Goal: Task Accomplishment & Management: Manage account settings

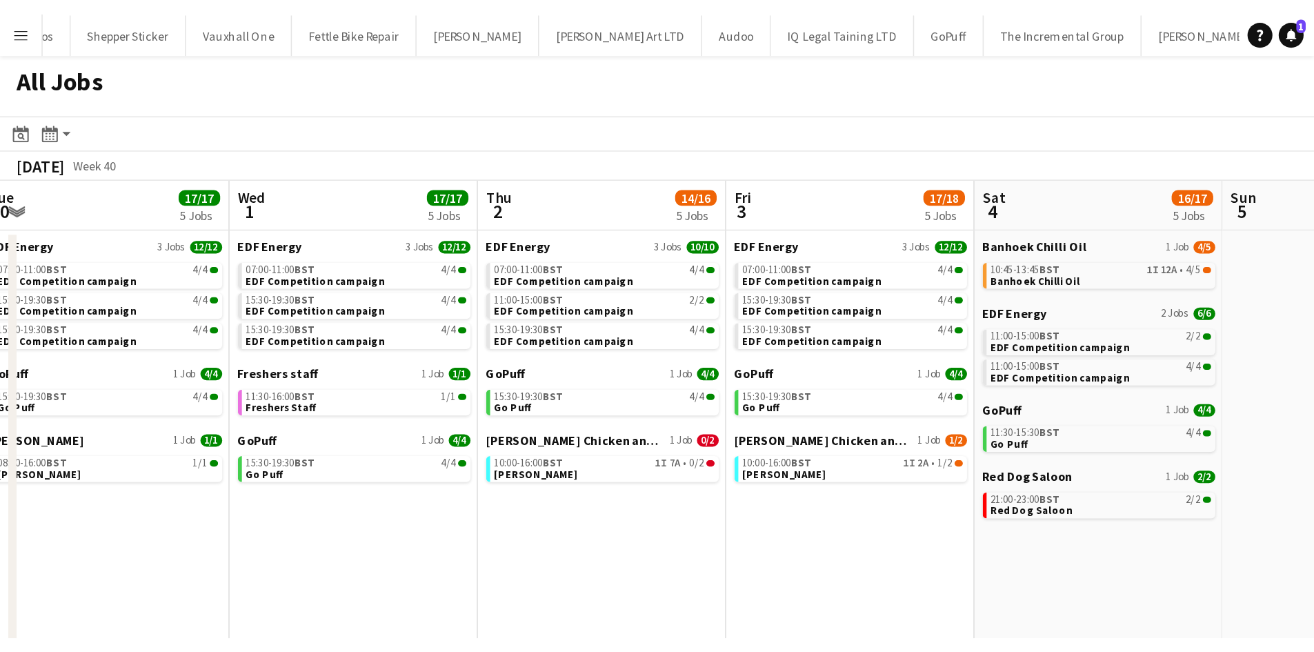
scroll to position [0, 342]
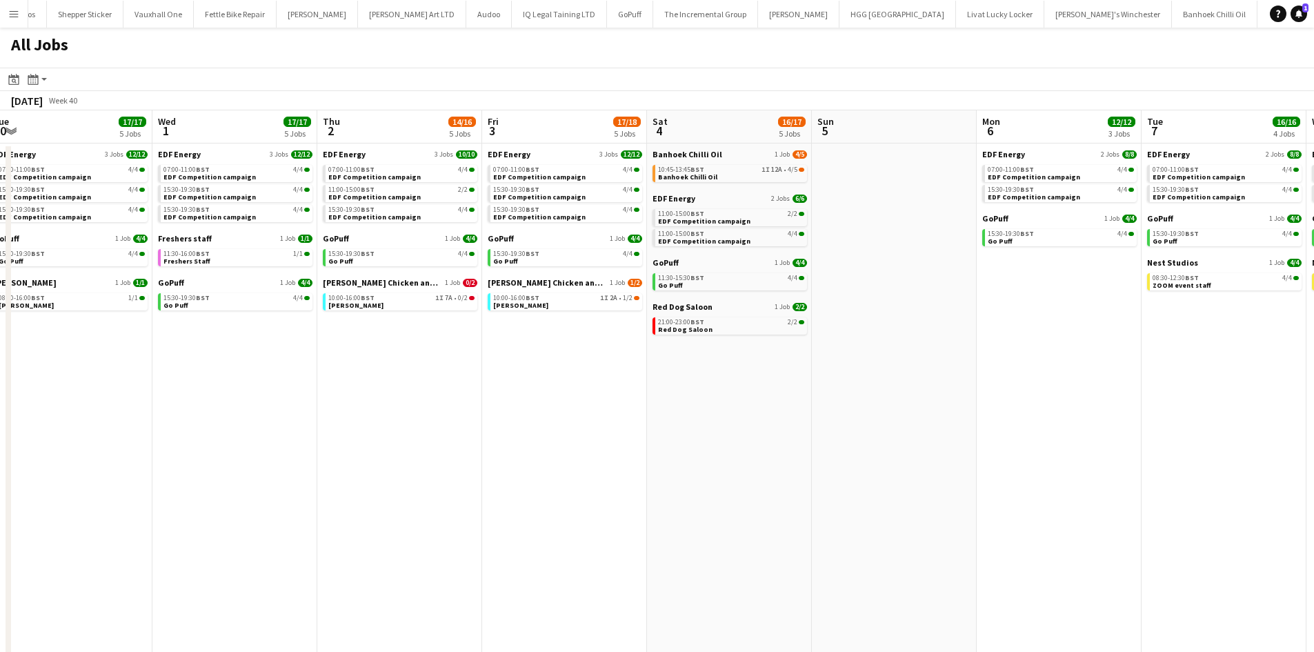
click at [12, 7] on button "Menu" at bounding box center [14, 14] width 28 height 28
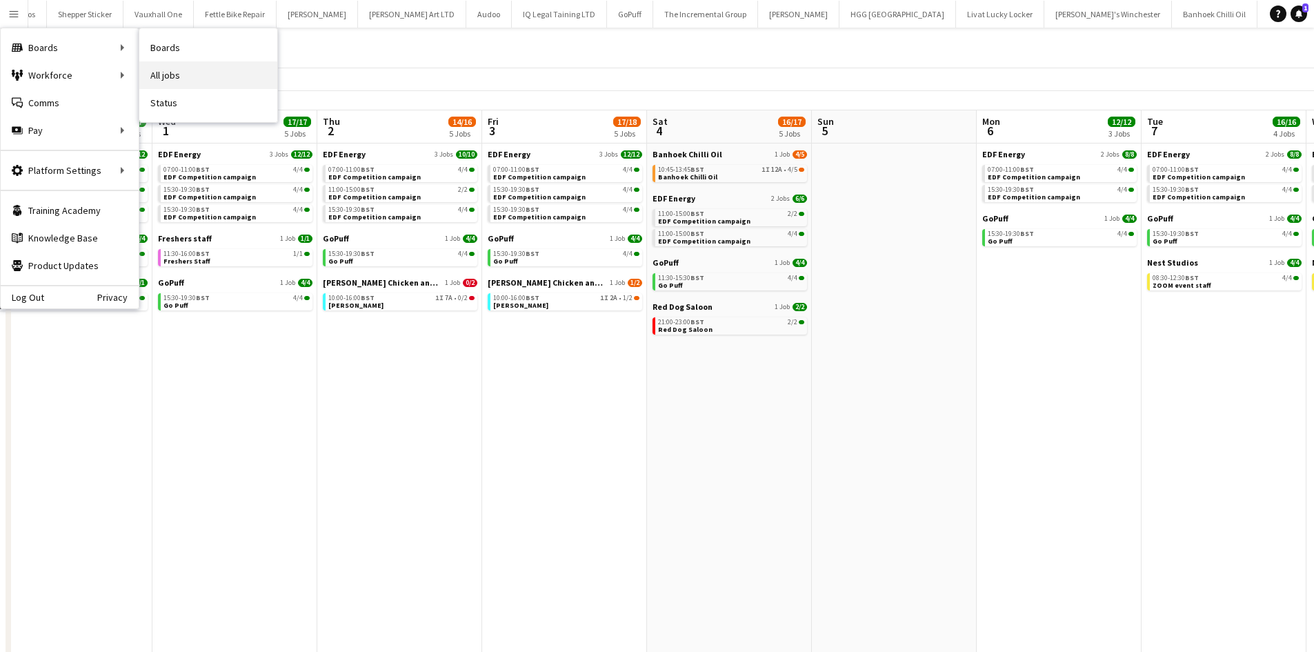
click at [164, 70] on link "All jobs" at bounding box center [208, 75] width 138 height 28
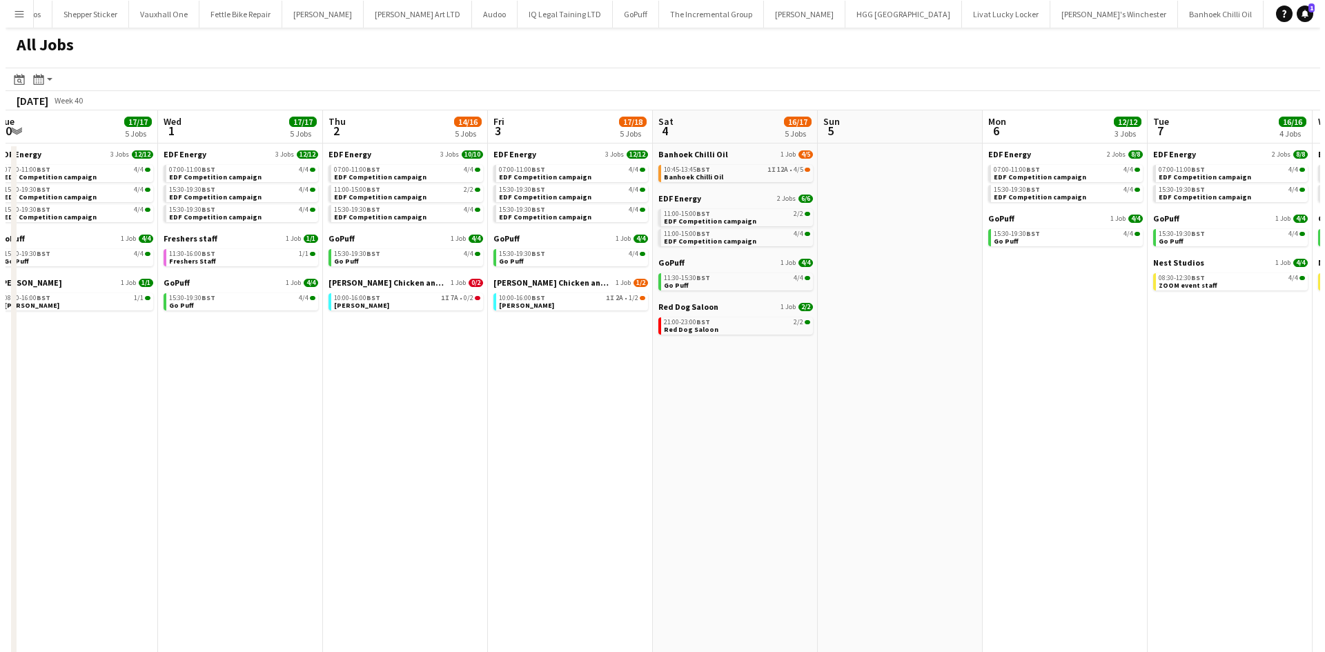
scroll to position [0, 2225]
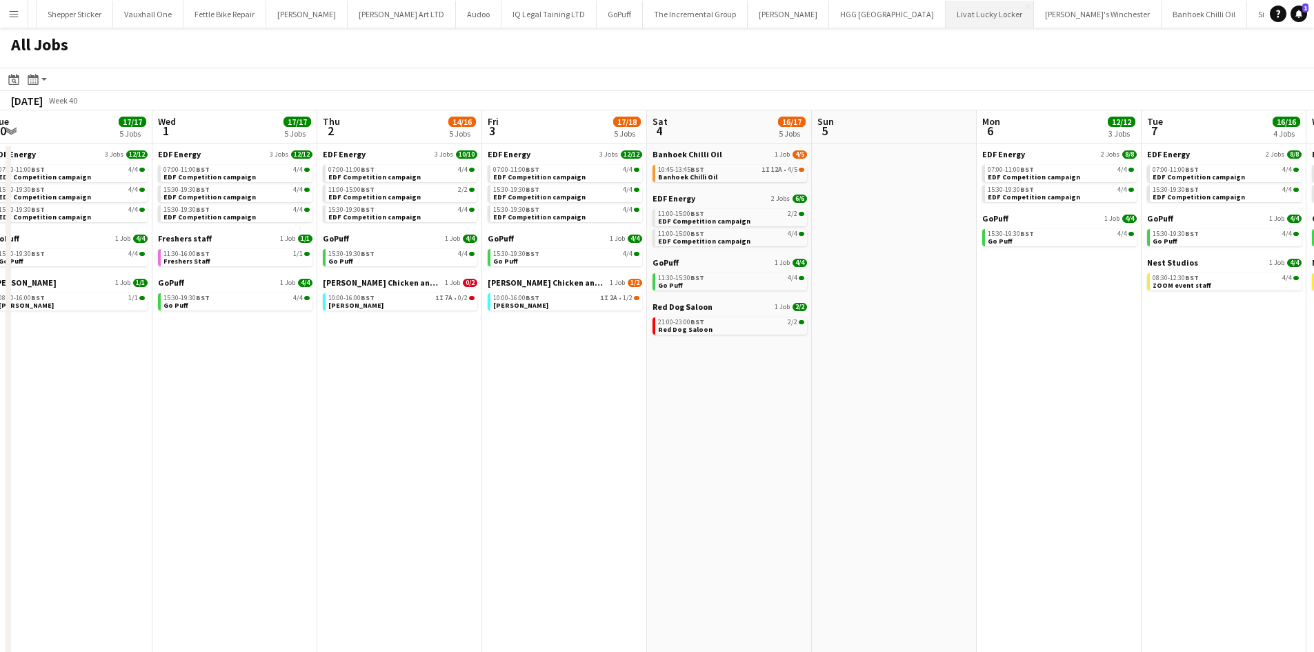
click at [946, 23] on button "Livat Lucky Locker Close" at bounding box center [990, 14] width 88 height 27
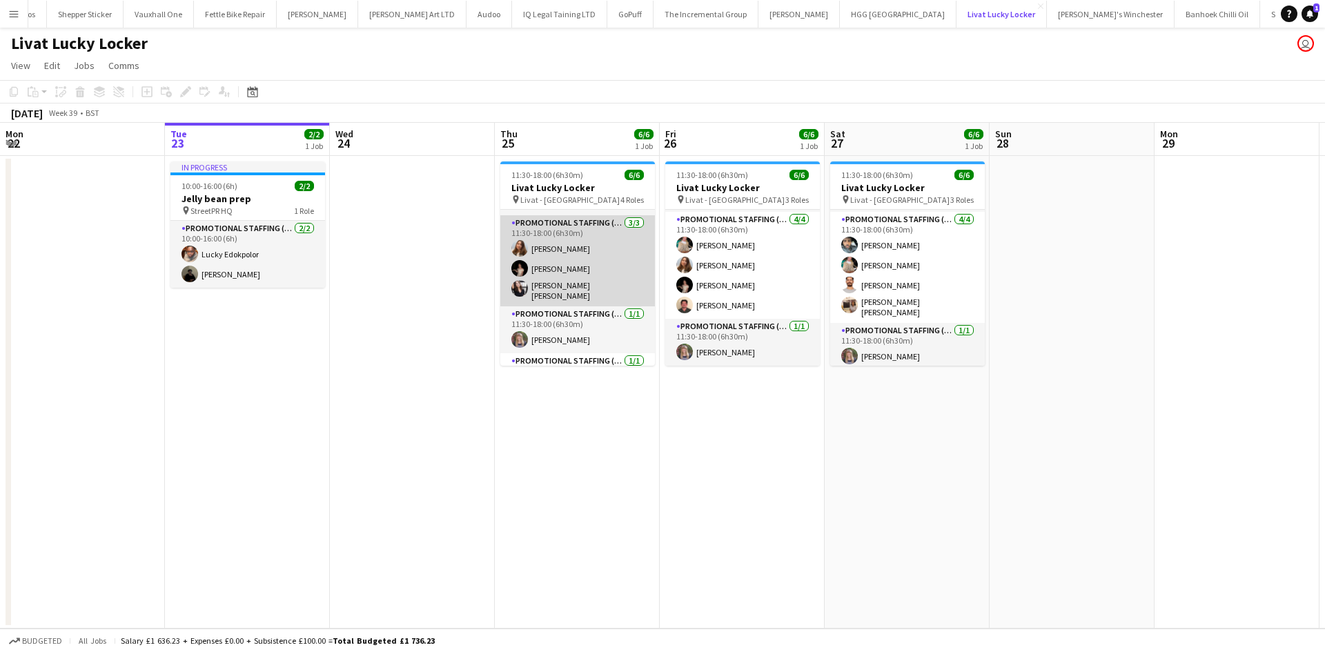
scroll to position [72, 0]
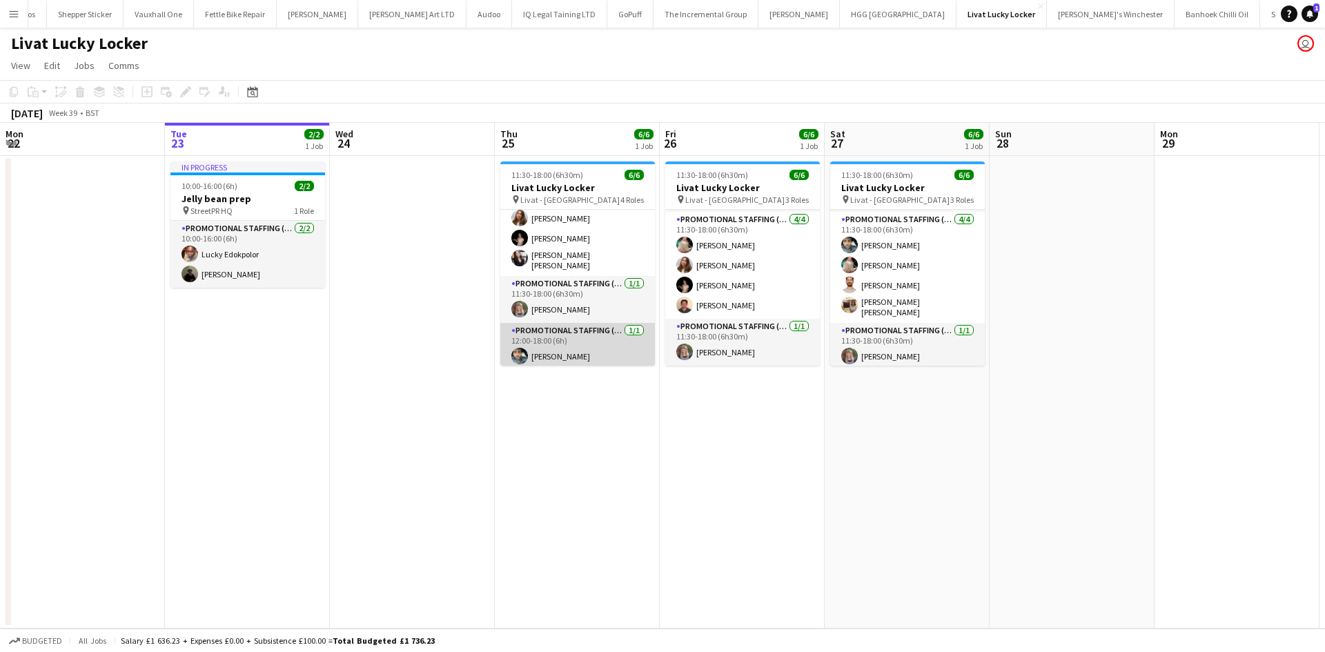
click at [586, 337] on app-card-role "Promotional Staffing (Brand Ambassadors) 1/1 12:00-18:00 (6h) Abdul Wahhab Ahmad" at bounding box center [577, 346] width 155 height 47
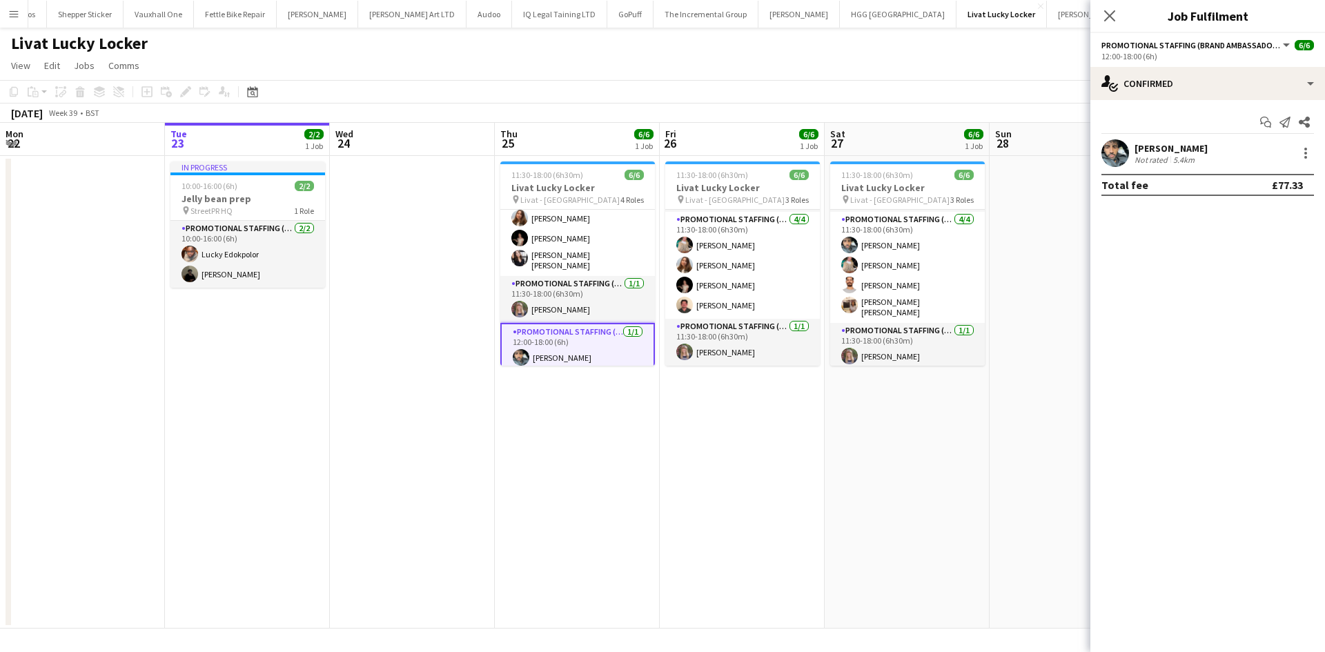
click at [987, 71] on app-page-menu "View Day view expanded Day view collapsed Month view Date picker Jump to today …" at bounding box center [662, 67] width 1325 height 26
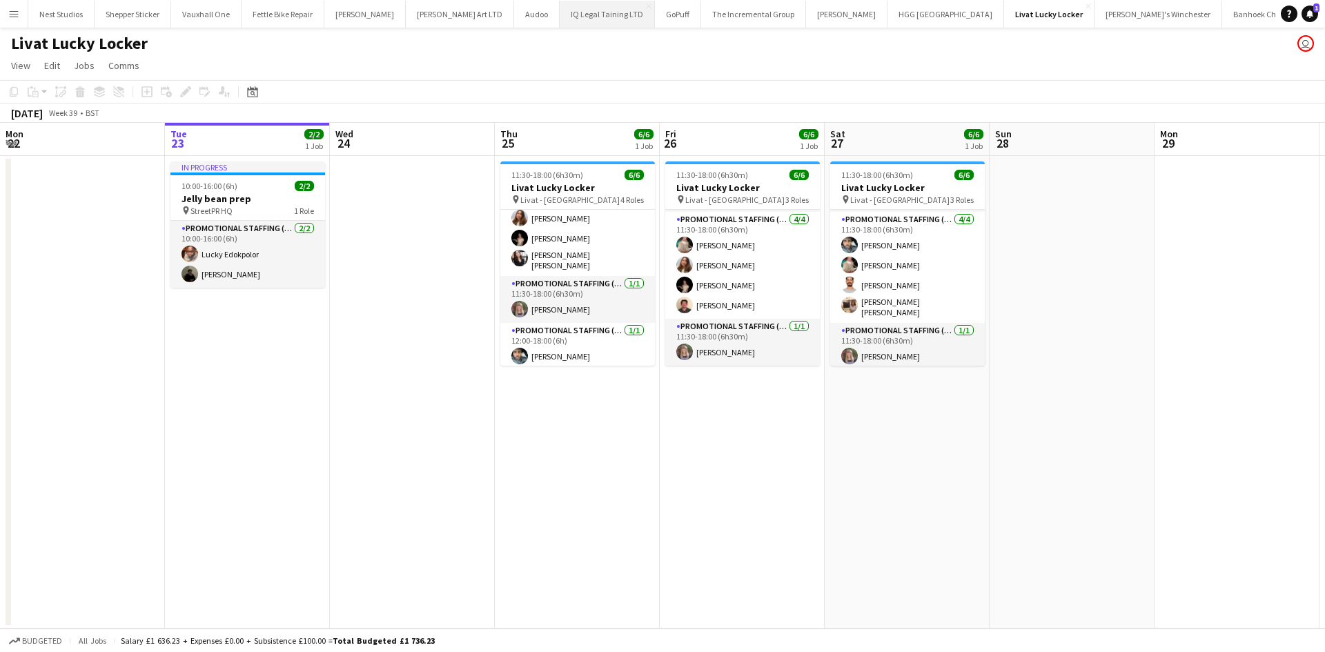
scroll to position [0, 2167]
click at [1308, 12] on button "Sifflet Close" at bounding box center [1329, 14] width 43 height 27
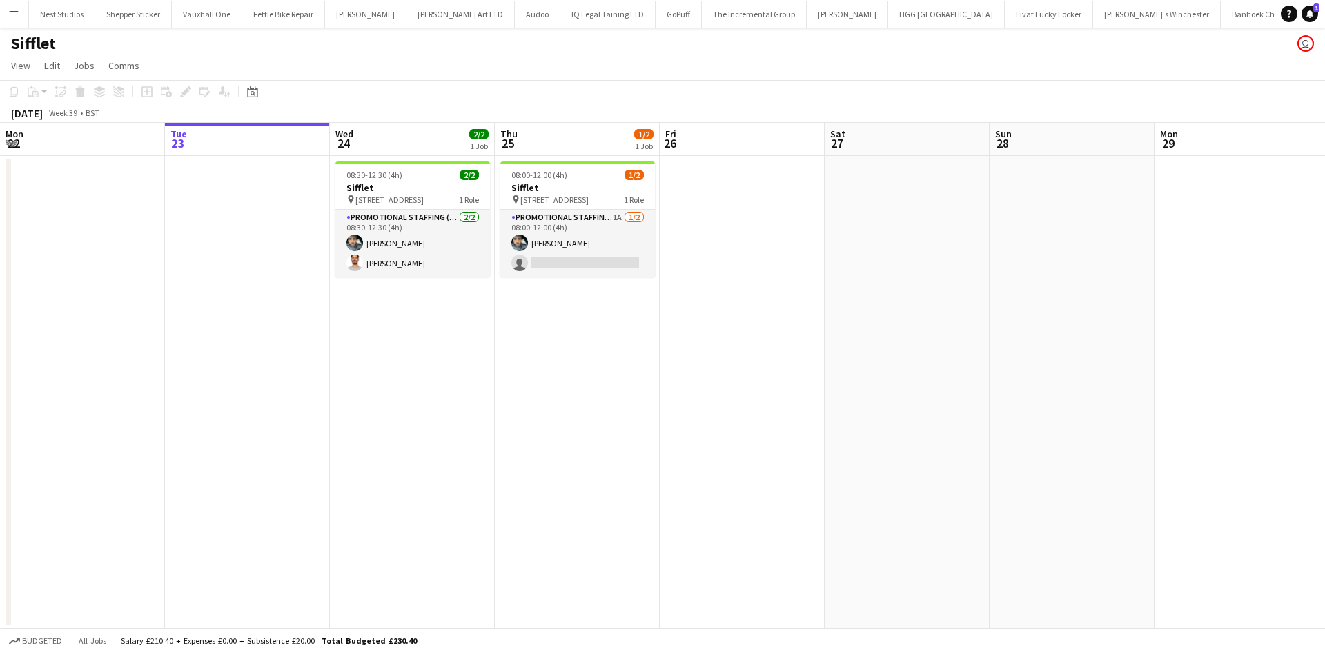
scroll to position [0, 2216]
click at [1171, 6] on button "Banhoek Chilli Oil Close" at bounding box center [1214, 14] width 86 height 27
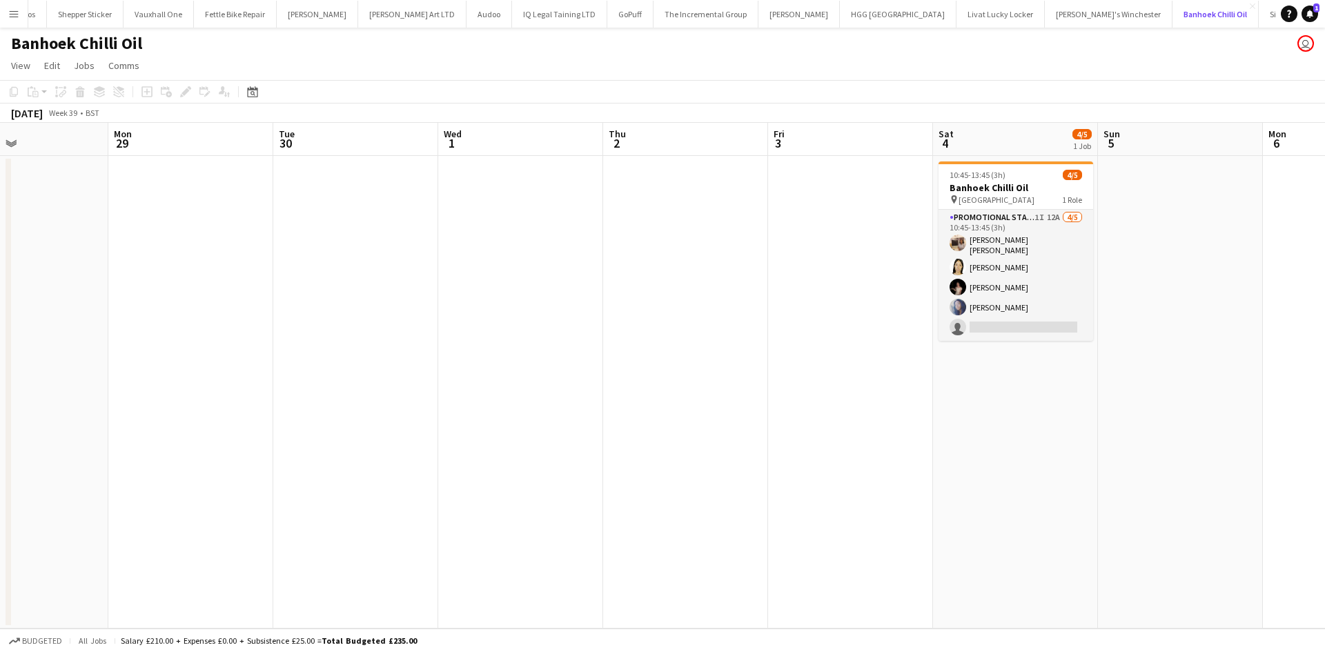
scroll to position [0, 553]
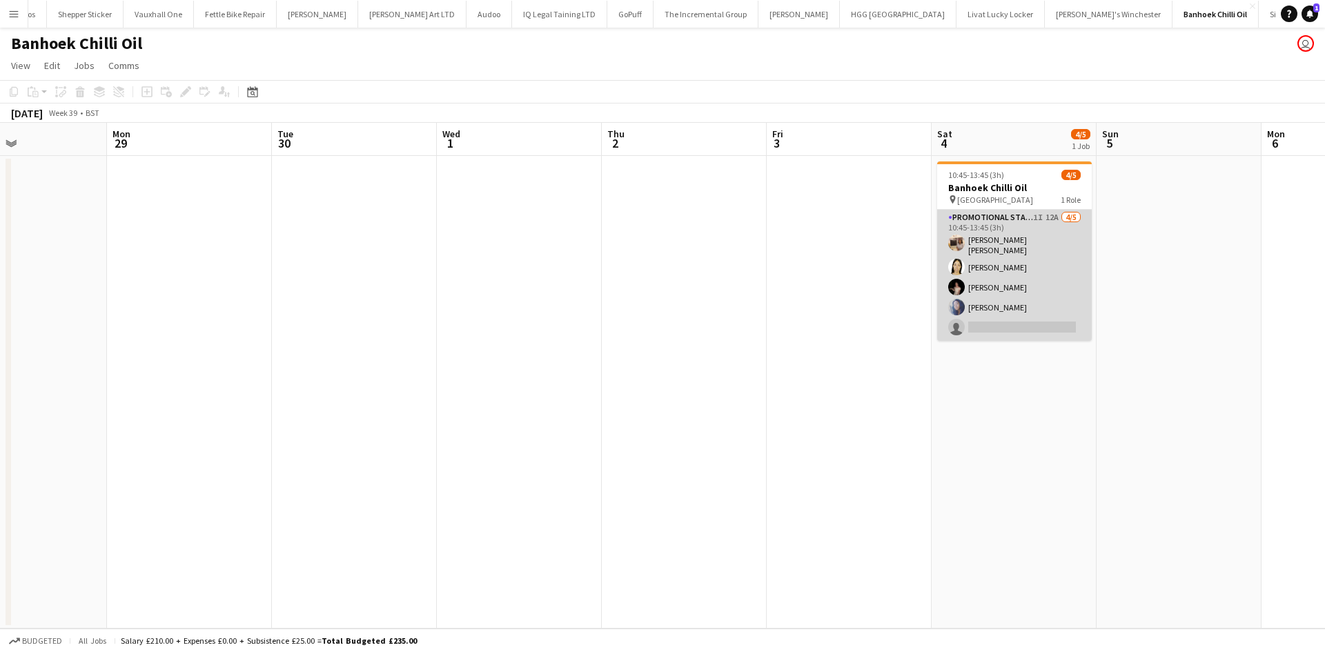
click at [971, 314] on app-card-role "Promotional Staffing (Sampling Staff) 1I 12A 4/5 10:45-13:45 (3h) Annie Dan Ngo…" at bounding box center [1014, 275] width 155 height 131
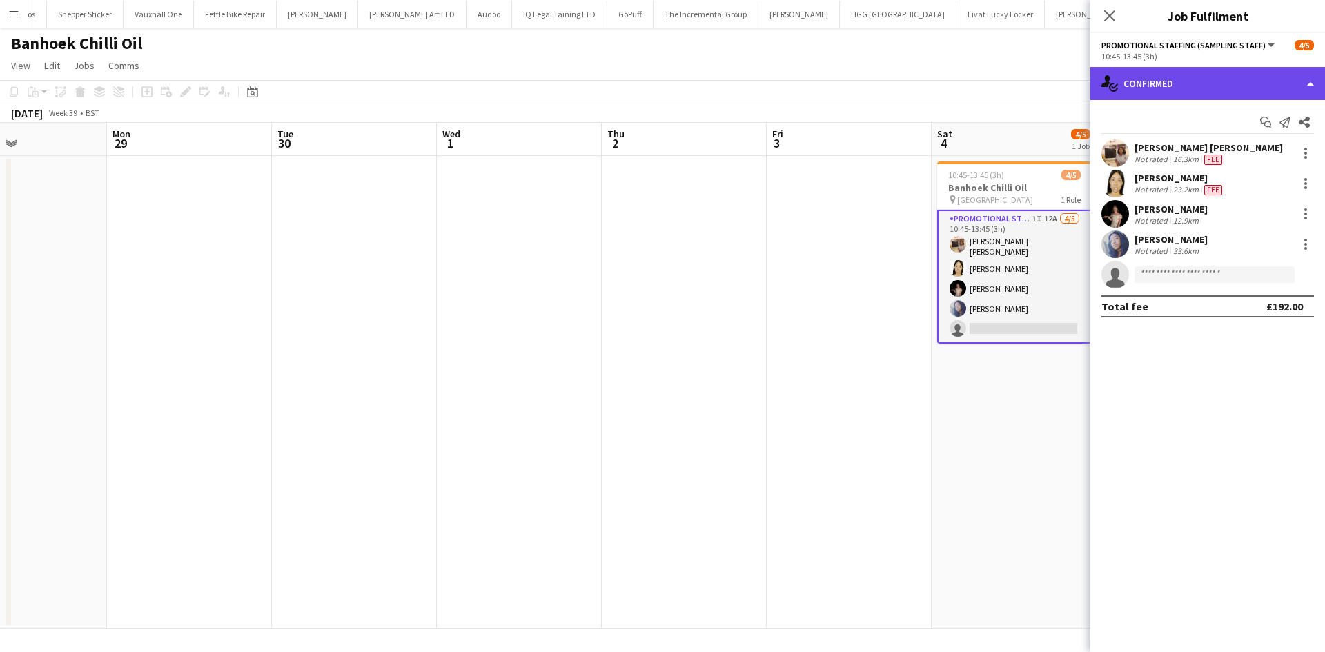
click at [1187, 77] on div "single-neutral-actions-check-2 Confirmed" at bounding box center [1207, 83] width 235 height 33
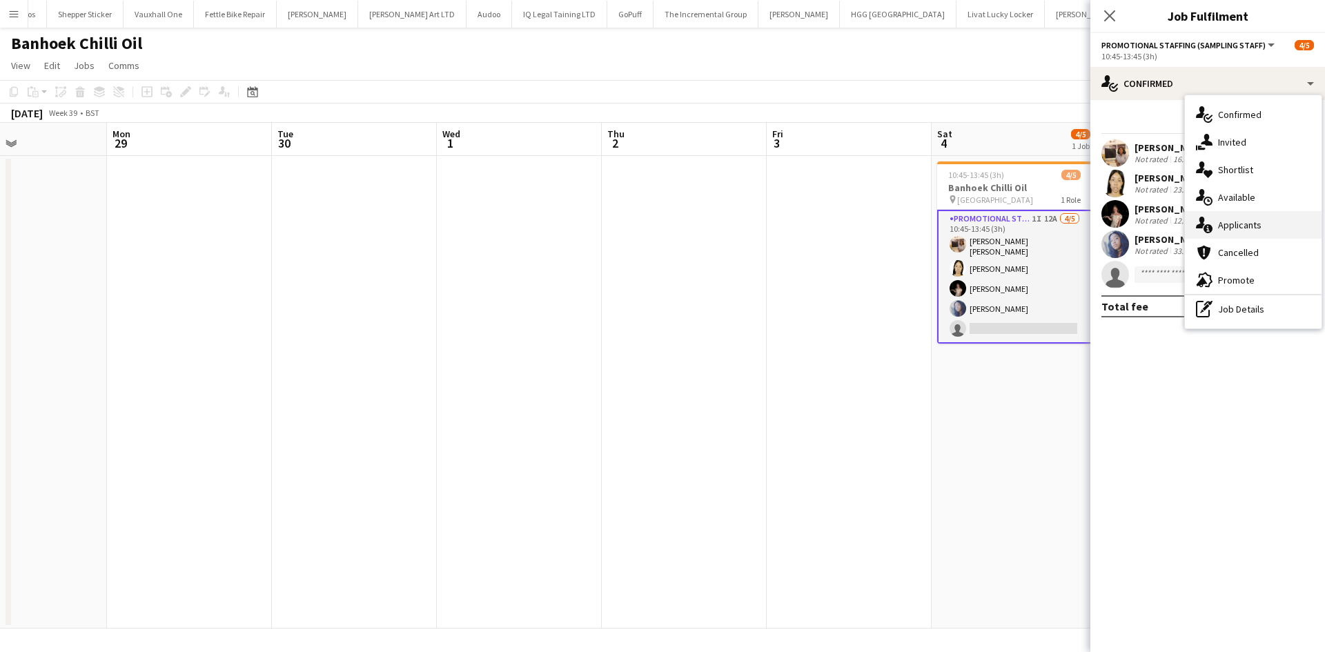
click at [1227, 233] on div "single-neutral-actions-information Applicants" at bounding box center [1253, 225] width 137 height 28
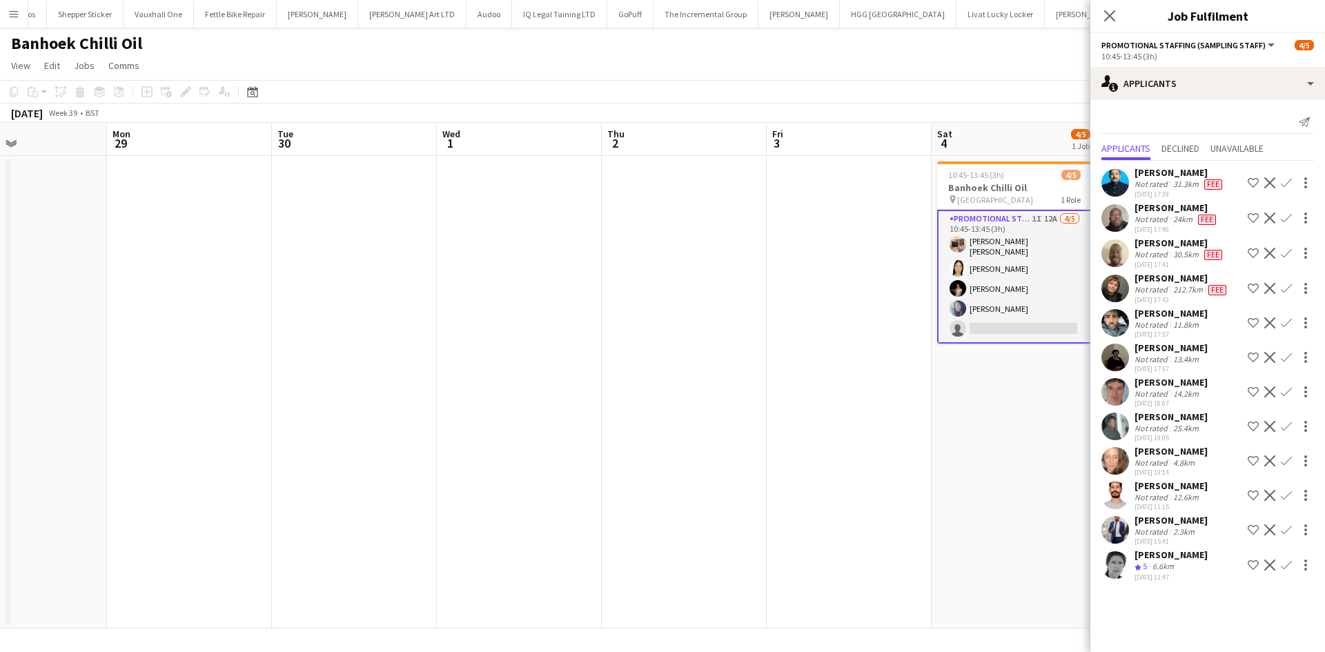
scroll to position [25, 0]
click at [1281, 283] on app-icon "Confirm" at bounding box center [1286, 288] width 11 height 11
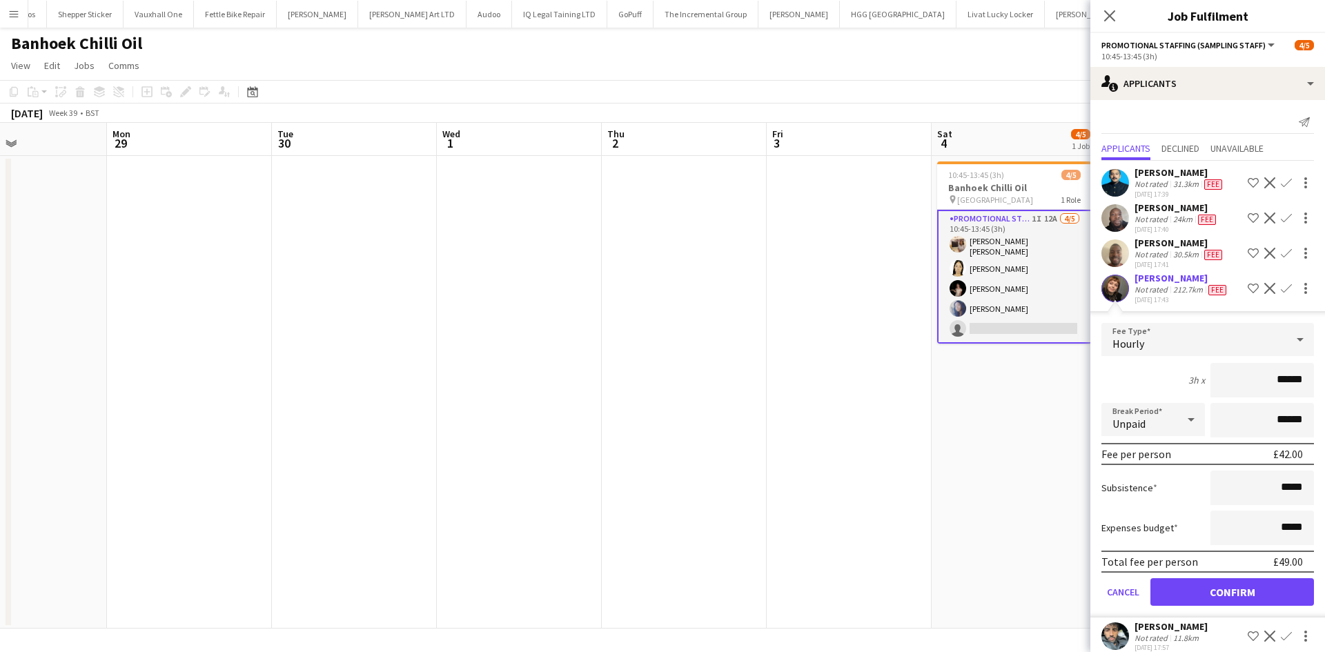
scroll to position [0, 0]
click at [1180, 598] on button "Confirm" at bounding box center [1232, 592] width 164 height 28
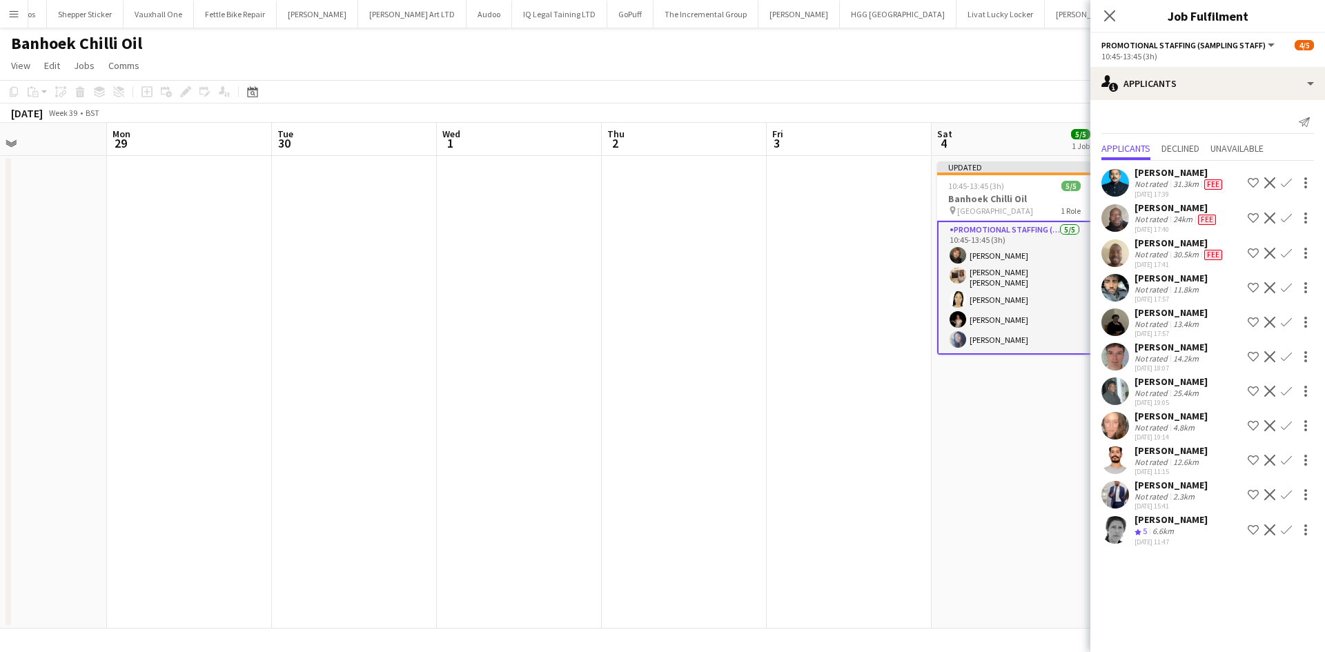
click at [1178, 379] on div "Javan Thoams" at bounding box center [1170, 381] width 73 height 12
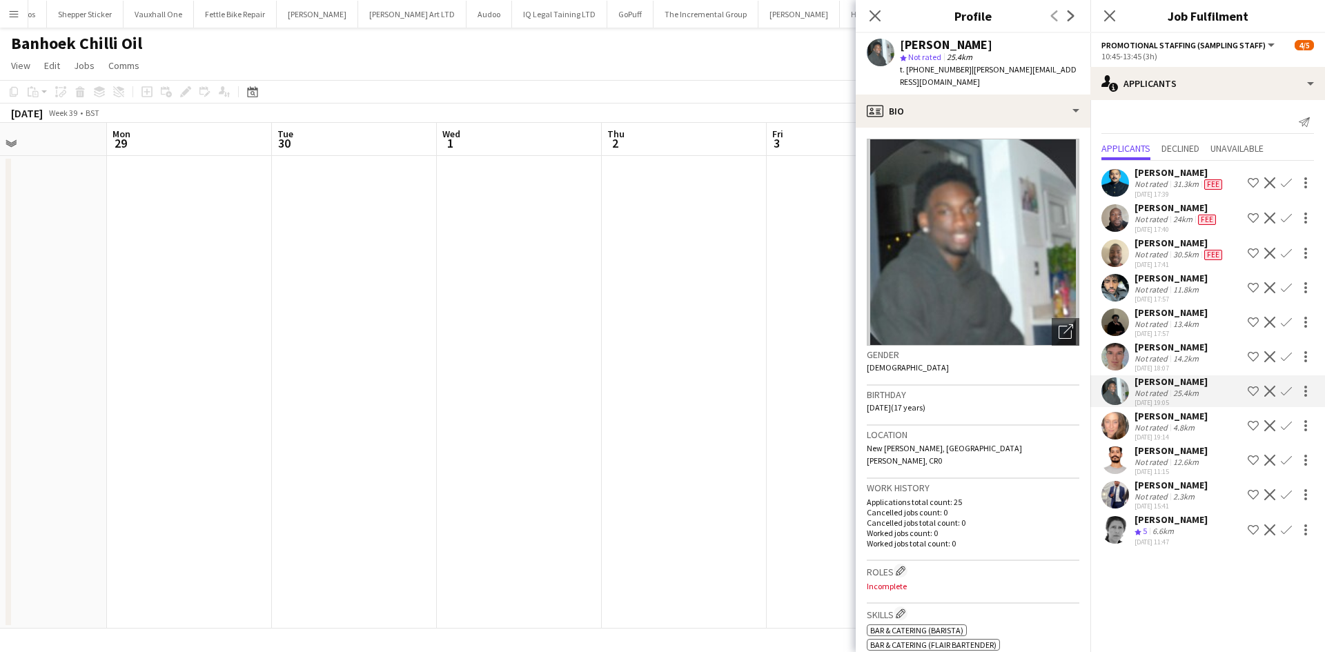
click at [769, 371] on app-date-cell at bounding box center [849, 392] width 165 height 473
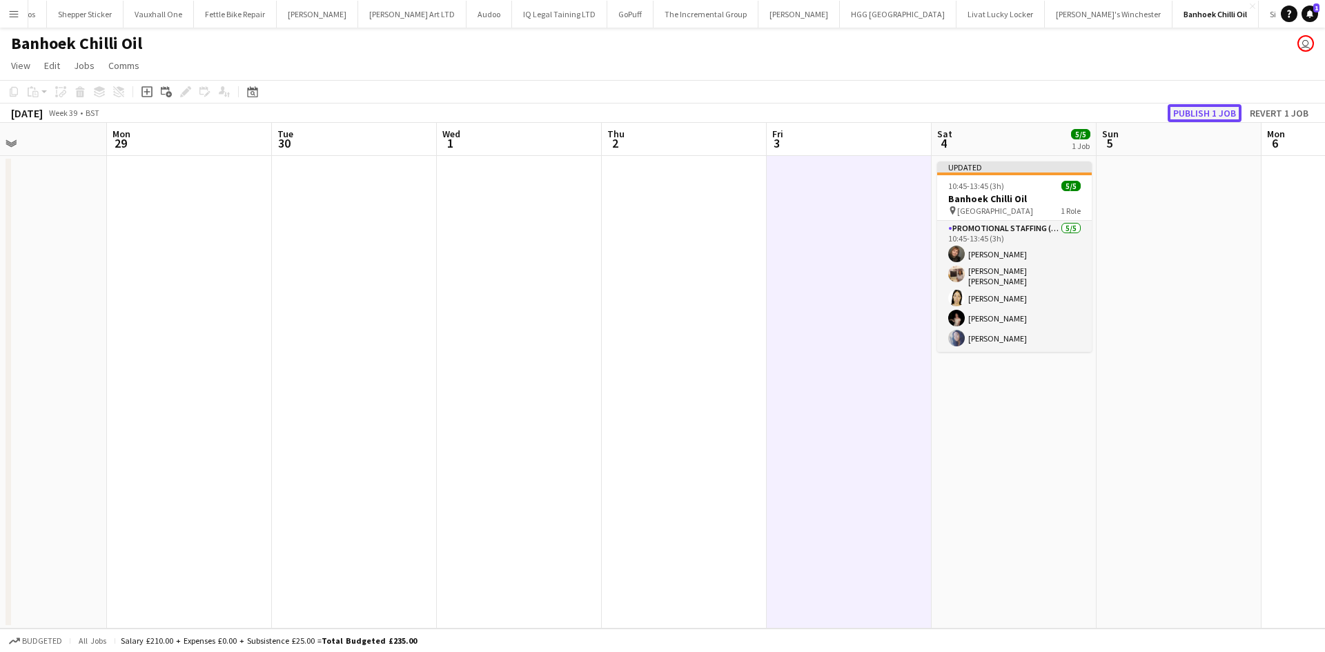
click at [1206, 108] on button "Publish 1 job" at bounding box center [1204, 113] width 74 height 18
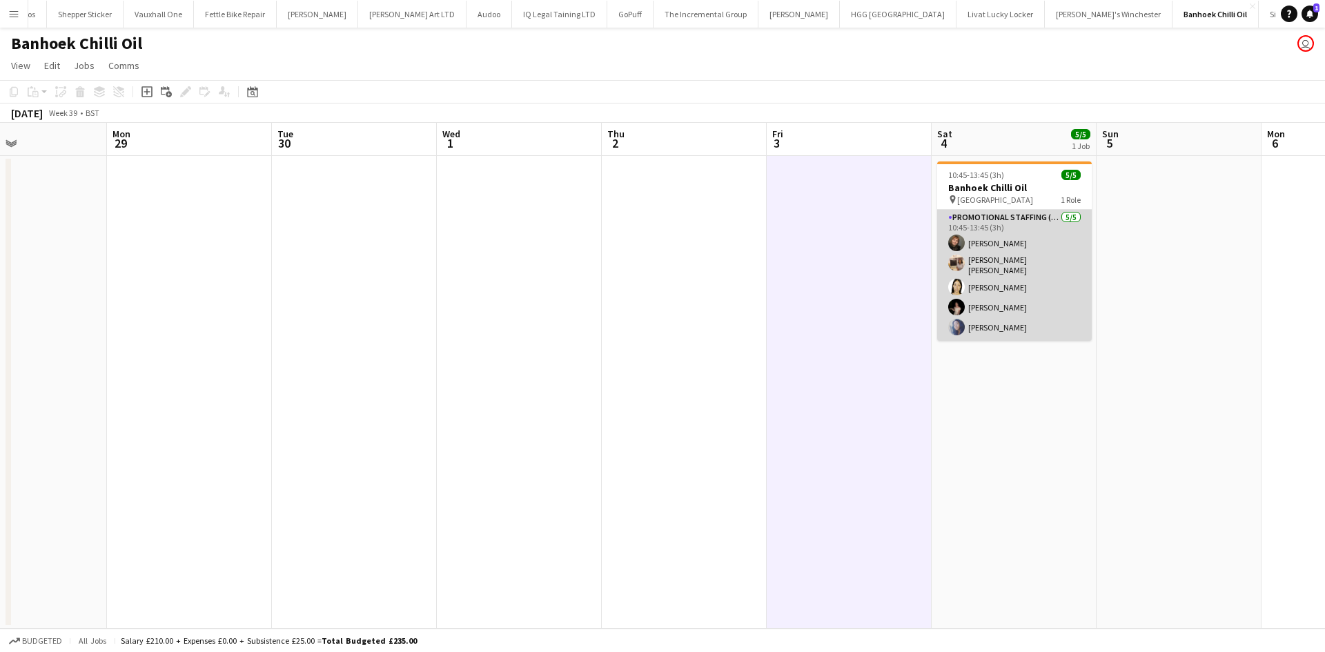
click at [988, 244] on app-card-role "Promotional Staffing (Sampling Staff) 5/5 10:45-13:45 (3h) Chiara Patricolo Ann…" at bounding box center [1014, 275] width 155 height 131
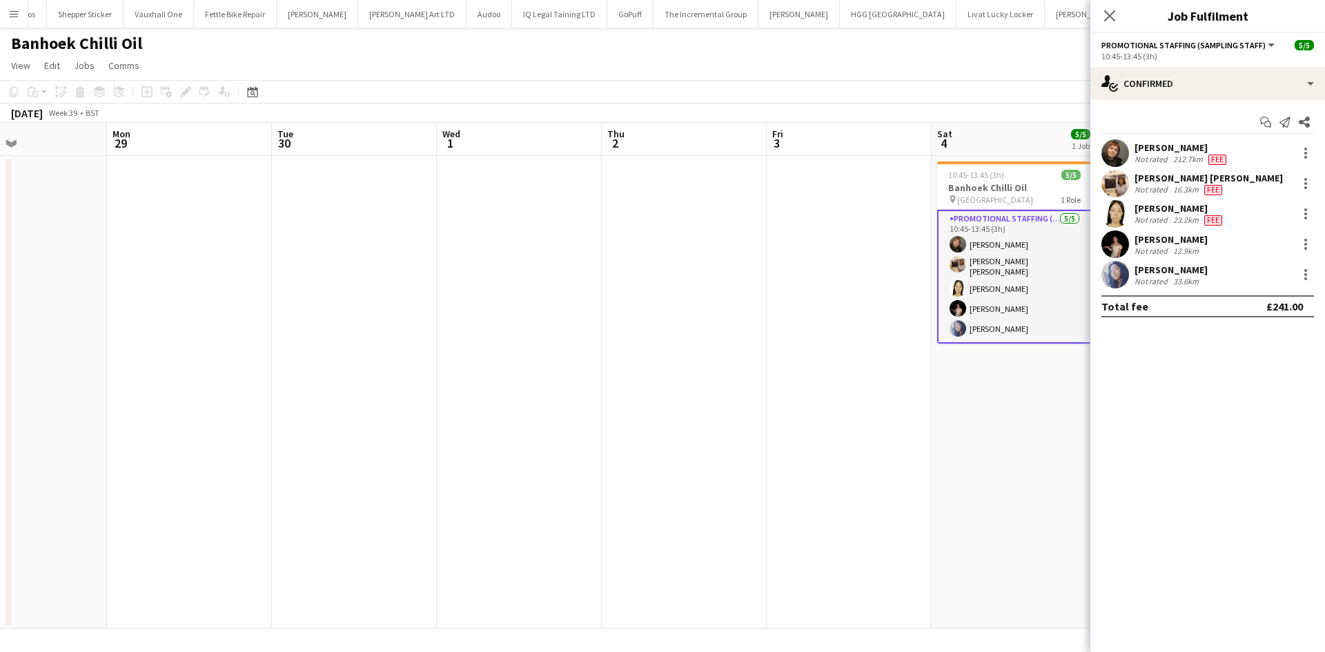
click at [1139, 152] on div "Chiara Patricolo" at bounding box center [1181, 147] width 95 height 12
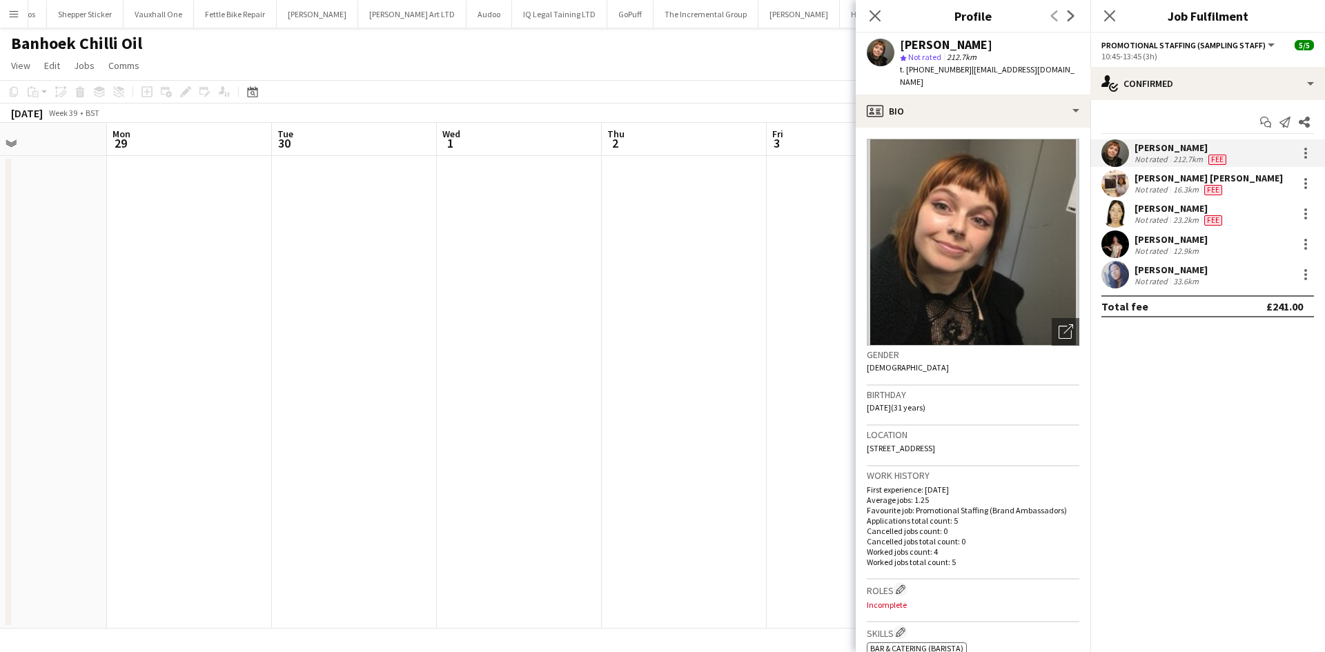
click at [951, 221] on img at bounding box center [973, 242] width 213 height 207
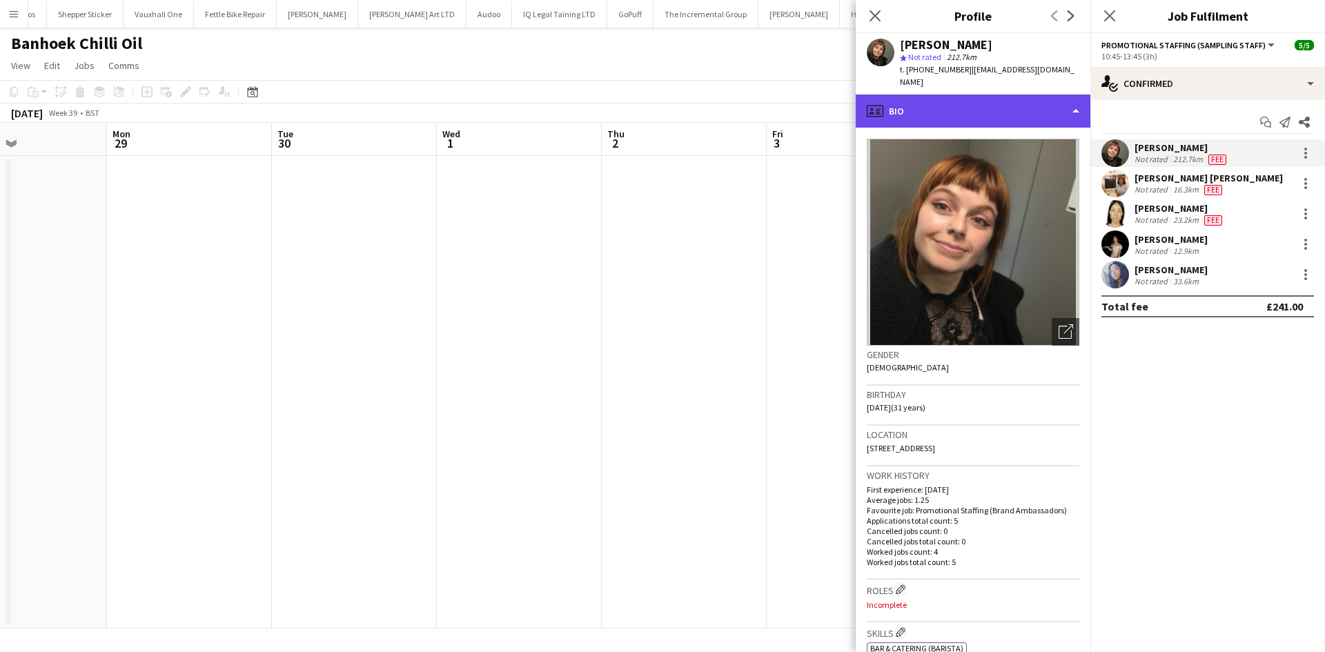
click at [956, 101] on div "profile Bio" at bounding box center [973, 111] width 235 height 33
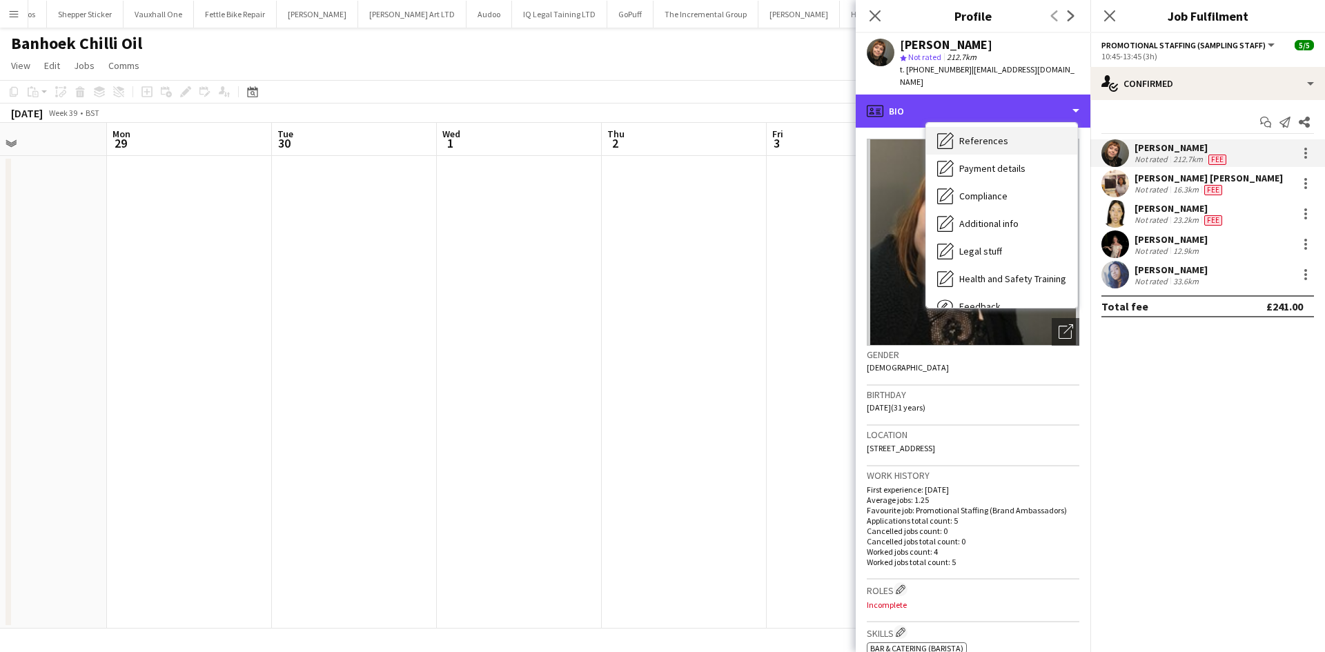
scroll to position [81, 0]
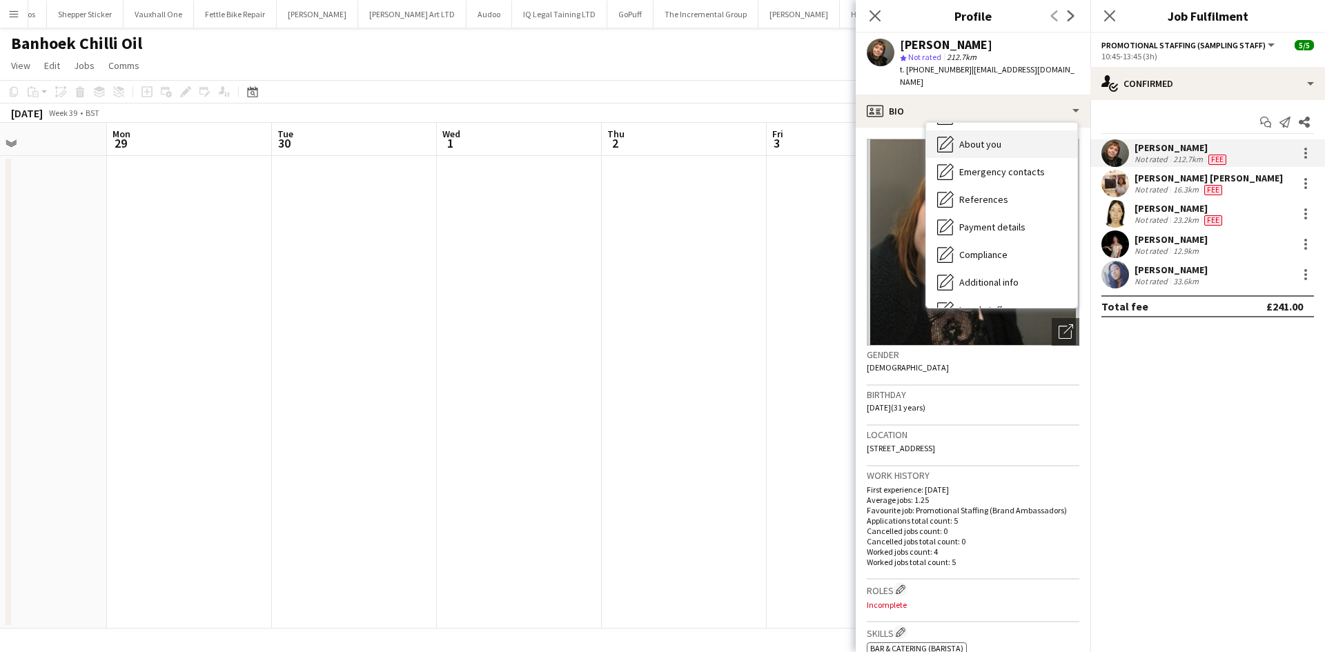
click at [1011, 131] on div "About you About you" at bounding box center [1001, 144] width 151 height 28
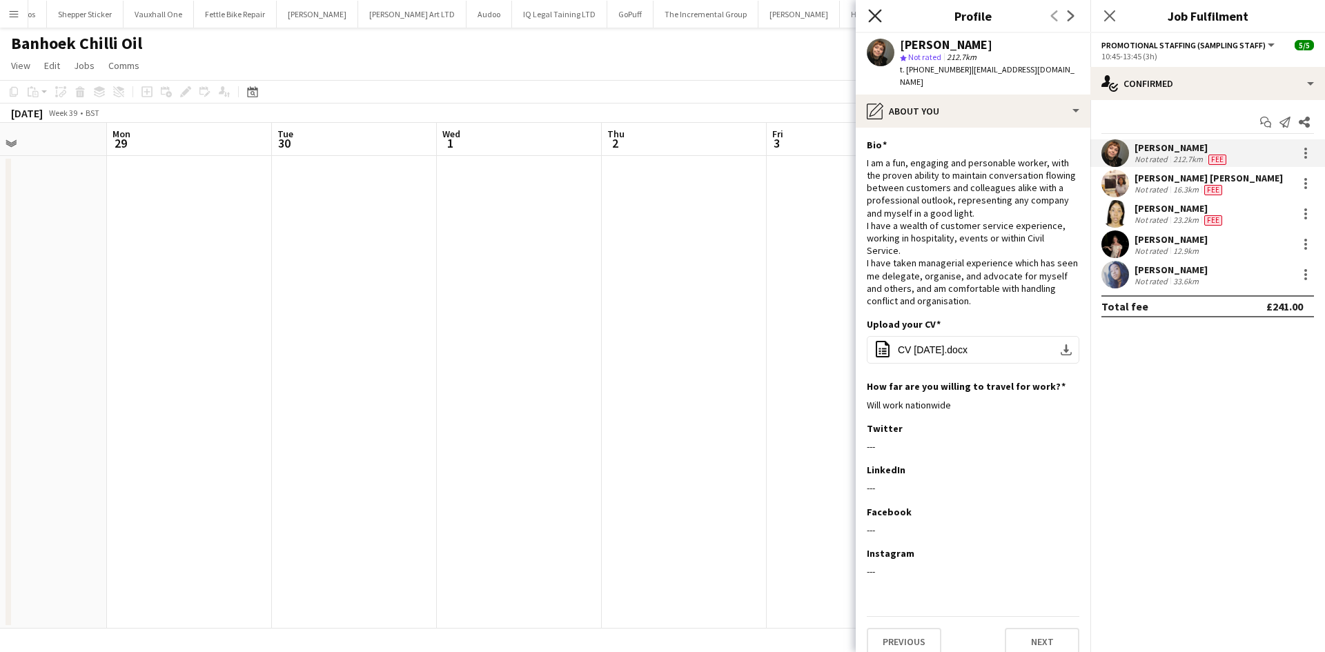
click at [874, 17] on icon at bounding box center [874, 15] width 13 height 13
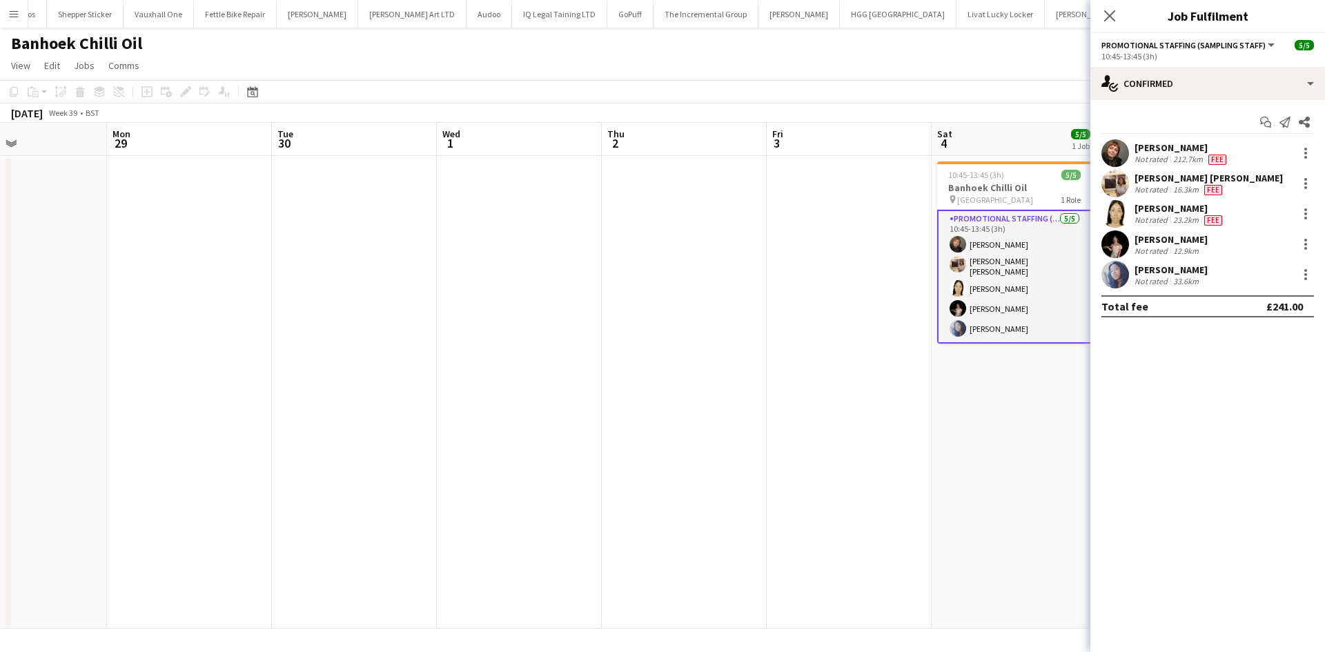
click at [1148, 150] on div "Chiara Patricolo" at bounding box center [1181, 147] width 95 height 12
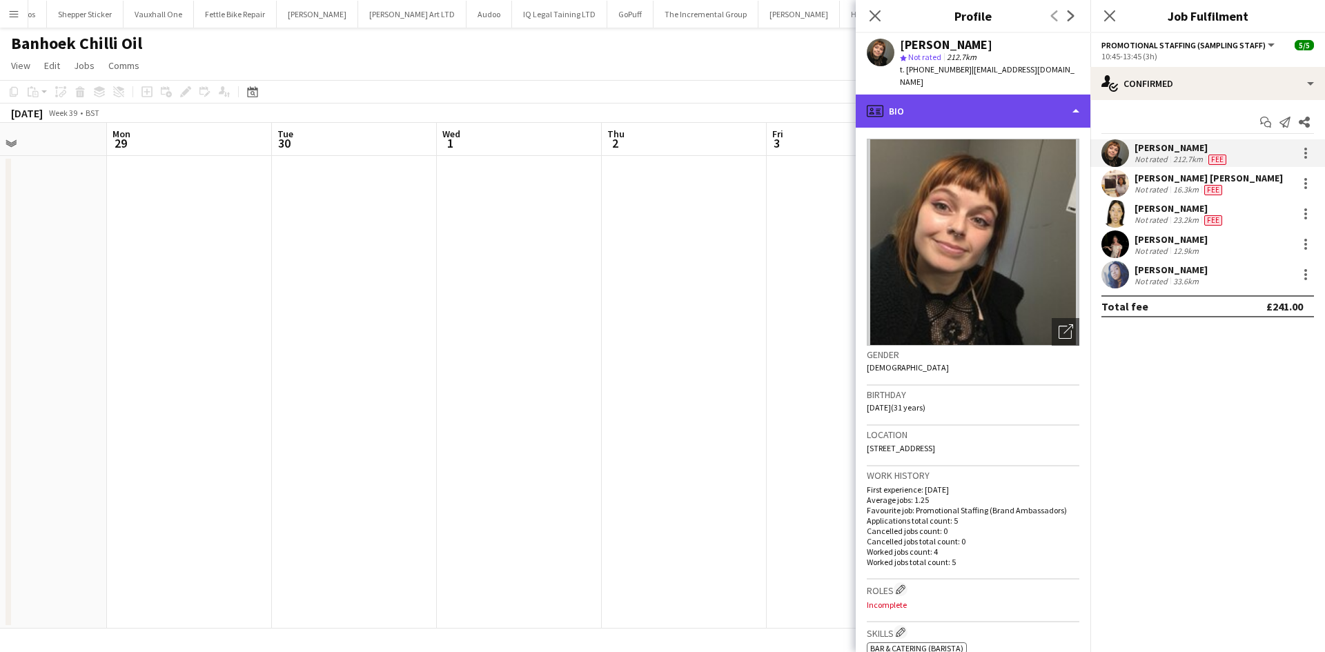
click at [903, 108] on div "profile Bio" at bounding box center [973, 111] width 235 height 33
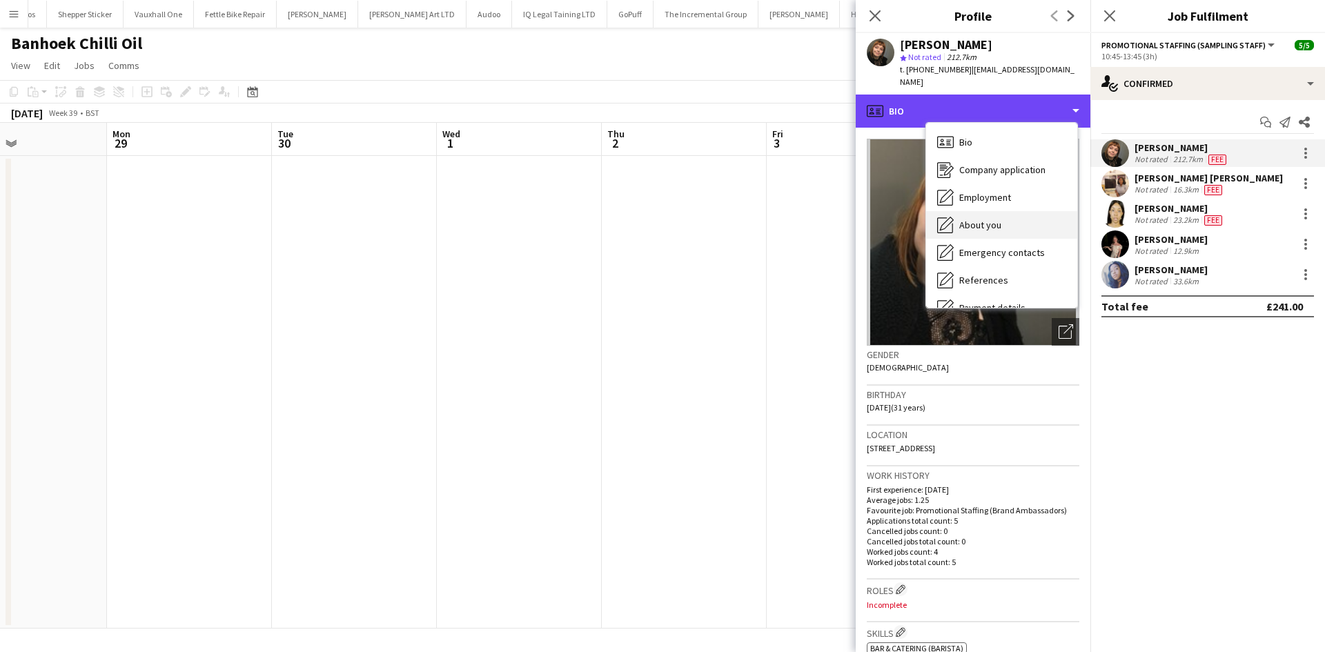
scroll to position [185, 0]
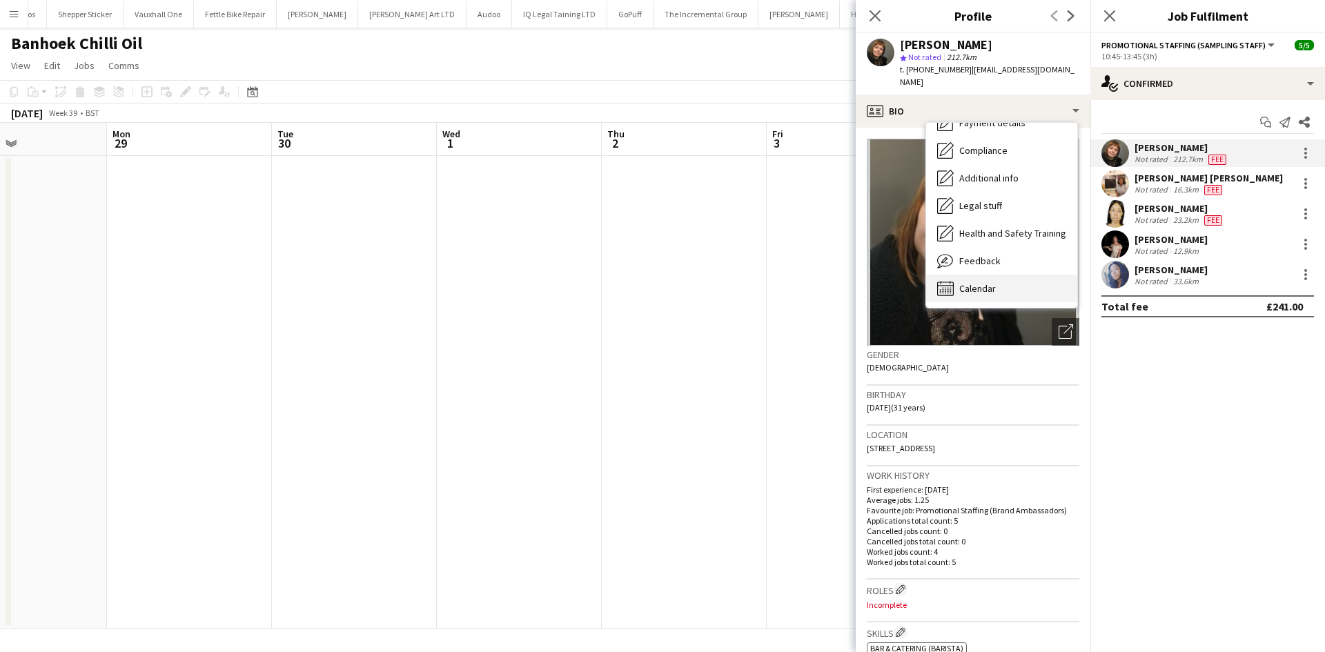
click at [991, 282] on span "Calendar" at bounding box center [977, 288] width 37 height 12
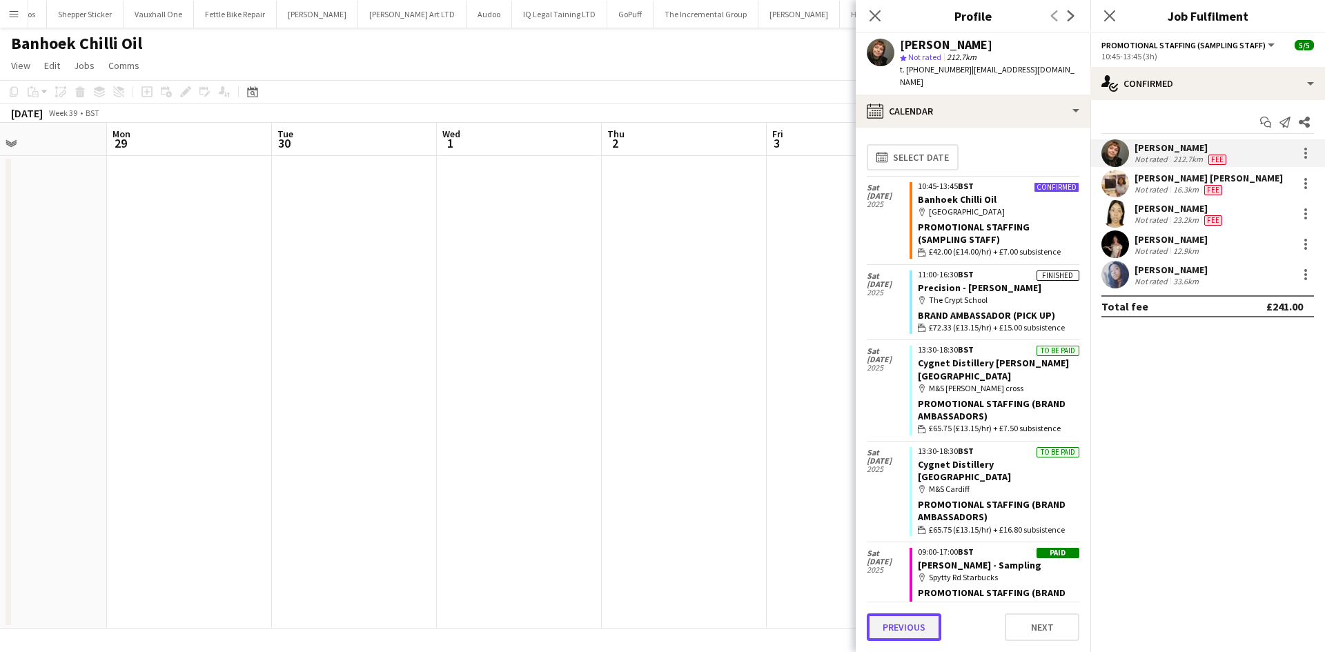
click at [898, 629] on button "Previous" at bounding box center [904, 627] width 75 height 28
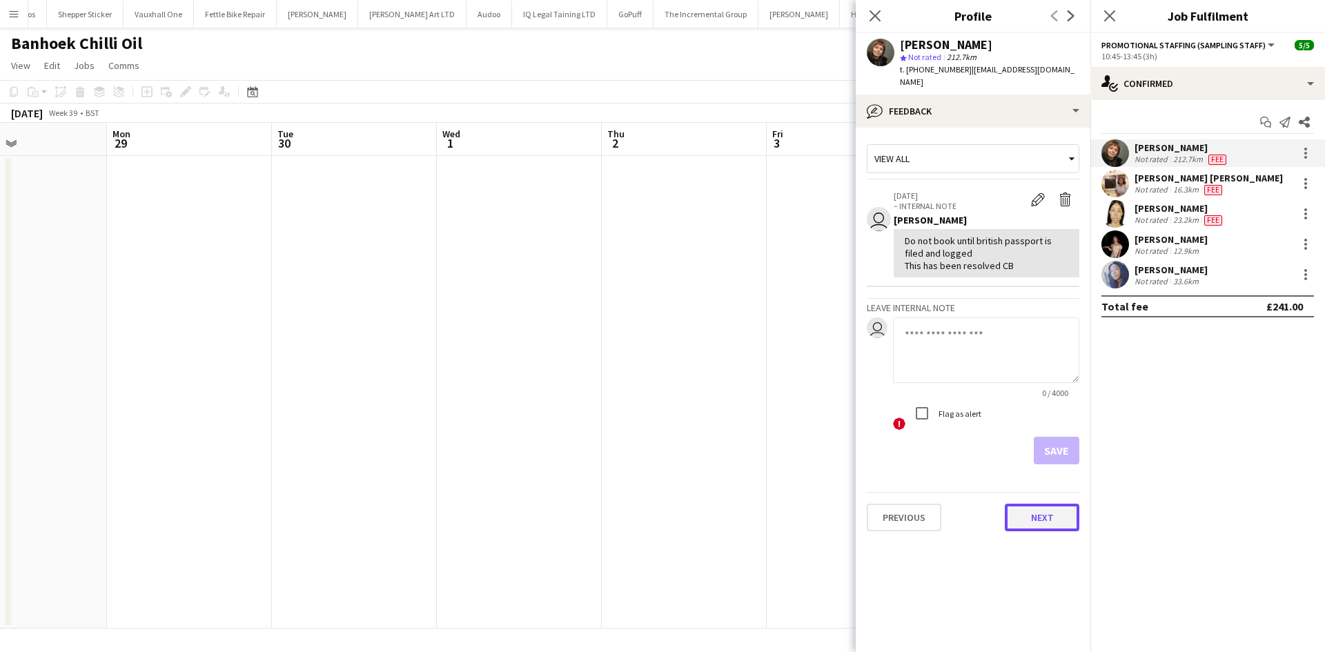
click at [1011, 513] on button "Next" at bounding box center [1042, 518] width 75 height 28
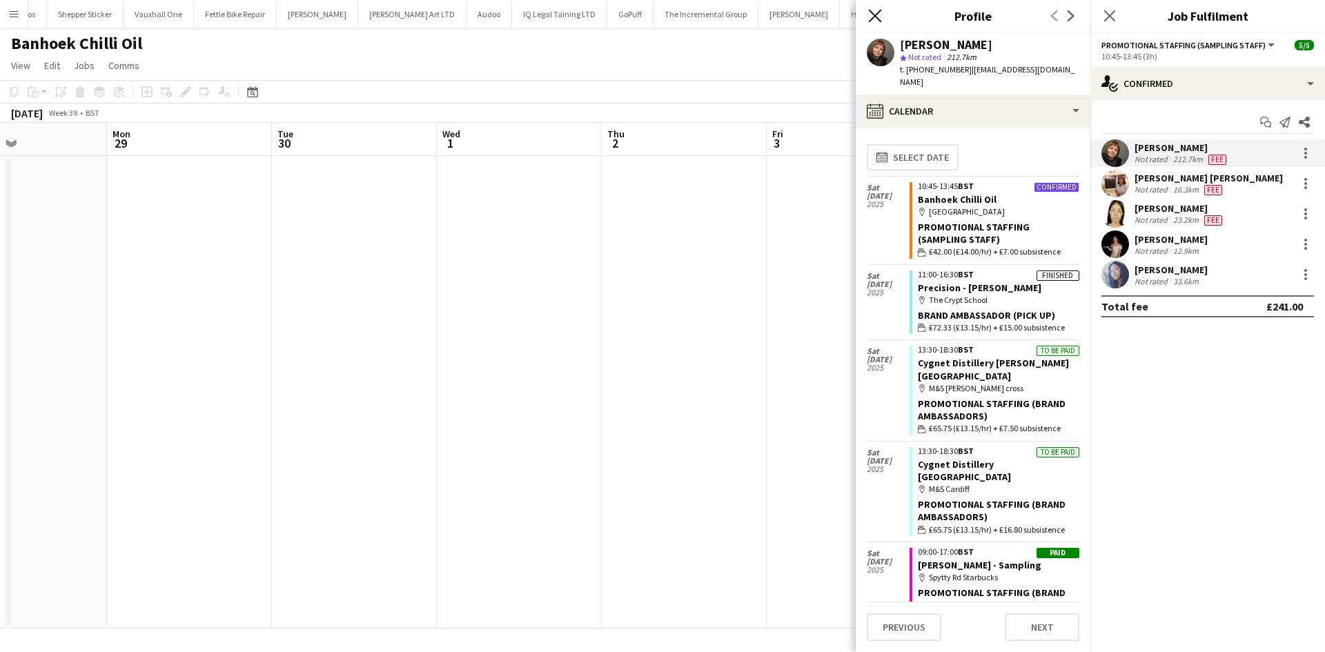
click at [873, 12] on icon "Close pop-in" at bounding box center [874, 15] width 13 height 13
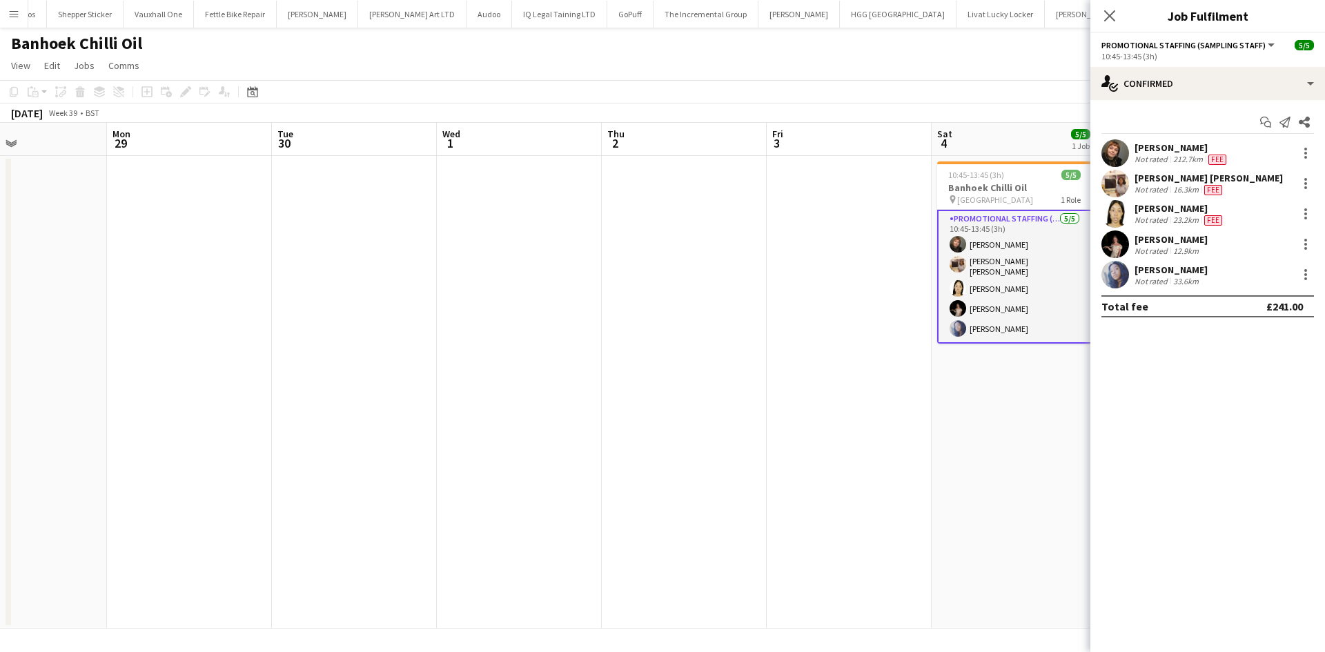
click at [978, 86] on app-toolbar "Copy Paste Paste Ctrl+V Paste with crew Ctrl+Shift+V Paste linked Job Delete Gr…" at bounding box center [662, 91] width 1325 height 23
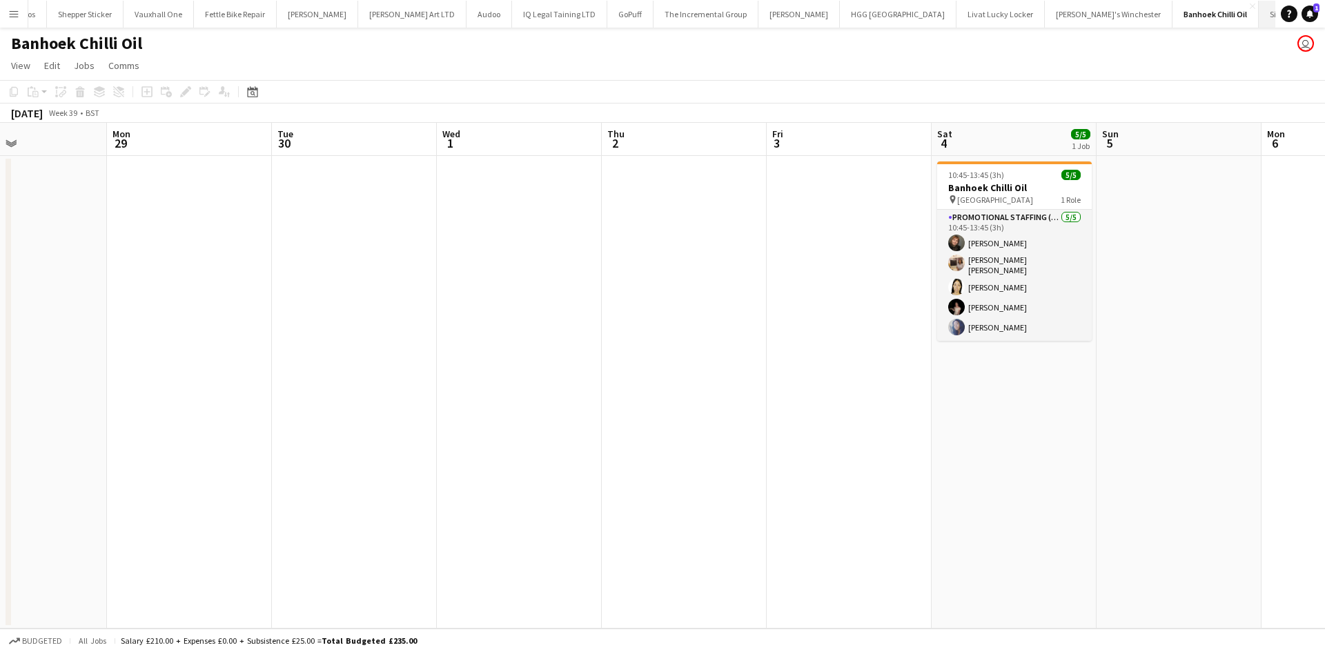
click at [1259, 10] on button "Sifflet Close" at bounding box center [1280, 14] width 43 height 27
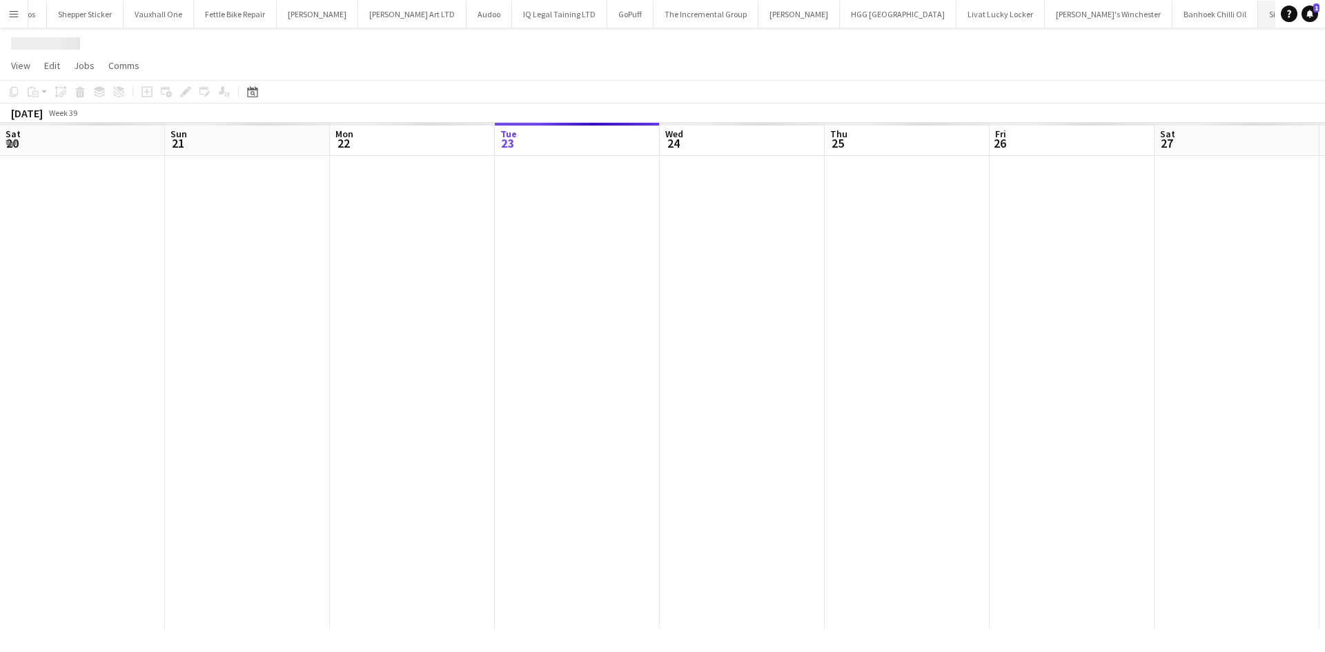
scroll to position [0, 330]
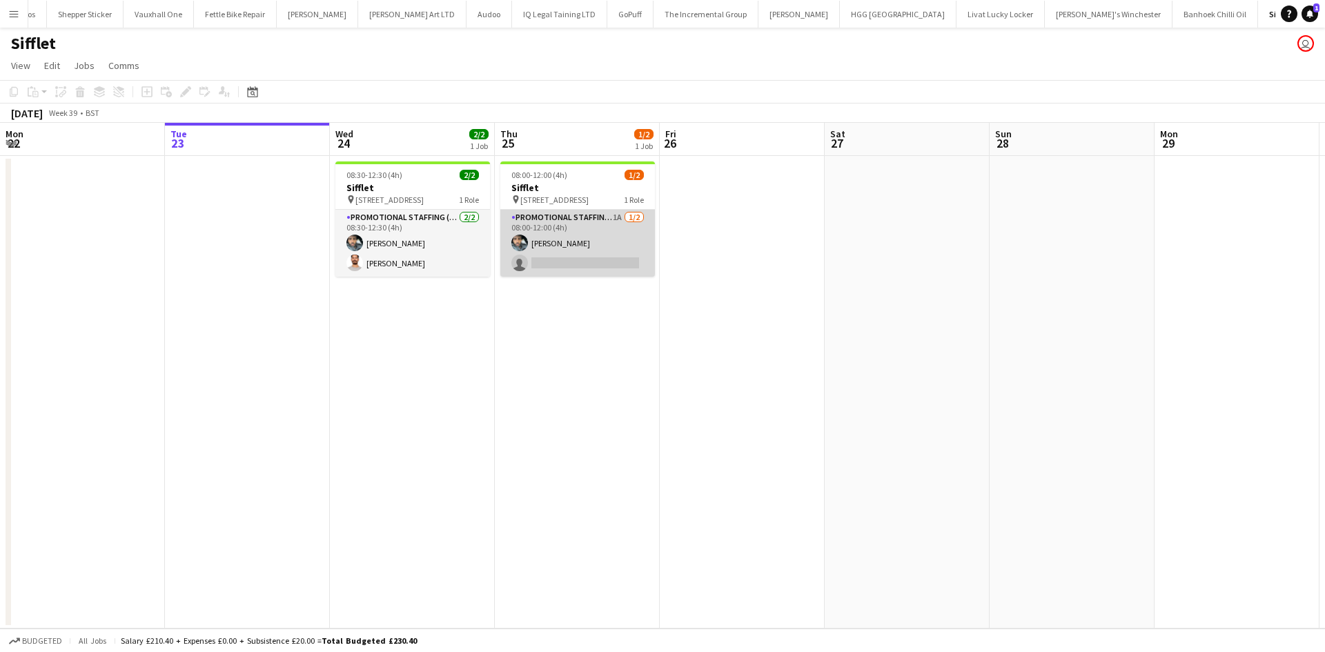
click at [589, 260] on app-card-role "Promotional Staffing (Brand Ambassadors) 1A 1/2 08:00-12:00 (4h) Abdul Wahhab A…" at bounding box center [577, 243] width 155 height 67
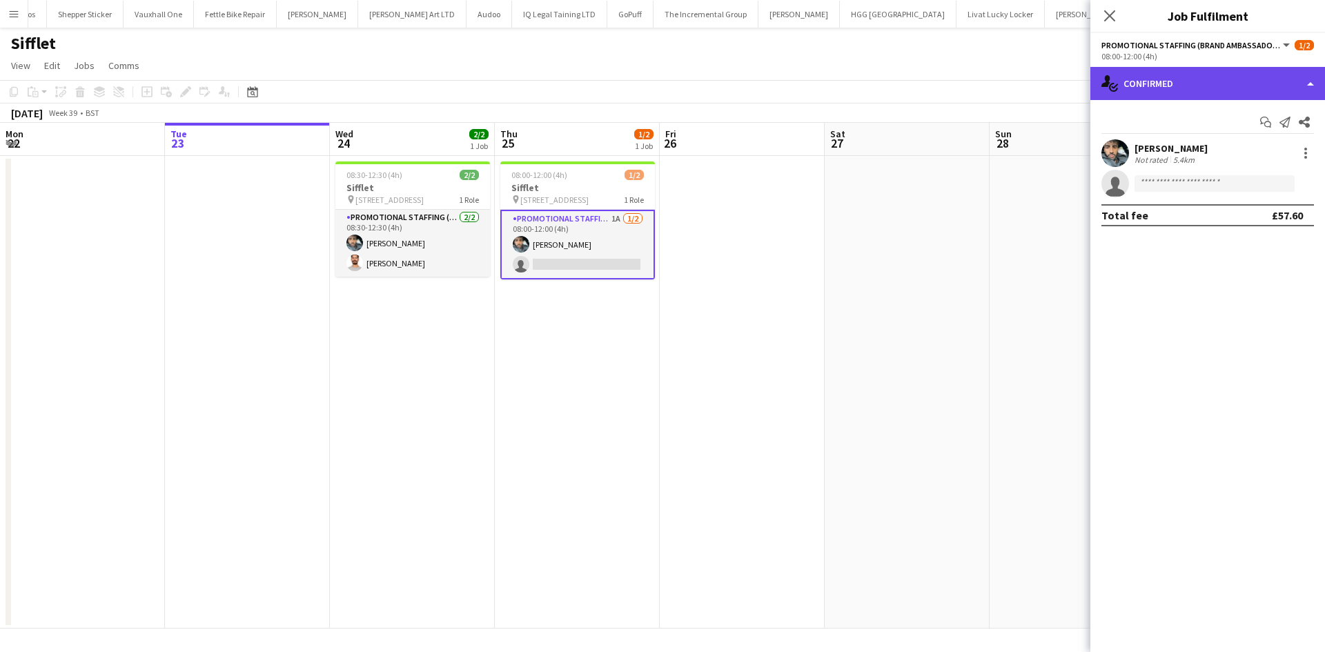
click at [1218, 85] on div "single-neutral-actions-check-2 Confirmed" at bounding box center [1207, 83] width 235 height 33
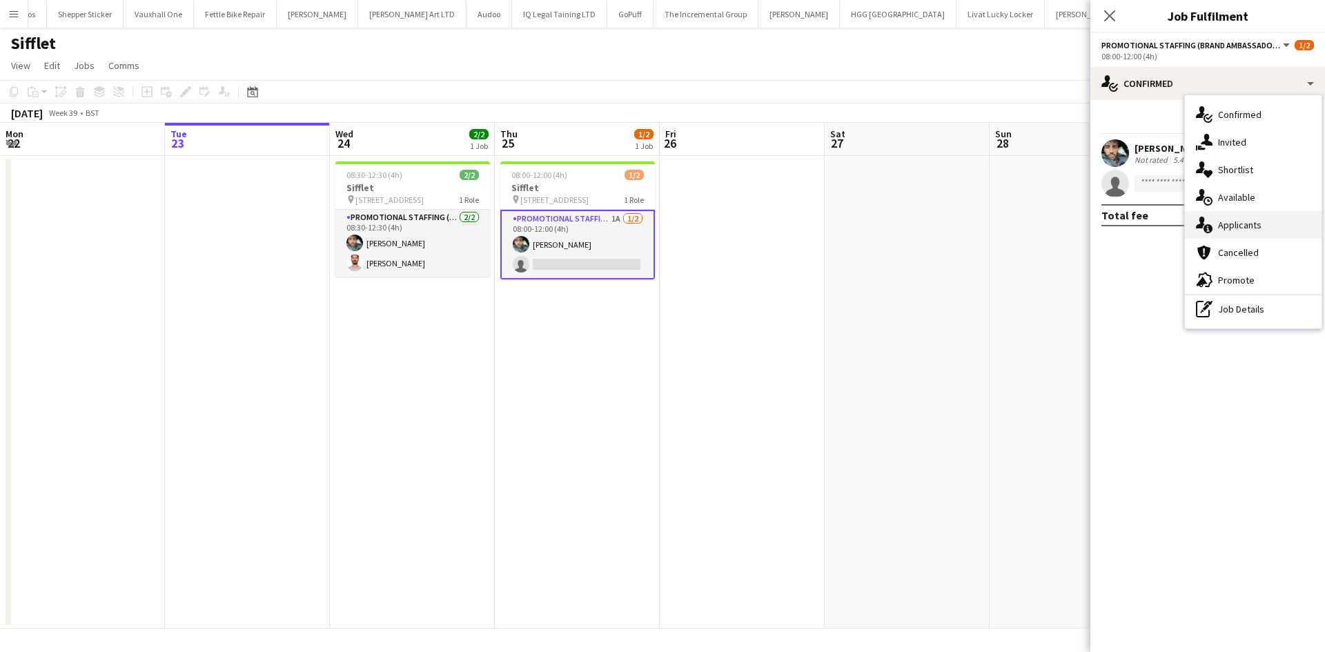
click at [1247, 226] on span "Applicants" at bounding box center [1239, 225] width 43 height 12
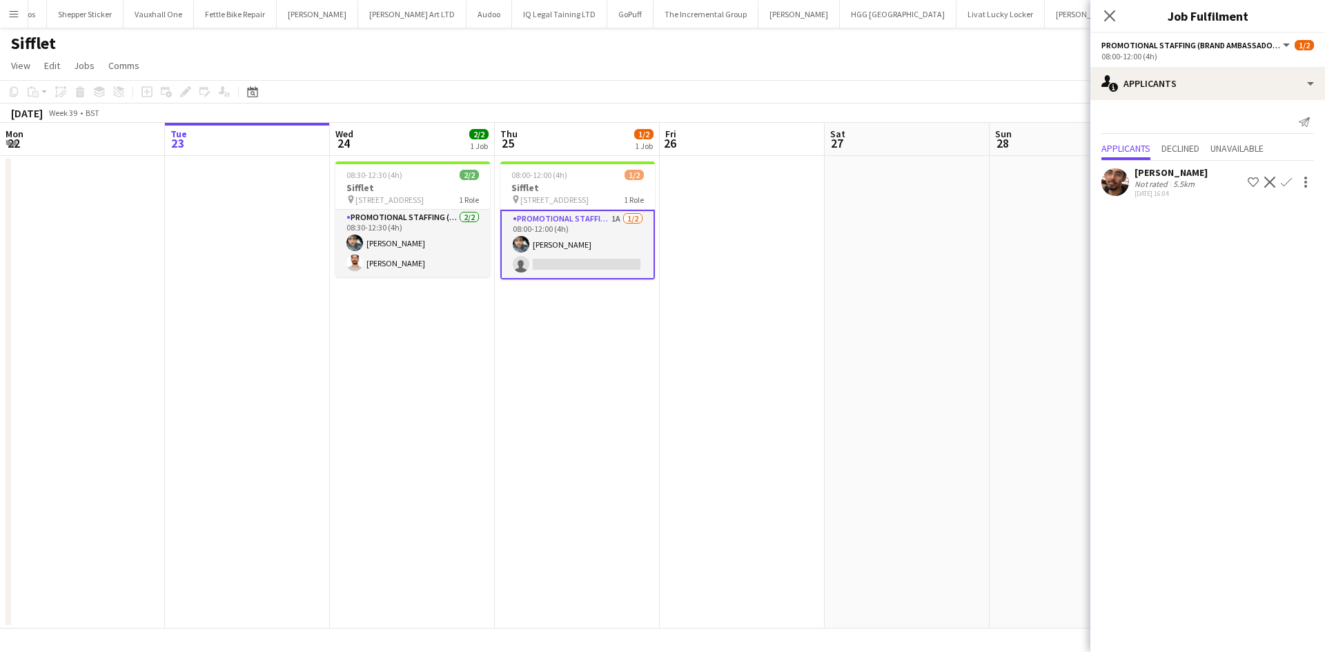
click at [1122, 189] on app-user-avatar at bounding box center [1115, 182] width 28 height 28
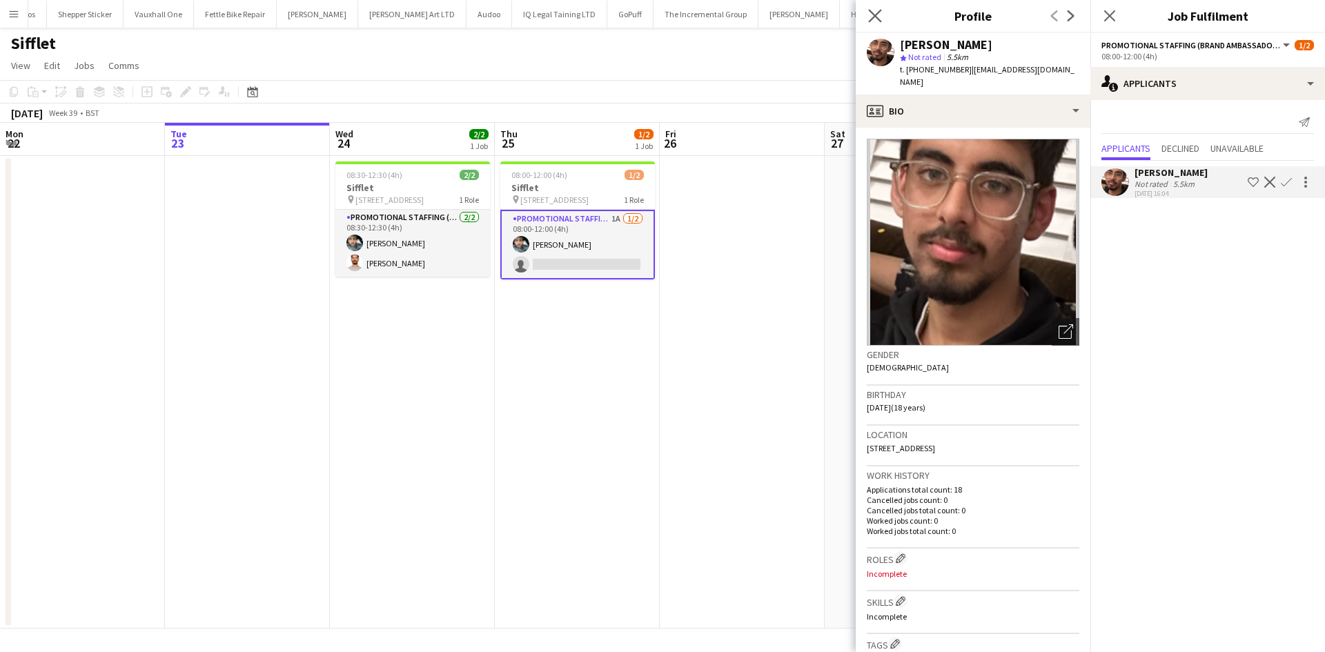
click at [880, 24] on app-icon "Close pop-in" at bounding box center [875, 16] width 20 height 20
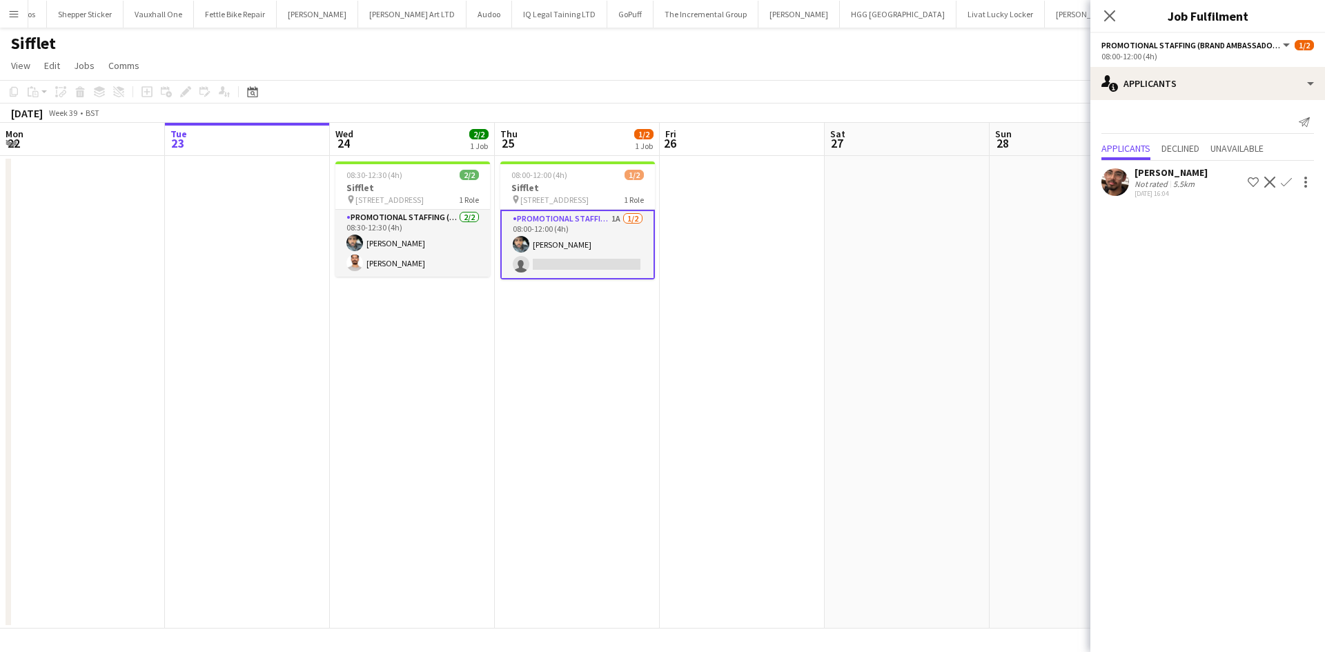
click at [700, 195] on app-date-cell at bounding box center [742, 392] width 165 height 473
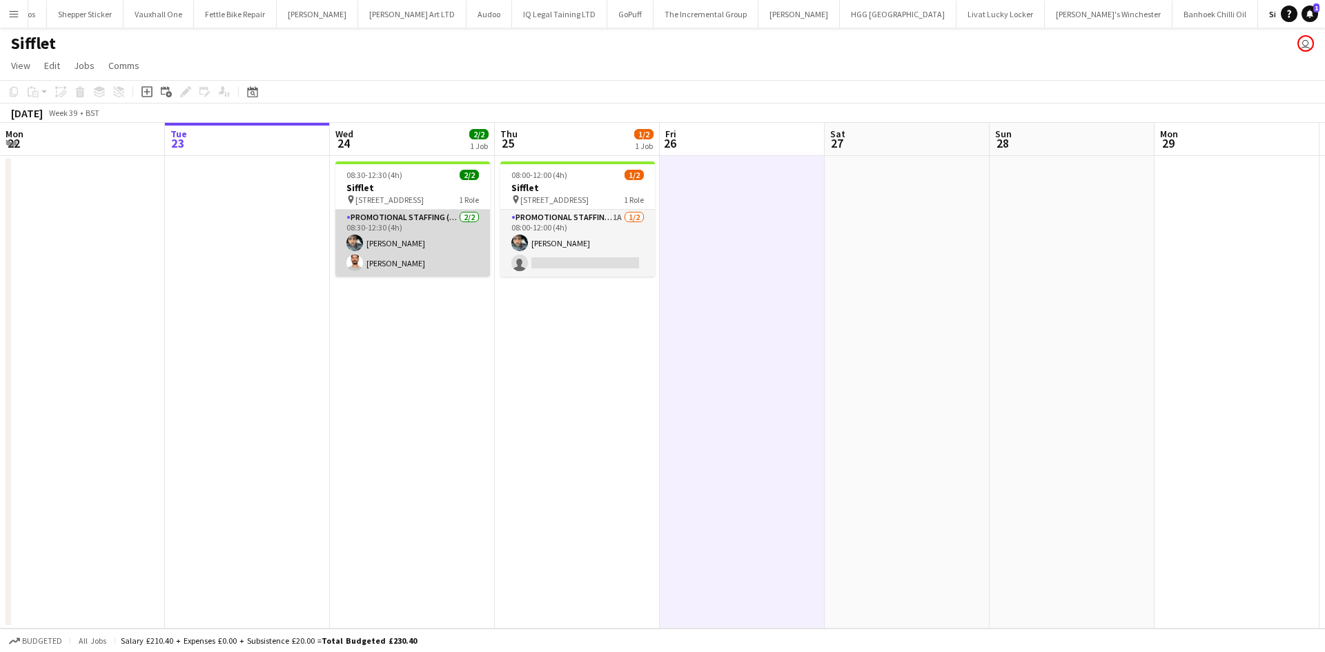
click at [399, 269] on app-card-role "Promotional Staffing (Brand Ambassadors) 2/2 08:30-12:30 (4h) Abdul Wahhab Ahma…" at bounding box center [412, 243] width 155 height 67
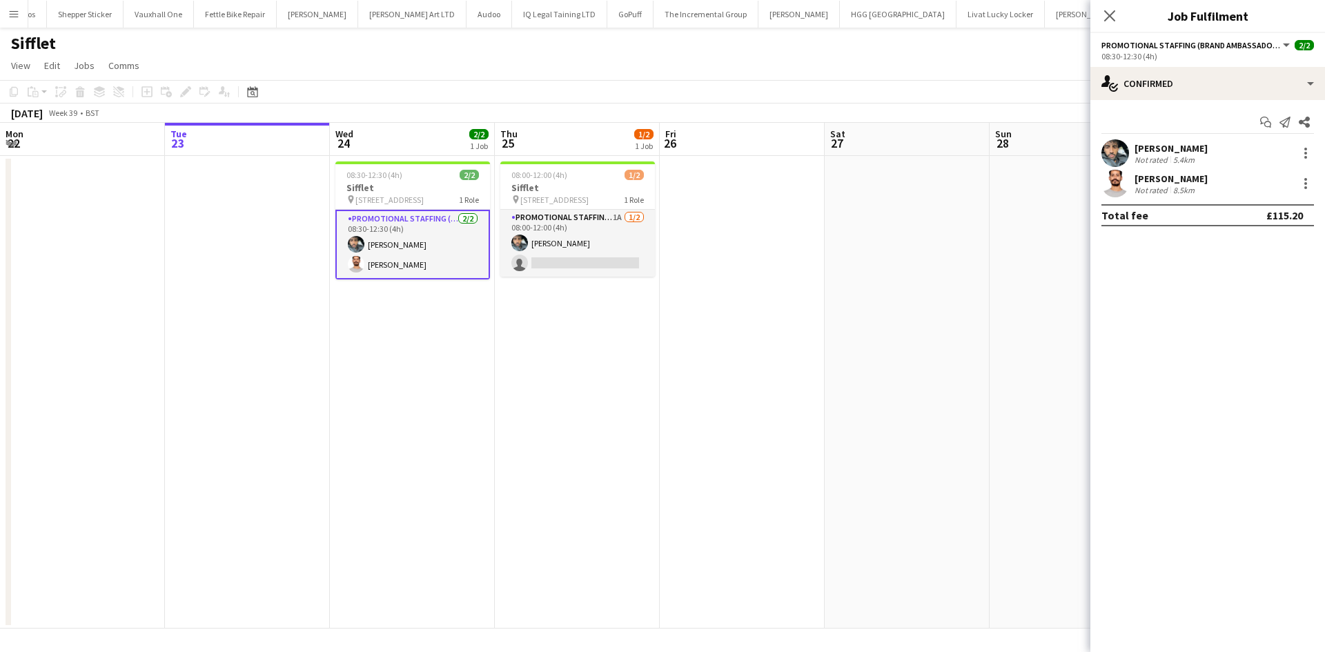
click at [818, 72] on app-page-menu "View Day view expanded Day view collapsed Month view Date picker Jump to today …" at bounding box center [662, 67] width 1325 height 26
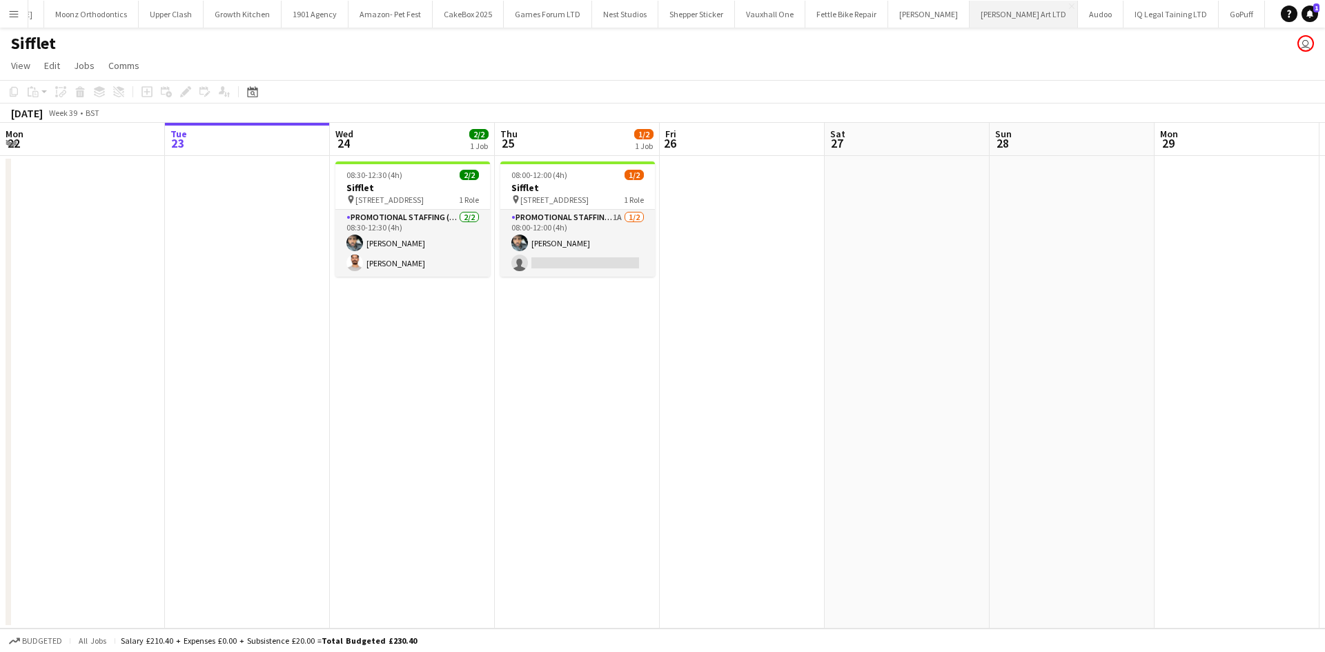
scroll to position [0, 1602]
click at [283, 15] on button "1901 Agency Close" at bounding box center [316, 14] width 67 height 27
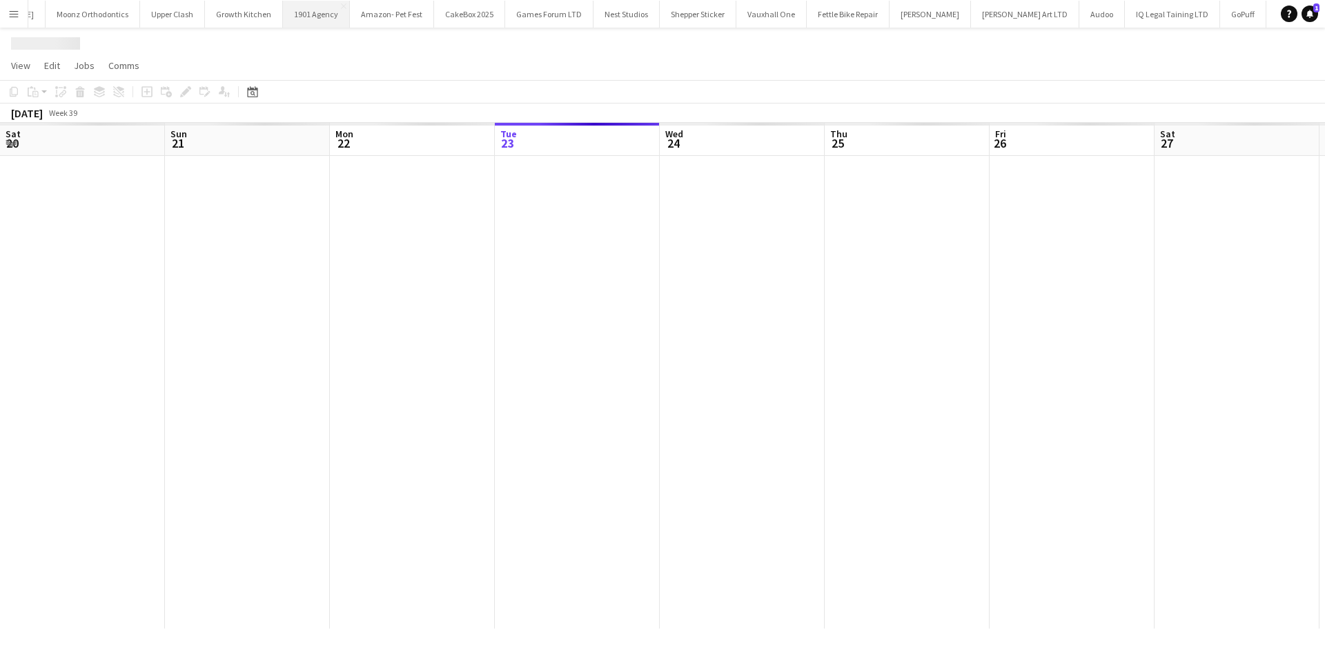
scroll to position [0, 330]
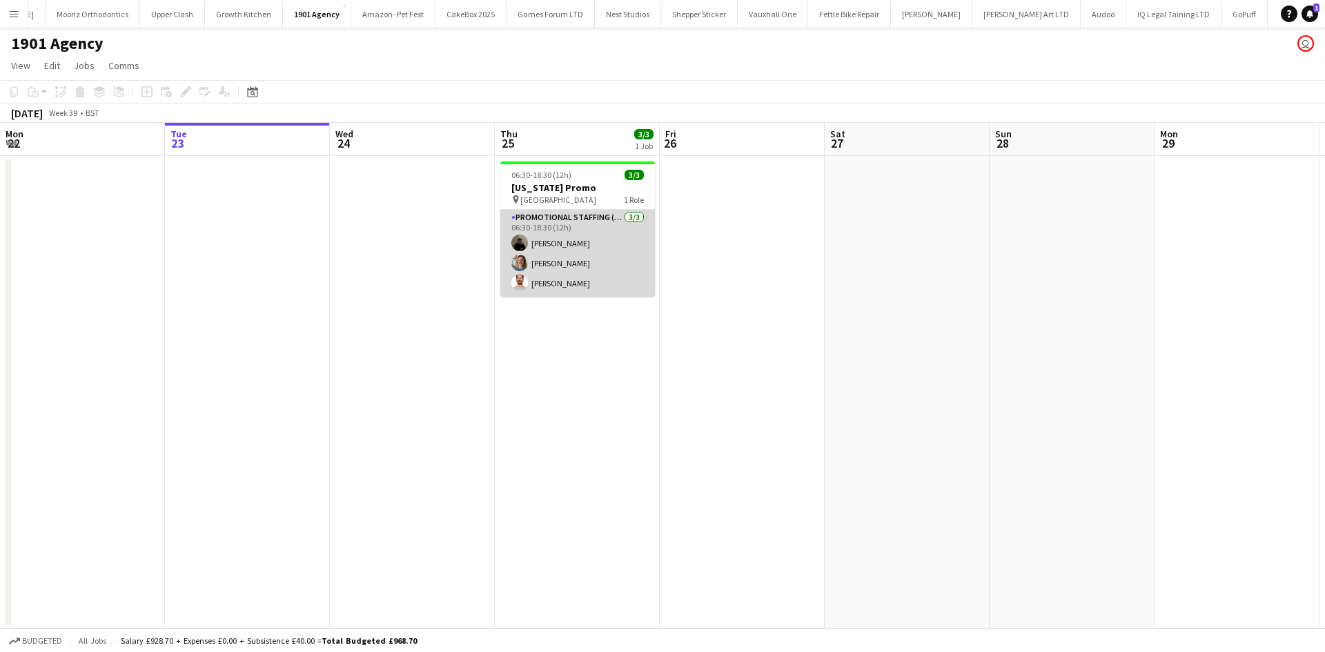
click at [584, 245] on app-card-role "Promotional Staffing (Brand Ambassadors) 3/3 06:30-18:30 (12h) Mahamedqadar Osm…" at bounding box center [577, 253] width 155 height 87
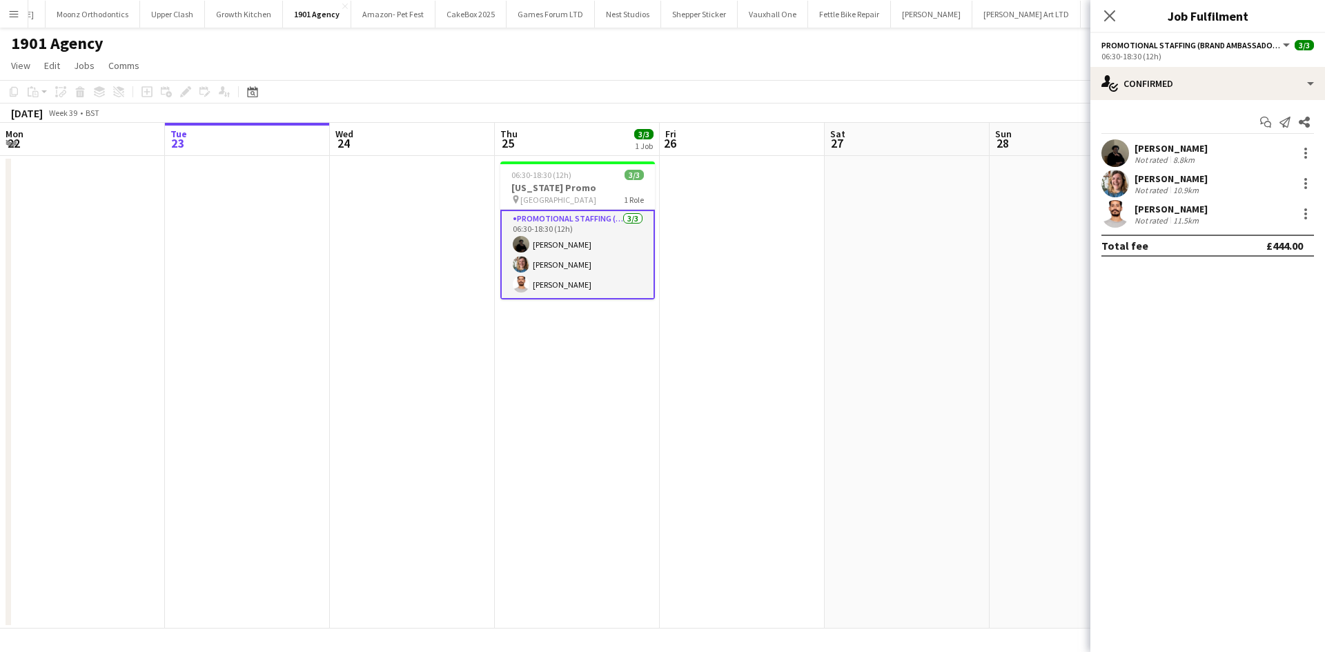
click at [1114, 155] on app-user-avatar at bounding box center [1115, 153] width 28 height 28
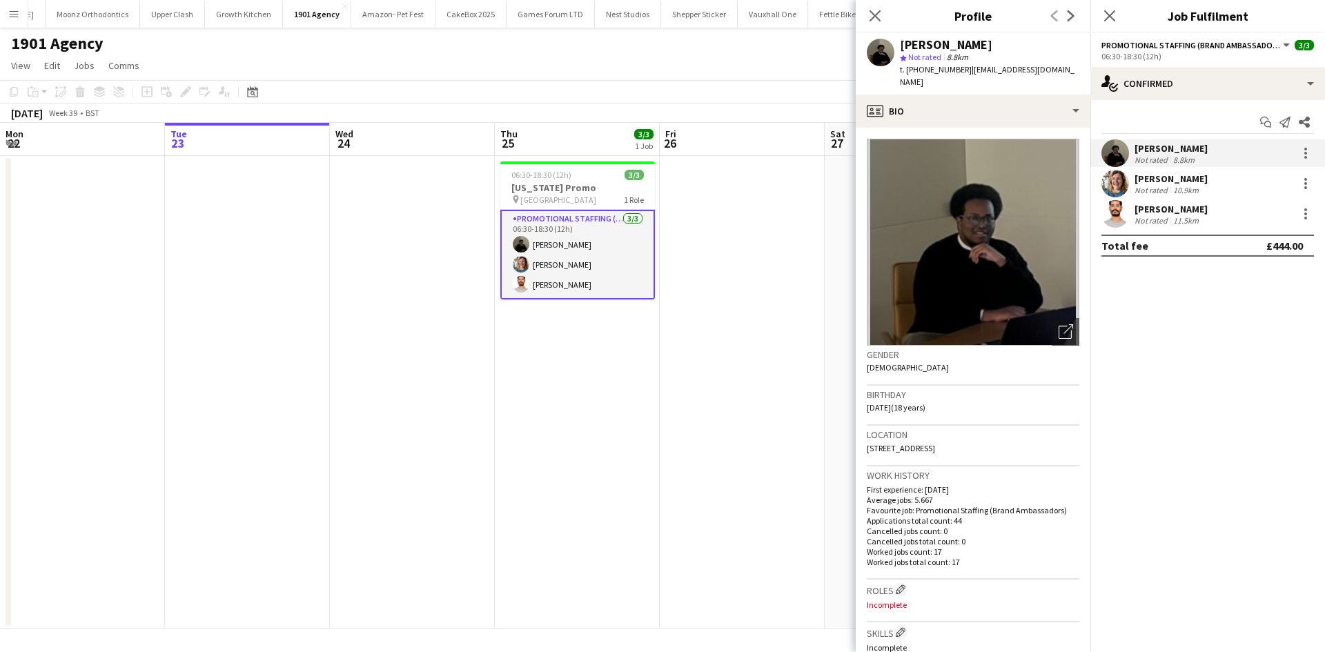
click at [1116, 184] on app-user-avatar at bounding box center [1115, 184] width 28 height 28
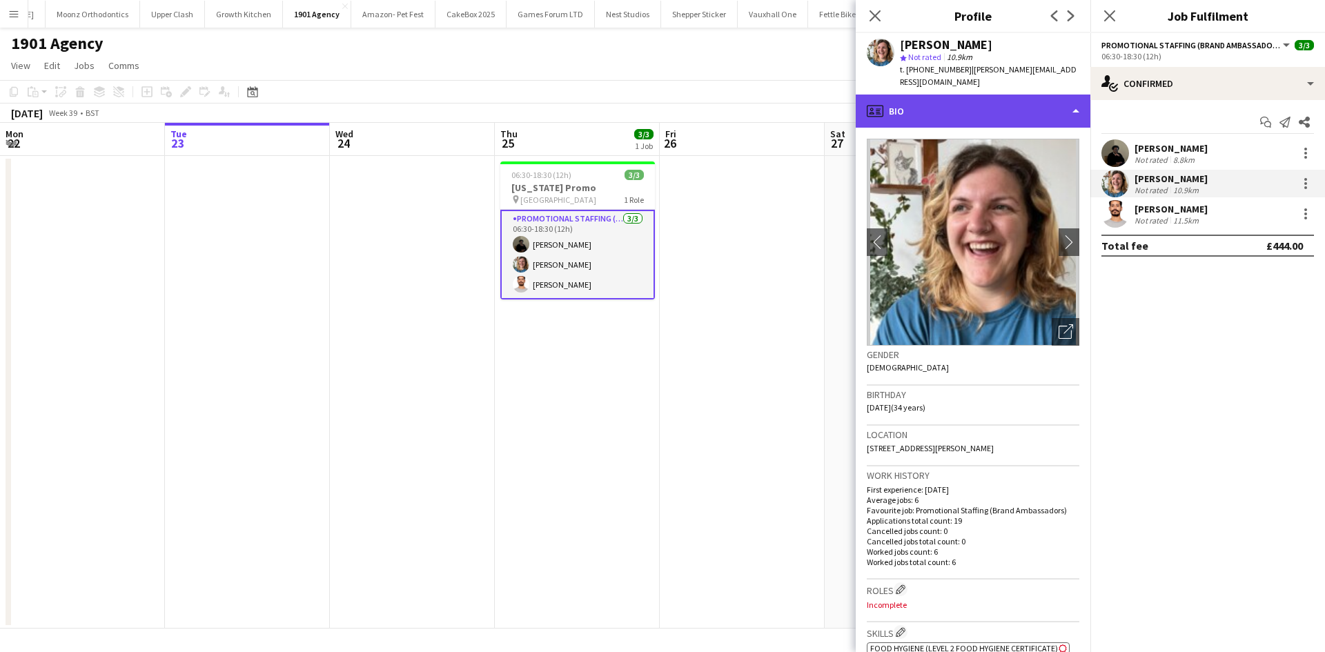
click at [1000, 102] on div "profile Bio" at bounding box center [973, 111] width 235 height 33
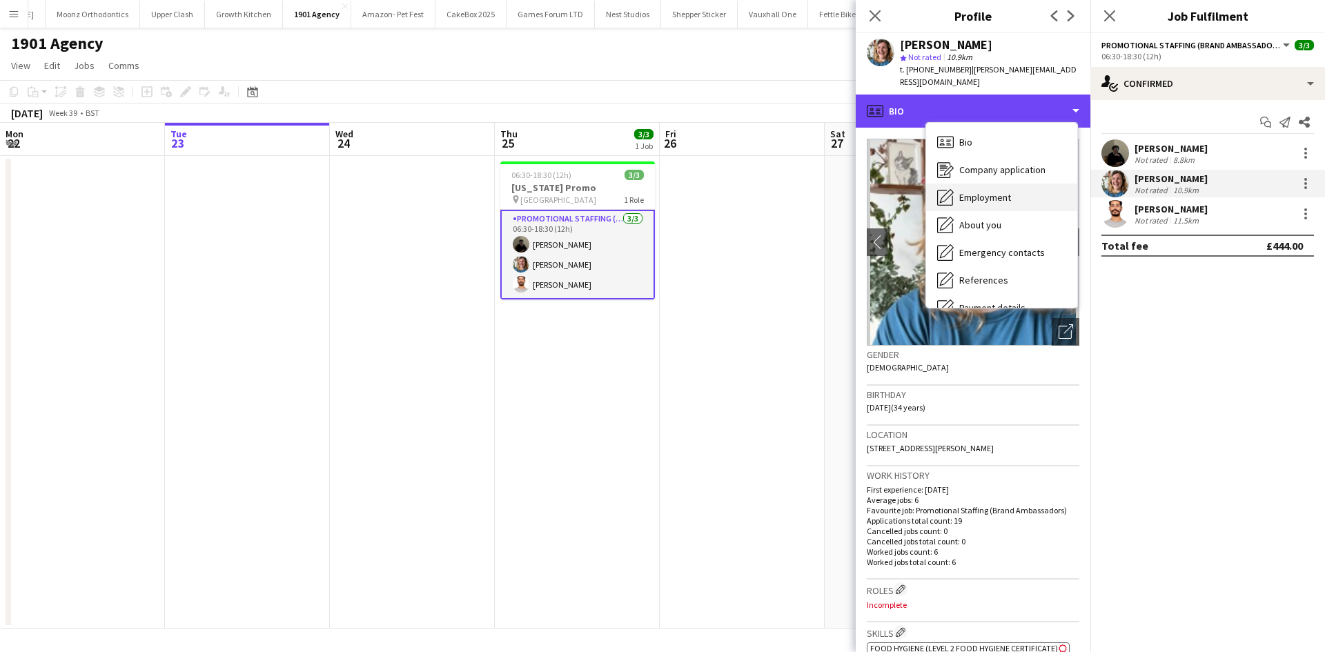
scroll to position [21, 0]
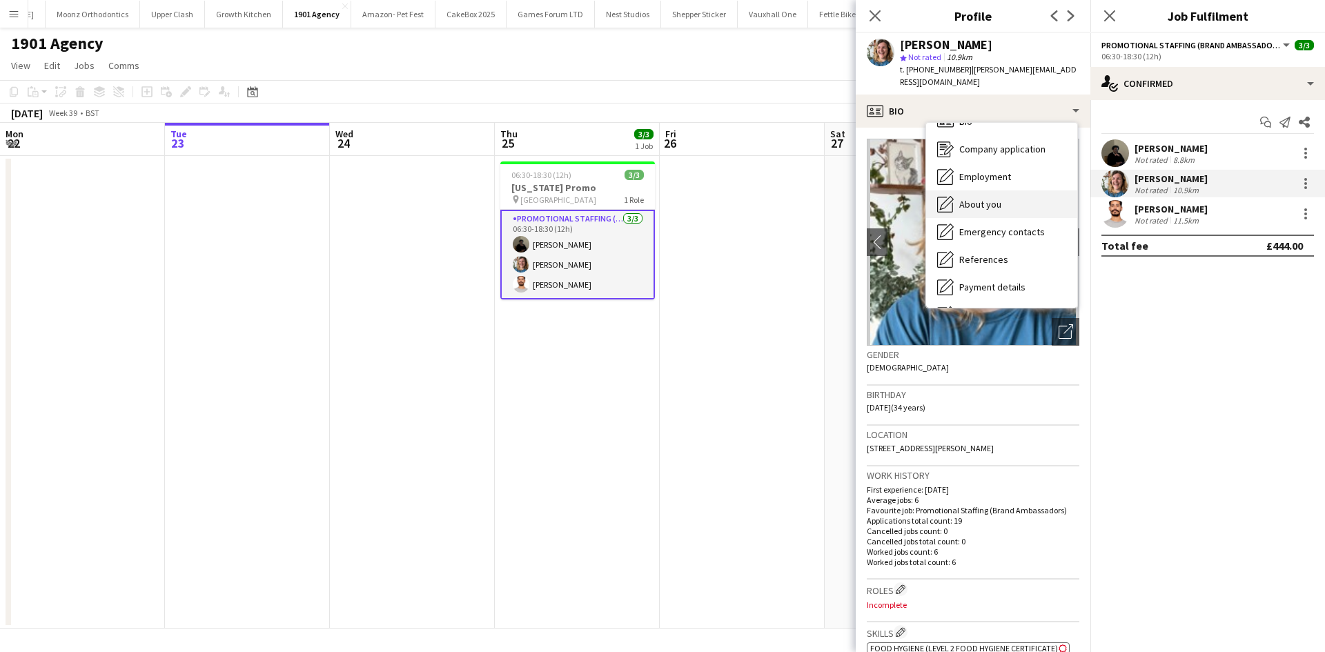
click at [1017, 190] on div "About you About you" at bounding box center [1001, 204] width 151 height 28
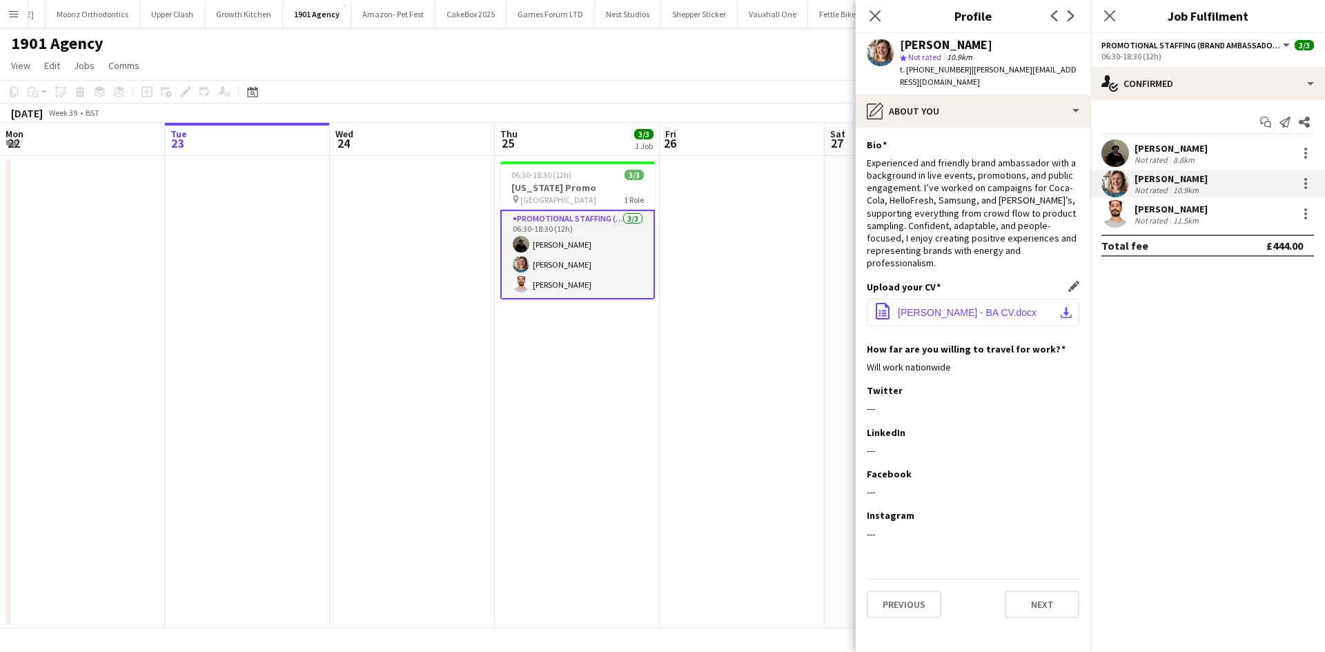
click at [974, 307] on span "Nadia Rich - BA CV.docx" at bounding box center [967, 312] width 139 height 11
click at [16, 20] on button "Menu" at bounding box center [14, 14] width 28 height 28
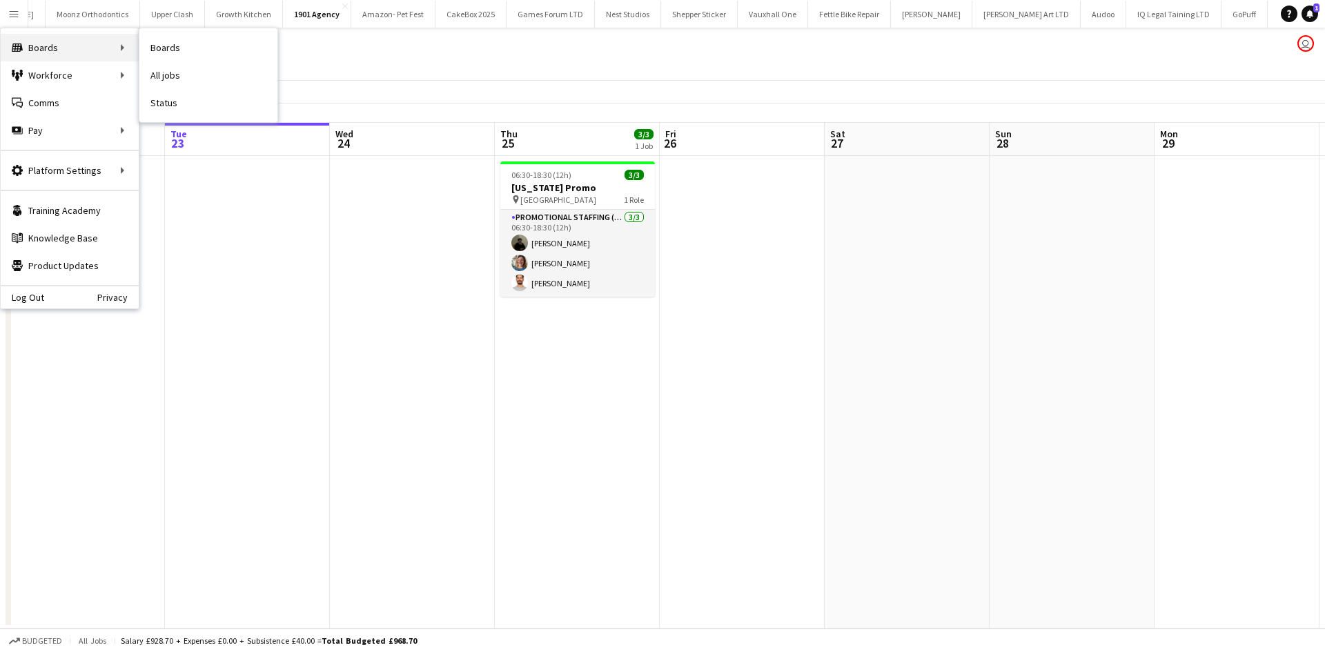
click at [55, 42] on div "Boards Boards" at bounding box center [70, 48] width 138 height 28
click at [176, 70] on link "All jobs" at bounding box center [208, 75] width 138 height 28
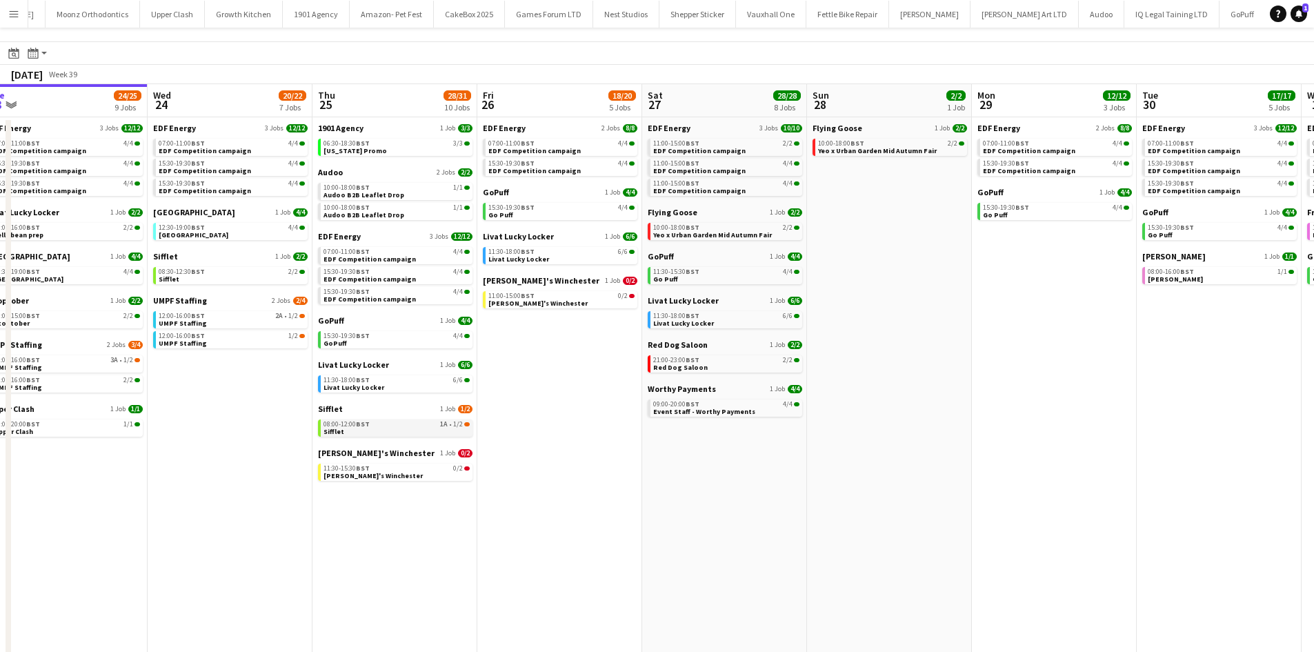
scroll to position [0, 513]
click at [393, 471] on div "11:30-15:30 BST 0/2" at bounding box center [396, 468] width 146 height 7
click at [283, 3] on button "1901 Agency Close" at bounding box center [316, 14] width 67 height 27
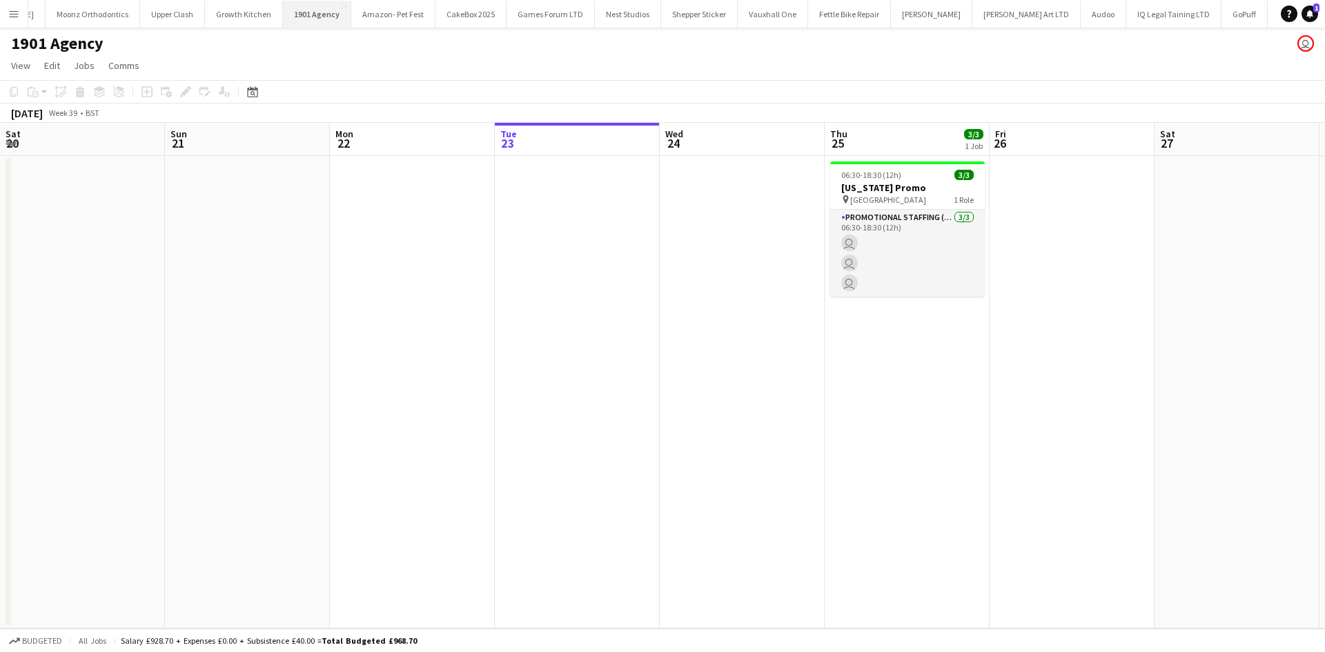
scroll to position [0, 330]
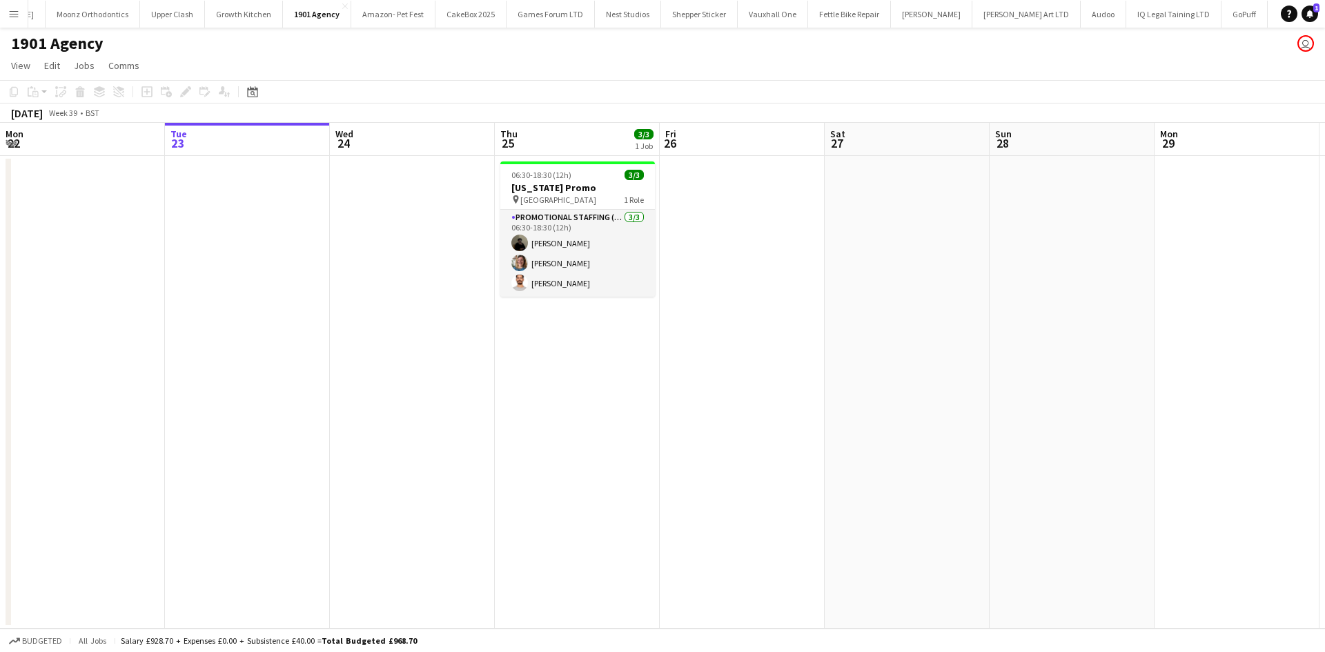
click at [14, 18] on app-icon "Menu" at bounding box center [13, 13] width 11 height 11
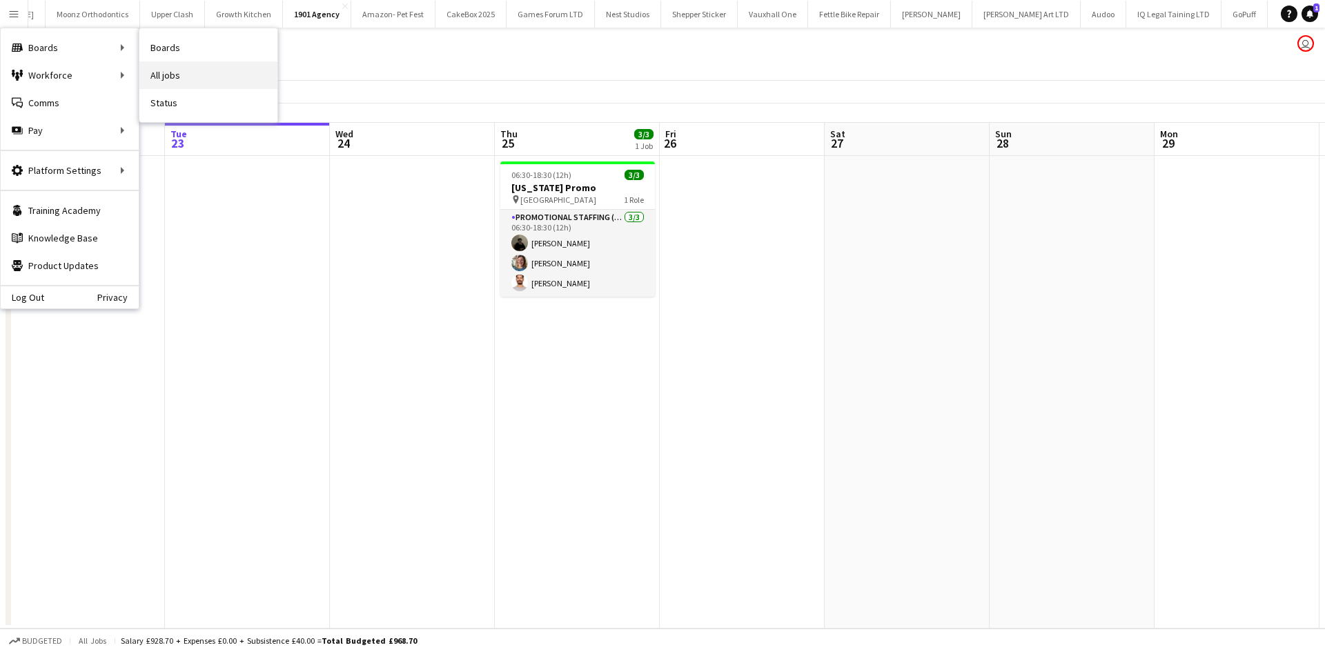
click at [219, 75] on link "All jobs" at bounding box center [208, 75] width 138 height 28
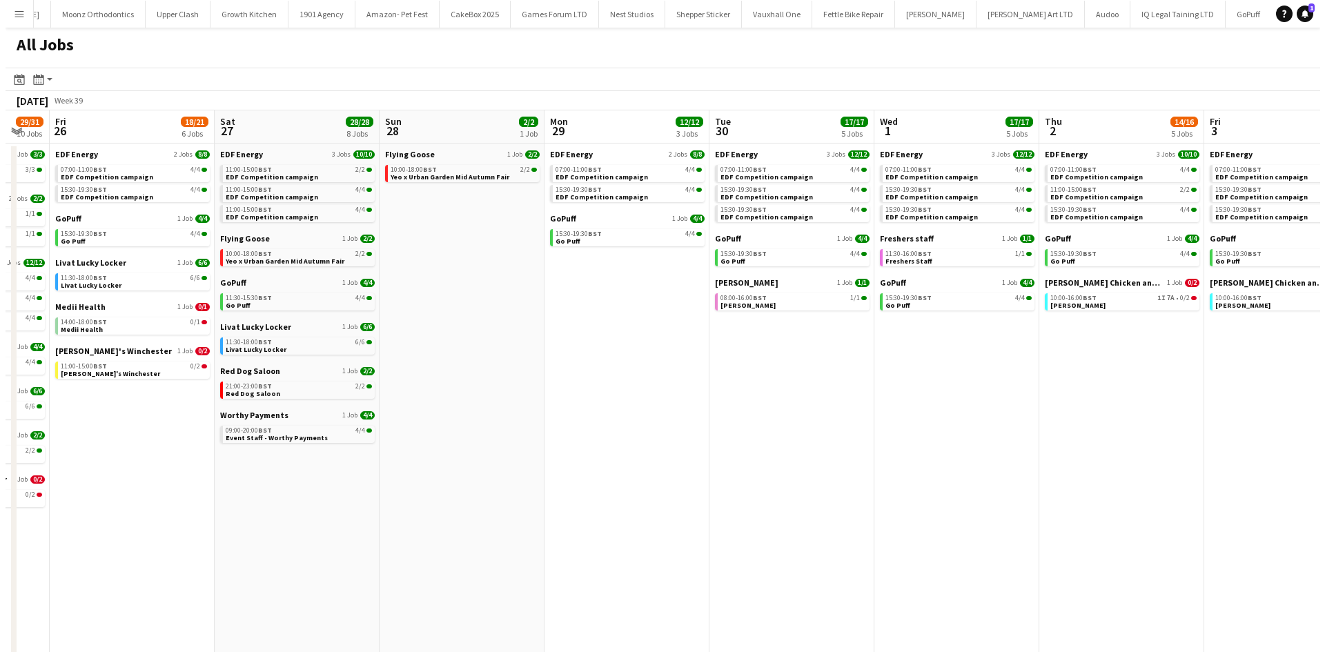
scroll to position [0, 618]
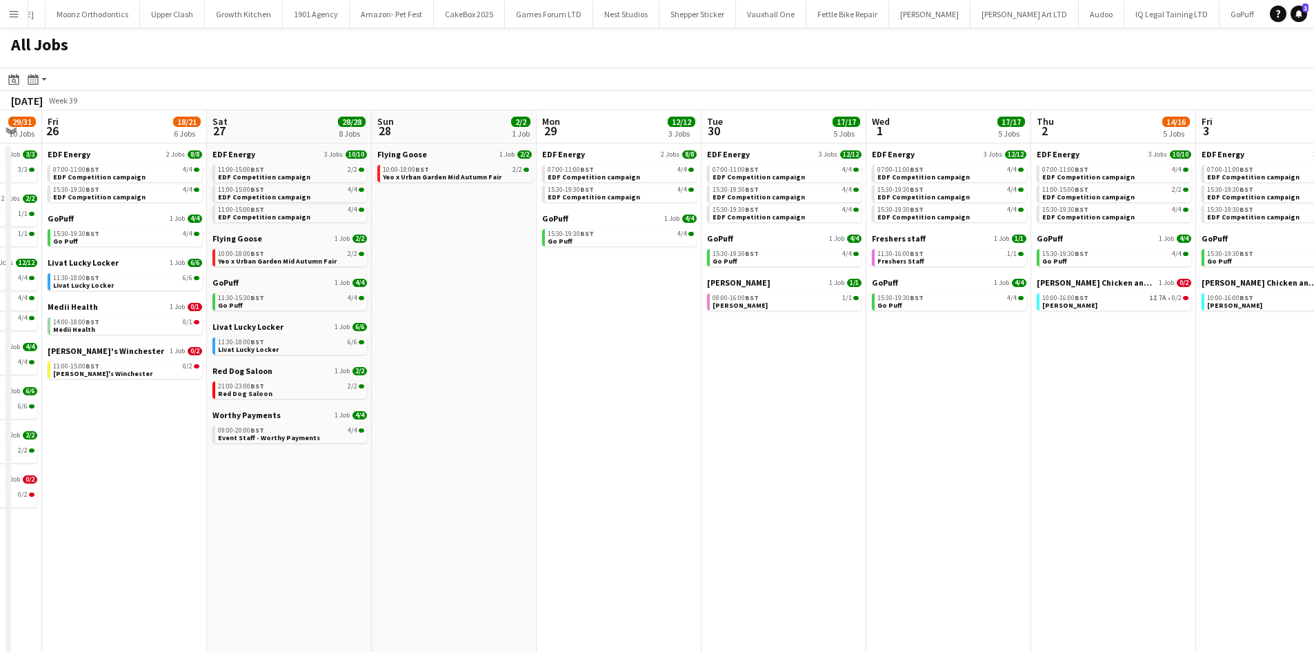
click at [12, 8] on app-icon "Menu" at bounding box center [13, 13] width 11 height 11
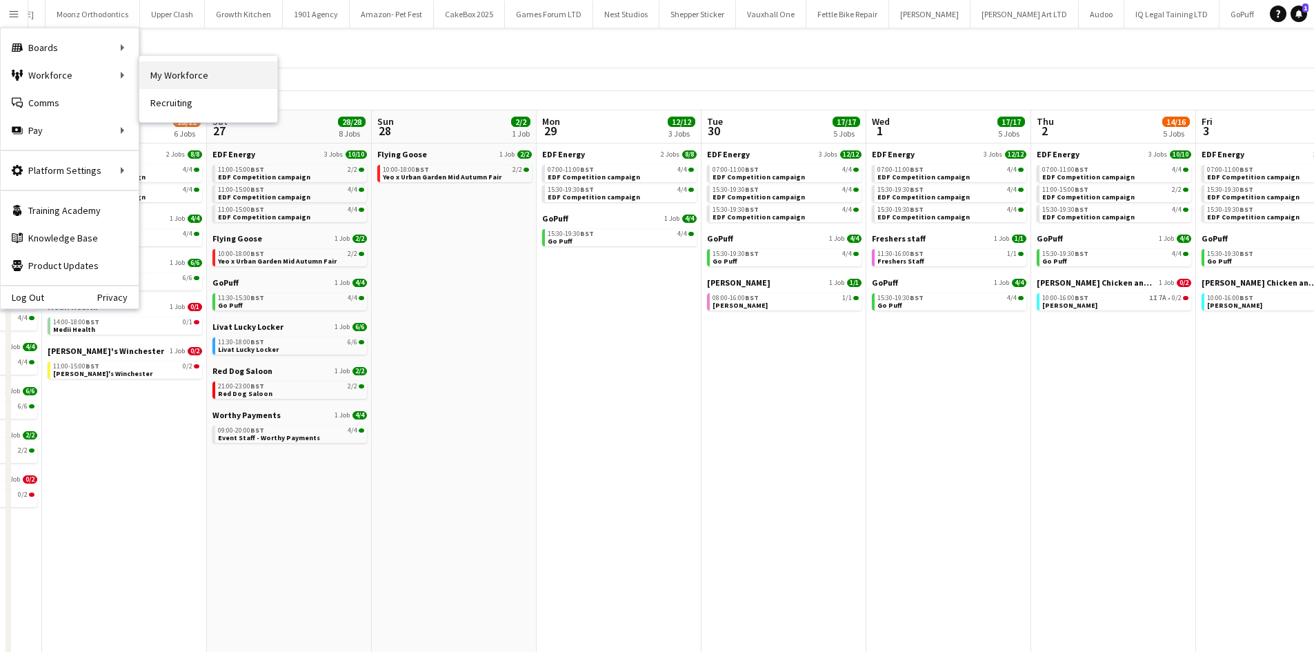
click at [177, 73] on link "My Workforce" at bounding box center [208, 75] width 138 height 28
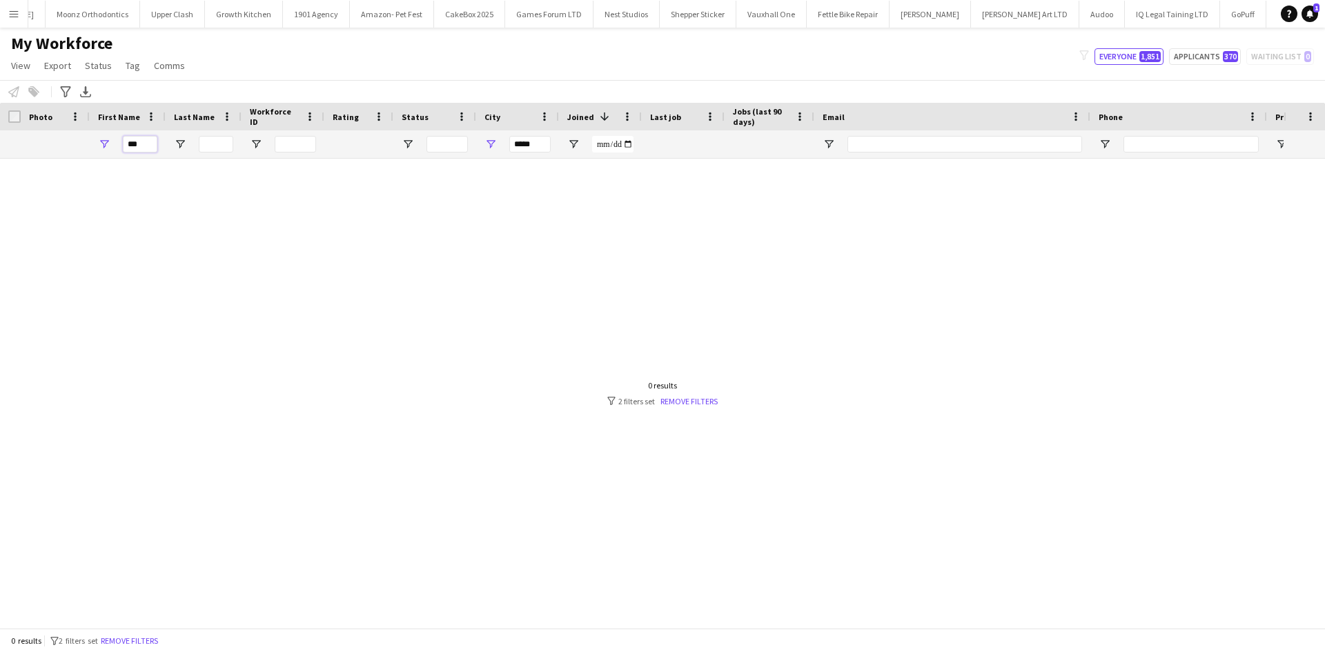
click at [146, 145] on input "***" at bounding box center [140, 144] width 34 height 17
type input "*"
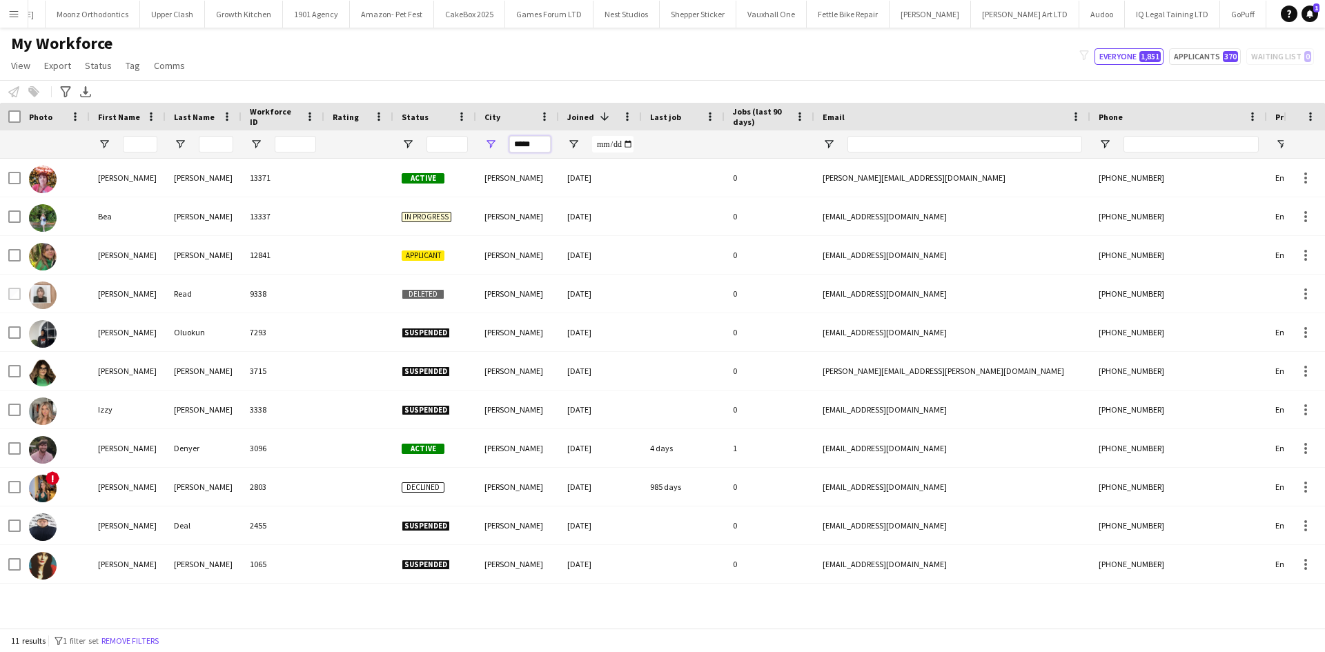
drag, startPoint x: 542, startPoint y: 147, endPoint x: 375, endPoint y: 169, distance: 168.4
click at [375, 169] on div "Workforce Details Photo First Name" at bounding box center [662, 365] width 1325 height 525
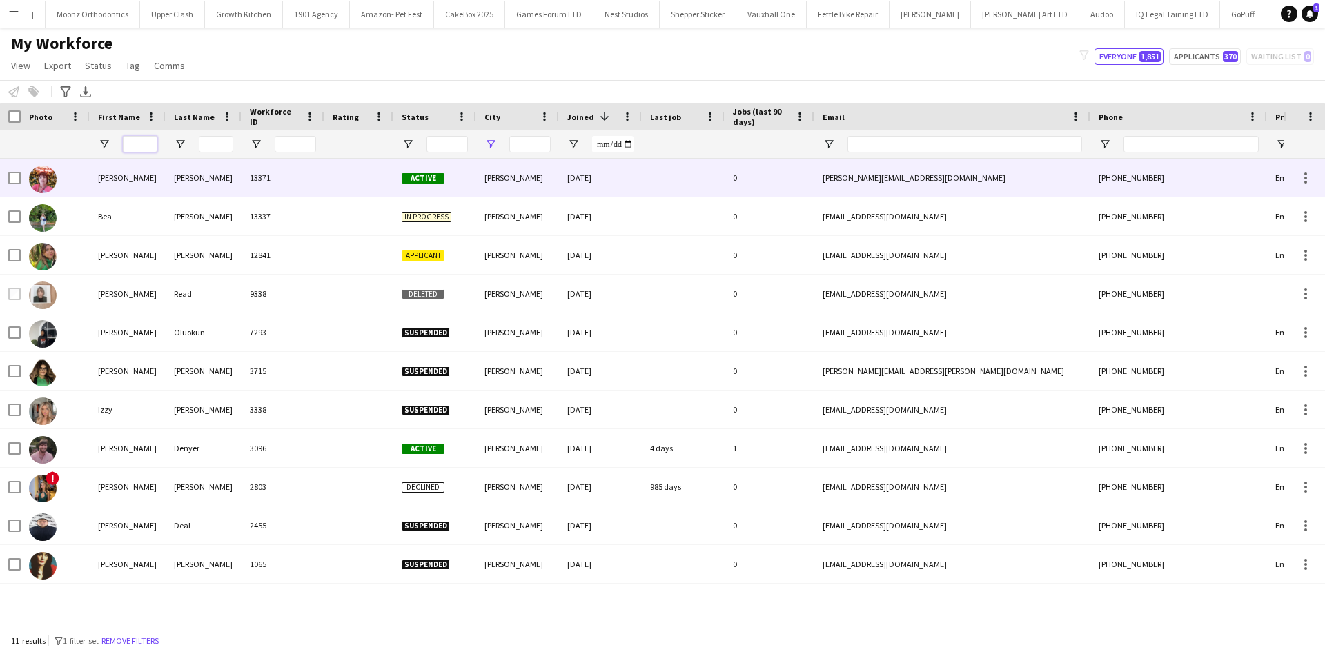
click at [141, 148] on input "First Name Filter Input" at bounding box center [140, 144] width 34 height 17
click at [139, 148] on input "First Name Filter Input" at bounding box center [140, 144] width 34 height 17
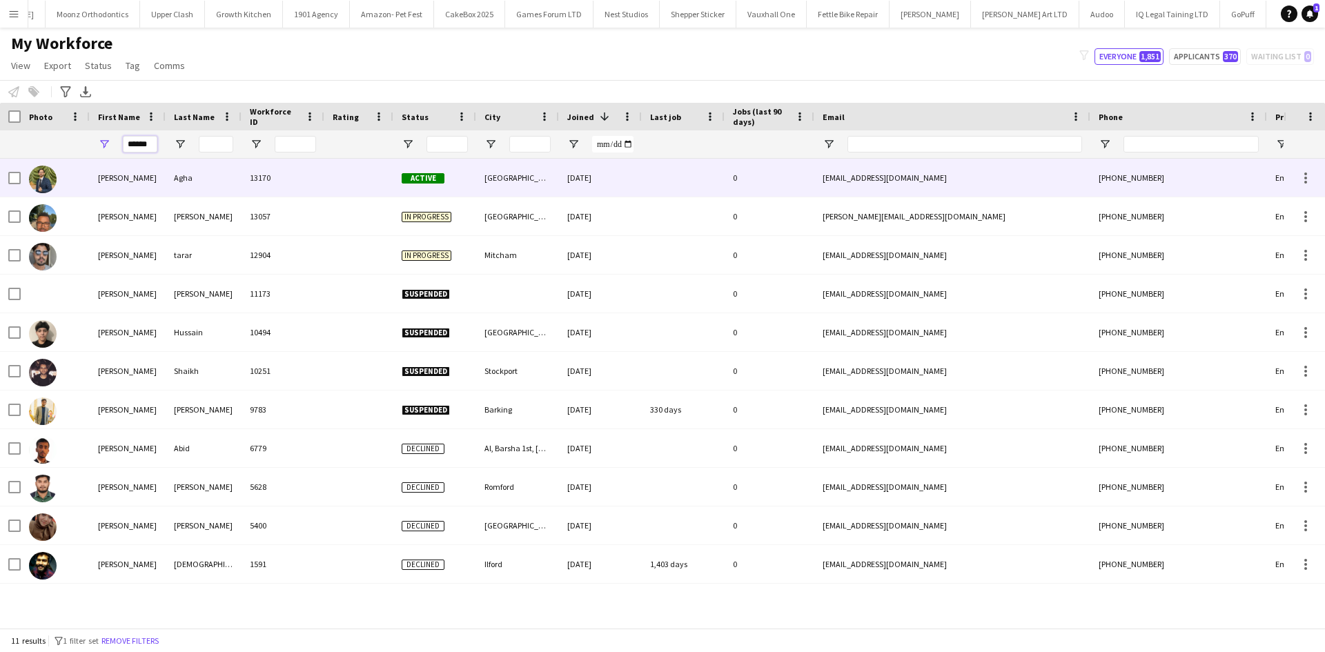
type input "******"
click at [178, 184] on div "Agha" at bounding box center [204, 178] width 76 height 38
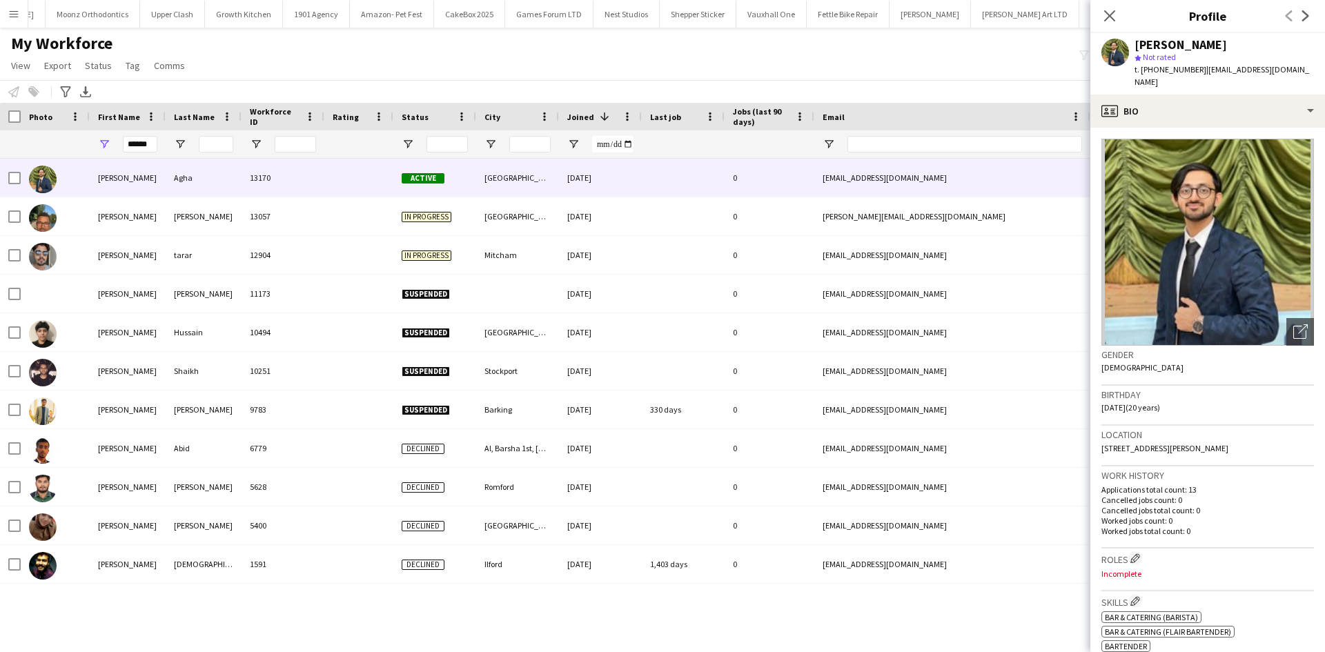
click at [1236, 128] on app-crew-profile-bio "Open photos pop-in Gender Male Birthday 18-01-2005 (20 years) Location London E…" at bounding box center [1207, 390] width 235 height 524
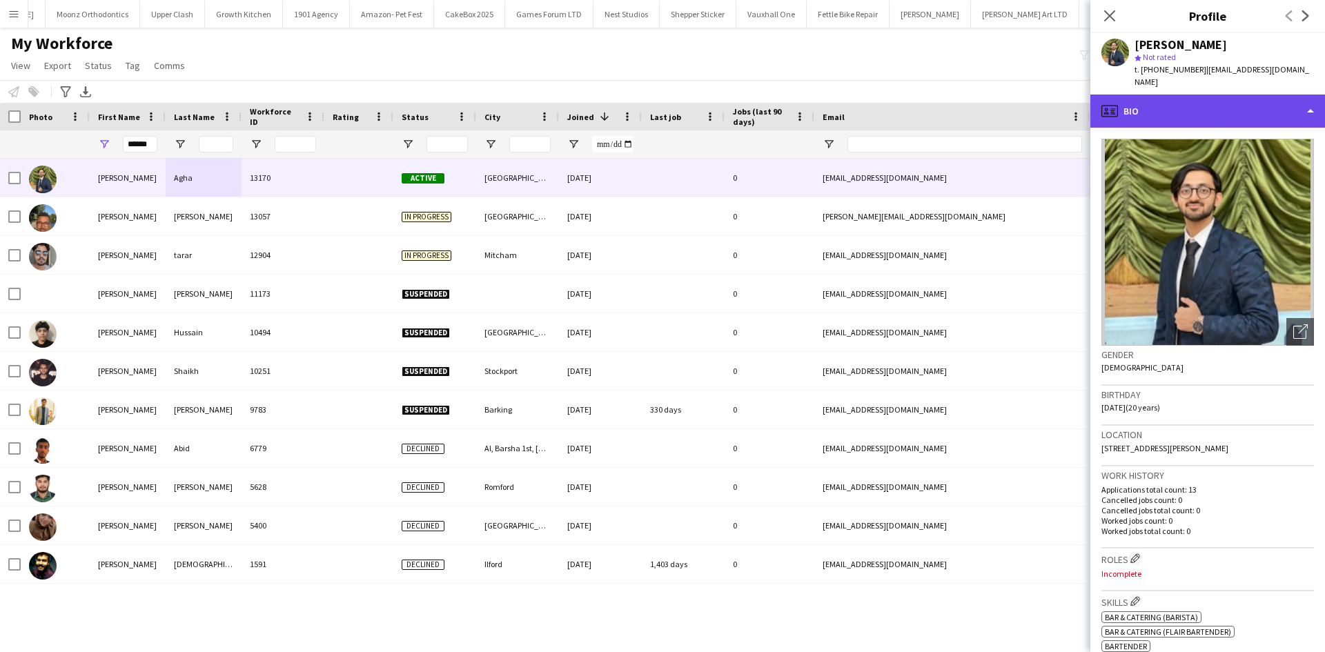
click at [1233, 102] on div "profile Bio" at bounding box center [1207, 111] width 235 height 33
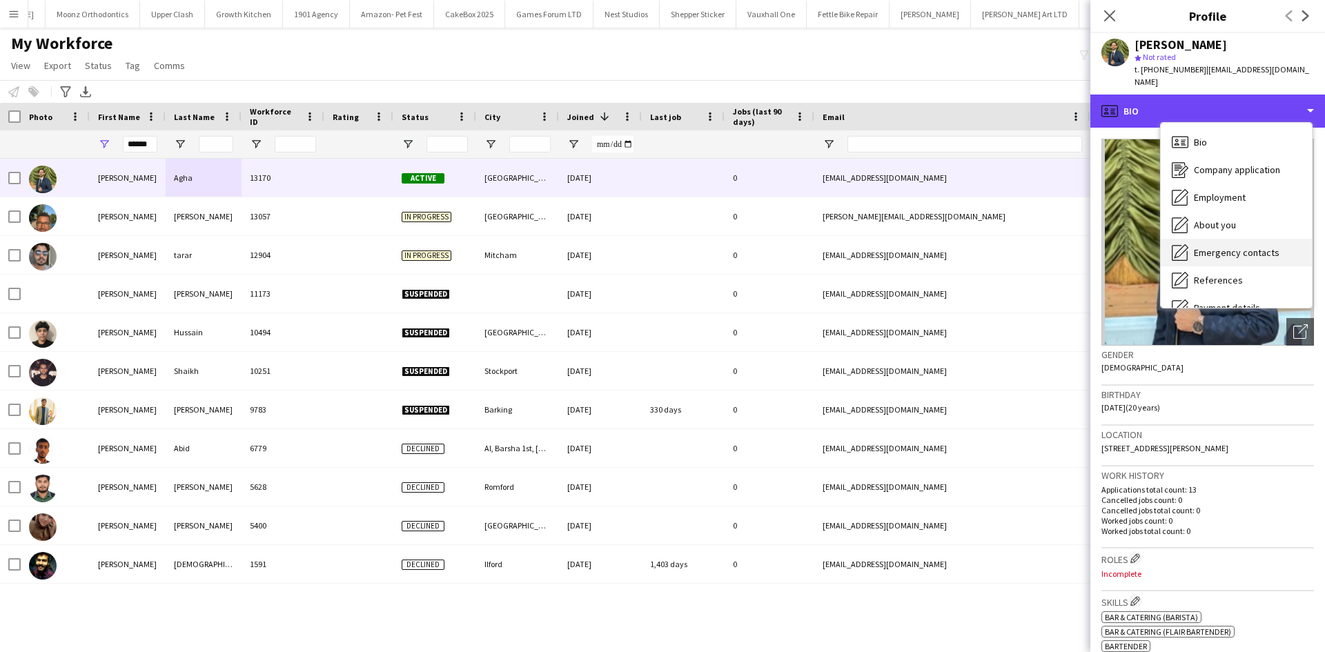
scroll to position [185, 0]
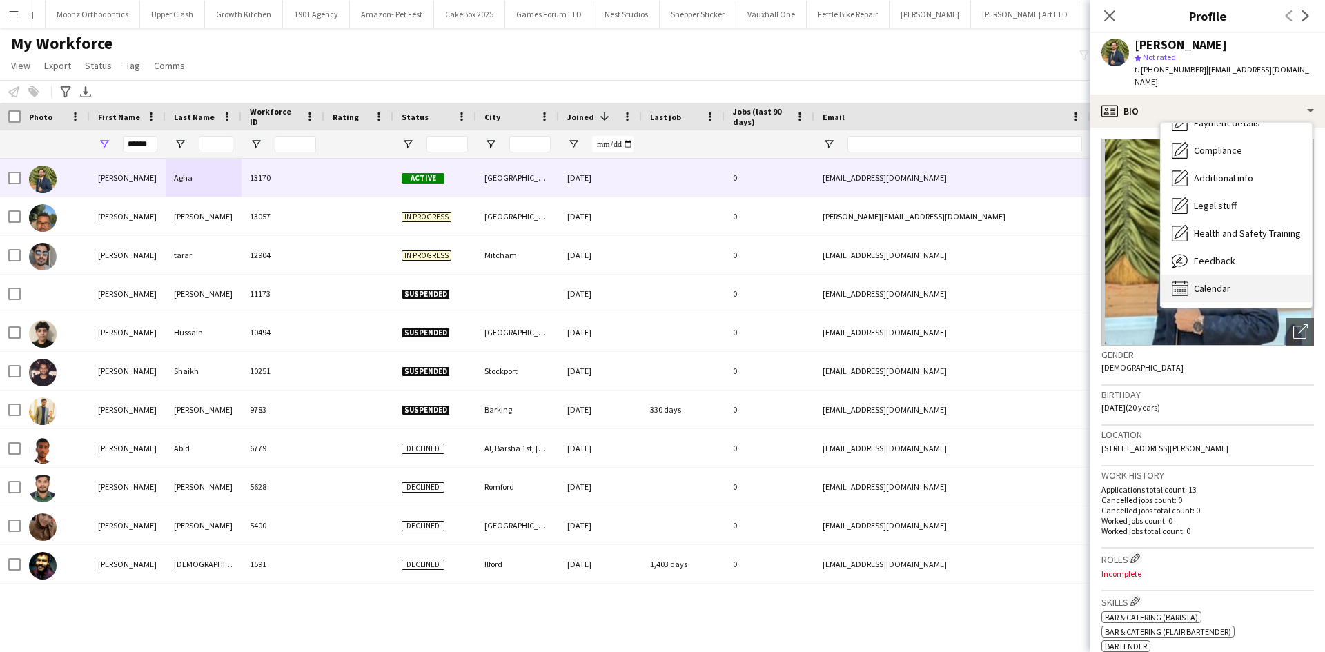
click at [1216, 282] on span "Calendar" at bounding box center [1212, 288] width 37 height 12
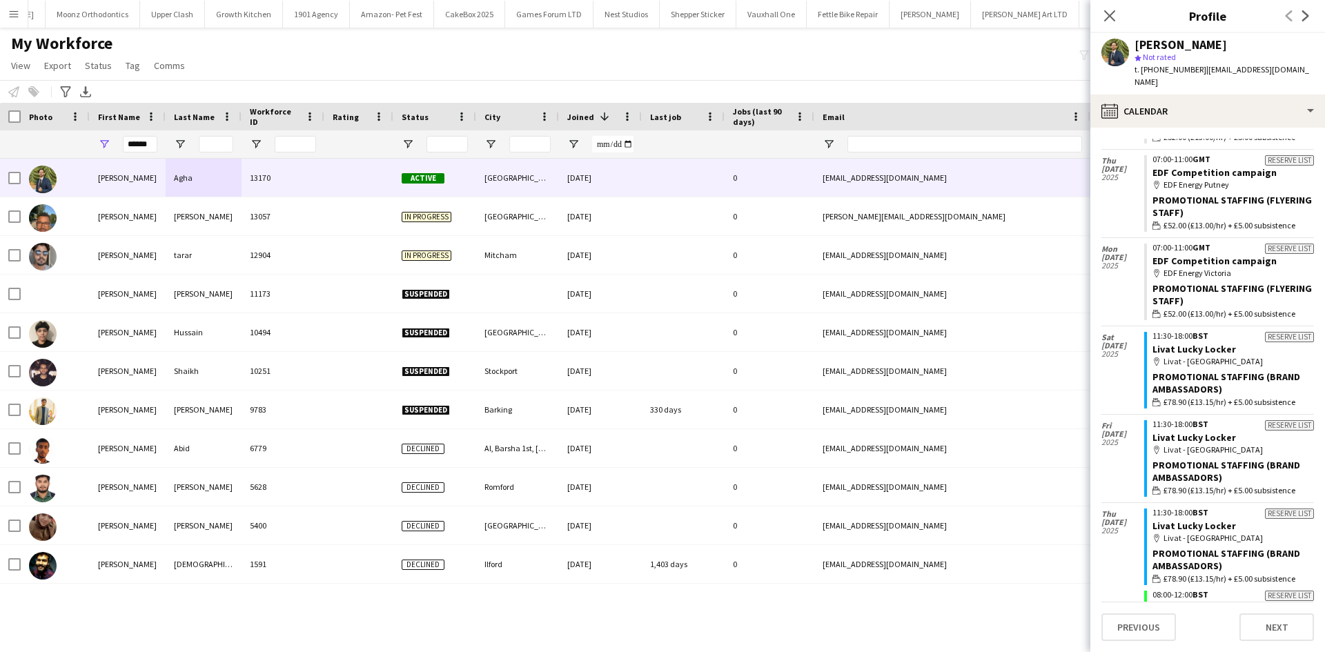
scroll to position [716, 0]
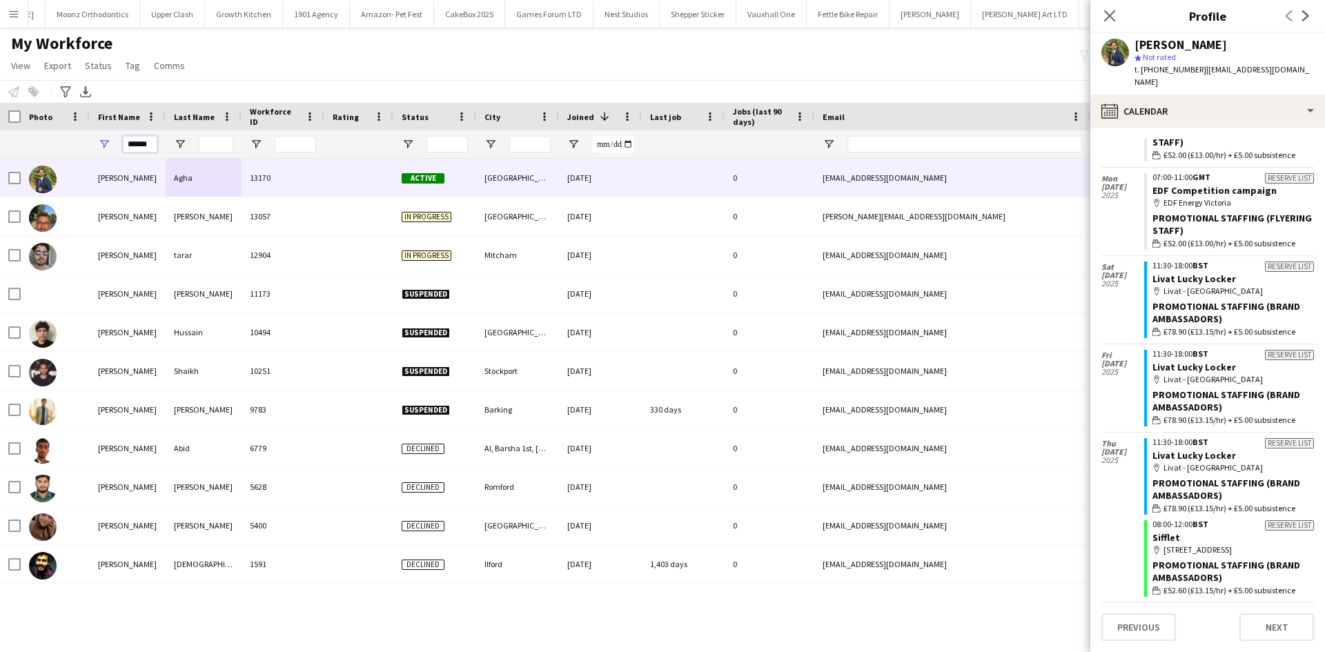
drag, startPoint x: 153, startPoint y: 144, endPoint x: 41, endPoint y: 161, distance: 113.7
click at [41, 161] on div "Workforce Details Photo First Name" at bounding box center [662, 365] width 1325 height 525
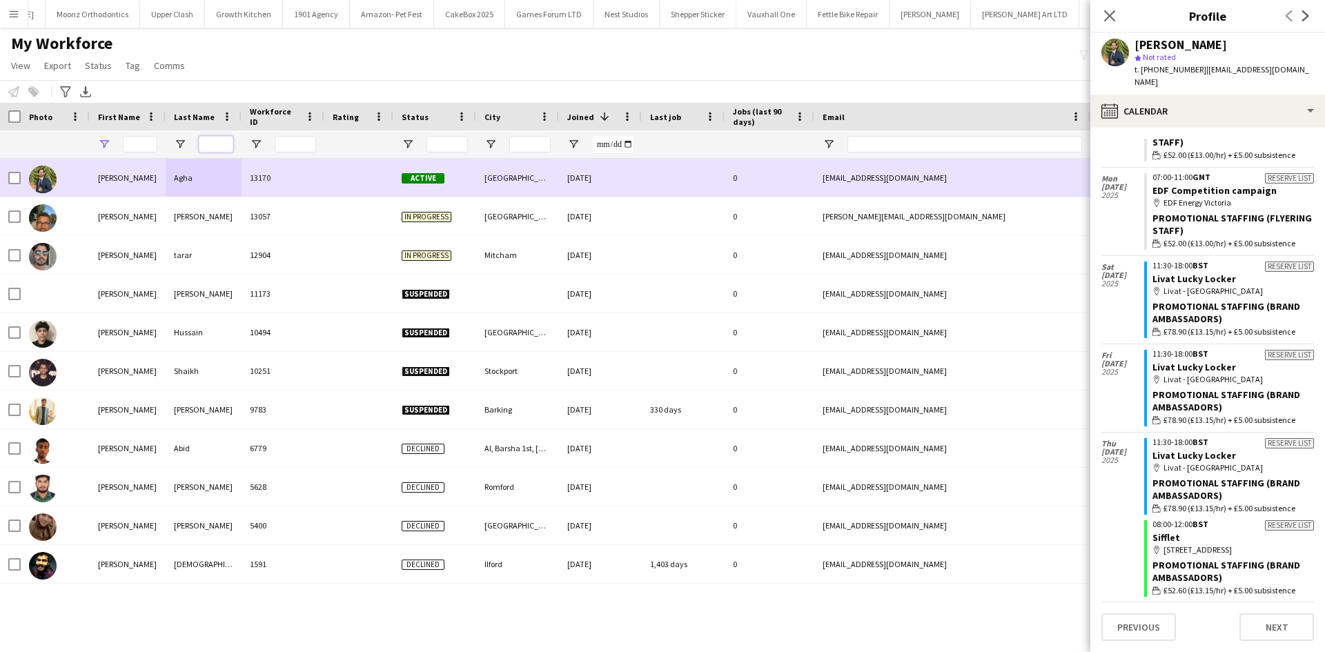
click at [208, 147] on input "Last Name Filter Input" at bounding box center [216, 144] width 34 height 17
click at [211, 141] on input "Last Name Filter Input" at bounding box center [216, 144] width 34 height 17
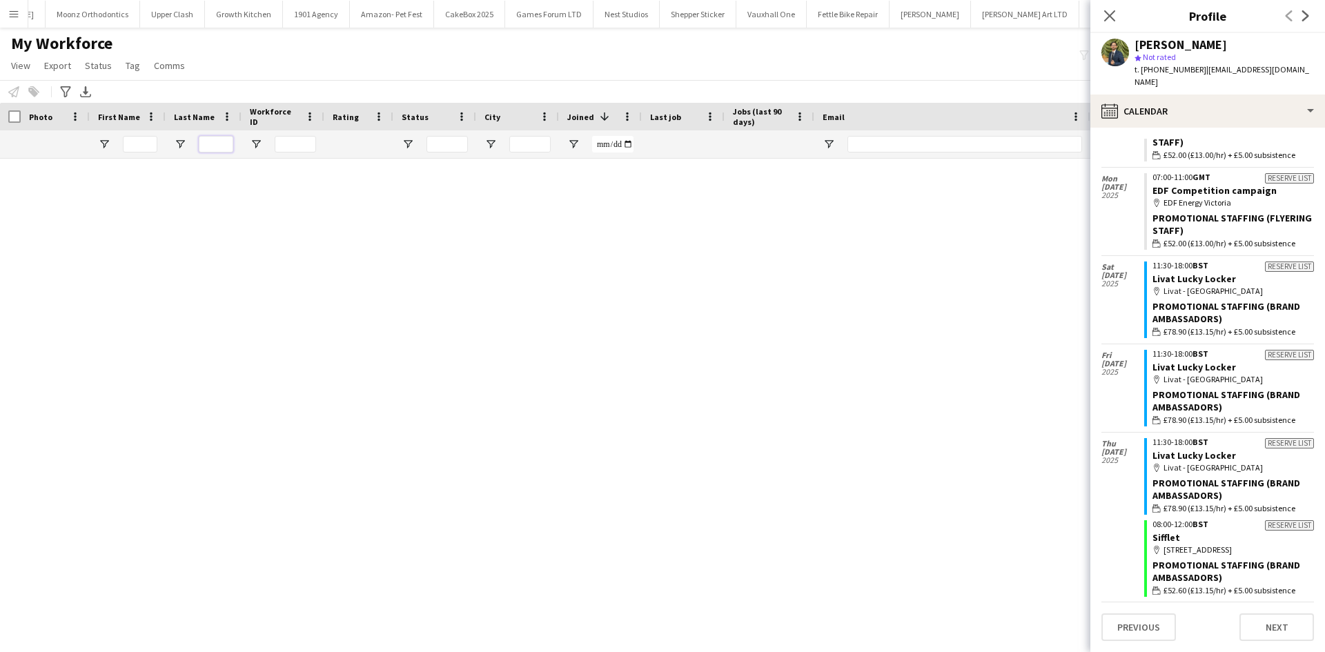
click at [211, 141] on input "Last Name Filter Input" at bounding box center [216, 144] width 34 height 17
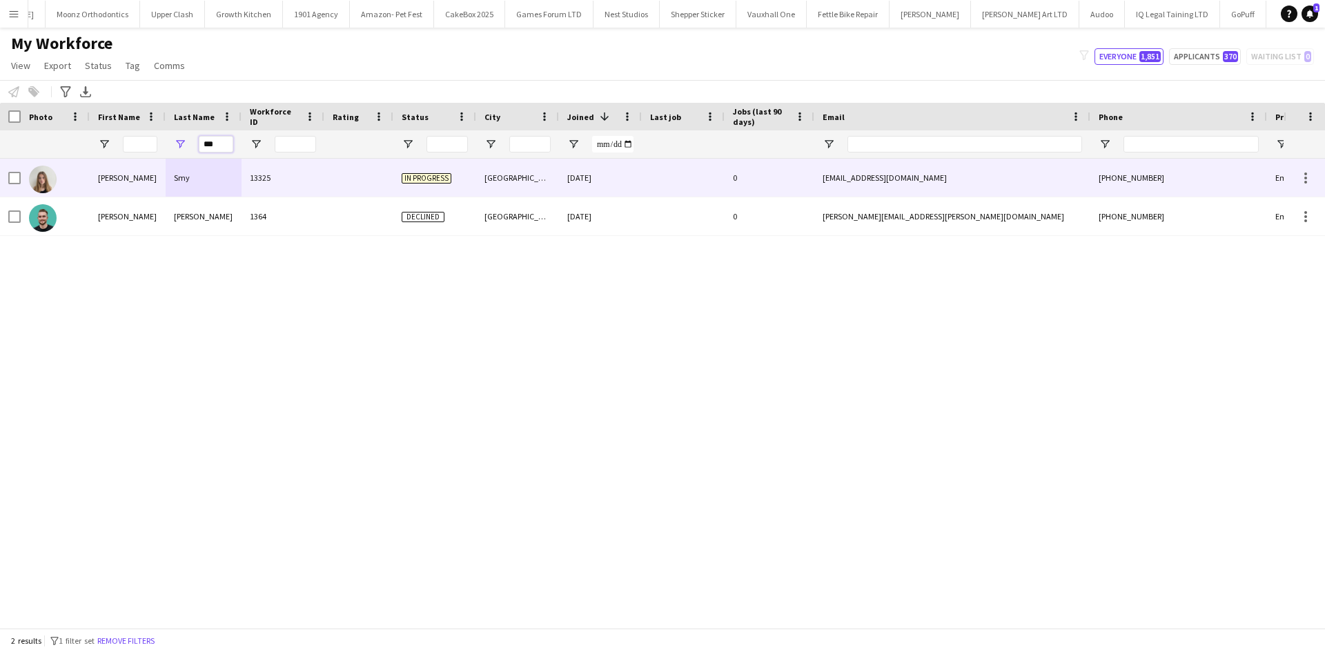
type input "***"
click at [363, 178] on div at bounding box center [358, 178] width 69 height 38
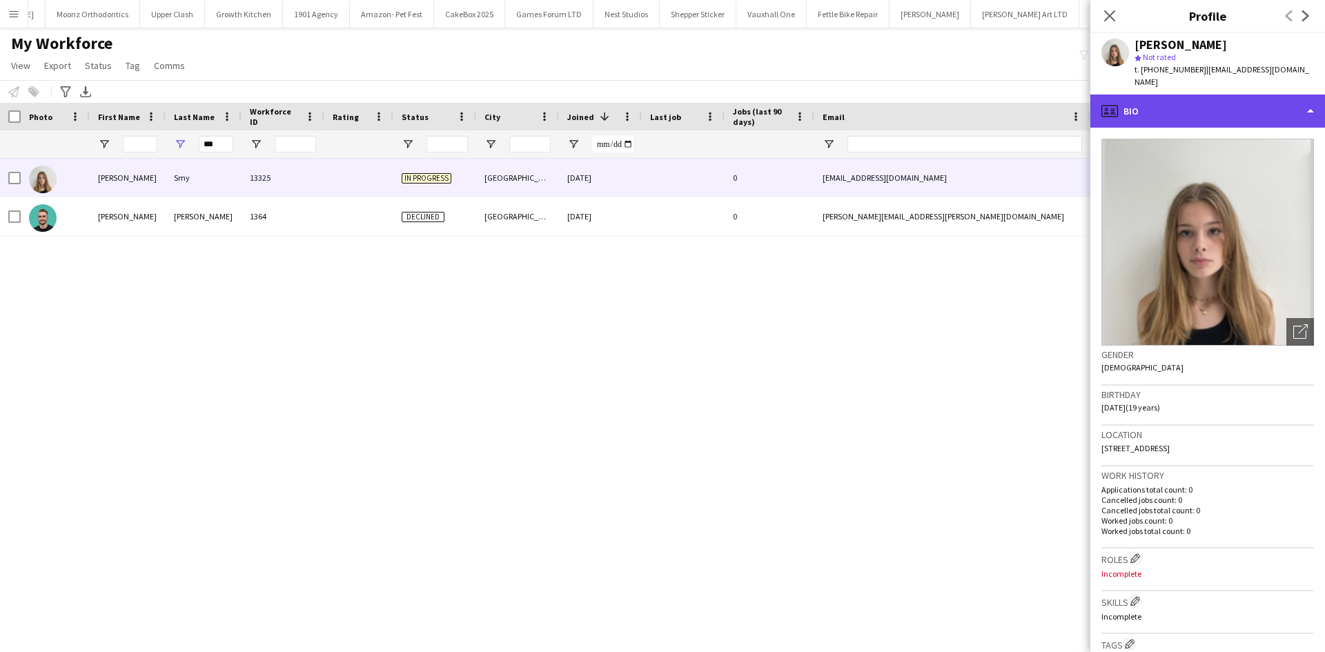
click at [1145, 95] on div "profile Bio" at bounding box center [1207, 111] width 235 height 33
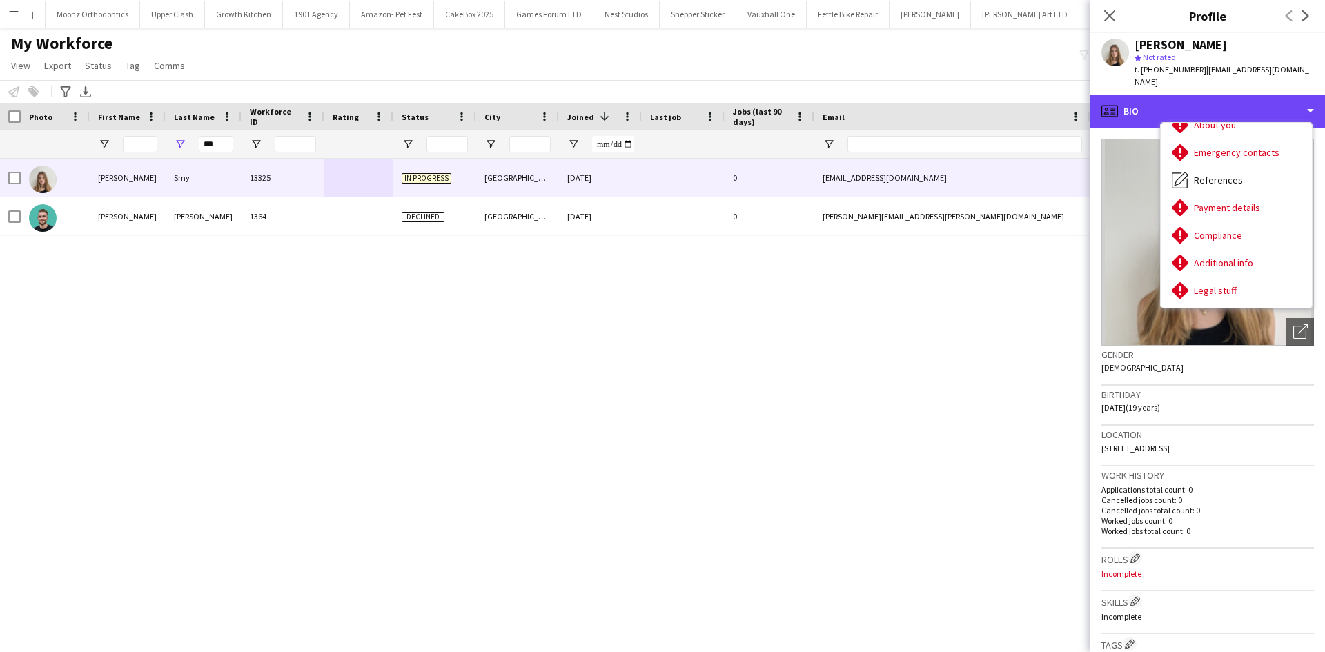
scroll to position [101, 0]
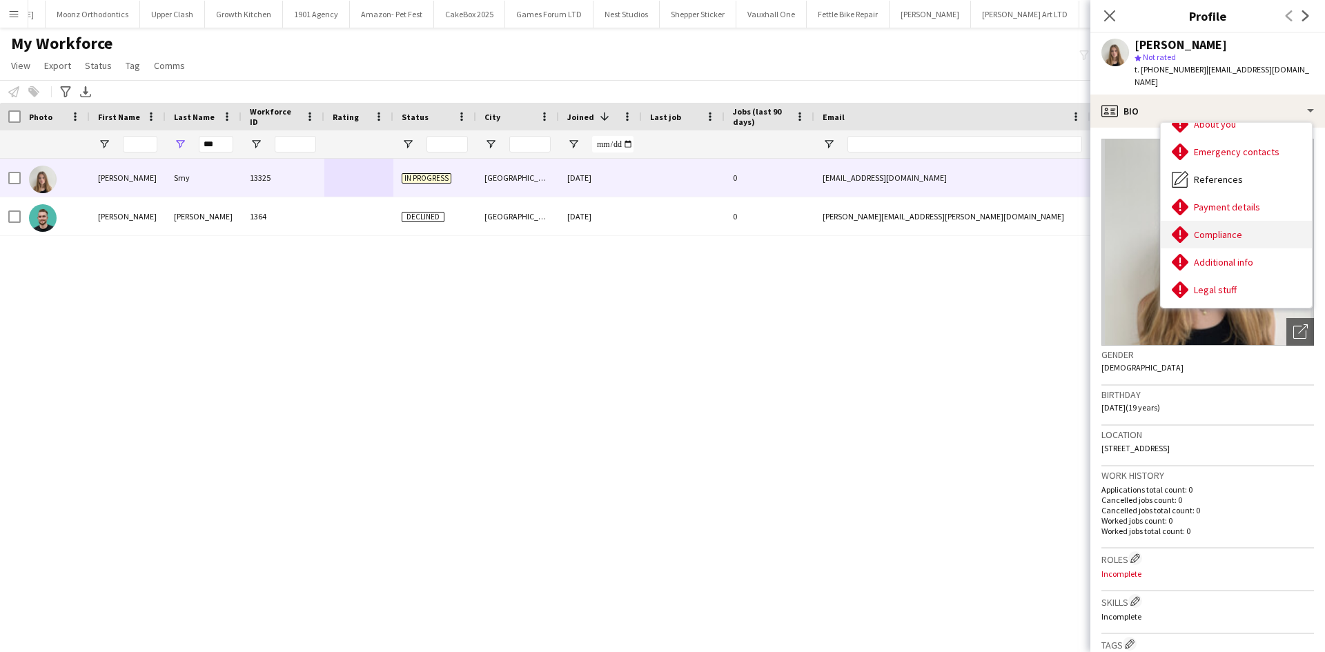
click at [1238, 228] on span "Compliance" at bounding box center [1218, 234] width 48 height 12
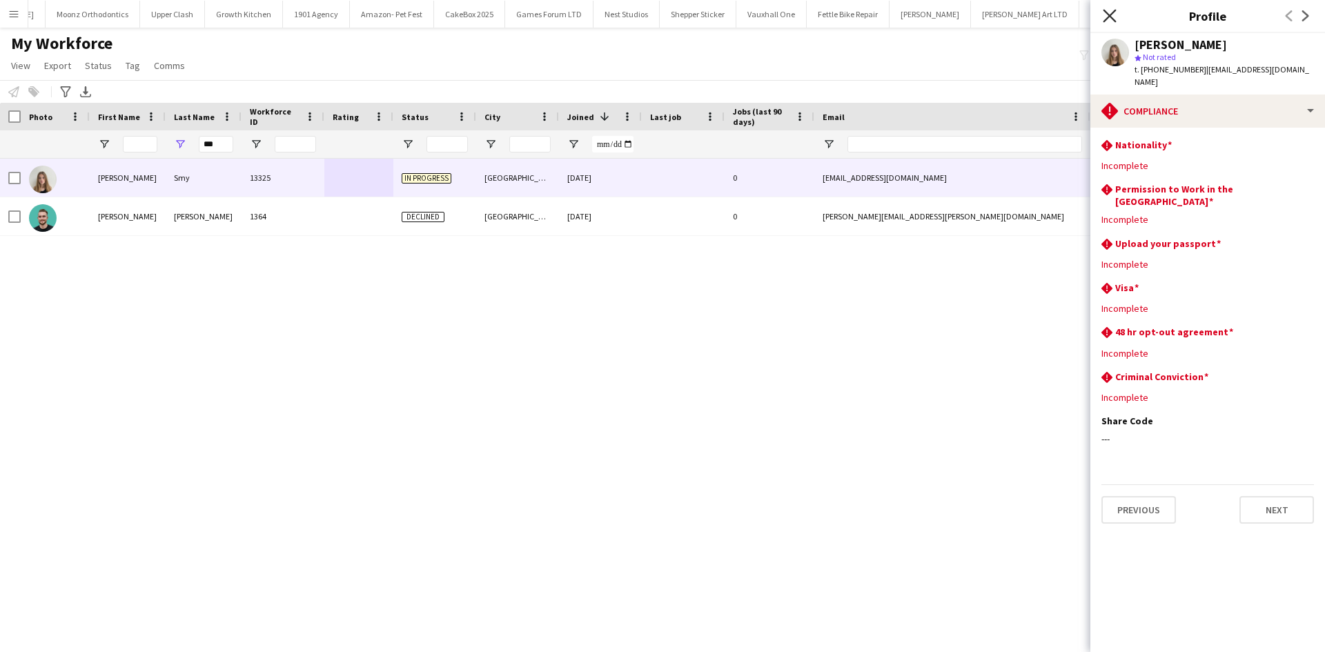
click at [1103, 12] on icon "Close pop-in" at bounding box center [1109, 15] width 13 height 13
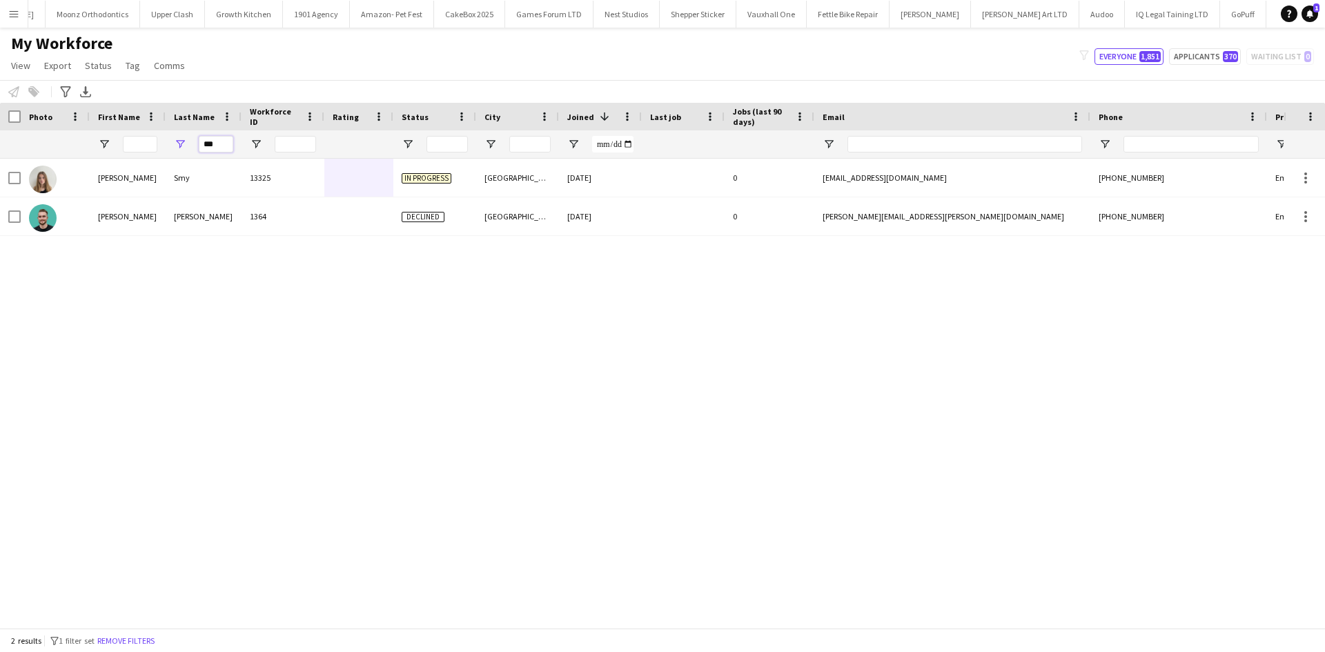
drag, startPoint x: 229, startPoint y: 138, endPoint x: 2, endPoint y: 130, distance: 227.1
click at [2, 130] on div "***" at bounding box center [748, 144] width 1496 height 28
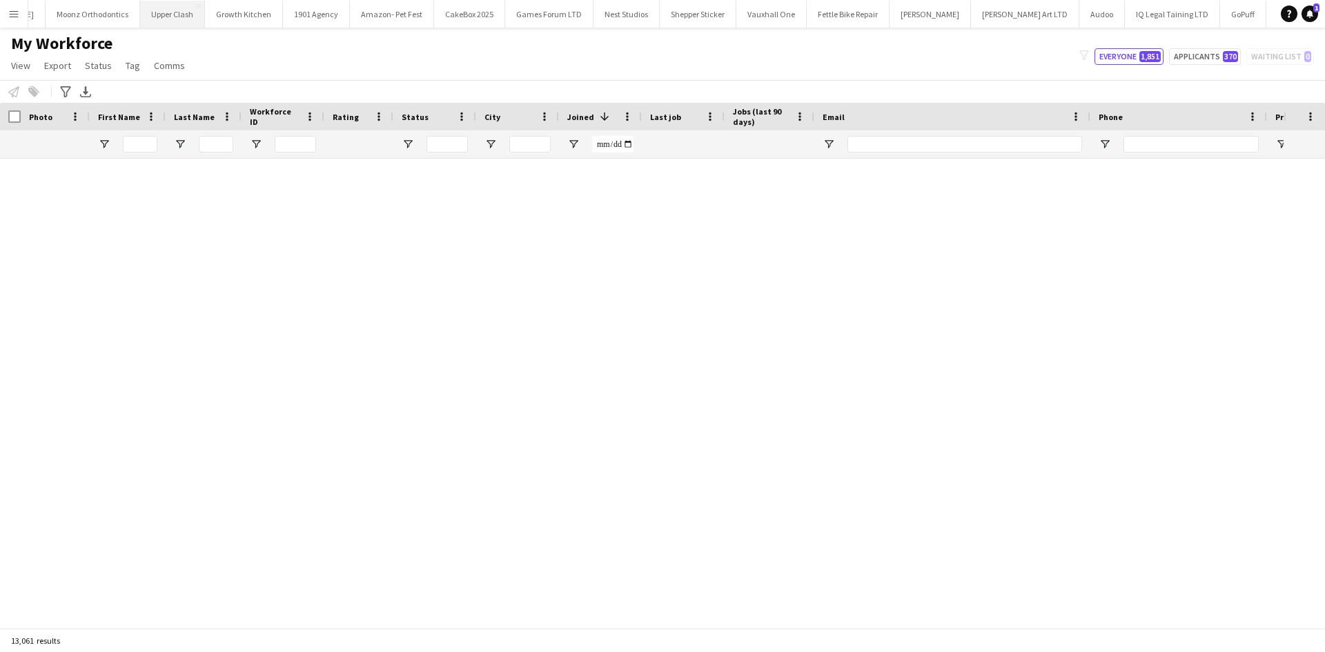
click at [12, 15] on app-icon "Menu" at bounding box center [13, 13] width 11 height 11
click at [3, 18] on button "Menu" at bounding box center [14, 14] width 28 height 28
click at [17, 13] on app-icon "Menu" at bounding box center [13, 13] width 11 height 11
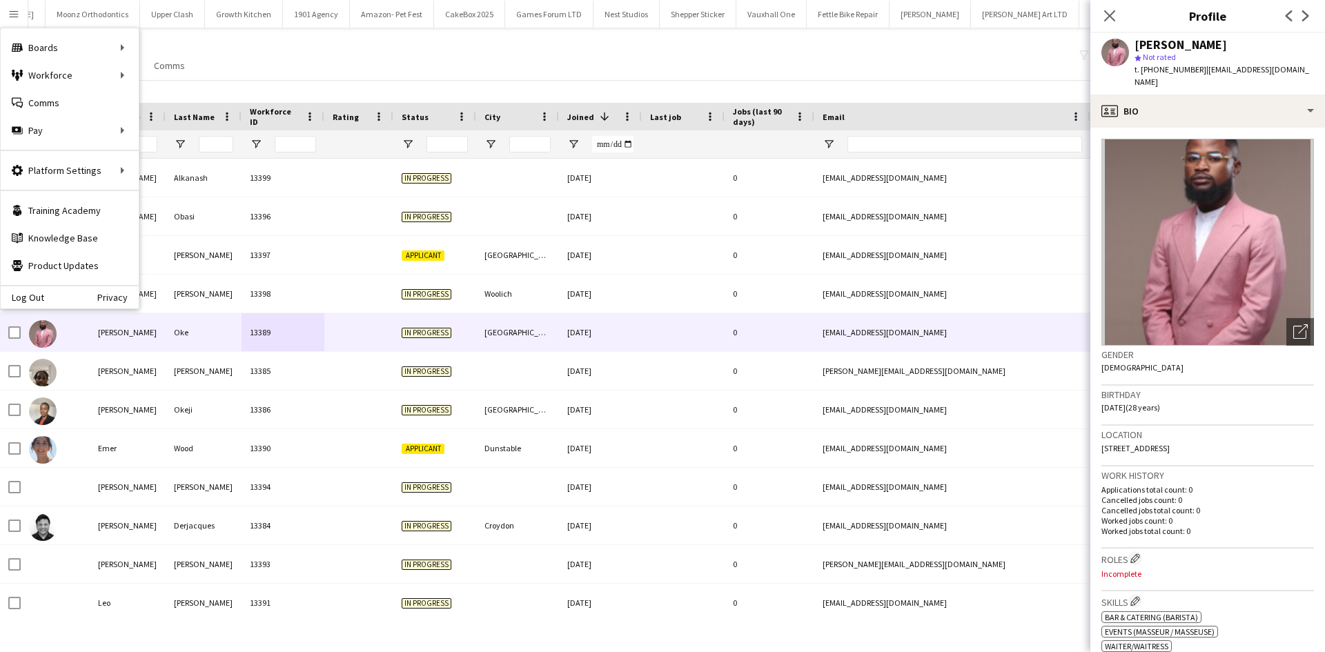
click at [715, 63] on div "My Workforce View Views Default view New view Update view Delete view Edit name…" at bounding box center [662, 56] width 1325 height 47
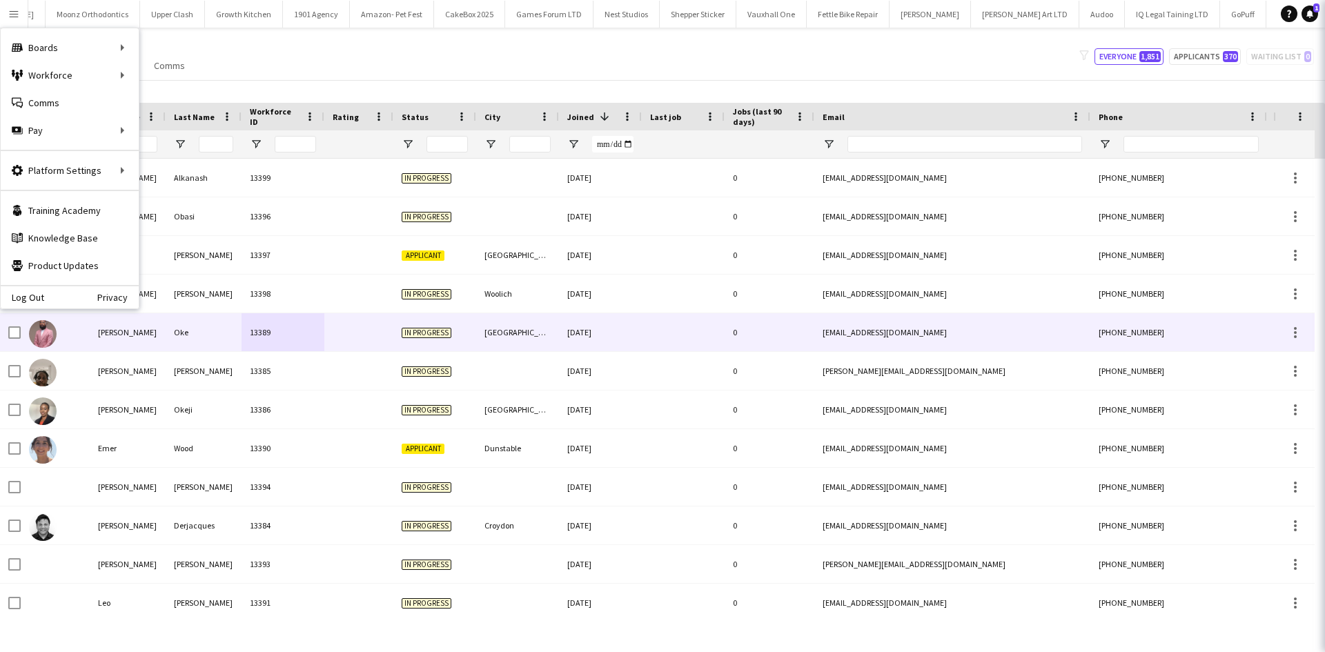
click at [1314, 9] on app-icon "Close pop-in" at bounding box center [1344, 16] width 20 height 20
click at [1314, 14] on icon "Close pop-in" at bounding box center [1343, 15] width 13 height 13
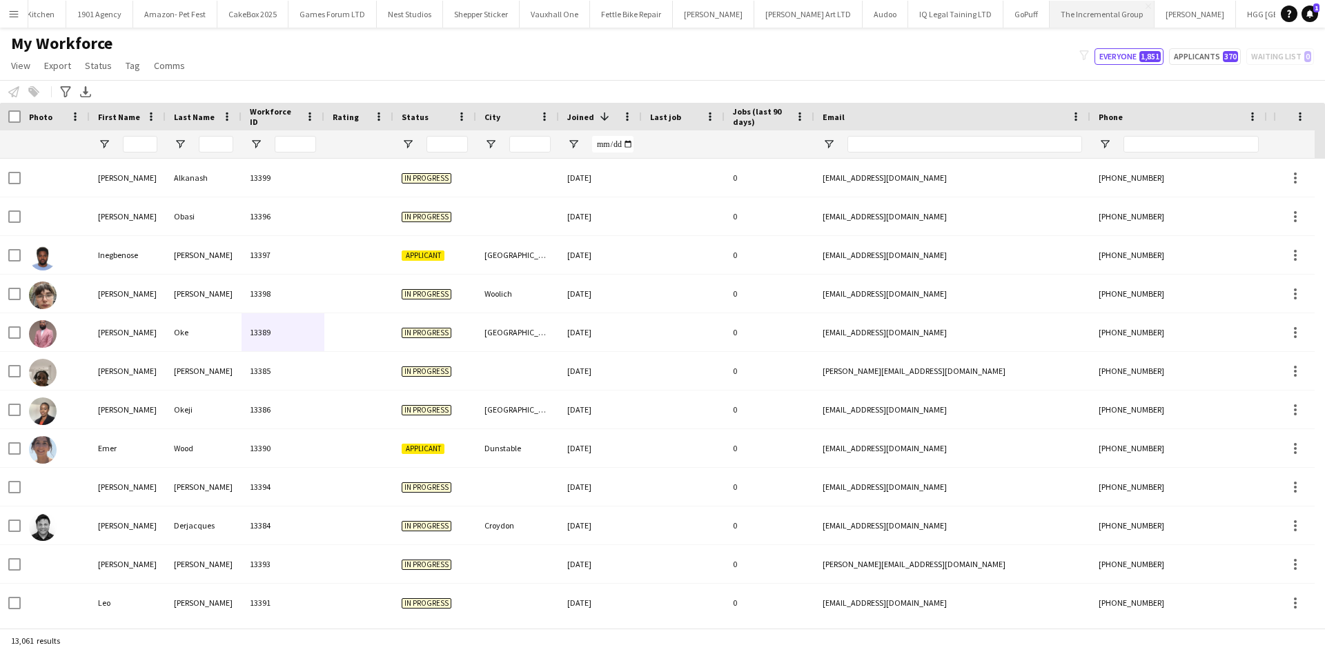
scroll to position [0, 2215]
click at [1258, 18] on button "Sifflet Close" at bounding box center [1279, 14] width 43 height 27
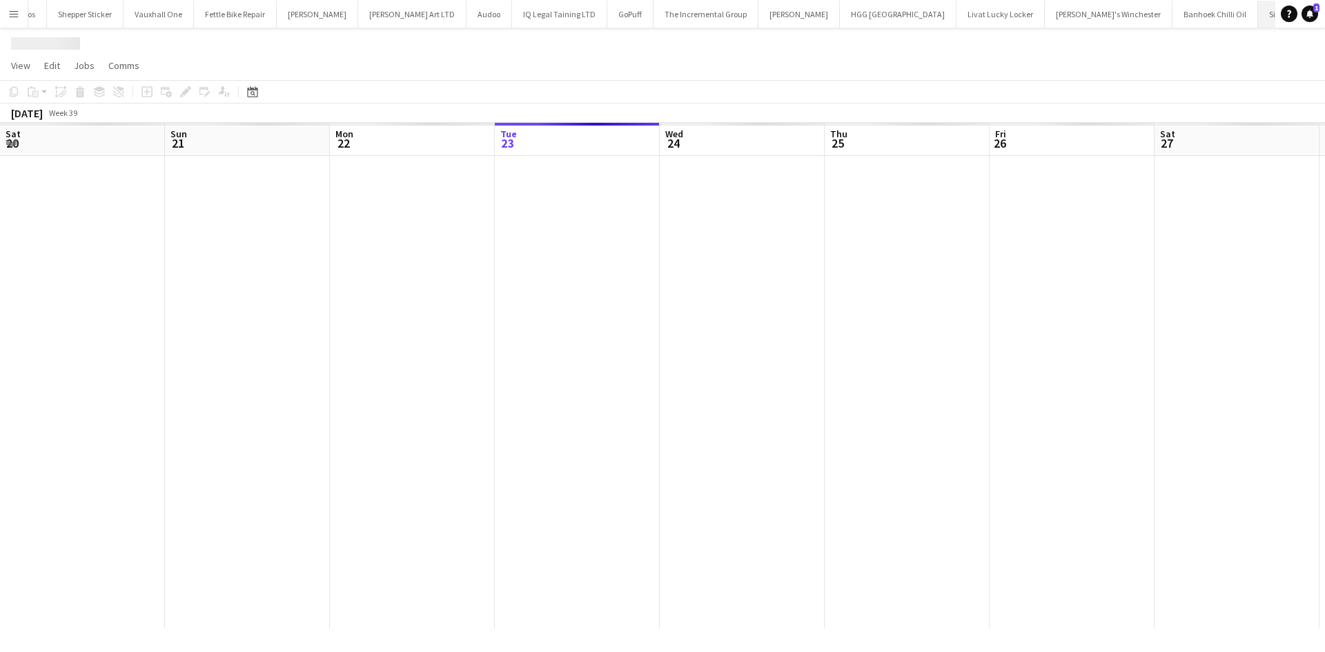
scroll to position [0, 330]
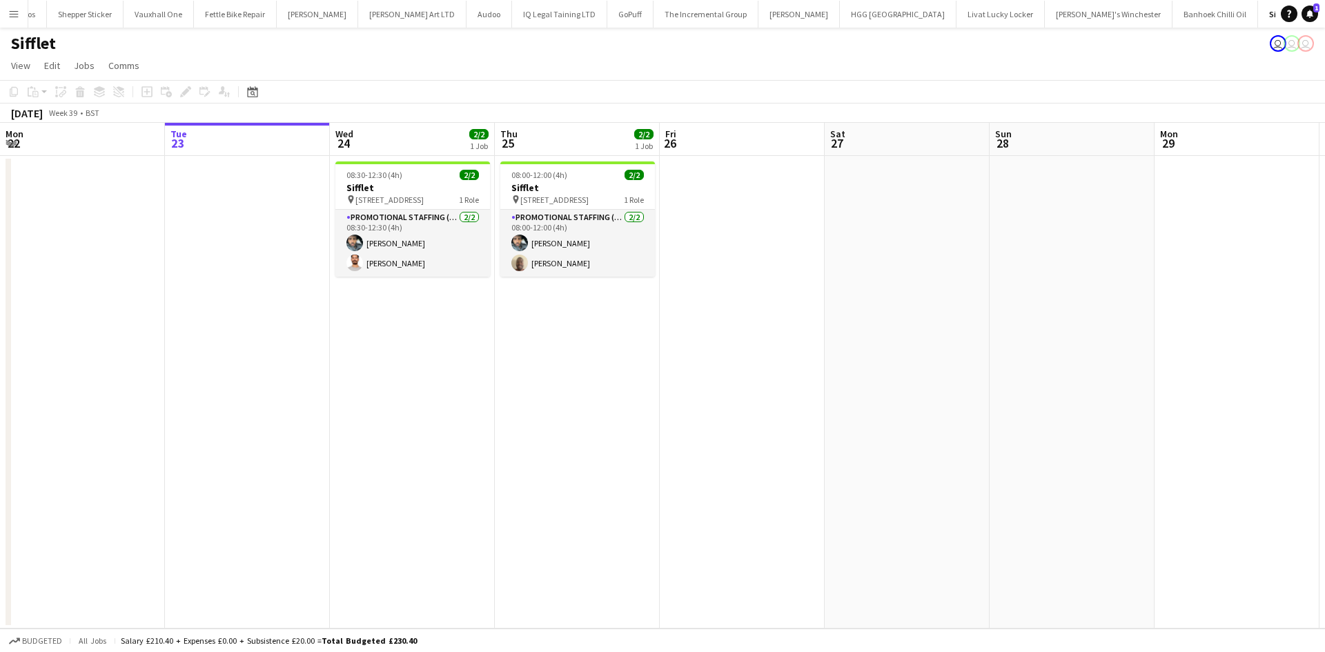
click at [22, 8] on button "Menu" at bounding box center [14, 14] width 28 height 28
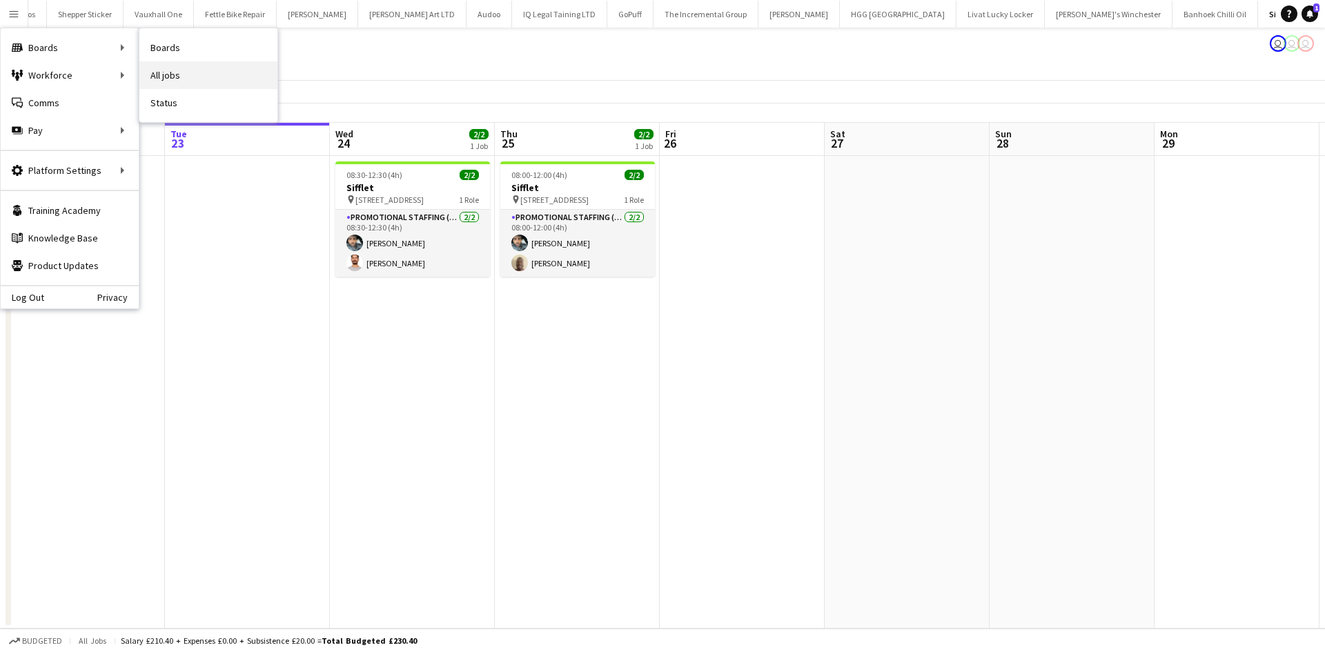
click at [154, 71] on link "All jobs" at bounding box center [208, 75] width 138 height 28
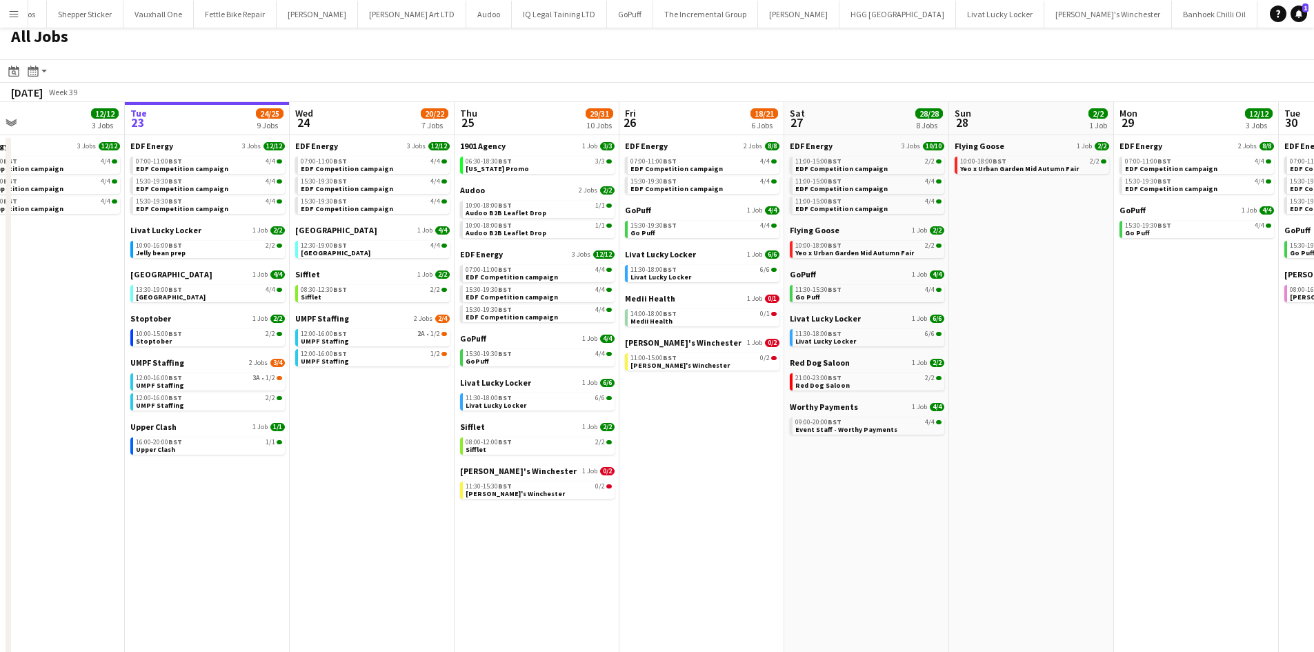
scroll to position [0, 371]
click at [673, 298] on link "Medii Health 1 Job 0/1" at bounding box center [701, 298] width 155 height 10
click at [18, 14] on app-icon "Menu" at bounding box center [13, 13] width 11 height 11
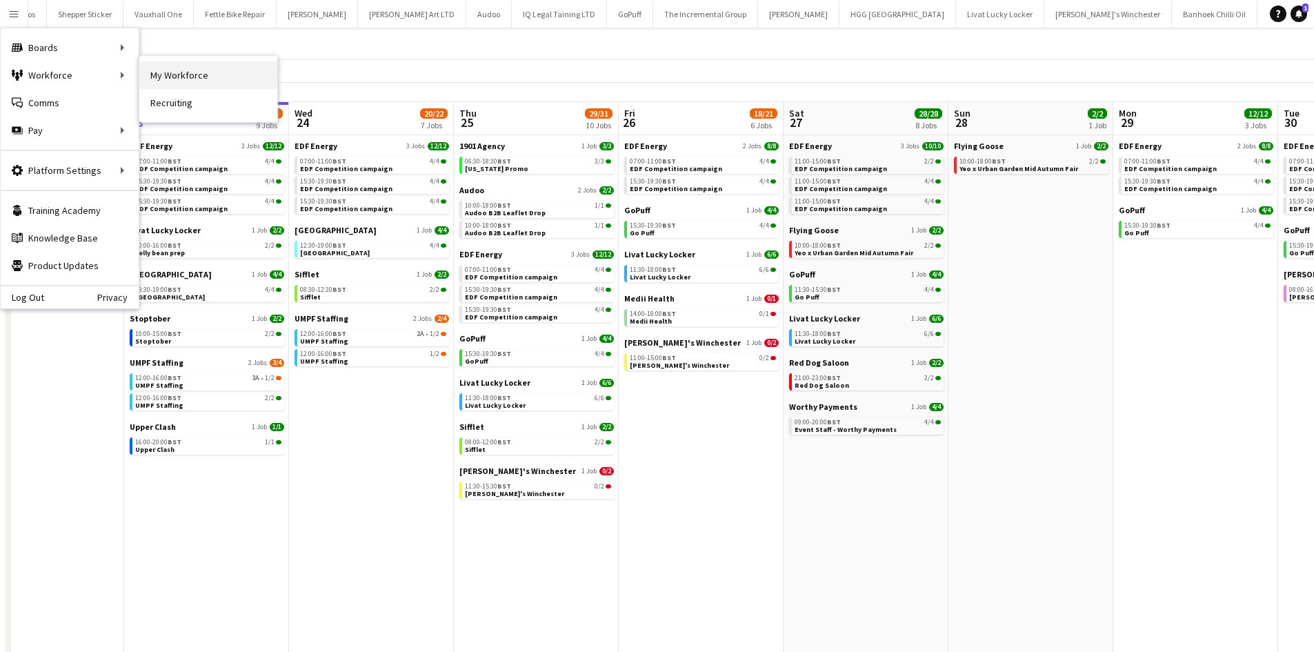
click at [166, 78] on link "My Workforce" at bounding box center [208, 75] width 138 height 28
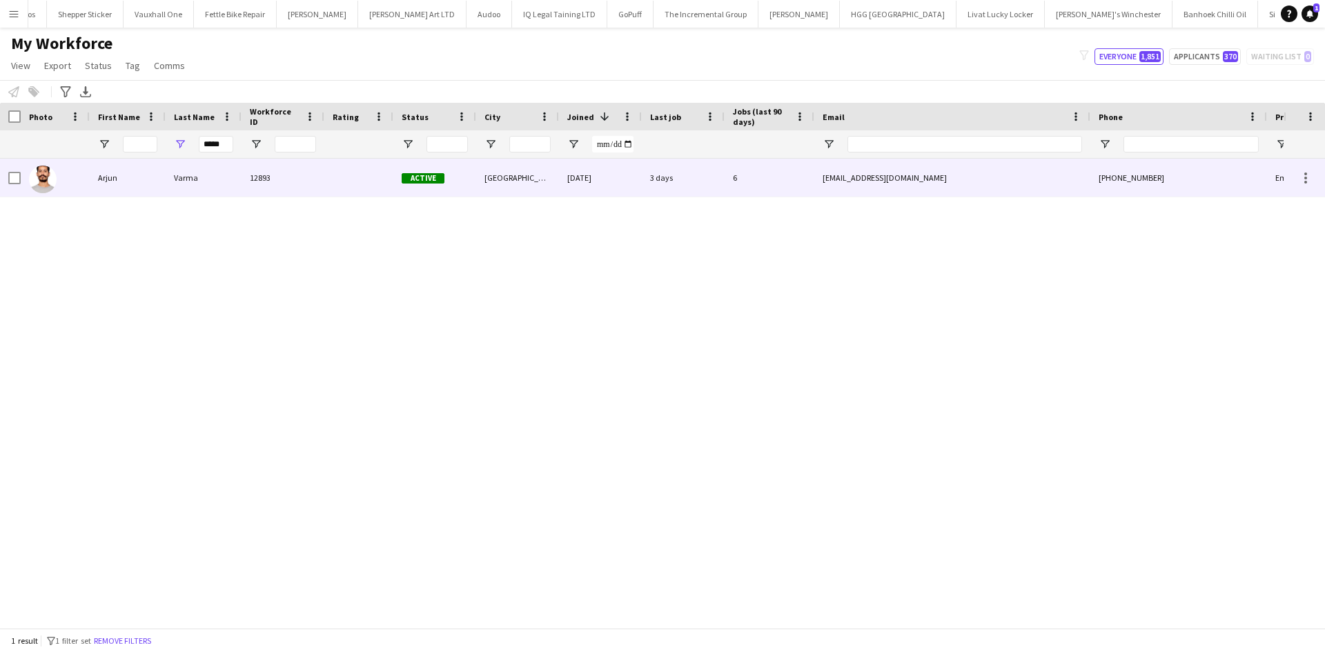
type input "*****"
click at [235, 185] on div "Varma" at bounding box center [204, 178] width 76 height 38
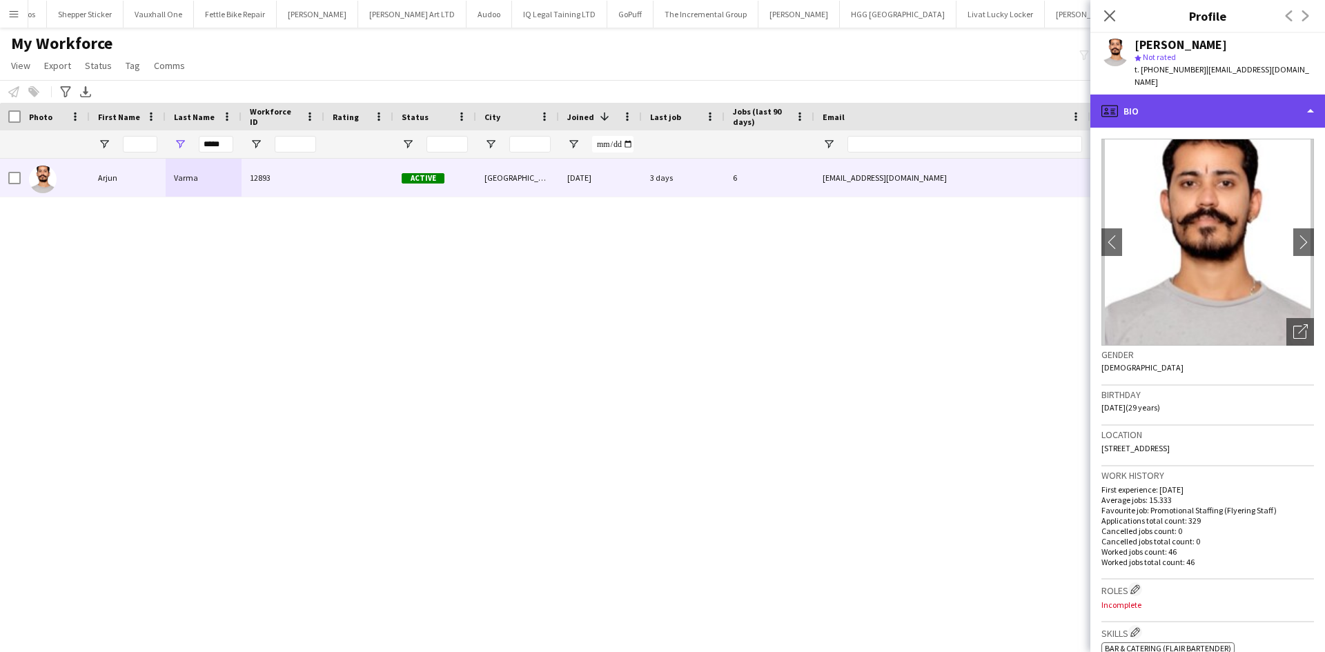
click at [1195, 95] on div "profile Bio" at bounding box center [1207, 111] width 235 height 33
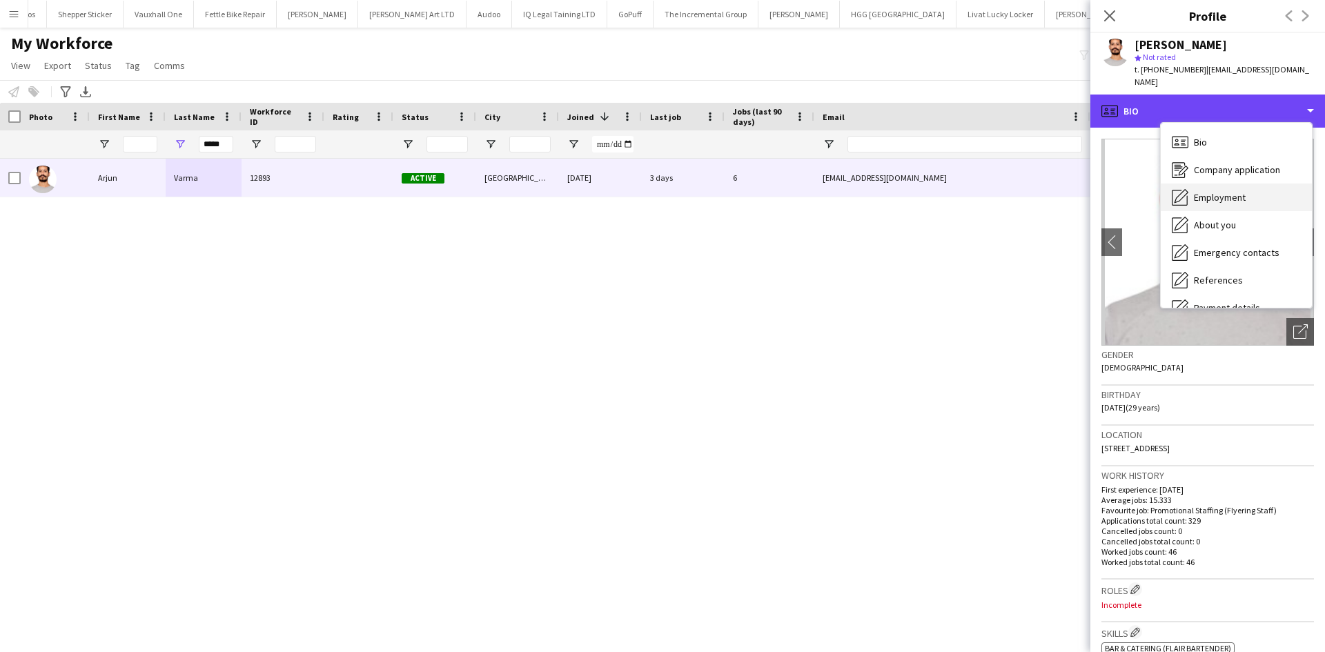
scroll to position [185, 0]
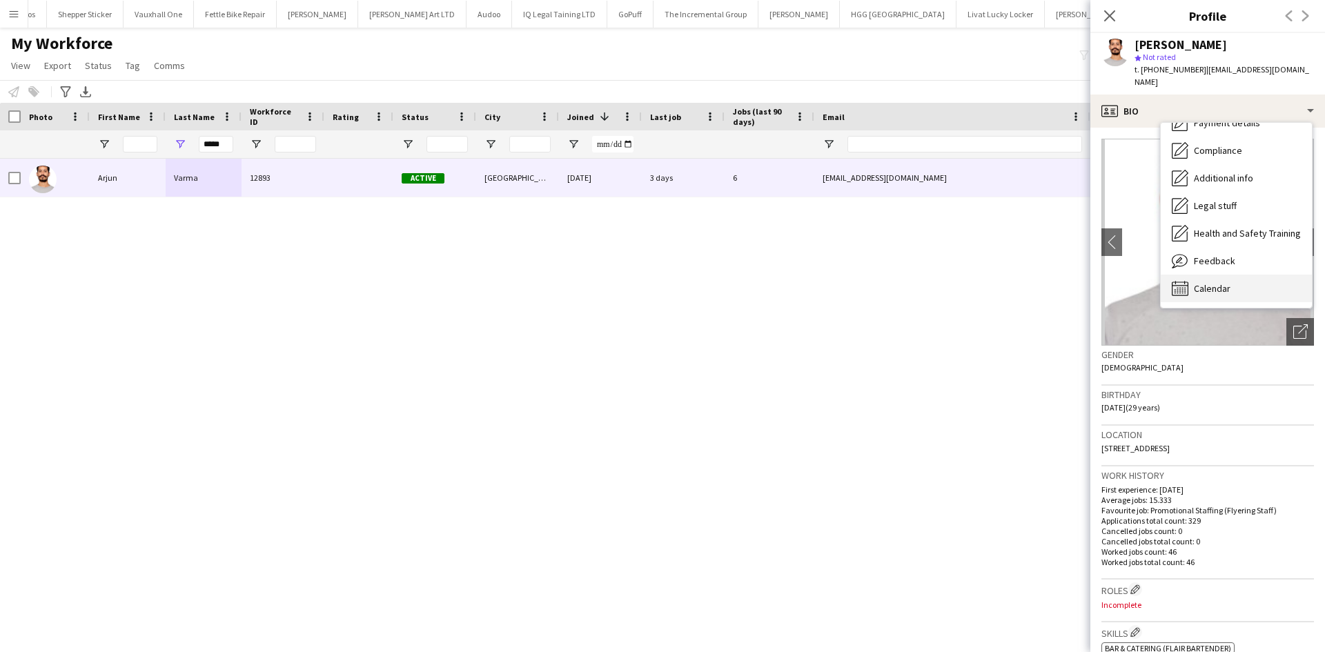
click at [1201, 282] on span "Calendar" at bounding box center [1212, 288] width 37 height 12
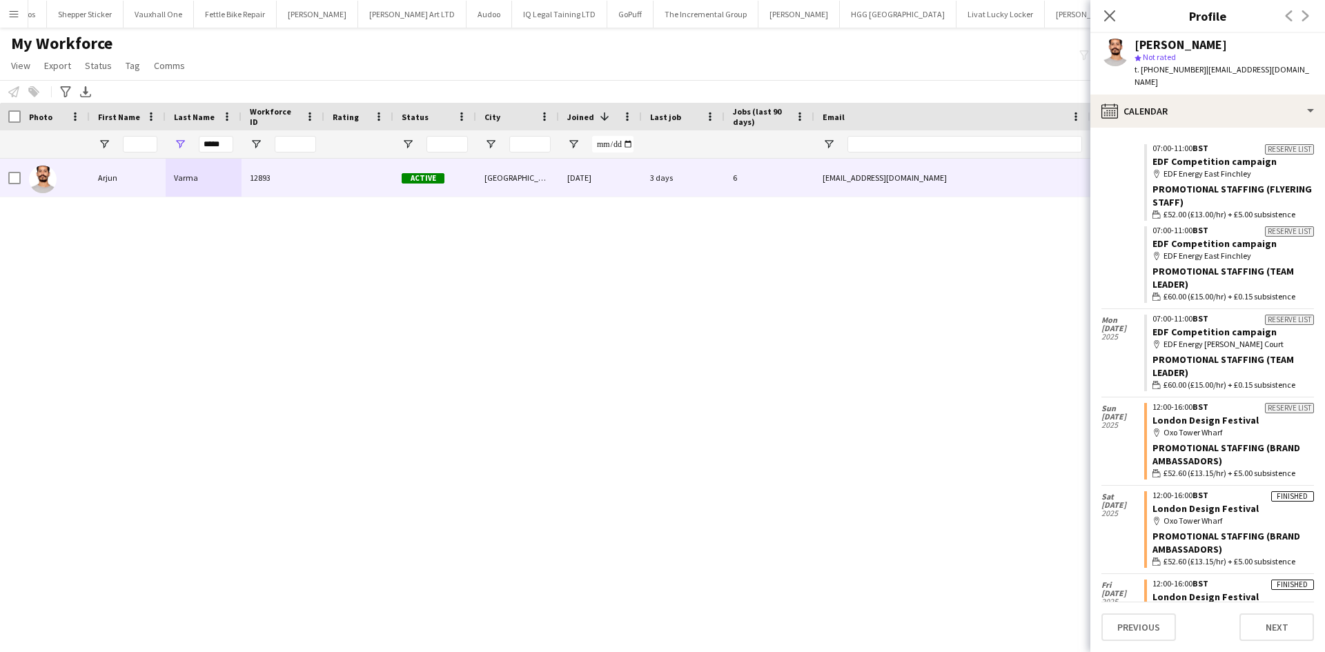
scroll to position [8423, 0]
drag, startPoint x: 226, startPoint y: 148, endPoint x: 127, endPoint y: 144, distance: 98.8
click at [127, 144] on div "*****" at bounding box center [748, 144] width 1496 height 28
click at [217, 144] on input "**" at bounding box center [216, 144] width 34 height 17
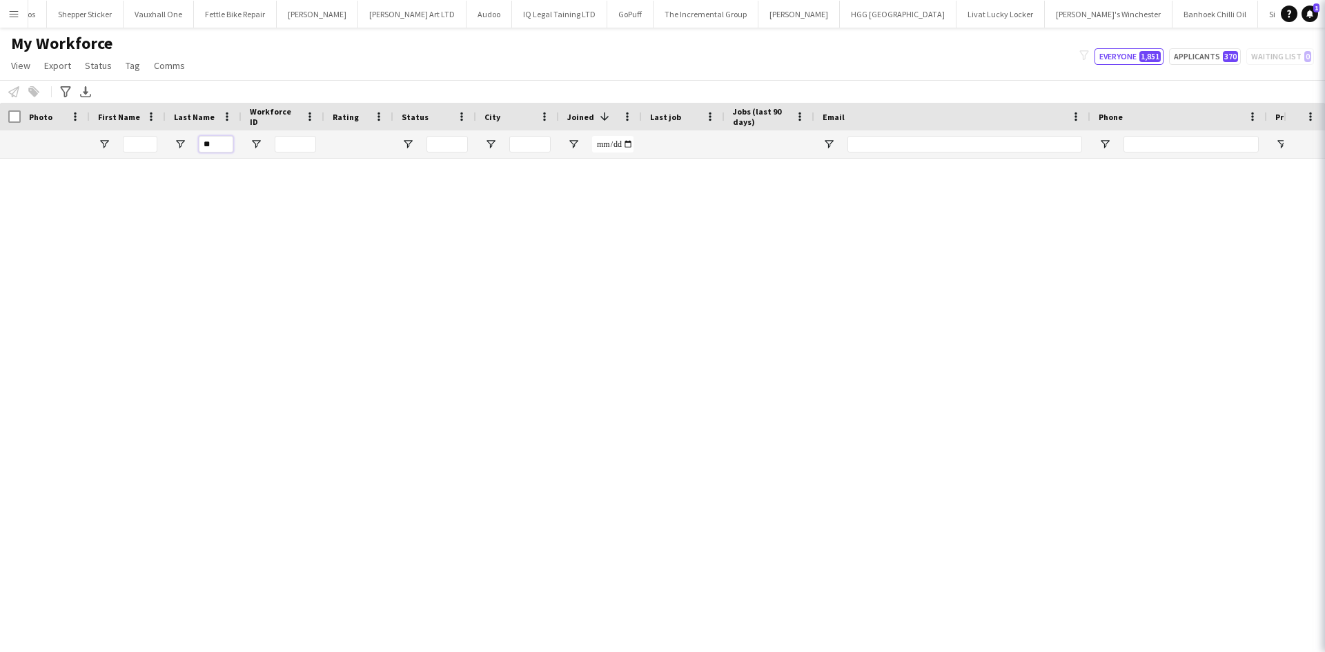
type input "*"
click at [226, 149] on input "*" at bounding box center [216, 144] width 34 height 17
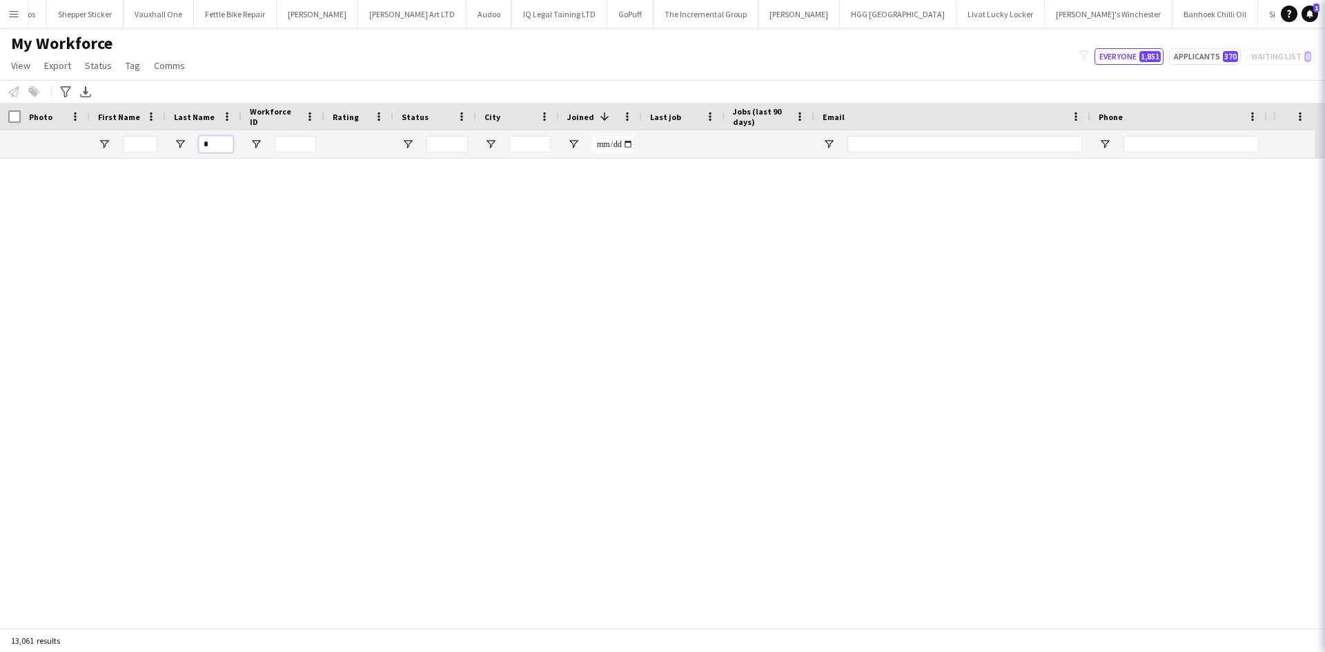
click at [226, 149] on input "*" at bounding box center [216, 144] width 34 height 17
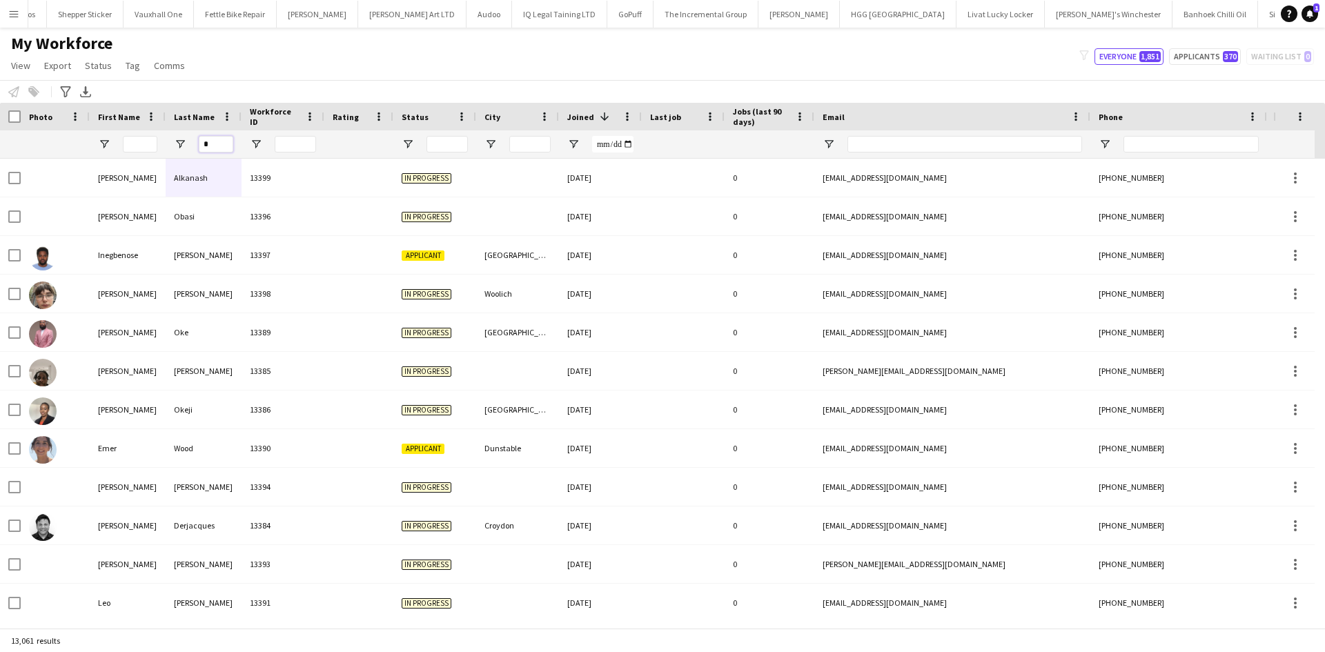
click at [226, 149] on input "*" at bounding box center [216, 144] width 34 height 17
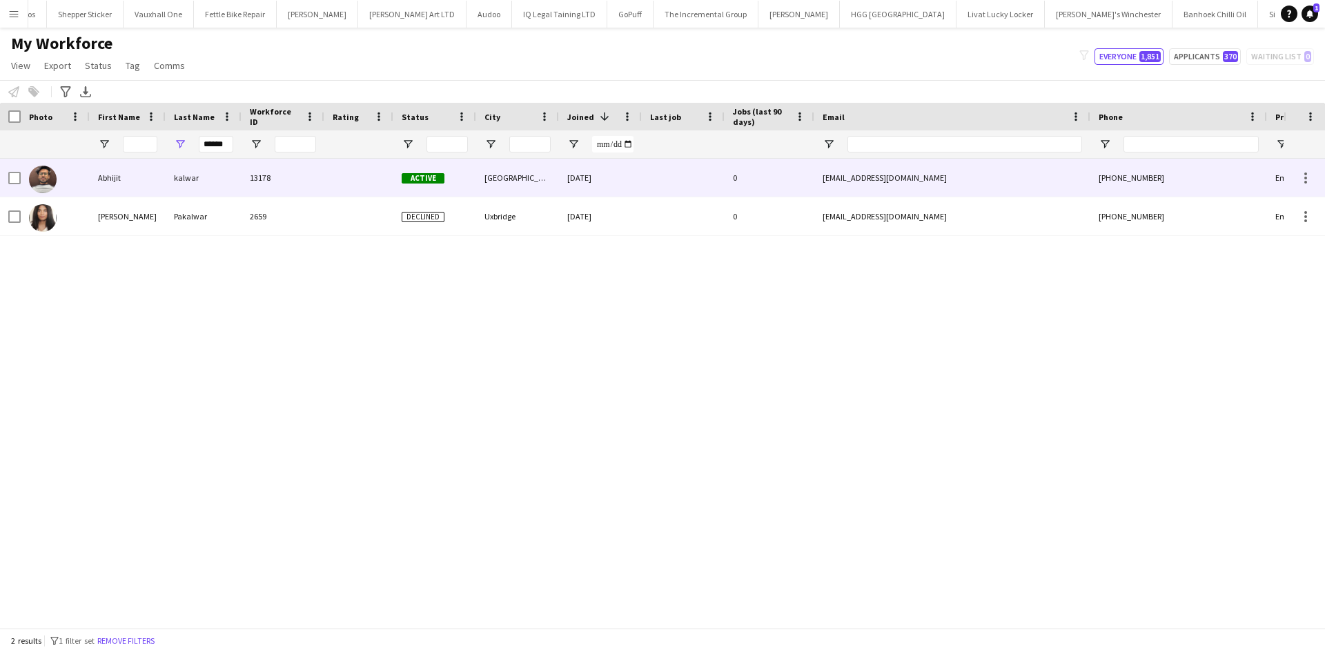
click at [293, 175] on div "13178" at bounding box center [282, 178] width 83 height 38
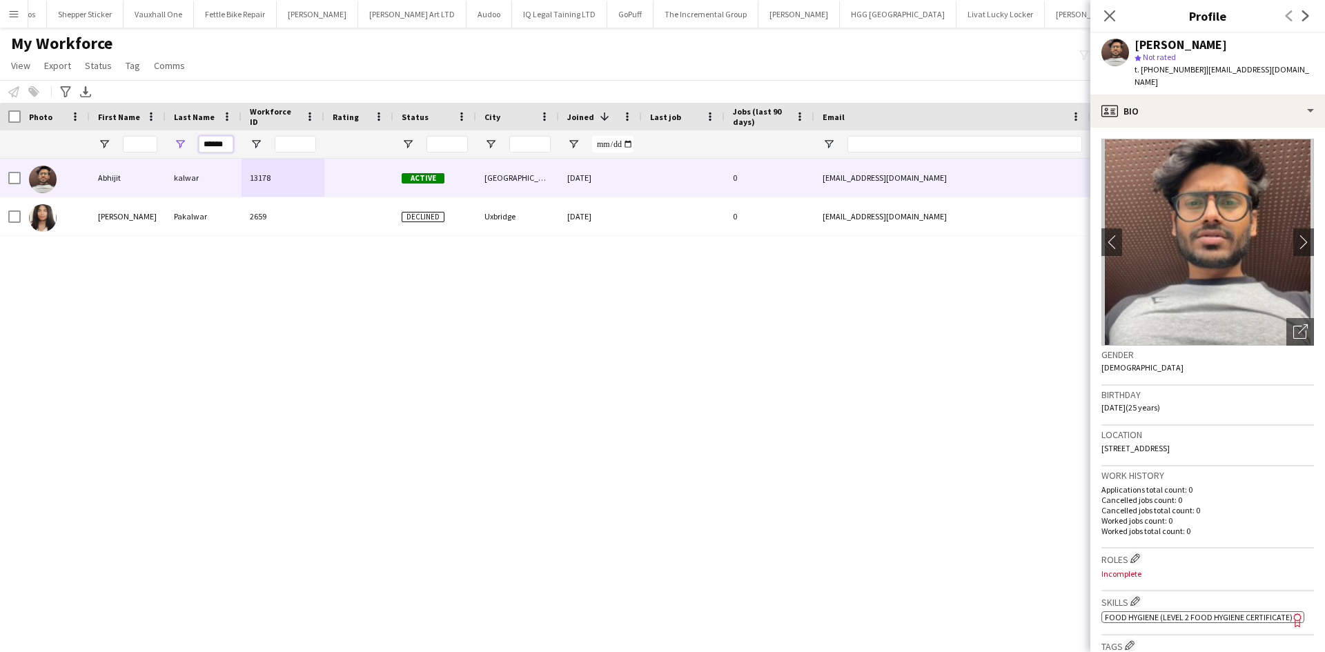
drag, startPoint x: 231, startPoint y: 142, endPoint x: 174, endPoint y: 141, distance: 57.3
click at [174, 141] on div "******" at bounding box center [204, 144] width 76 height 28
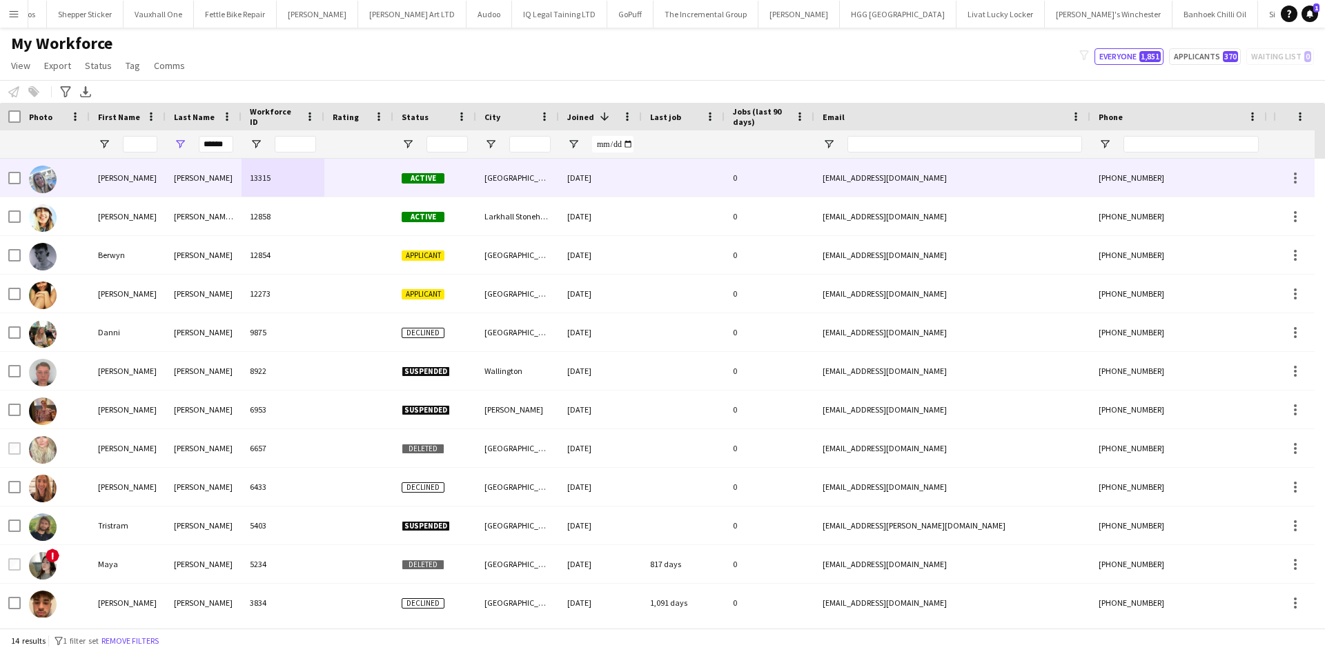
click at [451, 174] on div "Active" at bounding box center [434, 178] width 83 height 38
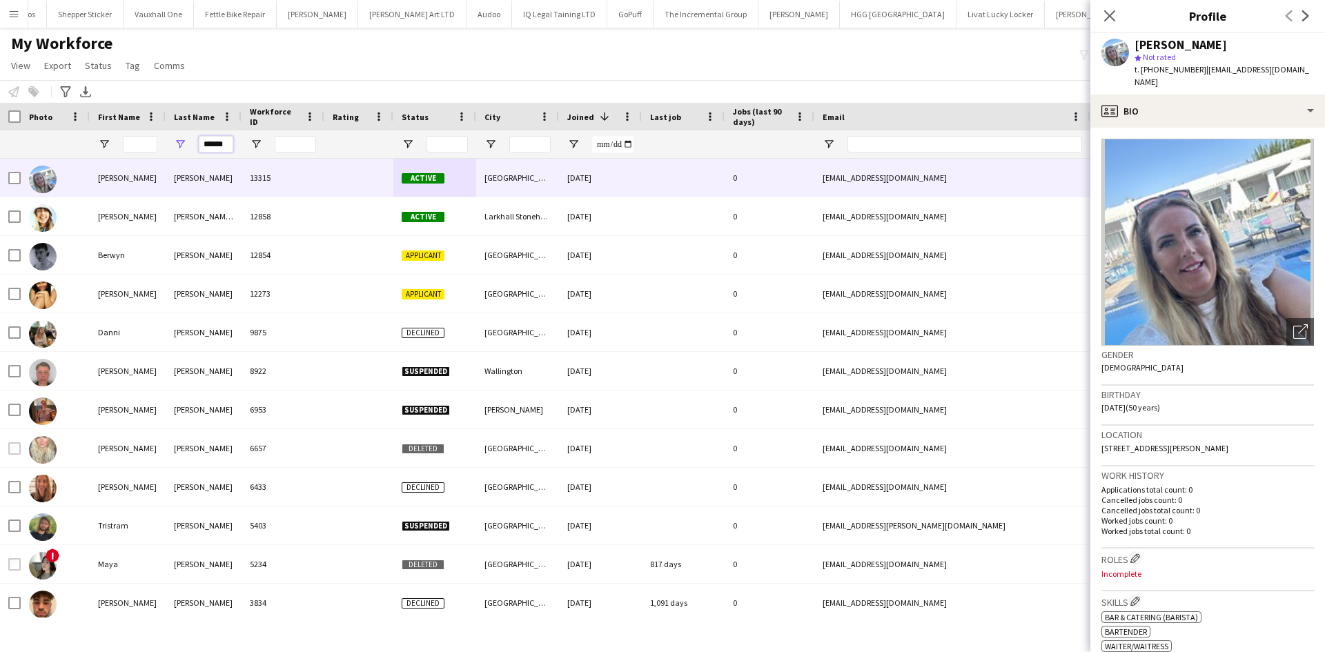
drag, startPoint x: 230, startPoint y: 150, endPoint x: 244, endPoint y: 149, distance: 13.9
click at [146, 151] on div "******" at bounding box center [748, 144] width 1496 height 28
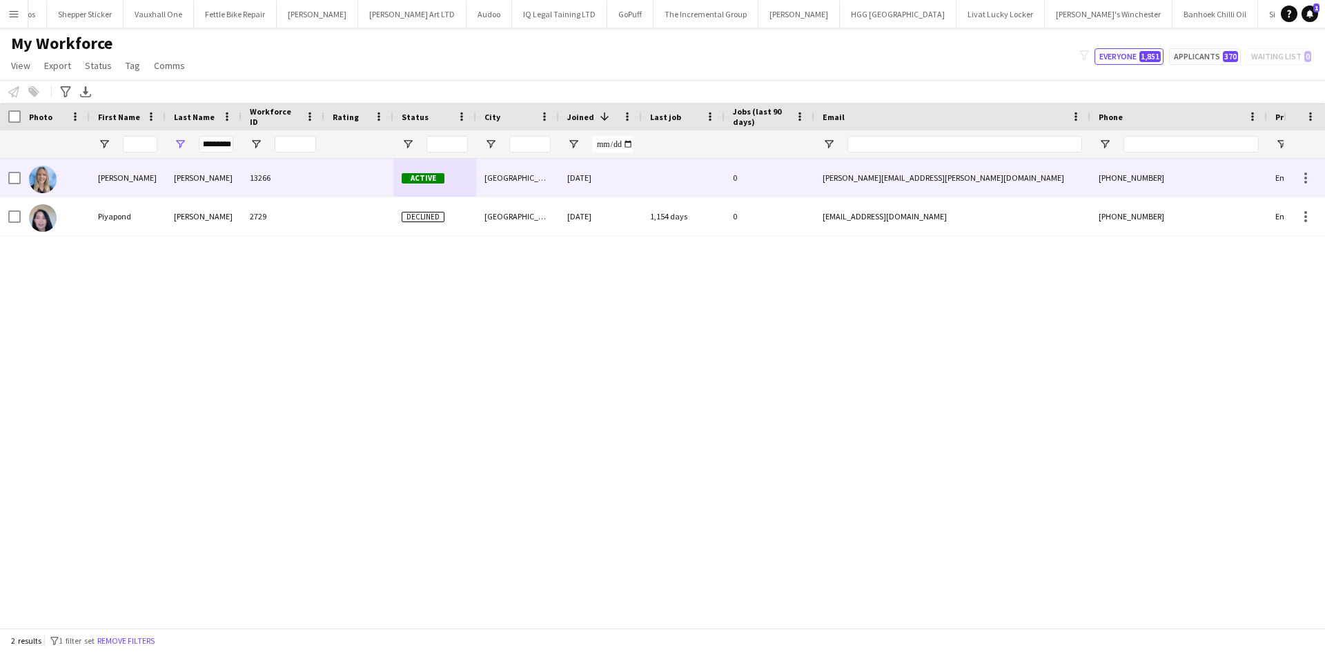
click at [235, 169] on div "Donaldson" at bounding box center [204, 178] width 76 height 38
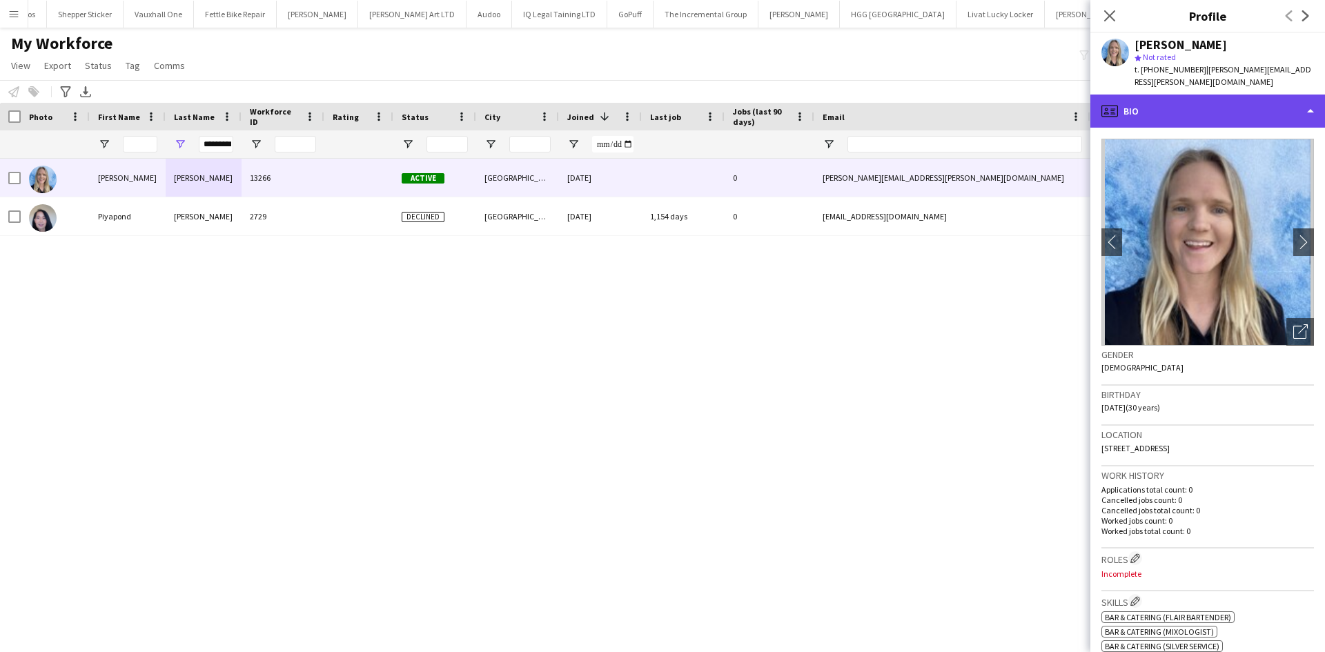
click at [1167, 95] on div "profile Bio" at bounding box center [1207, 111] width 235 height 33
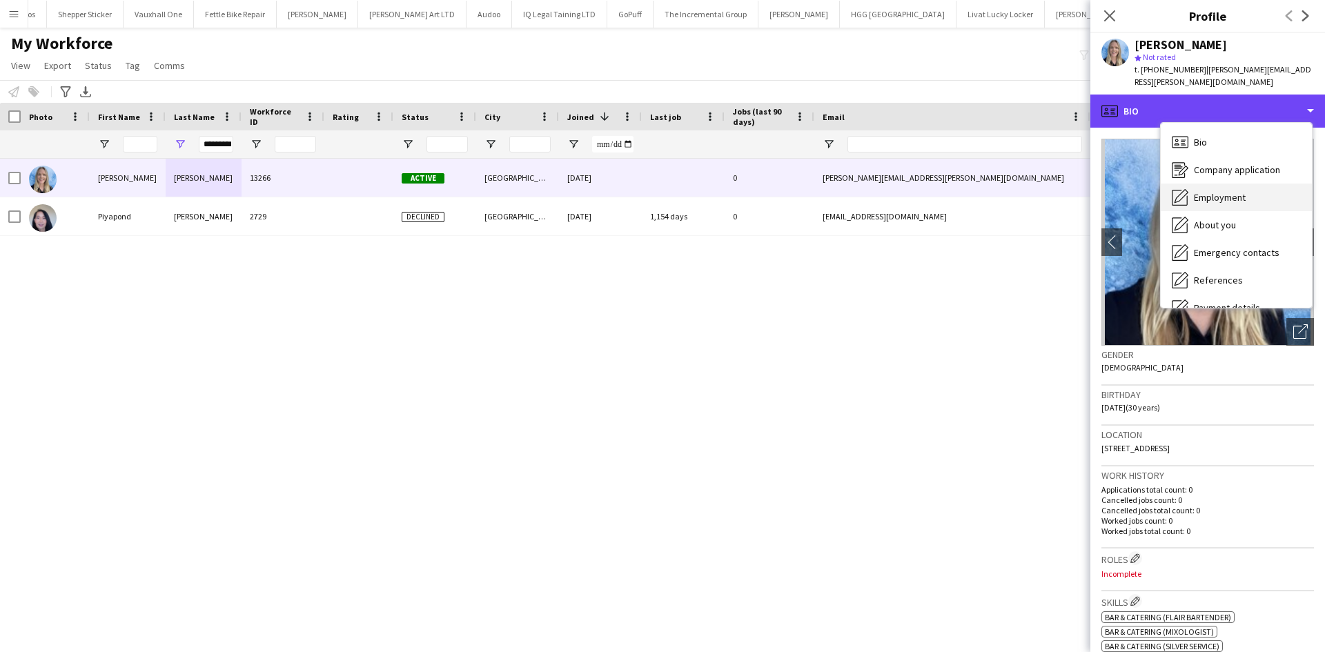
scroll to position [185, 0]
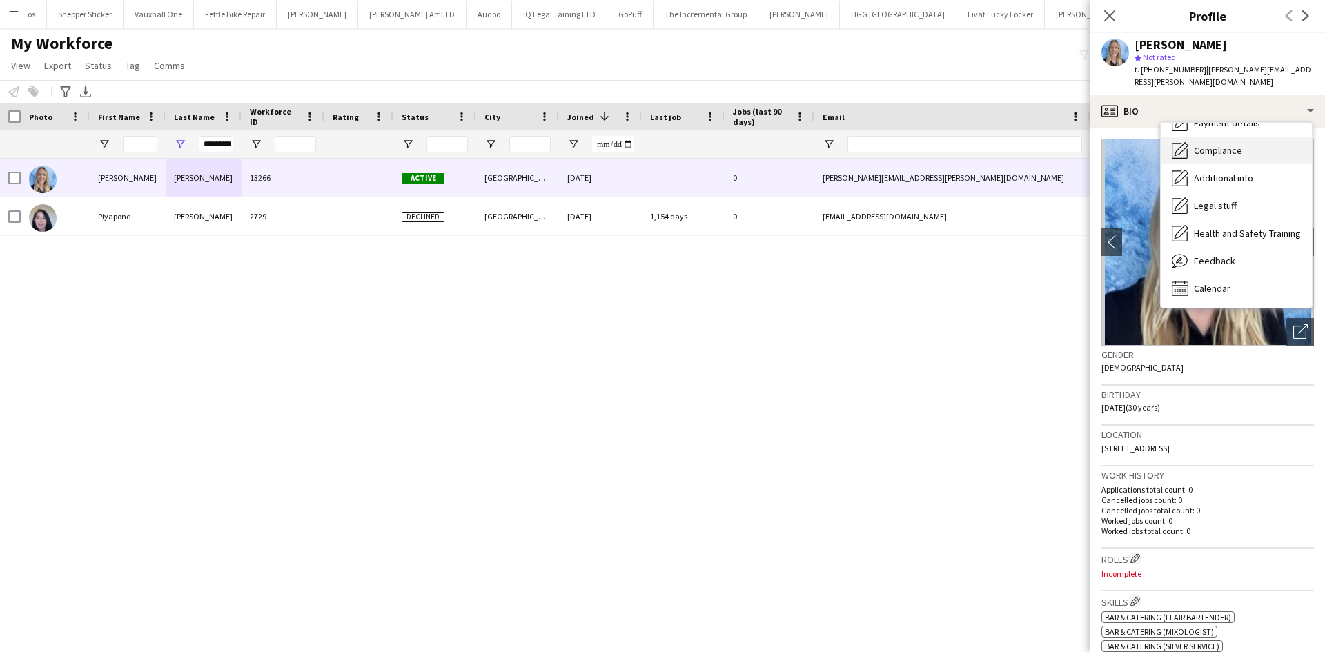
click at [1214, 144] on span "Compliance" at bounding box center [1218, 150] width 48 height 12
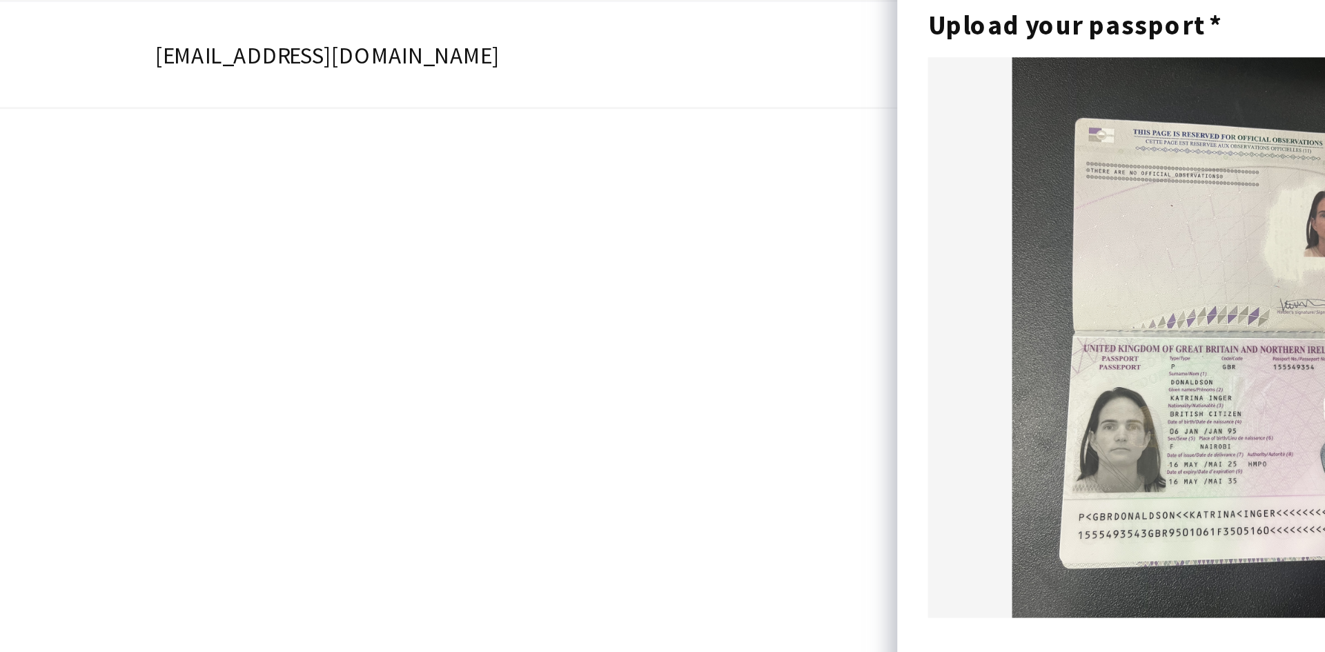
scroll to position [57, 0]
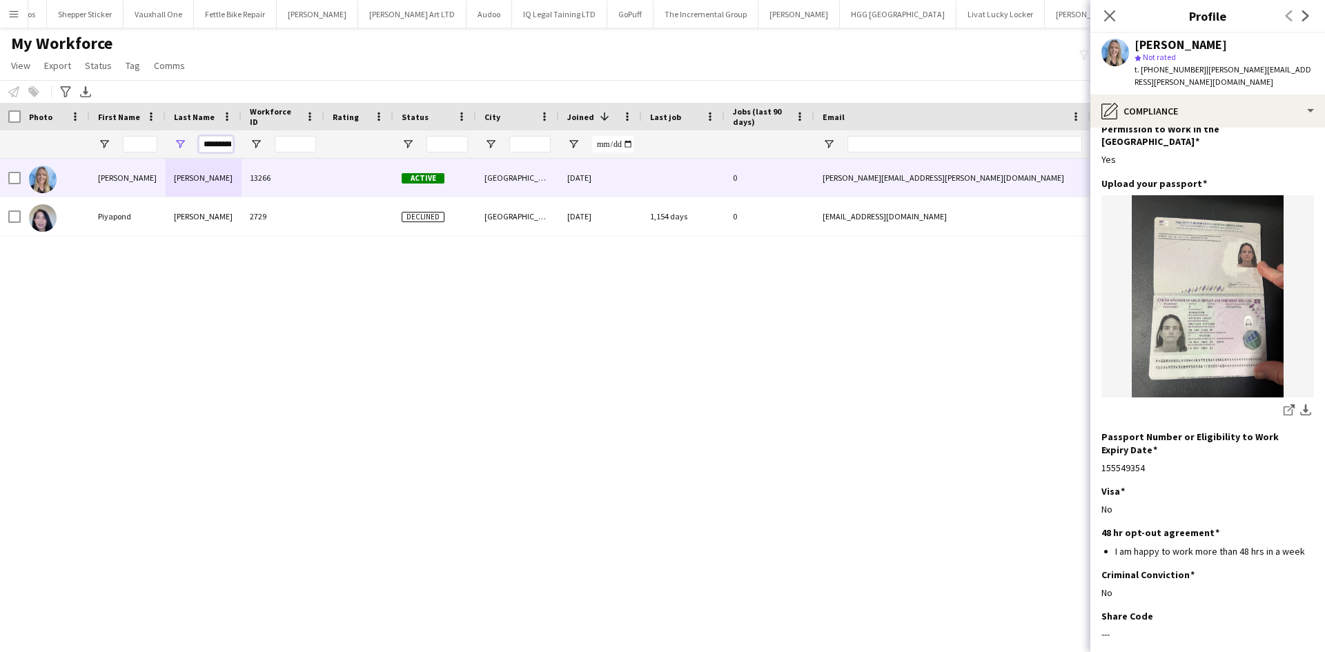
drag, startPoint x: 208, startPoint y: 144, endPoint x: 350, endPoint y: 137, distance: 142.3
click at [350, 137] on div "*********" at bounding box center [748, 144] width 1496 height 28
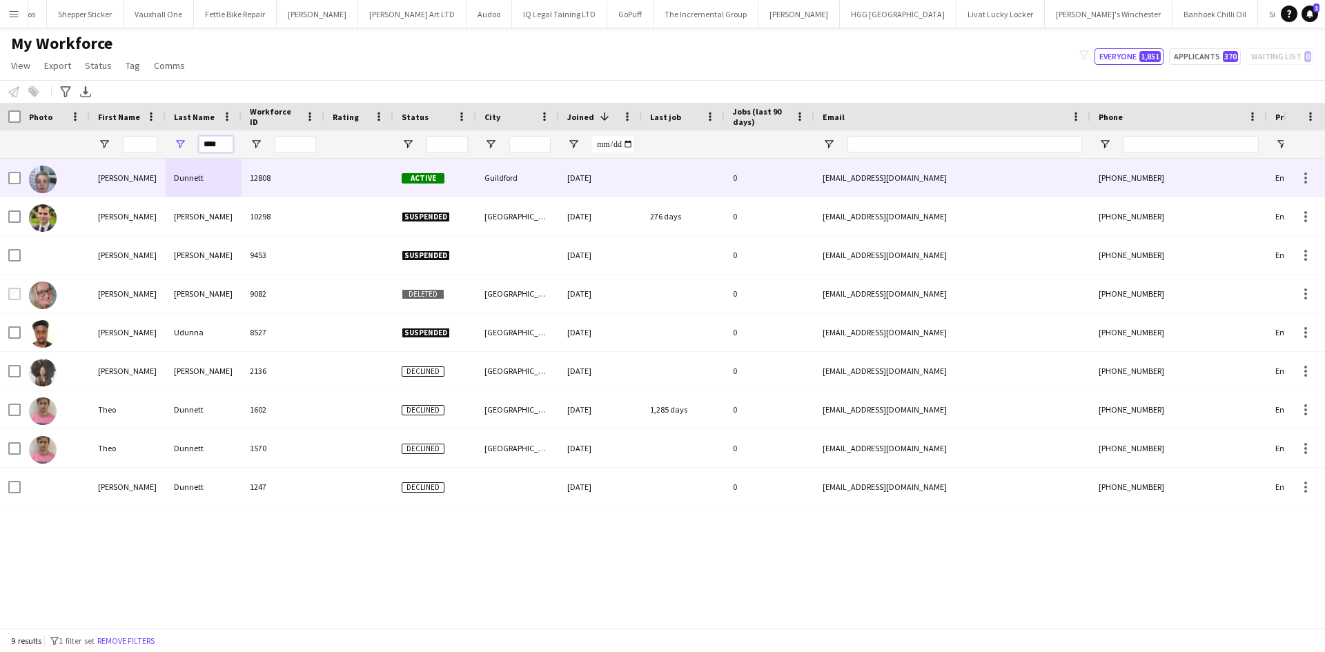
type input "****"
click at [213, 167] on div "Dunnett" at bounding box center [204, 178] width 76 height 38
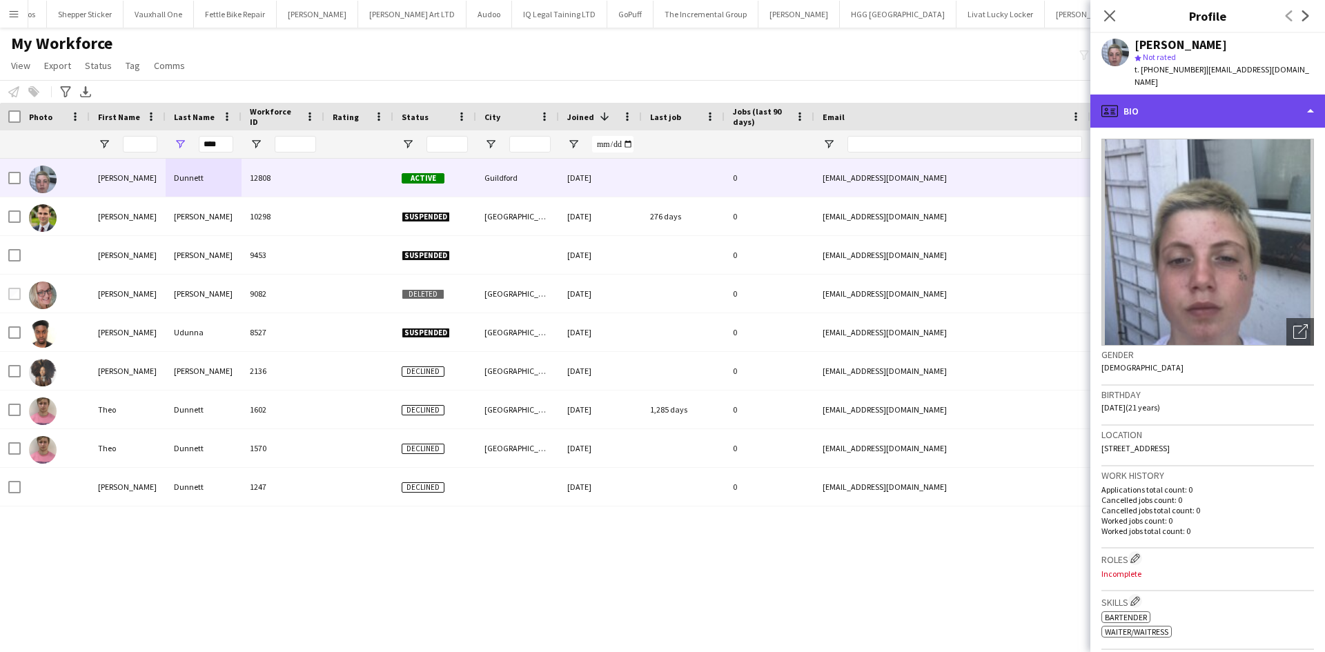
click at [1153, 95] on div "profile Bio" at bounding box center [1207, 111] width 235 height 33
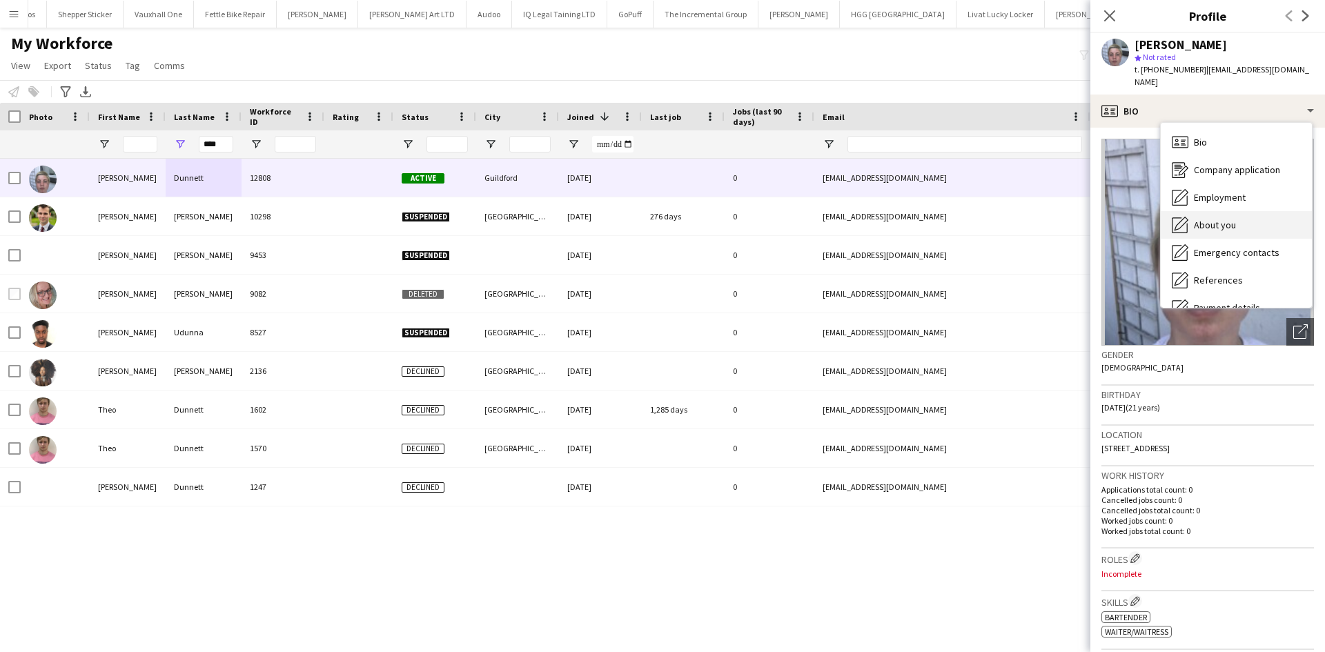
click at [1212, 211] on div "About you About you" at bounding box center [1236, 225] width 151 height 28
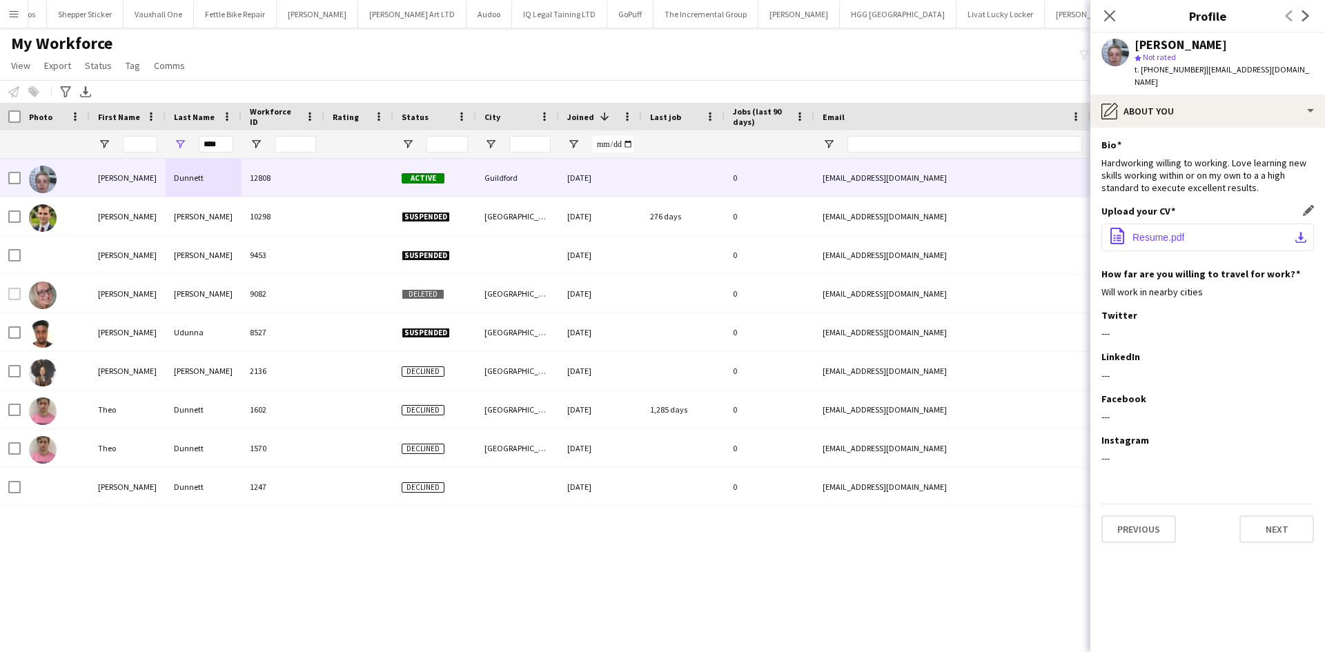
click at [1183, 224] on button "office-file-sheet Resume.pdf download-bottom" at bounding box center [1207, 238] width 213 height 28
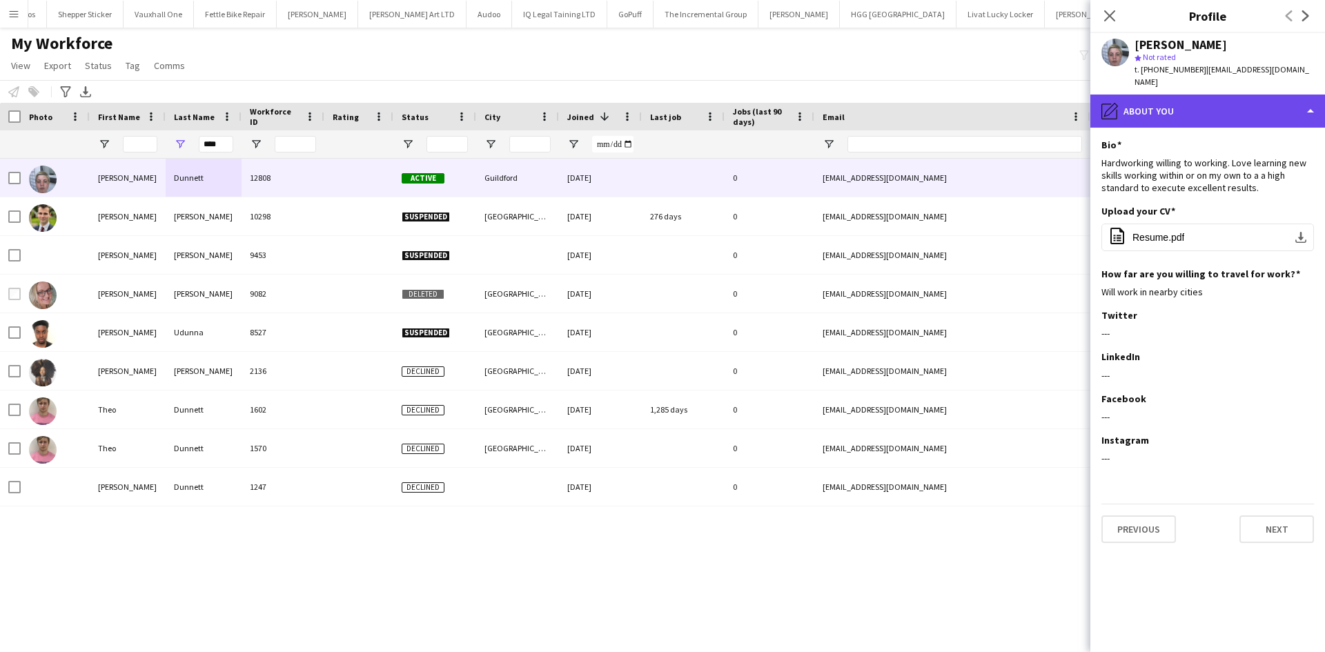
click at [1132, 95] on div "pencil4 About you" at bounding box center [1207, 111] width 235 height 33
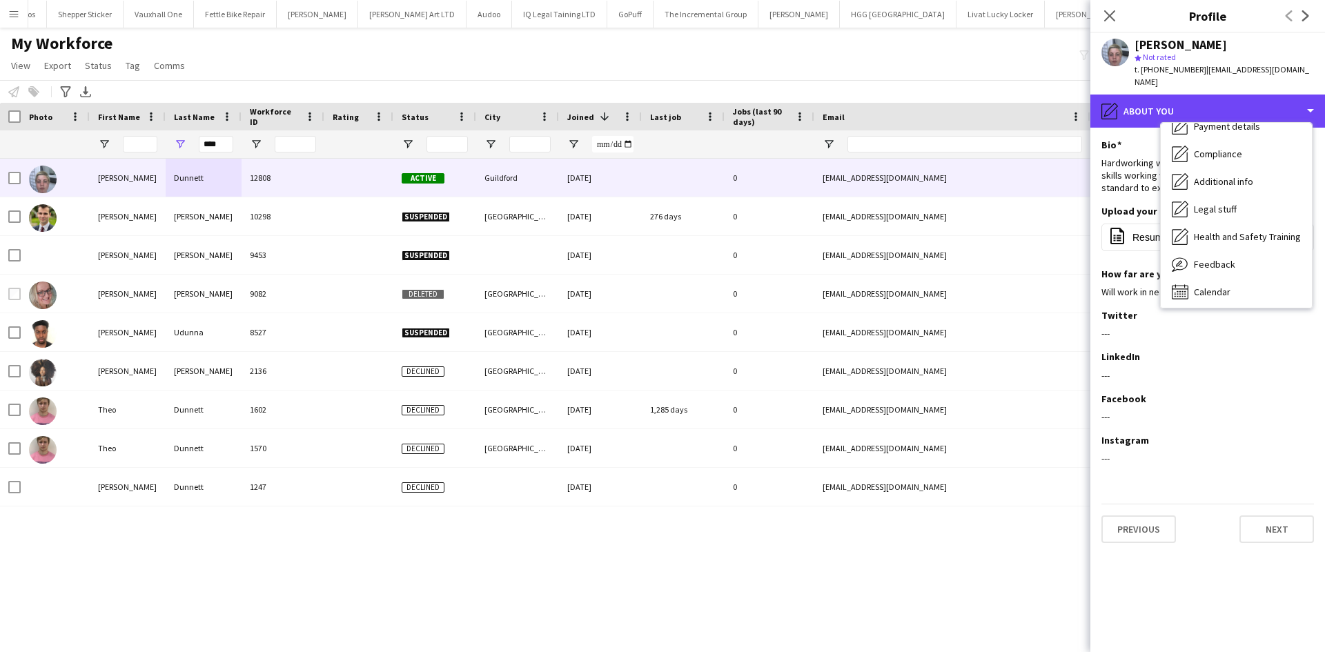
scroll to position [184, 0]
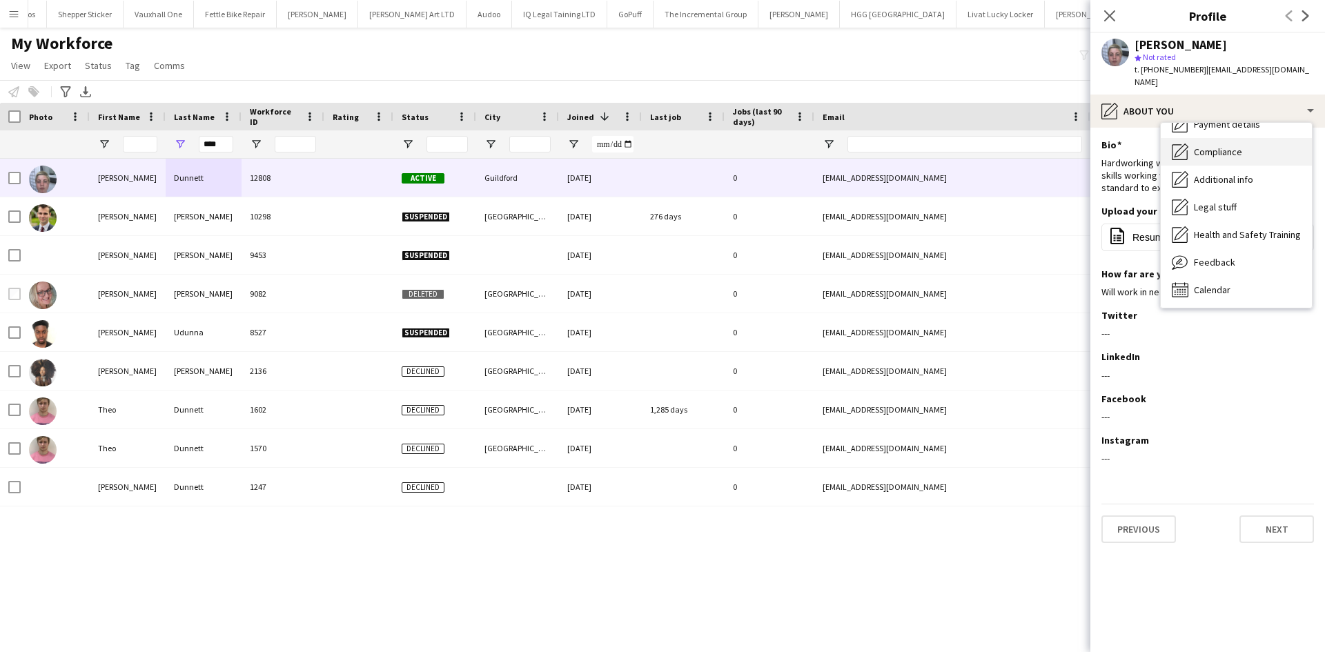
click at [1207, 146] on span "Compliance" at bounding box center [1218, 152] width 48 height 12
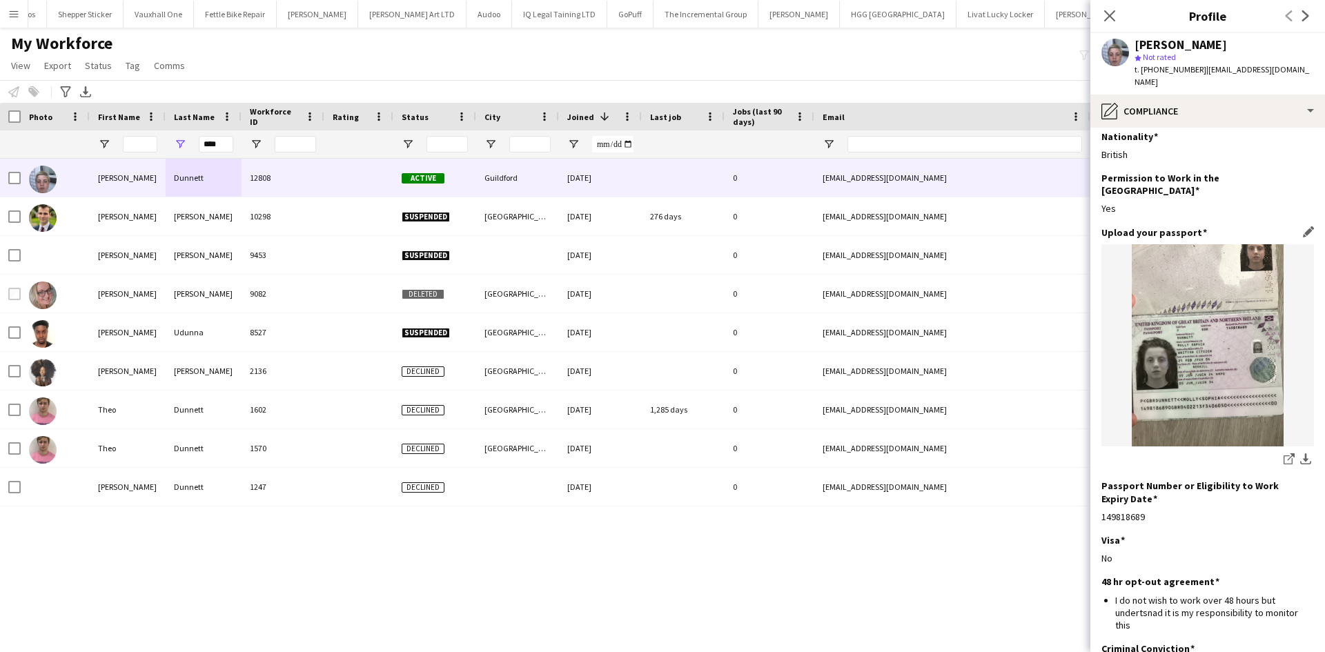
scroll to position [0, 0]
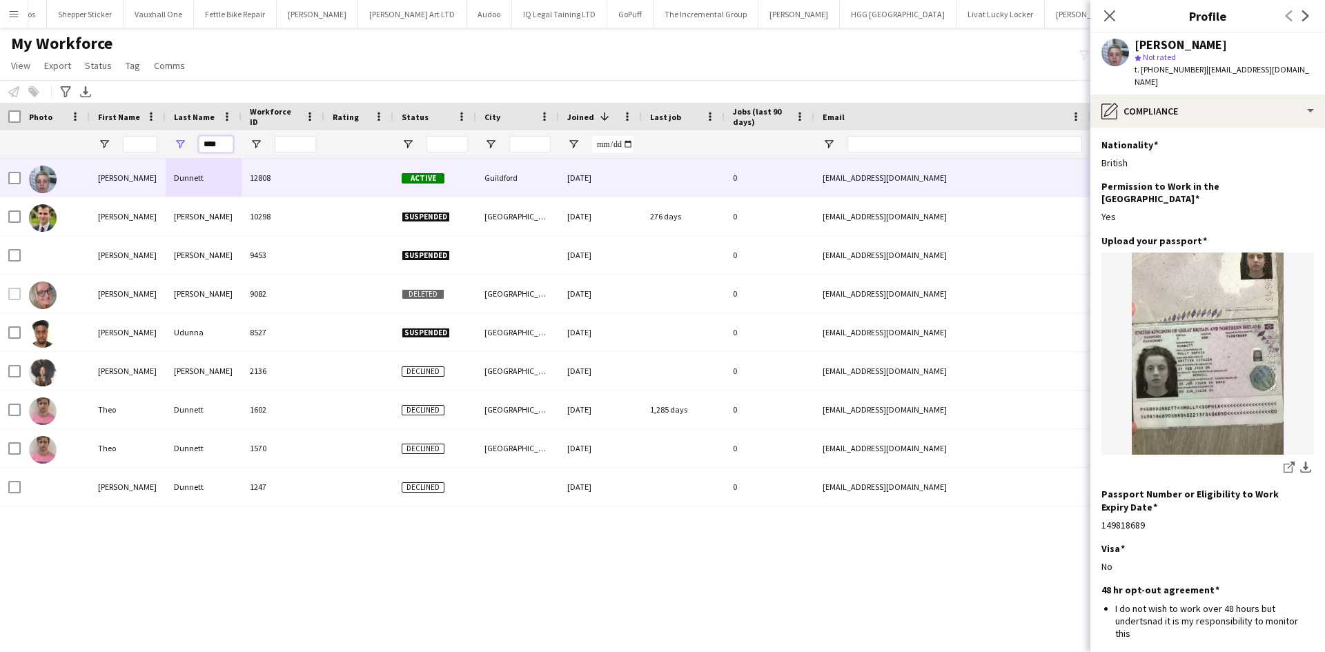
drag, startPoint x: 227, startPoint y: 143, endPoint x: 155, endPoint y: 166, distance: 75.5
click at [155, 166] on div "Workforce Details Photo First Name" at bounding box center [662, 365] width 1325 height 525
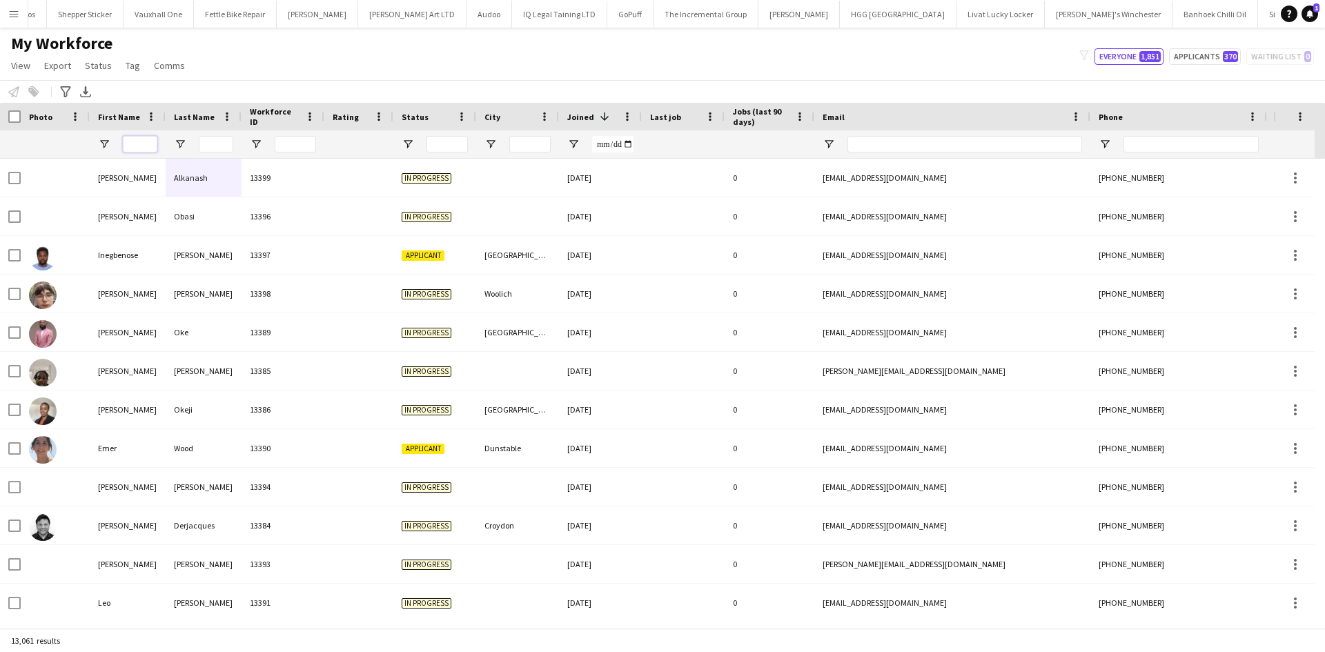
click at [151, 142] on input "First Name Filter Input" at bounding box center [140, 144] width 34 height 17
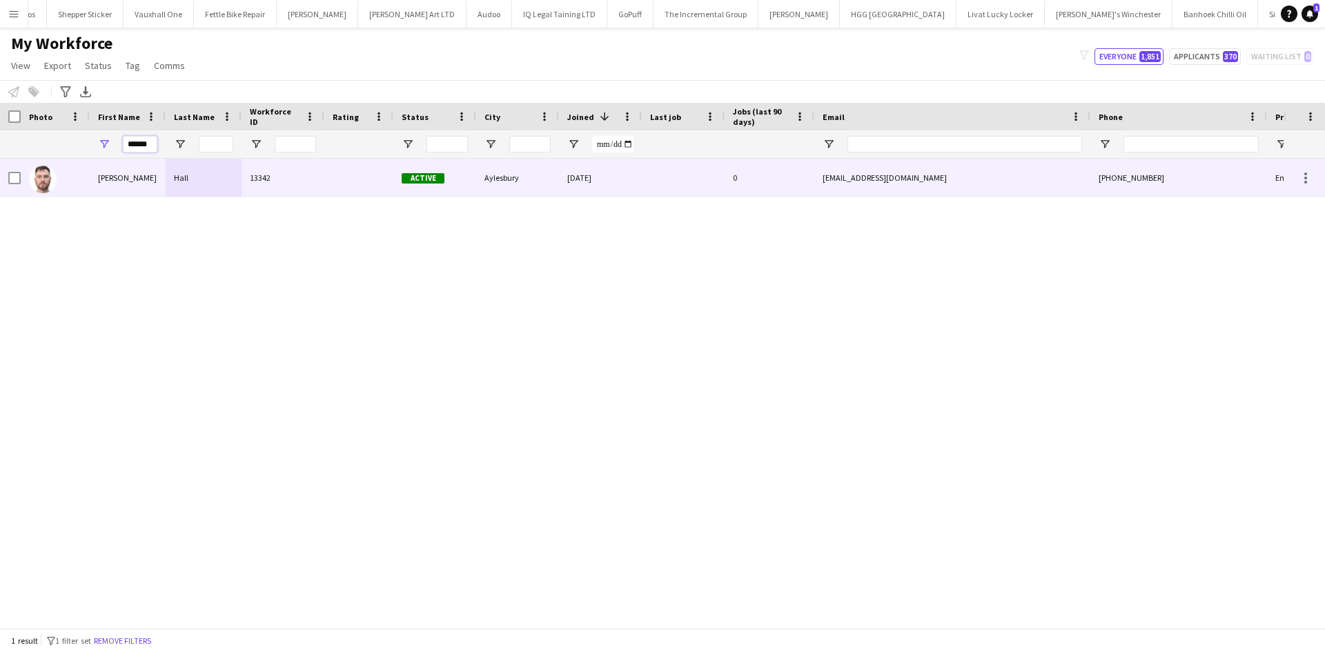
type input "******"
click at [246, 175] on div "13342" at bounding box center [282, 178] width 83 height 38
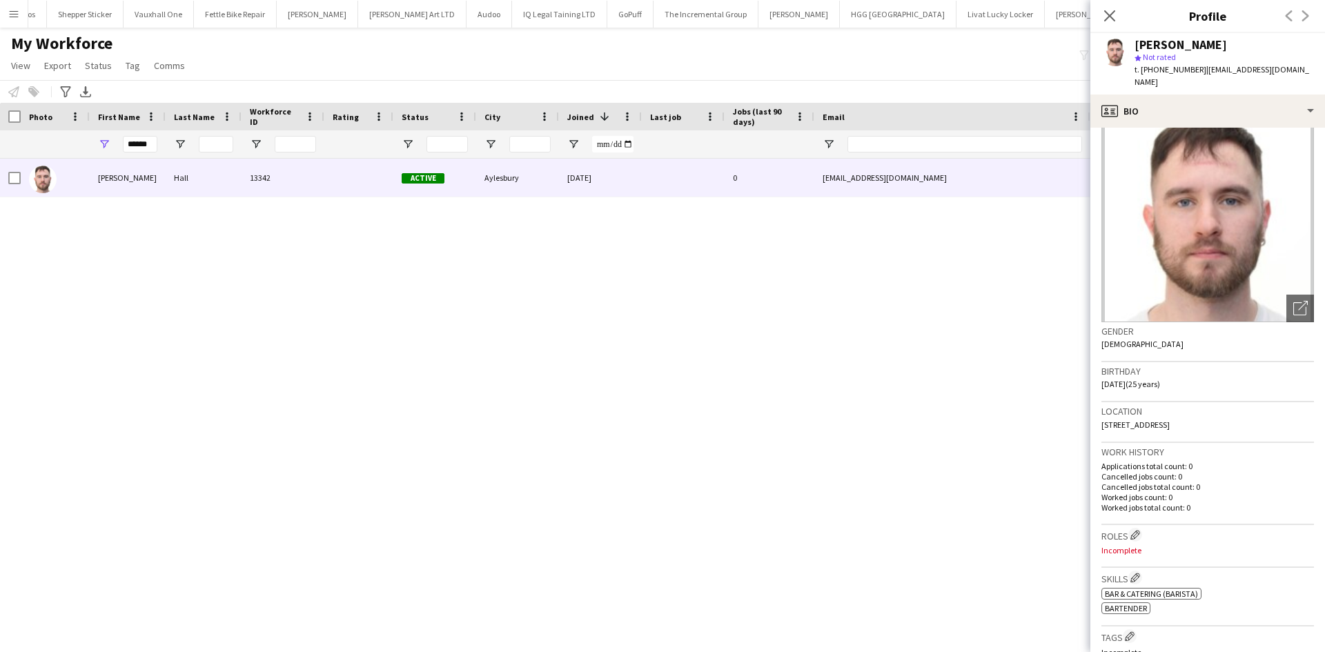
scroll to position [23, 0]
drag, startPoint x: 23, startPoint y: 10, endPoint x: 16, endPoint y: 12, distance: 7.2
click at [23, 10] on button "Menu" at bounding box center [14, 14] width 28 height 28
click at [16, 12] on app-icon "Menu" at bounding box center [13, 13] width 11 height 11
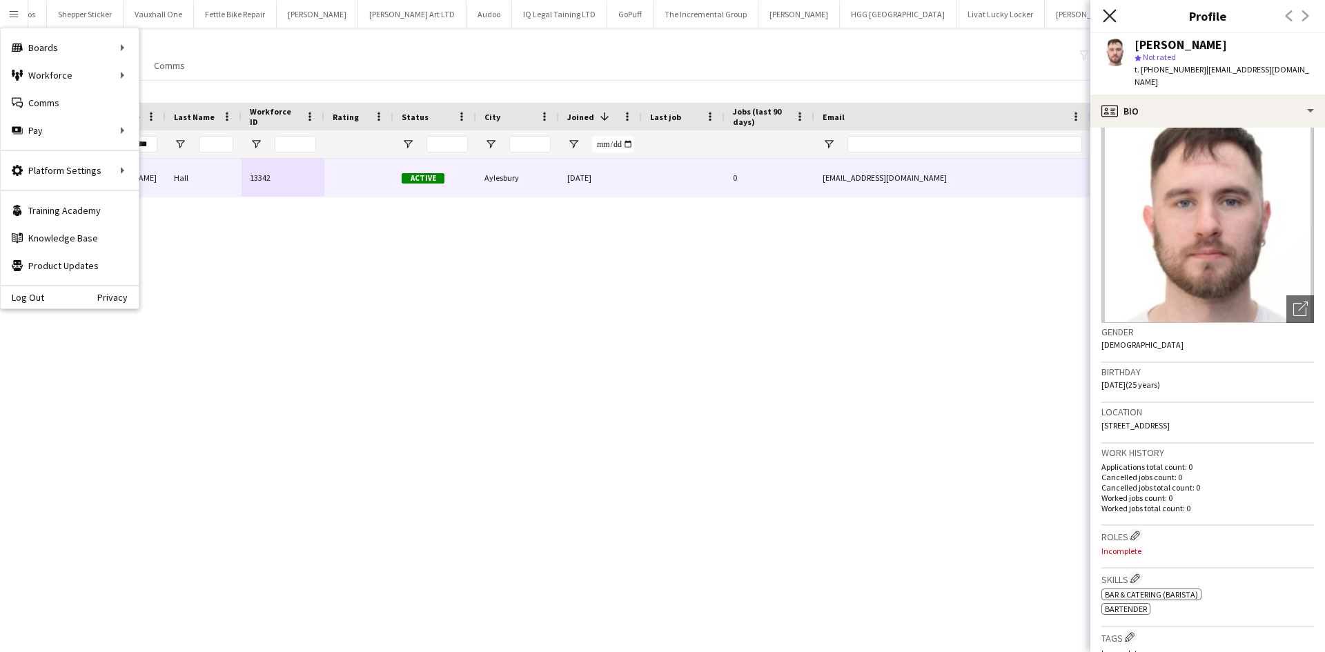
click at [1113, 20] on icon at bounding box center [1109, 15] width 13 height 13
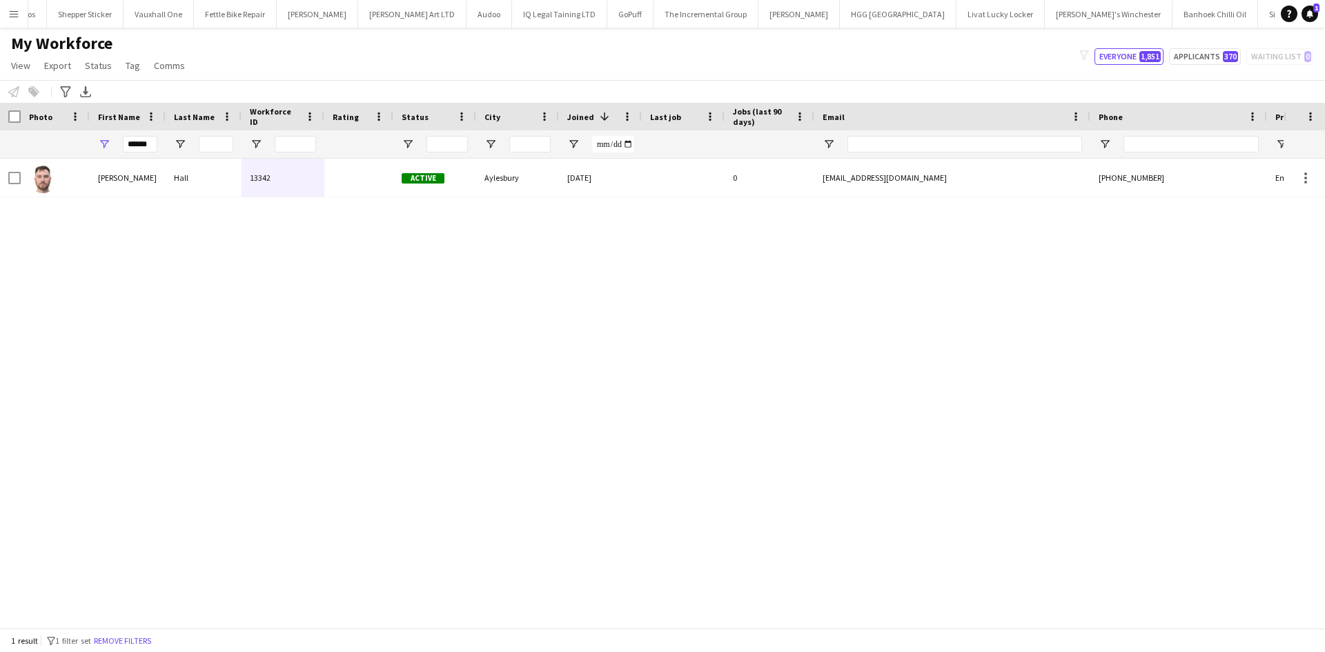
click at [17, 2] on button "Menu" at bounding box center [14, 14] width 28 height 28
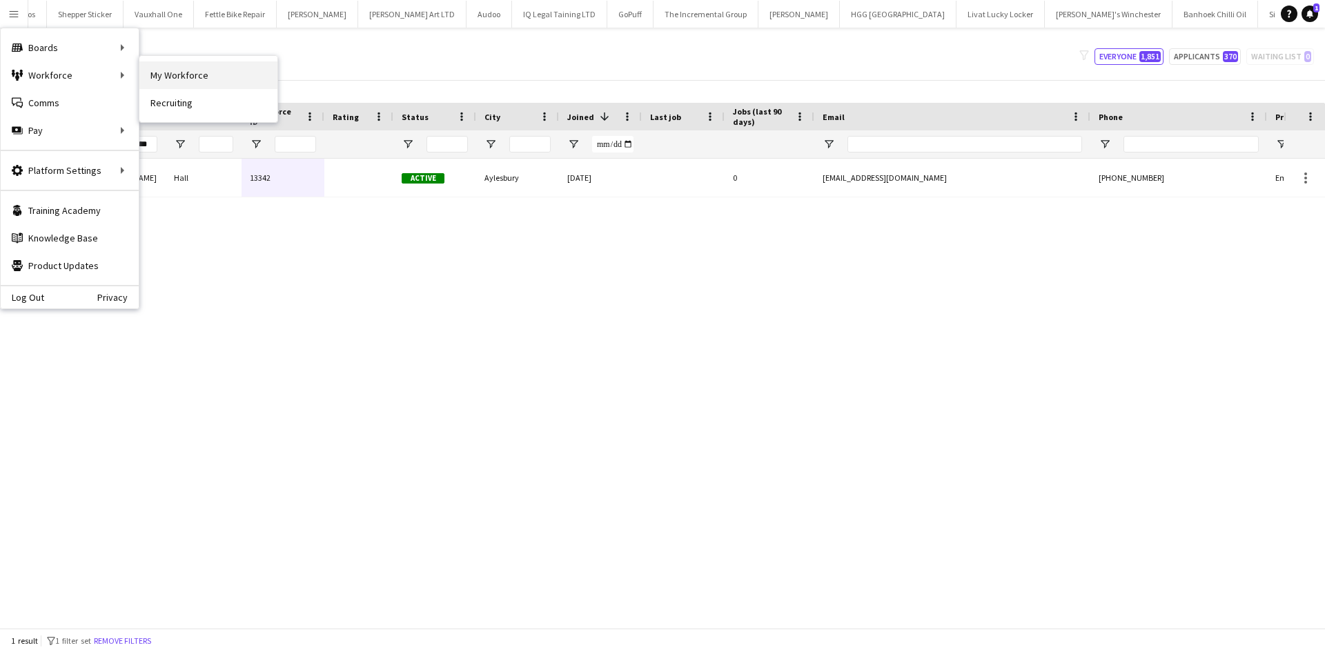
click at [160, 71] on link "My Workforce" at bounding box center [208, 75] width 138 height 28
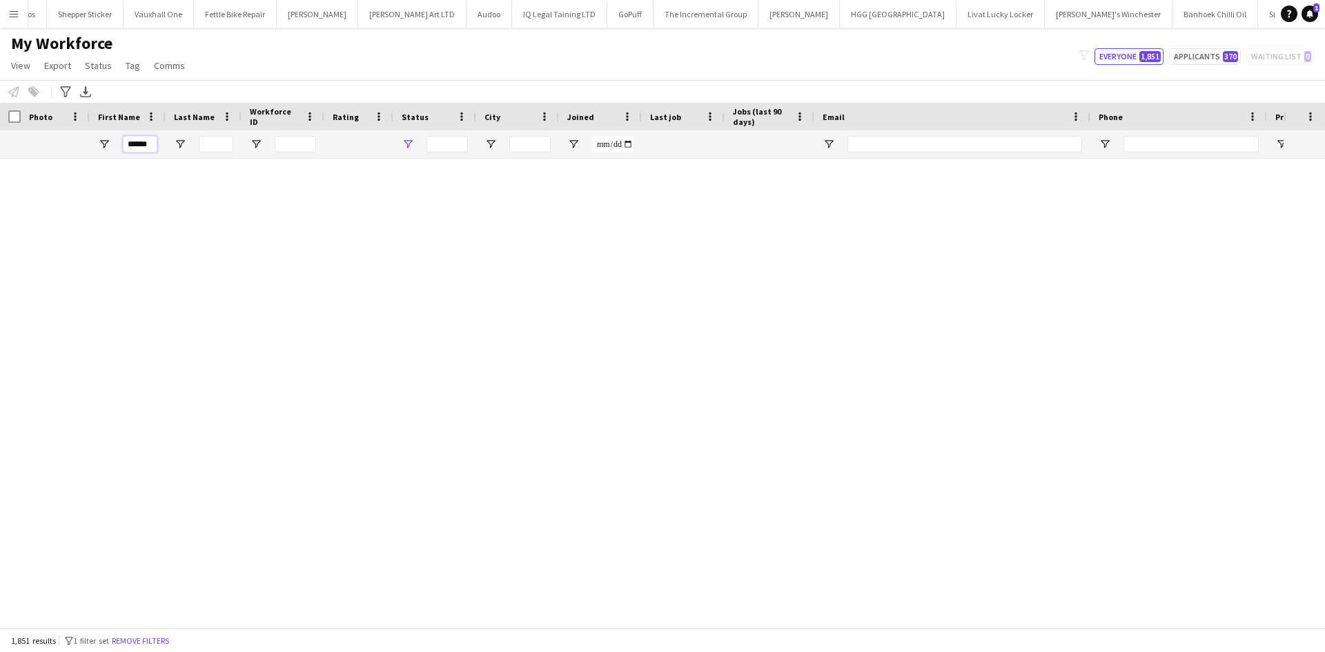
type input "**********"
click at [112, 147] on div at bounding box center [128, 144] width 76 height 28
type input "******"
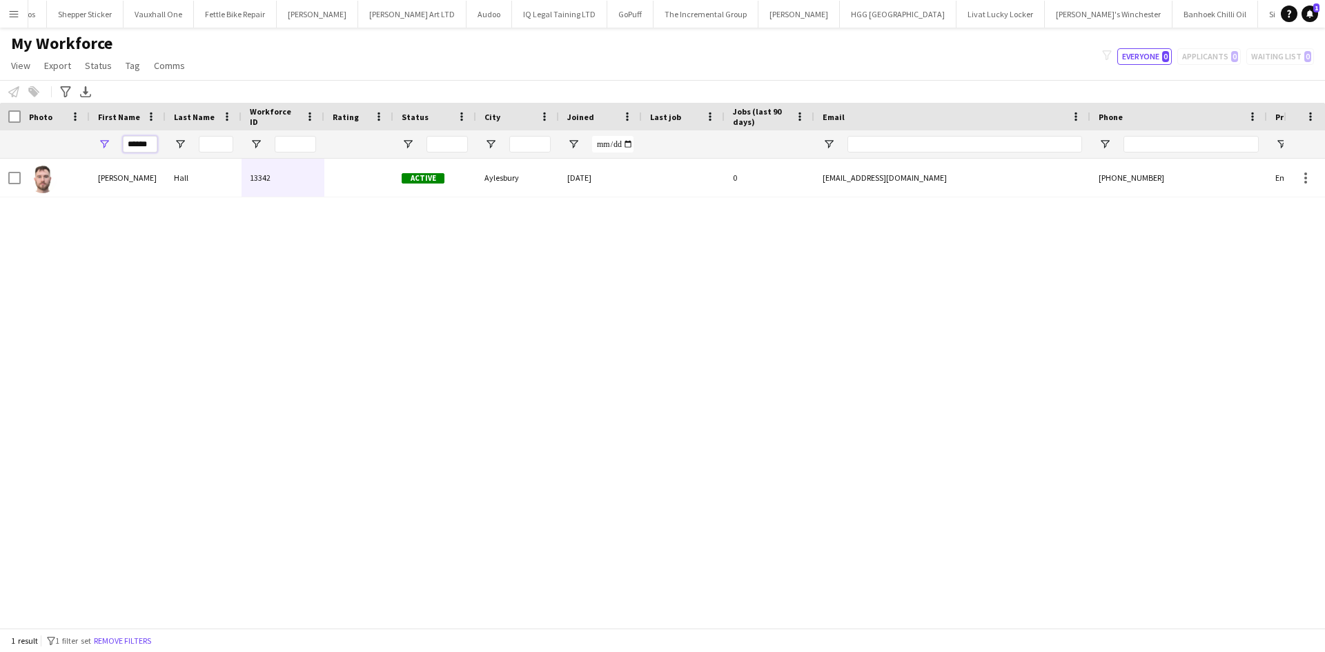
drag, startPoint x: 148, startPoint y: 149, endPoint x: 87, endPoint y: 156, distance: 61.1
click at [87, 156] on div "******" at bounding box center [748, 144] width 1496 height 28
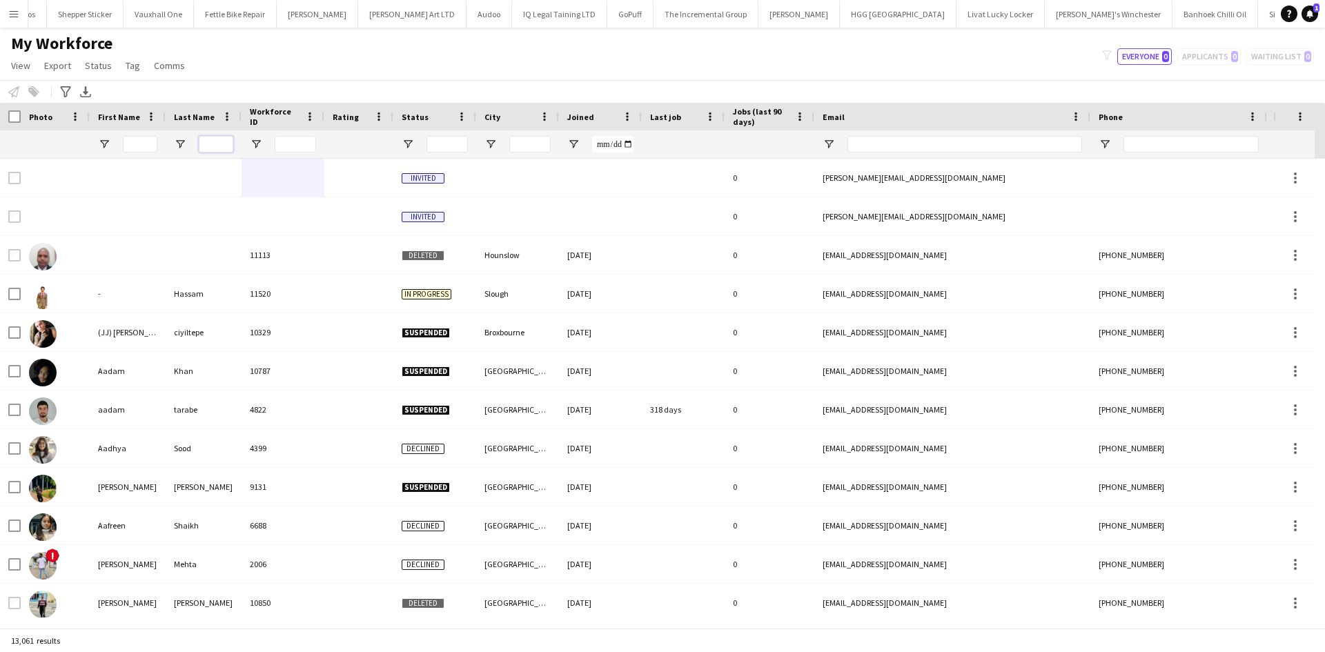
click at [210, 146] on input "Last Name Filter Input" at bounding box center [216, 144] width 34 height 17
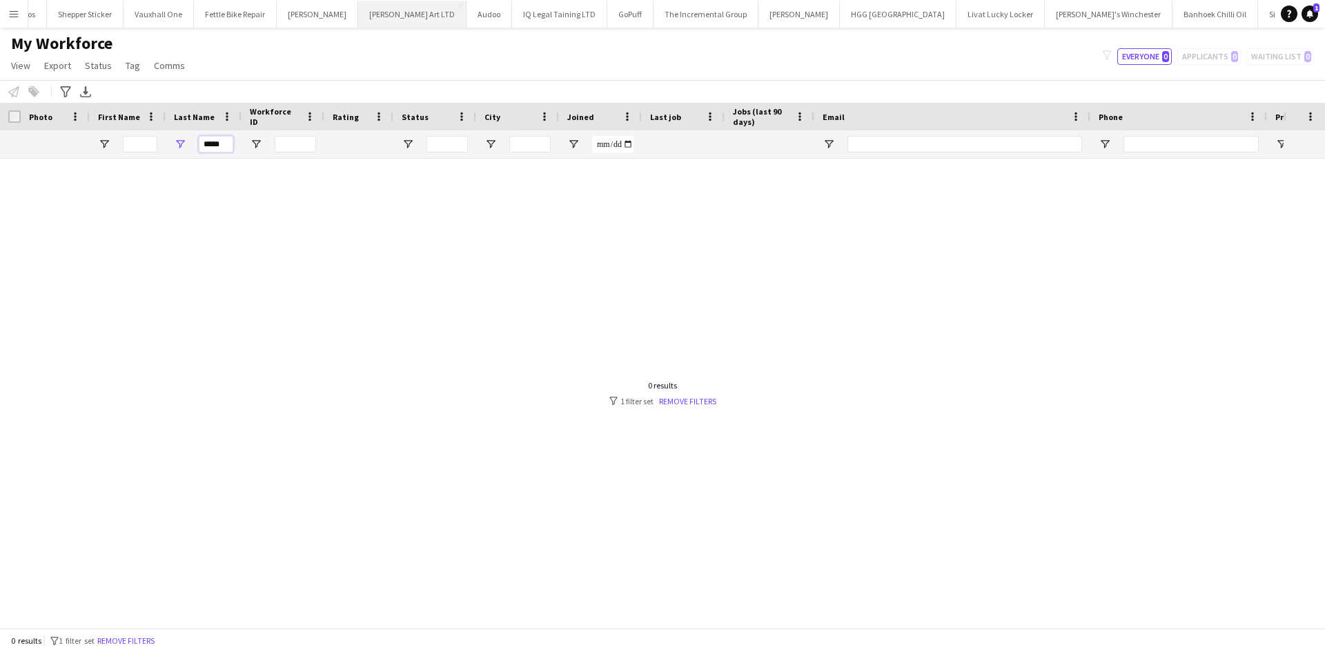
type input "*****"
drag, startPoint x: 225, startPoint y: 143, endPoint x: 182, endPoint y: 144, distance: 42.8
click at [182, 144] on div "*****" at bounding box center [204, 144] width 76 height 28
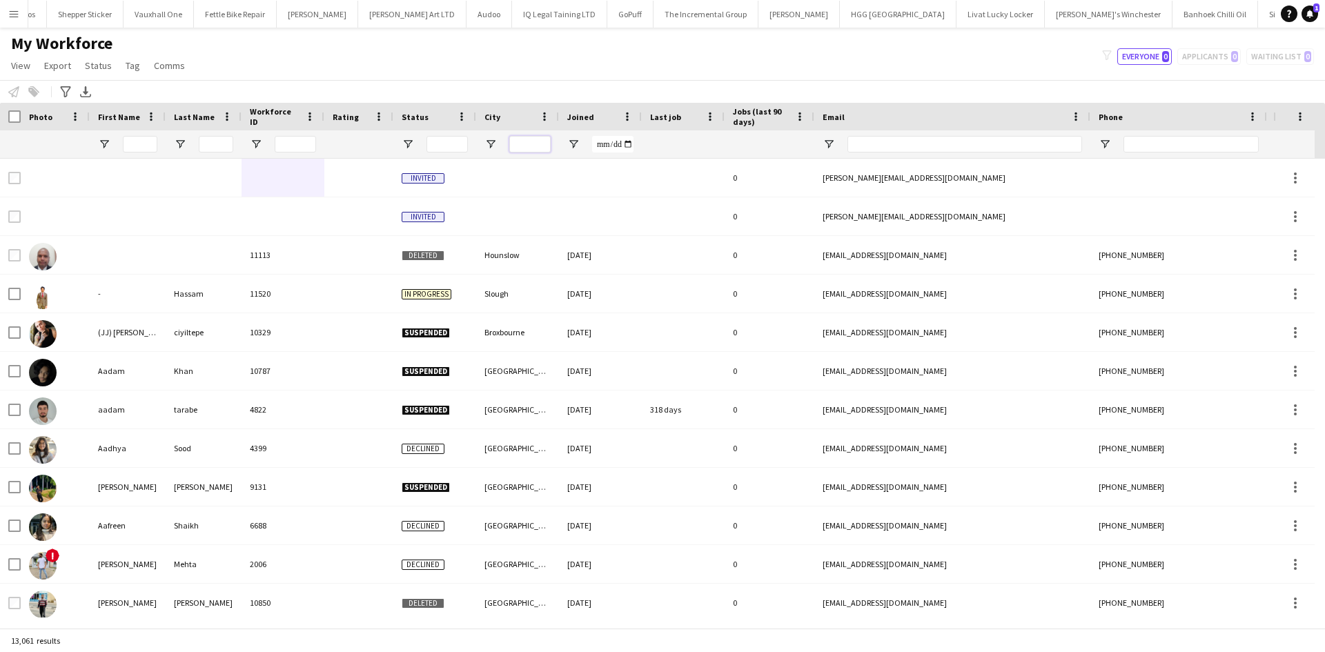
click at [529, 141] on input "City Filter Input" at bounding box center [529, 144] width 41 height 17
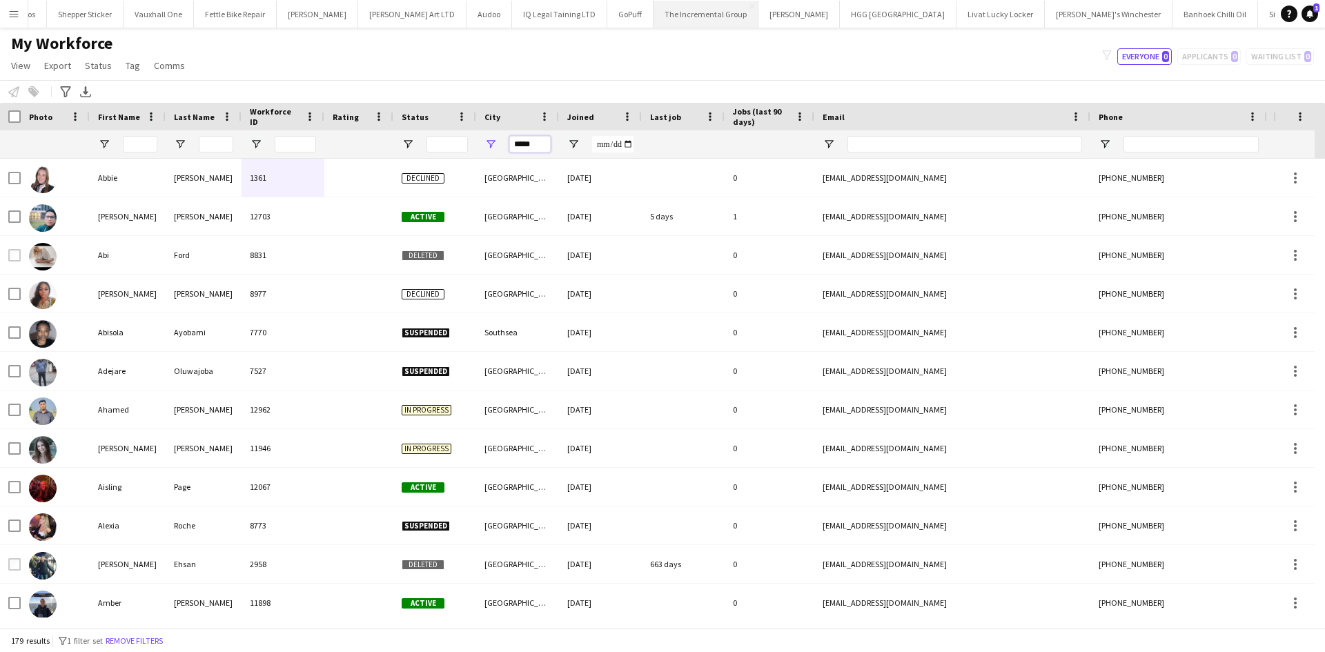
type input "*****"
drag, startPoint x: 534, startPoint y: 149, endPoint x: 480, endPoint y: 150, distance: 54.5
click at [480, 150] on div "*****" at bounding box center [517, 144] width 83 height 28
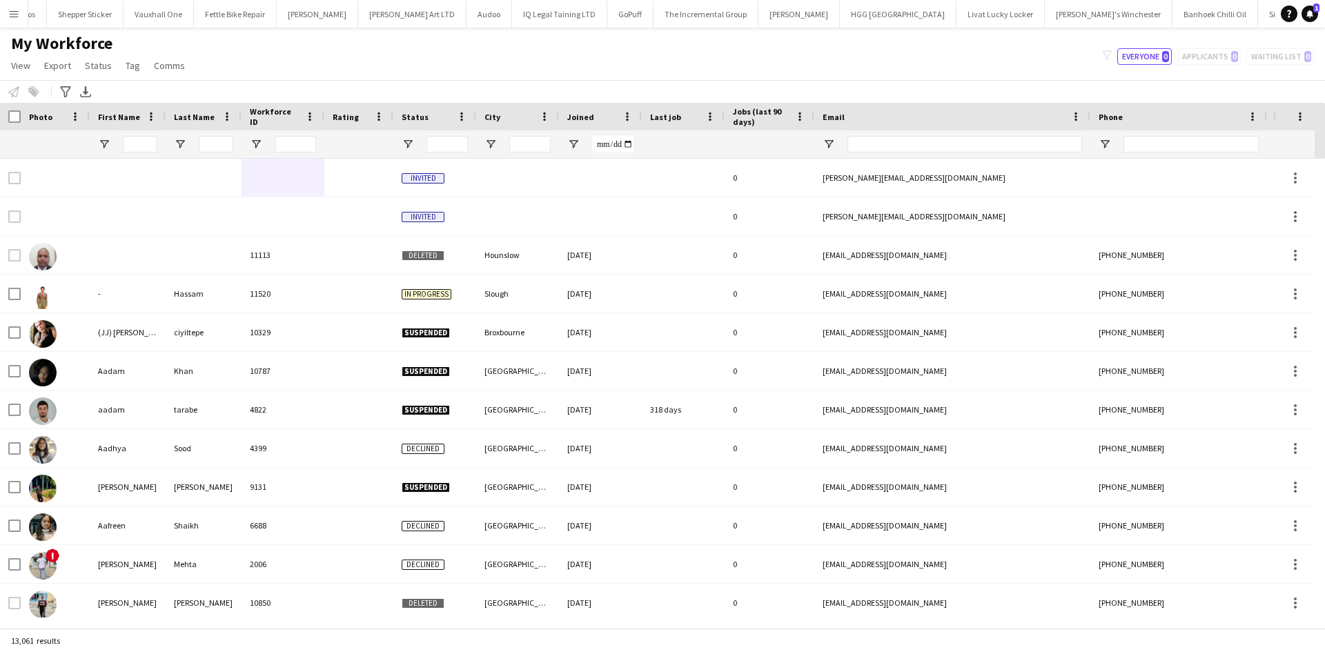
click at [593, 112] on div "Joined" at bounding box center [592, 116] width 50 height 21
click at [570, 114] on span "Joined" at bounding box center [580, 117] width 27 height 10
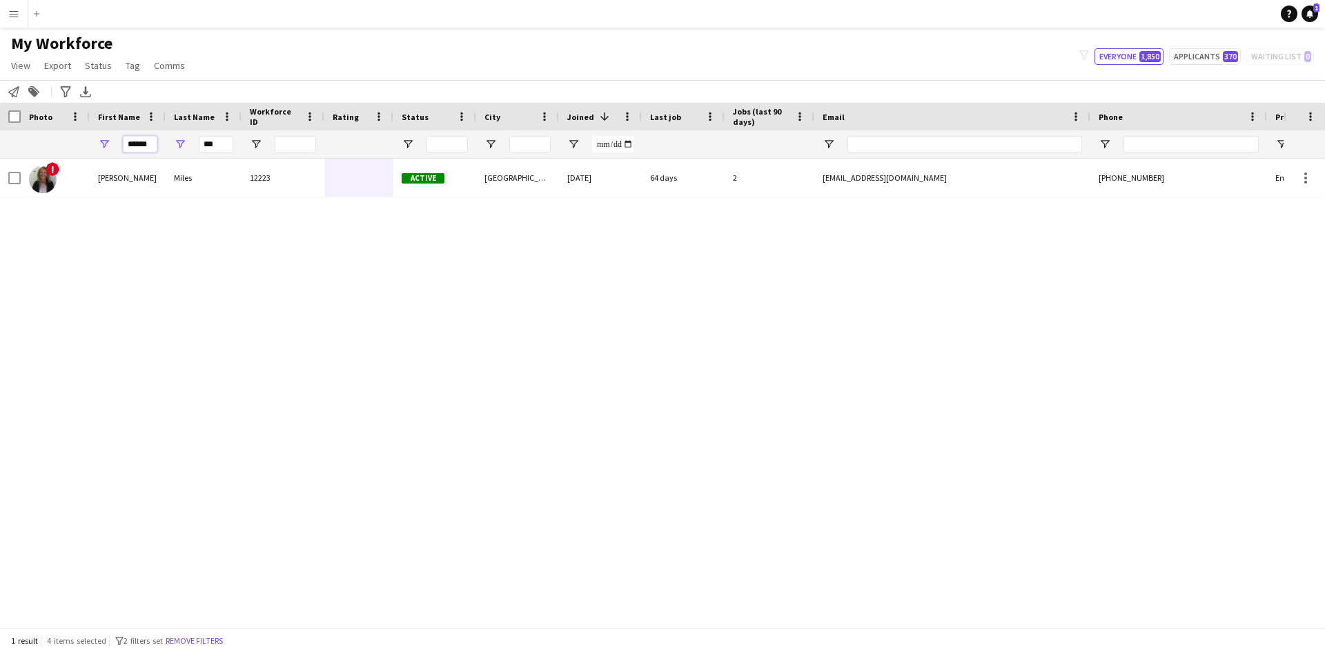
scroll to position [0, 1]
drag, startPoint x: 130, startPoint y: 143, endPoint x: 435, endPoint y: 144, distance: 305.0
click at [435, 144] on div "****** ***" at bounding box center [748, 144] width 1496 height 28
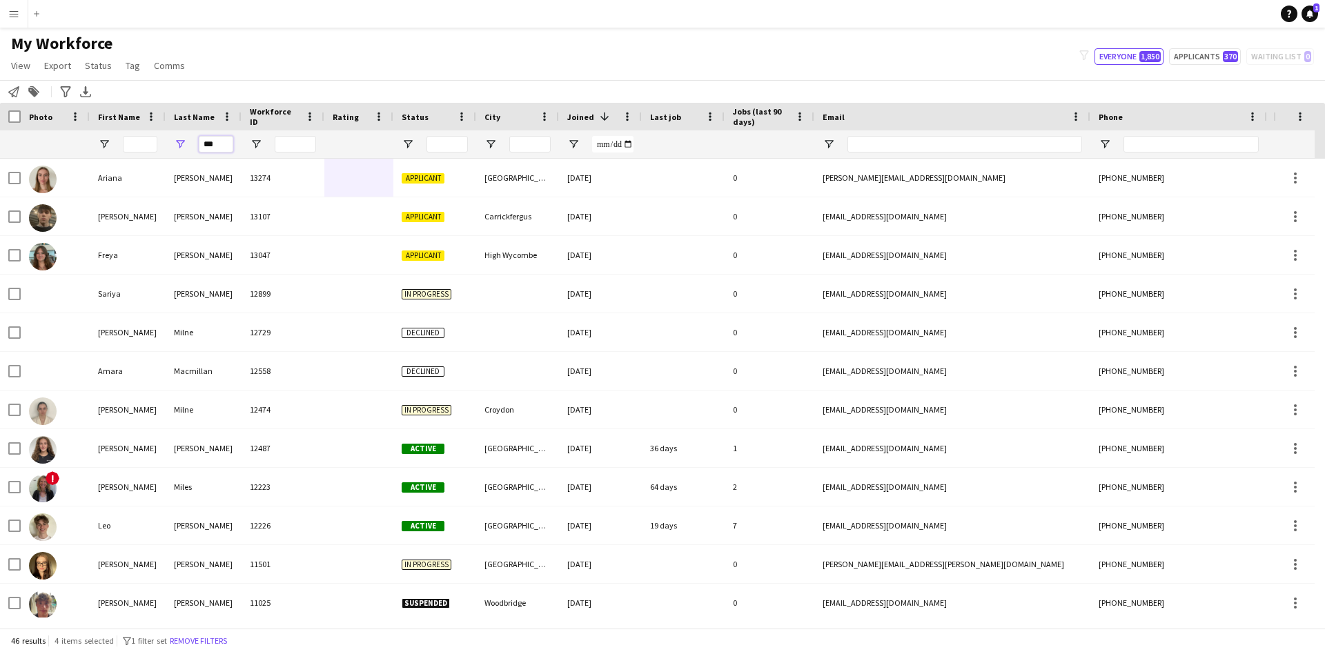
drag, startPoint x: 222, startPoint y: 144, endPoint x: 158, endPoint y: 142, distance: 64.2
click at [158, 142] on div "***" at bounding box center [748, 144] width 1496 height 28
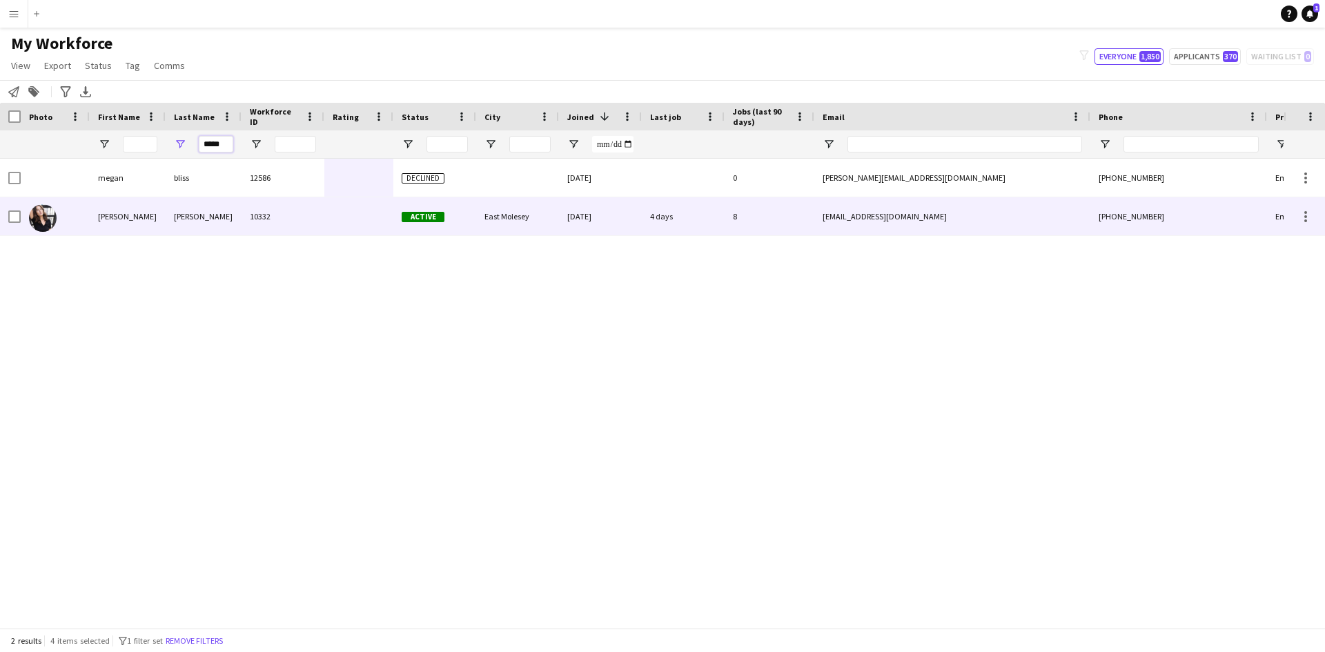
type input "*****"
click at [199, 206] on div "Taylor Bliss" at bounding box center [204, 216] width 76 height 38
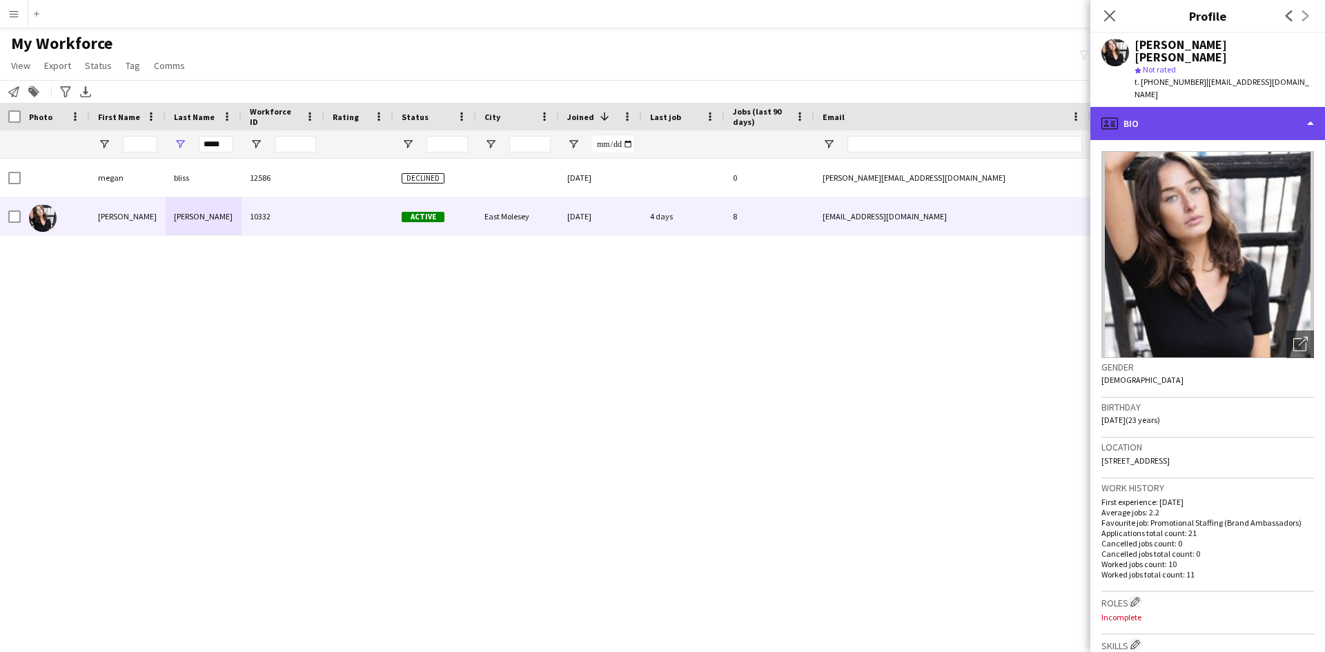
click at [1166, 107] on div "profile Bio" at bounding box center [1207, 123] width 235 height 33
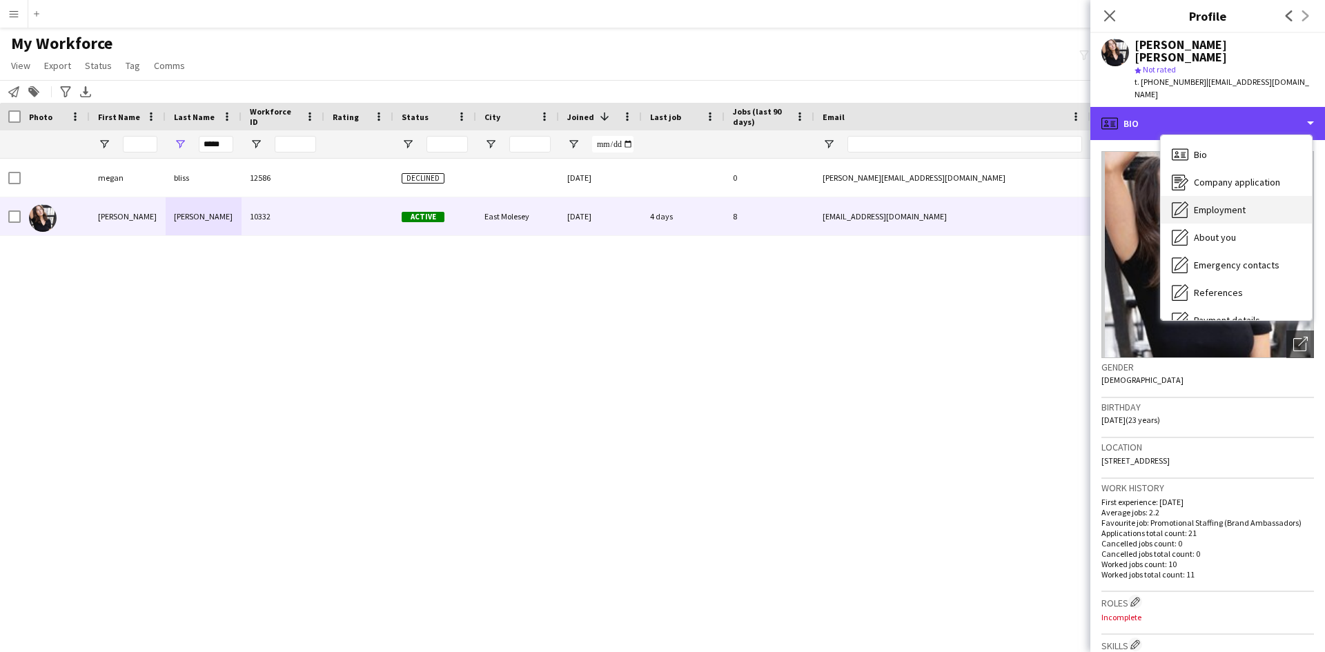
scroll to position [185, 0]
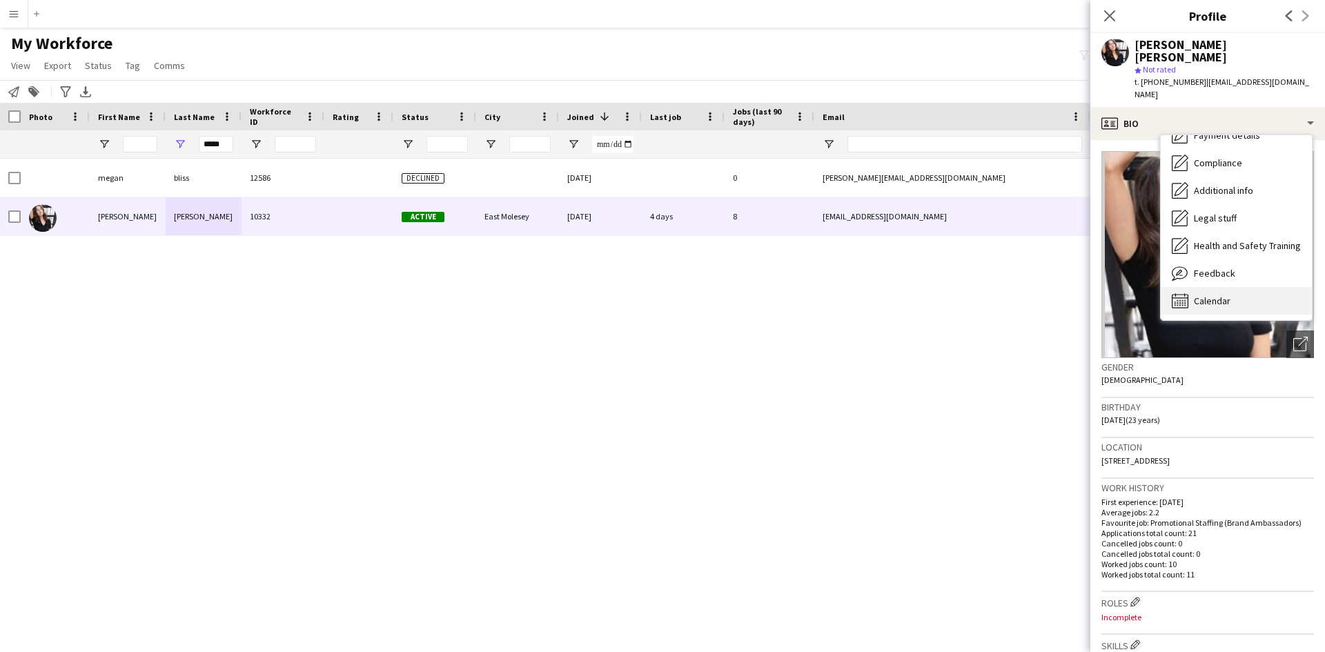
click at [1211, 295] on span "Calendar" at bounding box center [1212, 301] width 37 height 12
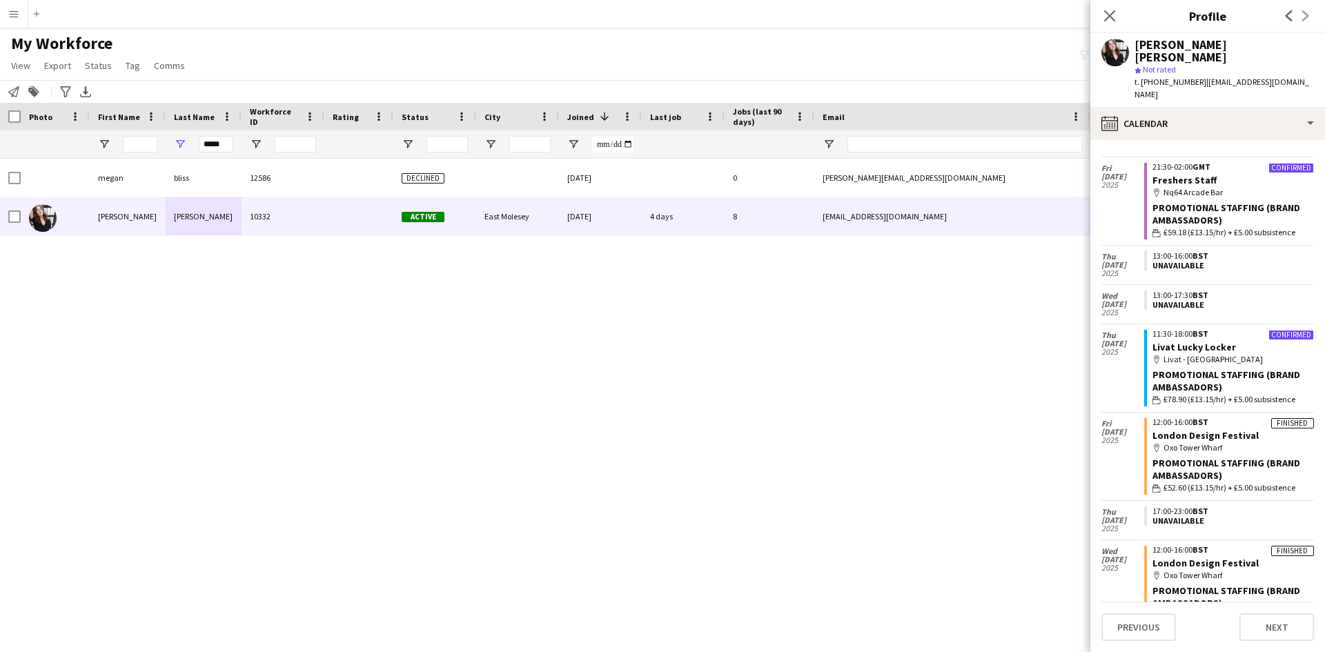
scroll to position [33, 0]
drag, startPoint x: 223, startPoint y: 141, endPoint x: 75, endPoint y: 140, distance: 148.4
click at [75, 140] on div "*****" at bounding box center [748, 144] width 1496 height 28
click at [150, 144] on input "First Name Filter Input" at bounding box center [140, 144] width 34 height 17
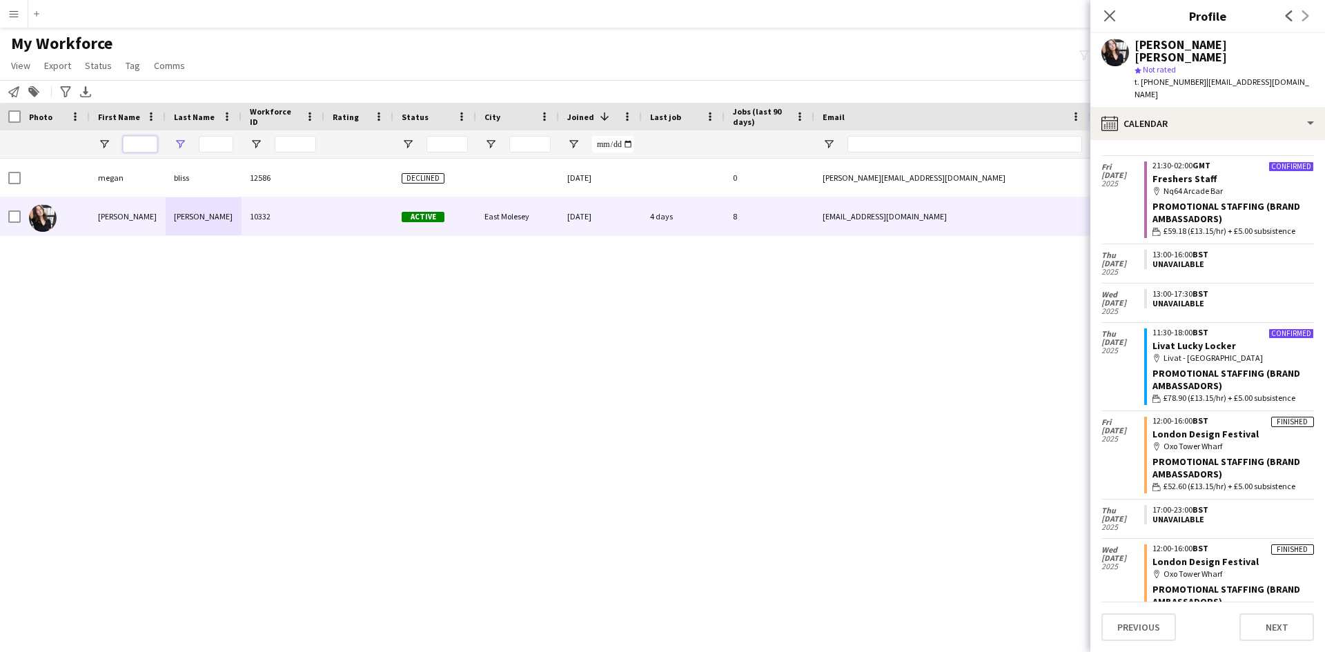
click at [150, 144] on input "First Name Filter Input" at bounding box center [140, 144] width 34 height 17
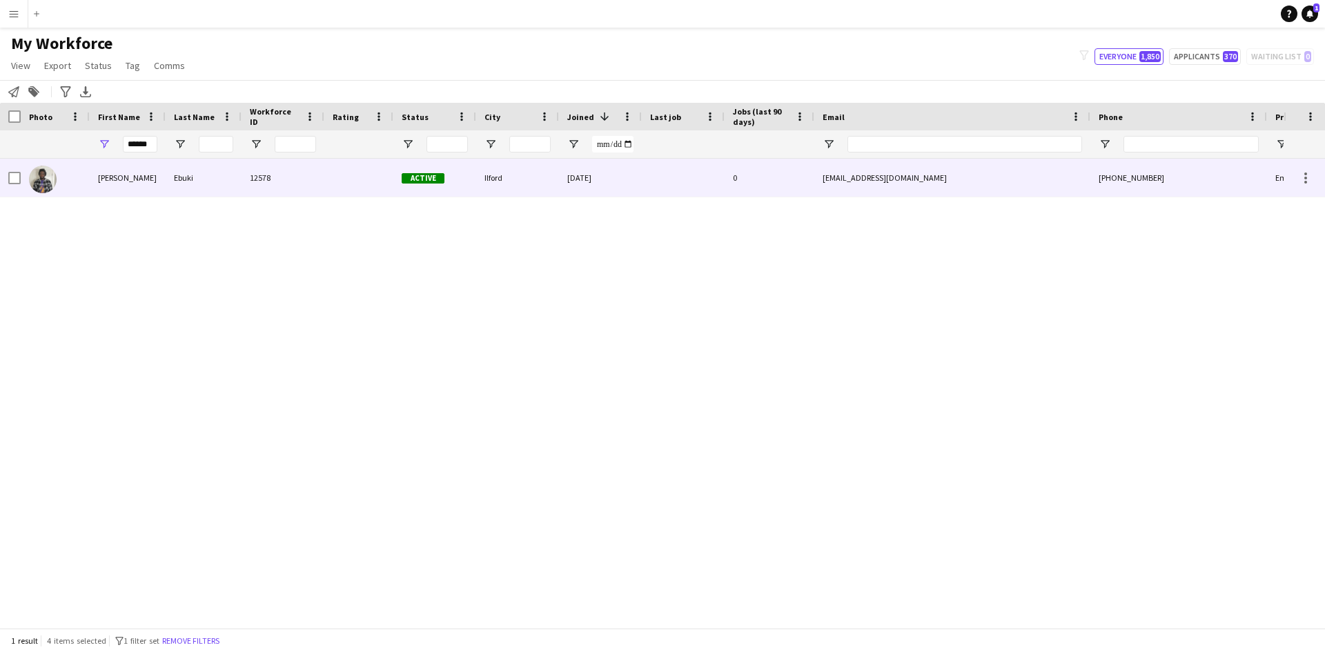
click at [275, 186] on div "12578" at bounding box center [282, 178] width 83 height 38
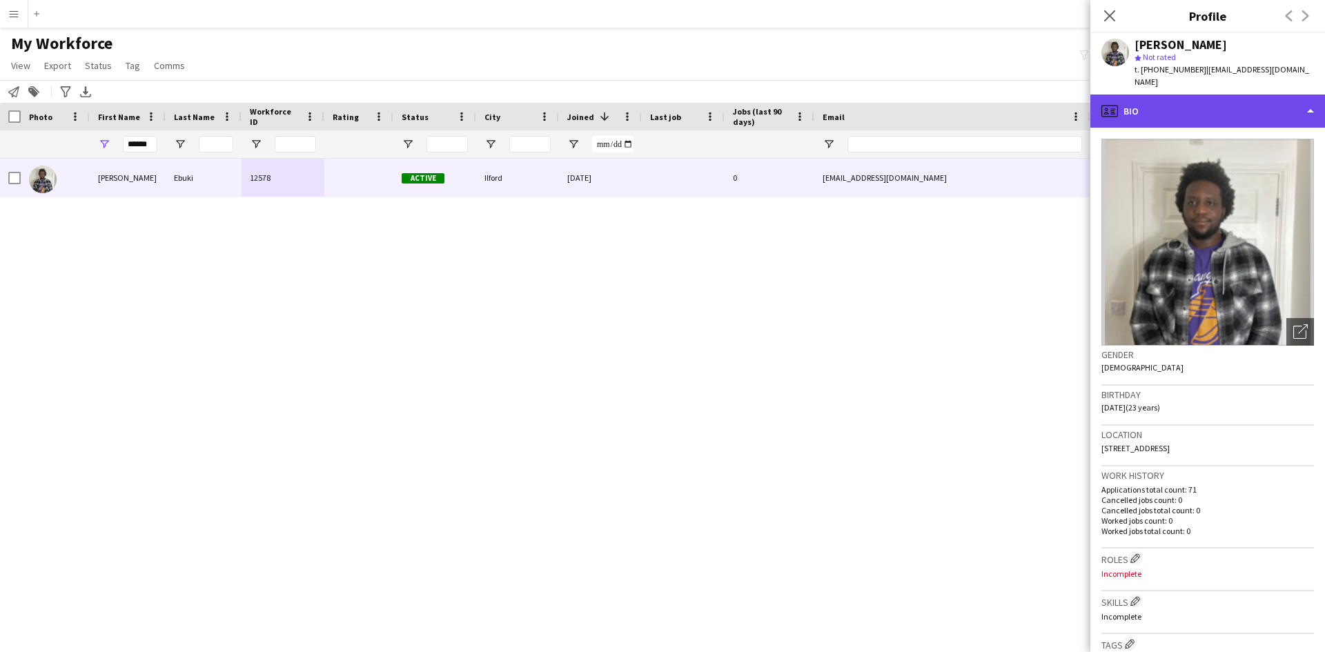
click at [1196, 95] on div "profile Bio" at bounding box center [1207, 111] width 235 height 33
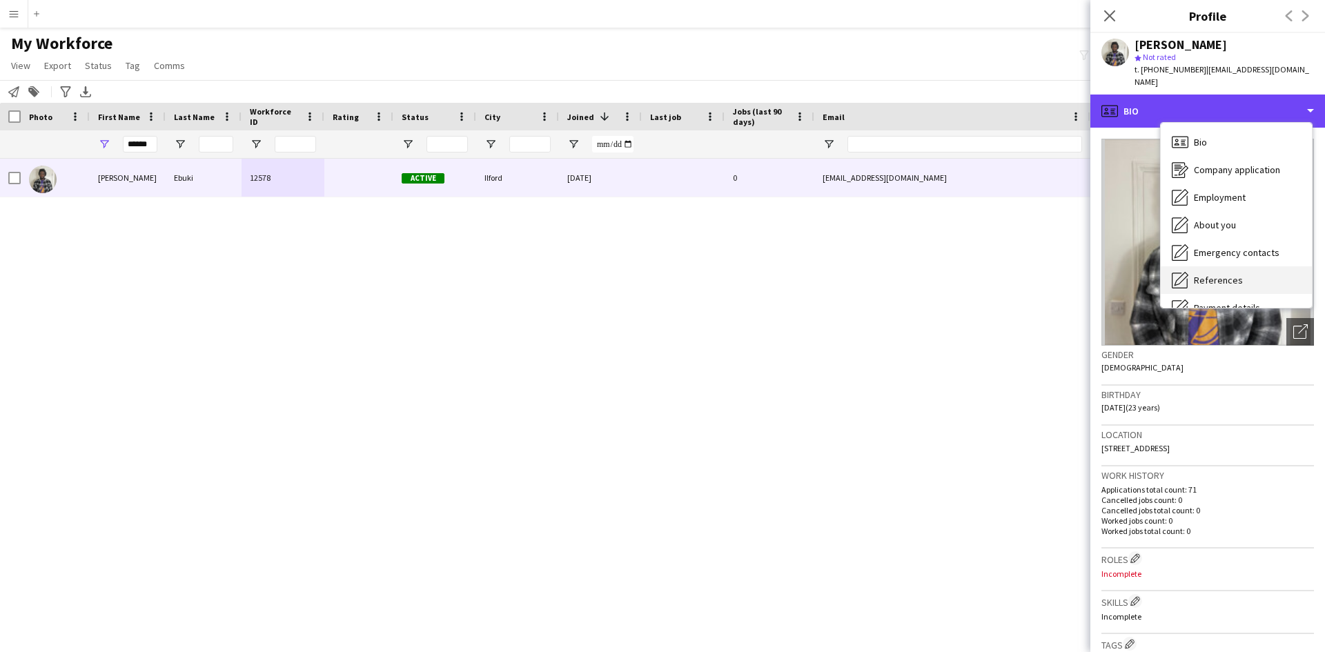
scroll to position [185, 0]
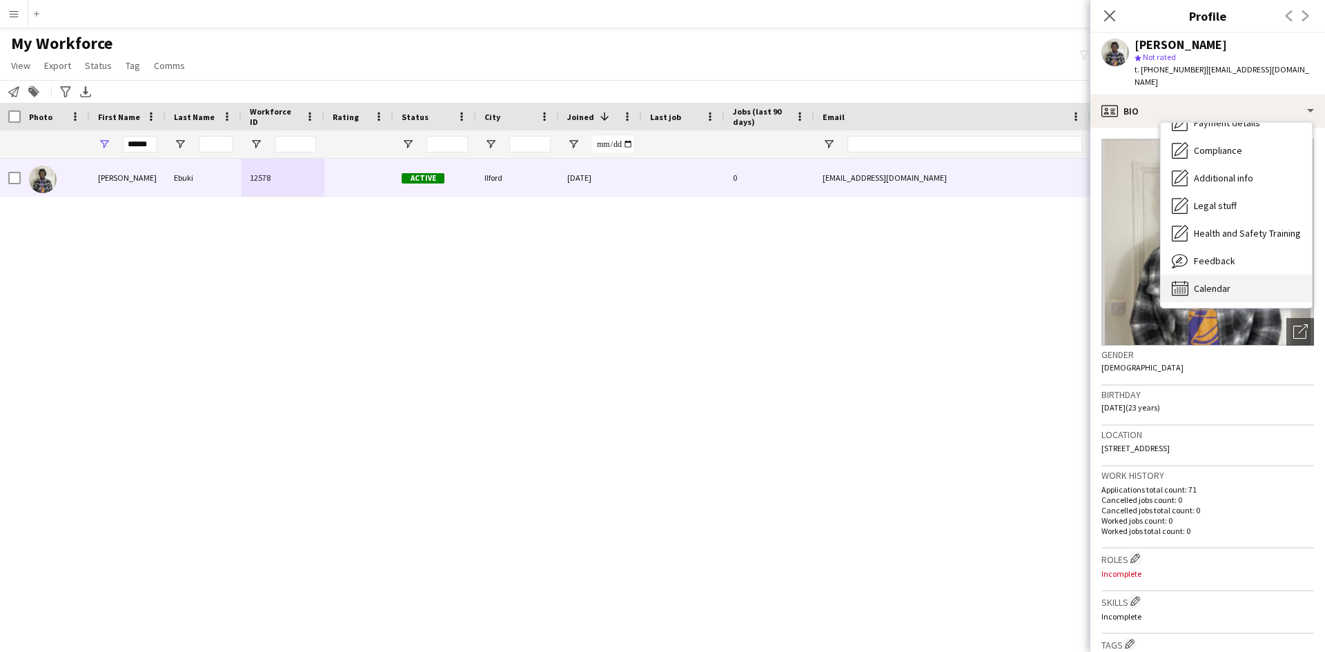
click at [1232, 275] on div "Calendar Calendar" at bounding box center [1236, 289] width 151 height 28
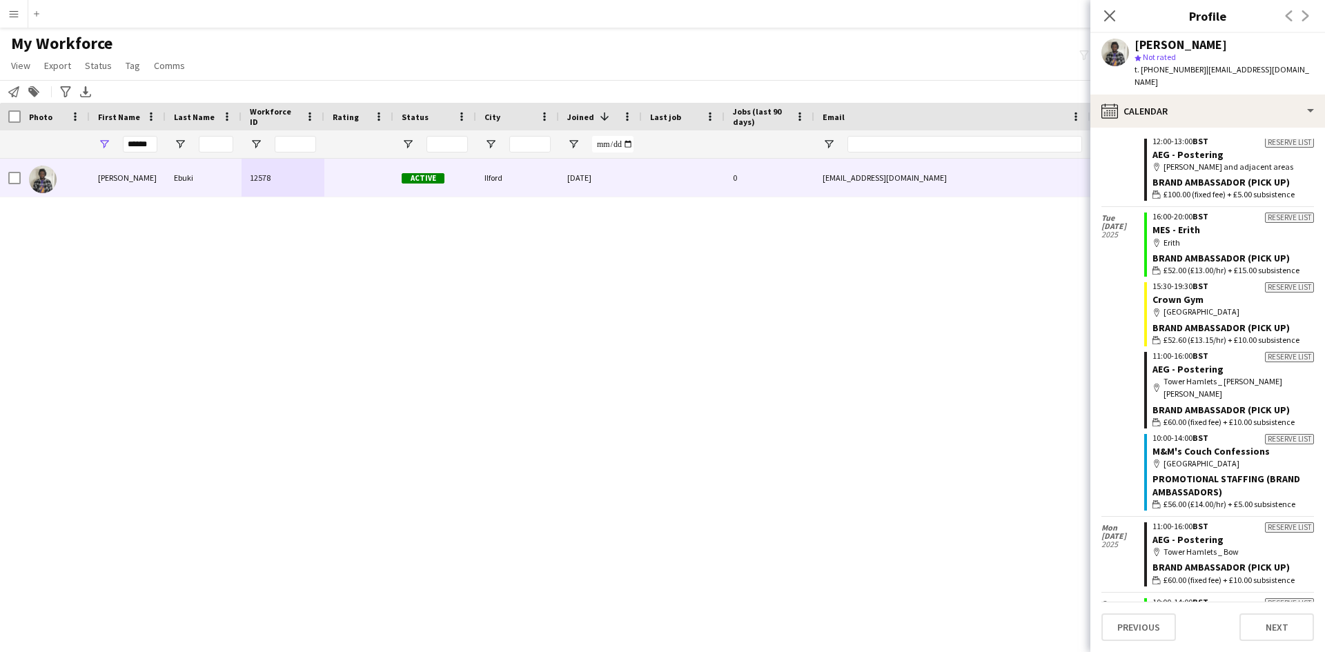
scroll to position [5558, 0]
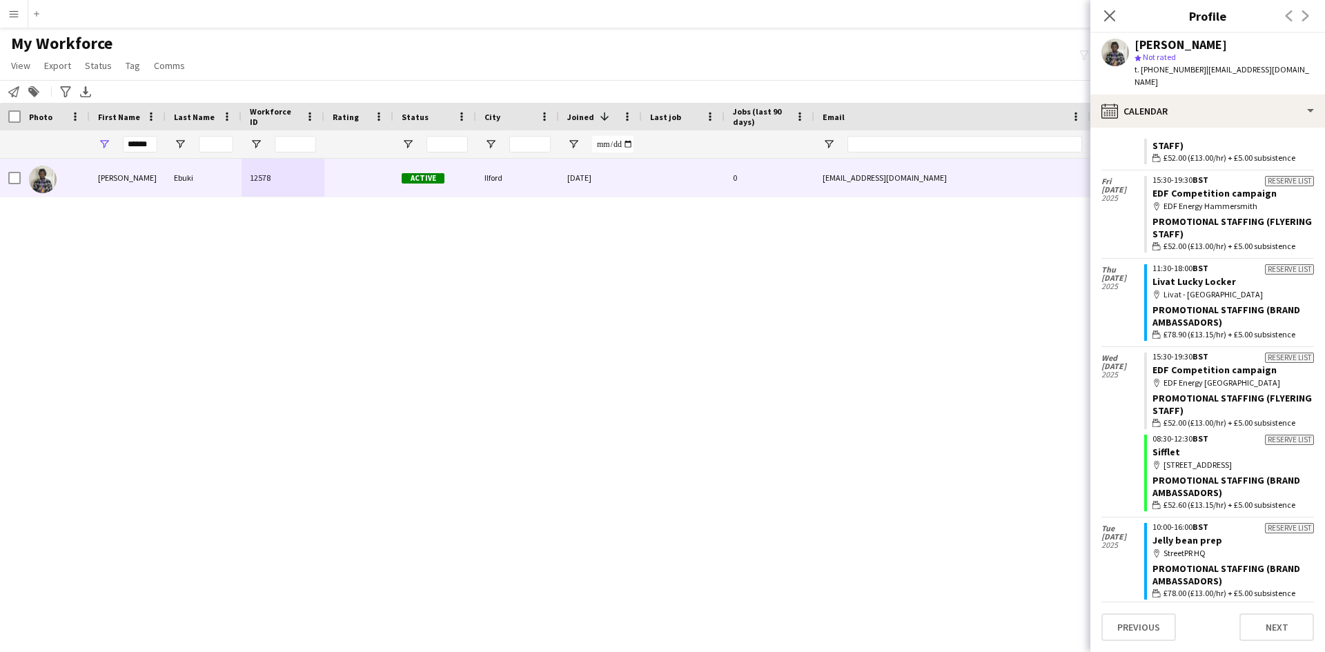
click at [1248, 304] on div "Promotional Staffing (Brand Ambassadors)" at bounding box center [1232, 316] width 161 height 25
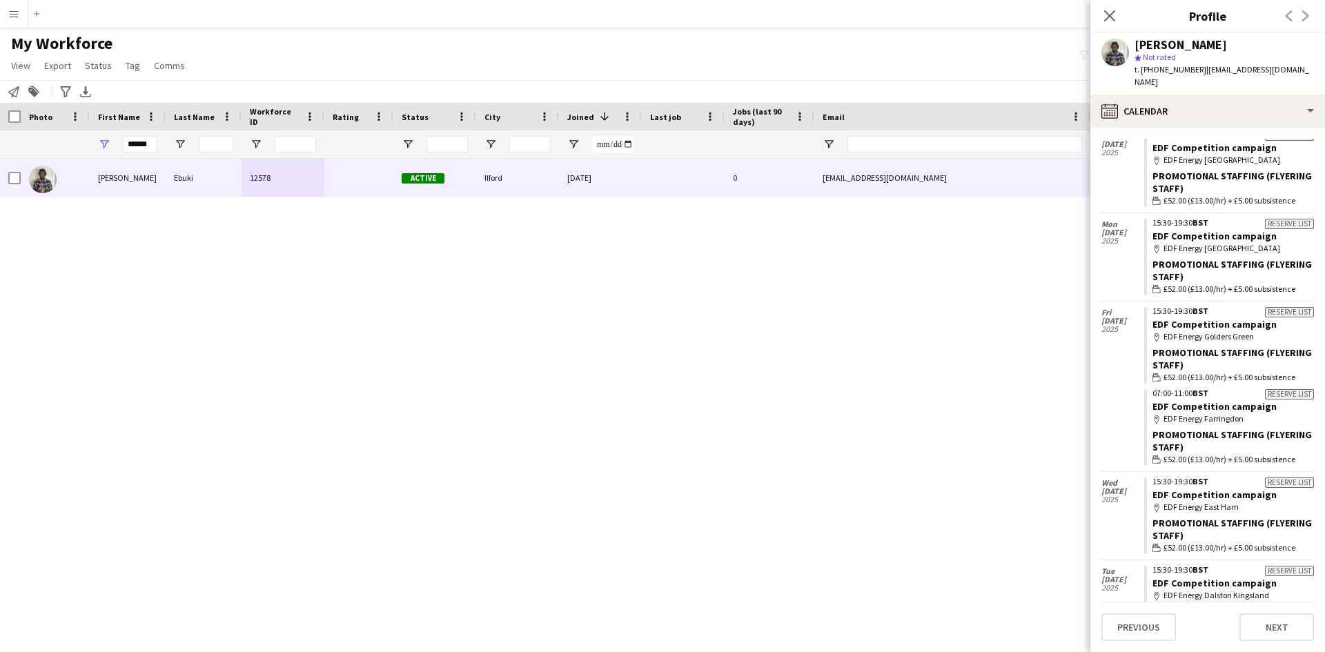
scroll to position [1101, 0]
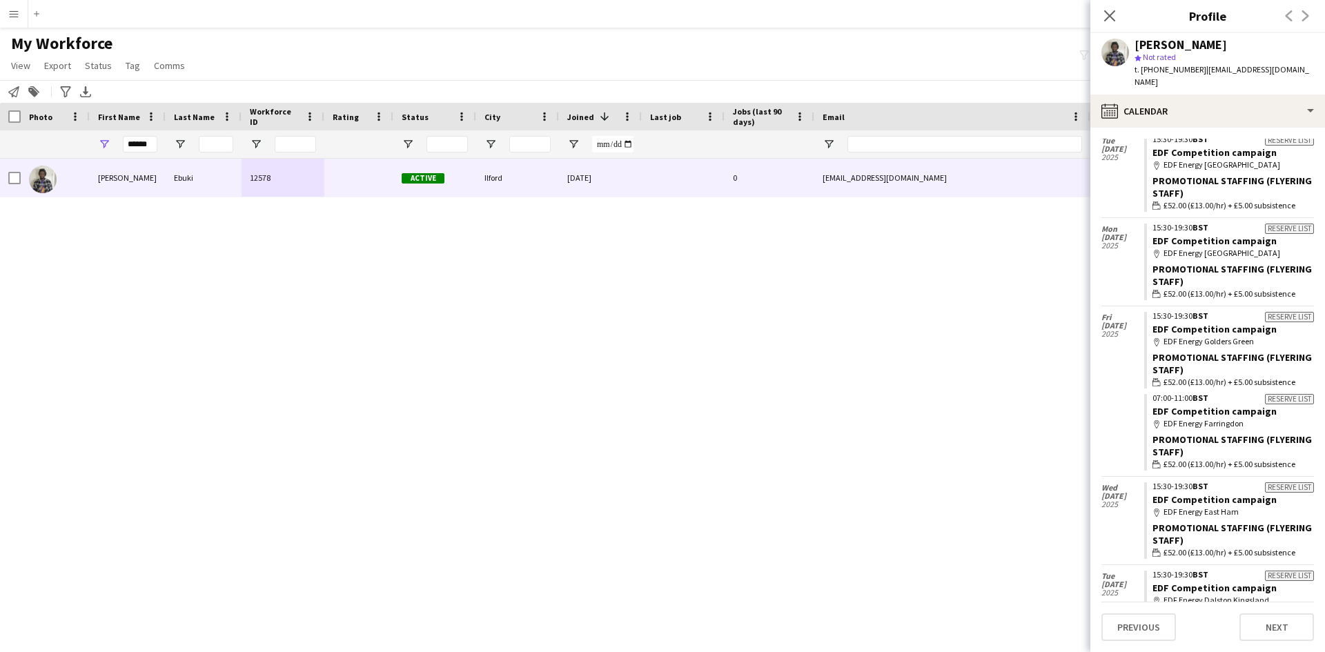
click at [1019, 288] on div "Dervin Ebuki 12578 Active Ilford 23-07-2025 0 dervinpimbo@hotmail.co.uk +440738…" at bounding box center [641, 388] width 1283 height 459
click at [1099, 56] on div "Dervin Ebuki star Not rated t. +4407388627150 | dervinpimbo@hotmail.co.uk" at bounding box center [1207, 63] width 235 height 61
click at [1112, 50] on app-user-avatar at bounding box center [1115, 53] width 28 height 28
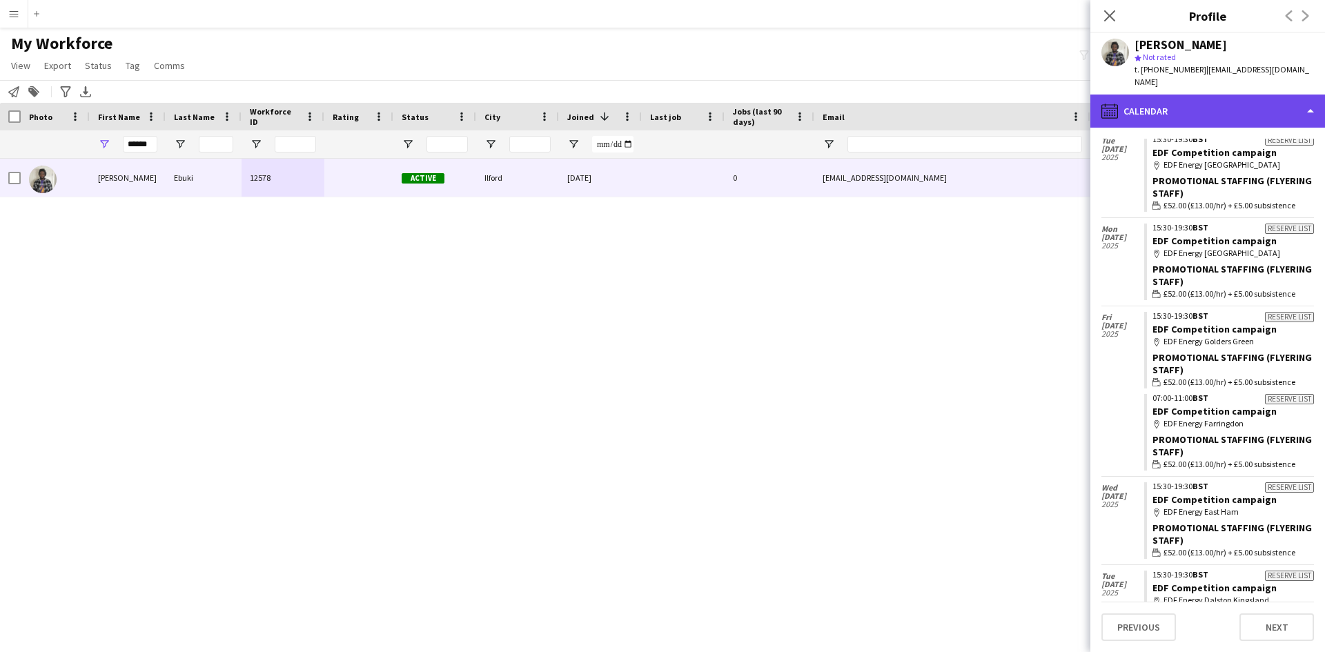
click at [1175, 95] on div "calendar-full Calendar" at bounding box center [1207, 111] width 235 height 33
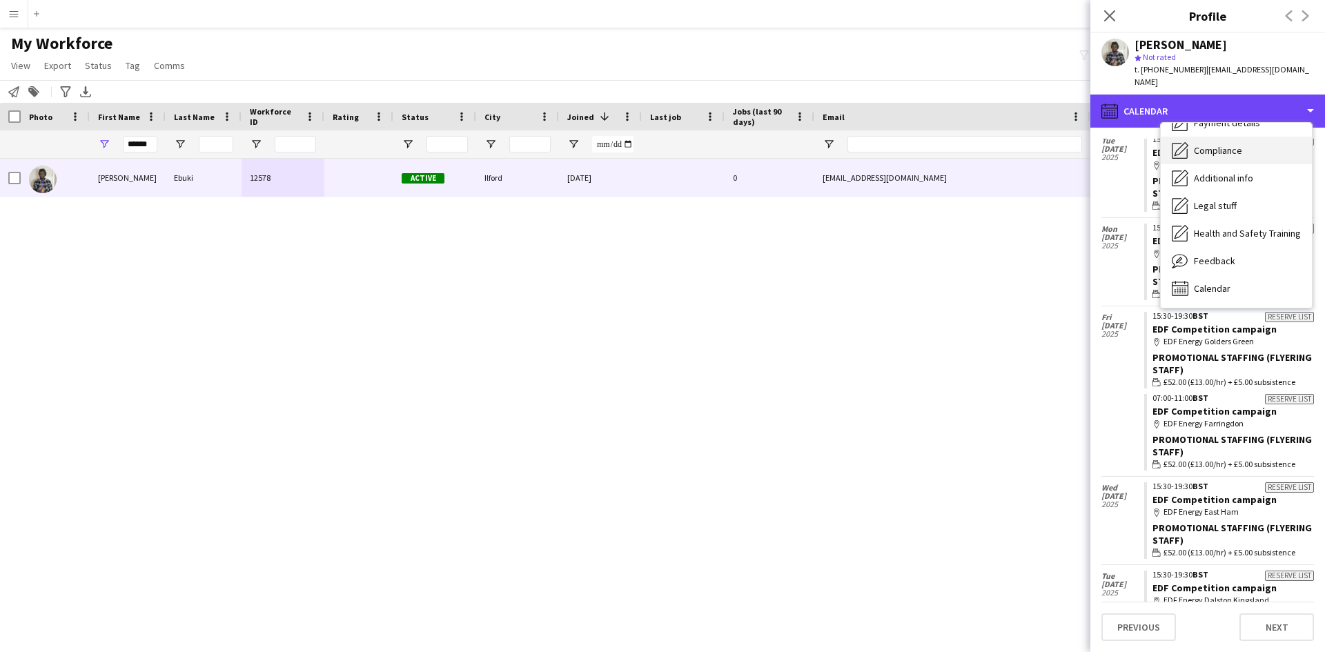
scroll to position [0, 0]
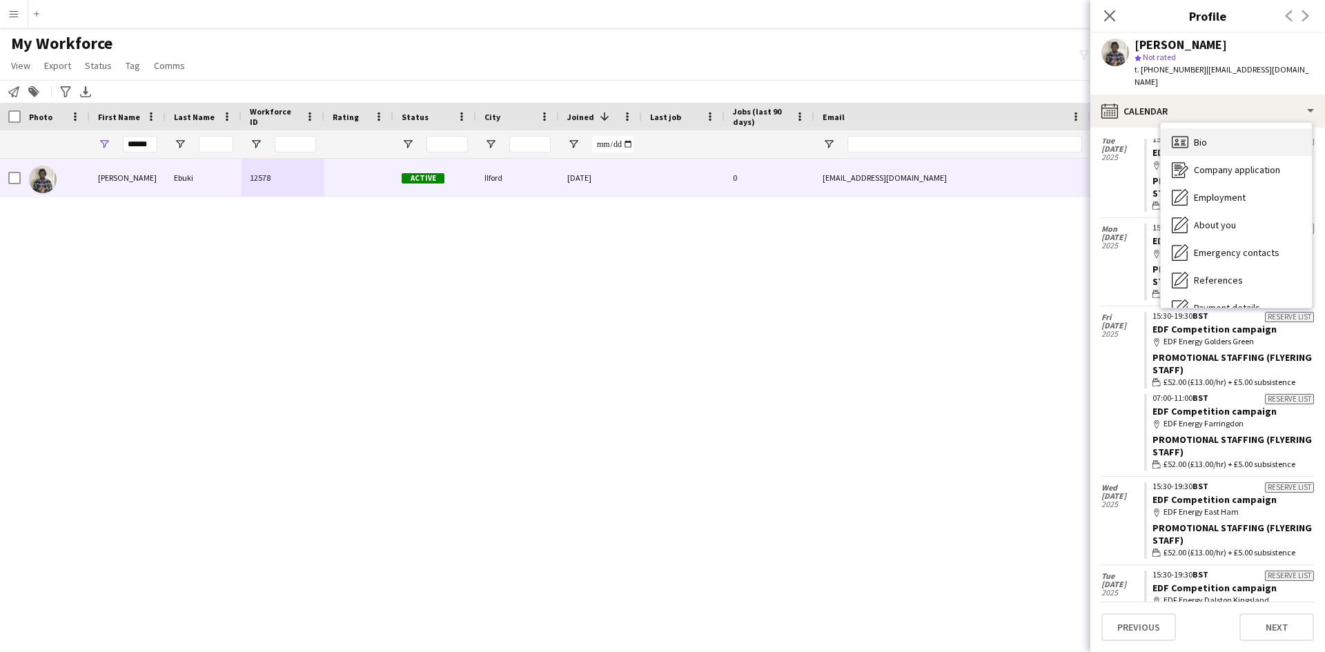
click at [1232, 134] on div "Bio Bio" at bounding box center [1236, 142] width 151 height 28
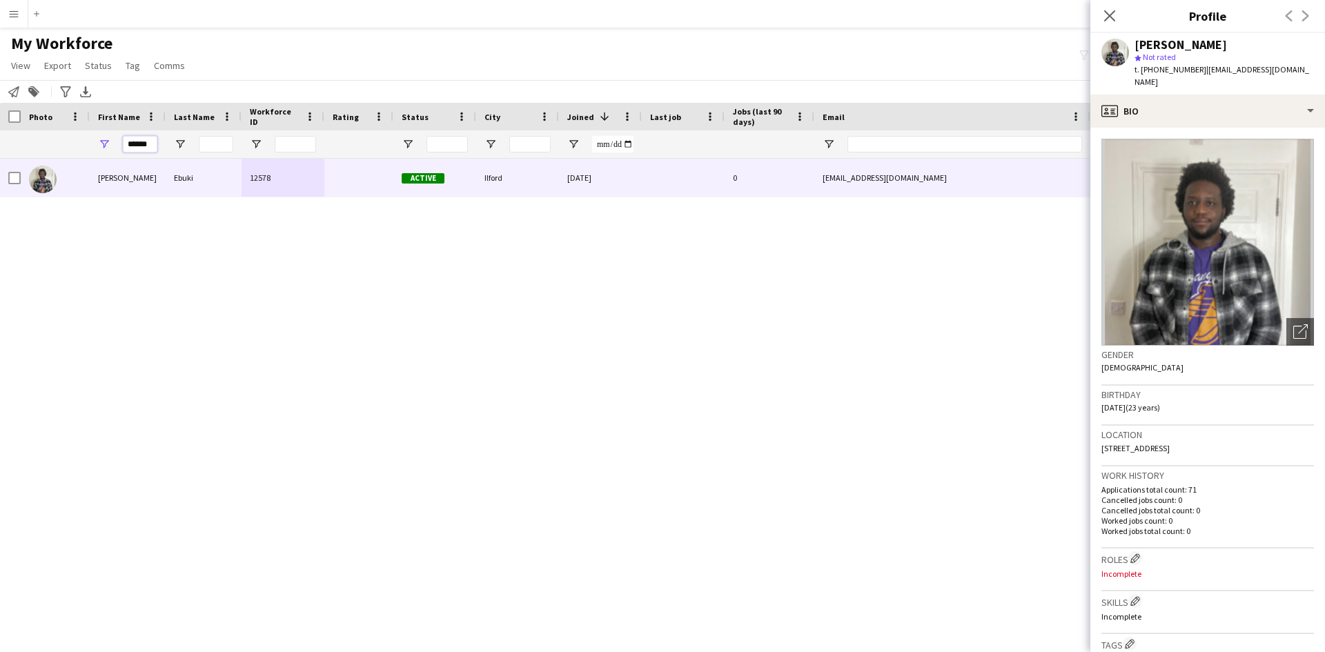
drag, startPoint x: 152, startPoint y: 145, endPoint x: 78, endPoint y: 152, distance: 74.1
click at [78, 152] on div "******" at bounding box center [748, 144] width 1496 height 28
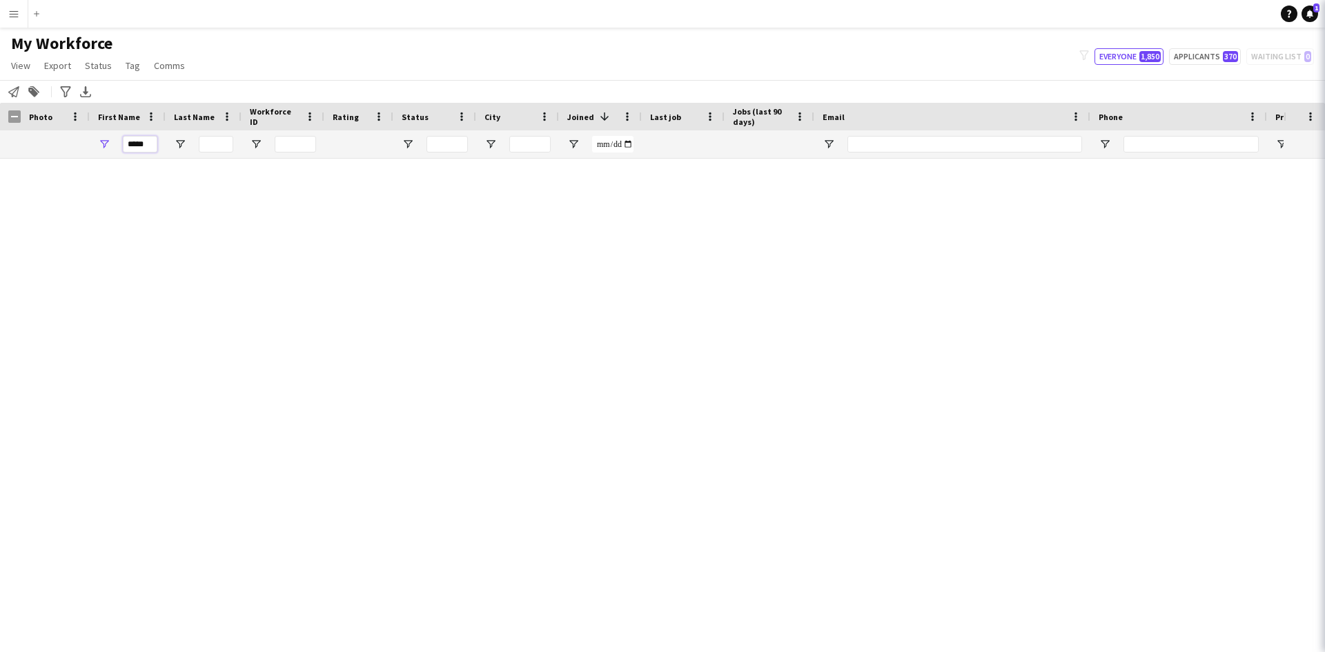
type input "*****"
click at [149, 186] on div "[PERSON_NAME]" at bounding box center [128, 178] width 76 height 38
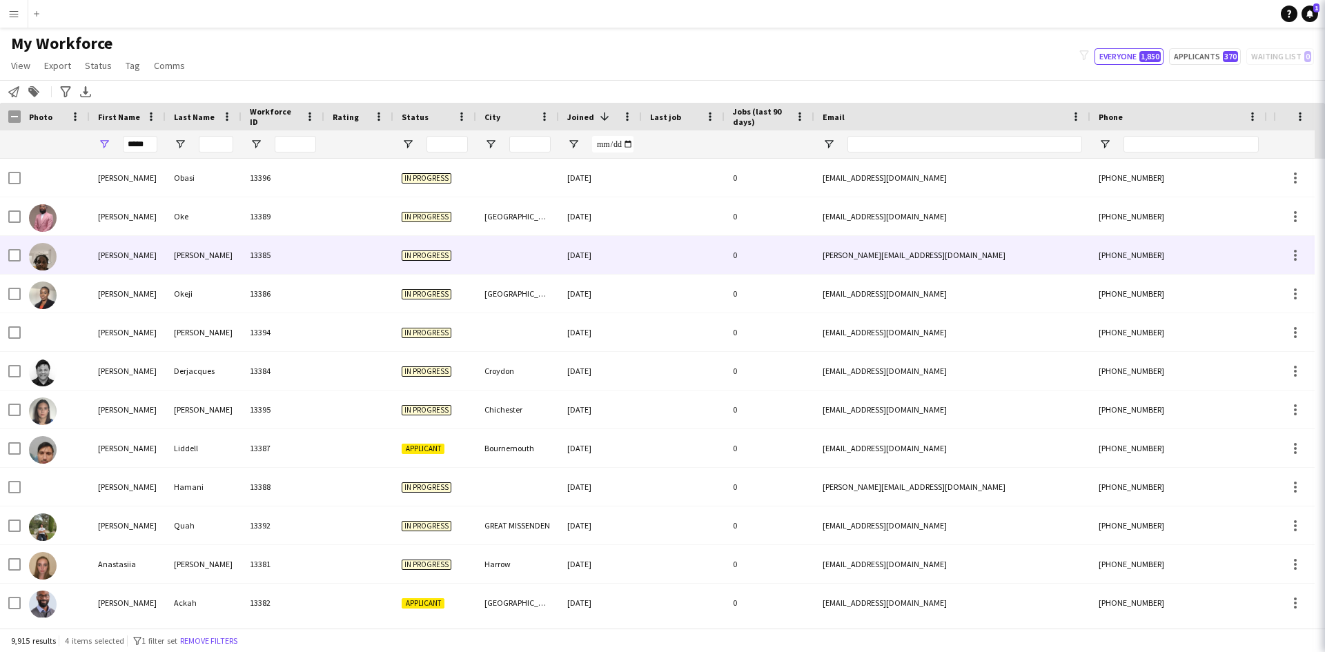
click at [159, 257] on div "[PERSON_NAME]" at bounding box center [128, 255] width 76 height 38
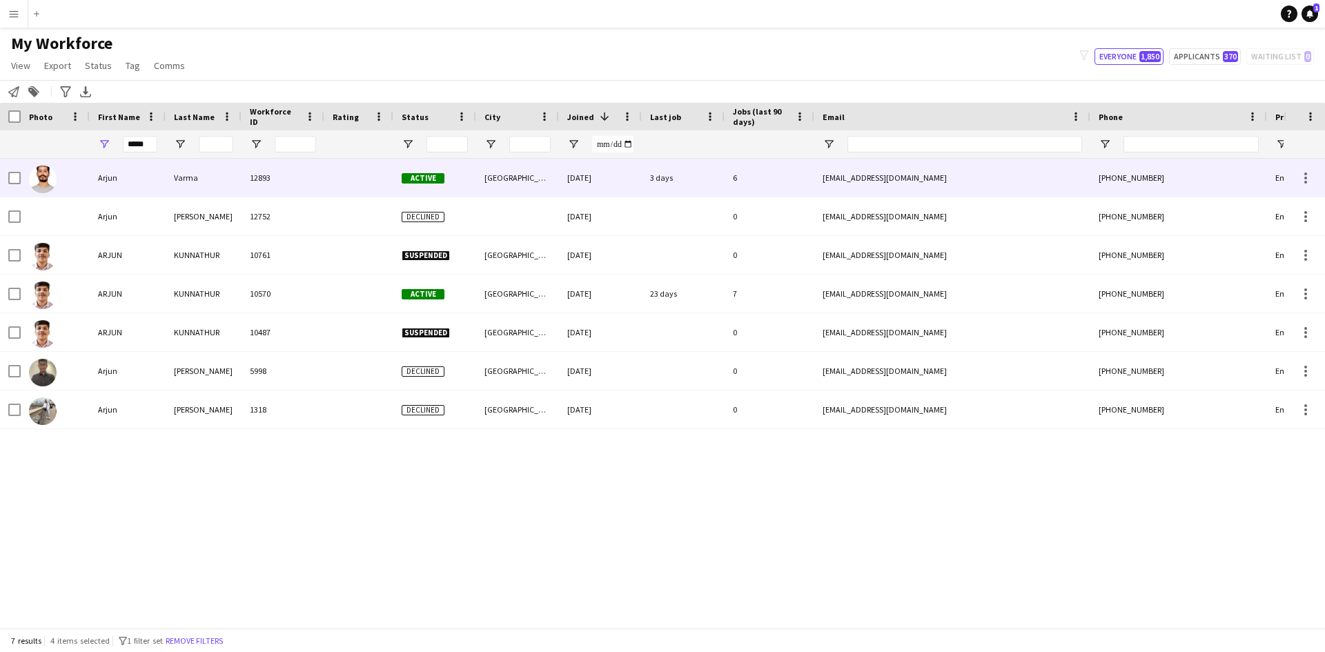
click at [203, 185] on div "Varma" at bounding box center [204, 178] width 76 height 38
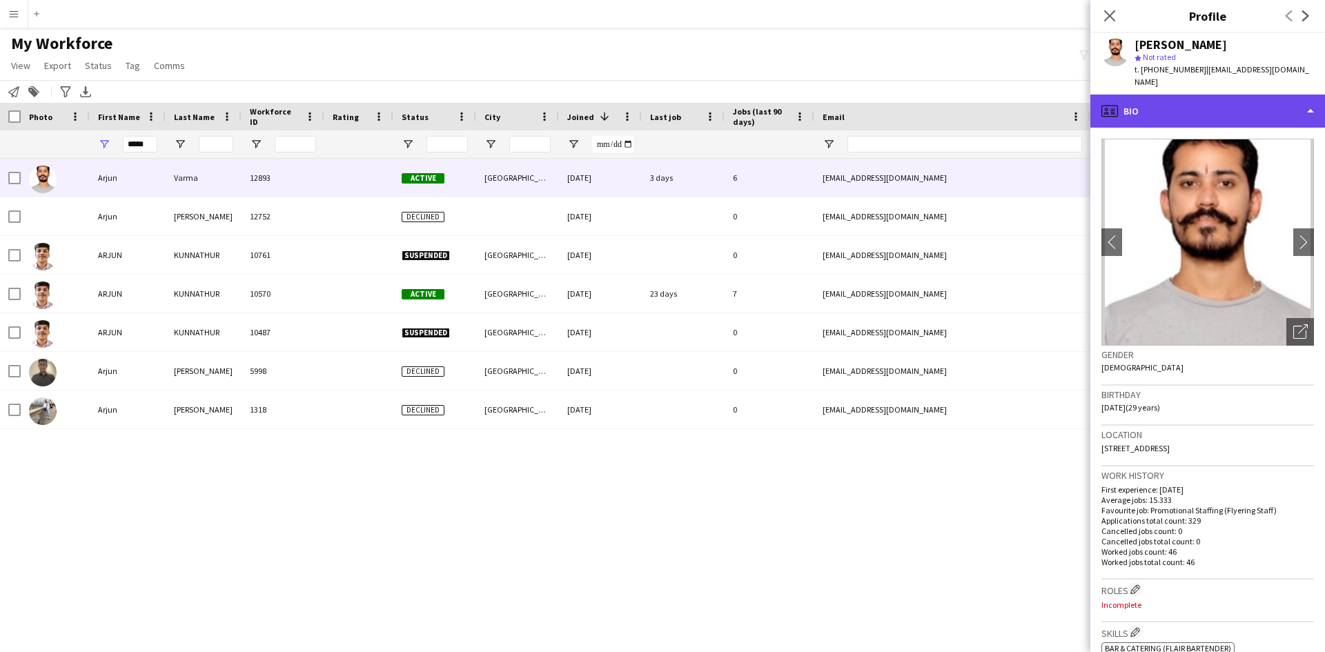
click at [1165, 106] on div "profile Bio" at bounding box center [1207, 111] width 235 height 33
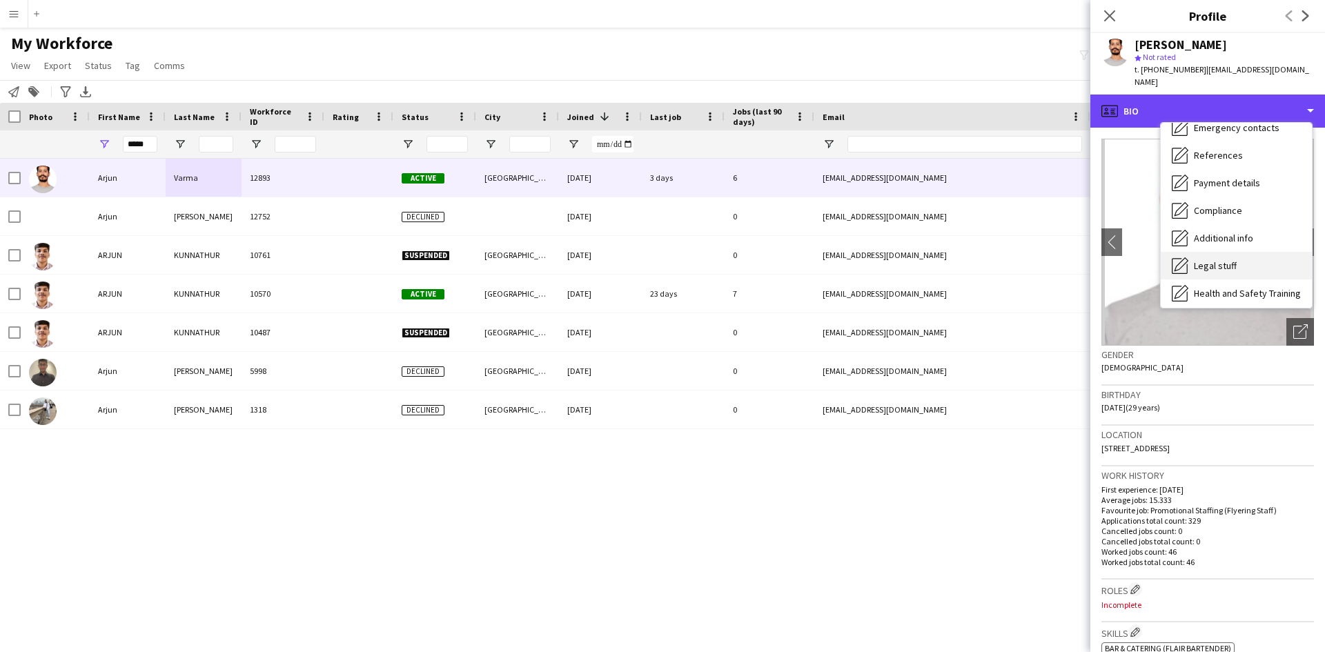
scroll to position [185, 0]
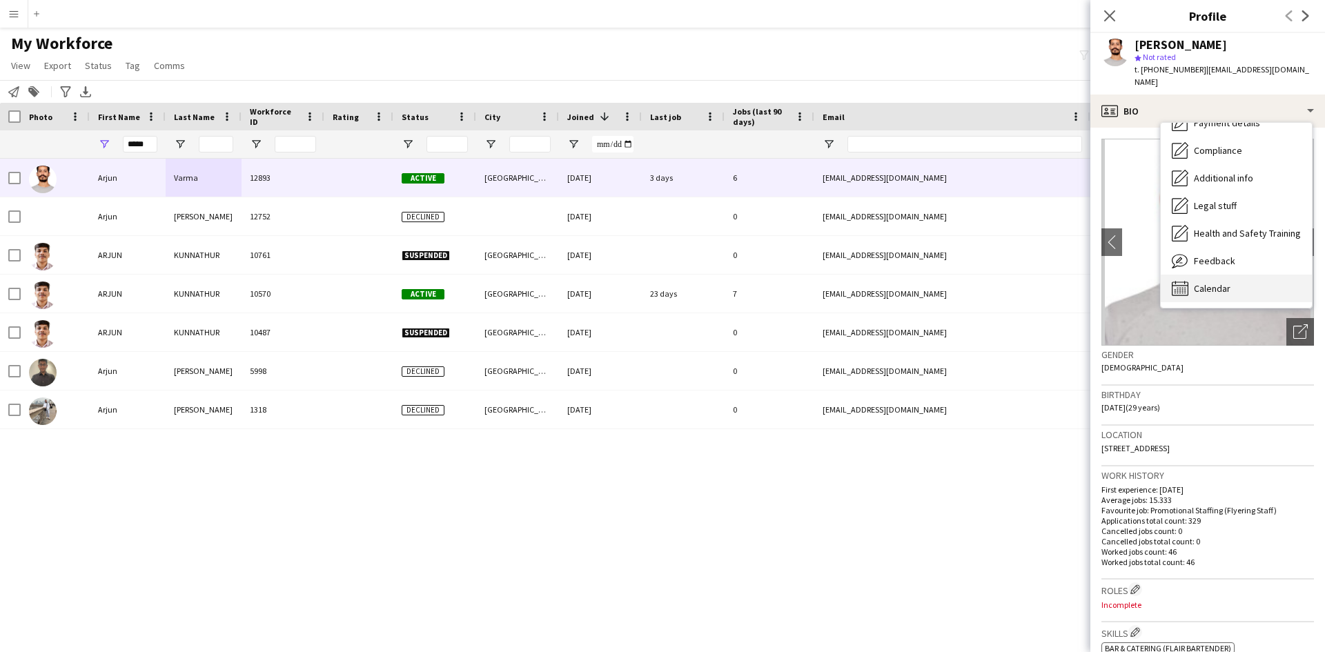
click at [1220, 275] on div "Calendar Calendar" at bounding box center [1236, 289] width 151 height 28
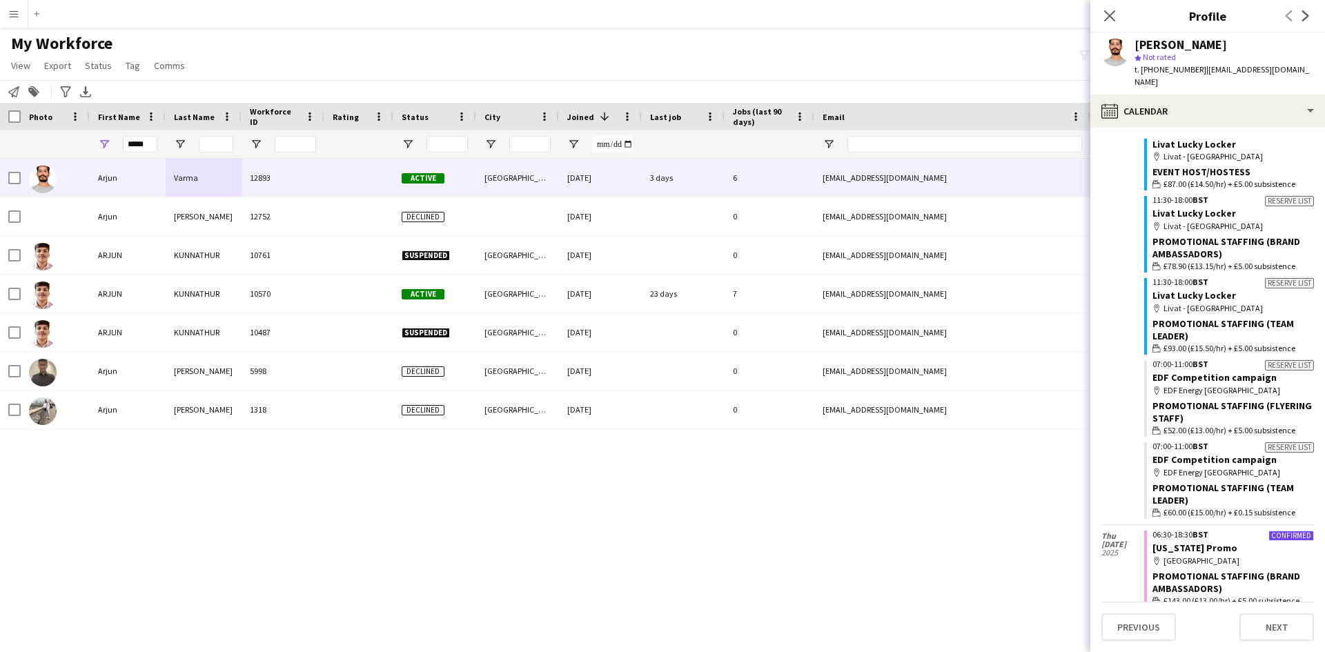
scroll to position [11883, 0]
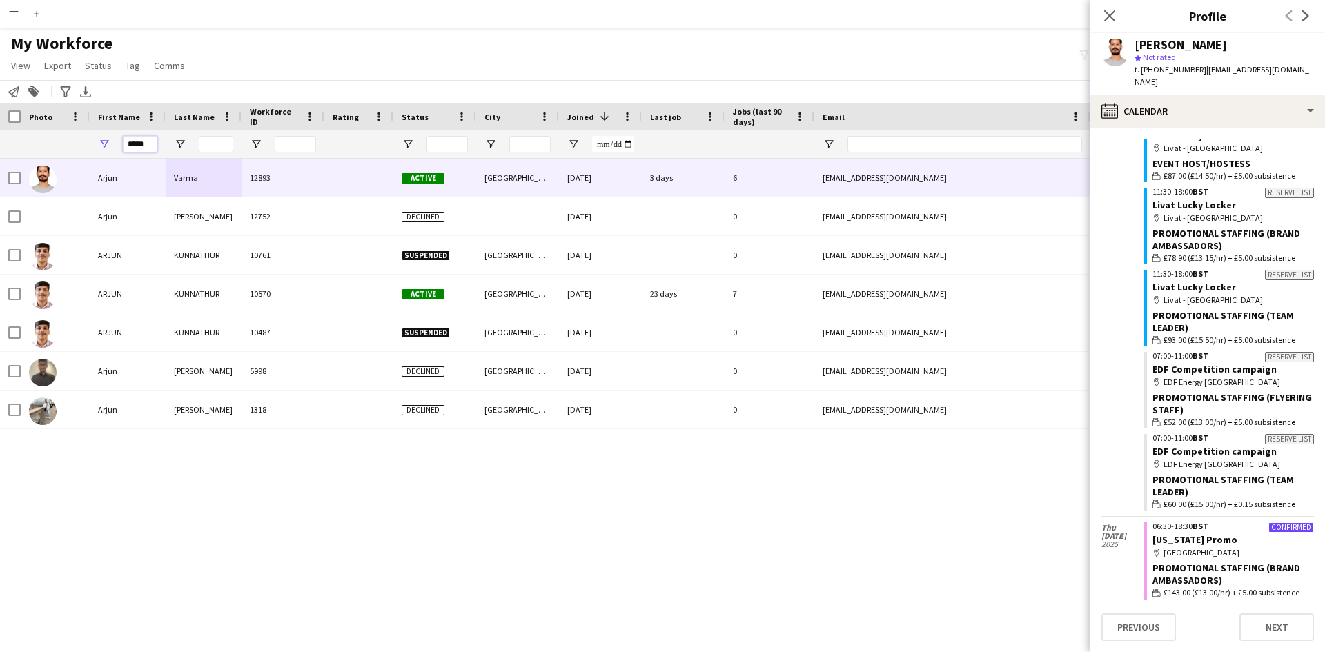
drag, startPoint x: 151, startPoint y: 146, endPoint x: 50, endPoint y: 148, distance: 101.4
click at [50, 148] on div "*****" at bounding box center [748, 144] width 1496 height 28
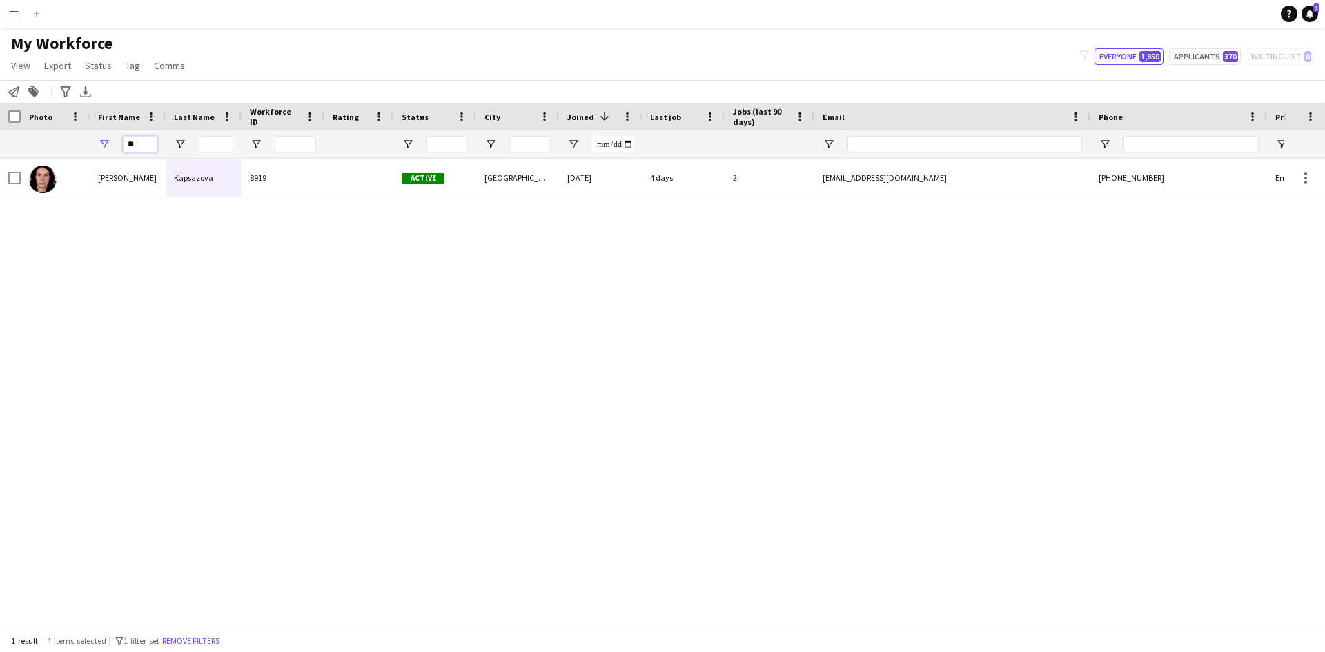
type input "*"
click at [435, 144] on input "Status Filter Input" at bounding box center [446, 144] width 41 height 17
click at [436, 147] on input "Status Filter Input" at bounding box center [446, 144] width 41 height 17
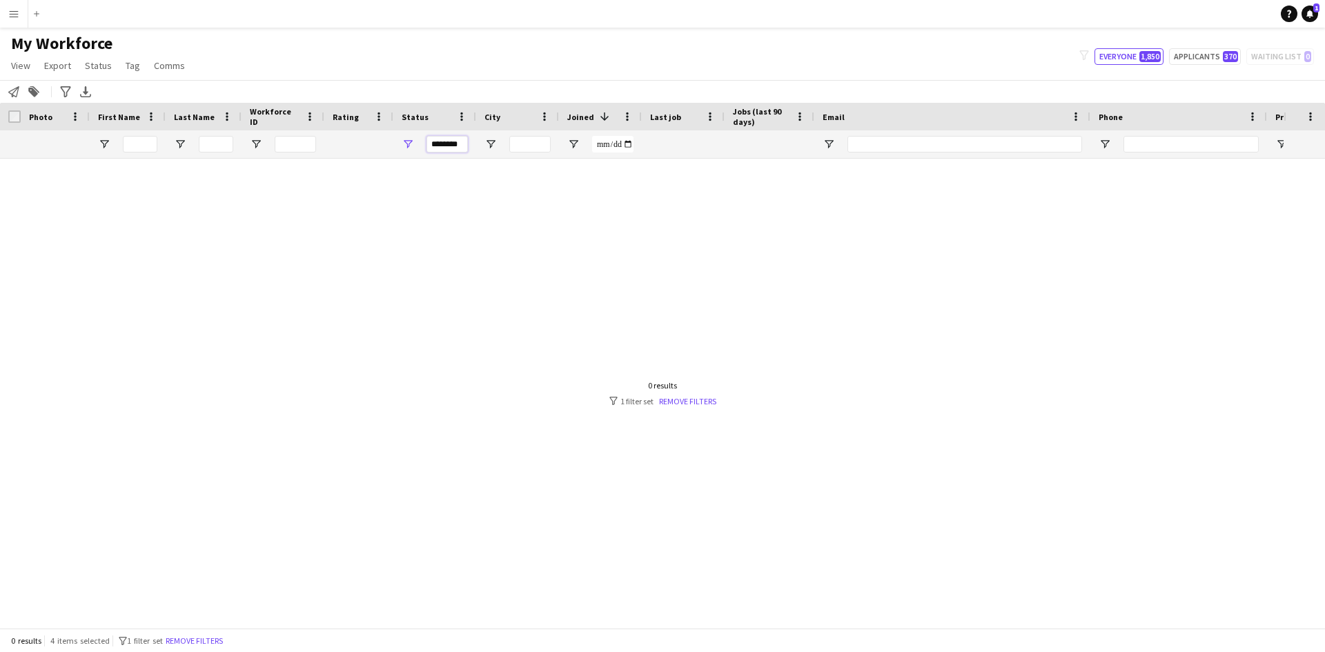
scroll to position [0, 0]
type input "*"
click at [142, 145] on input "First Name Filter Input" at bounding box center [140, 144] width 34 height 17
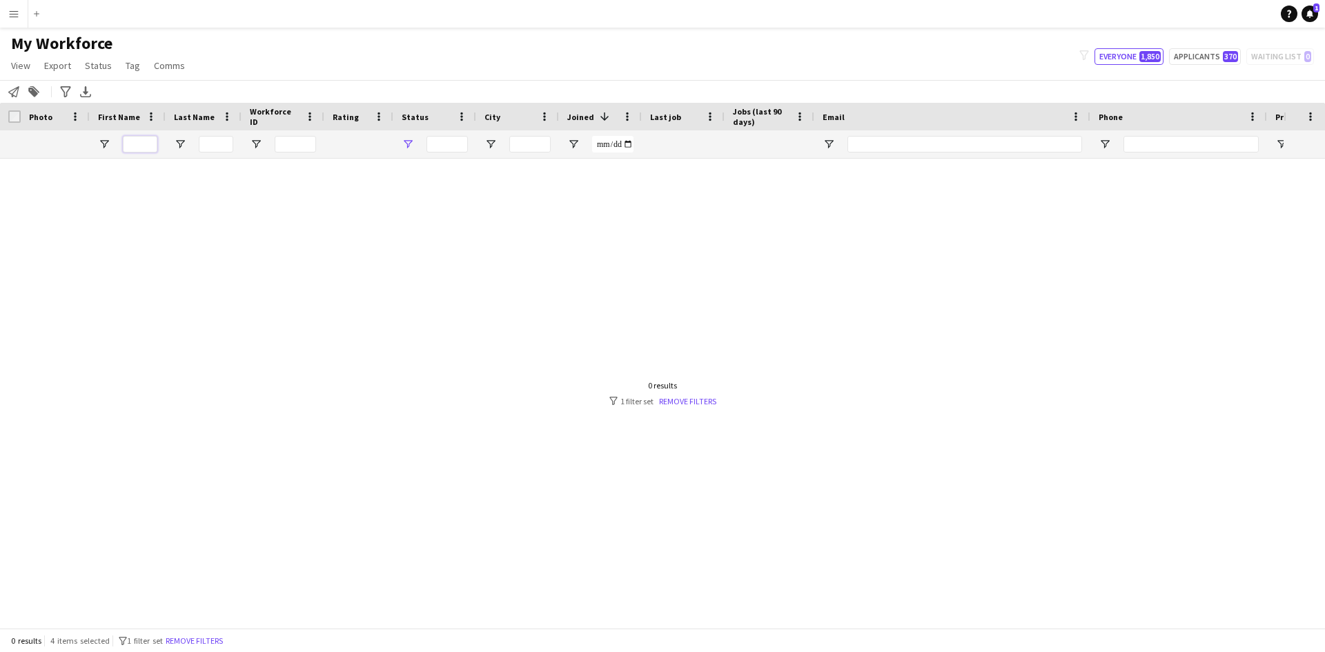
click at [142, 145] on input "First Name Filter Input" at bounding box center [140, 144] width 34 height 17
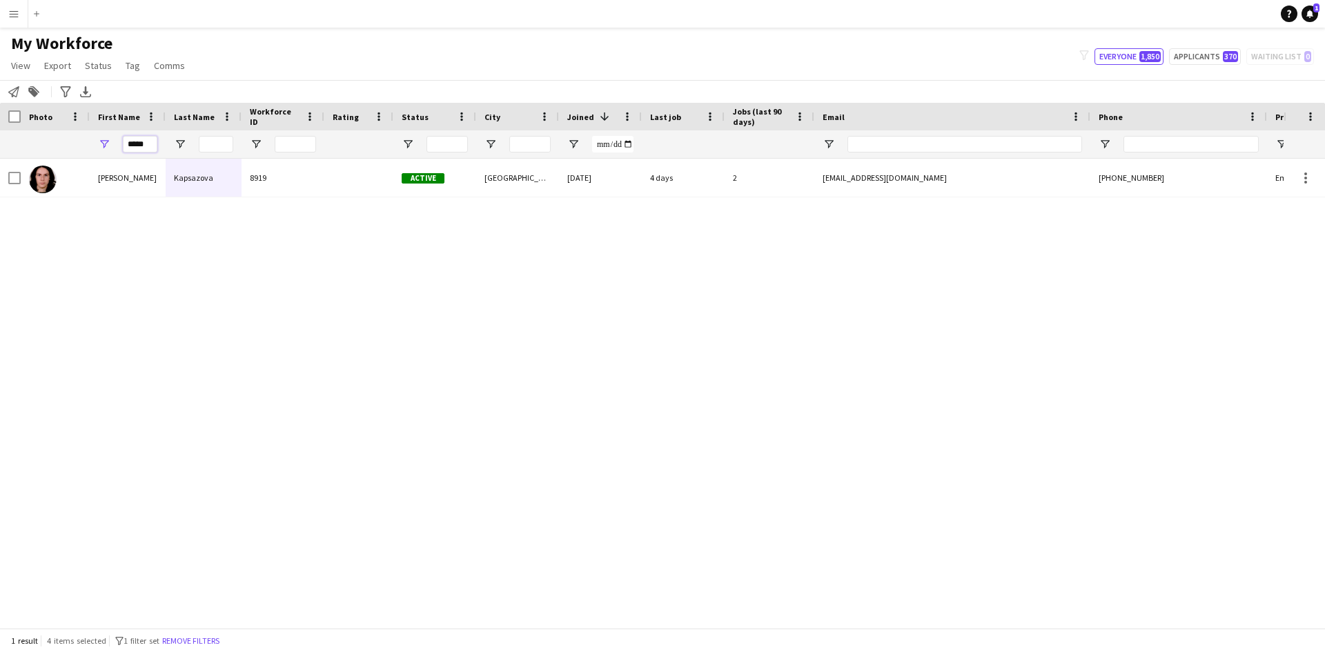
type input "*****"
click at [540, 146] on input "City Filter Input" at bounding box center [529, 144] width 41 height 17
type input "*********"
drag, startPoint x: 150, startPoint y: 144, endPoint x: 55, endPoint y: 159, distance: 96.4
click at [55, 159] on div "Workforce Details Photo First Name" at bounding box center [662, 365] width 1325 height 525
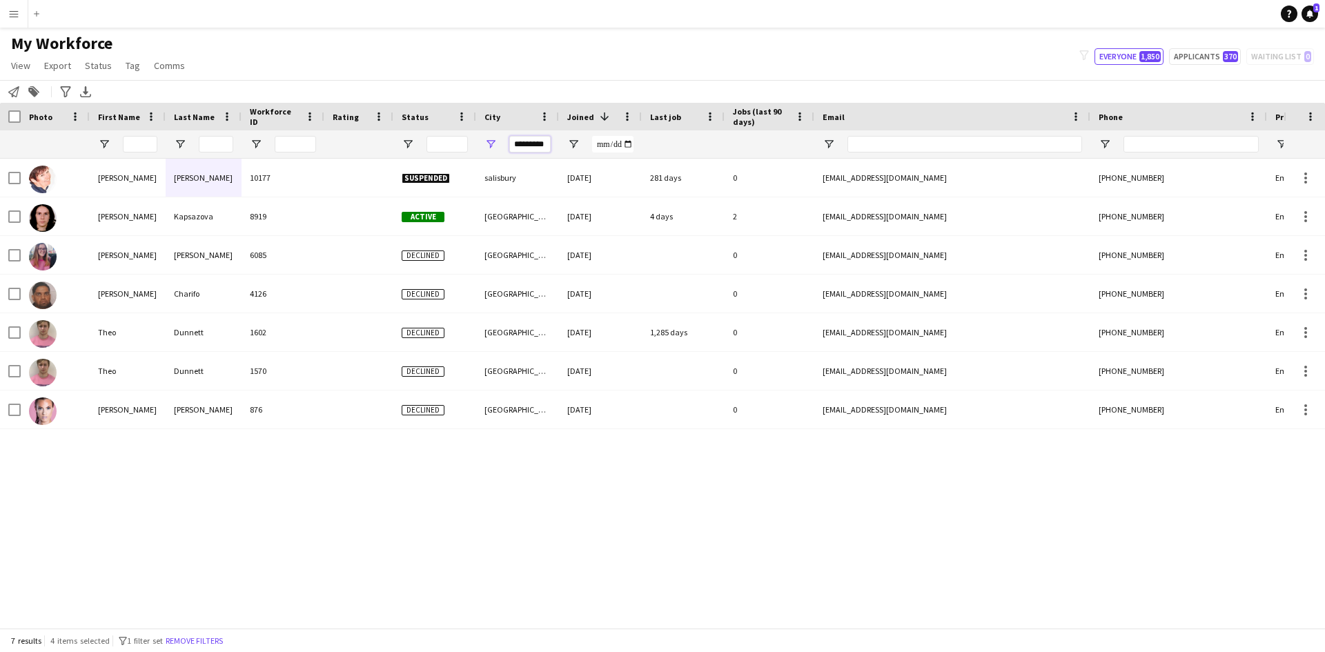
drag, startPoint x: 546, startPoint y: 146, endPoint x: 440, endPoint y: 157, distance: 107.6
click at [440, 157] on div at bounding box center [748, 144] width 1496 height 28
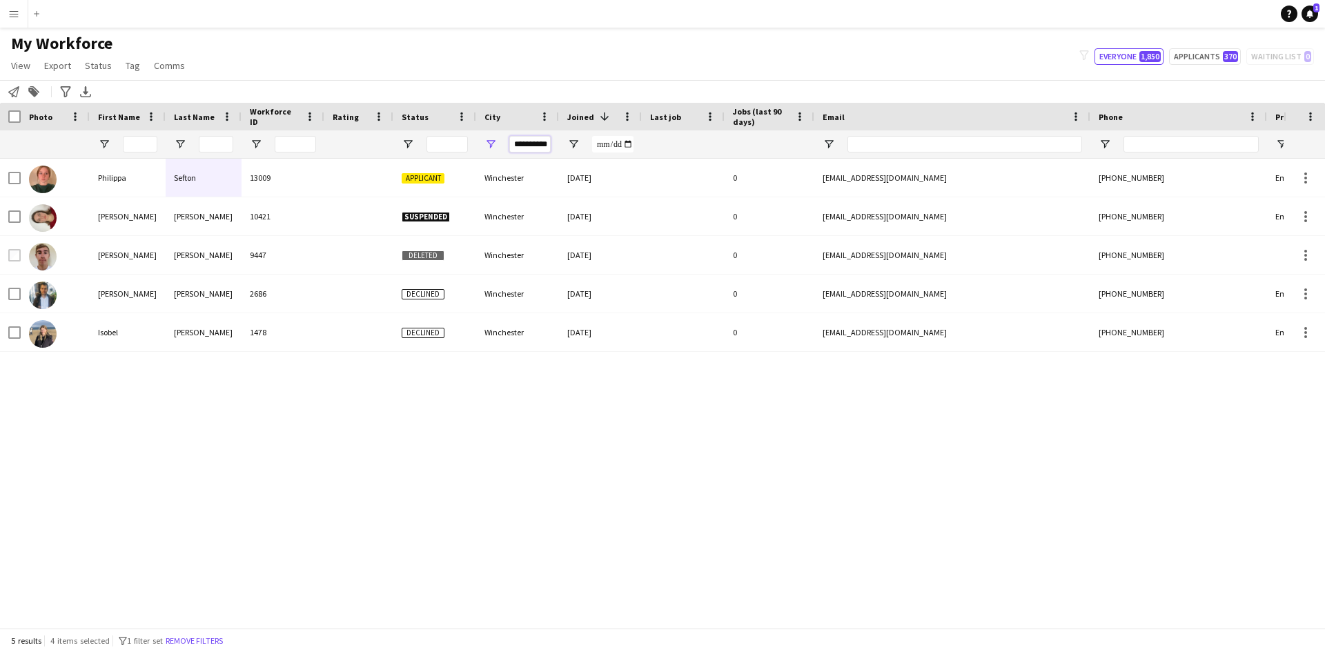
scroll to position [0, 3]
drag, startPoint x: 513, startPoint y: 147, endPoint x: 758, endPoint y: 124, distance: 245.3
click at [758, 124] on div "Workforce Details Photo First Name 1" at bounding box center [748, 131] width 1496 height 56
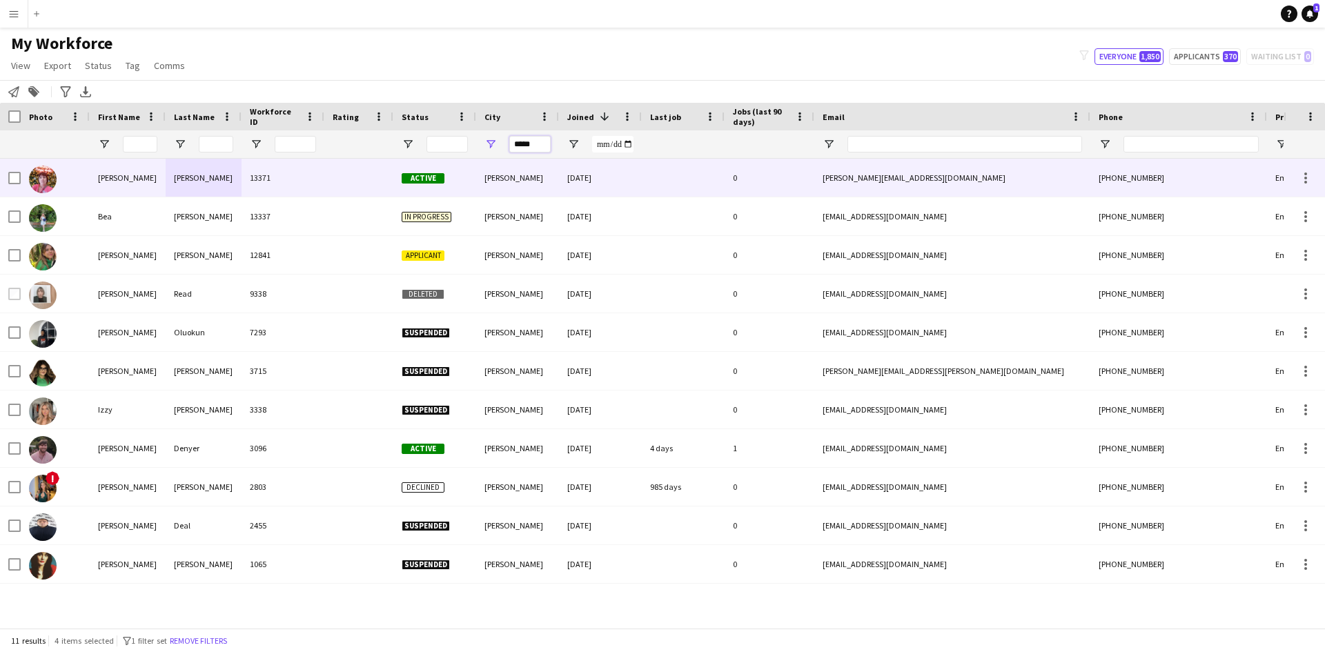
type input "*****"
click at [537, 168] on div "Poole" at bounding box center [517, 178] width 83 height 38
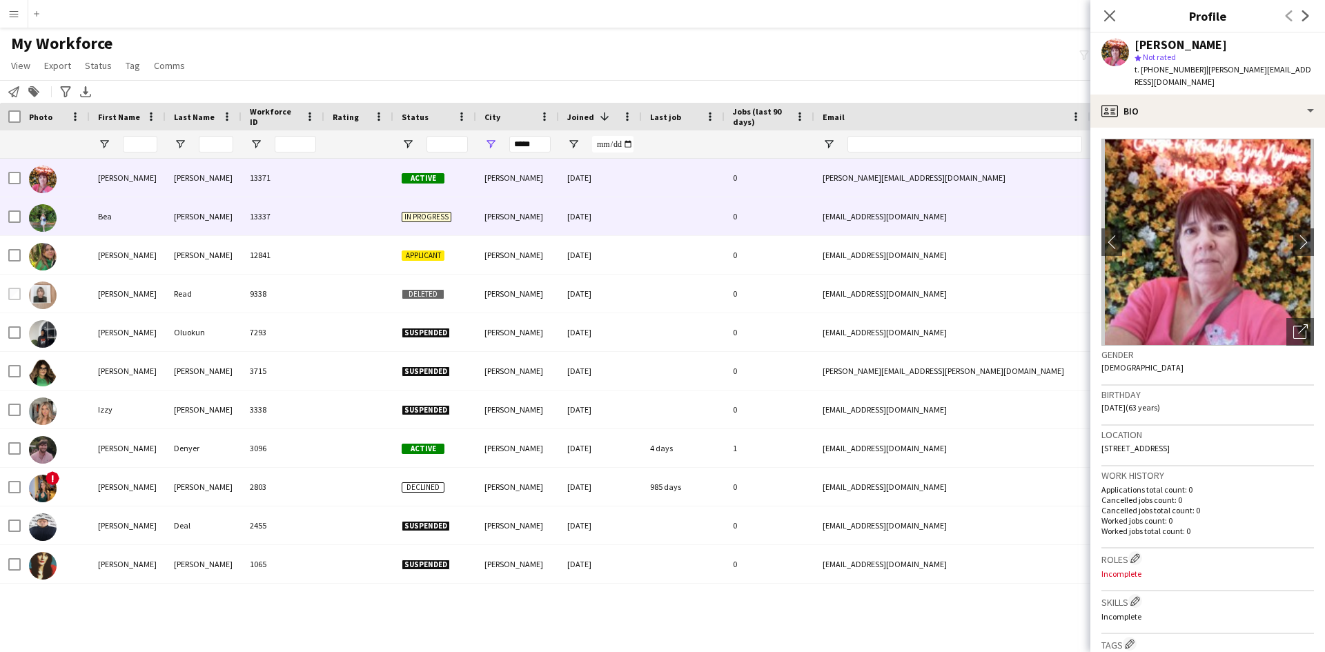
click at [194, 216] on div "Ben-Scully" at bounding box center [204, 216] width 76 height 38
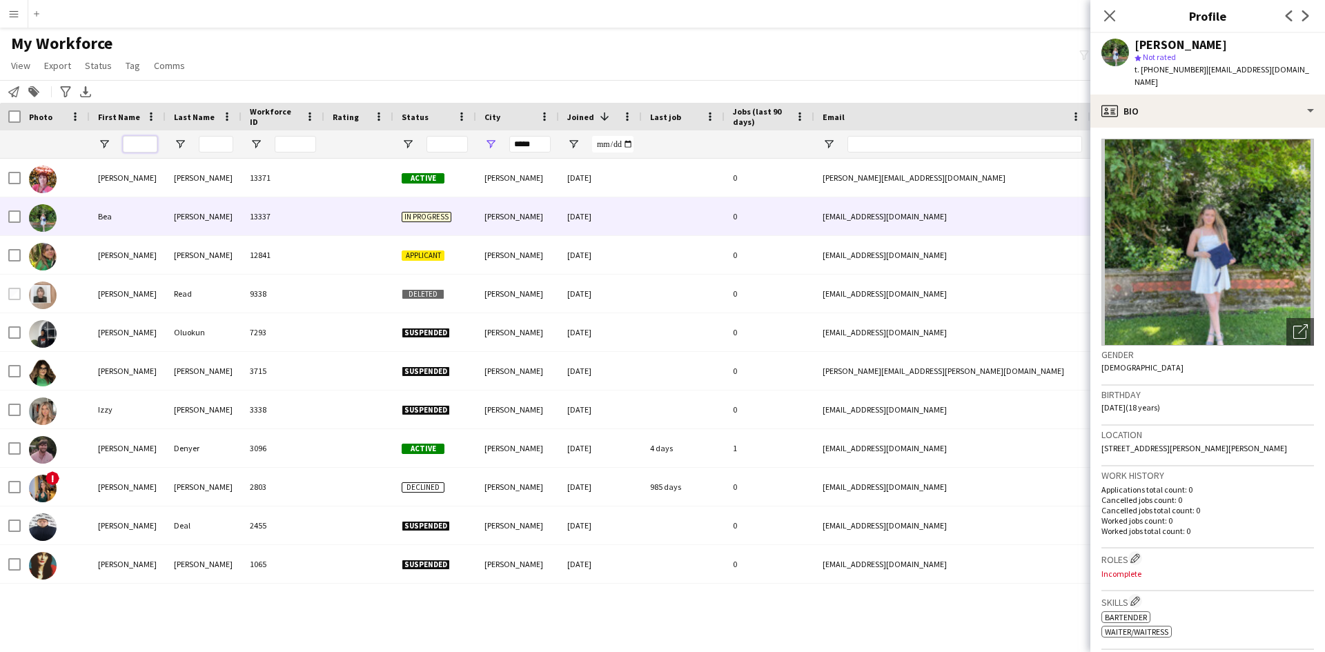
click at [131, 139] on input "First Name Filter Input" at bounding box center [140, 144] width 34 height 17
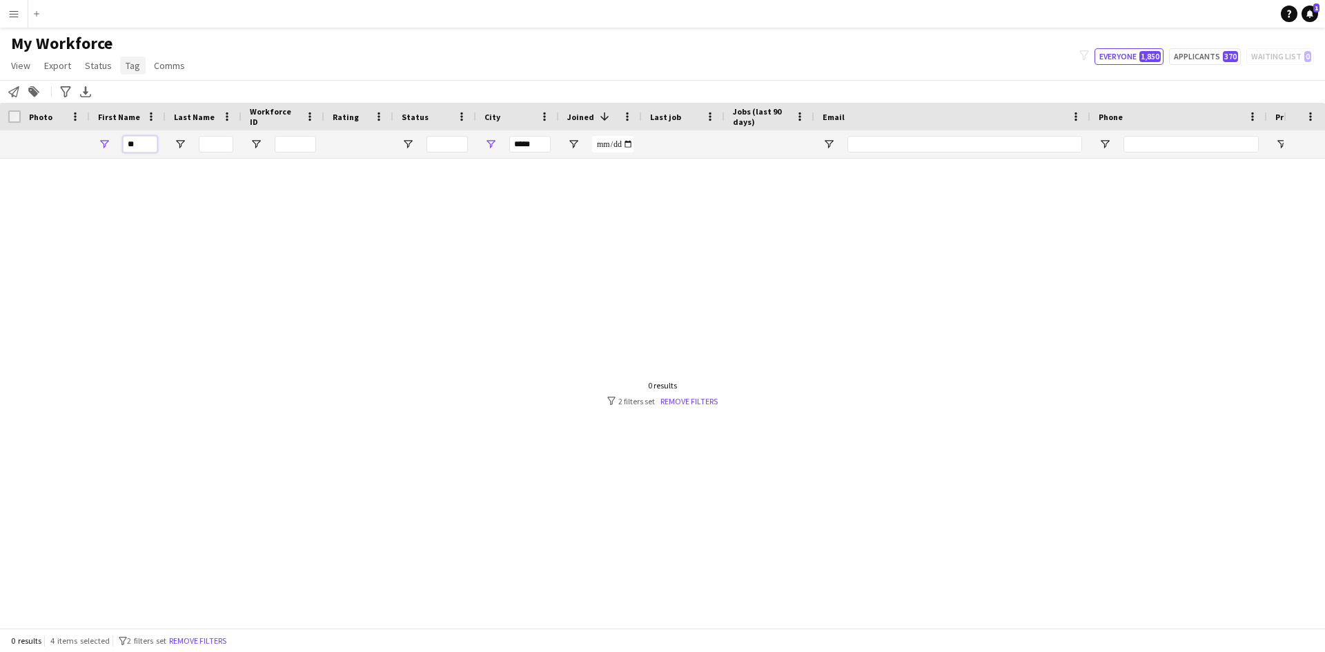
type input "*"
type input "***"
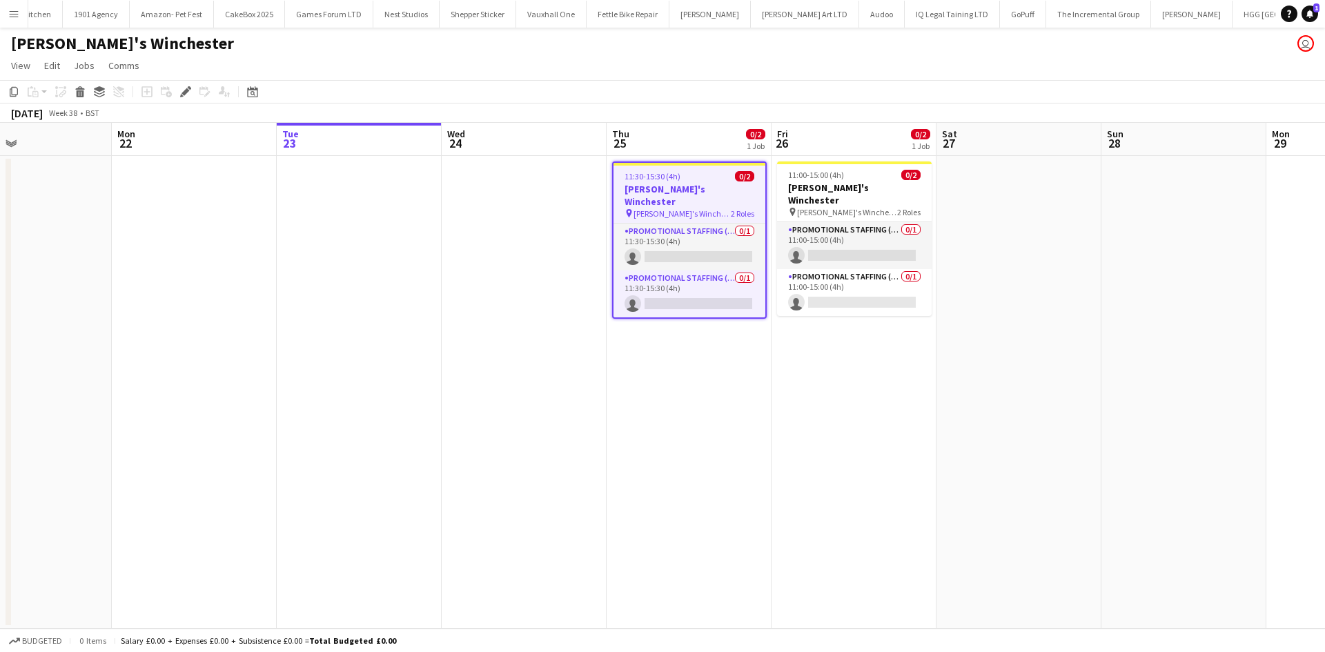
scroll to position [0, 550]
click at [695, 241] on app-card-role "Promotional Staffing (Brand Ambassadors) 0/1 11:30-15:30 (4h) single-neutral-ac…" at bounding box center [687, 247] width 152 height 47
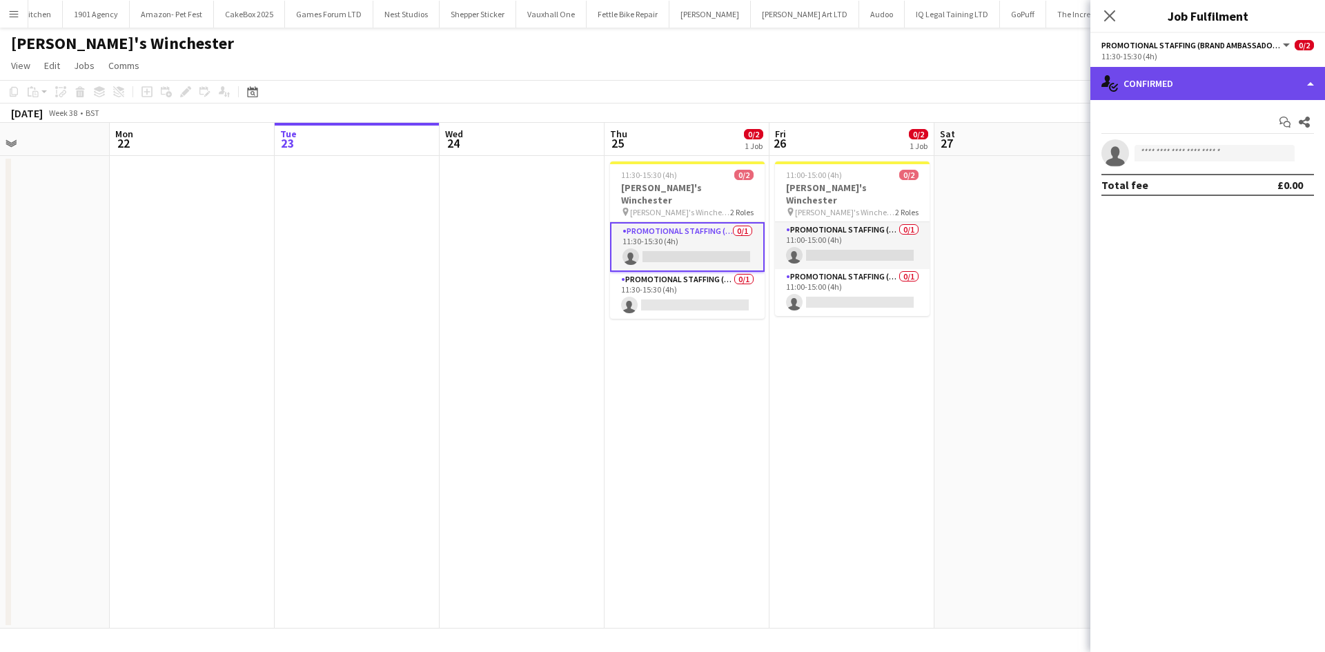
click at [1183, 84] on div "single-neutral-actions-check-2 Confirmed" at bounding box center [1207, 83] width 235 height 33
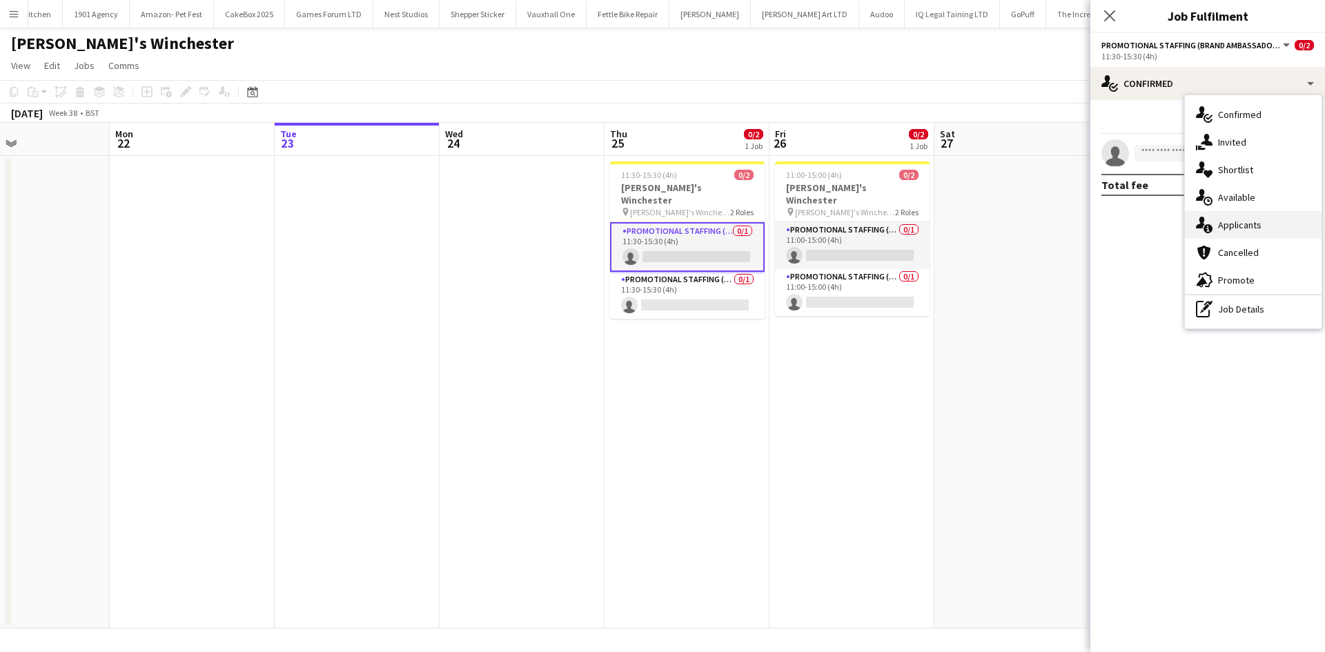
click at [1230, 228] on span "Applicants" at bounding box center [1239, 225] width 43 height 12
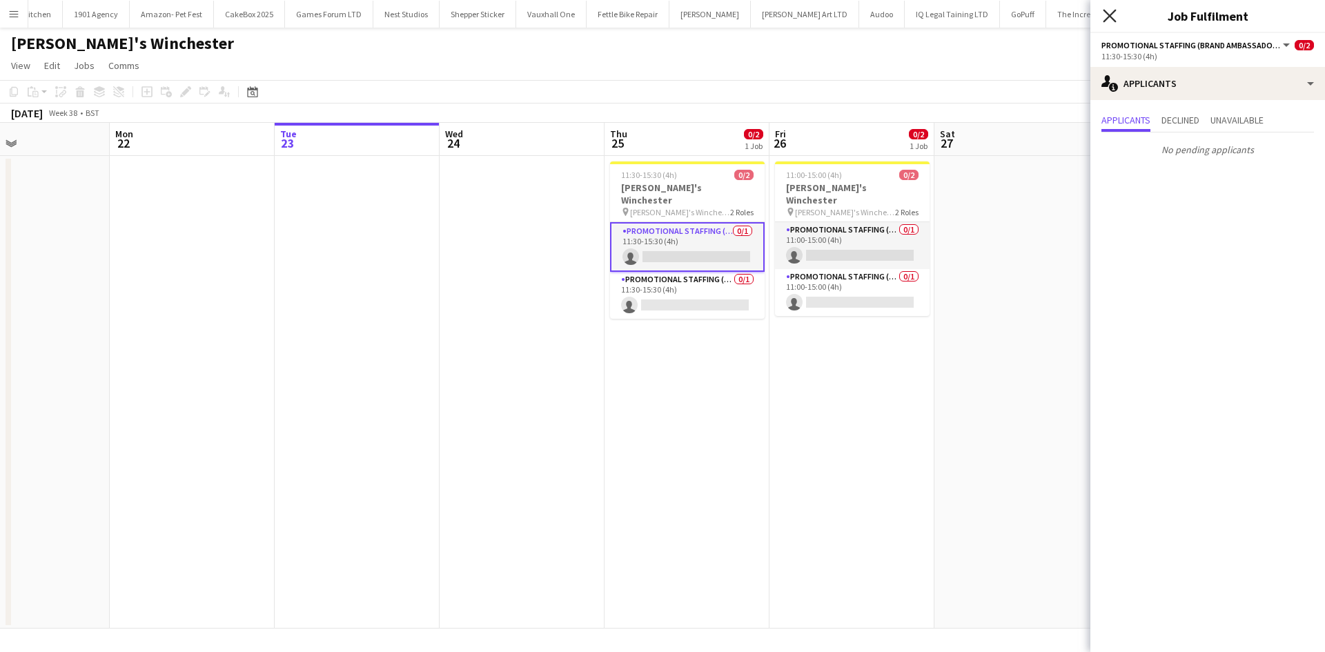
click at [1114, 15] on icon "Close pop-in" at bounding box center [1109, 15] width 13 height 13
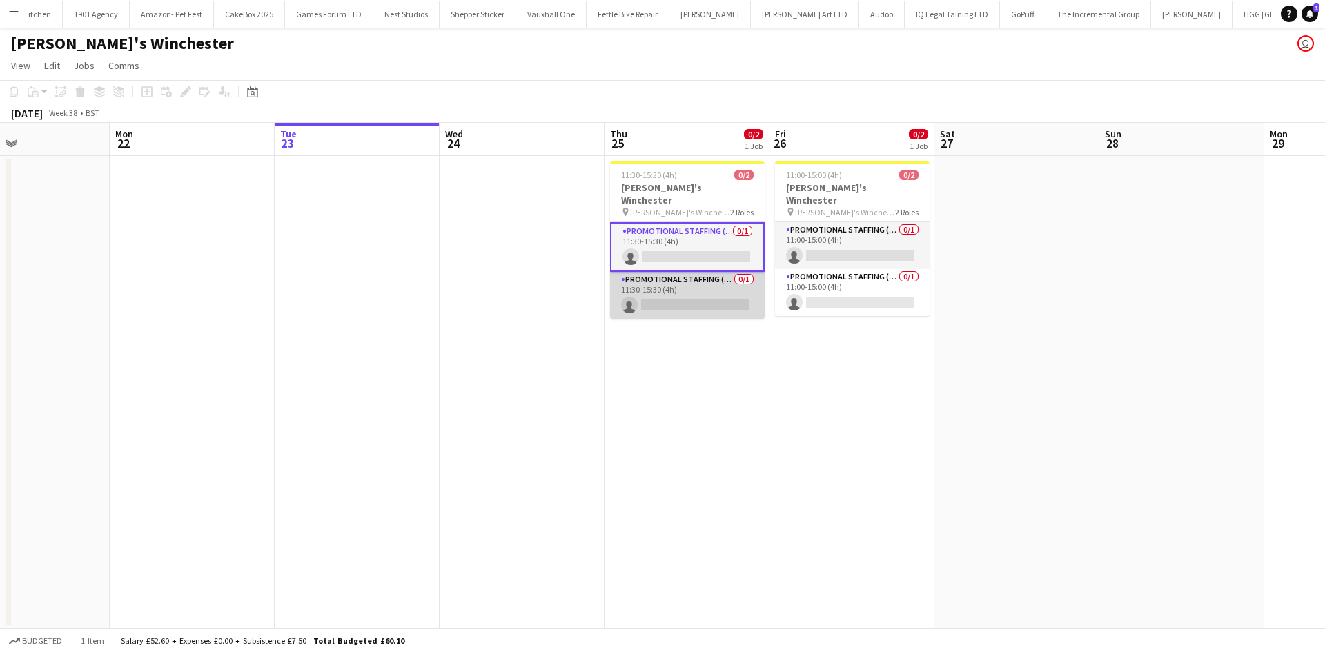
click at [686, 286] on app-card-role "Promotional Staffing (Brand Ambassadors) 0/1 11:30-15:30 (4h) single-neutral-ac…" at bounding box center [687, 295] width 155 height 47
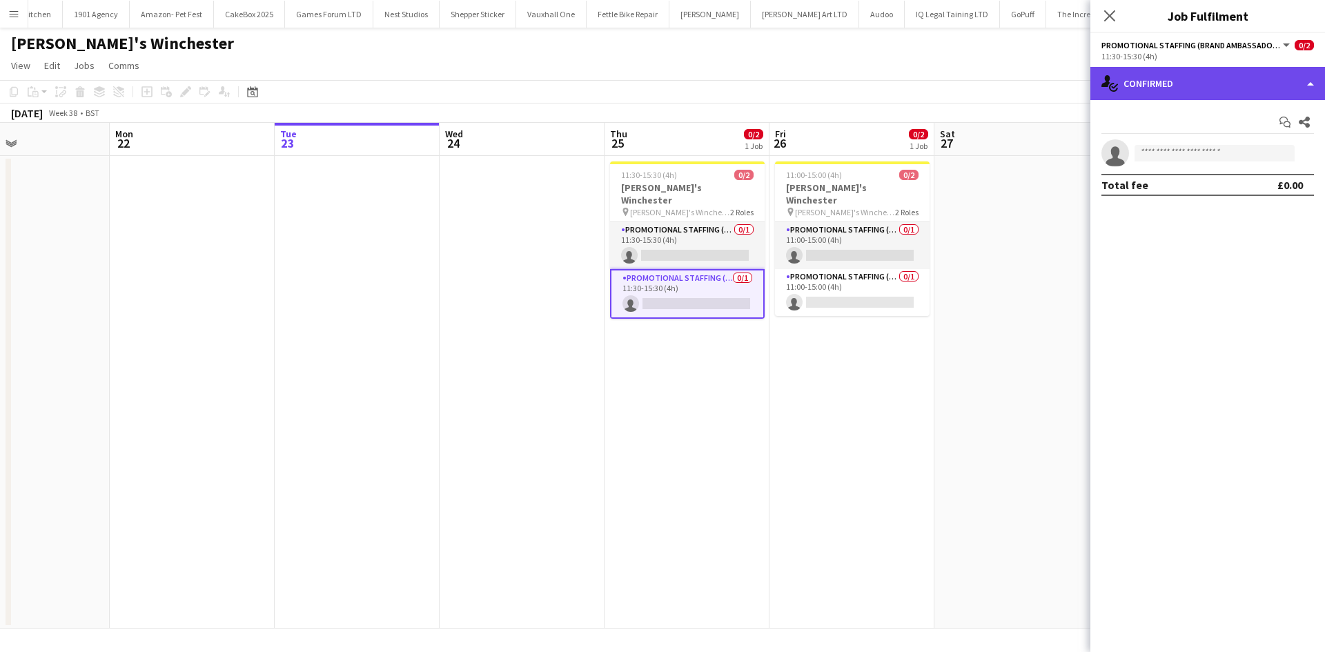
click at [1181, 92] on div "single-neutral-actions-check-2 Confirmed" at bounding box center [1207, 83] width 235 height 33
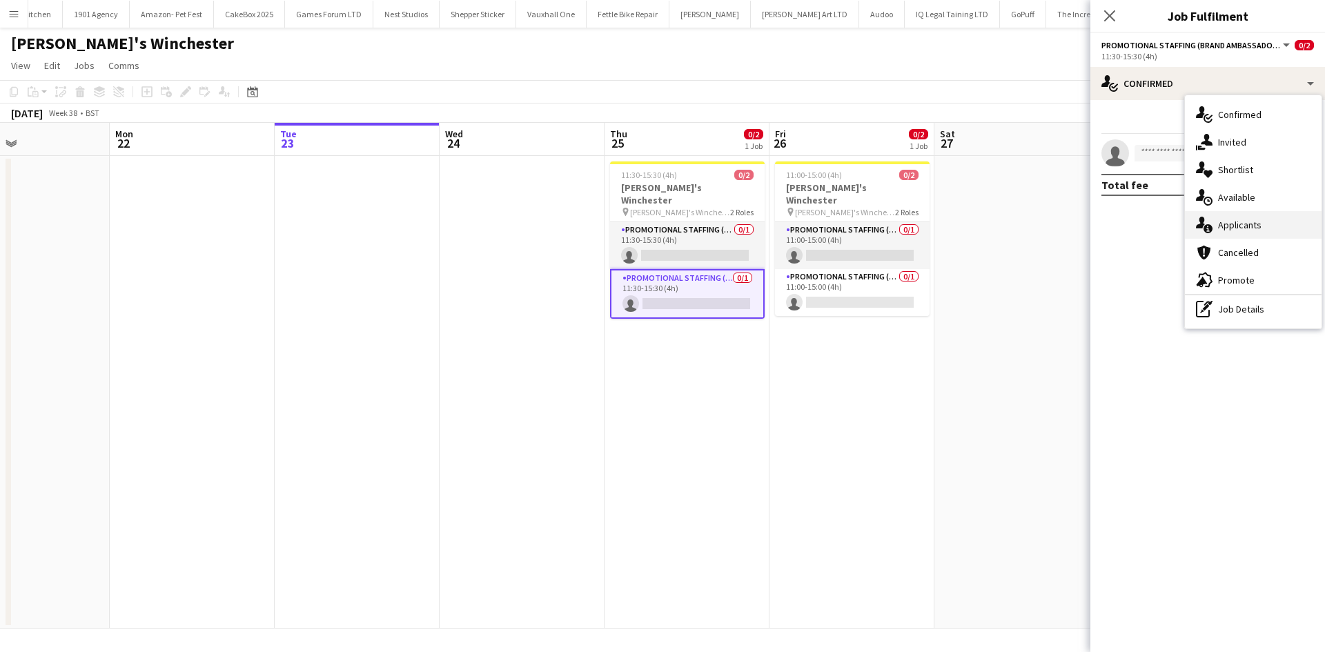
click at [1252, 226] on span "Applicants" at bounding box center [1239, 225] width 43 height 12
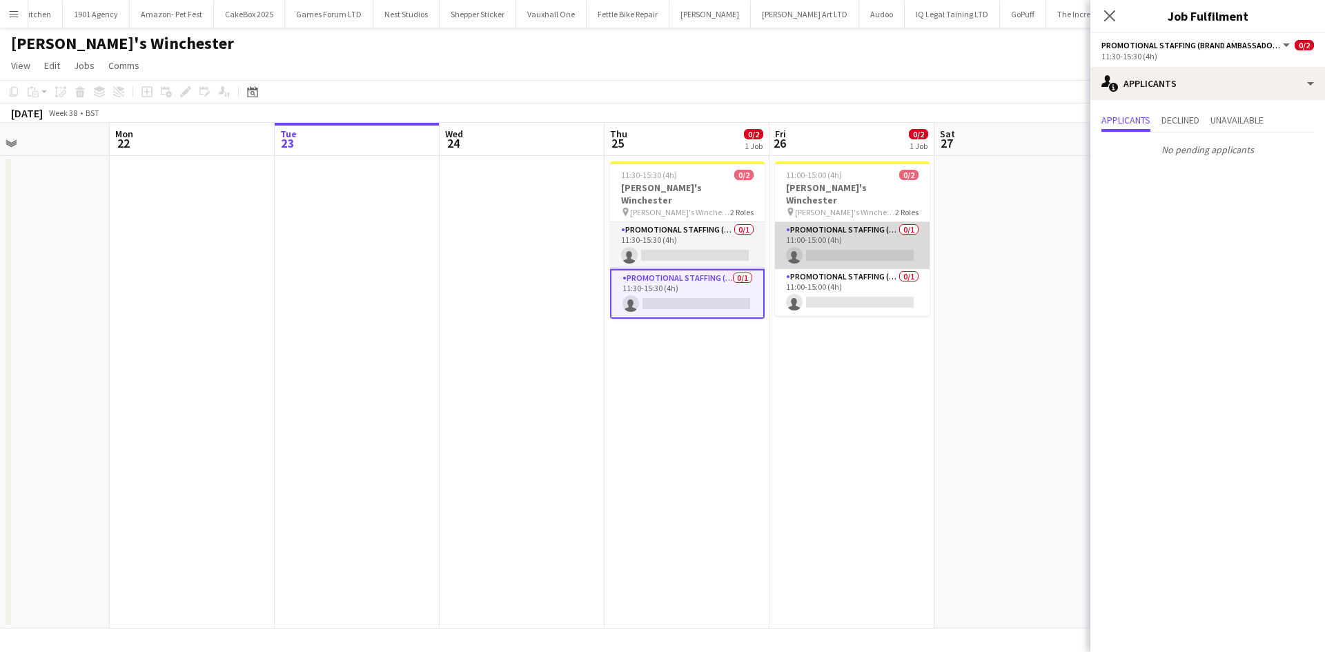
click at [817, 222] on app-card-role "Promotional Staffing (Brand Ambassadors) 0/1 11:00-15:00 (4h) single-neutral-ac…" at bounding box center [852, 245] width 155 height 47
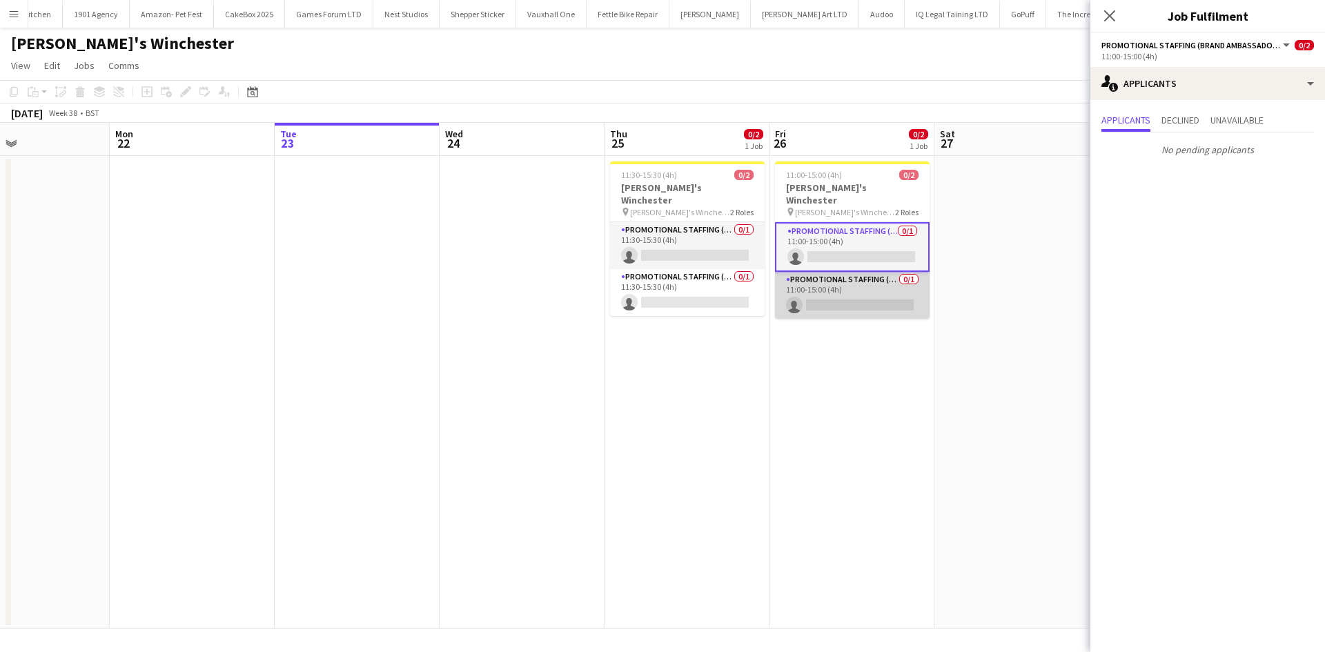
click at [846, 279] on app-card-role "Promotional Staffing (Brand Ambassadors) 0/1 11:00-15:00 (4h) single-neutral-ac…" at bounding box center [852, 295] width 155 height 47
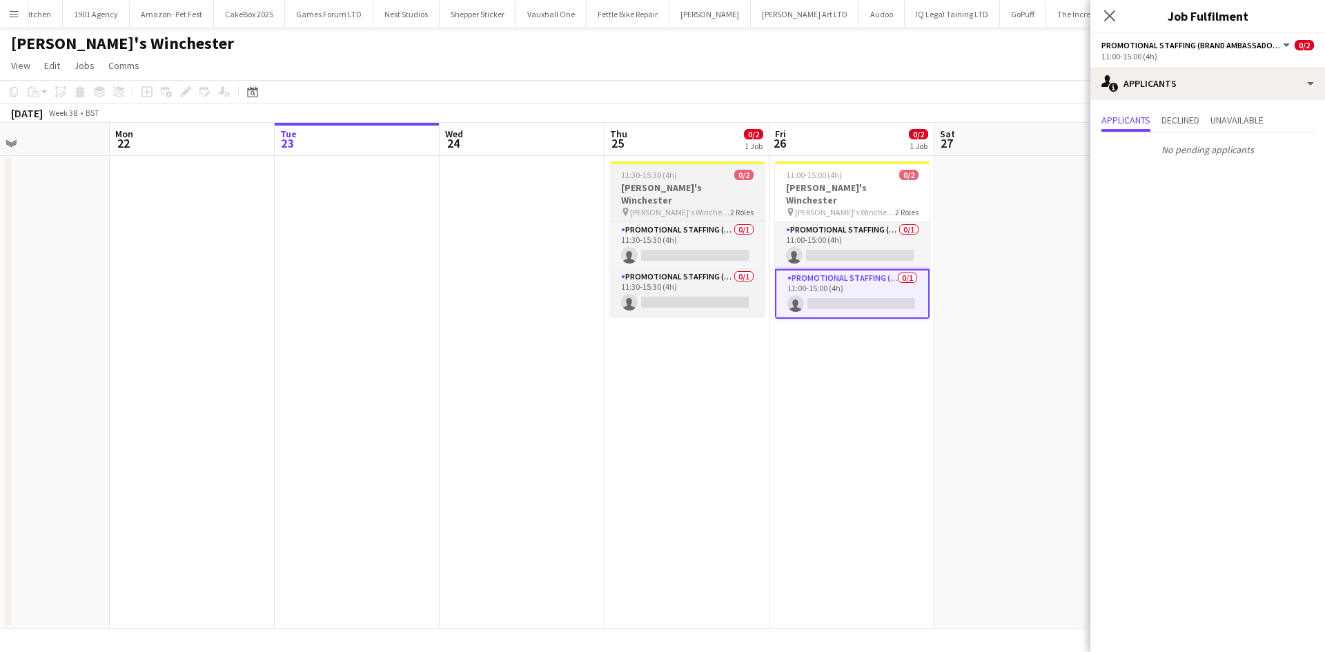
click at [629, 170] on span "11:30-15:30 (4h)" at bounding box center [649, 175] width 56 height 10
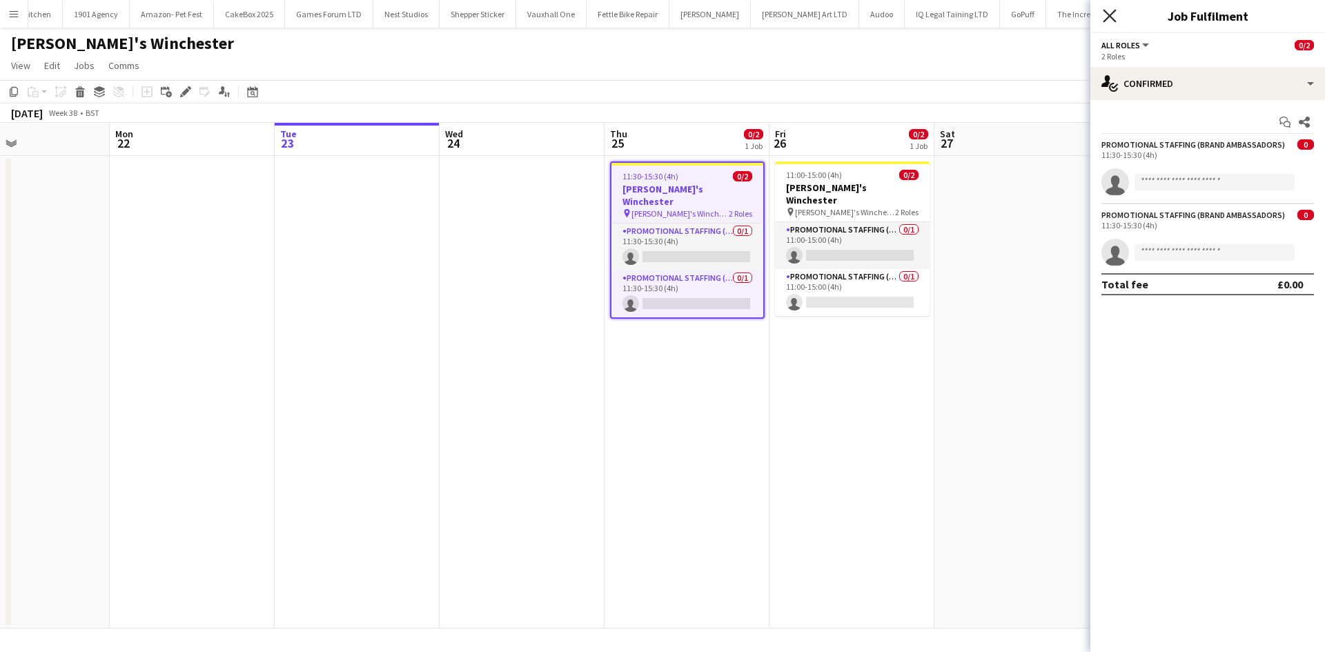
click at [1112, 15] on icon "Close pop-in" at bounding box center [1109, 15] width 13 height 13
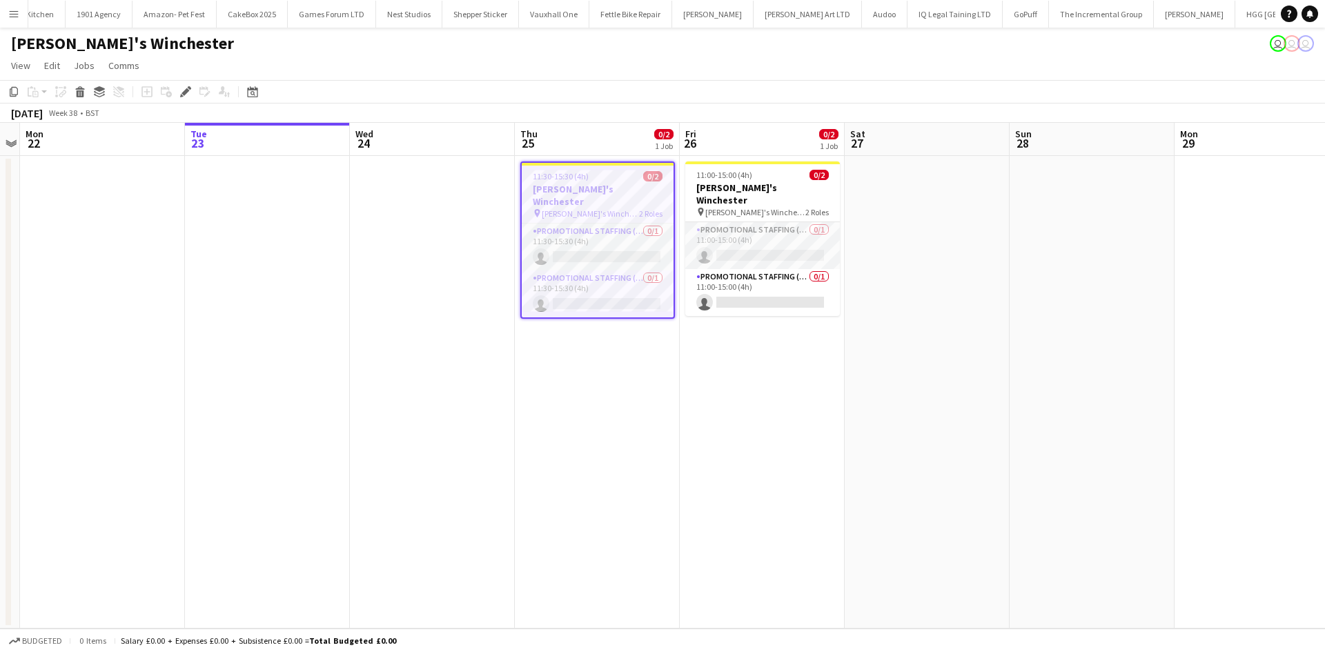
scroll to position [0, 1822]
drag, startPoint x: 1138, startPoint y: 2, endPoint x: 1156, endPoint y: 24, distance: 28.4
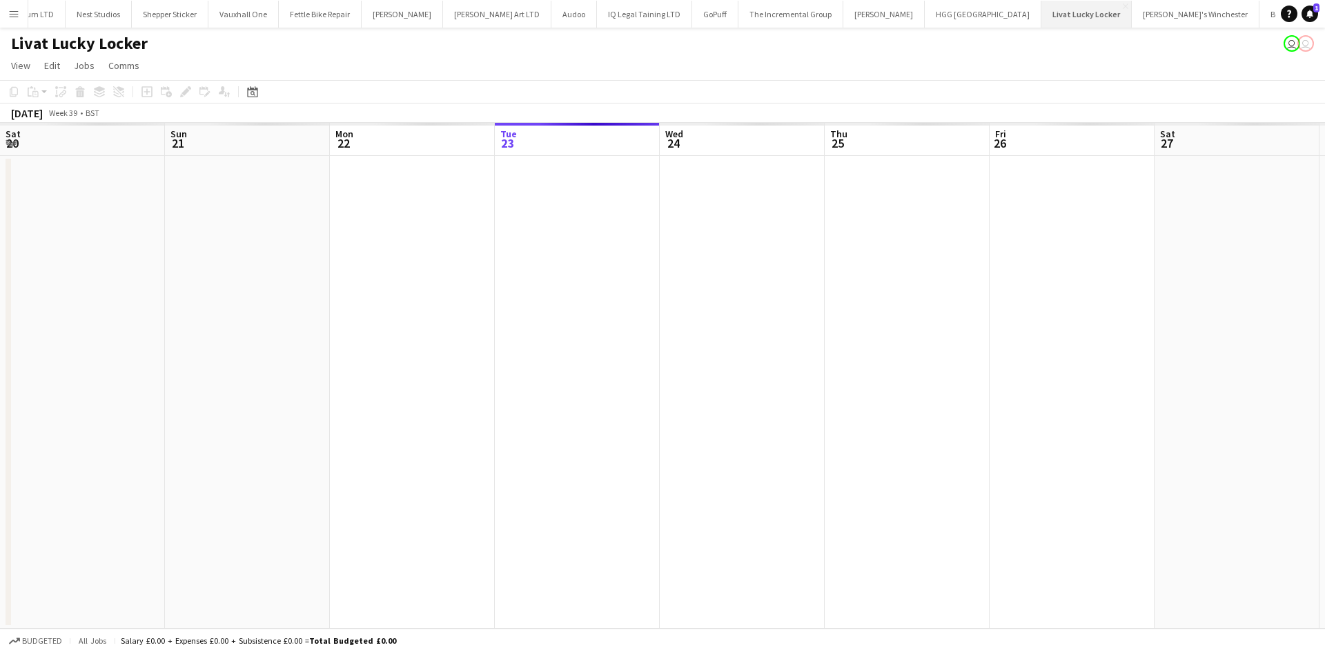
scroll to position [0, 2217]
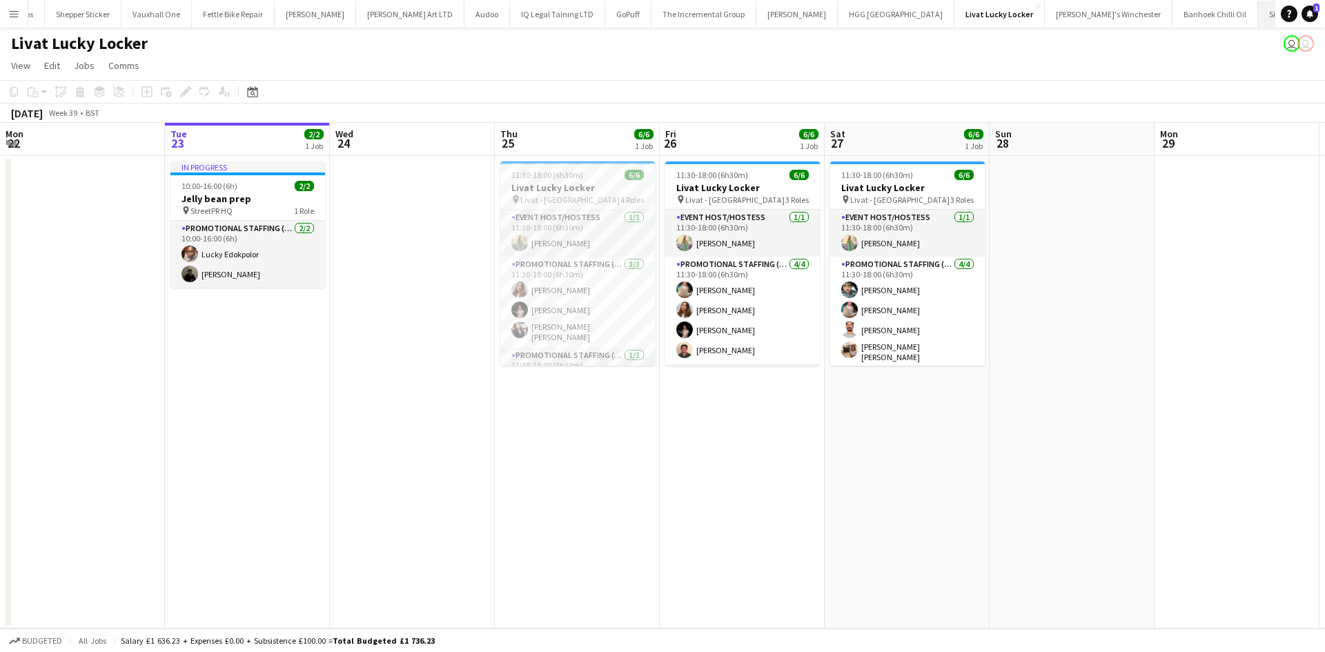
click at [1258, 13] on button "Sifflet Close" at bounding box center [1279, 14] width 43 height 27
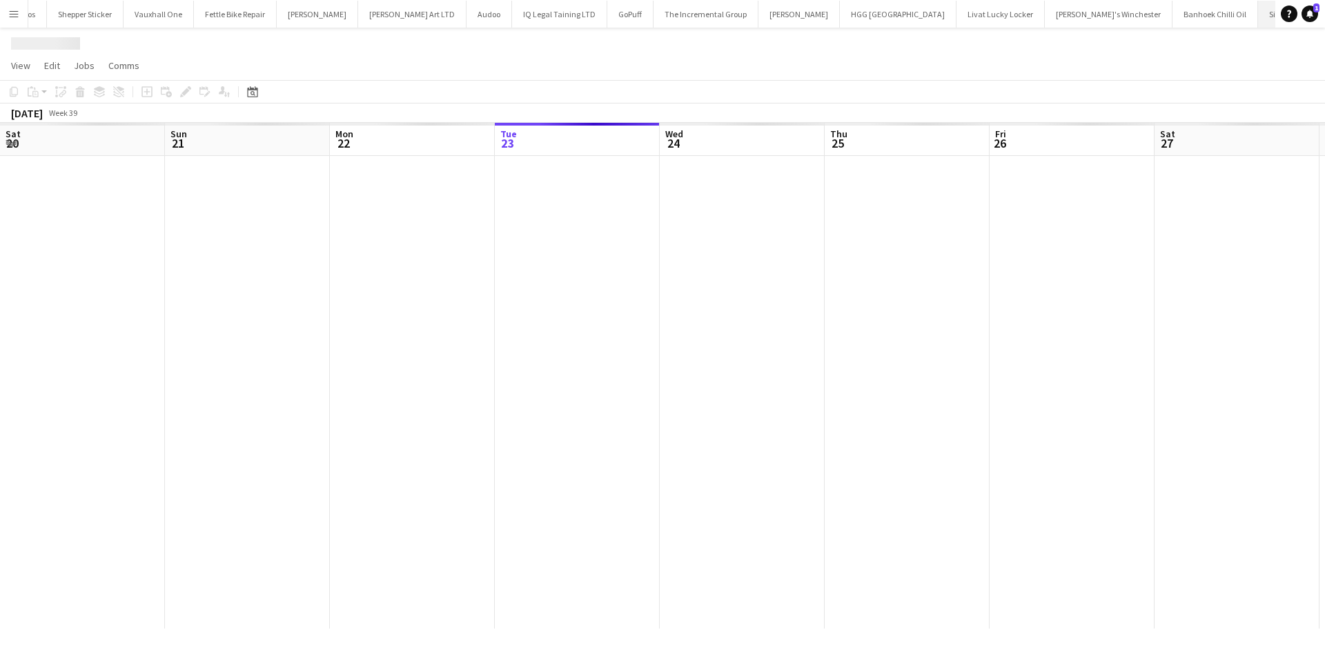
scroll to position [0, 330]
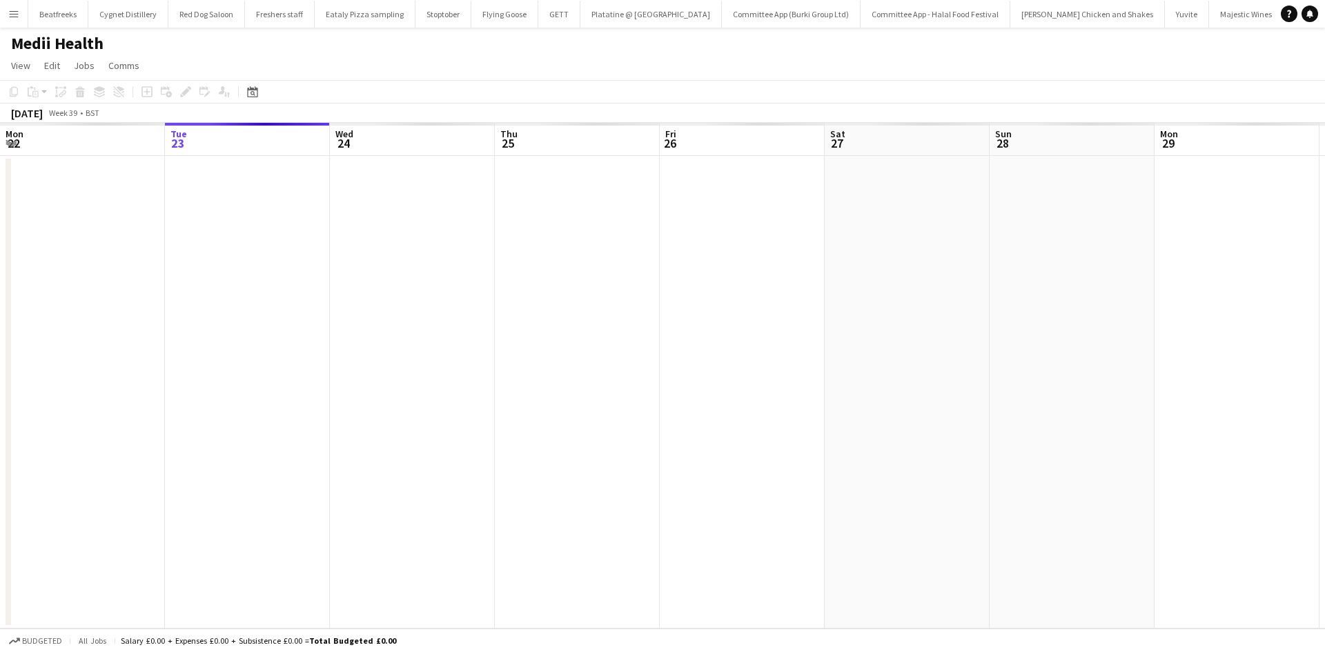
scroll to position [0, 2282]
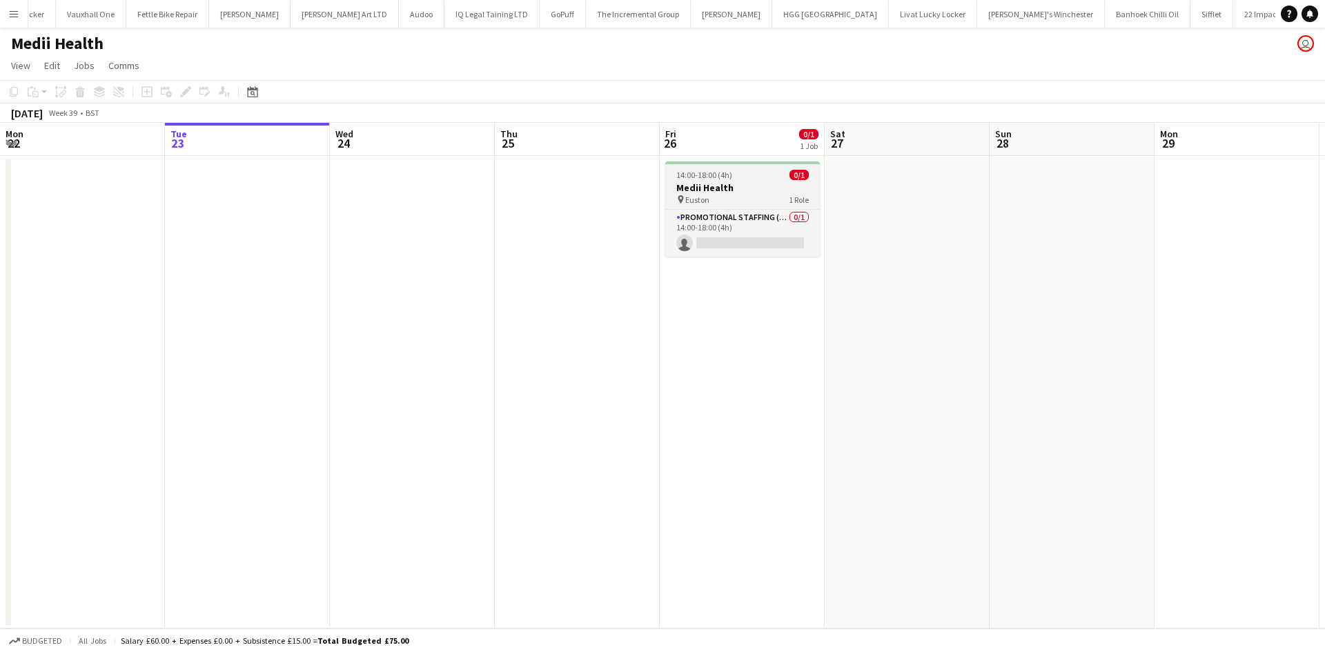
click at [705, 203] on span "Euston" at bounding box center [697, 200] width 24 height 10
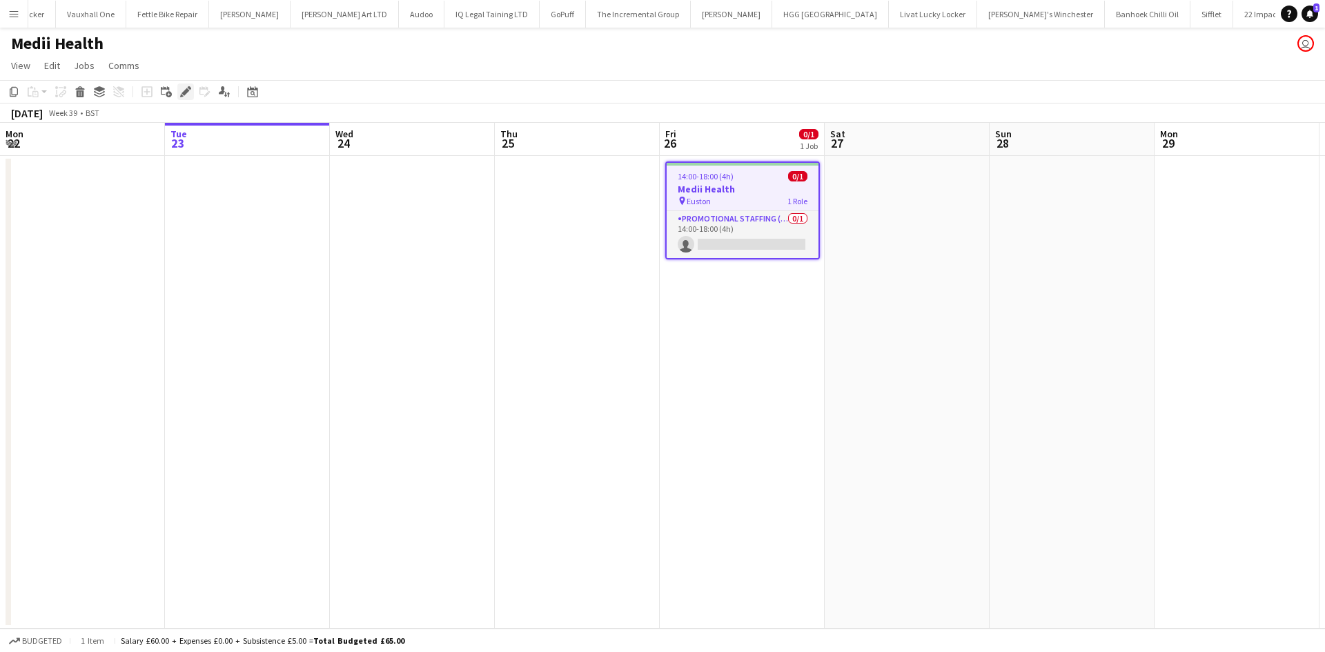
click at [186, 97] on icon "Edit" at bounding box center [185, 91] width 11 height 11
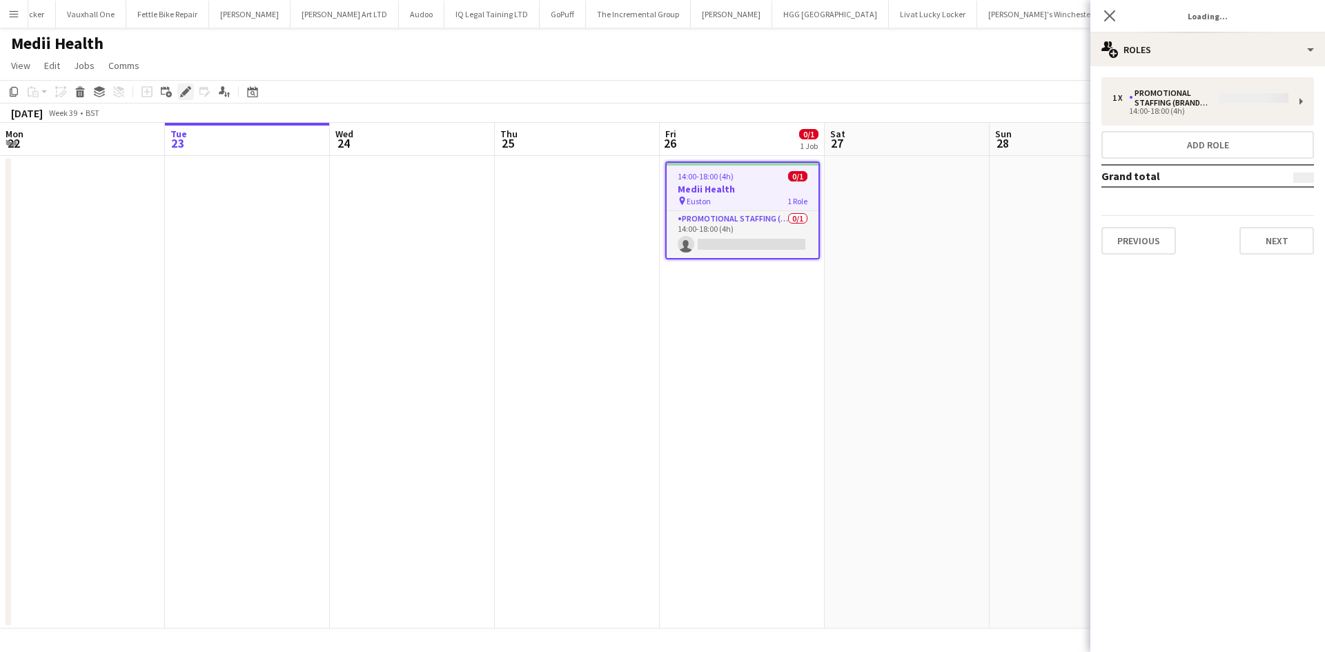
type input "**********"
click at [1274, 237] on button "Next" at bounding box center [1276, 241] width 75 height 28
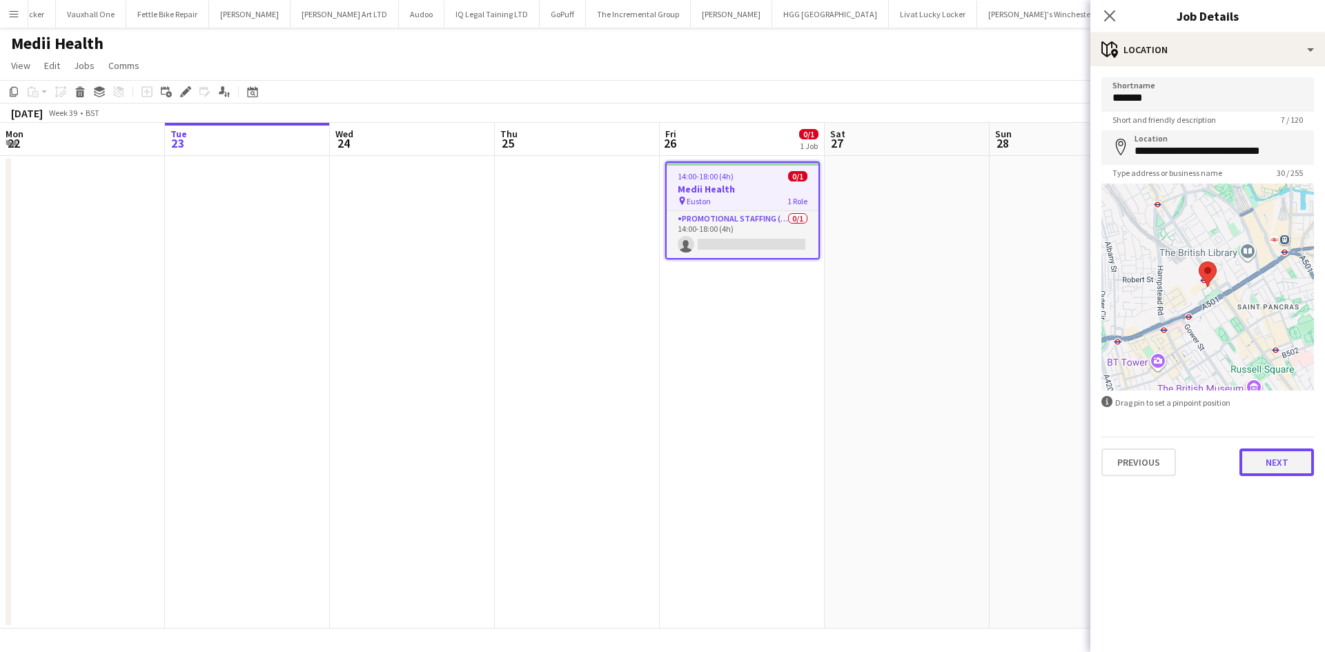
click at [1290, 454] on button "Next" at bounding box center [1276, 462] width 75 height 28
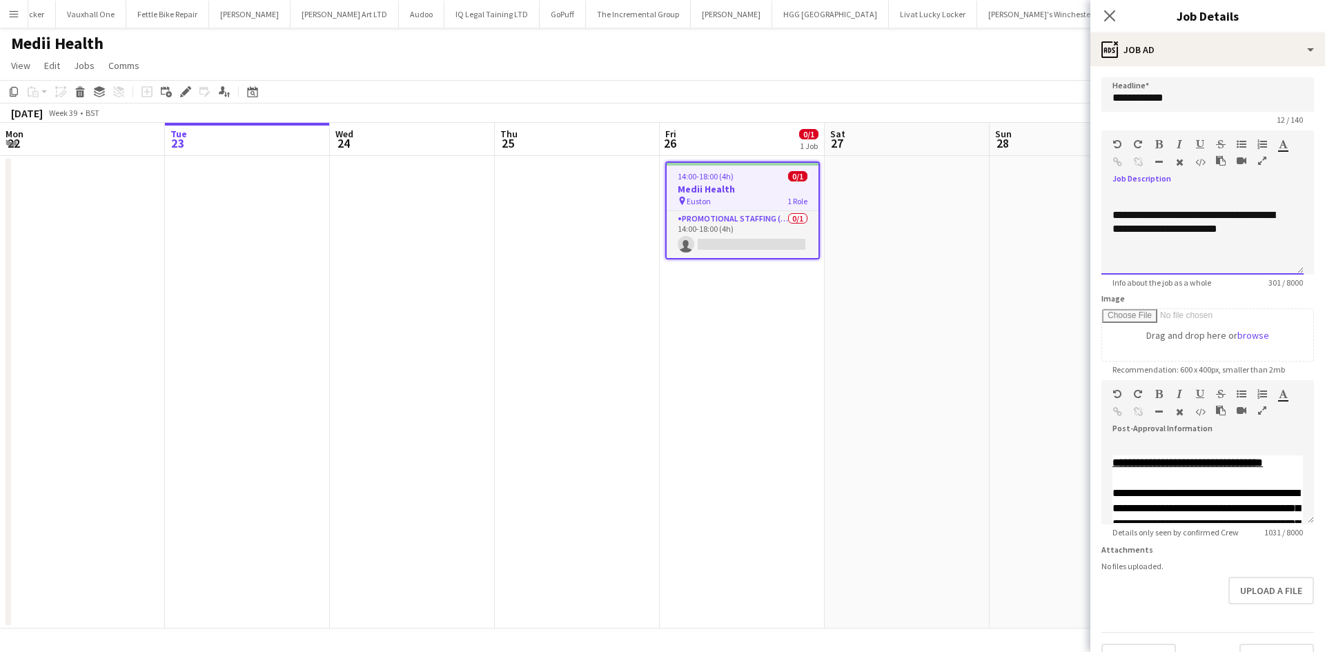
scroll to position [0, 0]
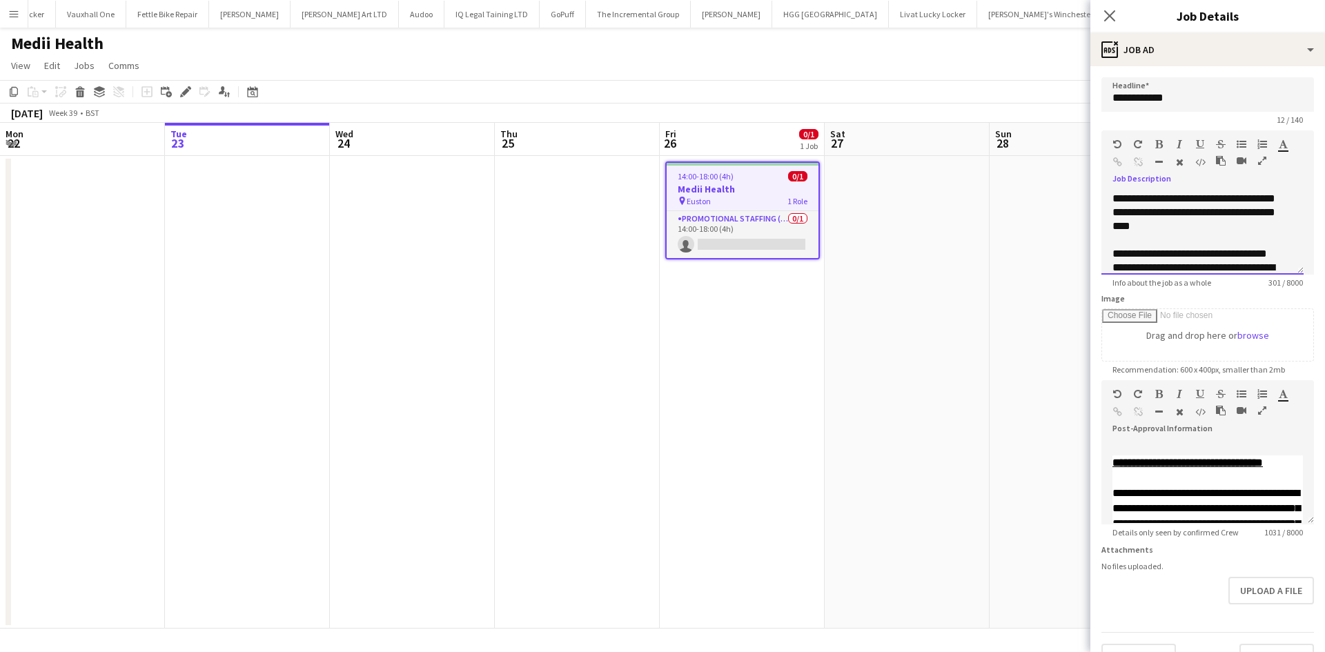
click at [1282, 161] on div "default Heading 1 Heading 2 Heading 3 Heading 4 Heading 5 Heading 6 Heading 7 P…" at bounding box center [1207, 156] width 213 height 52
click at [1112, 12] on icon "Close pop-in" at bounding box center [1109, 15] width 13 height 13
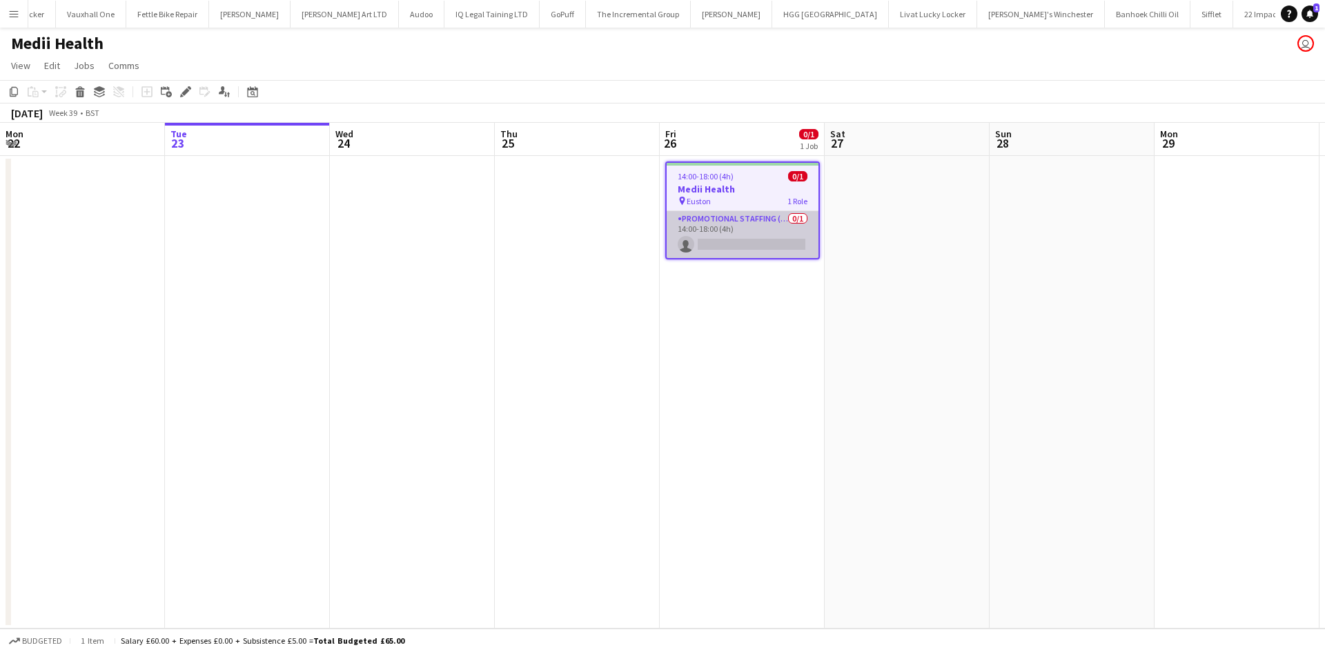
click at [758, 228] on app-card-role "Promotional Staffing (Brand Ambassadors) 0/1 14:00-18:00 (4h) single-neutral-ac…" at bounding box center [743, 234] width 152 height 47
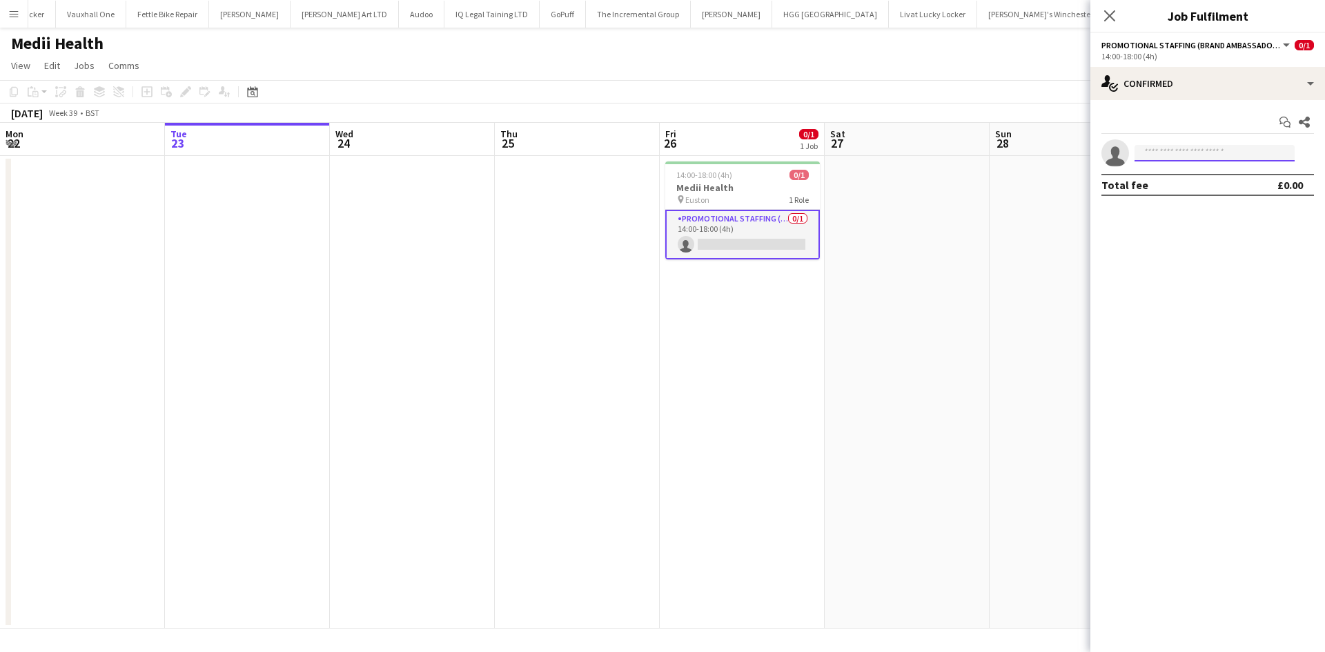
click at [1170, 152] on input at bounding box center [1214, 153] width 160 height 17
type input "****"
click at [1167, 282] on mat-expansion-panel "check Confirmed Start chat Share single-neutral-actions **** Total fee £0.00" at bounding box center [1207, 376] width 235 height 552
click at [1108, 19] on icon "Close pop-in" at bounding box center [1109, 15] width 13 height 13
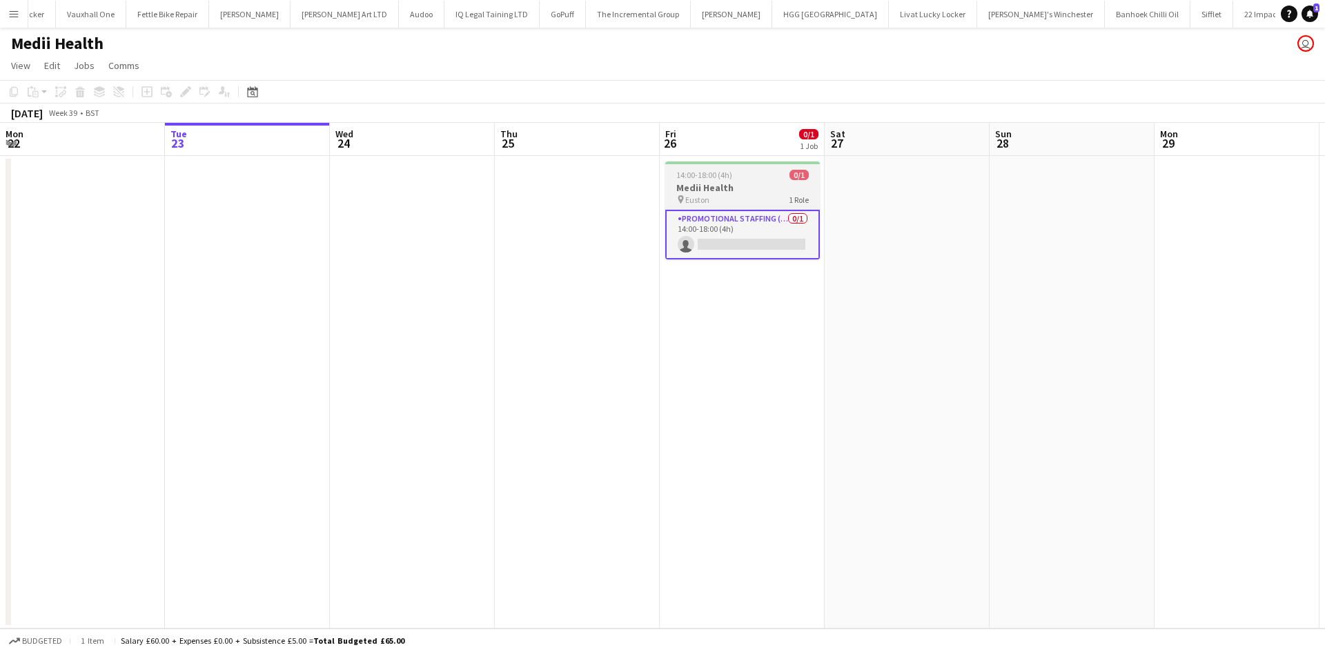
click at [708, 179] on span "14:00-18:00 (4h)" at bounding box center [704, 175] width 56 height 10
click at [185, 91] on icon at bounding box center [185, 92] width 8 height 8
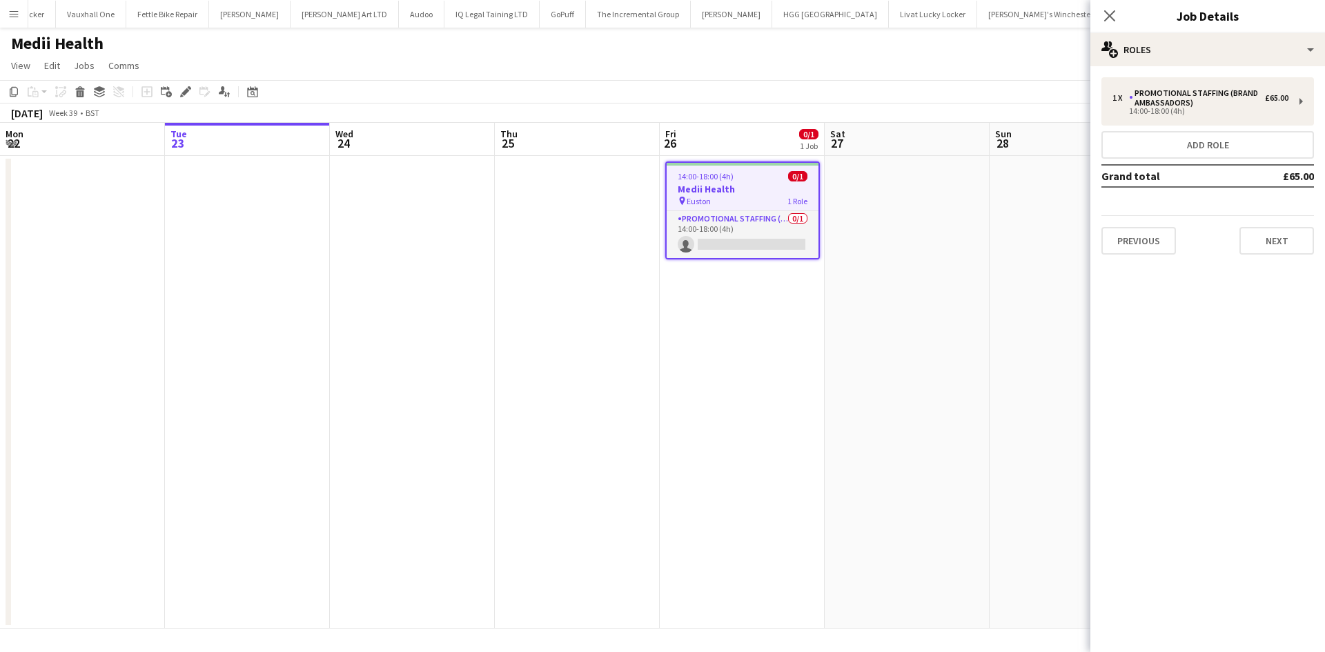
click at [1238, 239] on div "Previous Next" at bounding box center [1207, 234] width 213 height 39
click at [1259, 241] on button "Next" at bounding box center [1276, 241] width 75 height 28
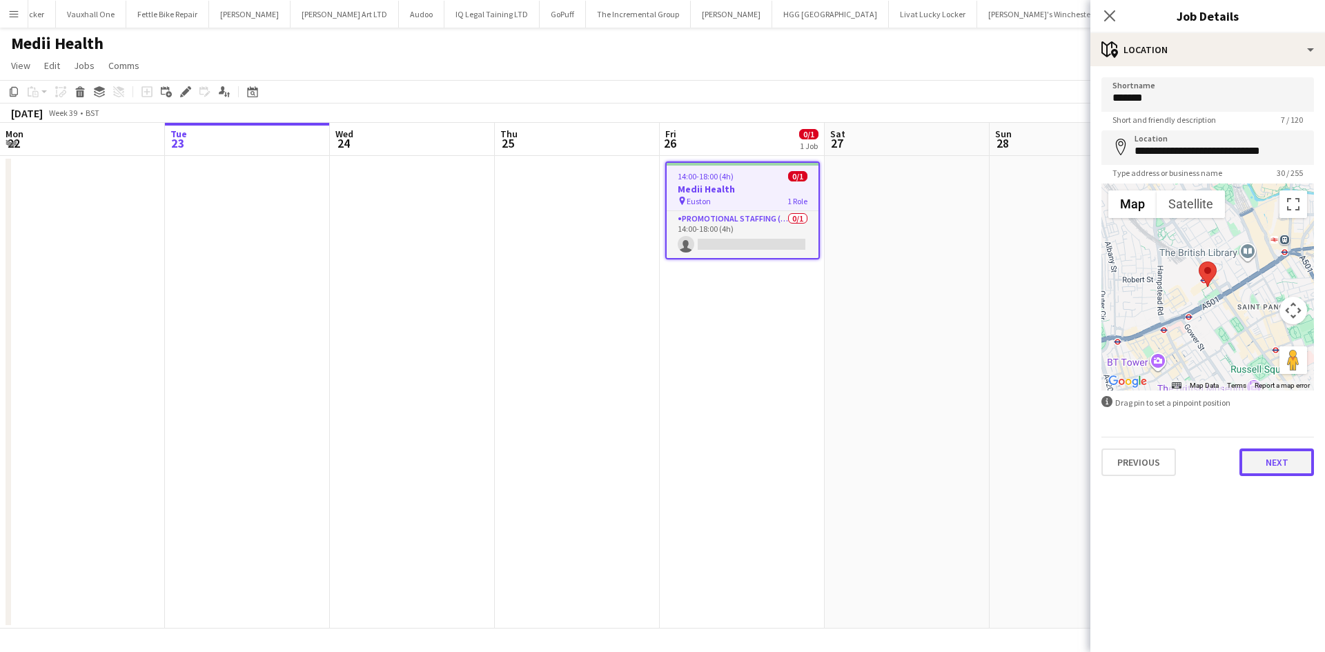
click at [1265, 469] on button "Next" at bounding box center [1276, 462] width 75 height 28
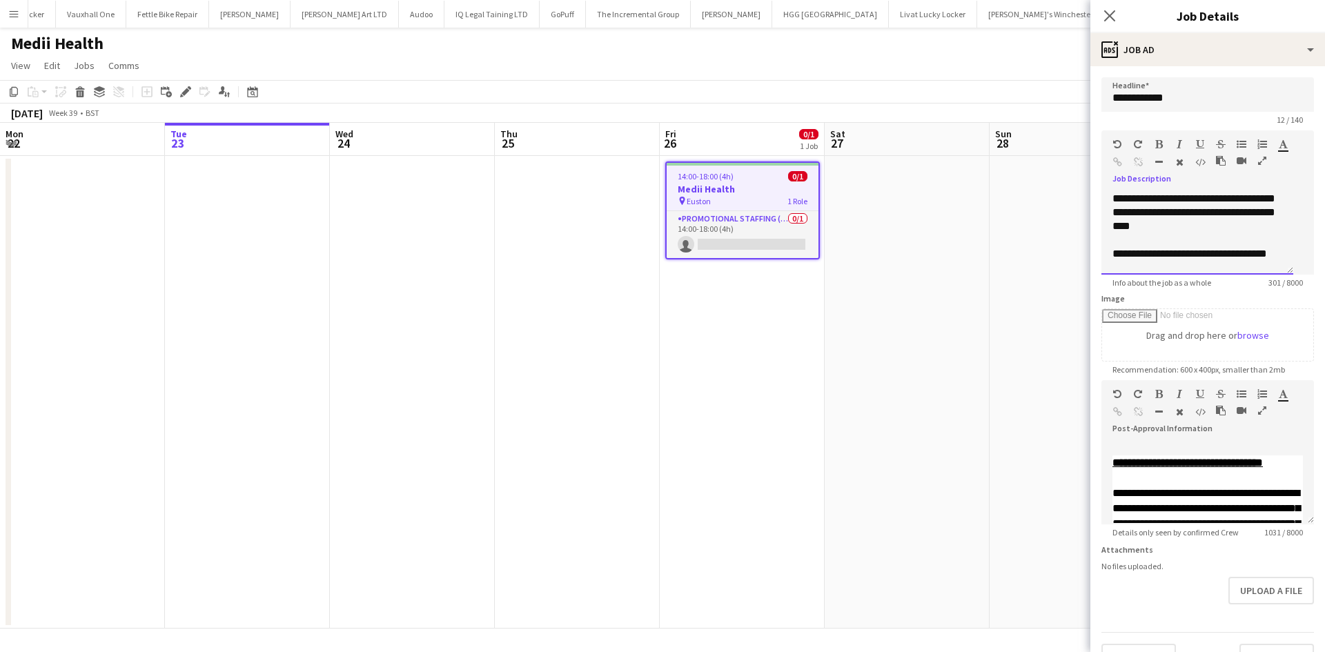
click at [1163, 236] on div "**********" at bounding box center [1197, 233] width 192 height 83
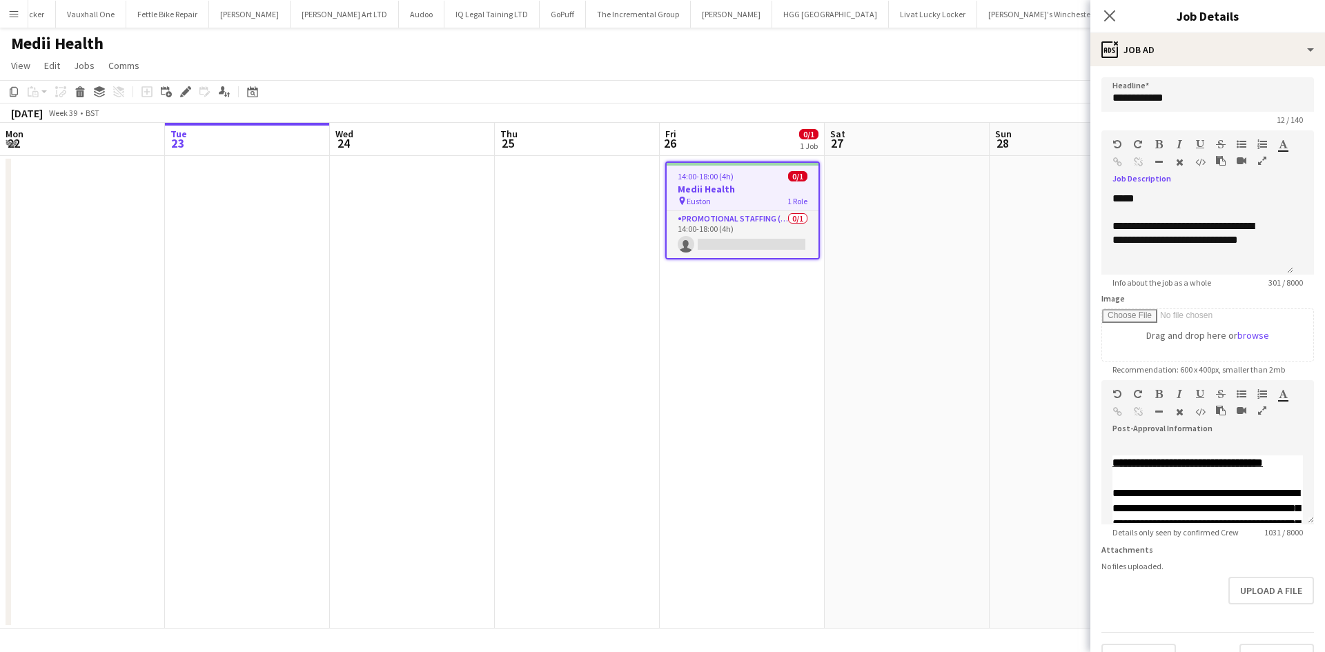
click at [10, 15] on app-icon "Menu" at bounding box center [13, 13] width 11 height 11
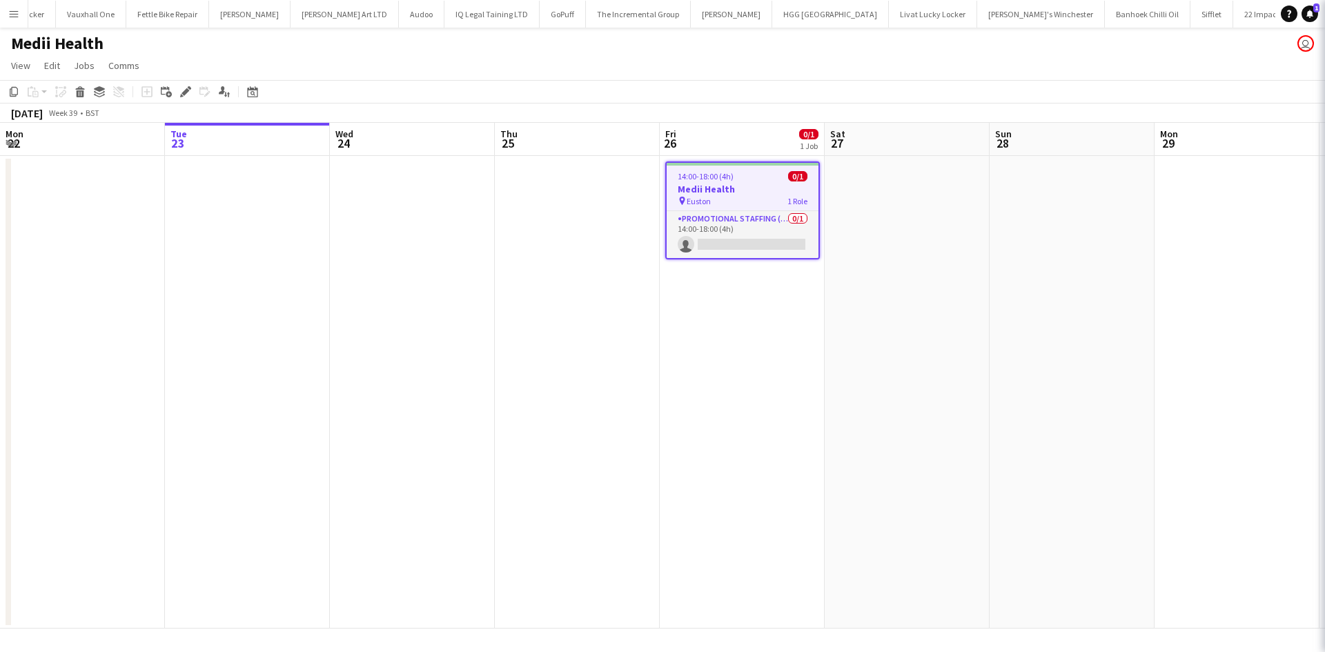
click at [613, 43] on div "Medii Health user" at bounding box center [662, 41] width 1325 height 26
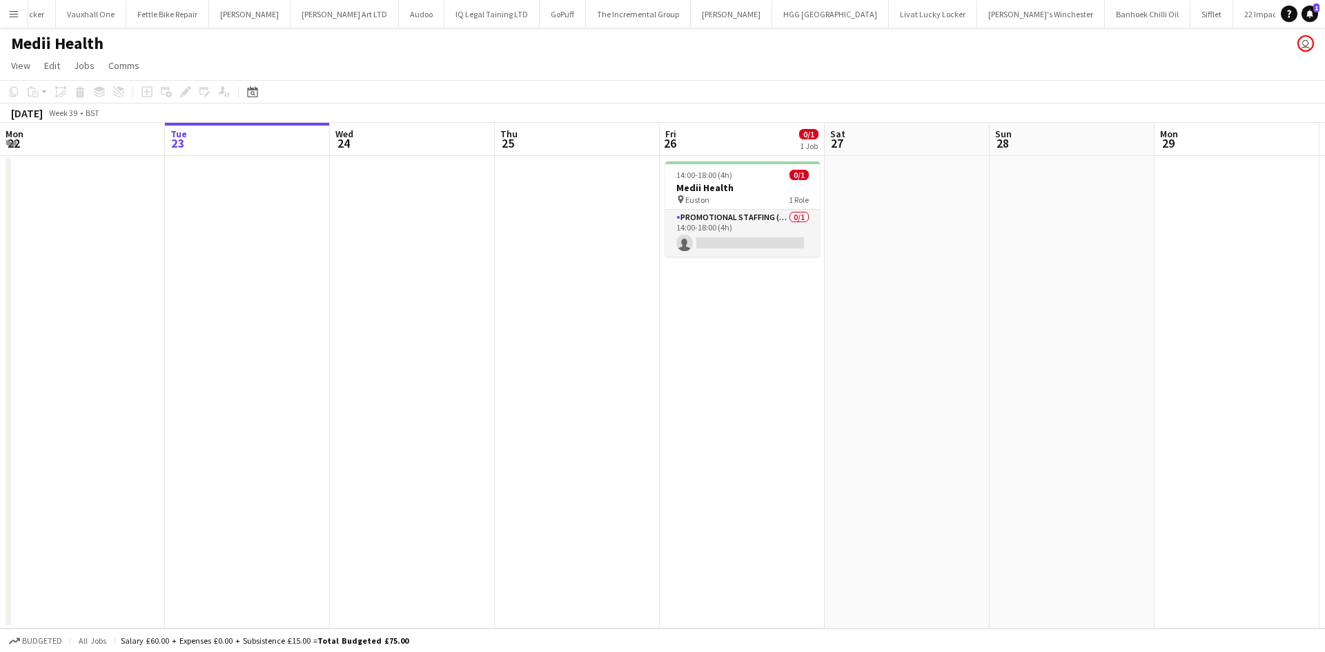
click at [15, 4] on button "Menu" at bounding box center [14, 14] width 28 height 28
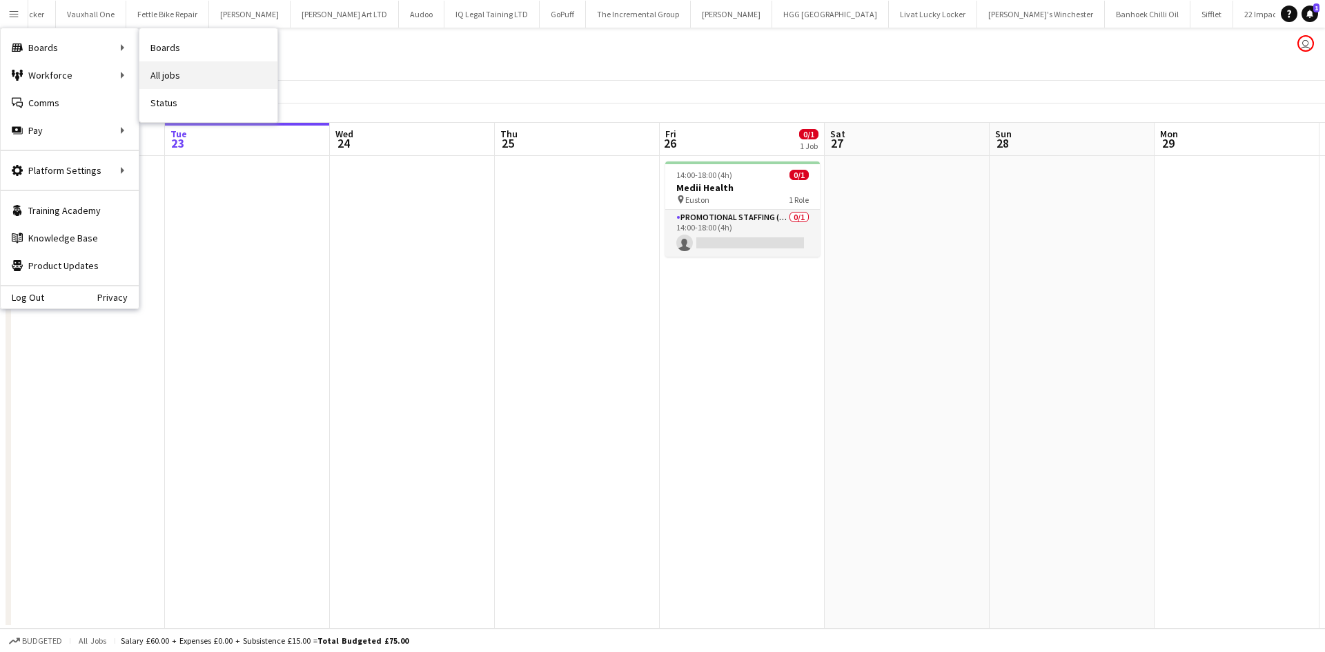
click at [191, 72] on link "All jobs" at bounding box center [208, 75] width 138 height 28
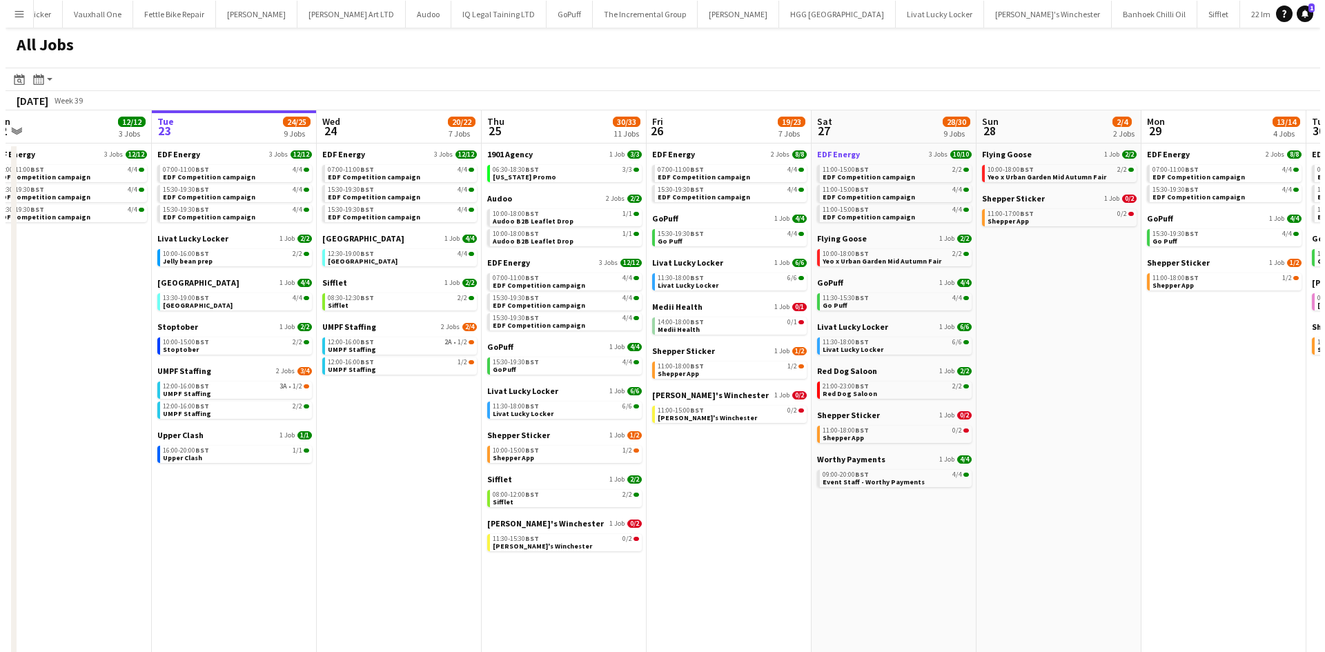
scroll to position [0, 348]
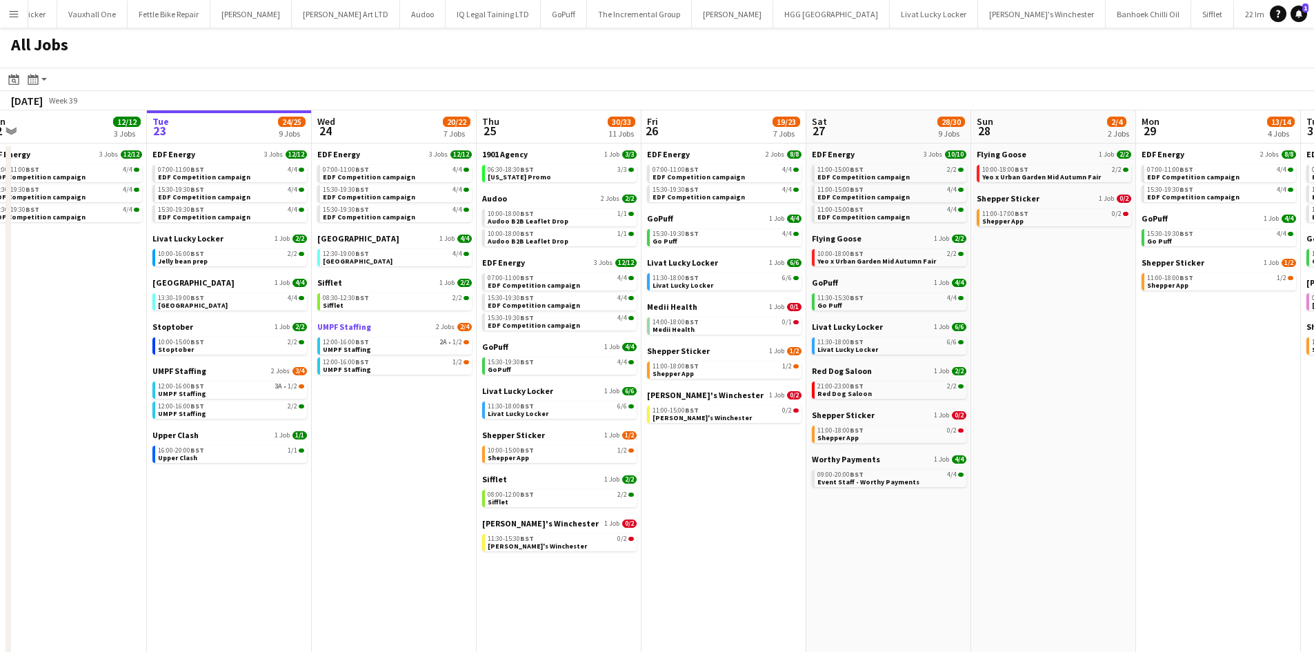
click at [357, 327] on span "UMPF Staffing" at bounding box center [344, 327] width 54 height 10
click at [8, 8] on button "Menu" at bounding box center [14, 14] width 28 height 28
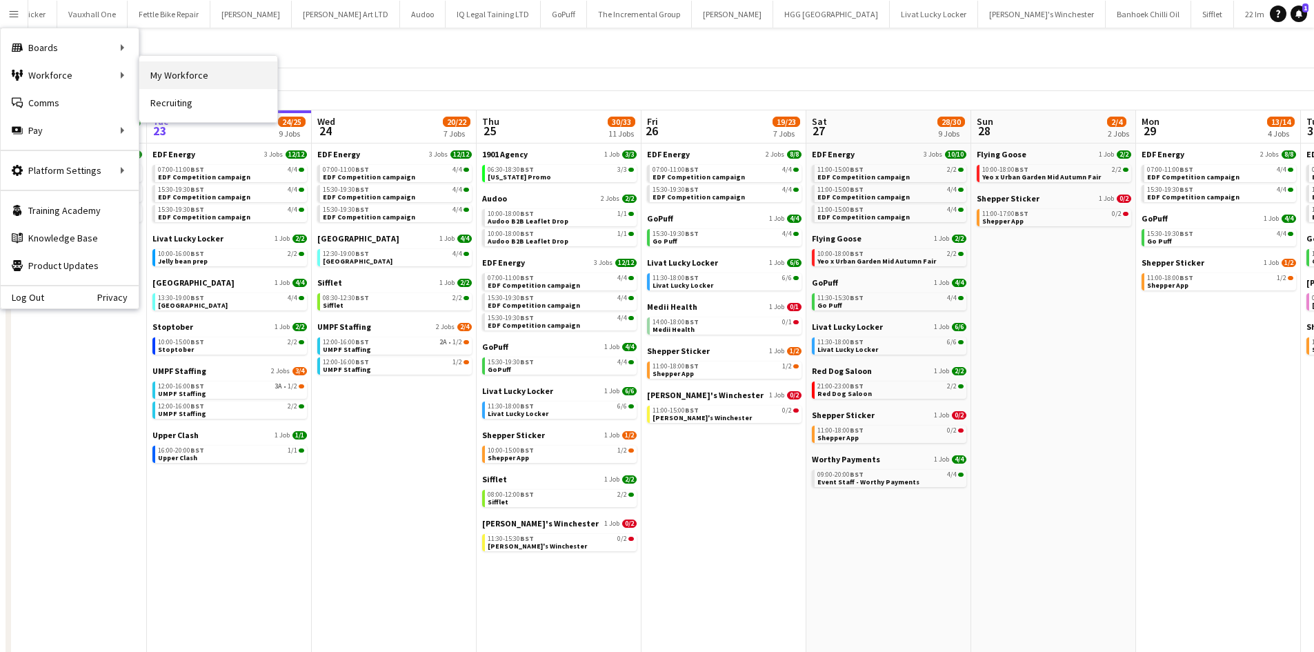
click at [176, 75] on link "My Workforce" at bounding box center [208, 75] width 138 height 28
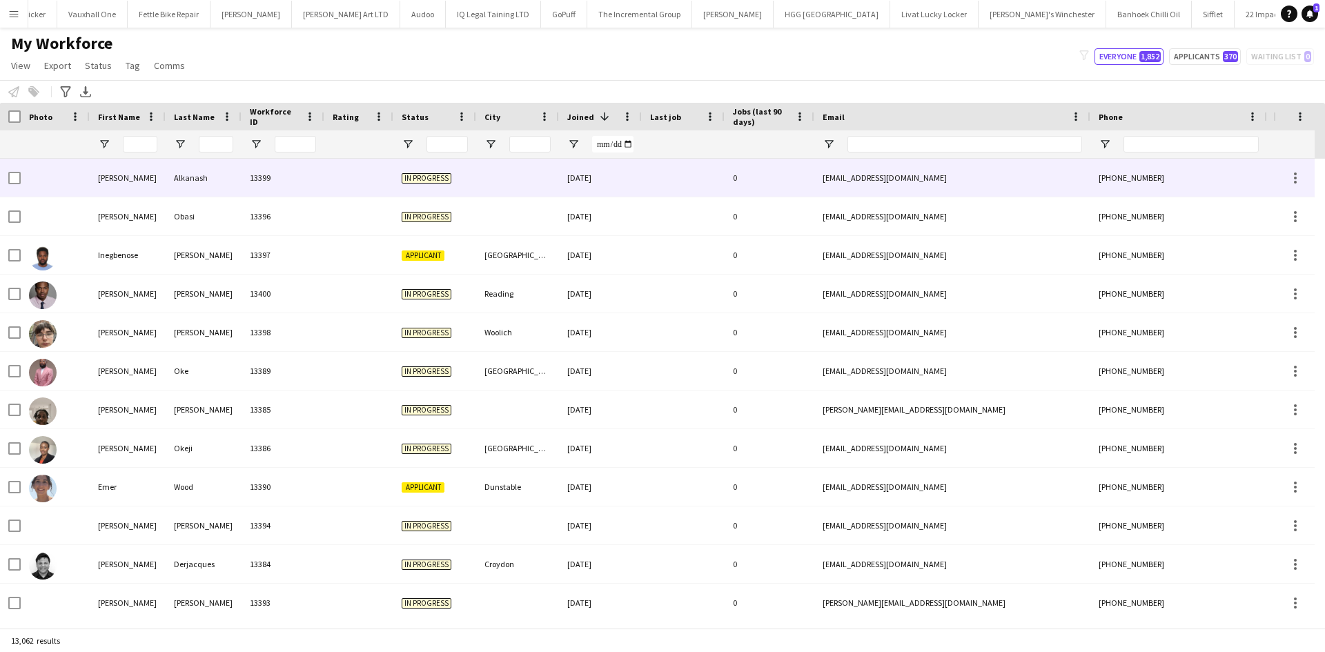
click at [513, 180] on div at bounding box center [517, 178] width 83 height 38
click at [520, 226] on div at bounding box center [517, 216] width 83 height 38
click at [499, 226] on div at bounding box center [517, 216] width 83 height 38
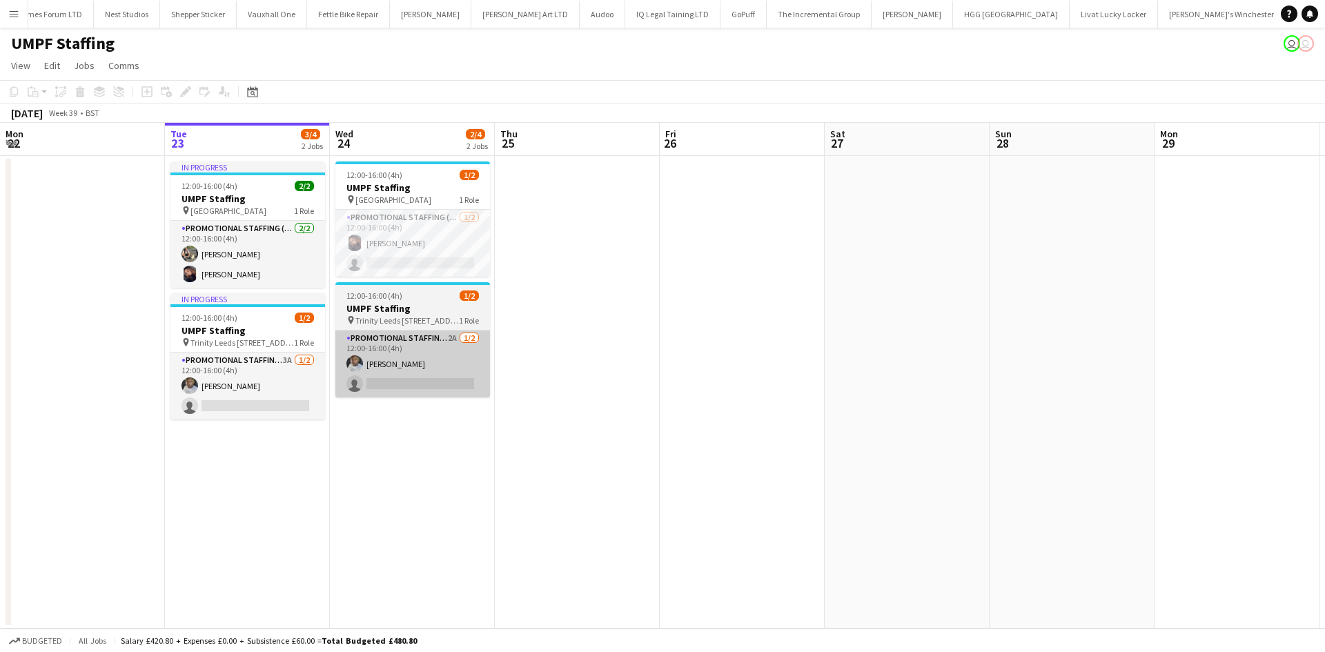
scroll to position [0, 2139]
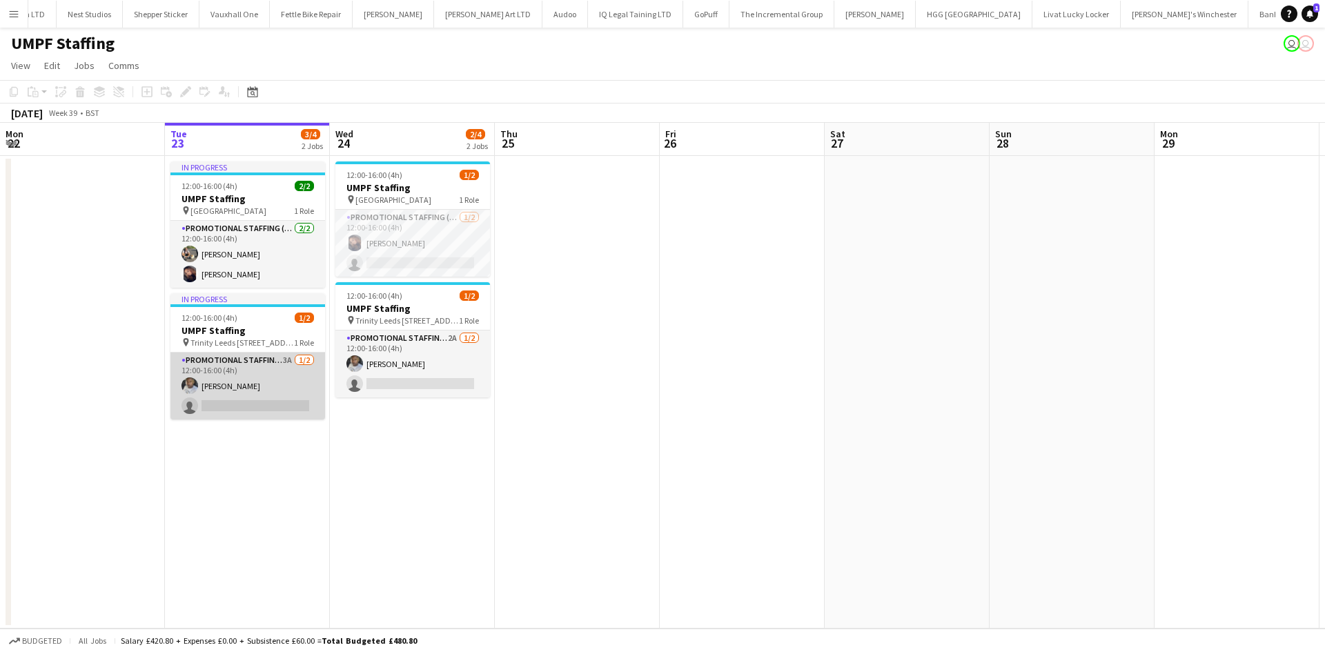
click at [253, 411] on app-card-role "Promotional Staffing (Brand Ambassadors) 3A 1/2 12:00-16:00 (4h) Sanjie Trimm s…" at bounding box center [247, 386] width 155 height 67
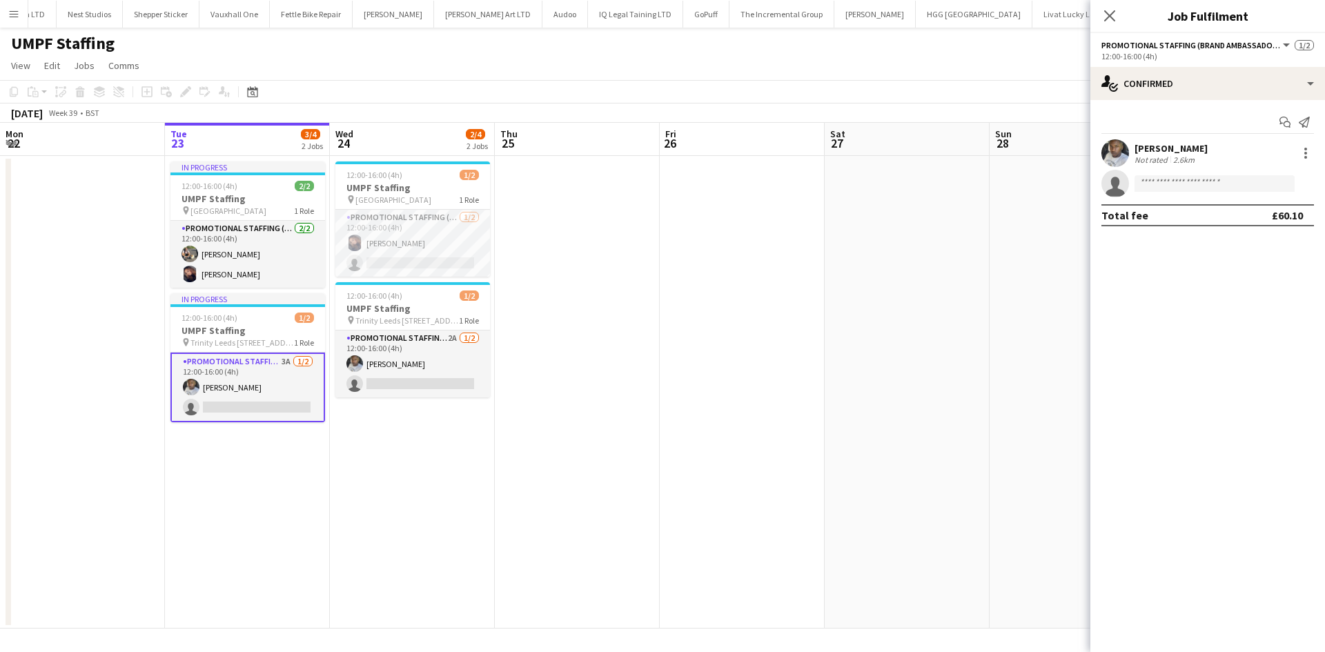
click at [14, 18] on app-icon "Menu" at bounding box center [13, 13] width 11 height 11
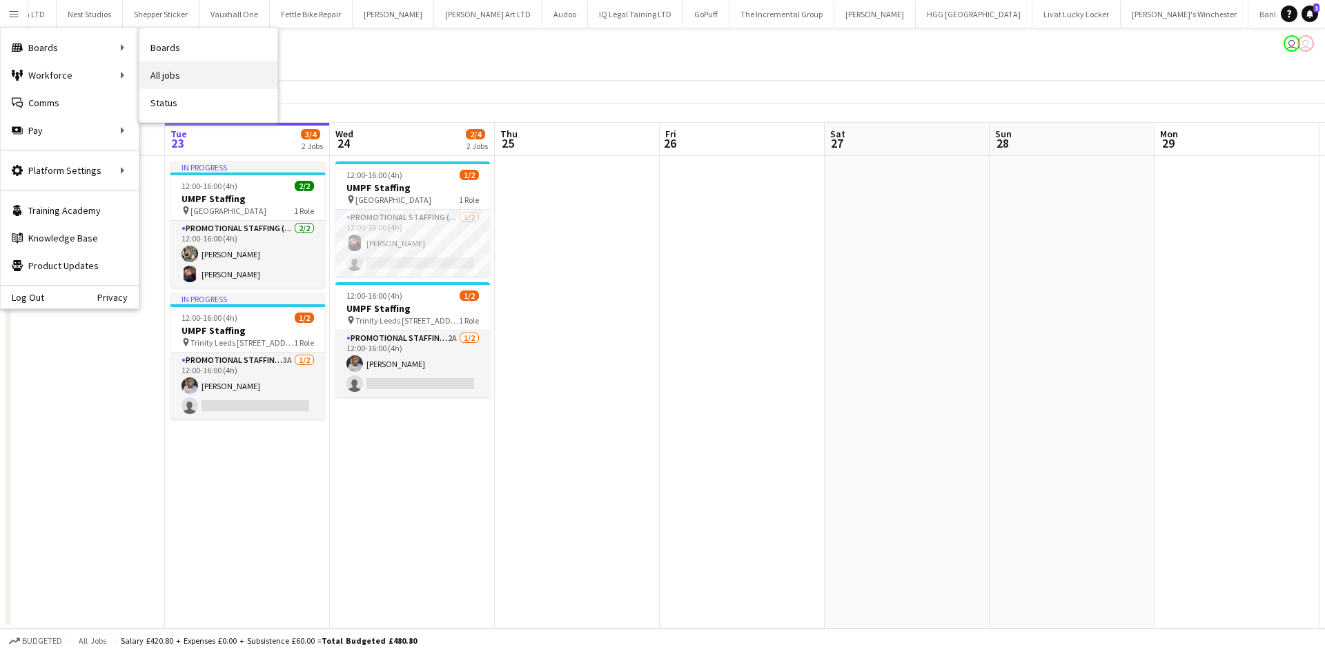
click at [169, 79] on link "All jobs" at bounding box center [208, 75] width 138 height 28
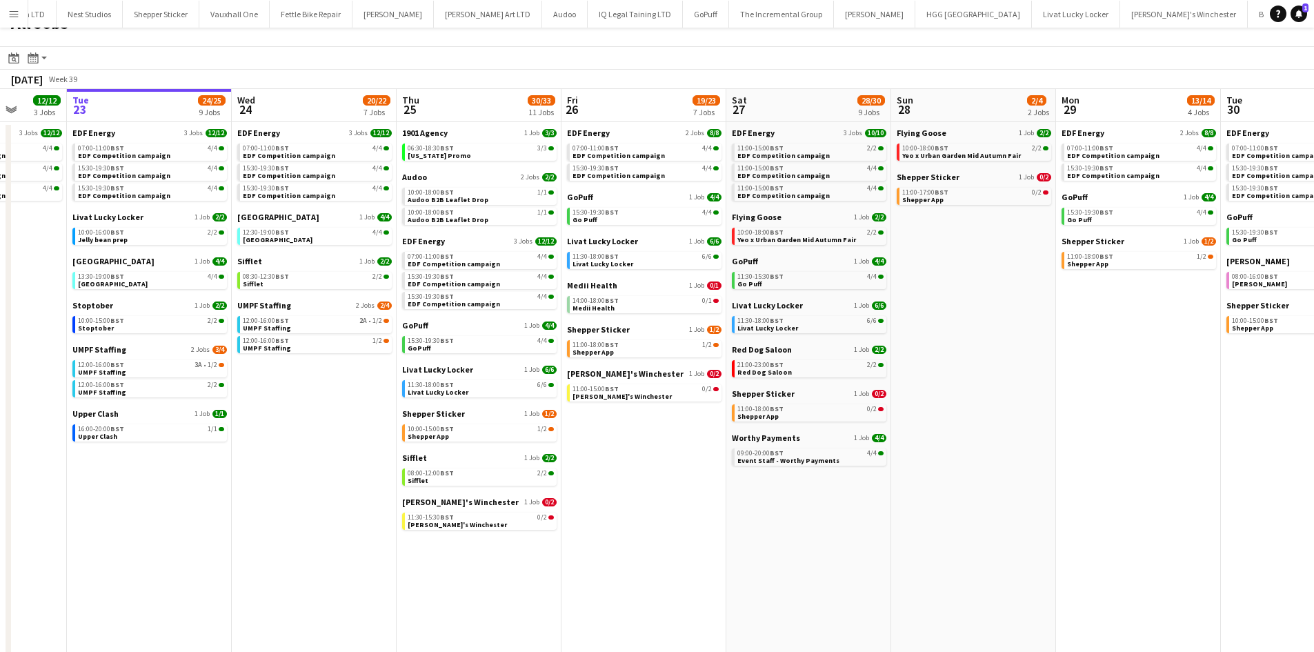
scroll to position [0, 428]
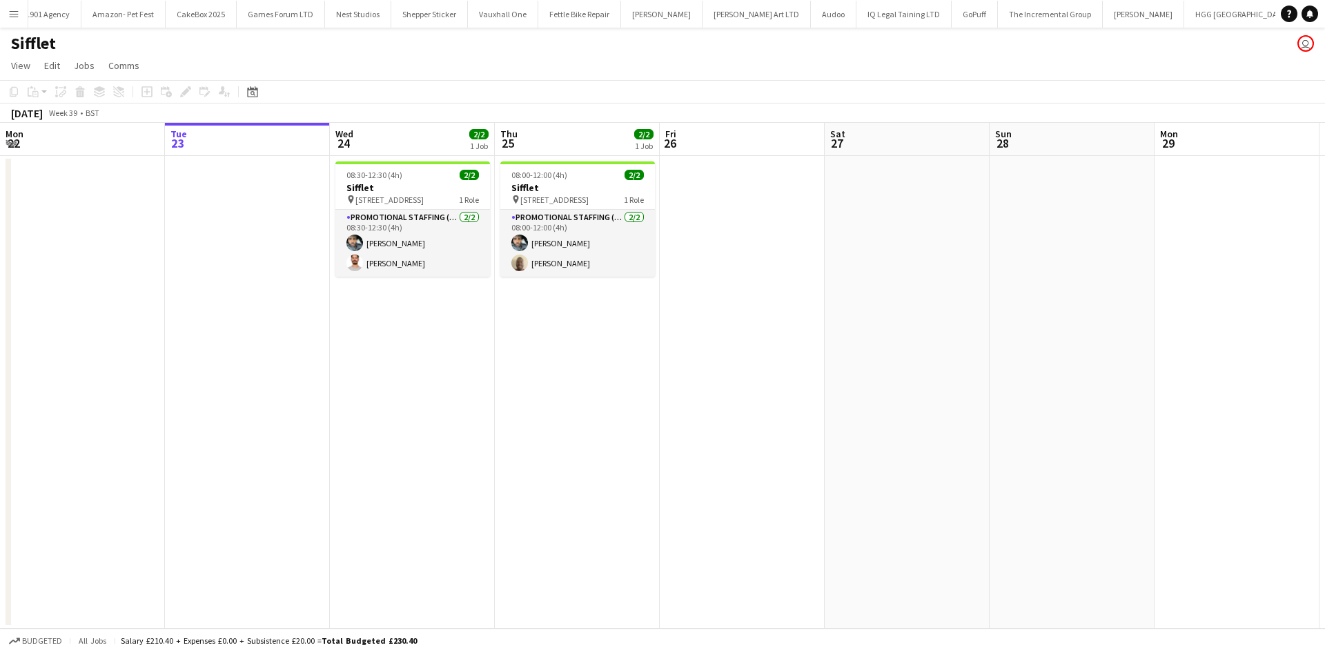
scroll to position [0, 1948]
click at [20, 20] on button "Menu" at bounding box center [14, 14] width 28 height 28
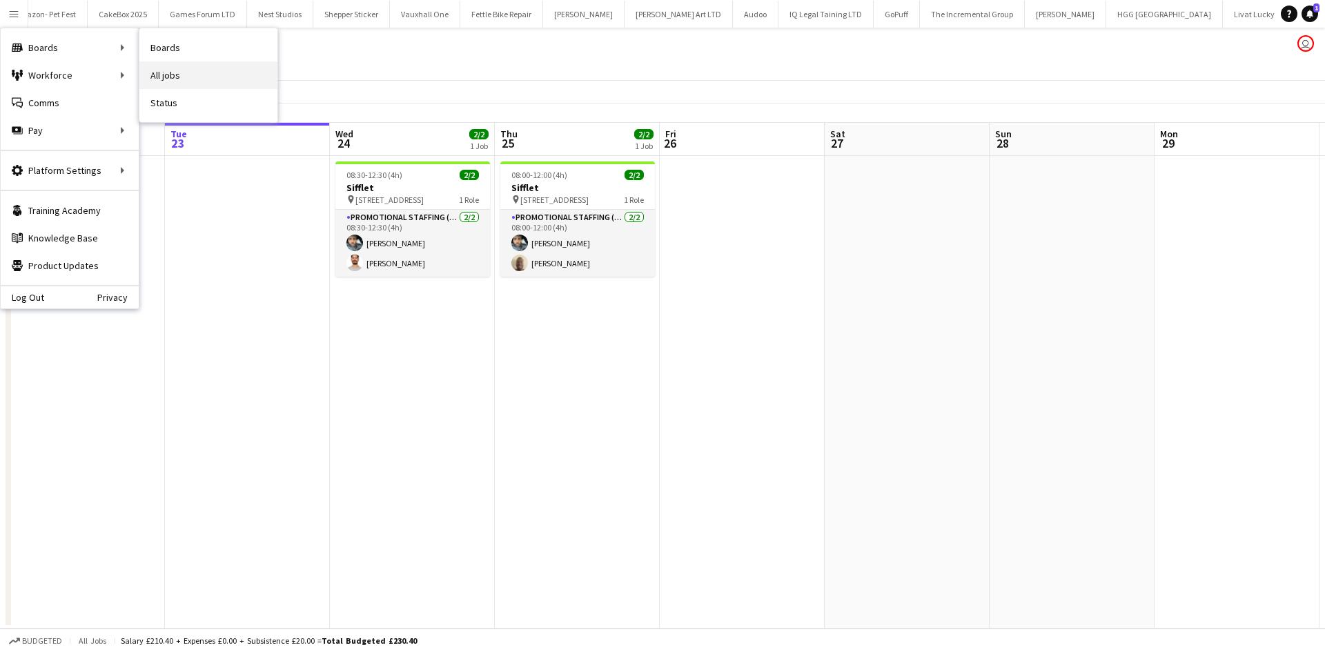
click at [150, 74] on link "All jobs" at bounding box center [208, 75] width 138 height 28
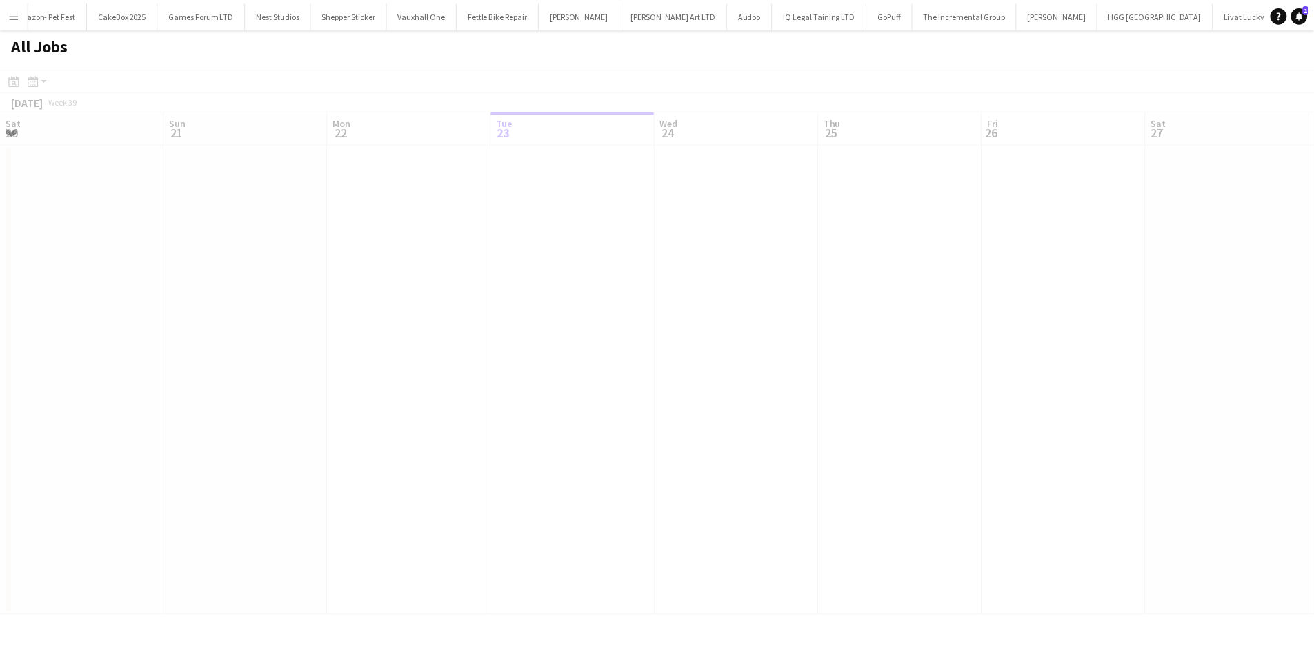
scroll to position [0, 330]
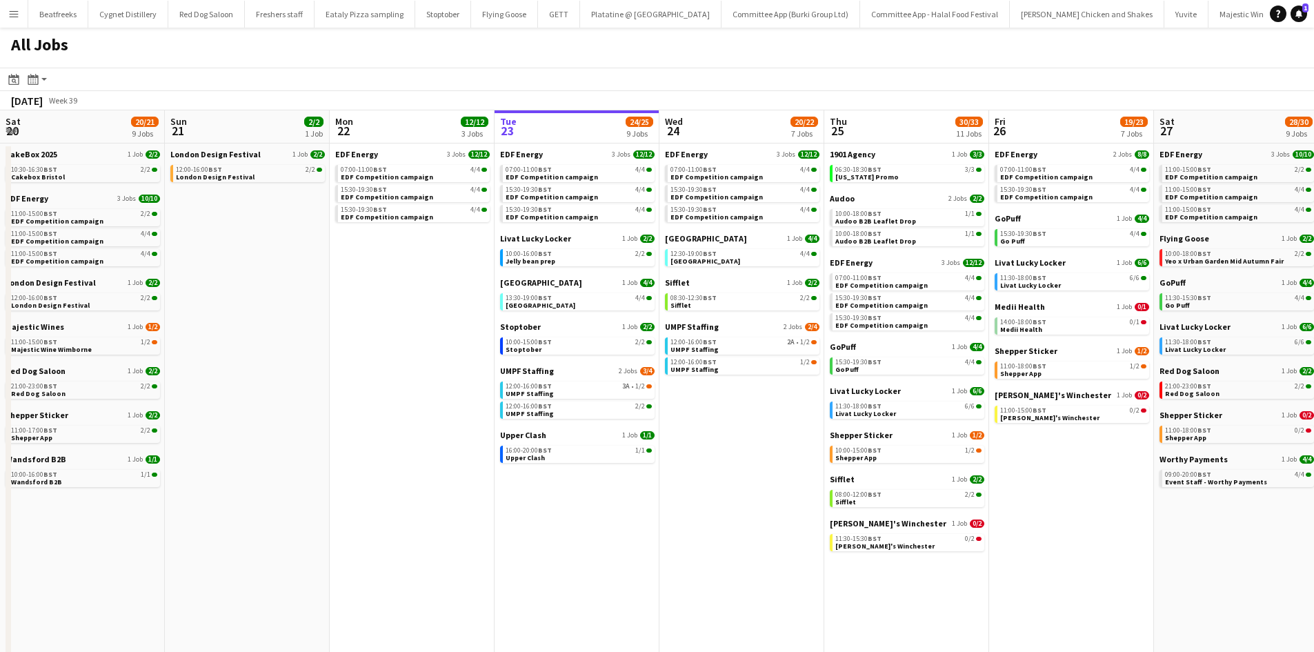
click at [18, 14] on app-icon "Menu" at bounding box center [13, 13] width 11 height 11
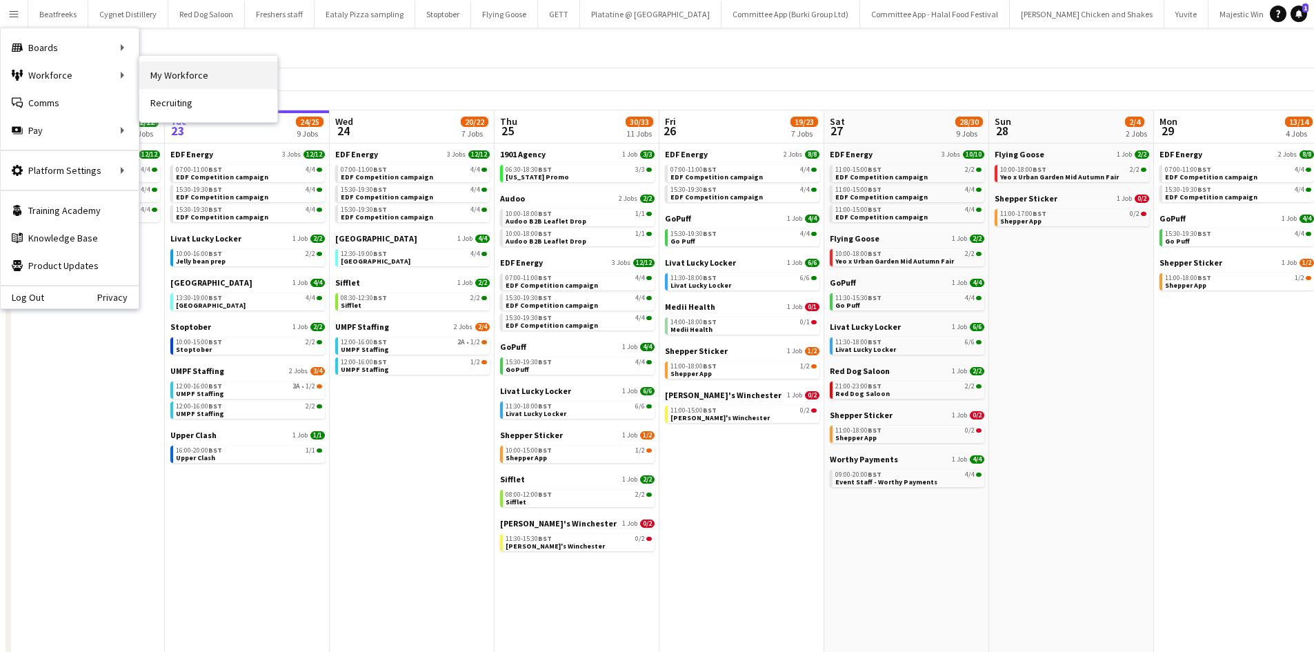
click at [164, 68] on link "My Workforce" at bounding box center [208, 75] width 138 height 28
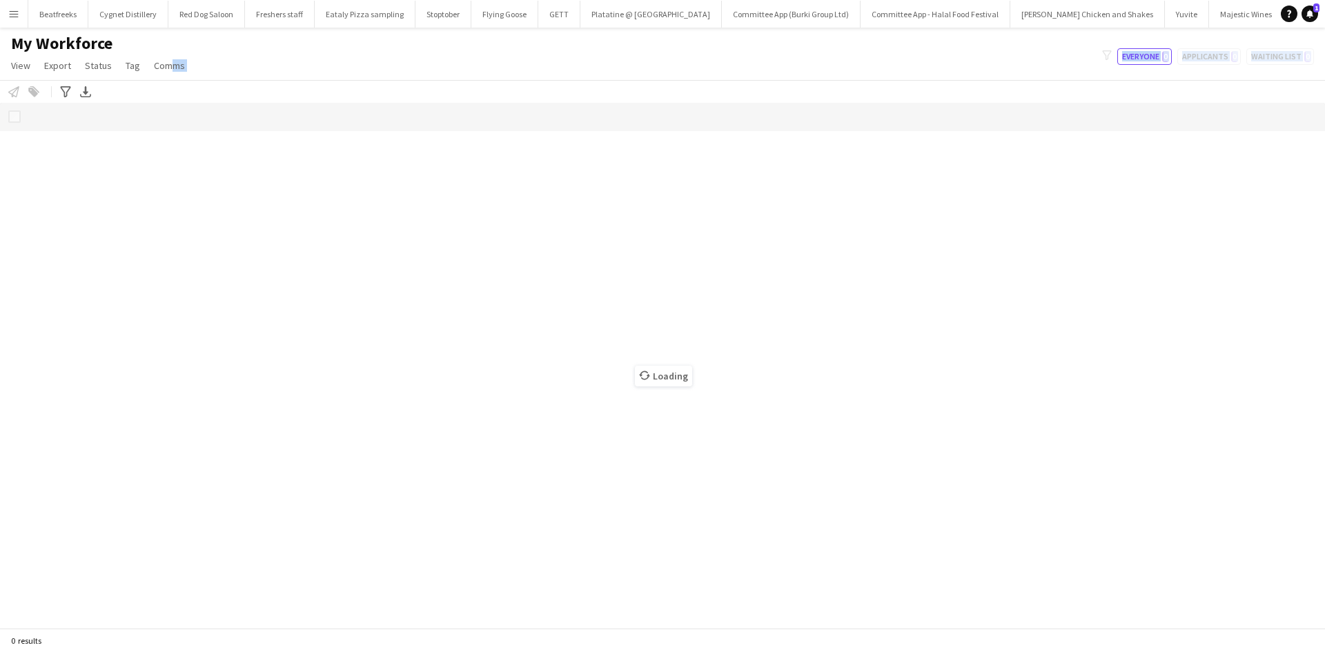
click at [179, 154] on main "My Workforce View Views Default view New view Update view Delete view Edit name…" at bounding box center [662, 331] width 1325 height 606
click at [221, 107] on div "Loading" at bounding box center [662, 365] width 1325 height 525
click at [277, 71] on div "My Workforce View Views Default view New view Update view Delete view Edit name…" at bounding box center [662, 56] width 1325 height 47
click at [272, 72] on div "My Workforce View Views Default view New view Update view Delete view Edit name…" at bounding box center [662, 56] width 1325 height 47
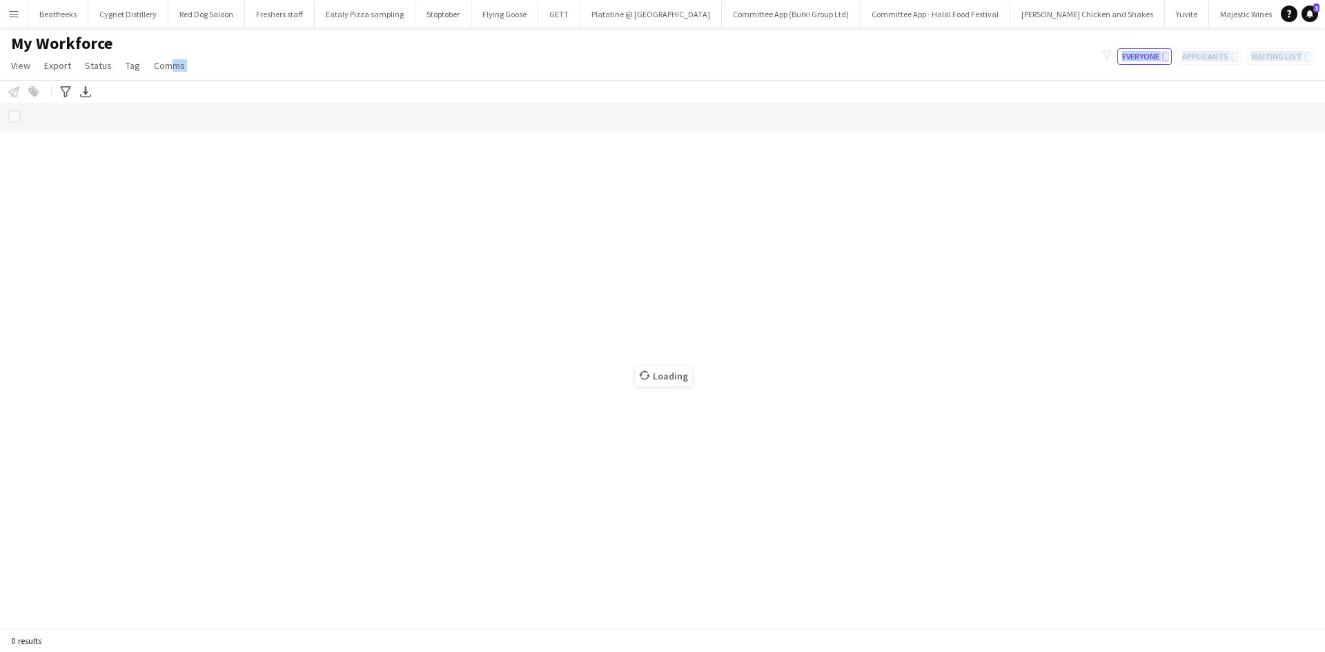
click at [257, 44] on div "My Workforce View Views Default view New view Update view Delete view Edit name…" at bounding box center [662, 56] width 1325 height 47
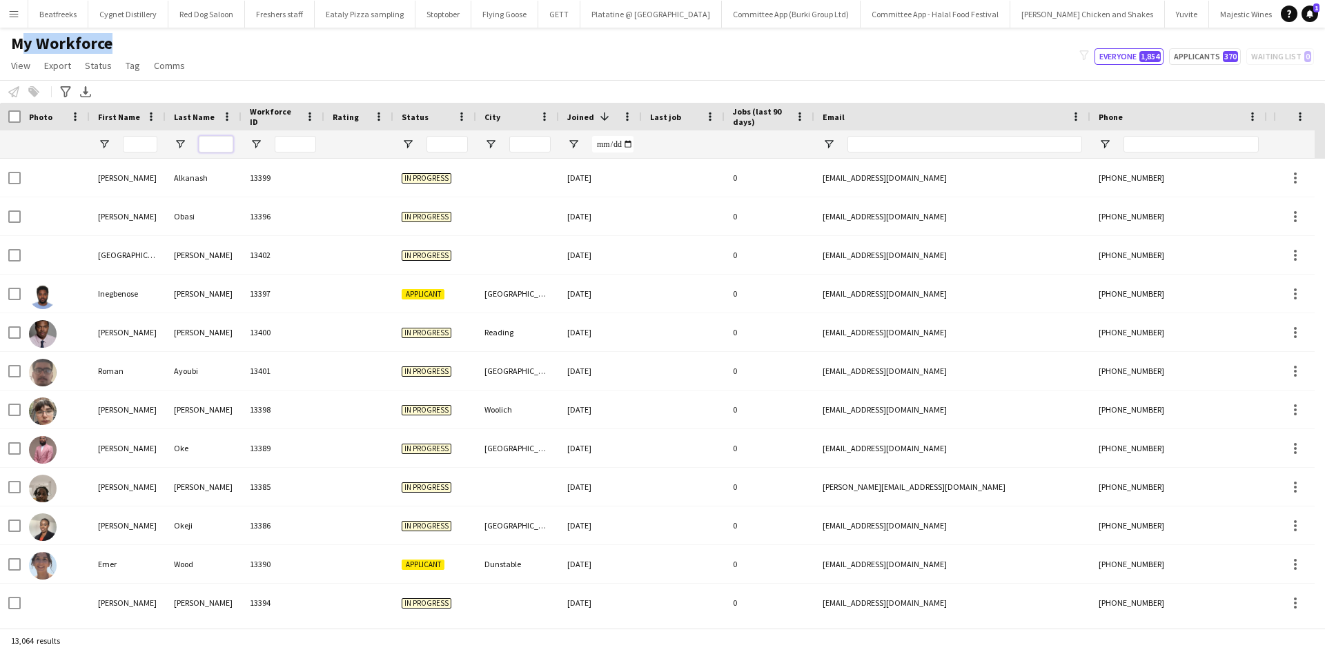
type input "**********"
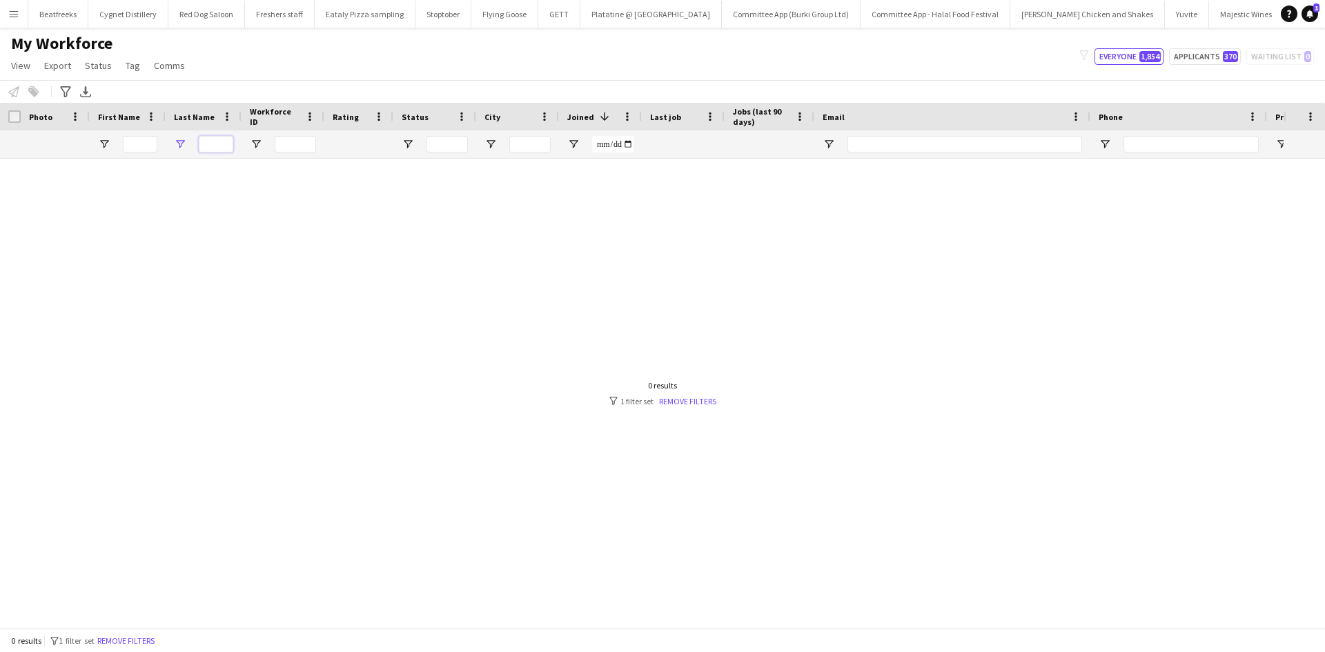
type input "*"
type input "*******"
drag, startPoint x: 229, startPoint y: 145, endPoint x: 177, endPoint y: 144, distance: 51.8
click at [177, 144] on div "*******" at bounding box center [204, 144] width 76 height 28
click at [525, 135] on div at bounding box center [529, 144] width 41 height 28
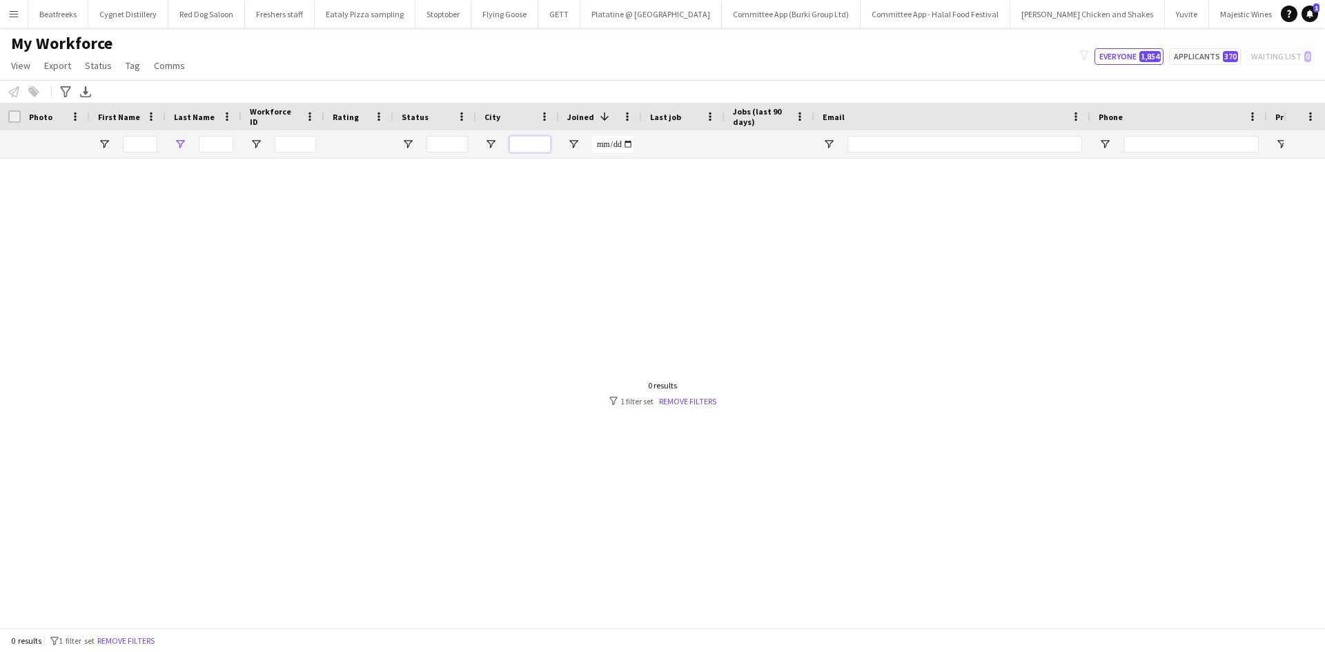
click at [528, 144] on input "City Filter Input" at bounding box center [529, 144] width 41 height 17
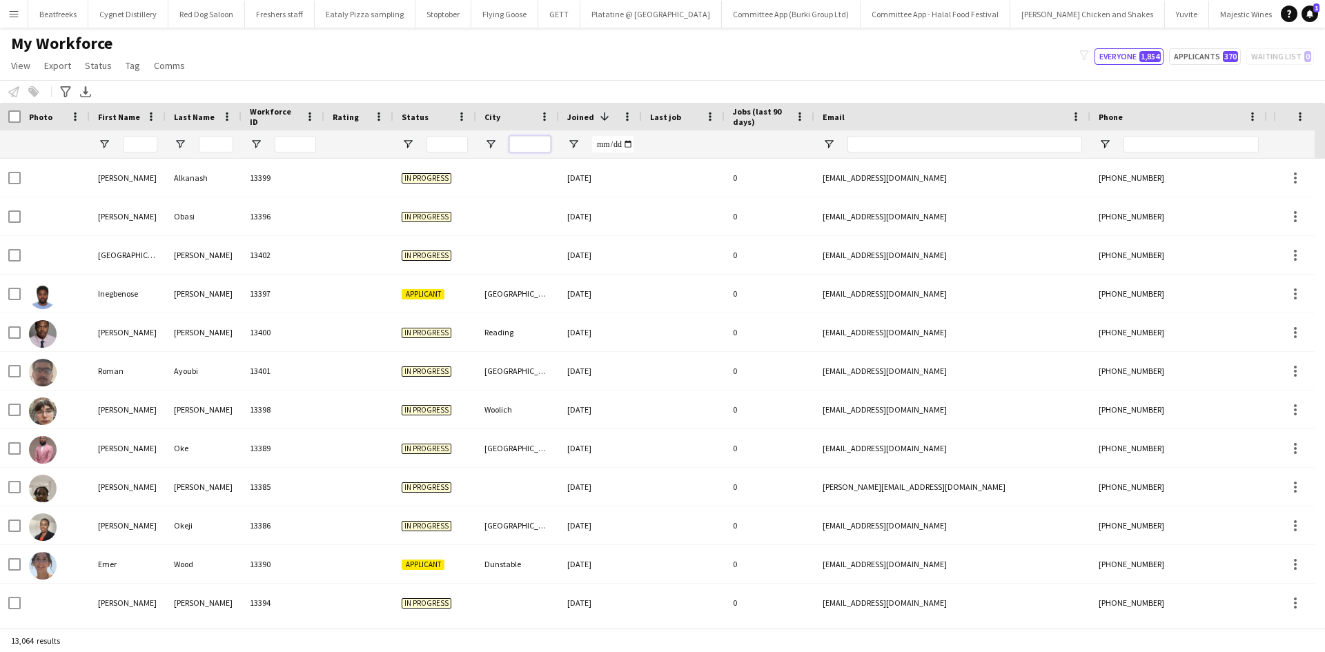
click at [528, 144] on input "City Filter Input" at bounding box center [529, 144] width 41 height 17
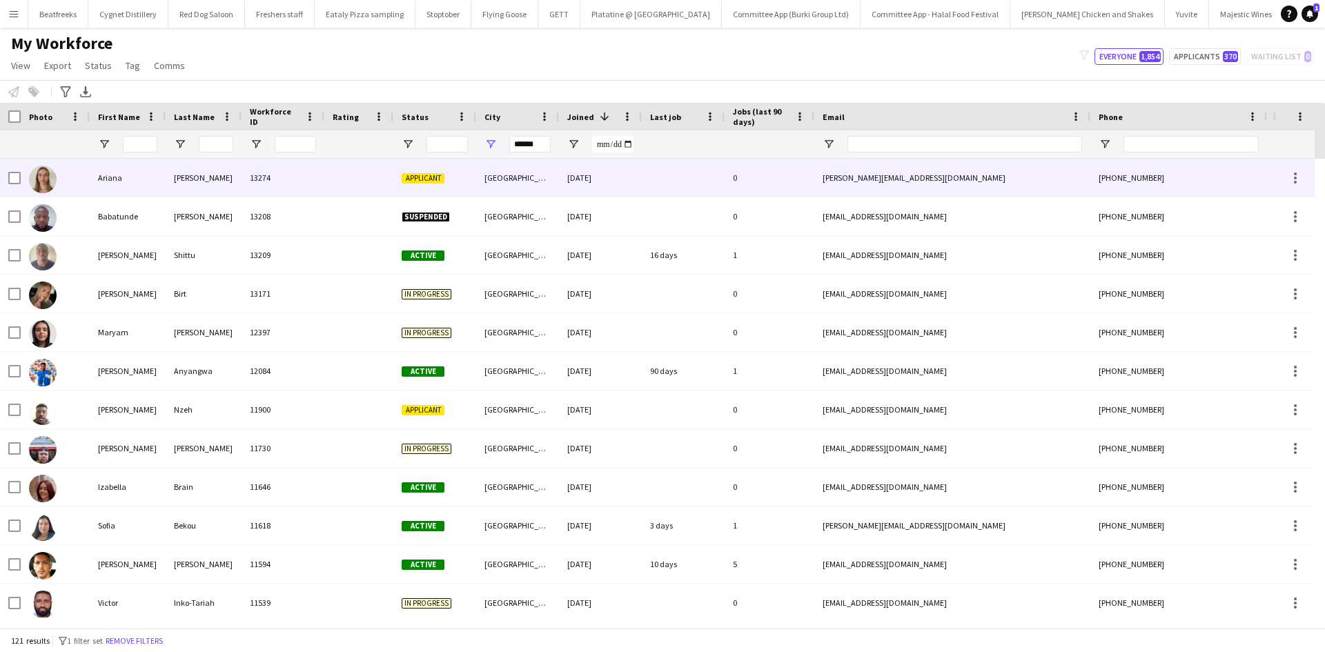
click at [533, 166] on div "[GEOGRAPHIC_DATA]" at bounding box center [517, 178] width 83 height 38
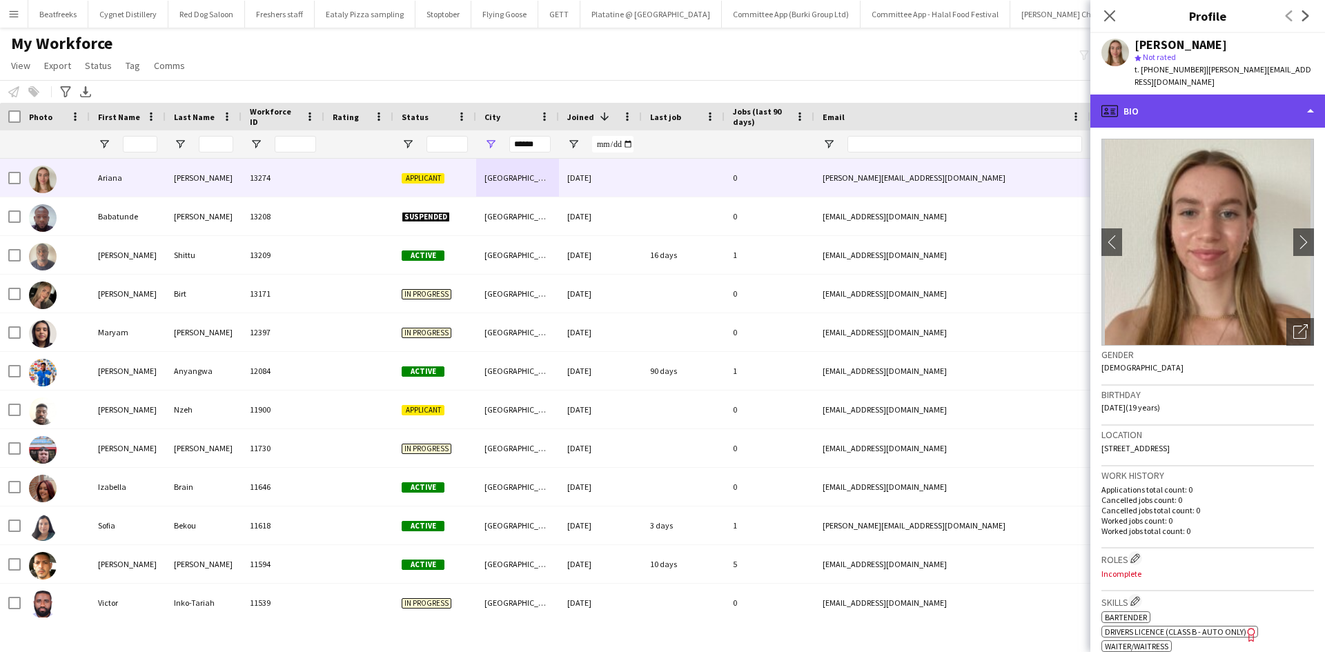
click at [1152, 95] on div "profile Bio" at bounding box center [1207, 111] width 235 height 33
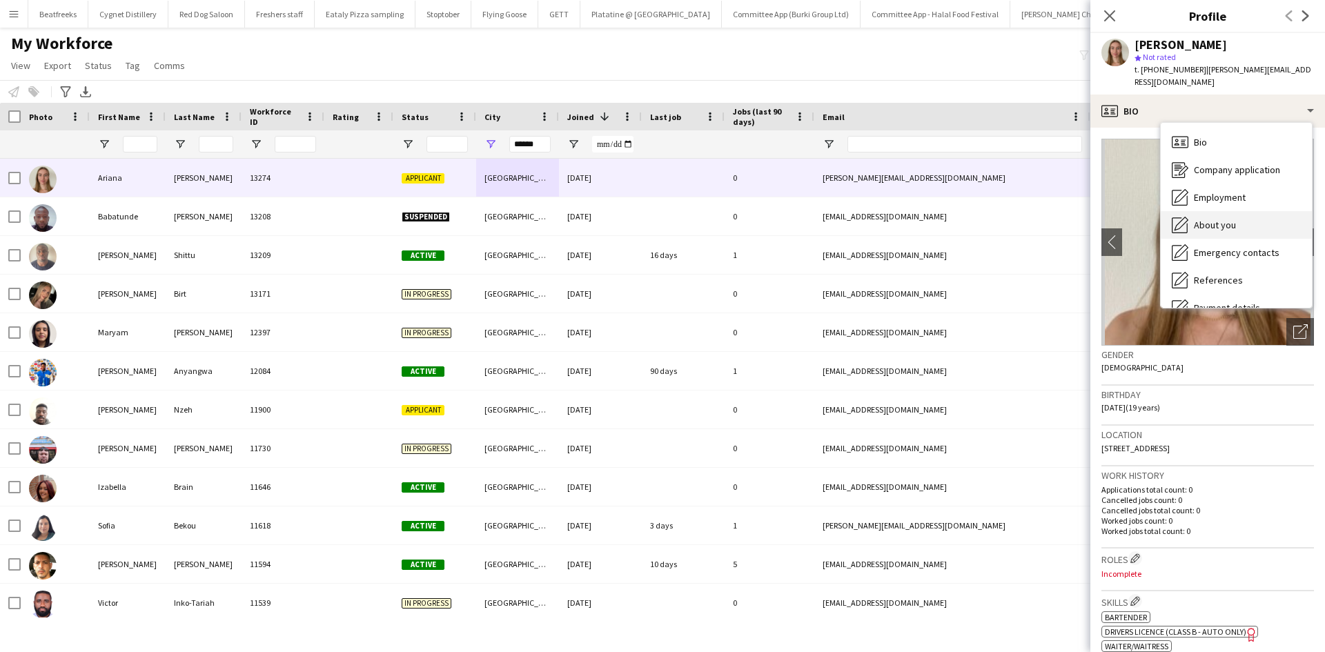
click at [1228, 211] on div "About you About you" at bounding box center [1236, 225] width 151 height 28
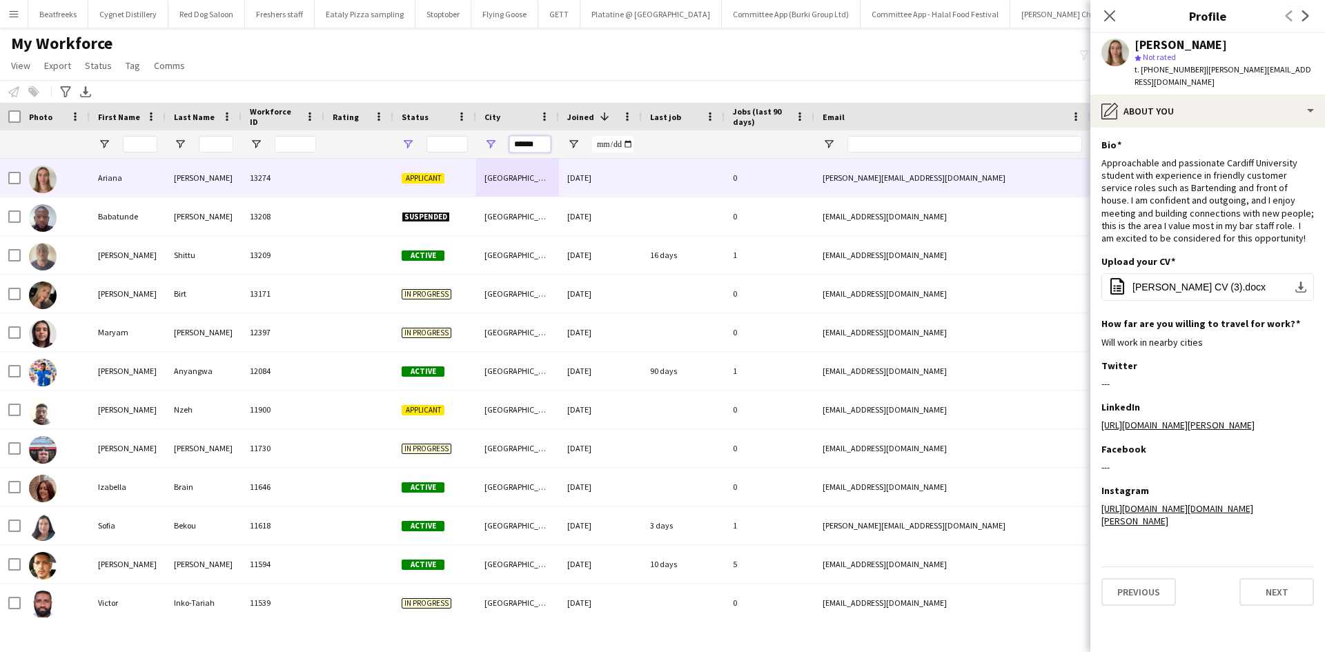
drag, startPoint x: 535, startPoint y: 143, endPoint x: 410, endPoint y: 138, distance: 125.0
click at [410, 138] on div at bounding box center [748, 144] width 1496 height 28
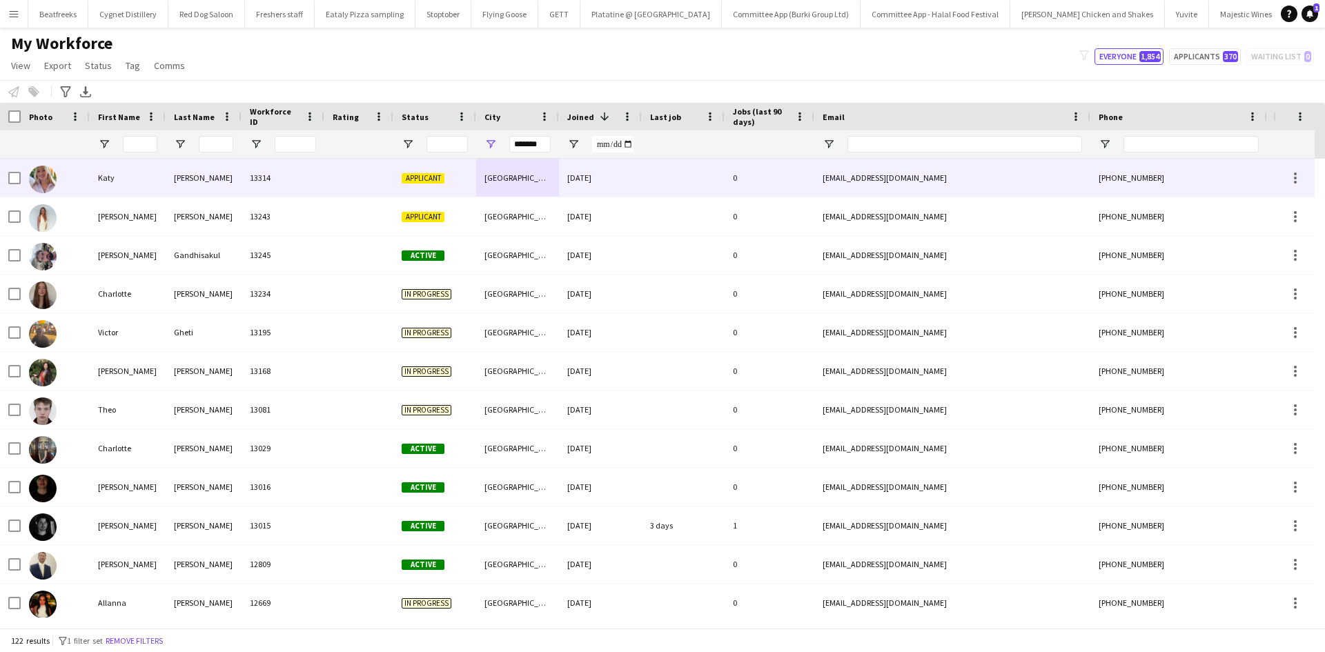
click at [488, 177] on div "Bristol" at bounding box center [517, 178] width 83 height 38
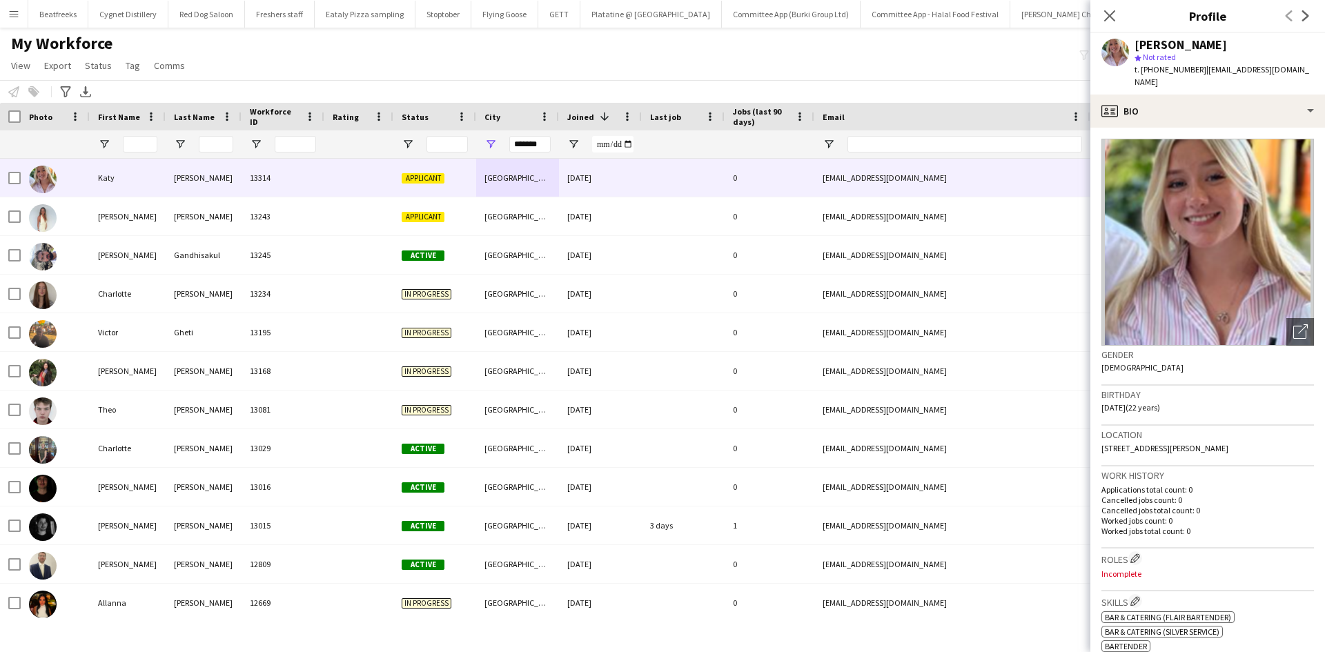
drag, startPoint x: 1220, startPoint y: 429, endPoint x: 1179, endPoint y: 435, distance: 41.1
click at [1179, 435] on div "Location 17 Byron Place, Bristol, BS8 1JT" at bounding box center [1207, 446] width 213 height 40
copy span "BS8 1JT"
drag, startPoint x: 542, startPoint y: 144, endPoint x: 444, endPoint y: 160, distance: 99.9
click at [444, 160] on div "Workforce Details Photo First Name" at bounding box center [662, 365] width 1325 height 525
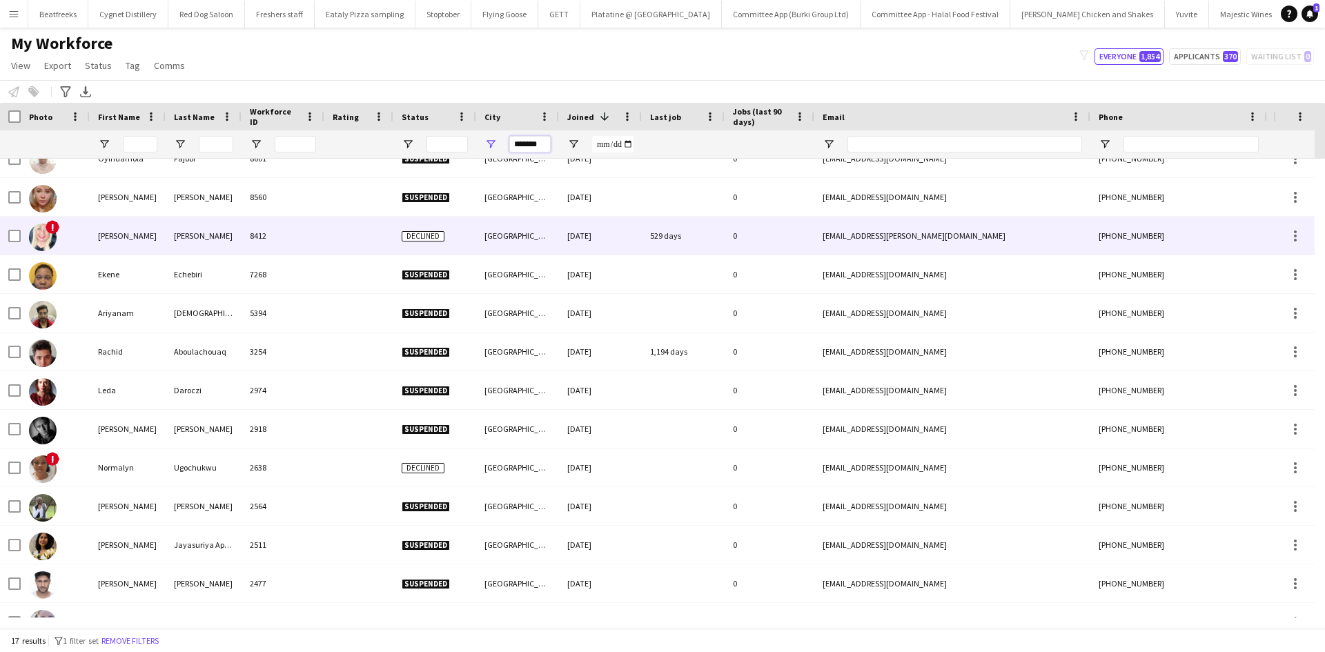
scroll to position [59, 0]
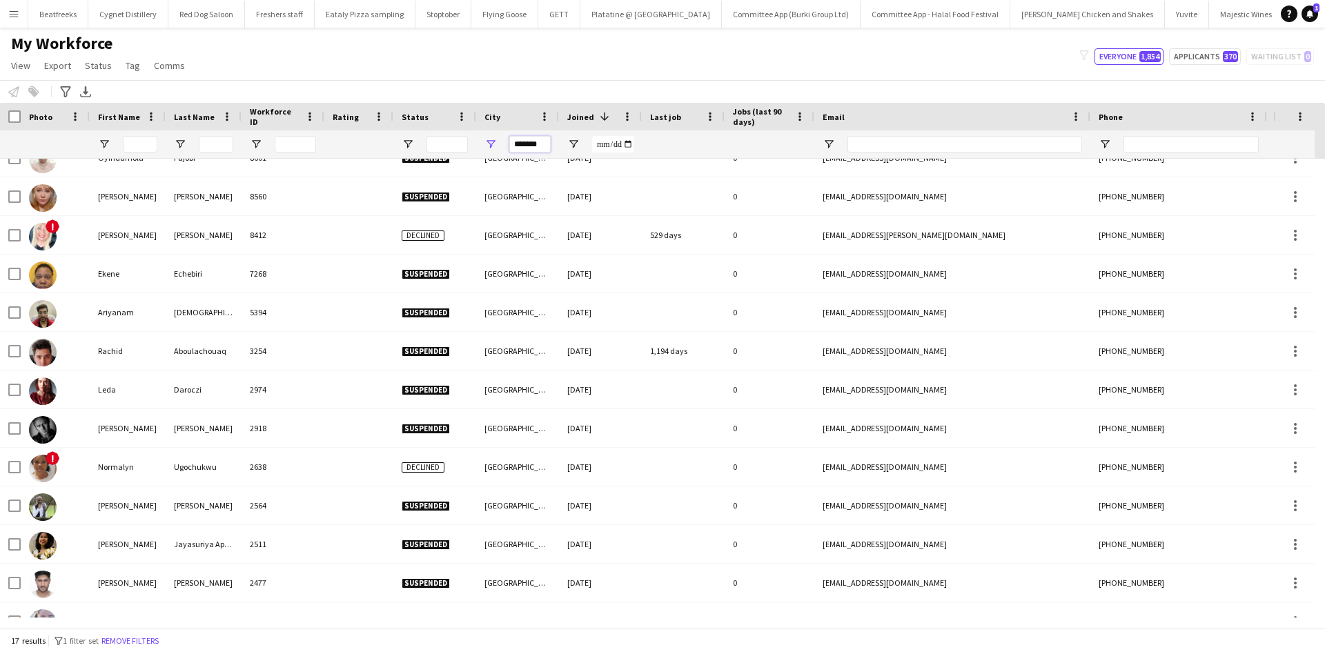
type input "*******"
click at [142, 143] on input "First Name Filter Input" at bounding box center [140, 144] width 34 height 17
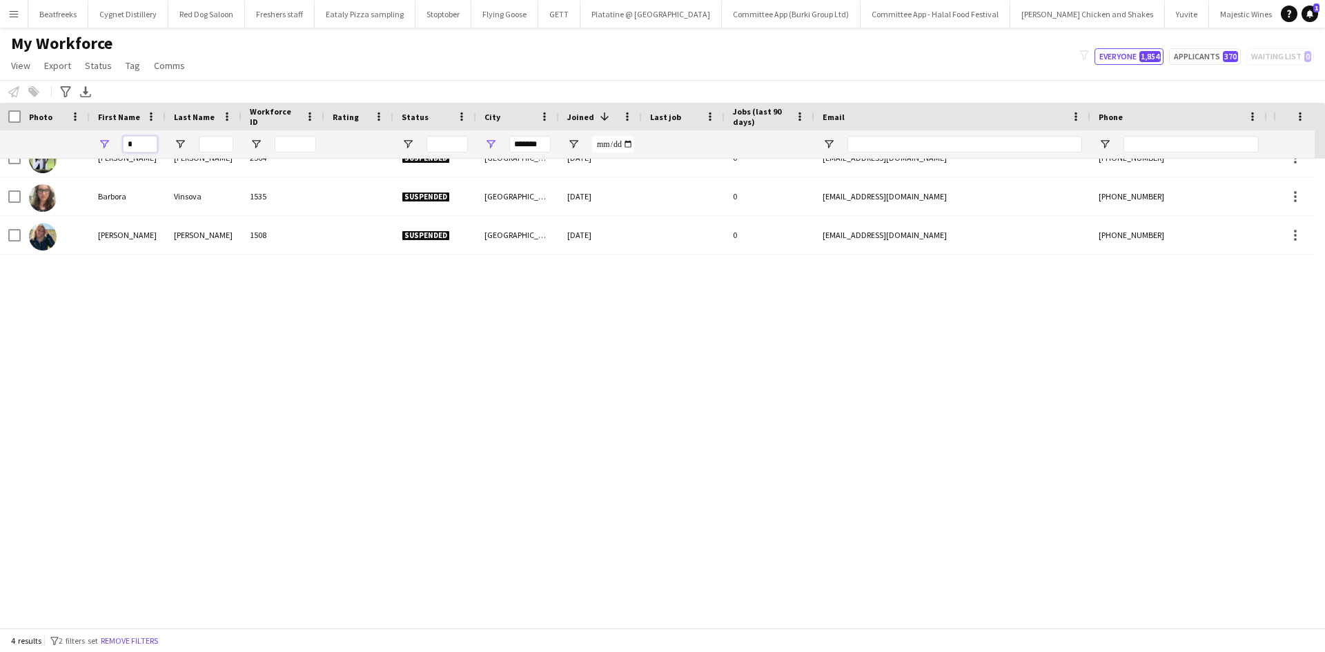
scroll to position [0, 0]
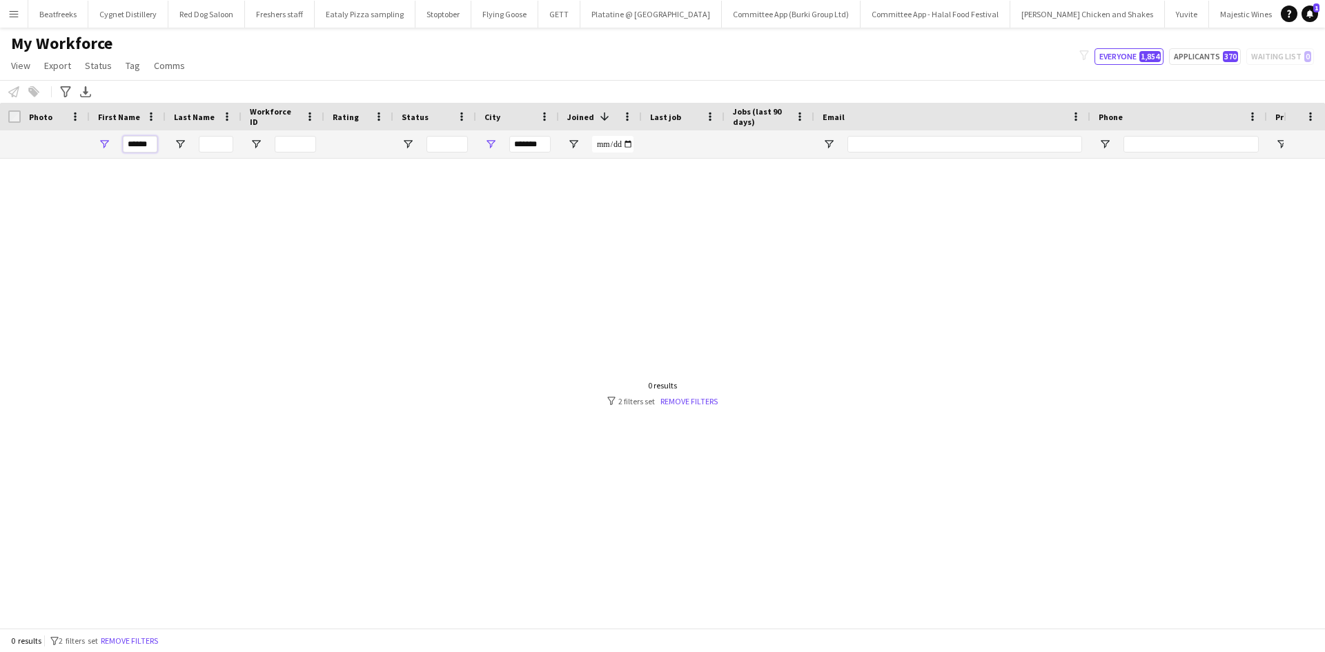
type input "******"
drag, startPoint x: 543, startPoint y: 141, endPoint x: 510, endPoint y: 149, distance: 34.0
click at [510, 149] on input "*******" at bounding box center [529, 144] width 41 height 17
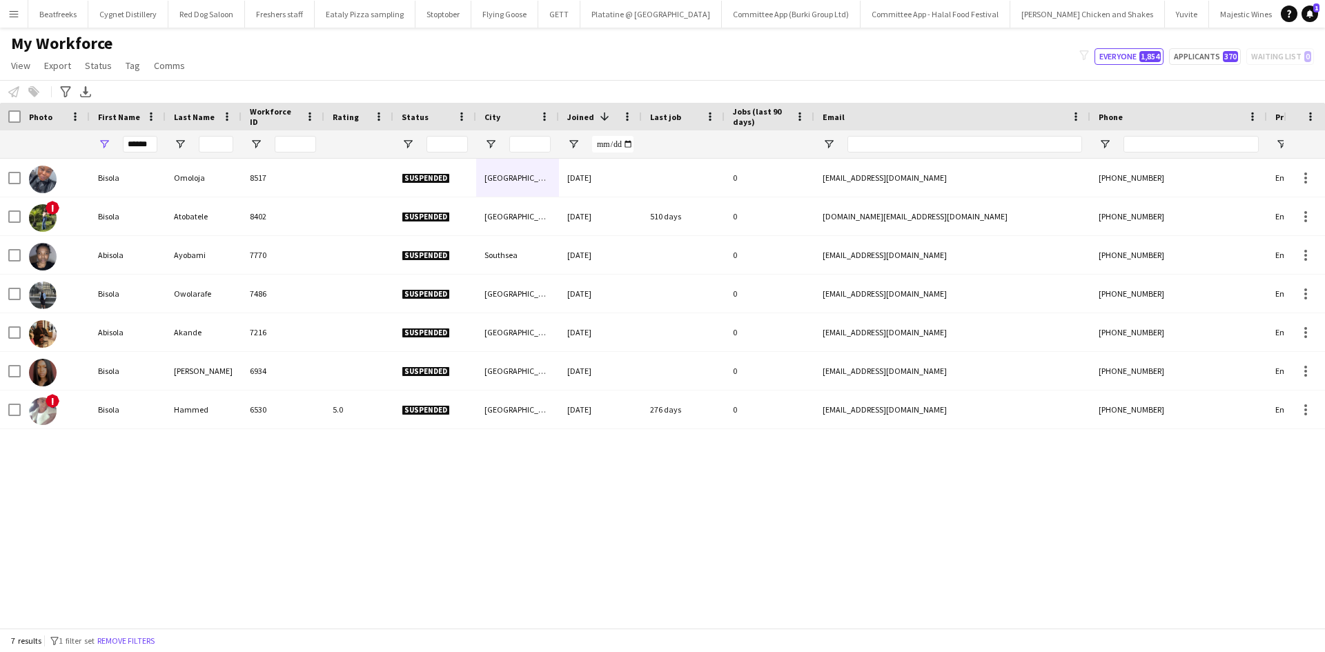
click at [572, 79] on div "My Workforce View Views Default view New view Update view Delete view Edit name…" at bounding box center [662, 56] width 1325 height 47
drag, startPoint x: 139, startPoint y: 148, endPoint x: 30, endPoint y: 177, distance: 112.6
click at [30, 177] on div "Workforce Details Photo First Name" at bounding box center [662, 365] width 1325 height 525
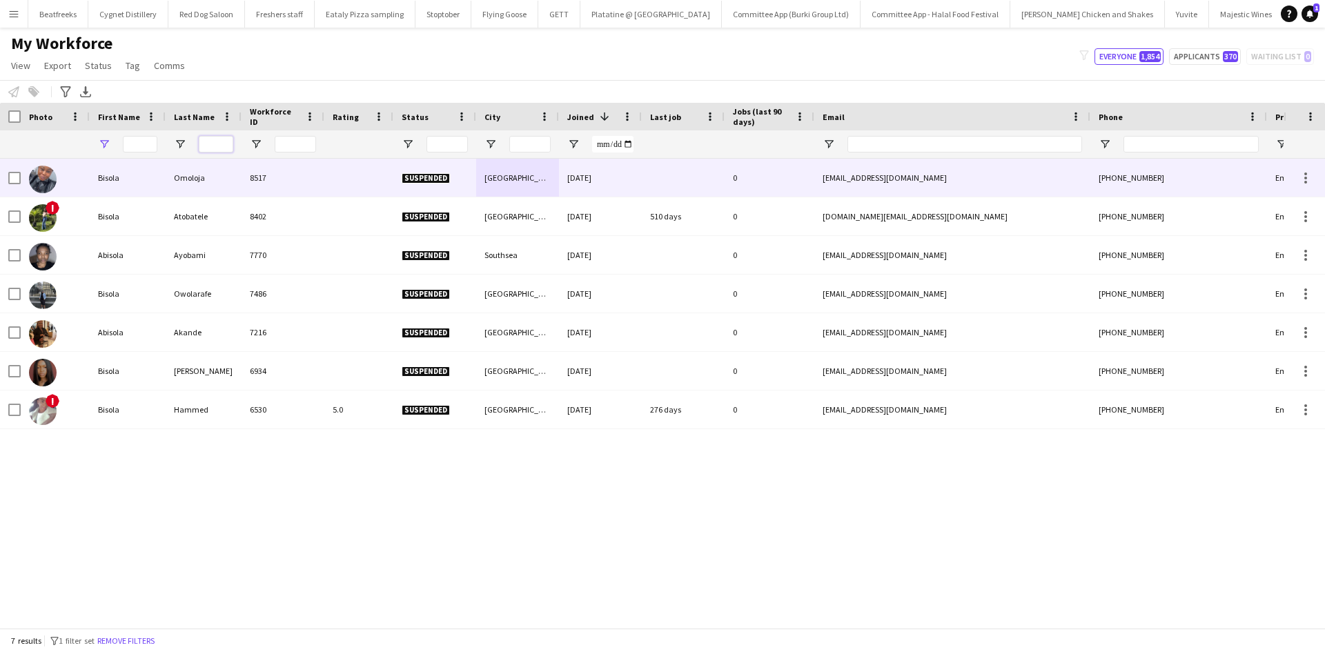
click at [208, 142] on input "Last Name Filter Input" at bounding box center [216, 144] width 34 height 17
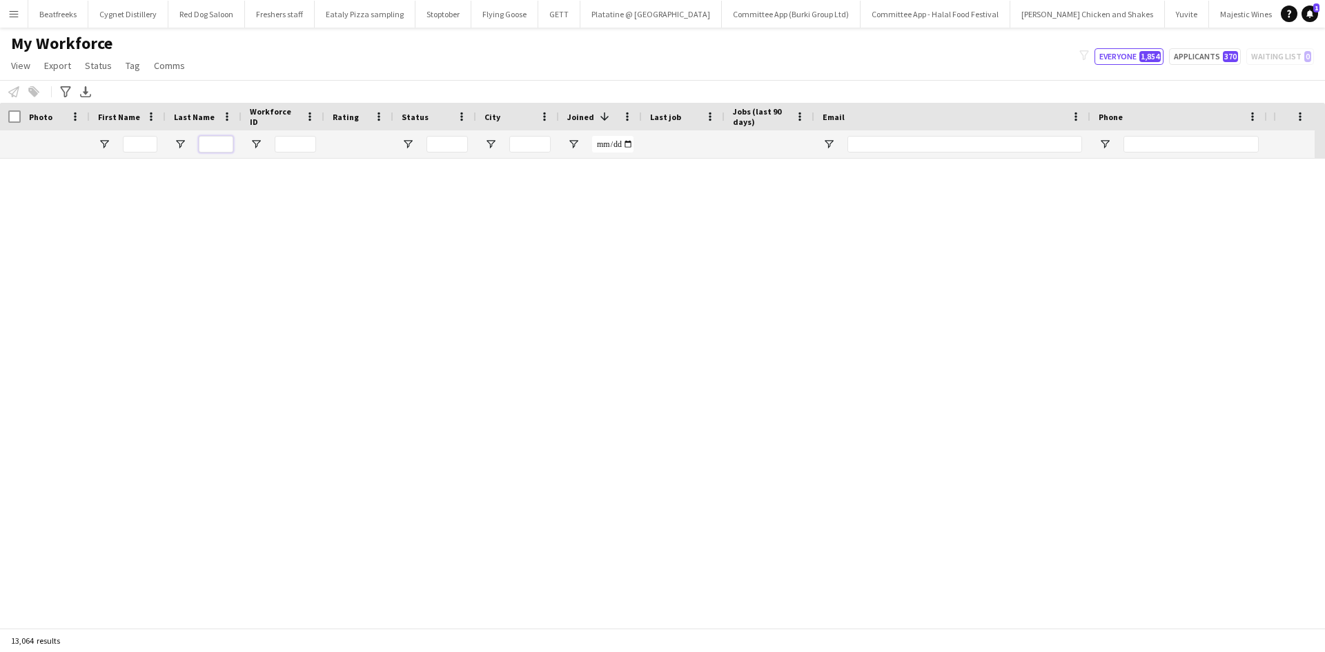
click at [208, 142] on input "Last Name Filter Input" at bounding box center [216, 144] width 34 height 17
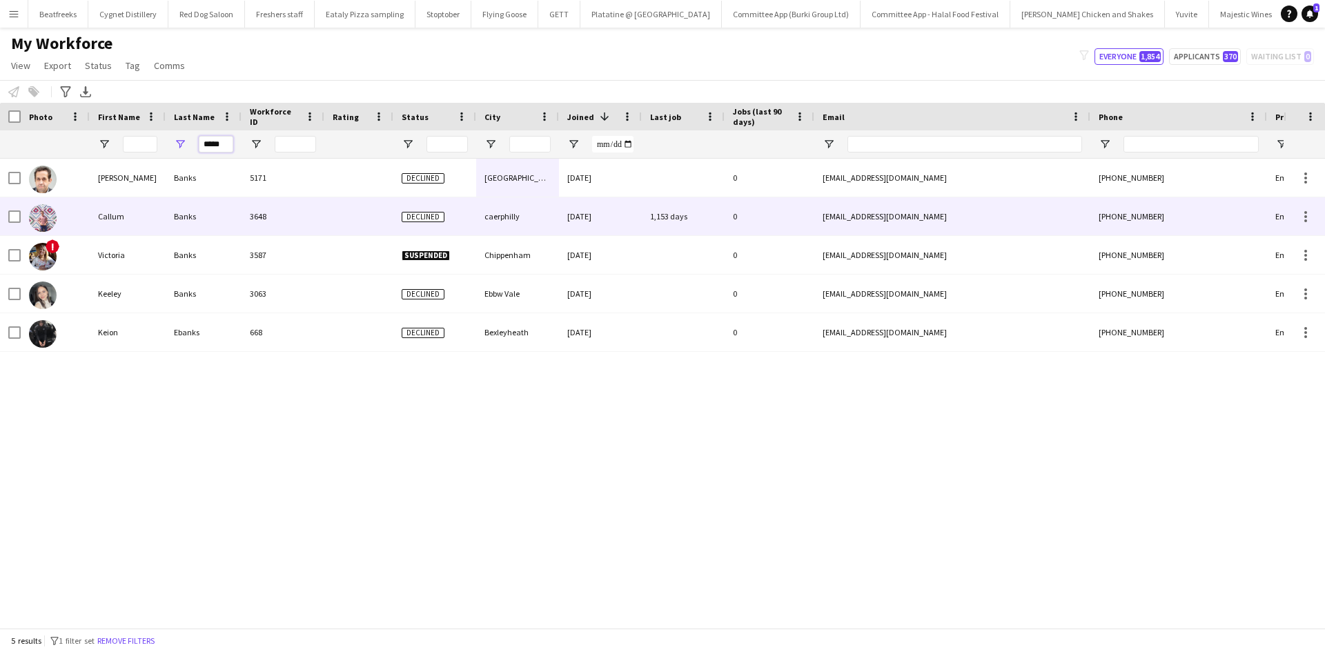
type input "*****"
click at [299, 213] on div "3648" at bounding box center [282, 216] width 83 height 38
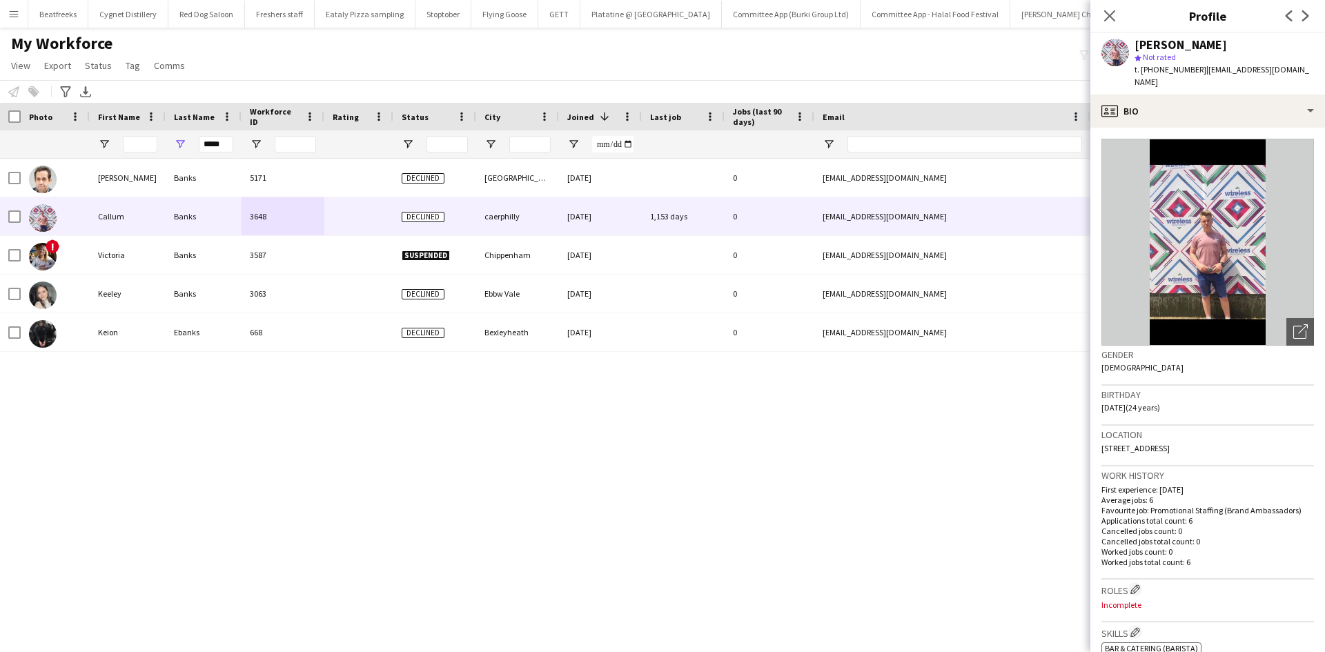
drag, startPoint x: 1234, startPoint y: 440, endPoint x: 1202, endPoint y: 446, distance: 32.5
click at [1202, 446] on div "Location 19 Y Cedwrydden, caerphilly, NP121FD" at bounding box center [1207, 446] width 213 height 40
copy span "NP121FD"
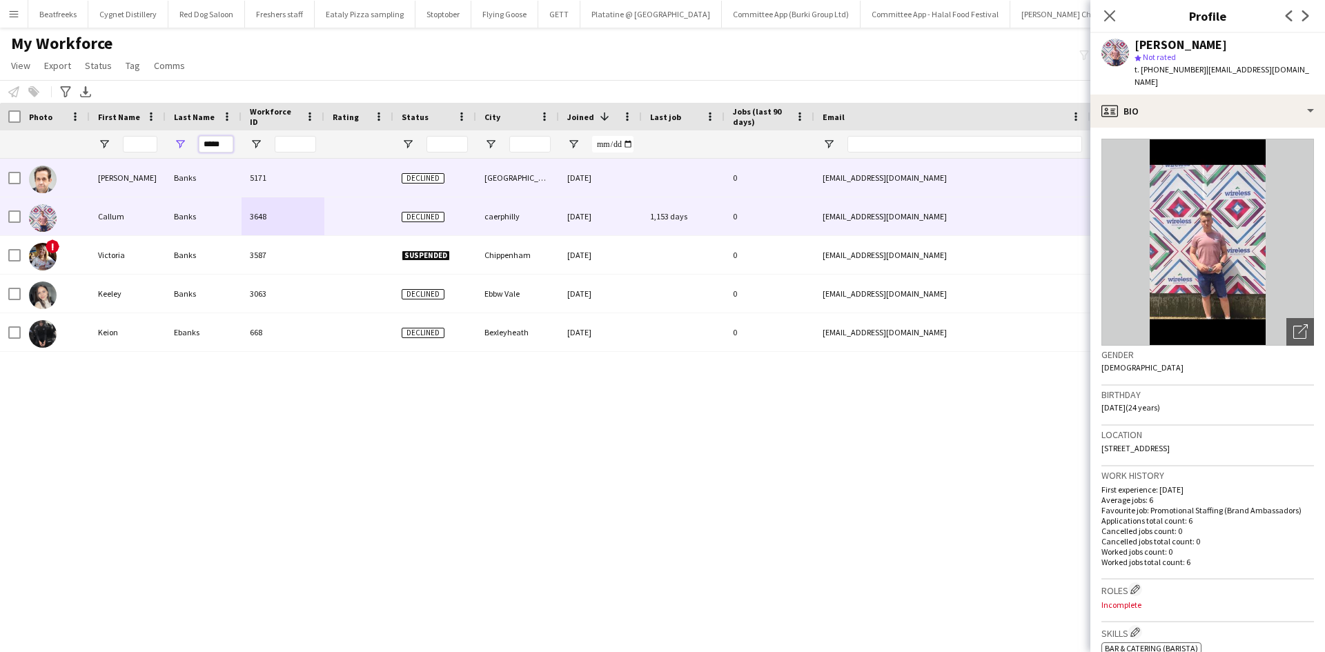
drag, startPoint x: 228, startPoint y: 146, endPoint x: 148, endPoint y: 162, distance: 81.7
click at [148, 162] on div "Workforce Details Photo First Name" at bounding box center [662, 365] width 1325 height 525
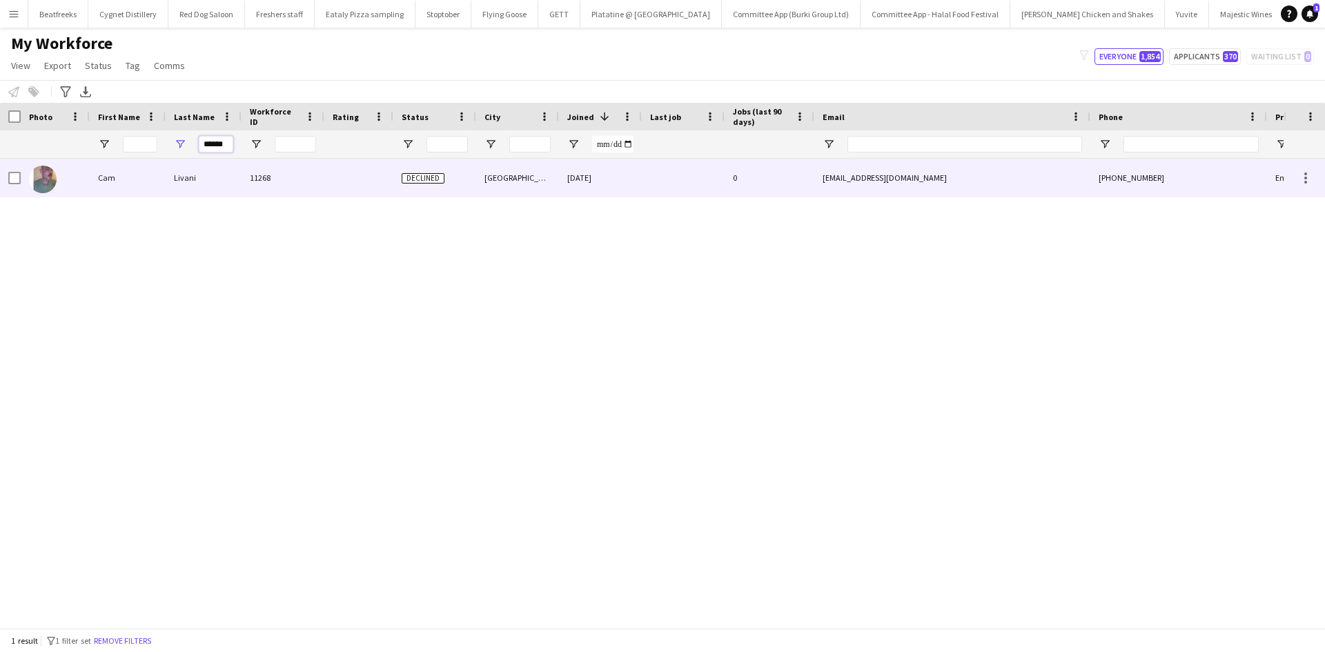
type input "******"
click at [170, 160] on div "Livani" at bounding box center [204, 178] width 76 height 38
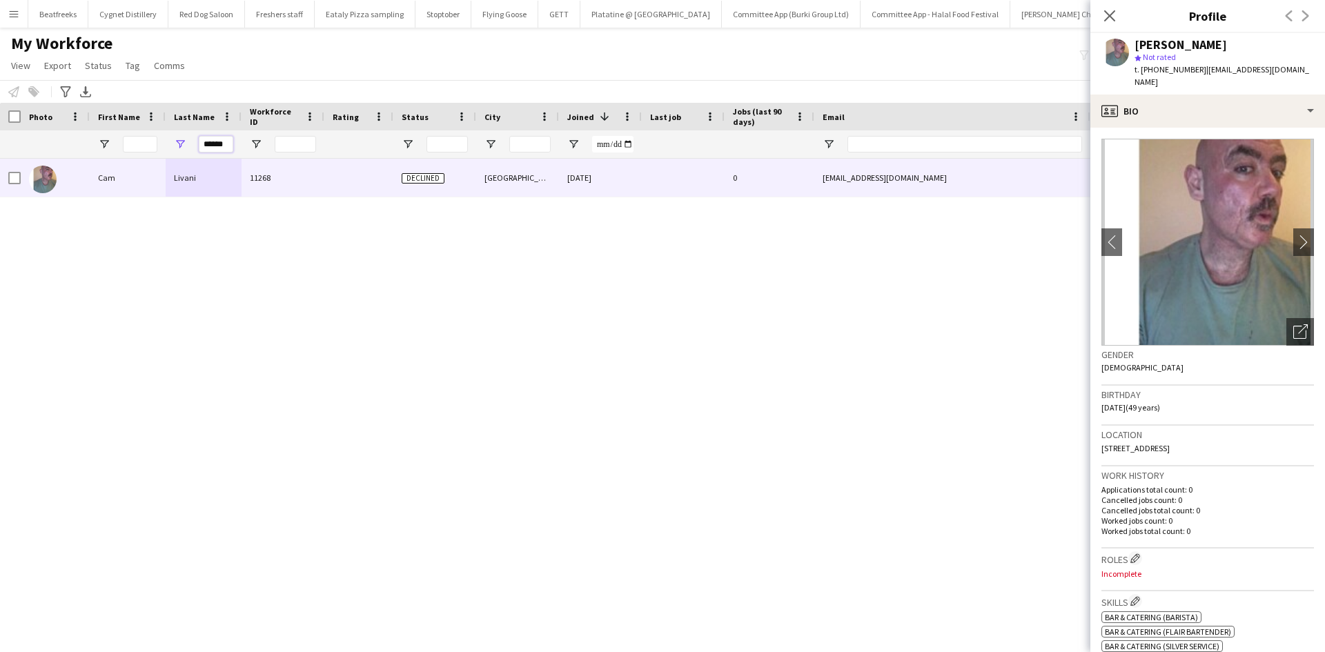
drag, startPoint x: 226, startPoint y: 144, endPoint x: 170, endPoint y: 146, distance: 55.2
click at [170, 146] on div "******" at bounding box center [204, 144] width 76 height 28
click at [133, 144] on input "First Name Filter Input" at bounding box center [140, 144] width 34 height 17
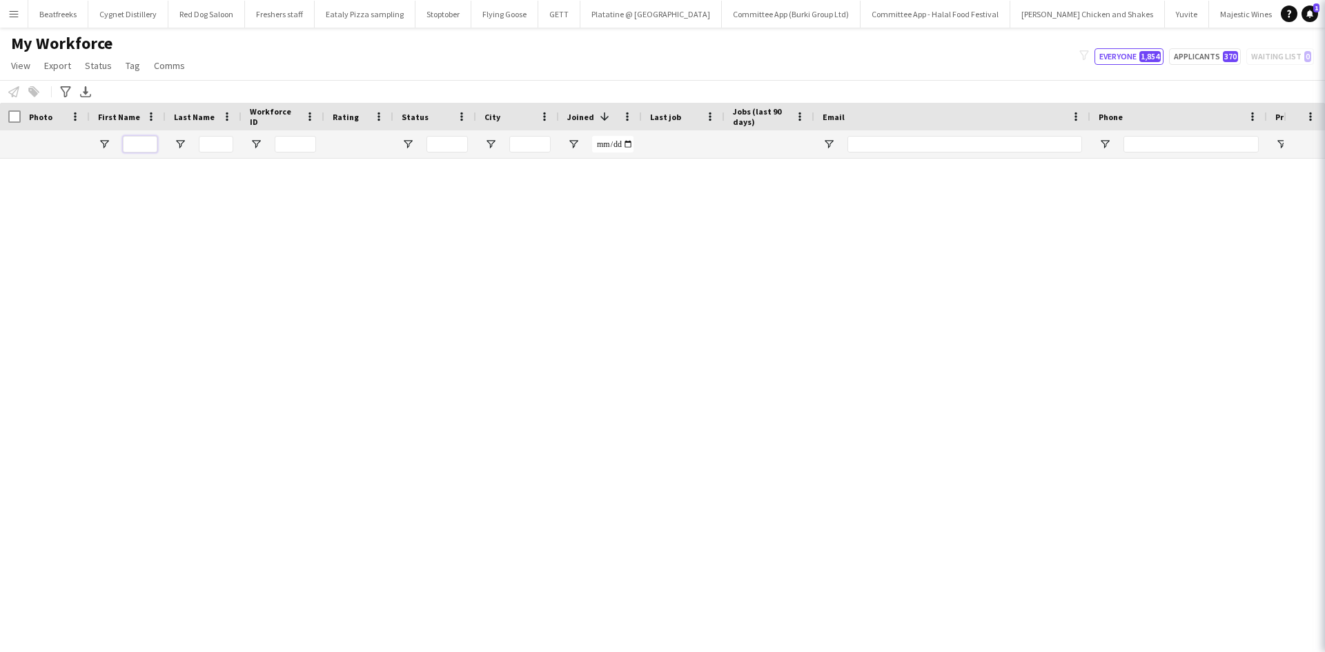
click at [133, 144] on input "First Name Filter Input" at bounding box center [140, 144] width 34 height 17
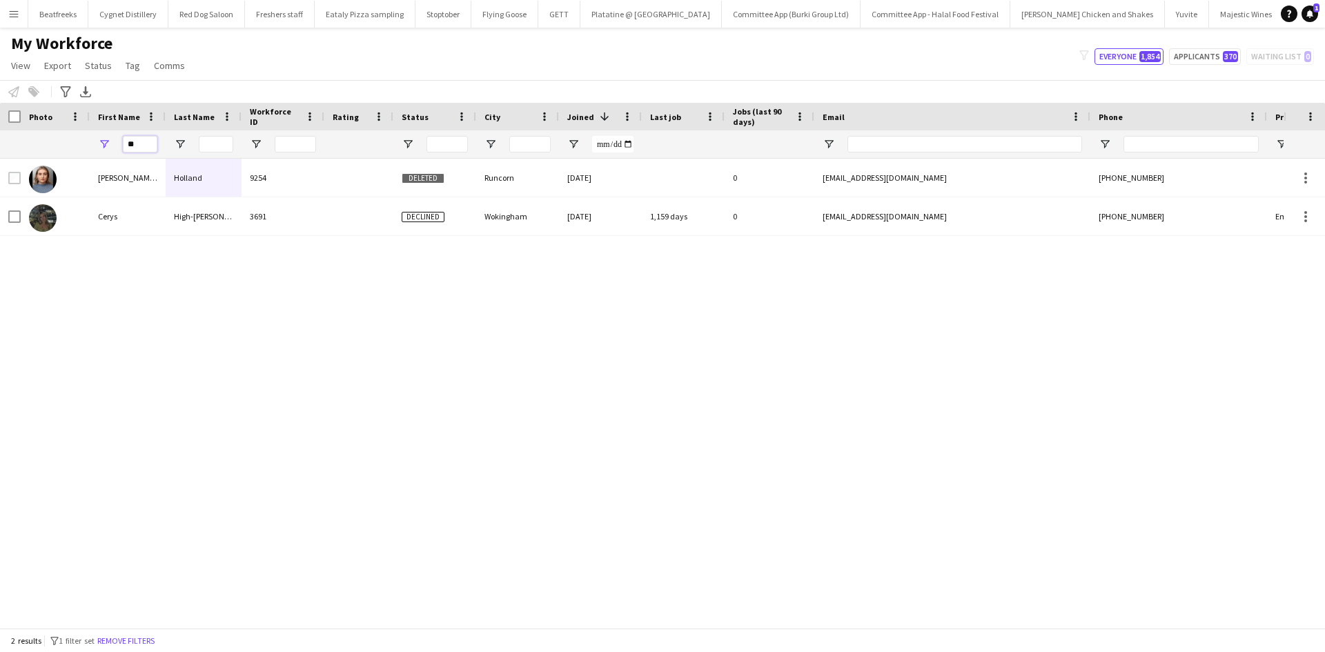
type input "*"
type input "****"
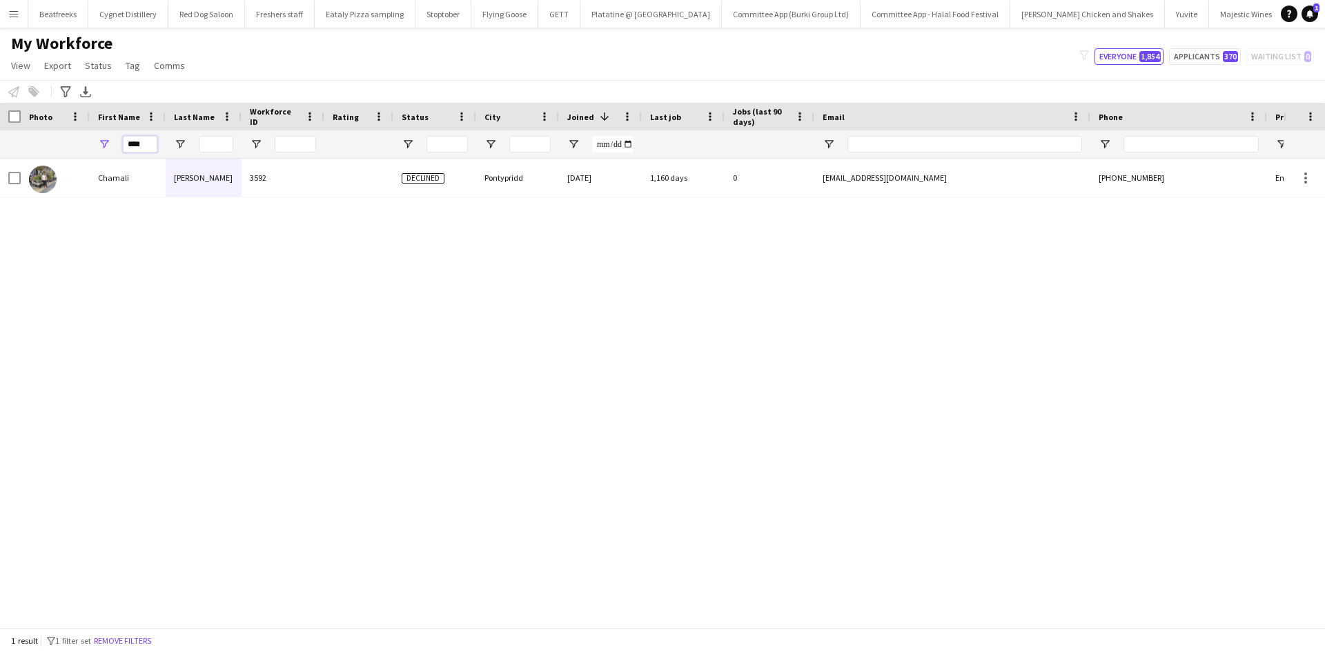
drag, startPoint x: 156, startPoint y: 149, endPoint x: 95, endPoint y: 147, distance: 60.8
click at [95, 147] on div "****" at bounding box center [128, 144] width 76 height 28
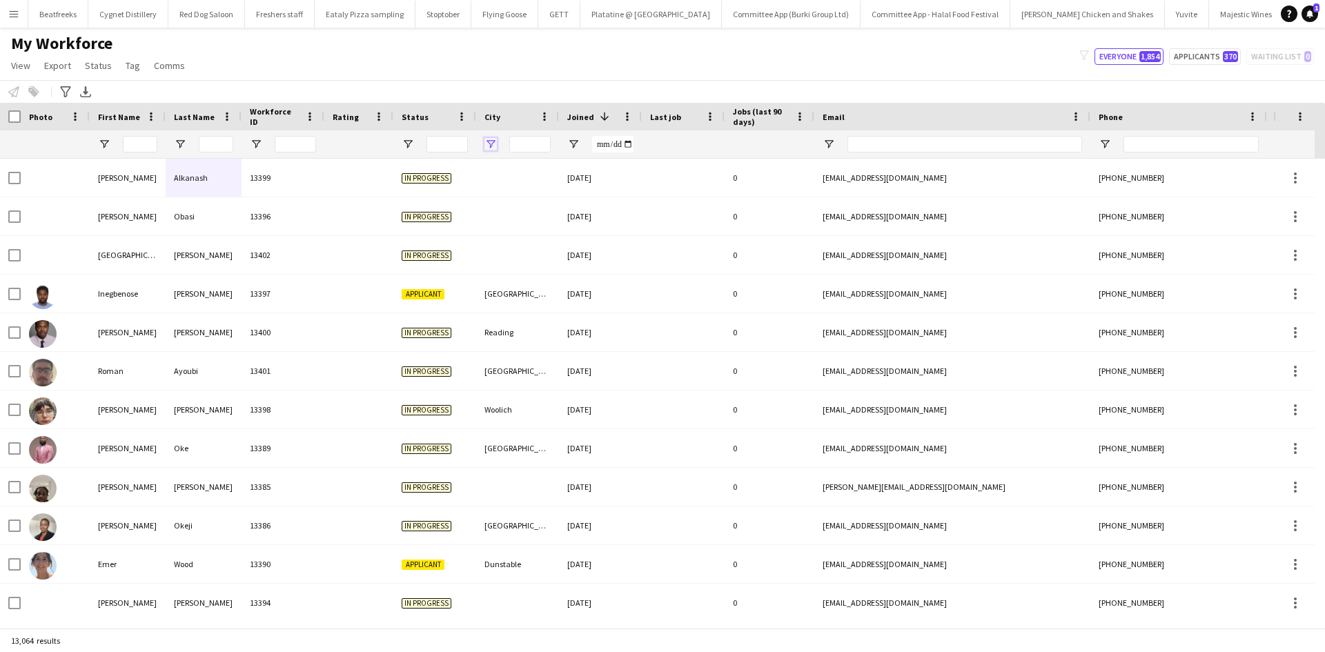
click at [489, 144] on span "Open Filter Menu" at bounding box center [490, 144] width 12 height 12
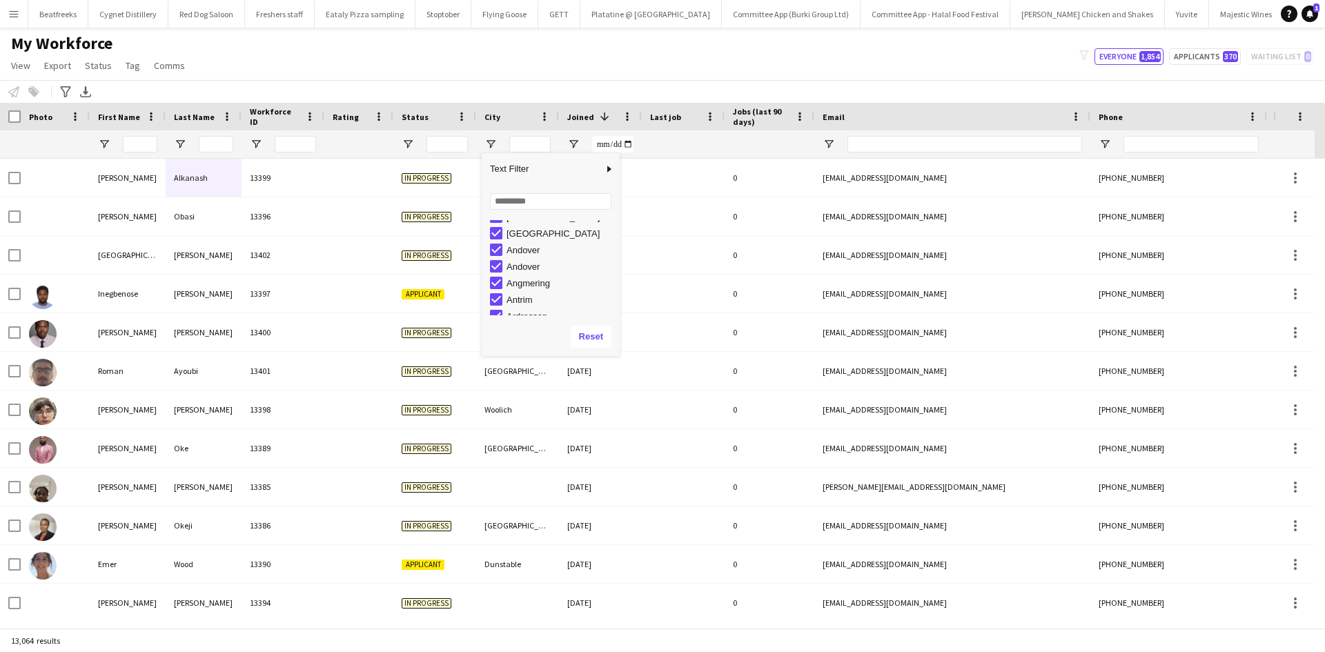
click at [565, 70] on div "My Workforce View Views Default view New view Update view Delete view Edit name…" at bounding box center [662, 56] width 1325 height 47
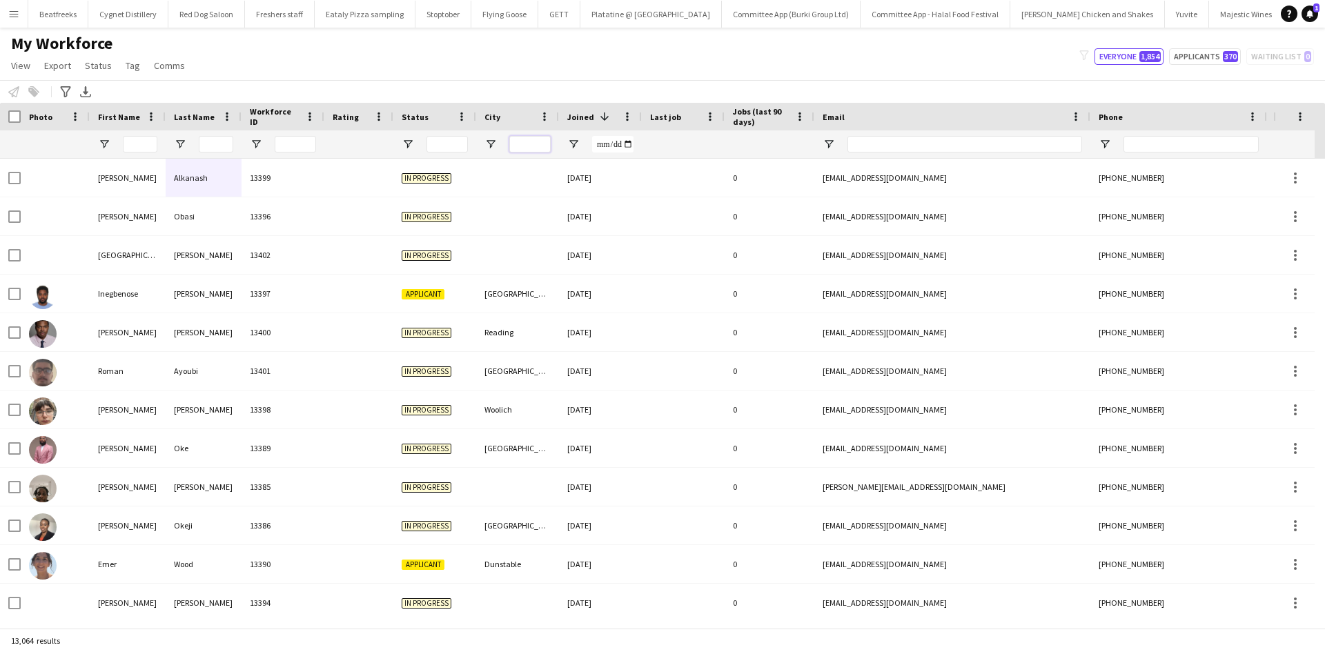
click at [529, 145] on input "City Filter Input" at bounding box center [529, 144] width 41 height 17
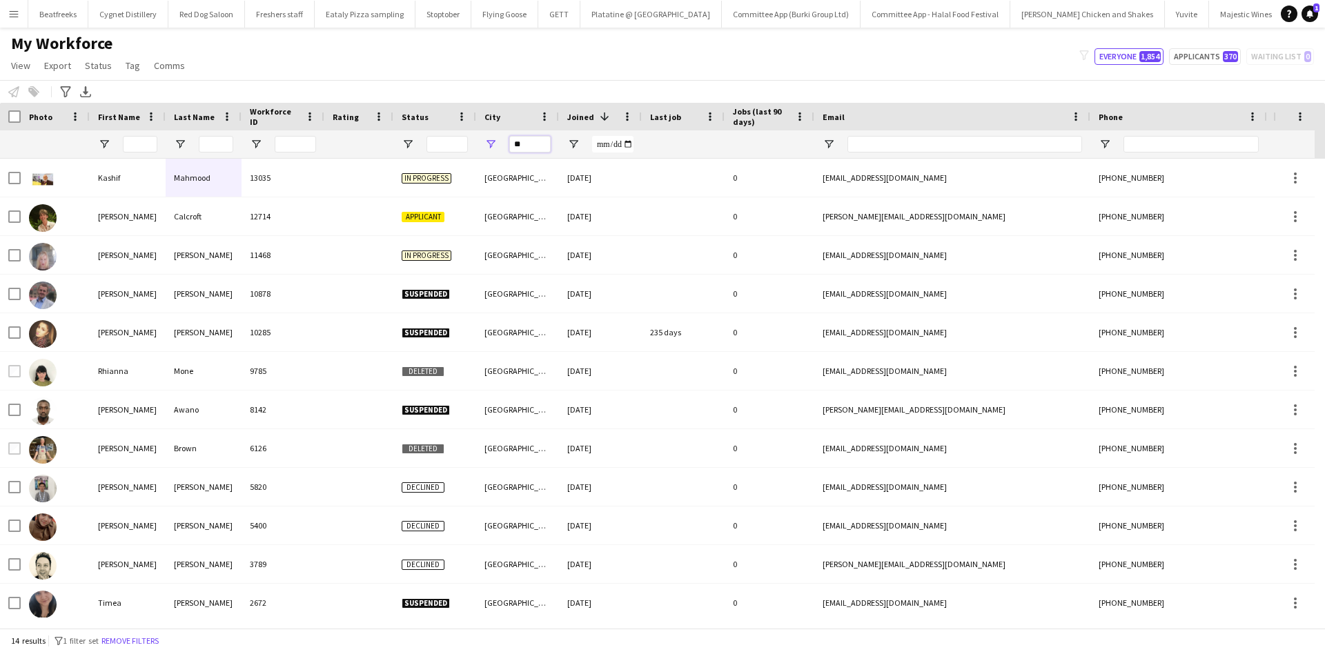
type input "*"
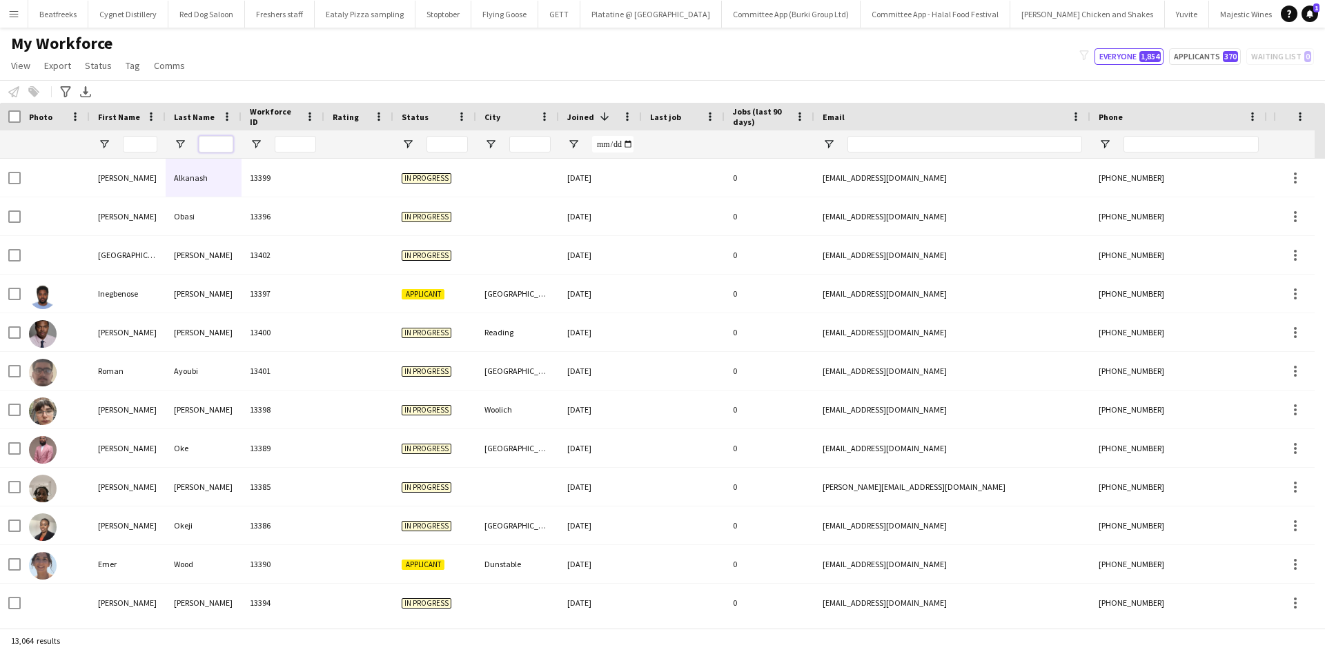
click at [221, 141] on input "Last Name Filter Input" at bounding box center [216, 144] width 34 height 17
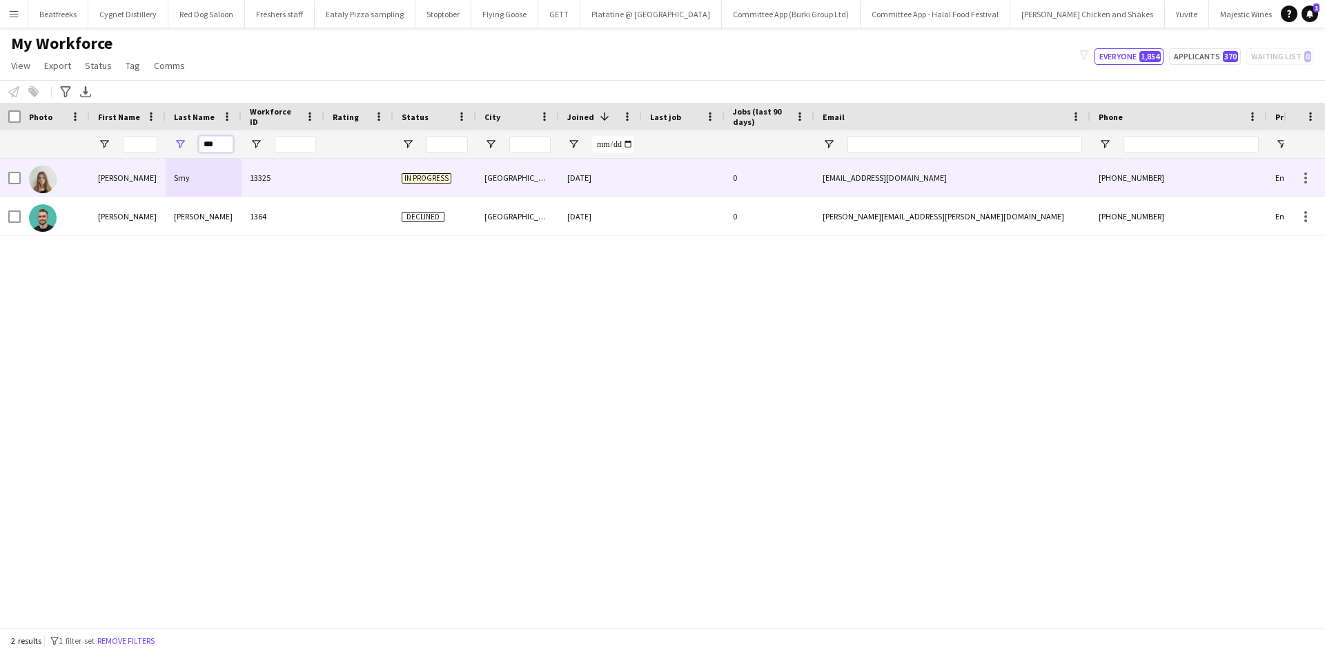
type input "***"
click at [222, 175] on div "Smy" at bounding box center [204, 178] width 76 height 38
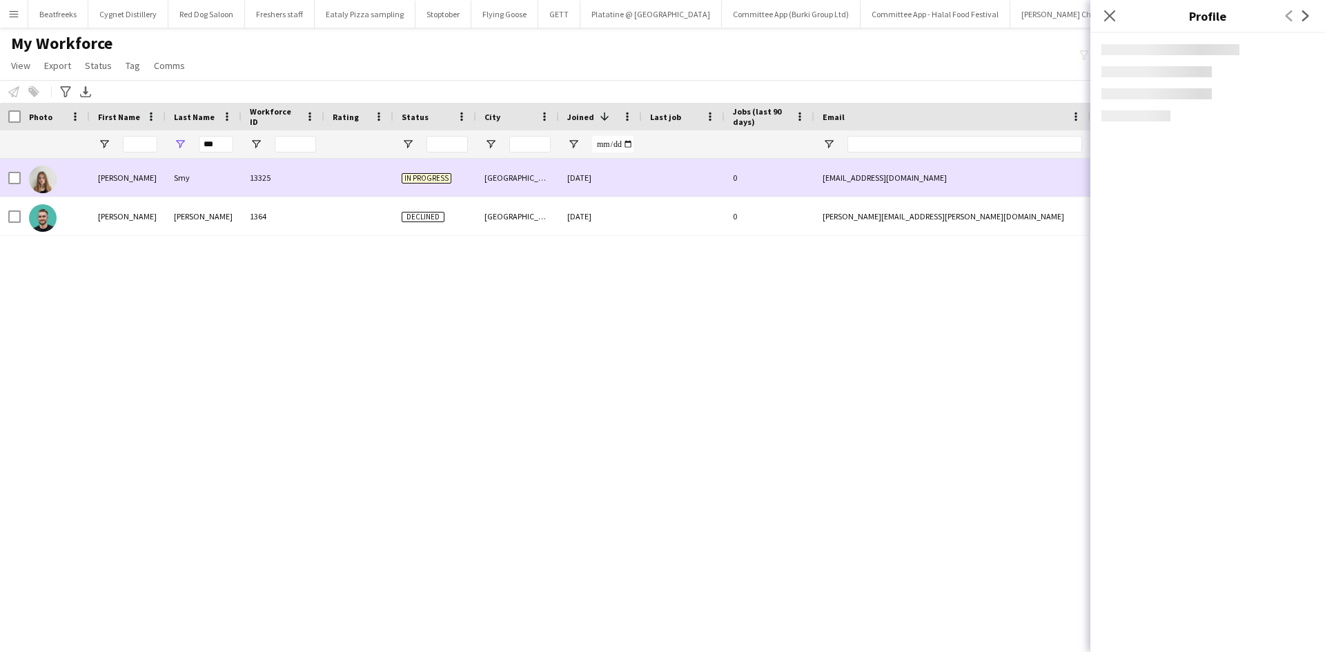
drag, startPoint x: 222, startPoint y: 175, endPoint x: 1150, endPoint y: 68, distance: 933.4
click at [900, 186] on div "Catherine Smy 13325 In progress Leeds 15-09-2025 0 cmsmy27@gmail.com +447585814…" at bounding box center [748, 178] width 1496 height 39
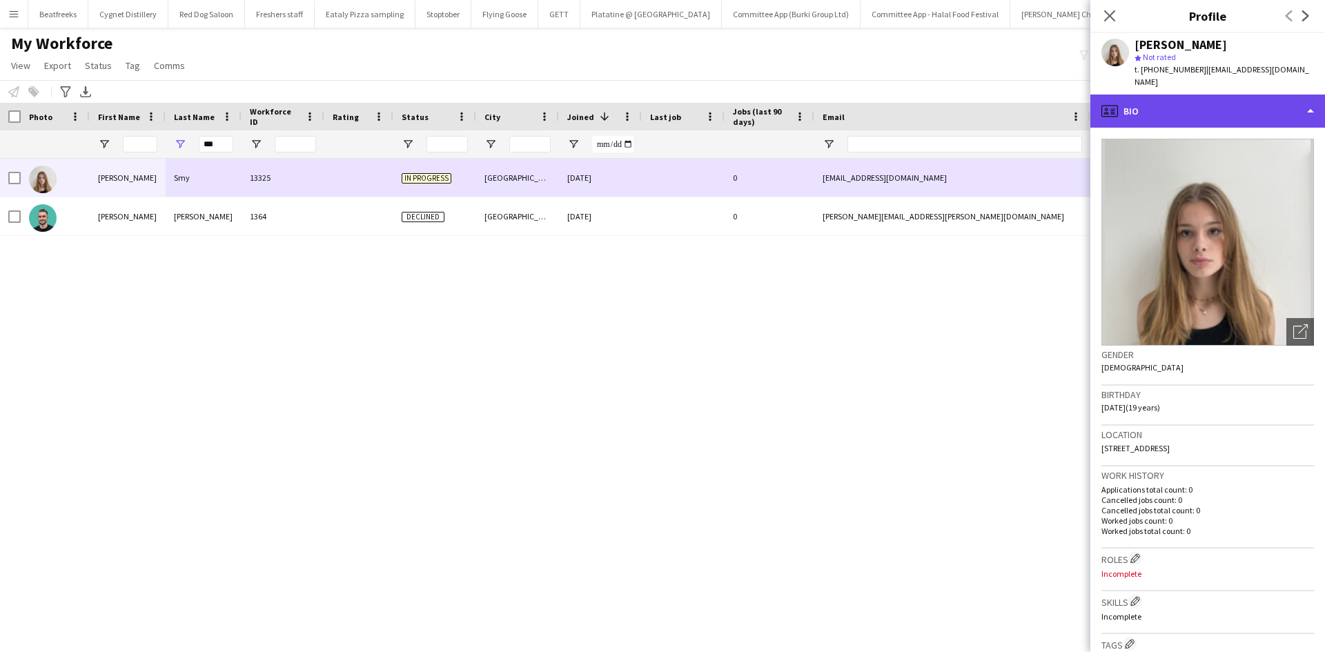
click at [1150, 95] on div "profile Bio" at bounding box center [1207, 111] width 235 height 33
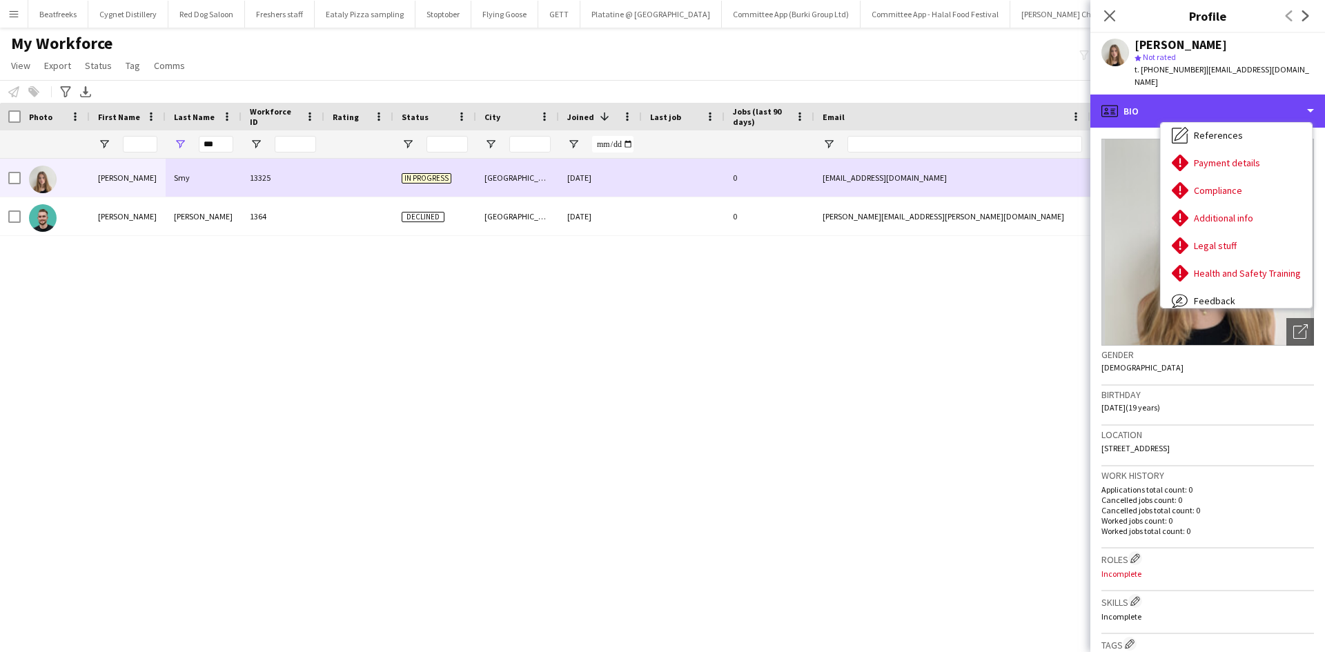
scroll to position [146, 0]
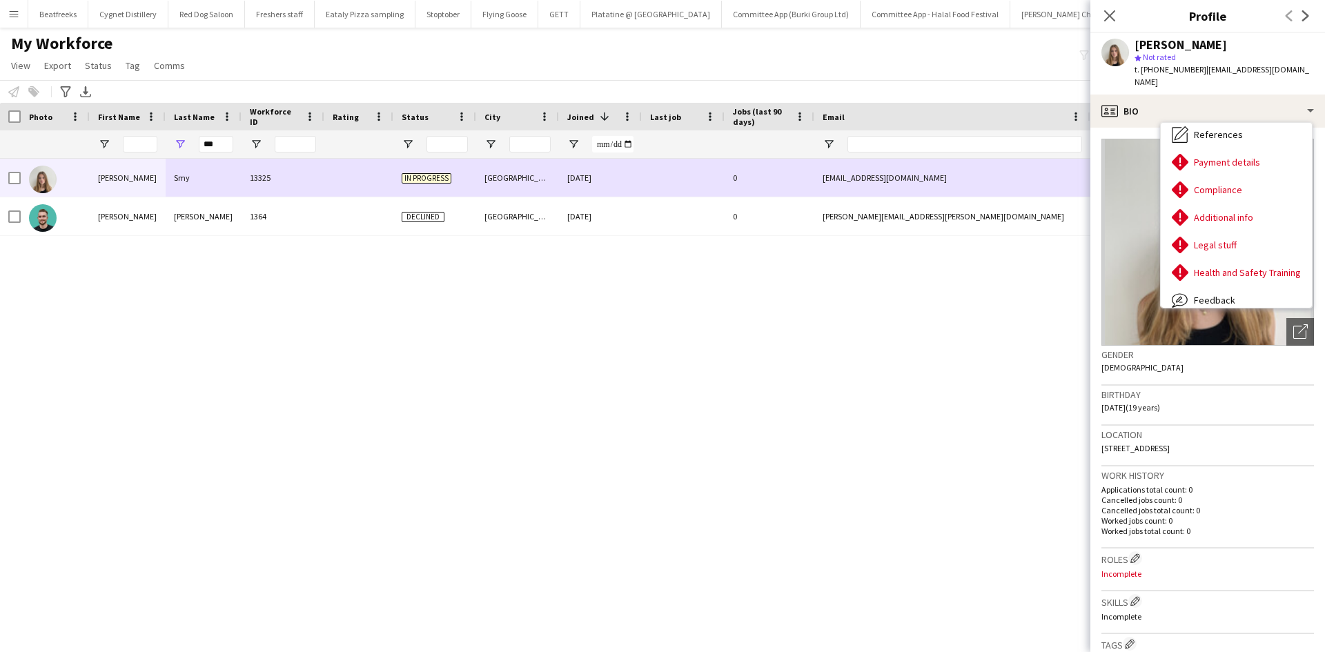
click at [1220, 176] on div "Compliance Compliance" at bounding box center [1236, 190] width 151 height 28
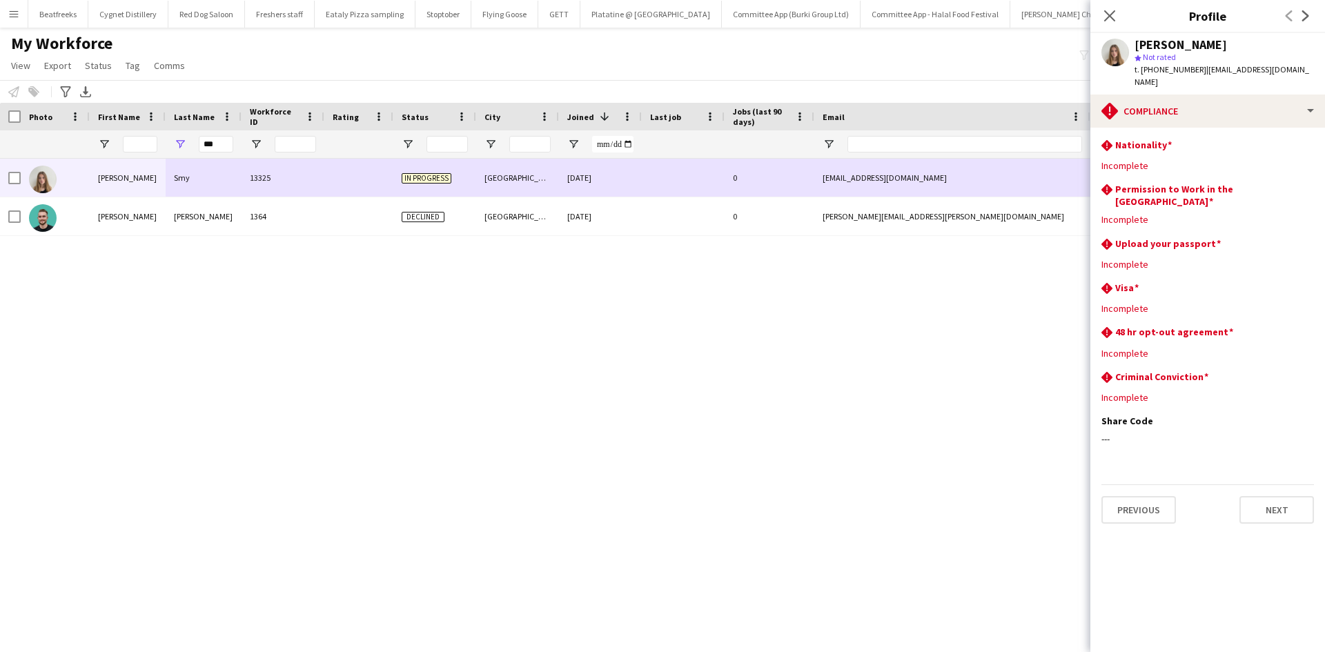
click at [23, 13] on button "Menu" at bounding box center [14, 14] width 28 height 28
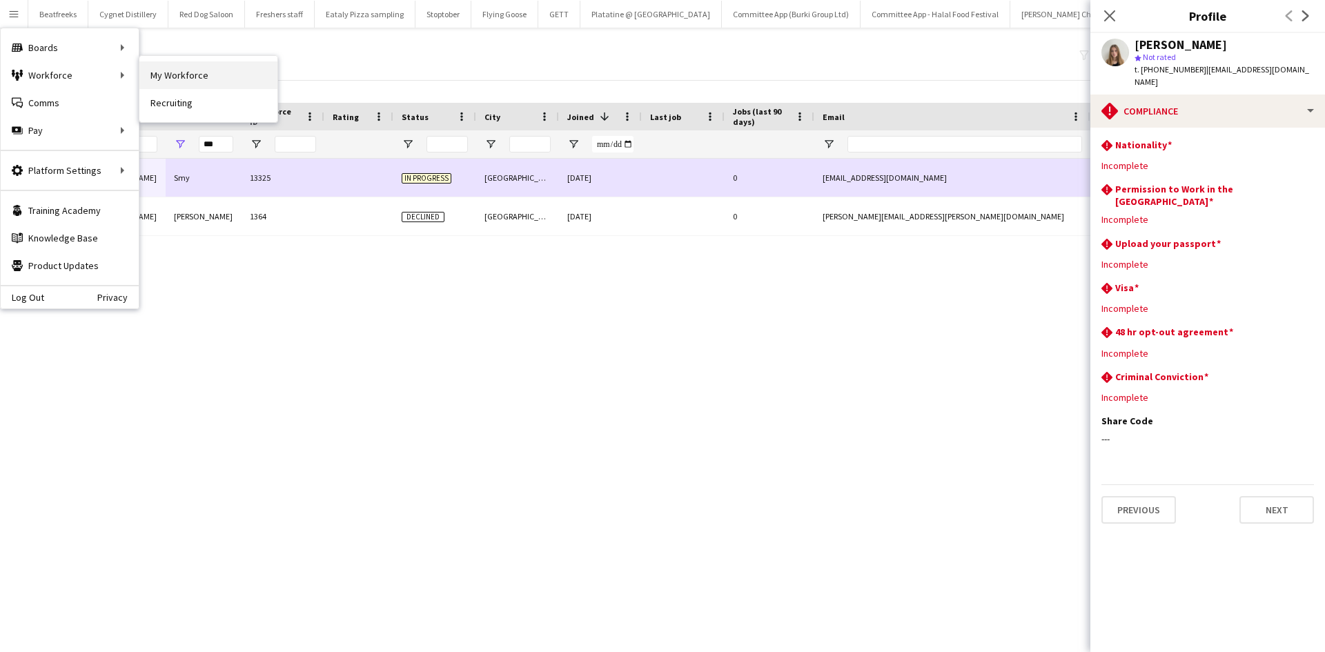
click at [144, 77] on link "My Workforce" at bounding box center [208, 75] width 138 height 28
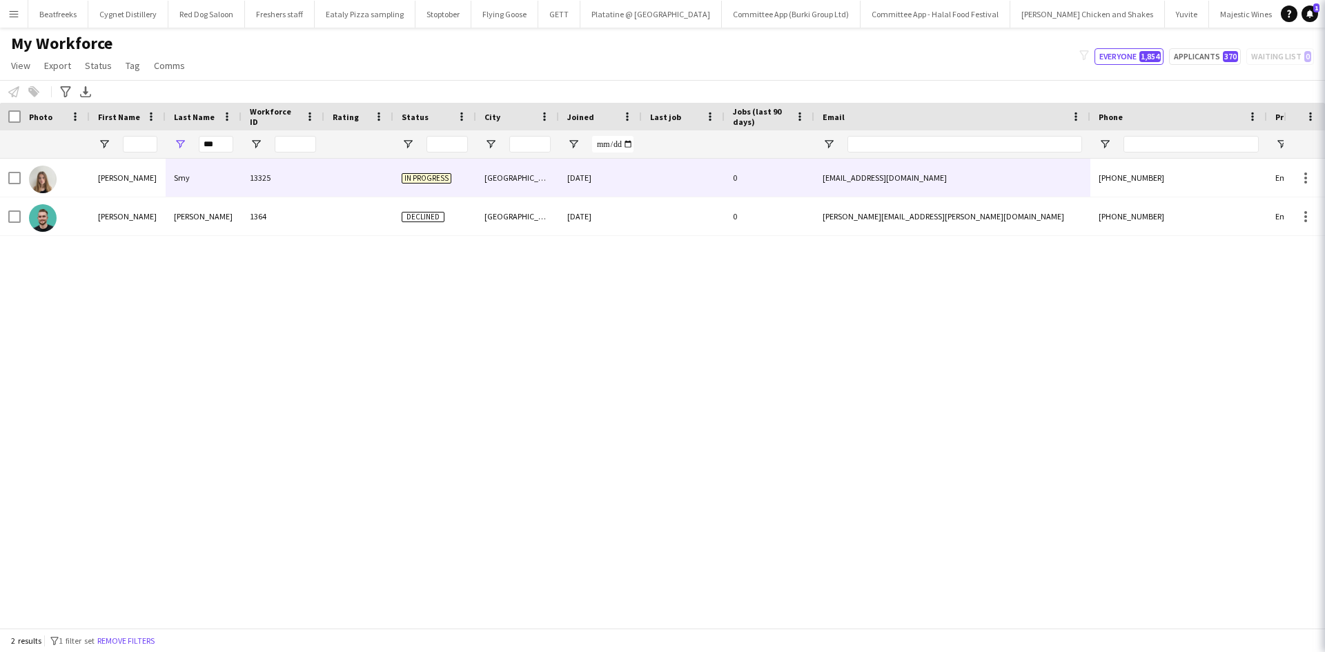
type input "**********"
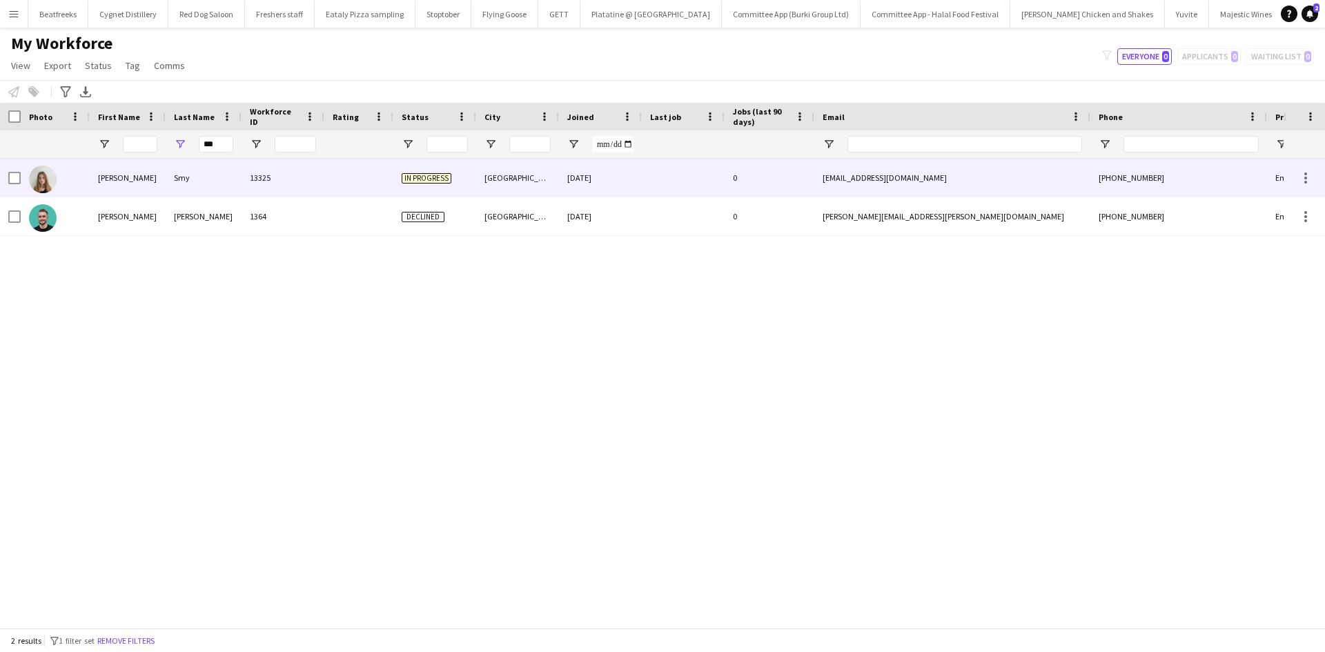
click at [240, 175] on div "Smy" at bounding box center [204, 178] width 76 height 38
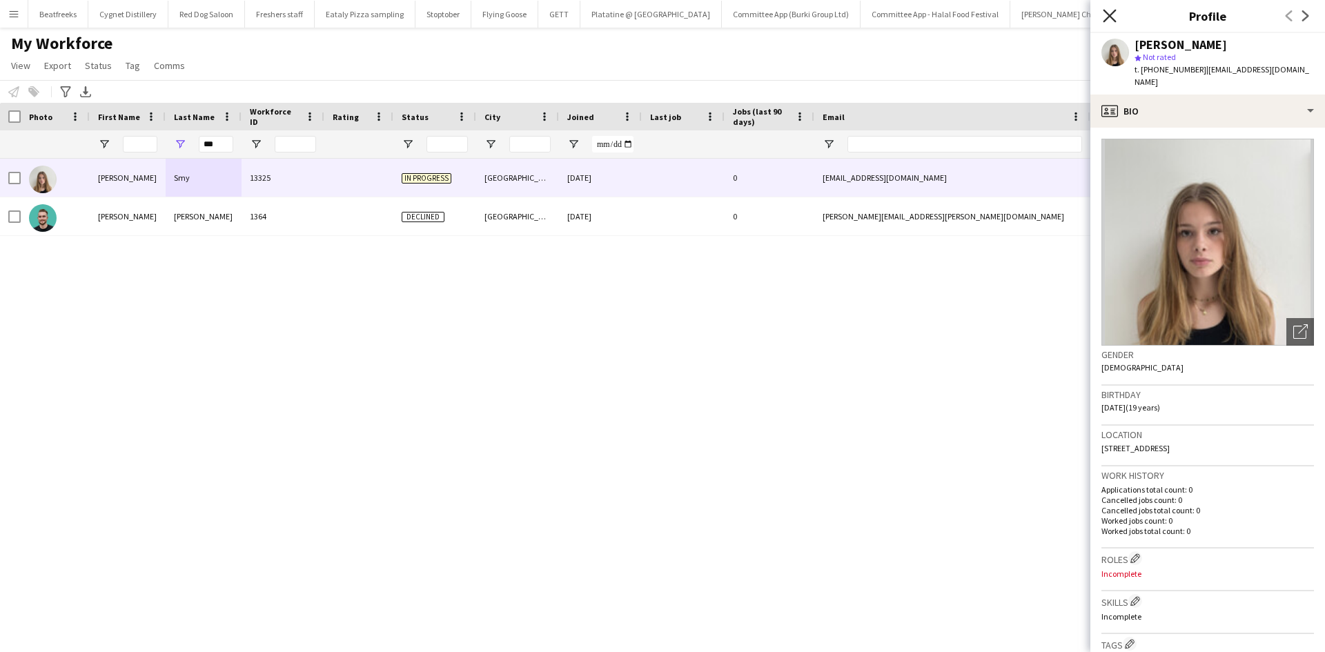
click at [1108, 14] on icon at bounding box center [1109, 15] width 13 height 13
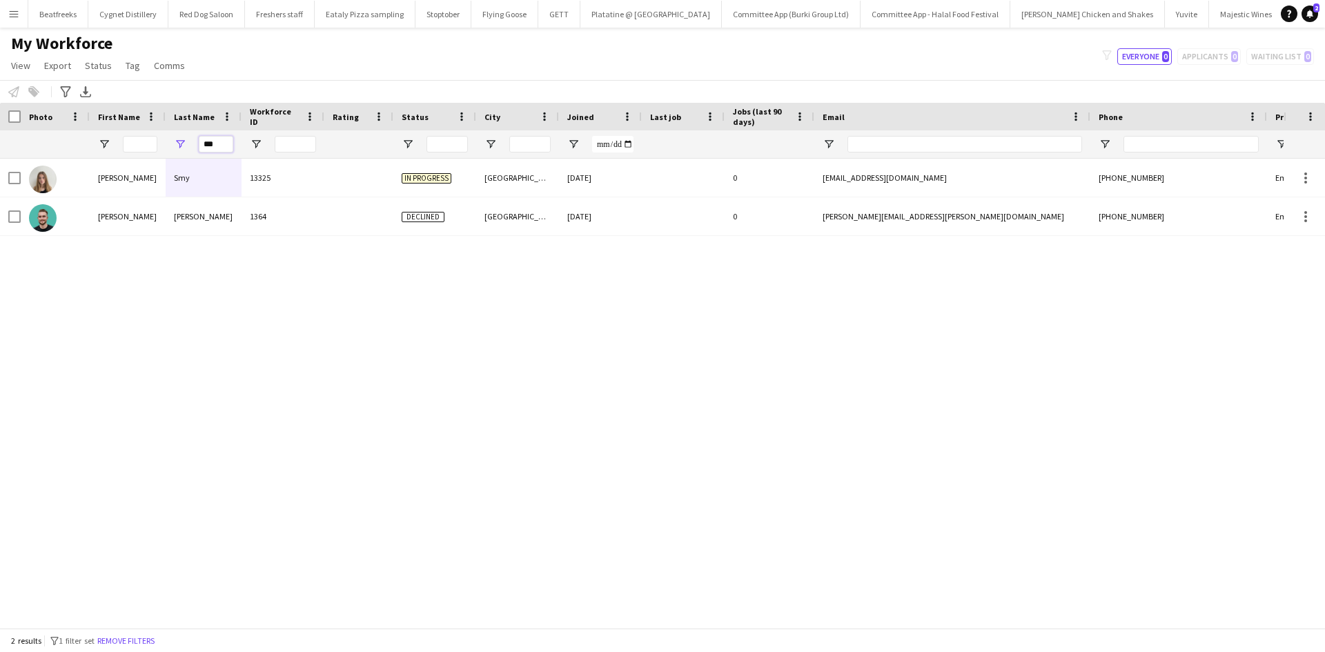
drag, startPoint x: 221, startPoint y: 148, endPoint x: 184, endPoint y: 150, distance: 38.0
click at [184, 150] on div "***" at bounding box center [204, 144] width 76 height 28
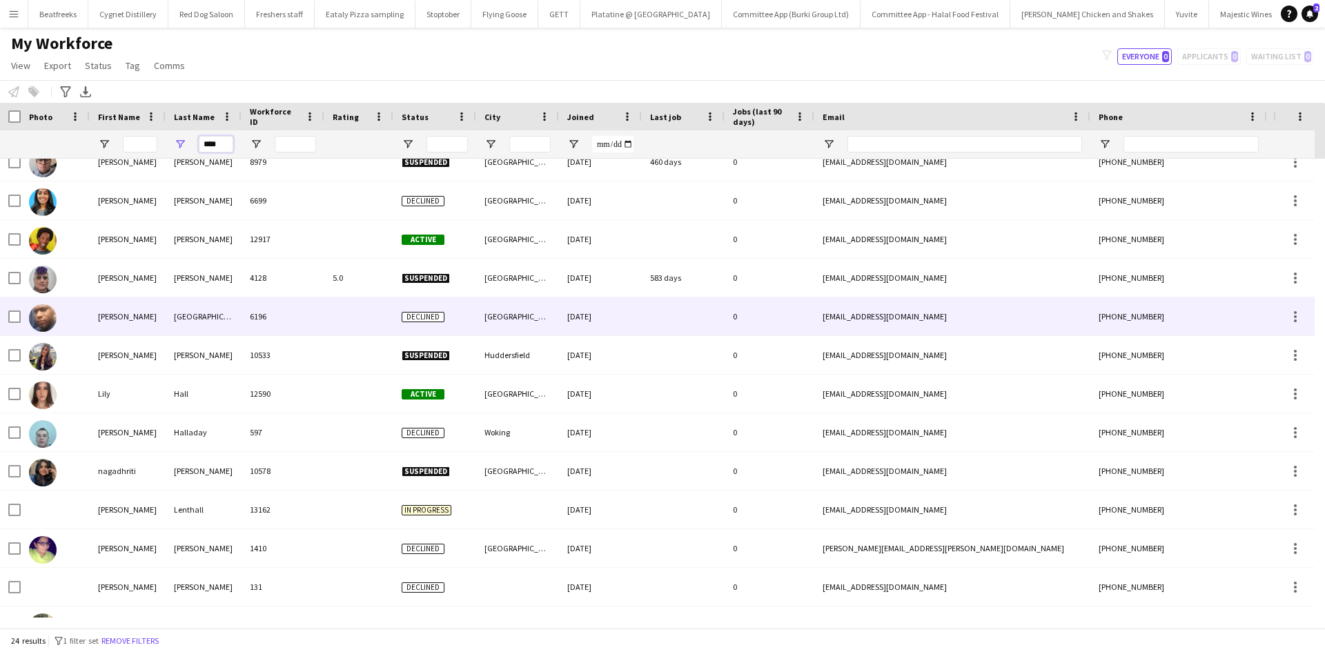
scroll to position [403, 0]
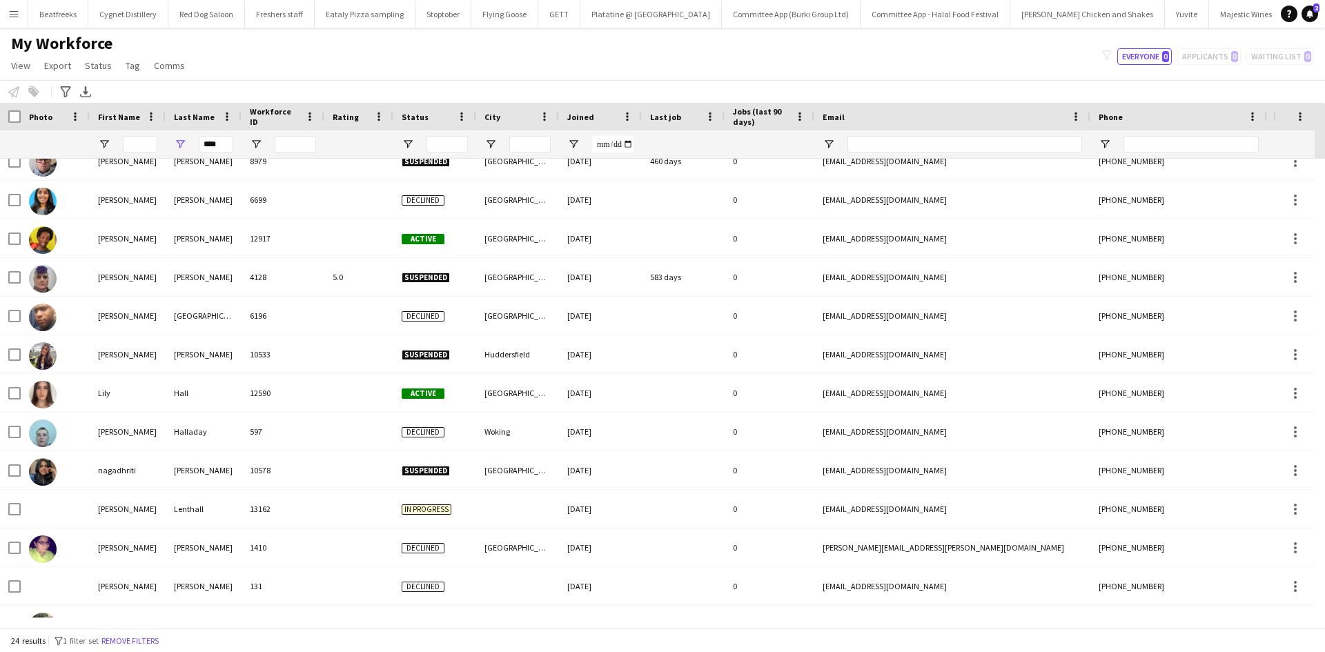
click at [575, 115] on span "Joined" at bounding box center [580, 117] width 27 height 10
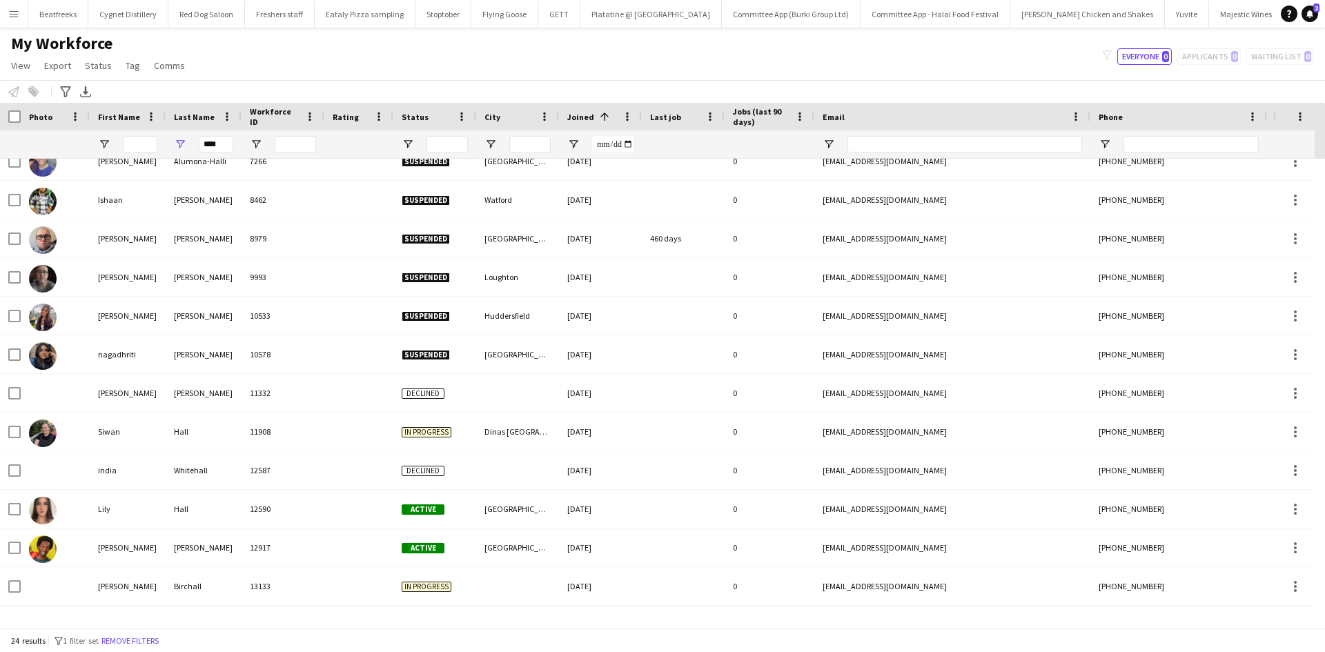
scroll to position [0, 0]
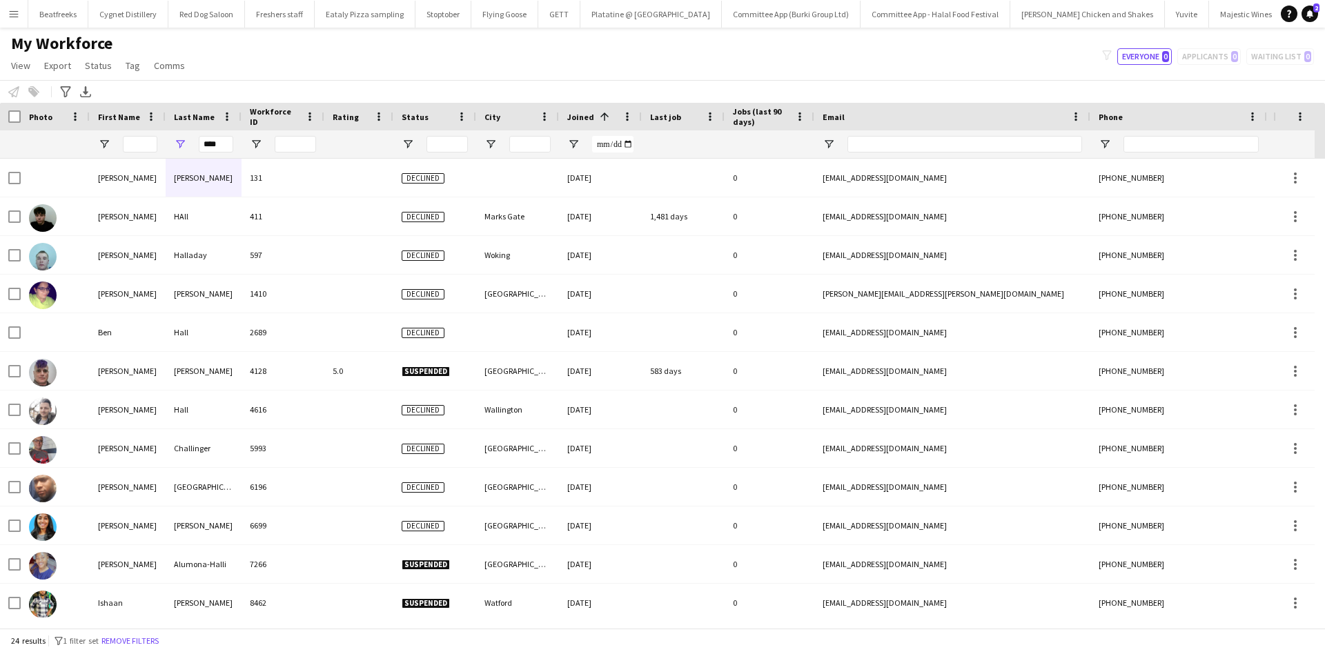
click at [591, 117] on span "Joined" at bounding box center [580, 117] width 27 height 10
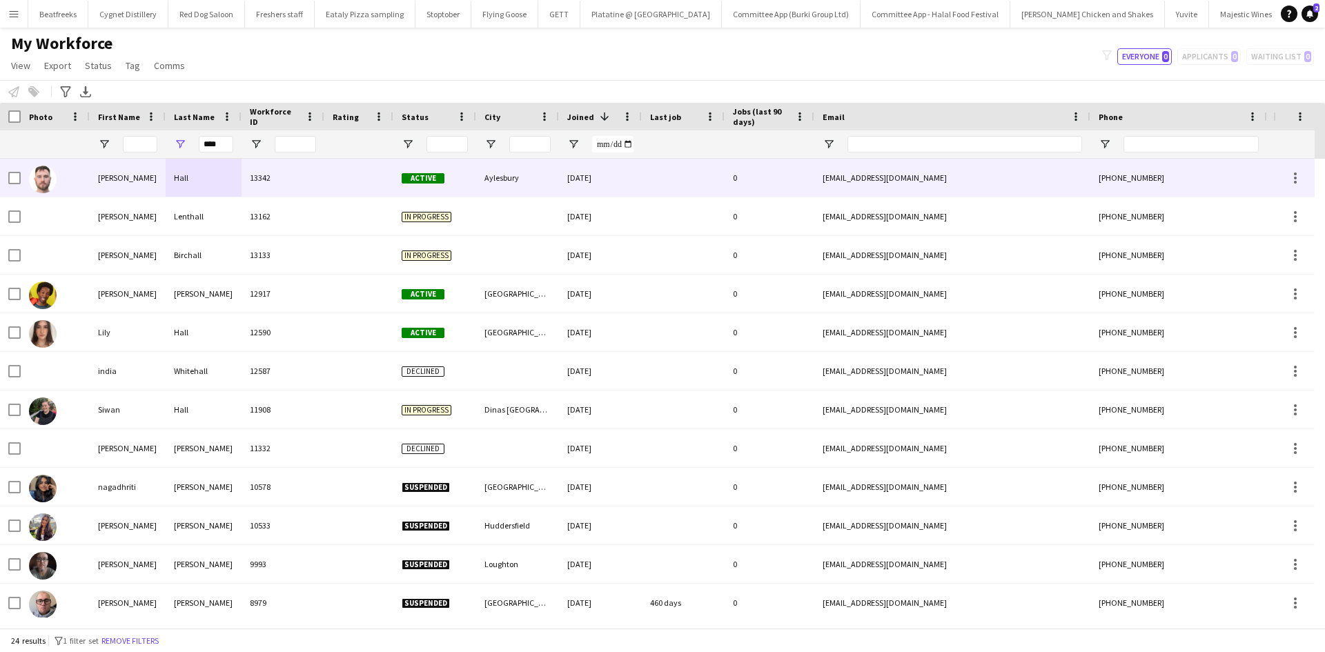
click at [259, 170] on div "13342" at bounding box center [282, 178] width 83 height 38
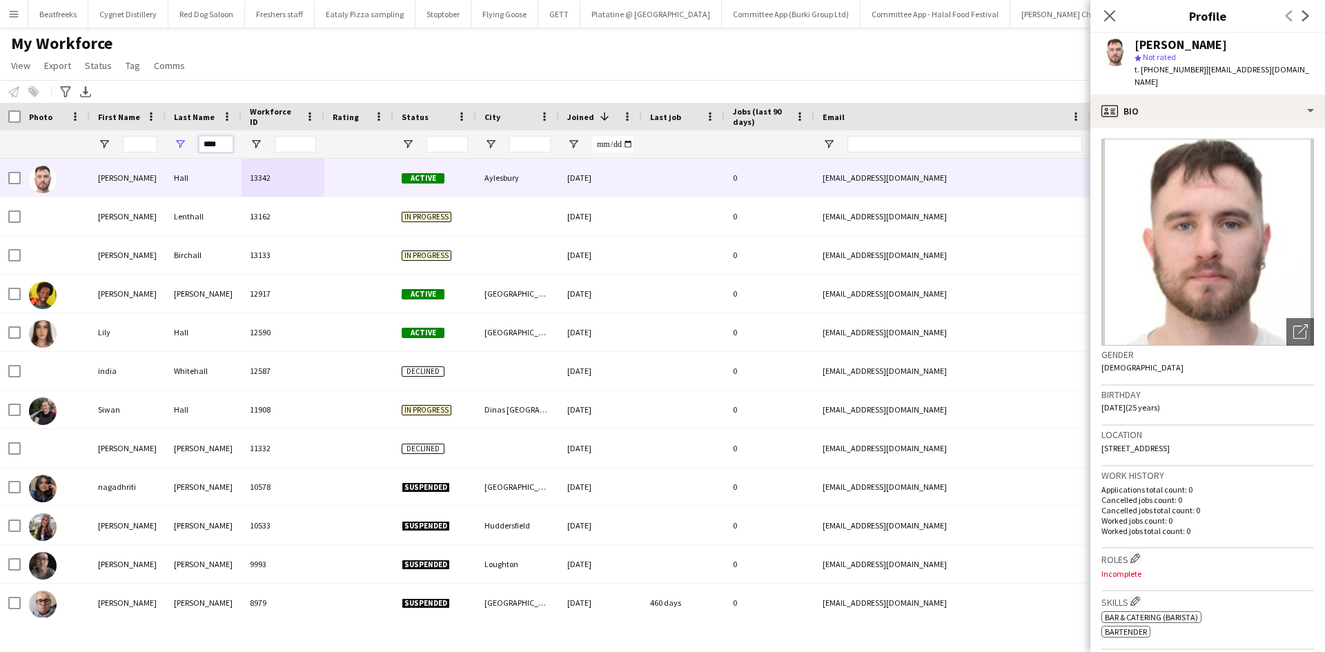
drag, startPoint x: 221, startPoint y: 147, endPoint x: -239, endPoint y: 146, distance: 460.2
click at [0, 146] on html "Menu Boards Boards Boards All jobs Status Workforce Workforce My Workforce Recr…" at bounding box center [662, 326] width 1325 height 652
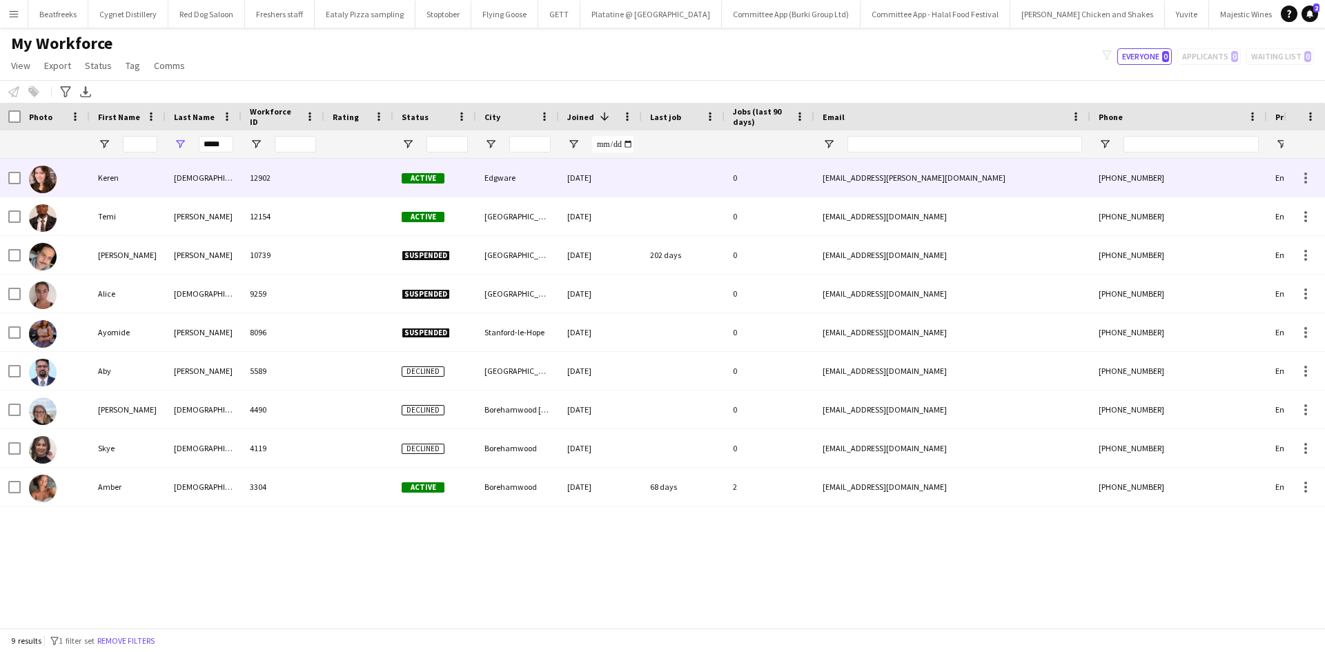
click at [184, 182] on div "Abrahams" at bounding box center [204, 178] width 76 height 38
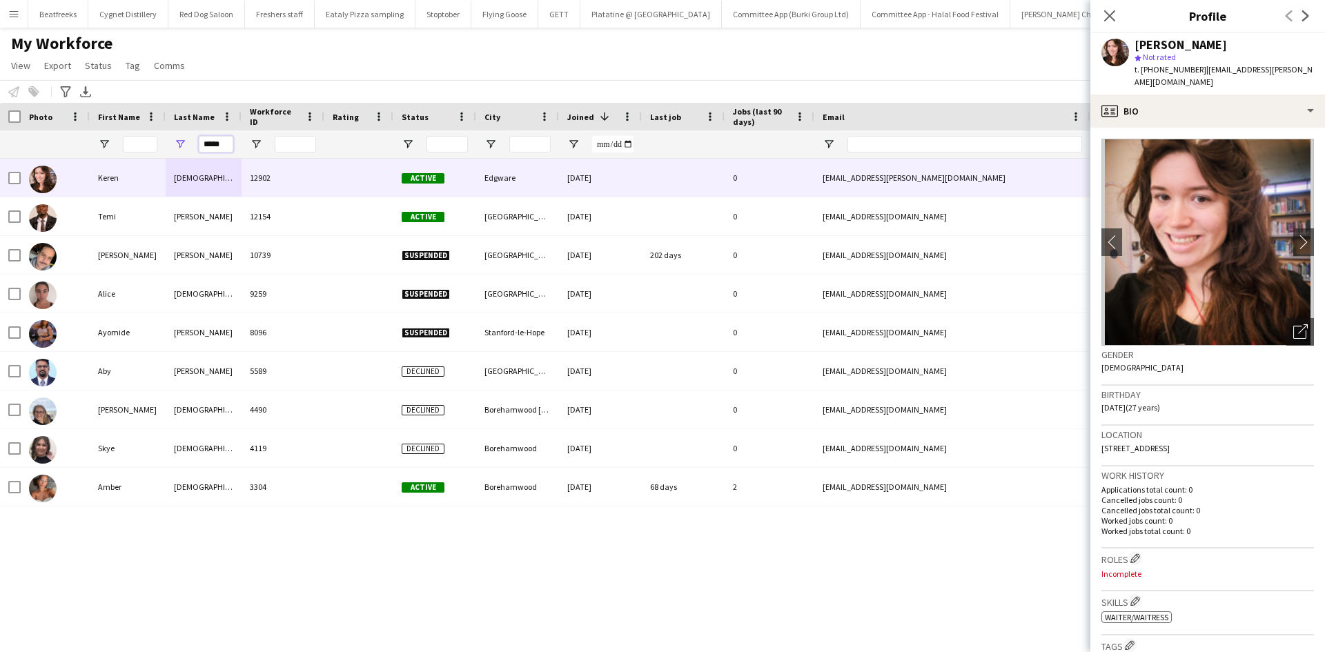
drag, startPoint x: 226, startPoint y: 148, endPoint x: -50, endPoint y: 113, distance: 278.1
click at [0, 113] on html "Menu Boards Boards Boards All jobs Status Workforce Workforce My Workforce Recr…" at bounding box center [662, 326] width 1325 height 652
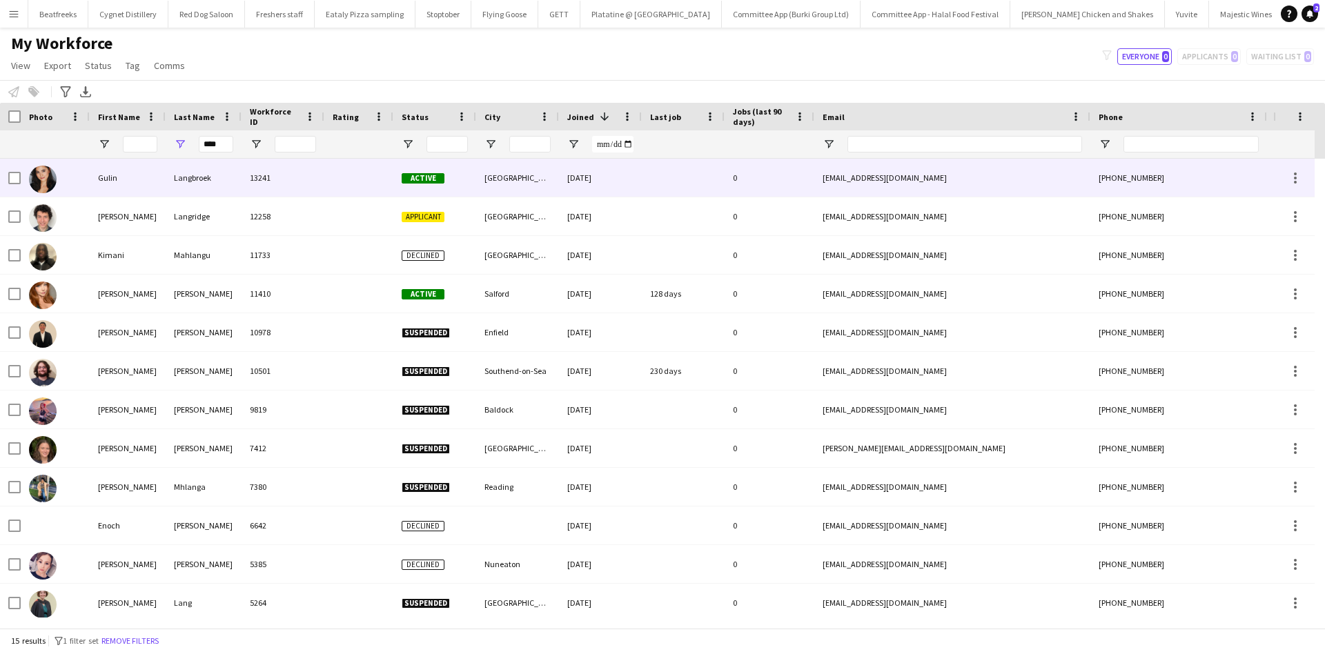
click at [245, 172] on div "13241" at bounding box center [282, 178] width 83 height 38
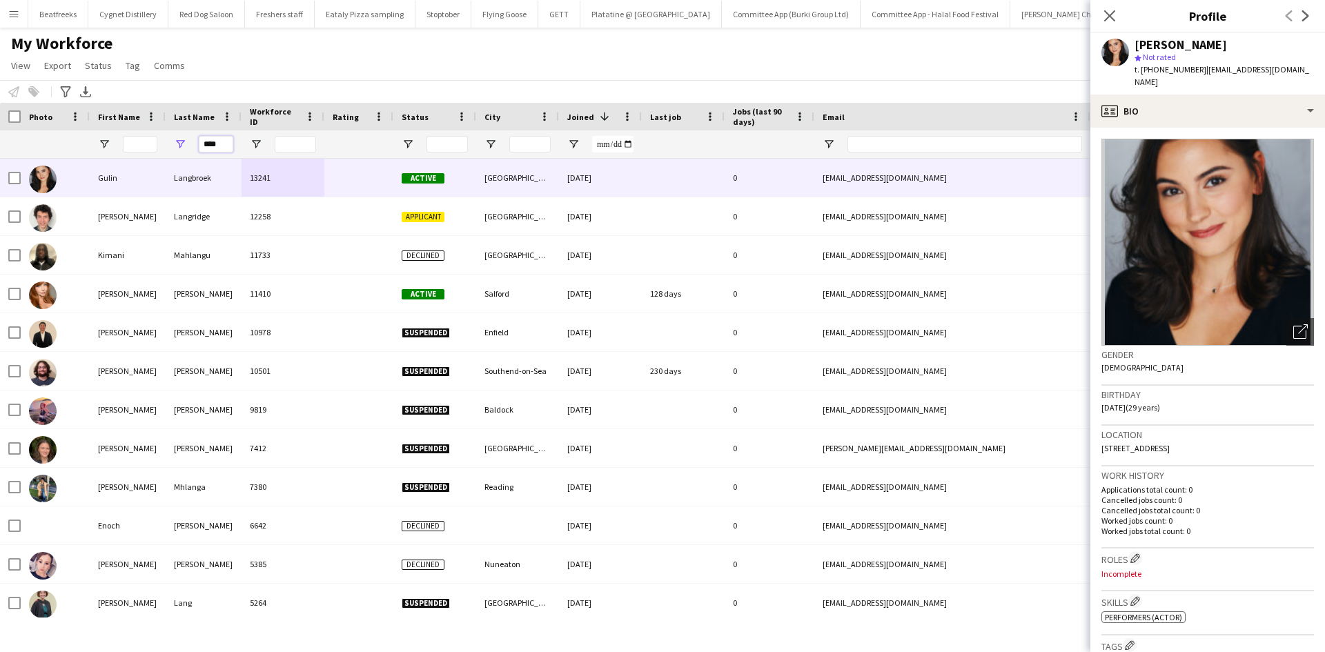
drag, startPoint x: 224, startPoint y: 148, endPoint x: -102, endPoint y: 148, distance: 325.7
click at [0, 148] on html "Menu Boards Boards Boards All jobs Status Workforce Workforce My Workforce Recr…" at bounding box center [662, 326] width 1325 height 652
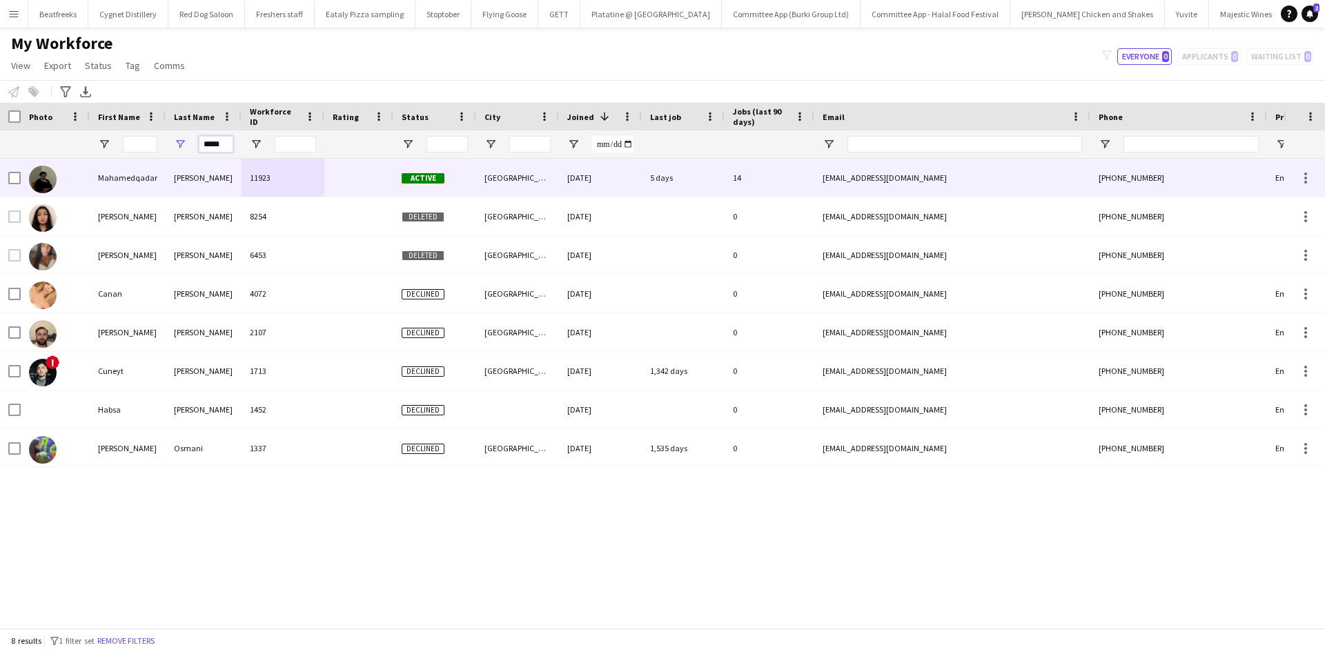
type input "*****"
click at [239, 176] on div "Osman" at bounding box center [204, 178] width 76 height 38
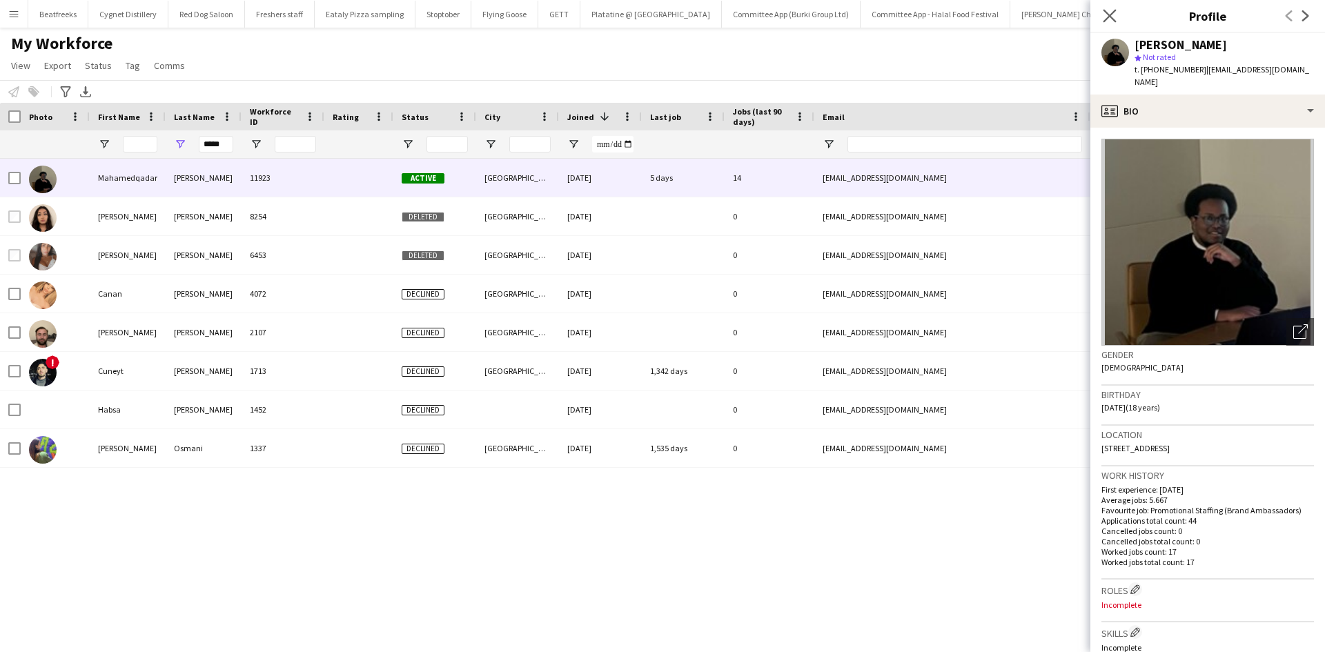
click at [1108, 9] on icon "Close pop-in" at bounding box center [1109, 15] width 13 height 13
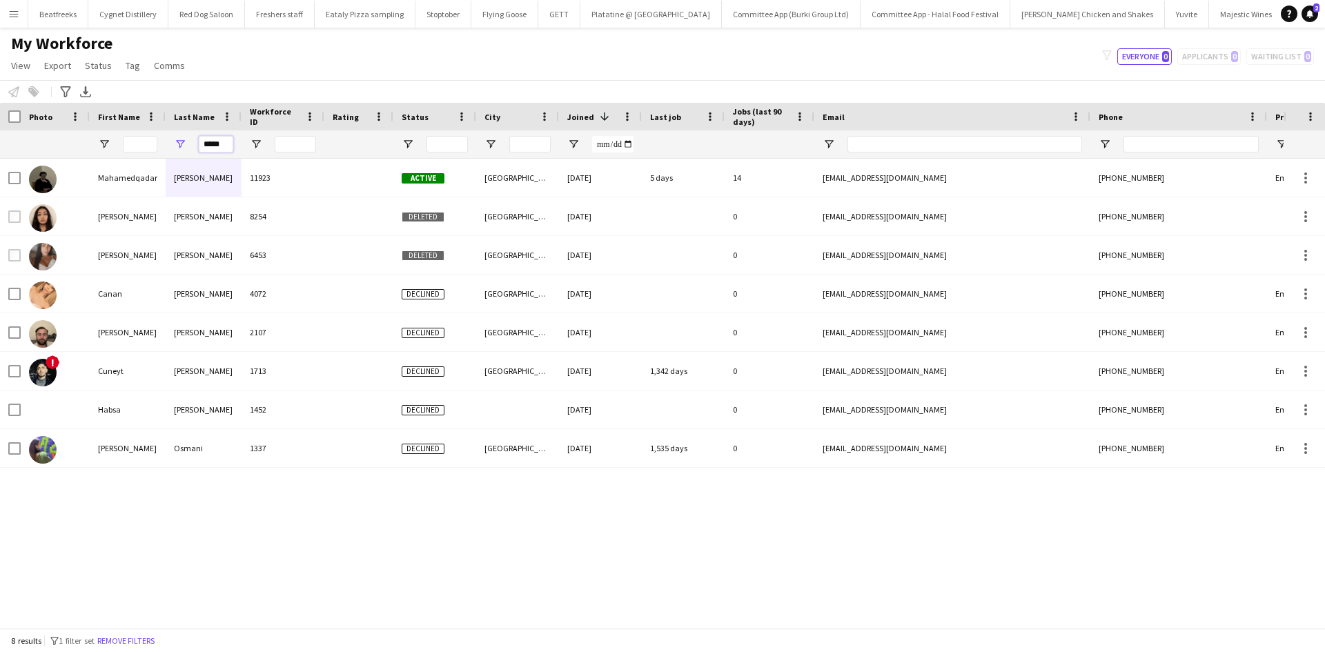
drag, startPoint x: 229, startPoint y: 143, endPoint x: 165, endPoint y: 150, distance: 64.6
click at [165, 150] on div "*****" at bounding box center [748, 144] width 1496 height 28
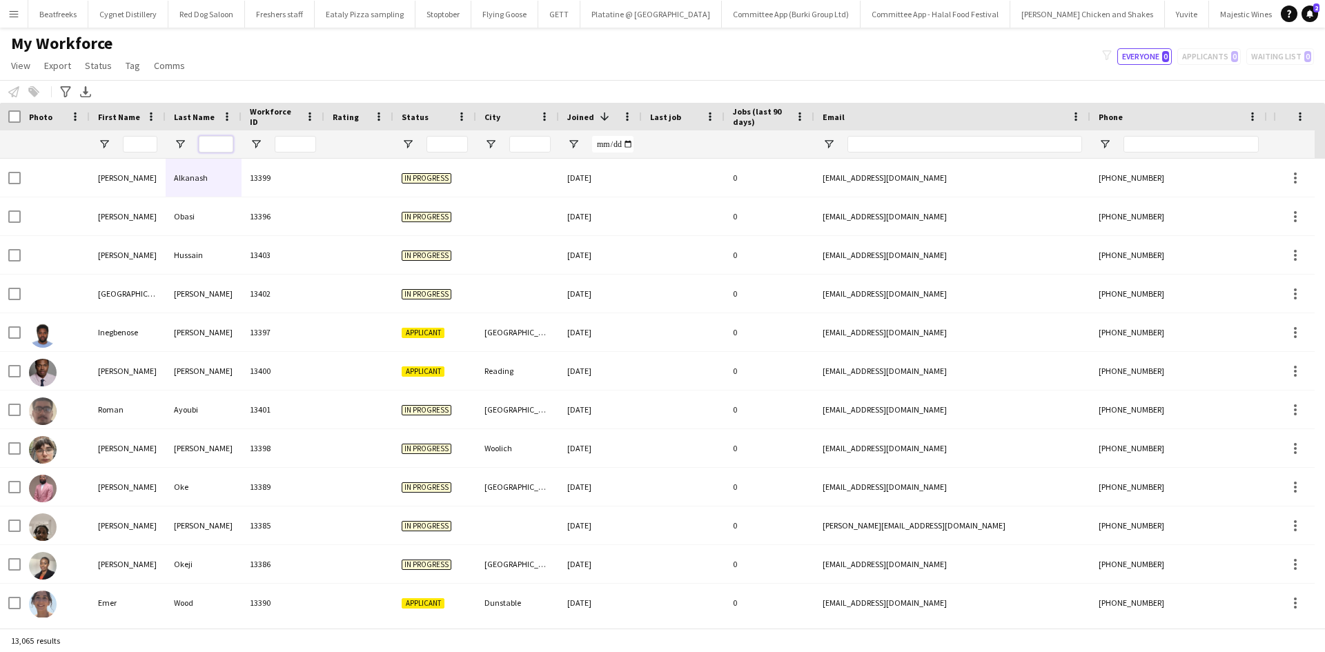
click at [220, 144] on input "Last Name Filter Input" at bounding box center [216, 144] width 34 height 17
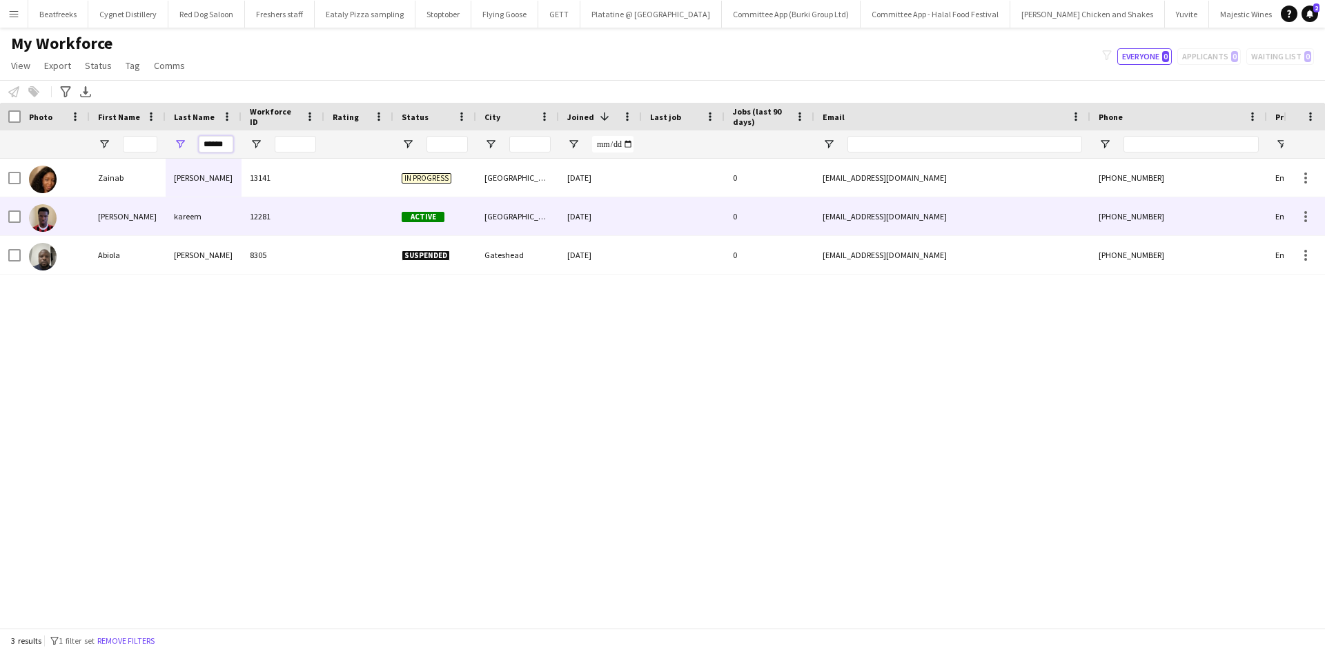
type input "******"
click at [189, 223] on div "kareem" at bounding box center [204, 216] width 76 height 38
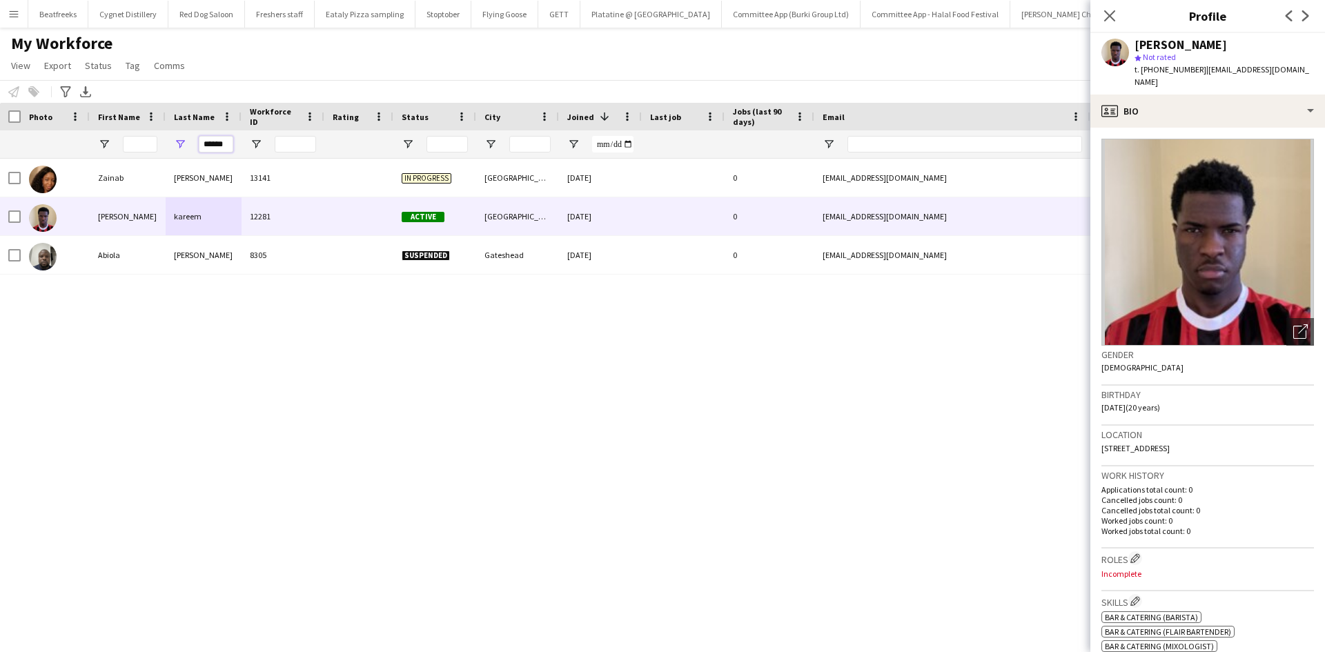
drag, startPoint x: 231, startPoint y: 146, endPoint x: 158, endPoint y: 155, distance: 73.7
click at [158, 155] on div "******" at bounding box center [748, 144] width 1496 height 28
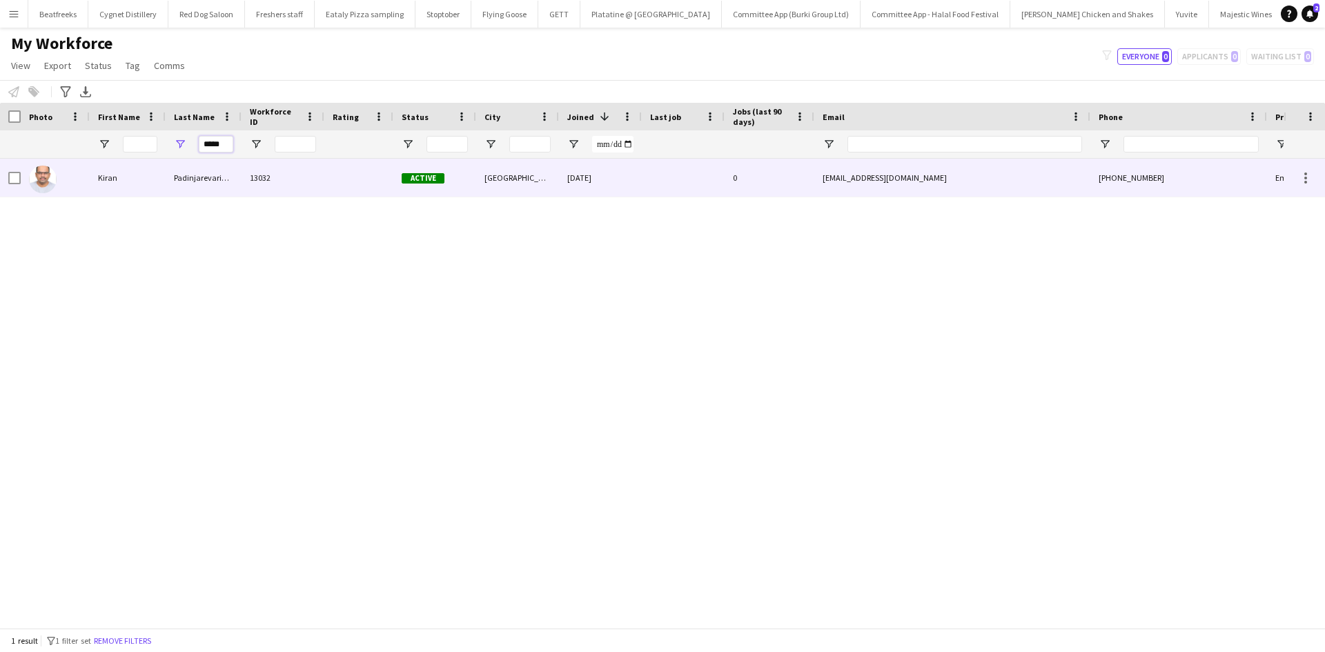
type input "*****"
click at [164, 184] on div "Kiran" at bounding box center [128, 178] width 76 height 38
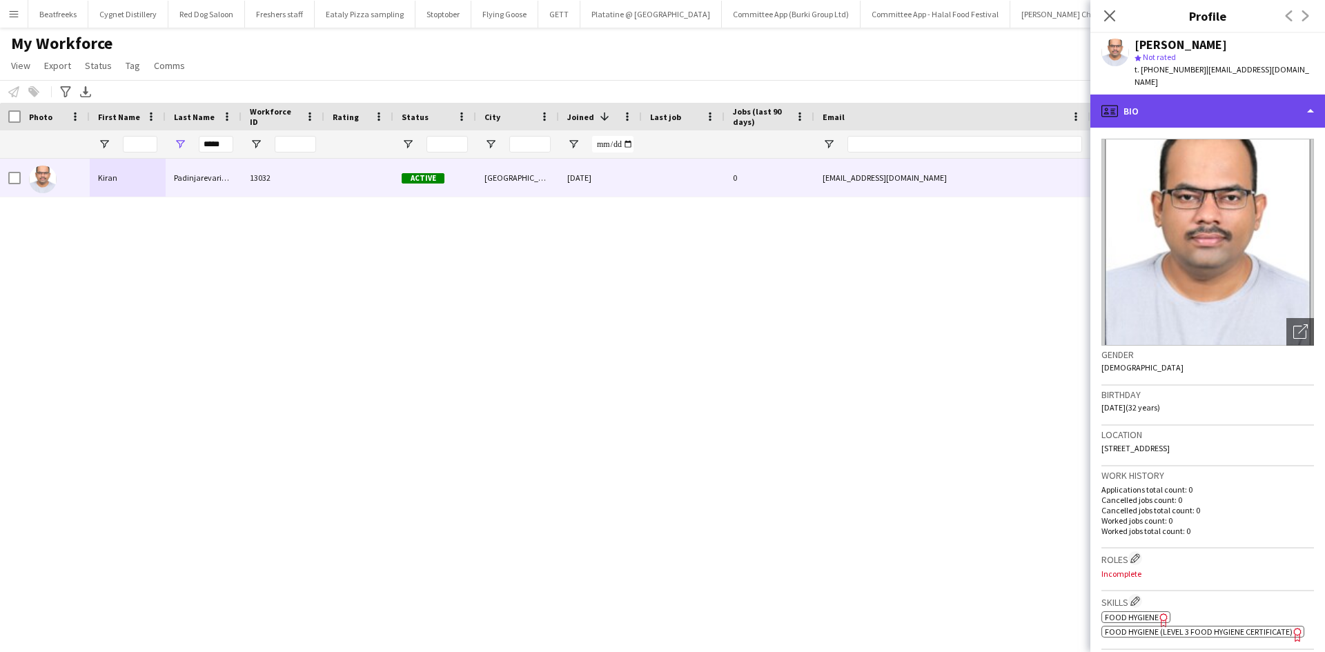
click at [1147, 108] on div "profile Bio" at bounding box center [1207, 111] width 235 height 33
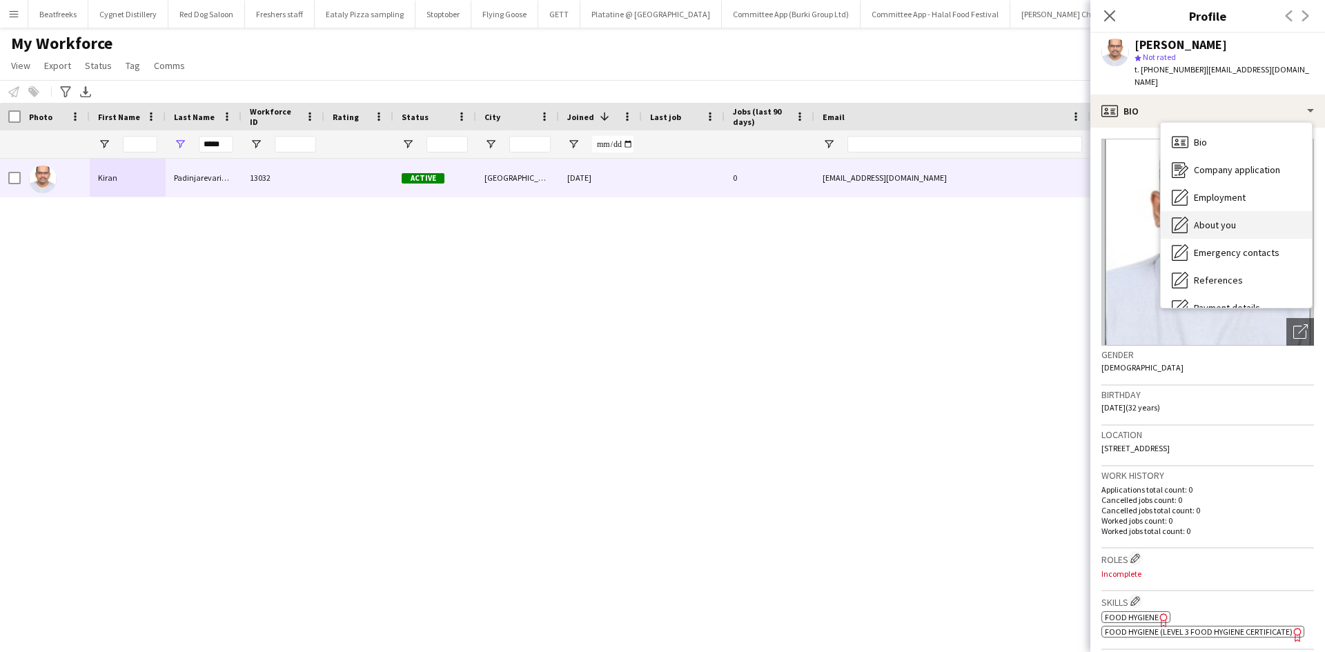
click at [1219, 219] on span "About you" at bounding box center [1215, 225] width 42 height 12
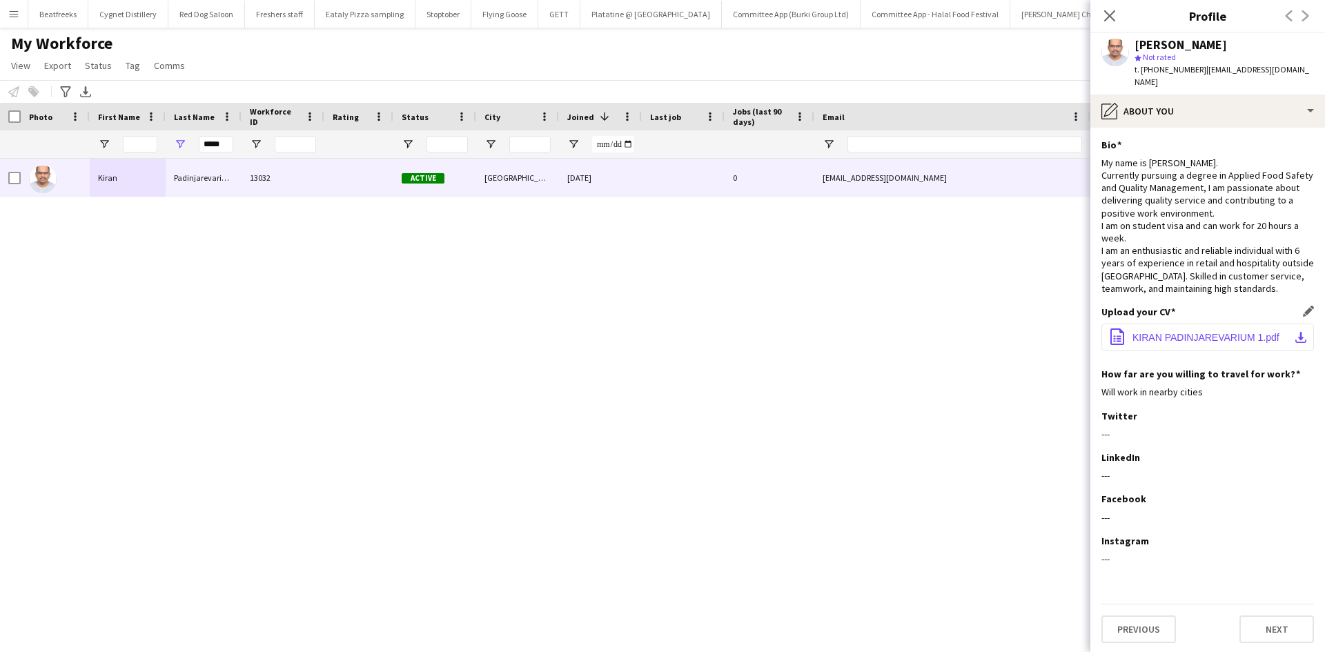
click at [1164, 324] on button "office-file-sheet KIRAN PADINJAREVARIUM 1.pdf download-bottom" at bounding box center [1207, 338] width 213 height 28
click at [1109, 24] on app-icon "Close pop-in" at bounding box center [1110, 16] width 20 height 20
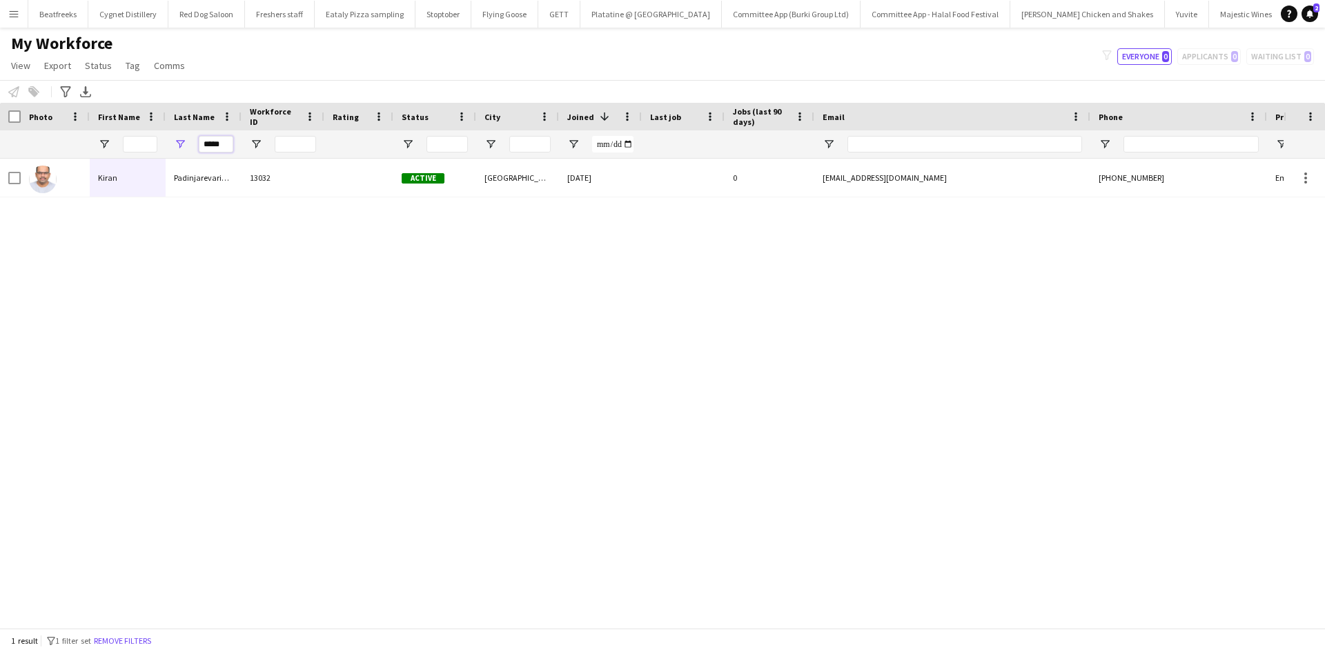
drag, startPoint x: 228, startPoint y: 146, endPoint x: 182, endPoint y: 149, distance: 46.4
click at [182, 149] on div "*****" at bounding box center [204, 144] width 76 height 28
click at [140, 146] on input "First Name Filter Input" at bounding box center [140, 144] width 34 height 17
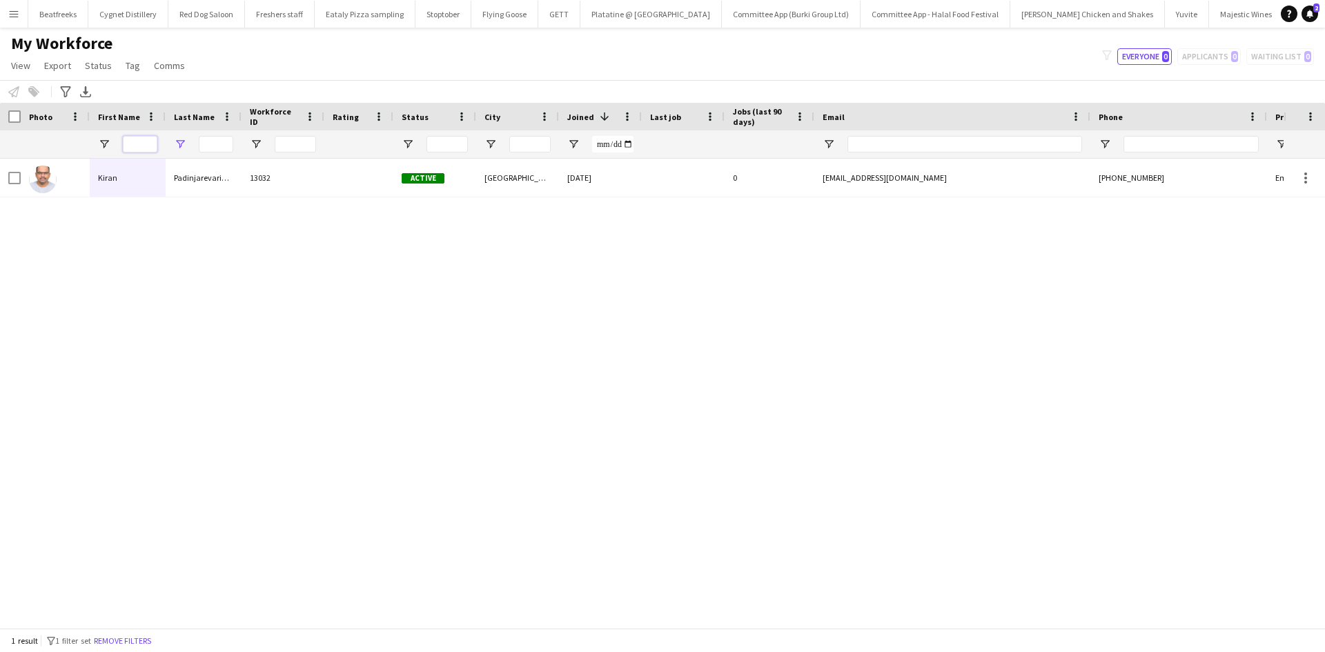
click at [140, 146] on input "First Name Filter Input" at bounding box center [140, 144] width 34 height 17
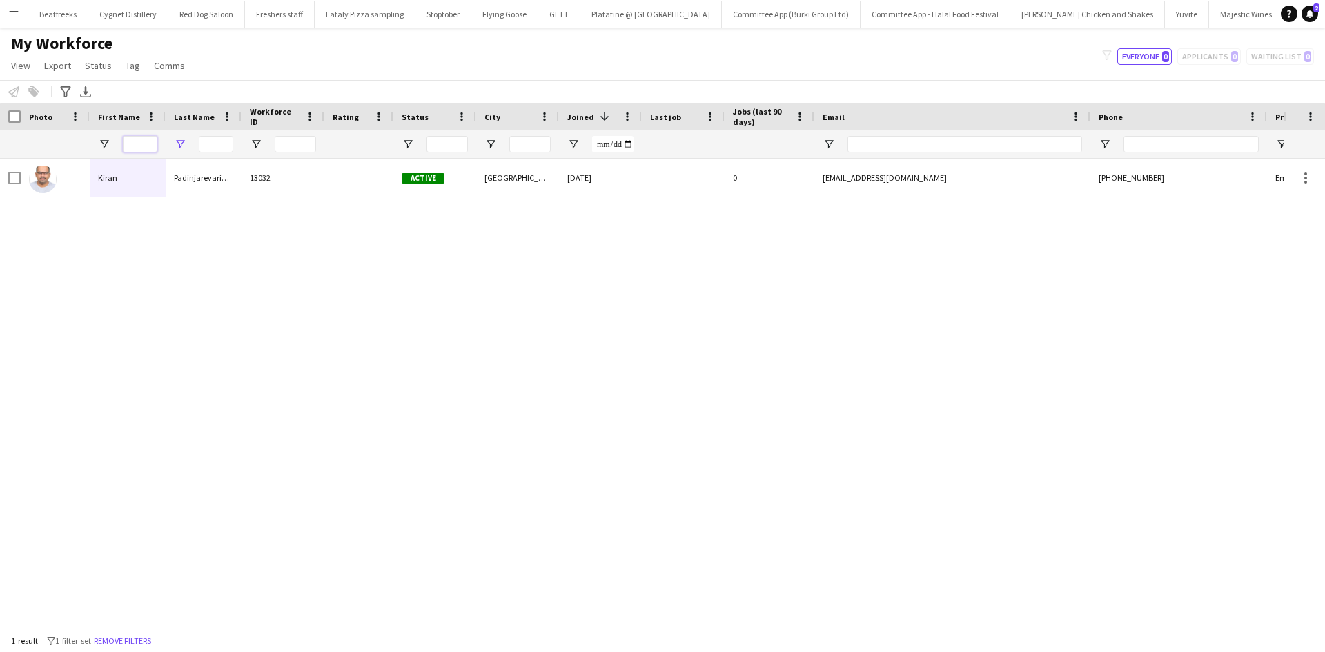
click at [140, 146] on input "First Name Filter Input" at bounding box center [140, 144] width 34 height 17
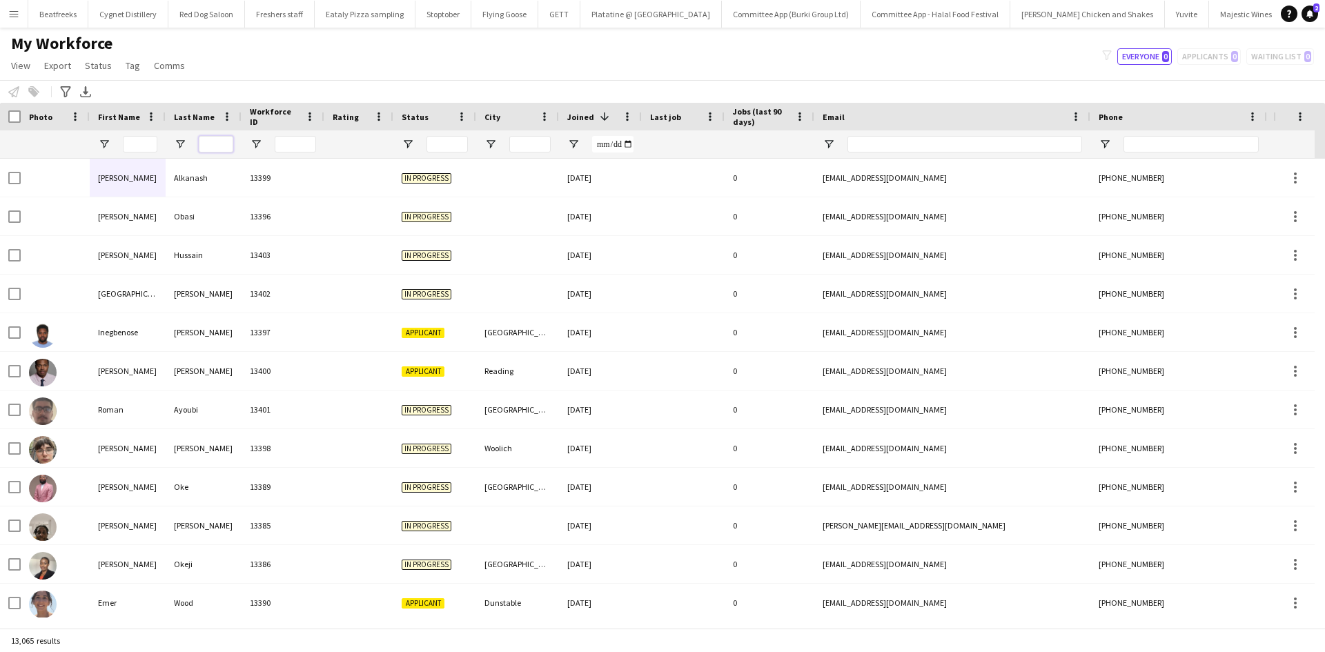
click at [217, 139] on input "Last Name Filter Input" at bounding box center [216, 144] width 34 height 17
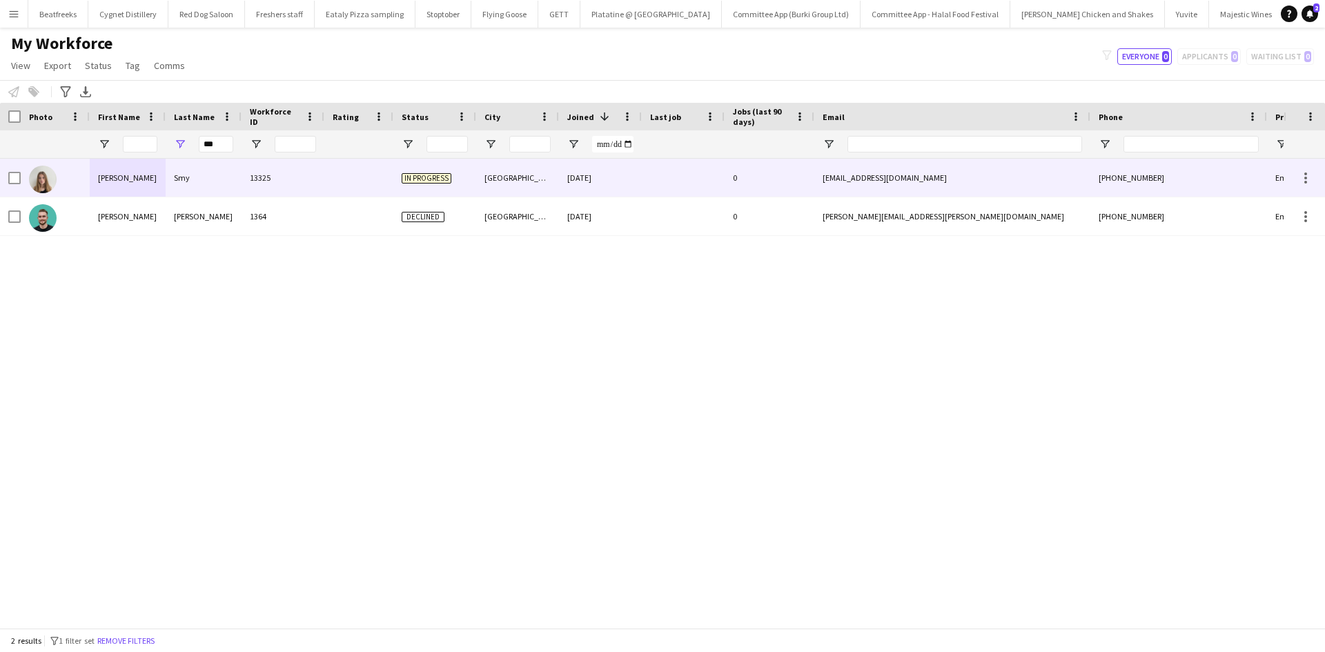
click at [246, 169] on div "13325" at bounding box center [282, 178] width 83 height 38
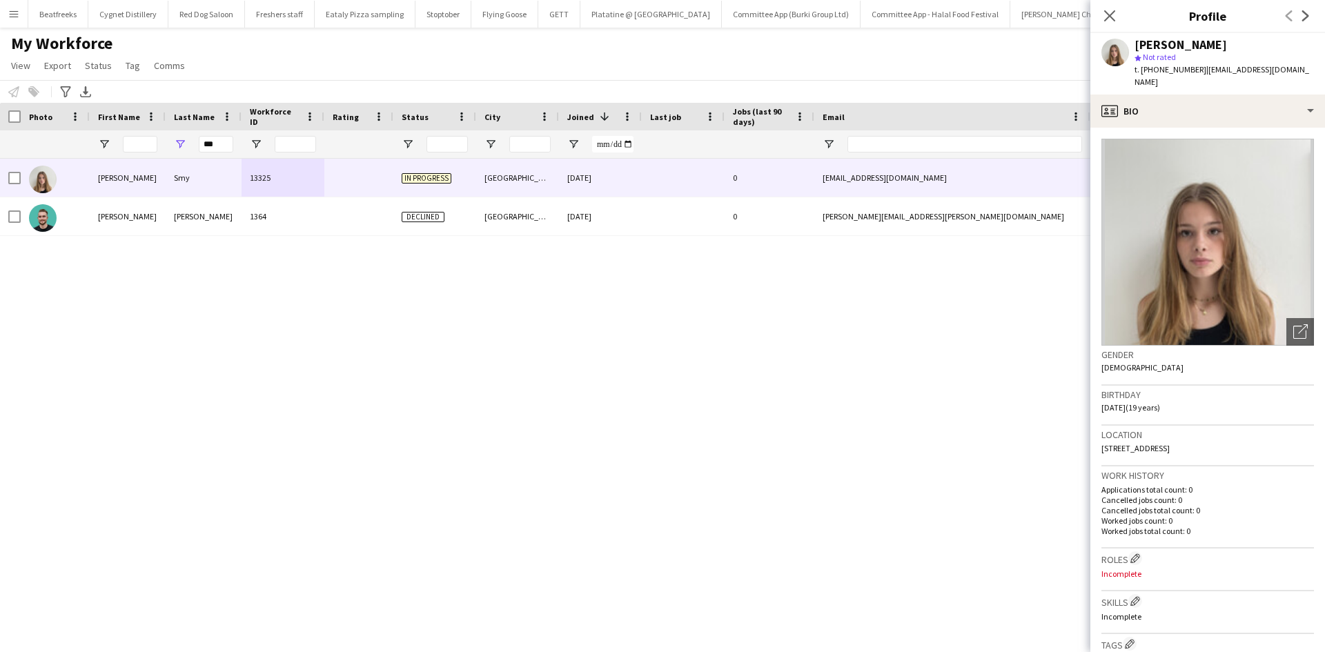
click at [1158, 80] on div "Catherine Smy star Not rated t. +447585814968 | cmsmy27@gmail.com" at bounding box center [1207, 63] width 235 height 61
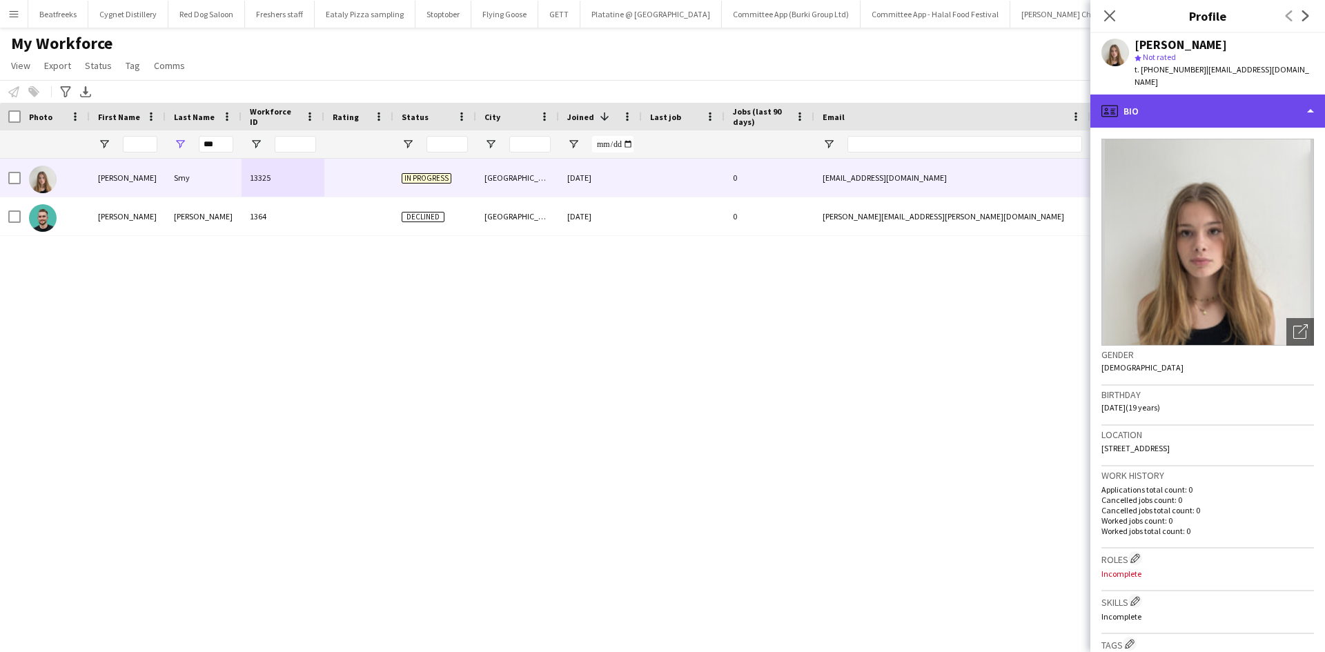
click at [1159, 95] on div "profile Bio" at bounding box center [1207, 111] width 235 height 33
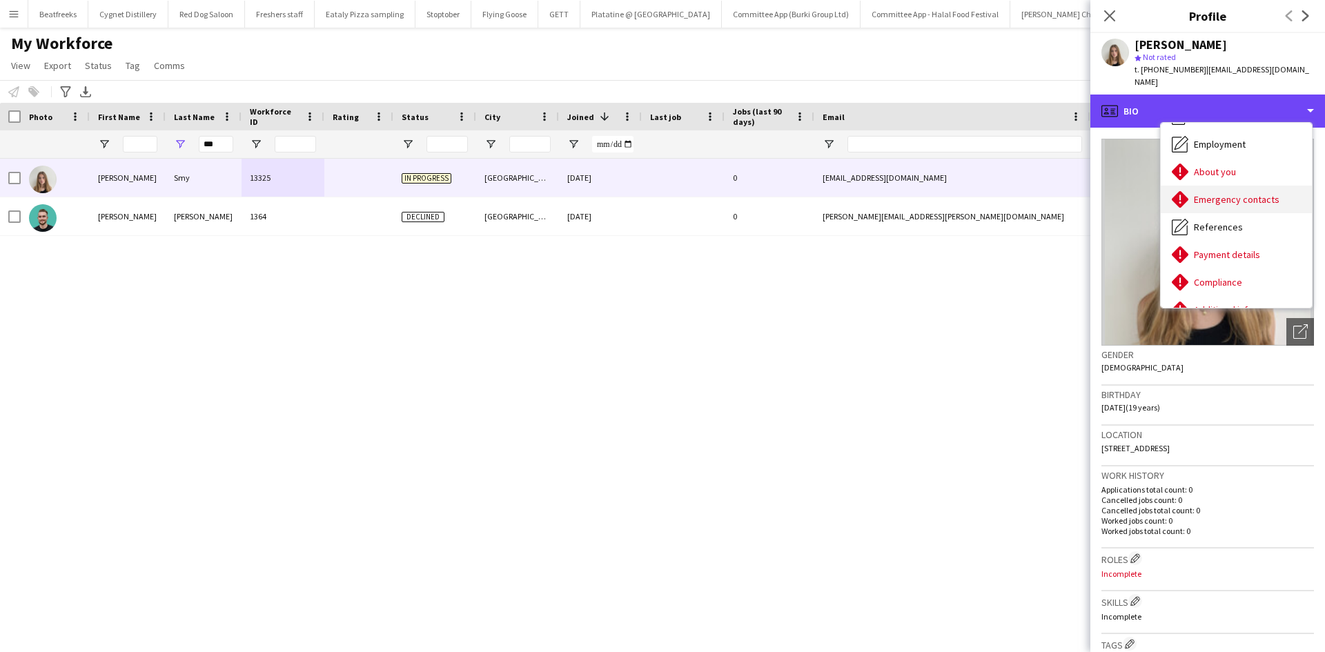
scroll to position [138, 0]
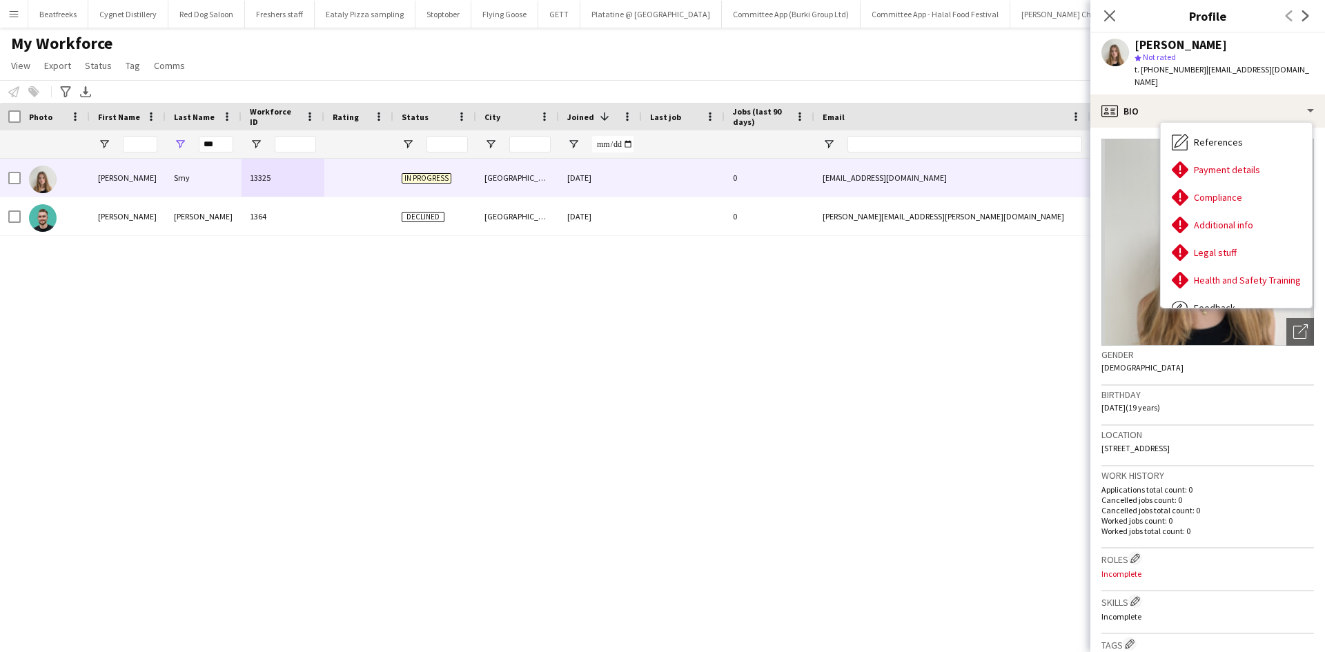
click at [724, 35] on div "My Workforce View Views Default view New view Update view Delete view Edit name…" at bounding box center [662, 56] width 1325 height 47
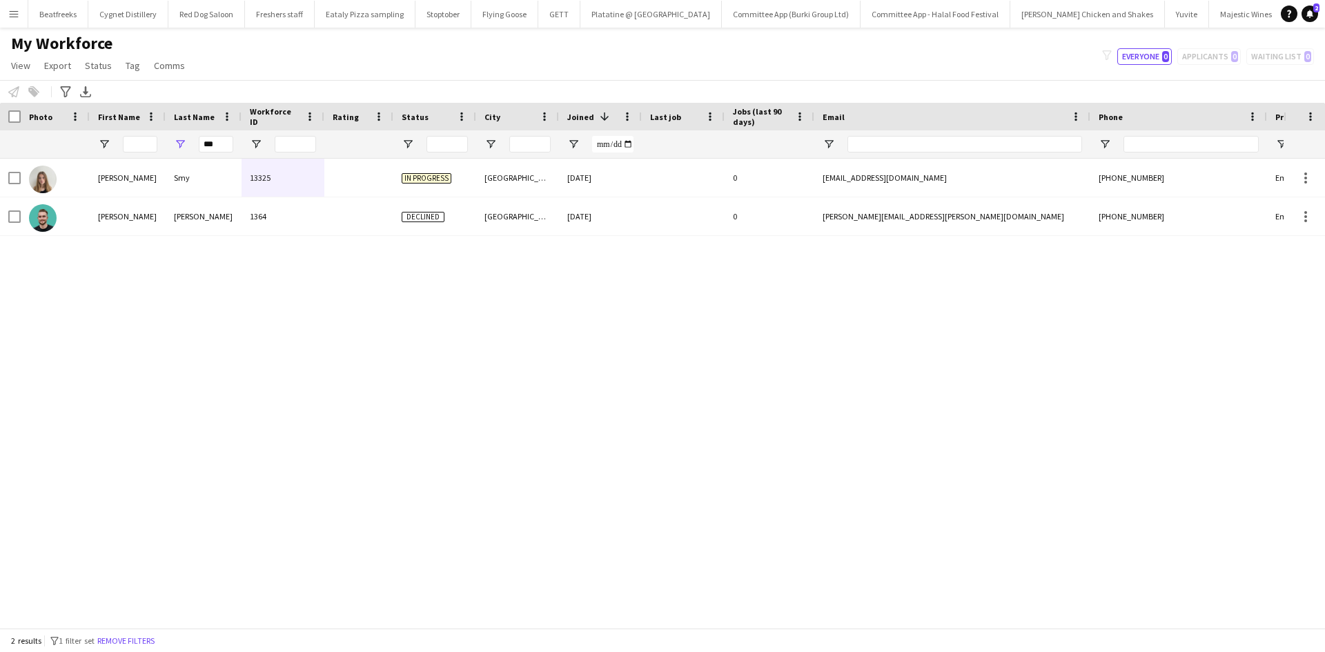
click at [23, 16] on button "Menu" at bounding box center [14, 14] width 28 height 28
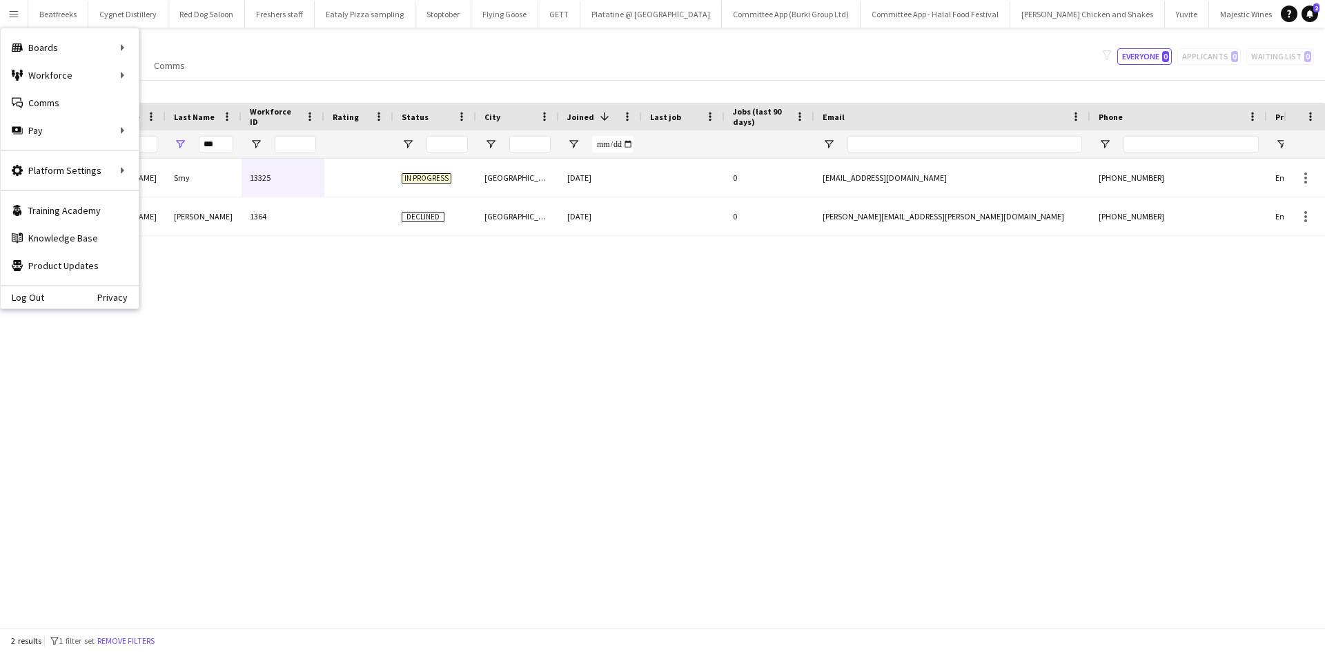
click at [239, 255] on div "Catherine Smy 13325 In progress Leeds 15-09-2025 0 cmsmy27@gmail.com +447585814…" at bounding box center [641, 388] width 1283 height 459
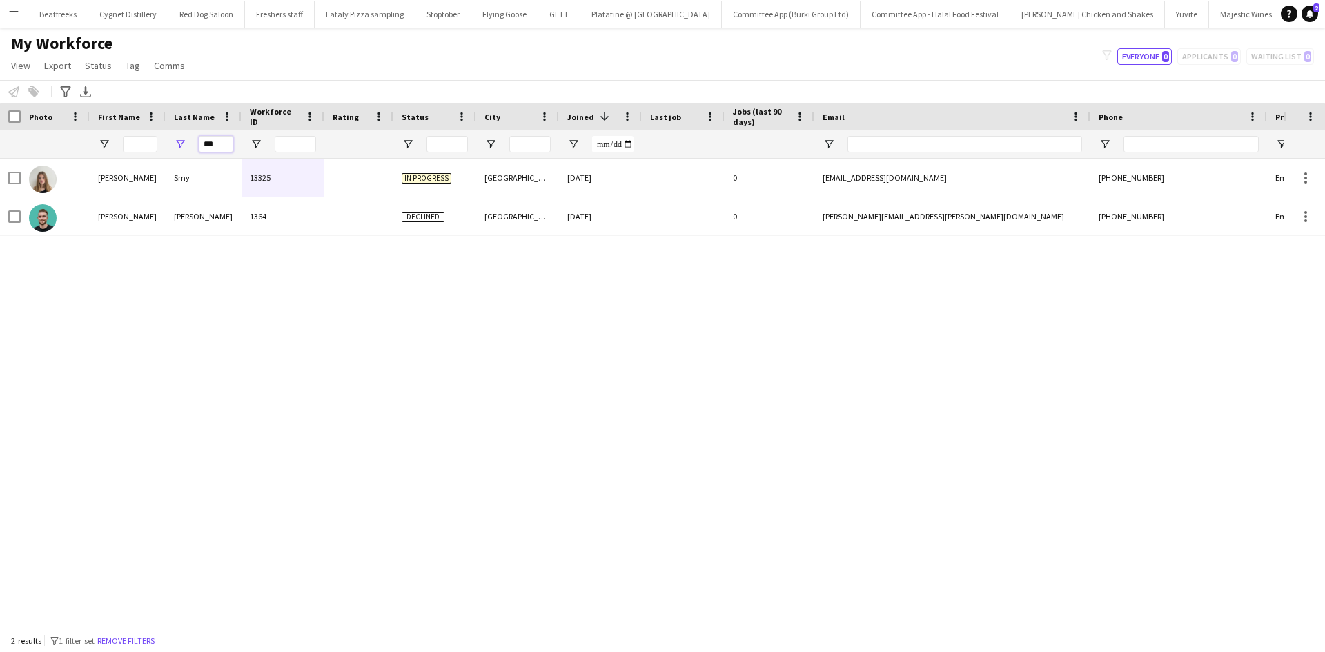
drag, startPoint x: 226, startPoint y: 141, endPoint x: 168, endPoint y: 137, distance: 58.8
click at [168, 137] on div "***" at bounding box center [204, 144] width 76 height 28
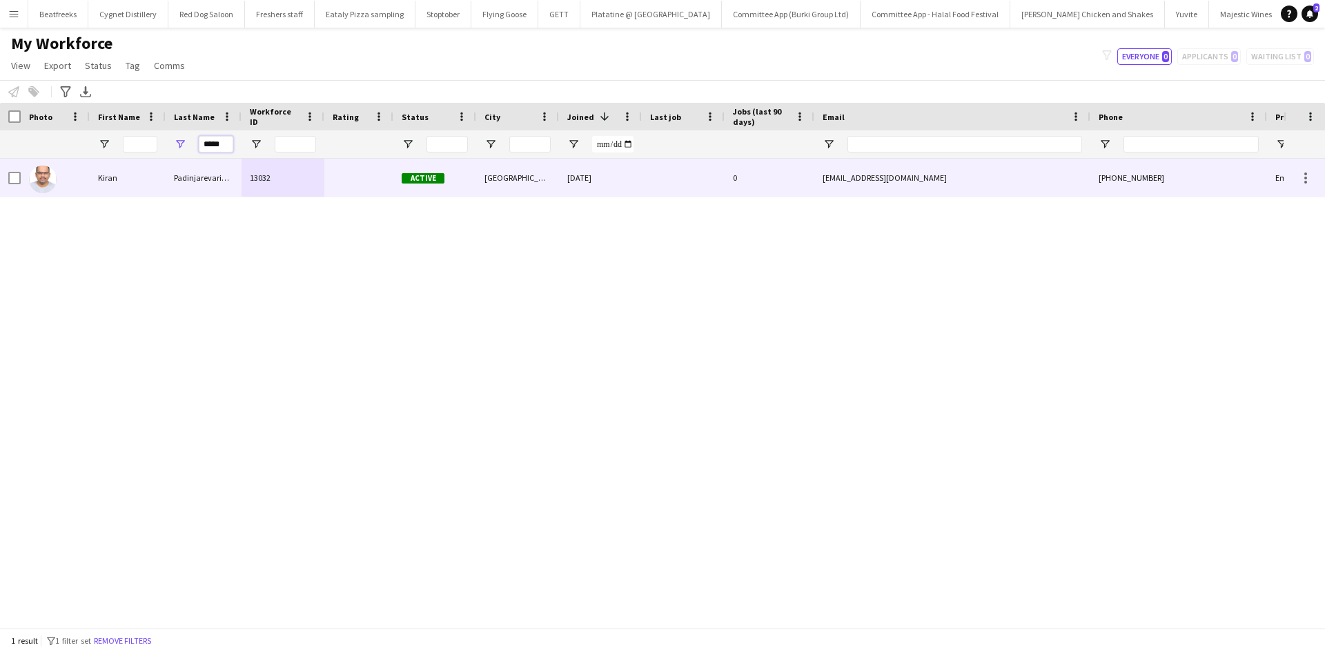
type input "*****"
click at [188, 161] on div "Padinjarevarium" at bounding box center [204, 178] width 76 height 38
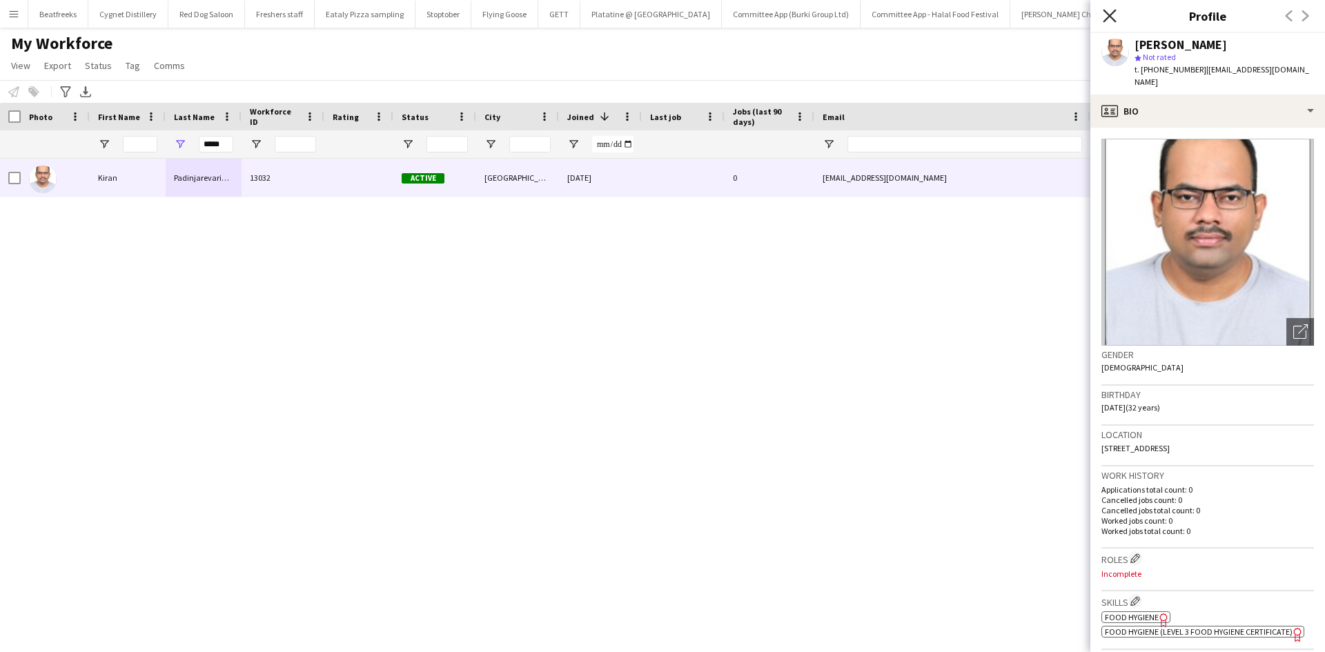
click at [1109, 13] on icon "Close pop-in" at bounding box center [1109, 15] width 13 height 13
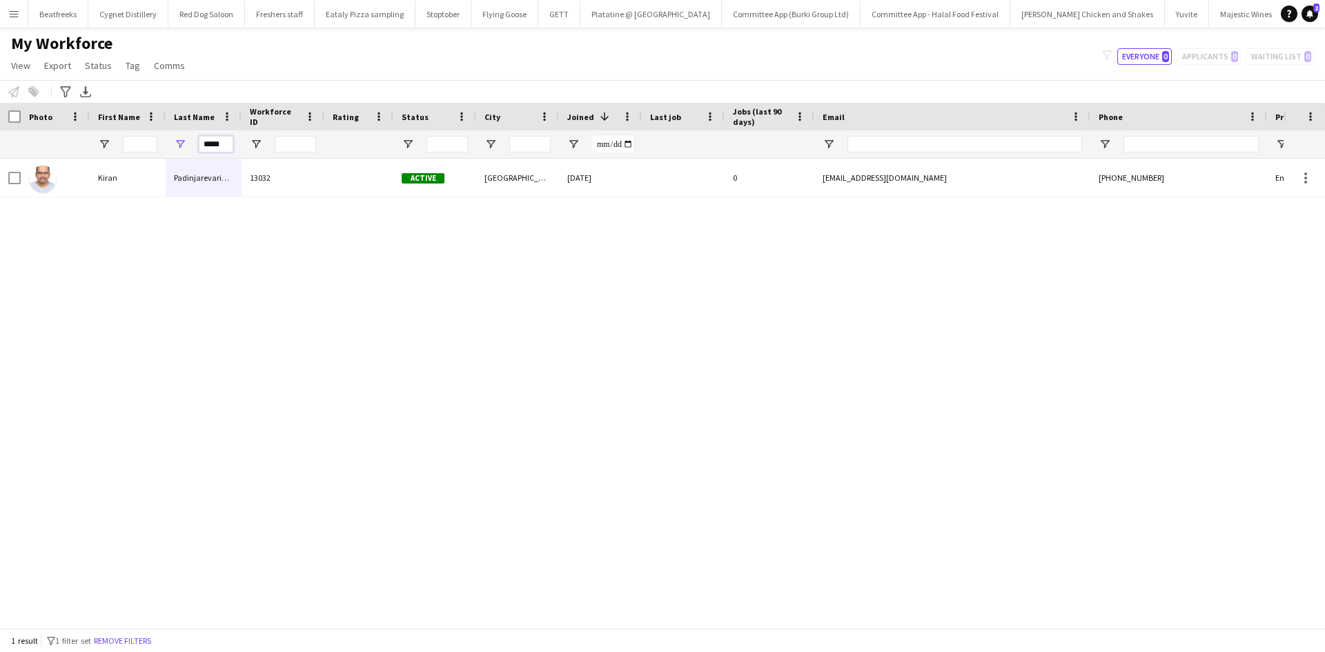
click at [229, 143] on input "*****" at bounding box center [216, 144] width 34 height 17
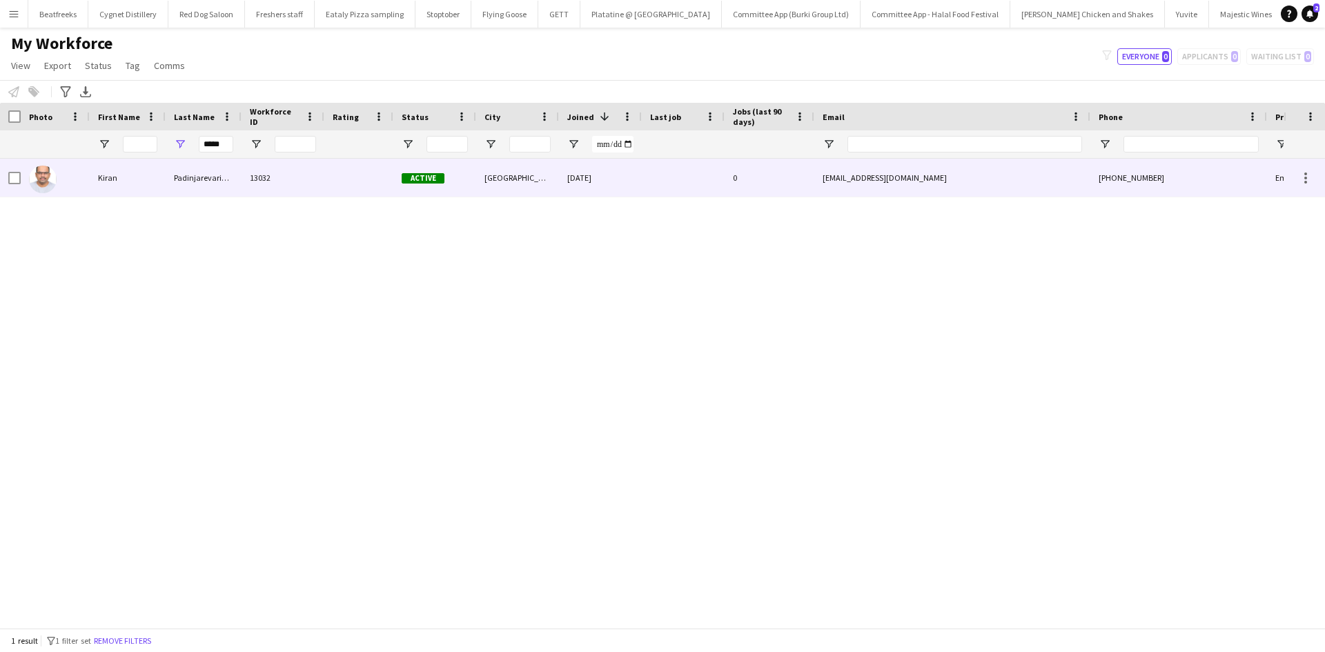
click at [209, 172] on div "Padinjarevarium" at bounding box center [204, 178] width 76 height 38
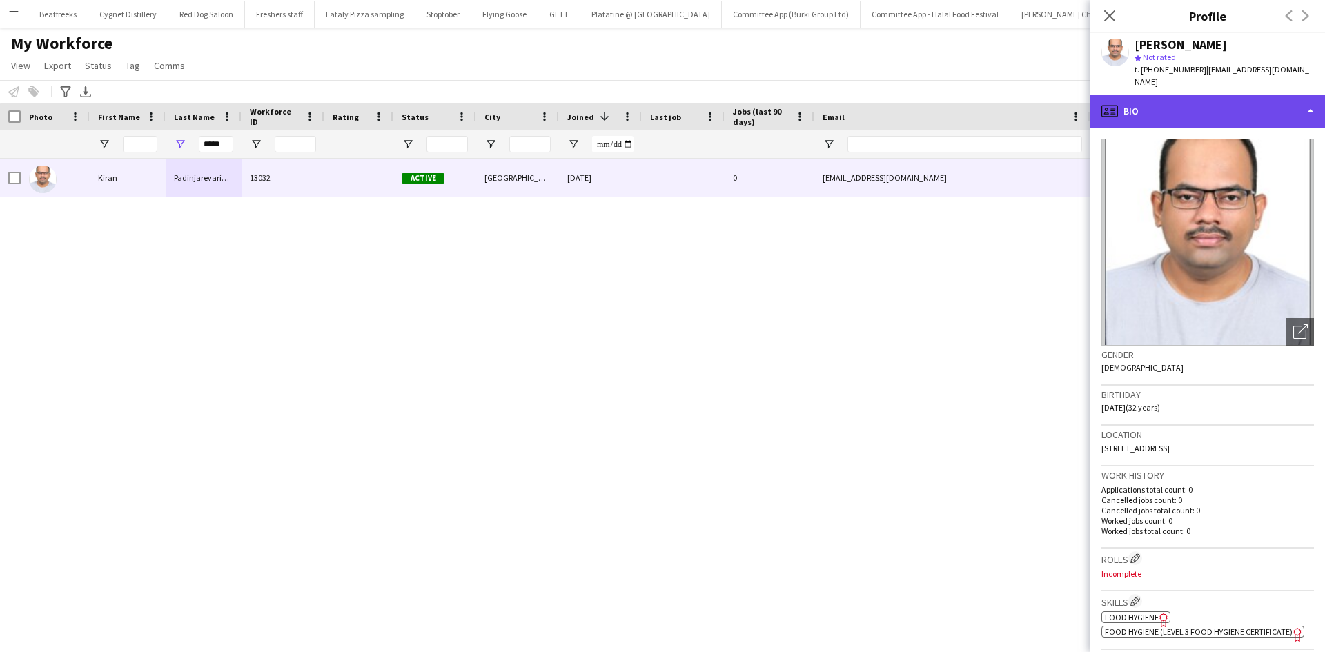
click at [1151, 97] on div "profile Bio" at bounding box center [1207, 111] width 235 height 33
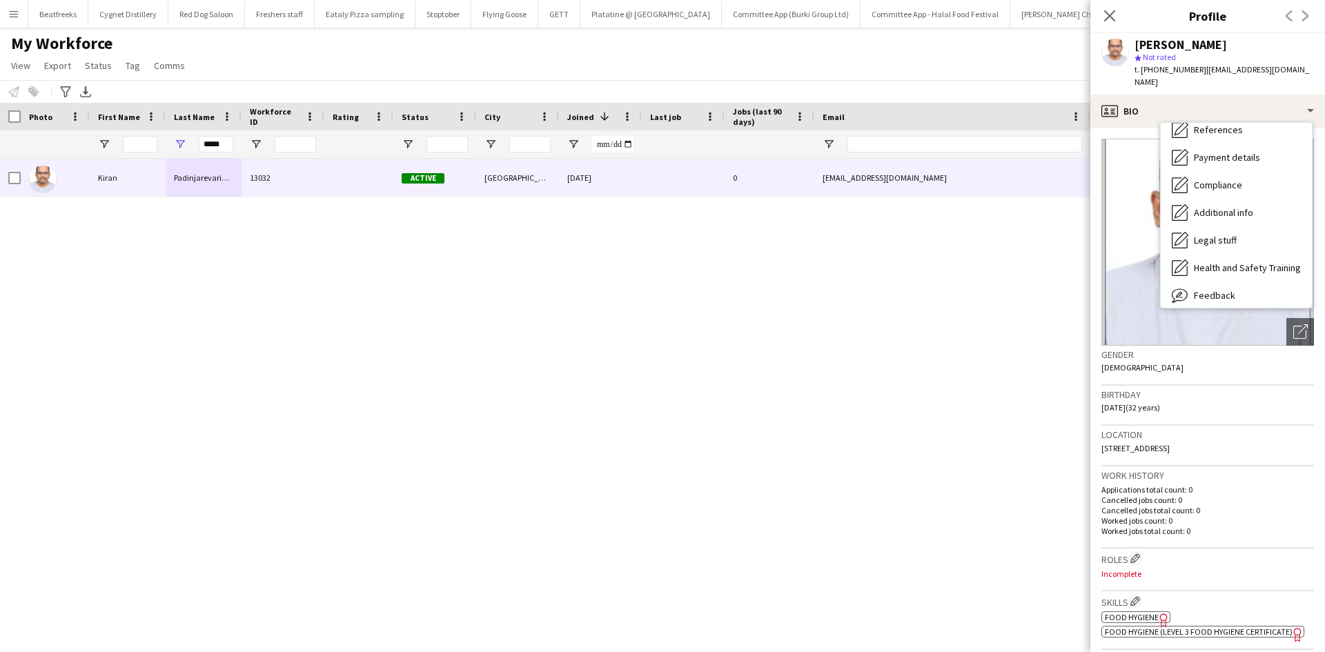
scroll to position [151, 0]
click at [1215, 178] on span "Compliance" at bounding box center [1218, 184] width 48 height 12
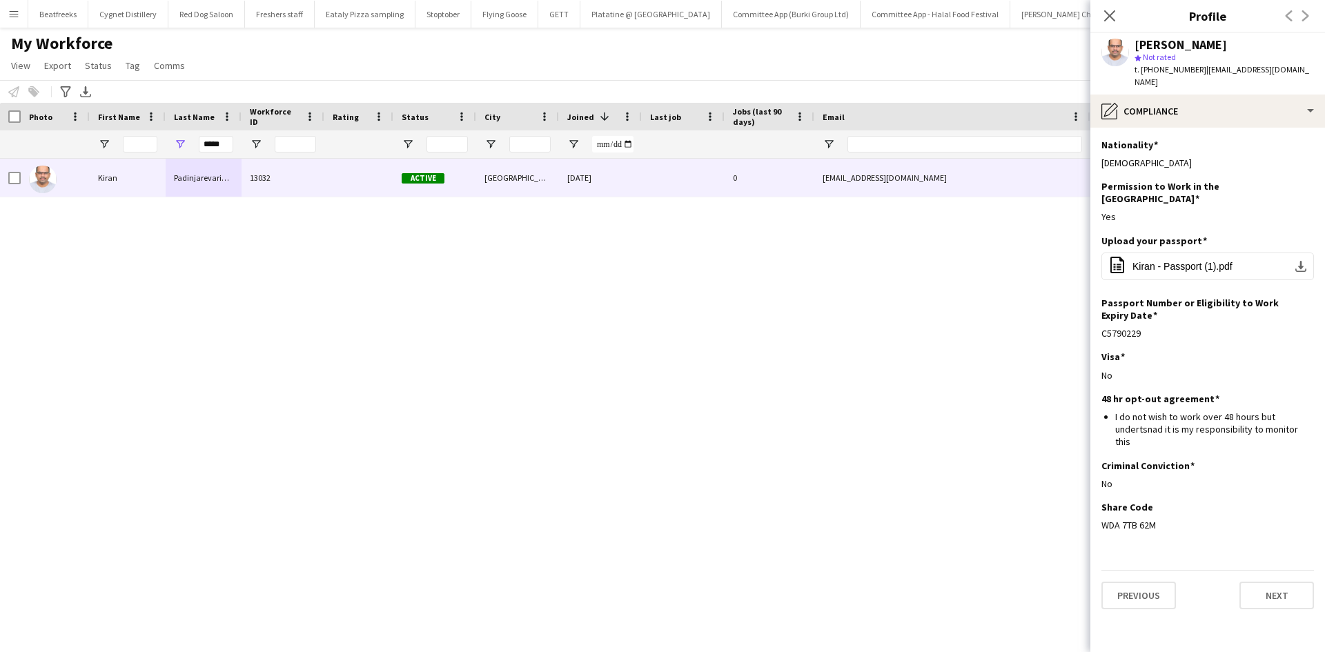
drag, startPoint x: 1163, startPoint y: 487, endPoint x: 1100, endPoint y: 491, distance: 63.6
click at [1100, 491] on app-section-data-types "Nationality Edit this field Indian Permission to Work in the UK Edit this field…" at bounding box center [1207, 390] width 235 height 524
copy div "WDA 7TB 62M"
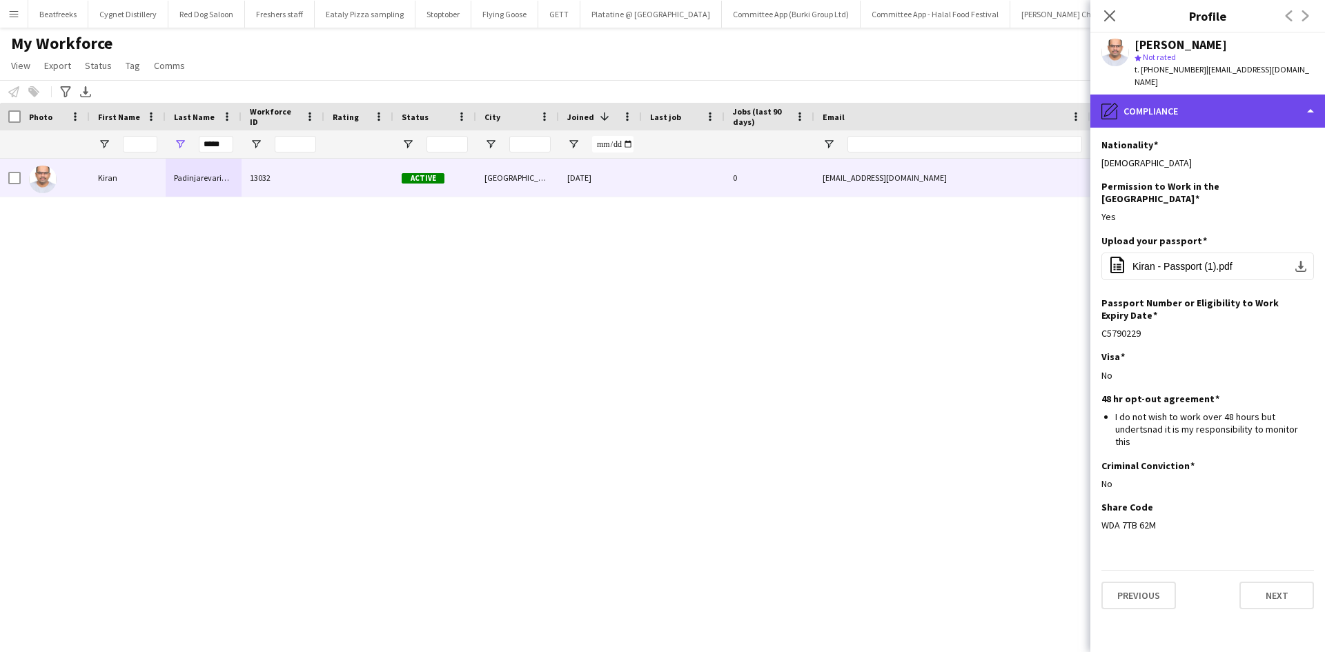
click at [1227, 95] on div "pencil4 Compliance" at bounding box center [1207, 111] width 235 height 33
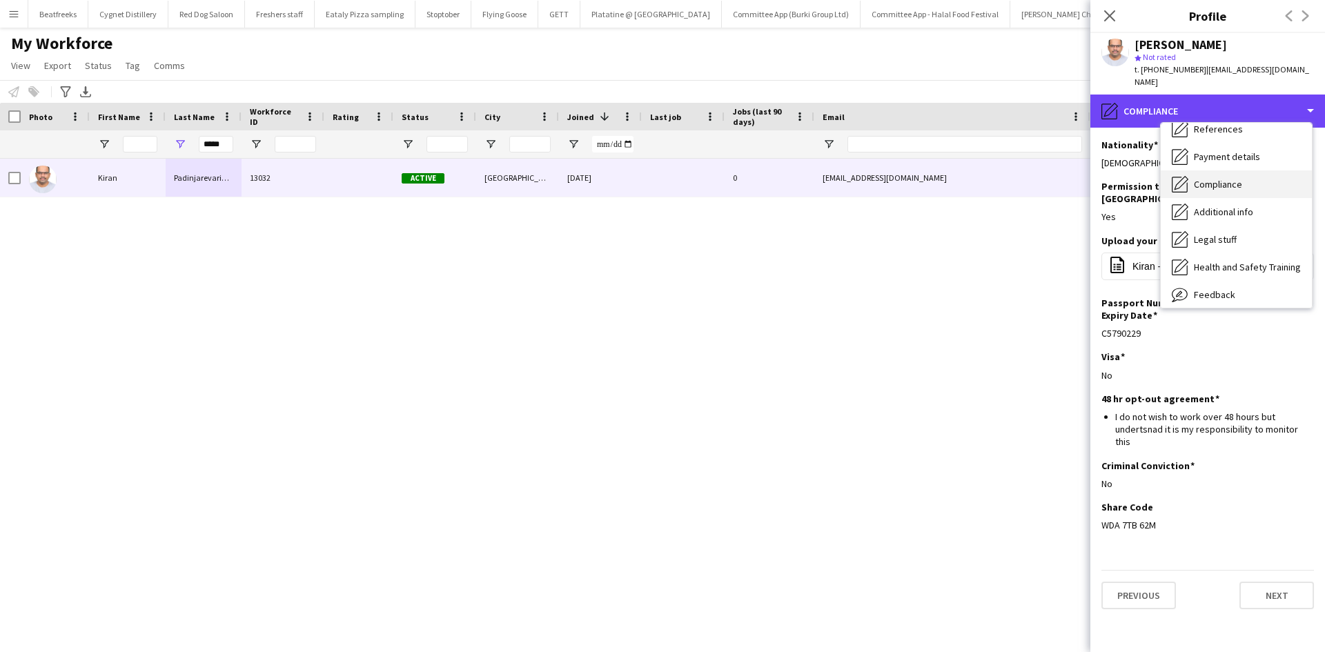
scroll to position [0, 0]
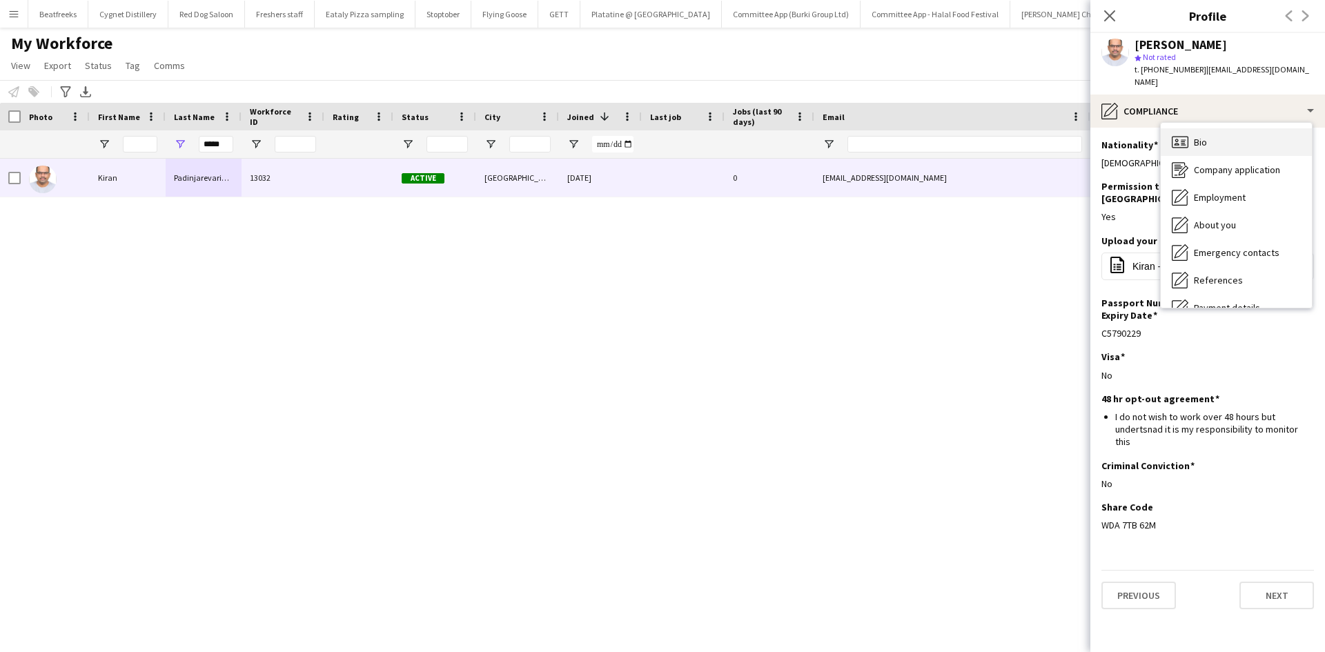
click at [1218, 128] on div "Bio Bio" at bounding box center [1236, 142] width 151 height 28
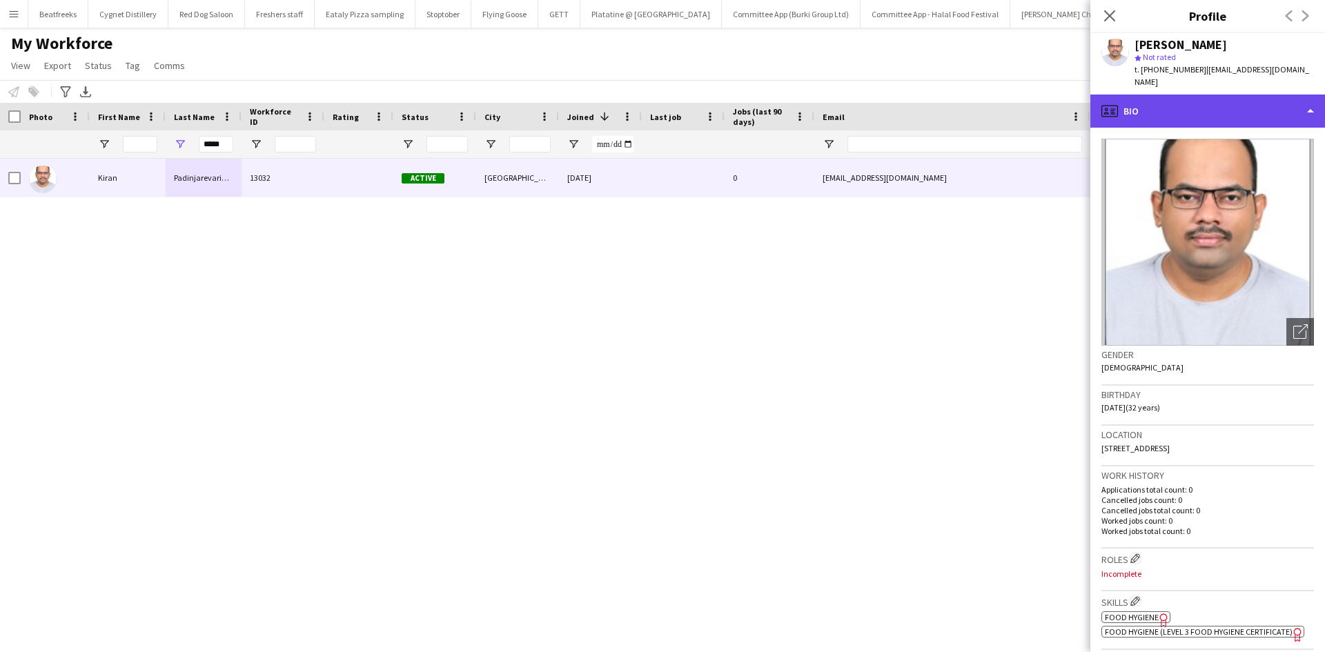
click at [1176, 95] on div "profile Bio" at bounding box center [1207, 111] width 235 height 33
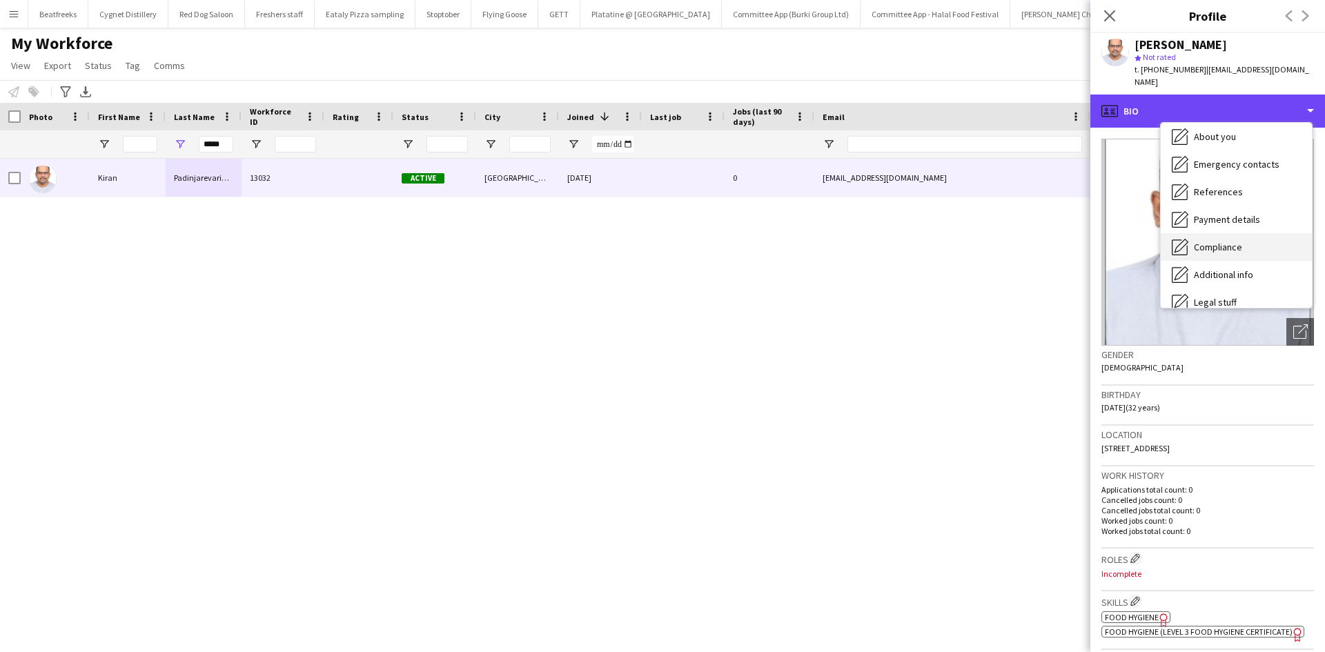
scroll to position [83, 0]
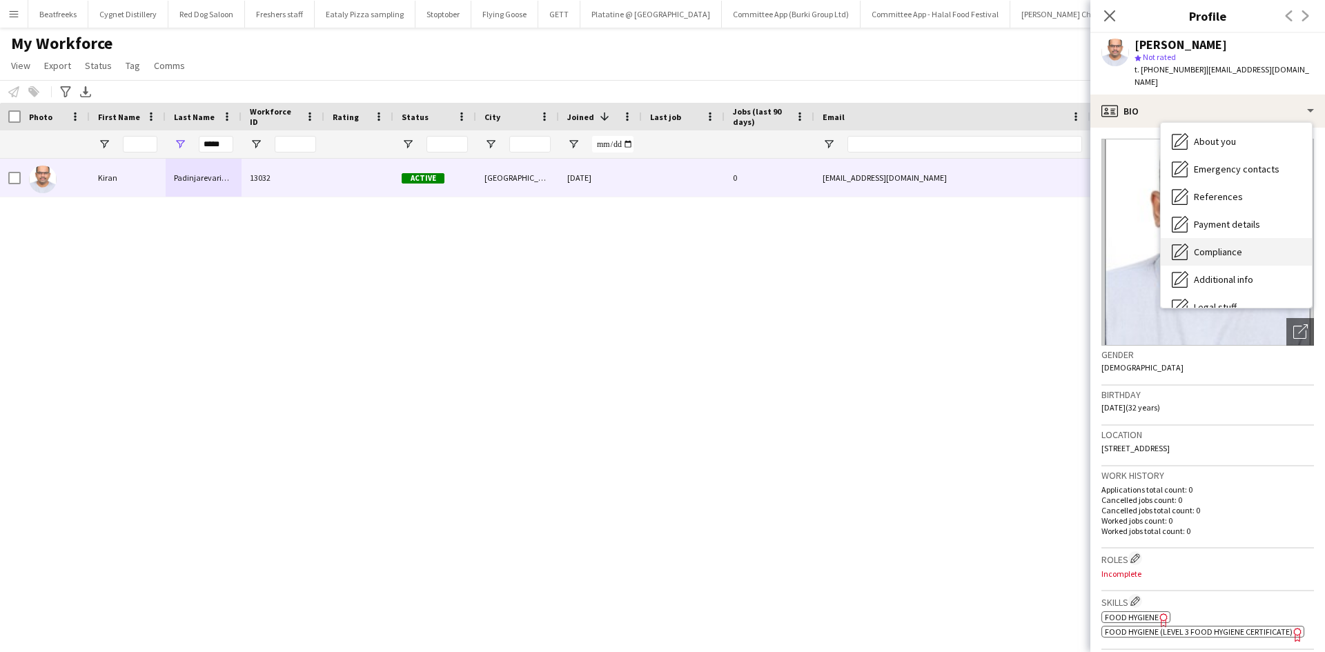
click at [1230, 135] on span "About you" at bounding box center [1215, 141] width 42 height 12
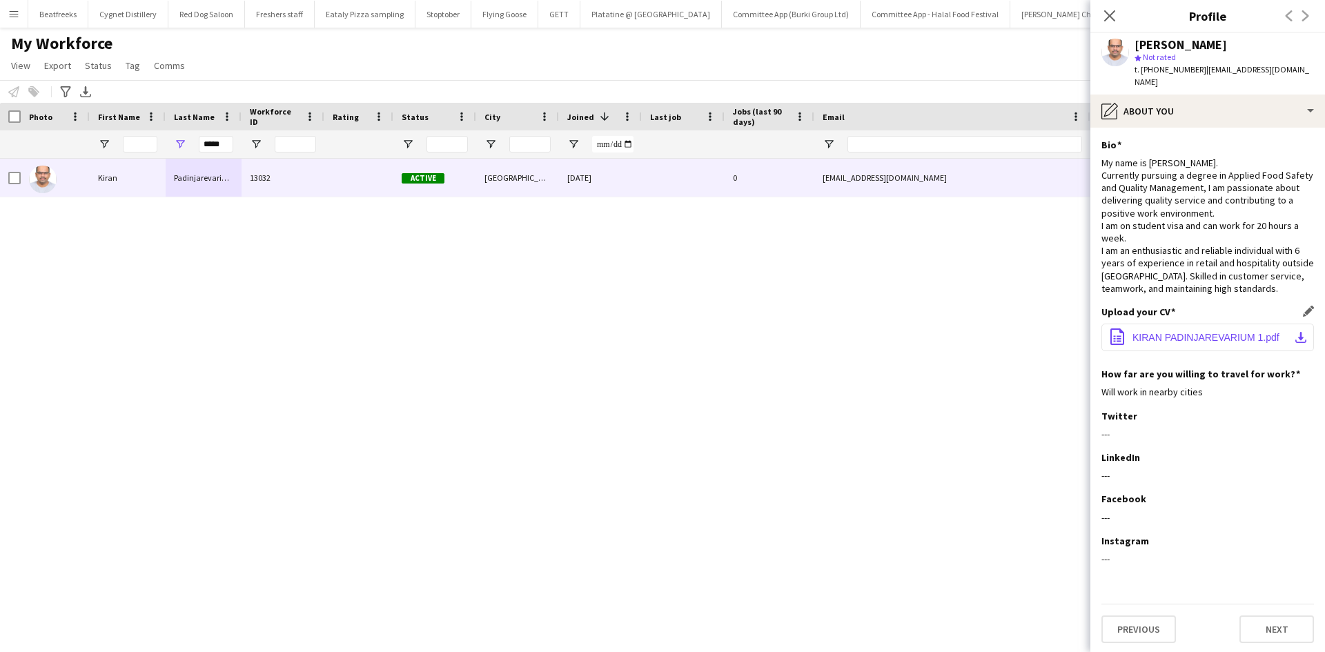
click at [1179, 332] on span "KIRAN PADINJAREVARIUM 1.pdf" at bounding box center [1205, 337] width 147 height 11
drag, startPoint x: 224, startPoint y: 146, endPoint x: 145, endPoint y: 148, distance: 79.4
click at [145, 148] on div "*****" at bounding box center [748, 144] width 1496 height 28
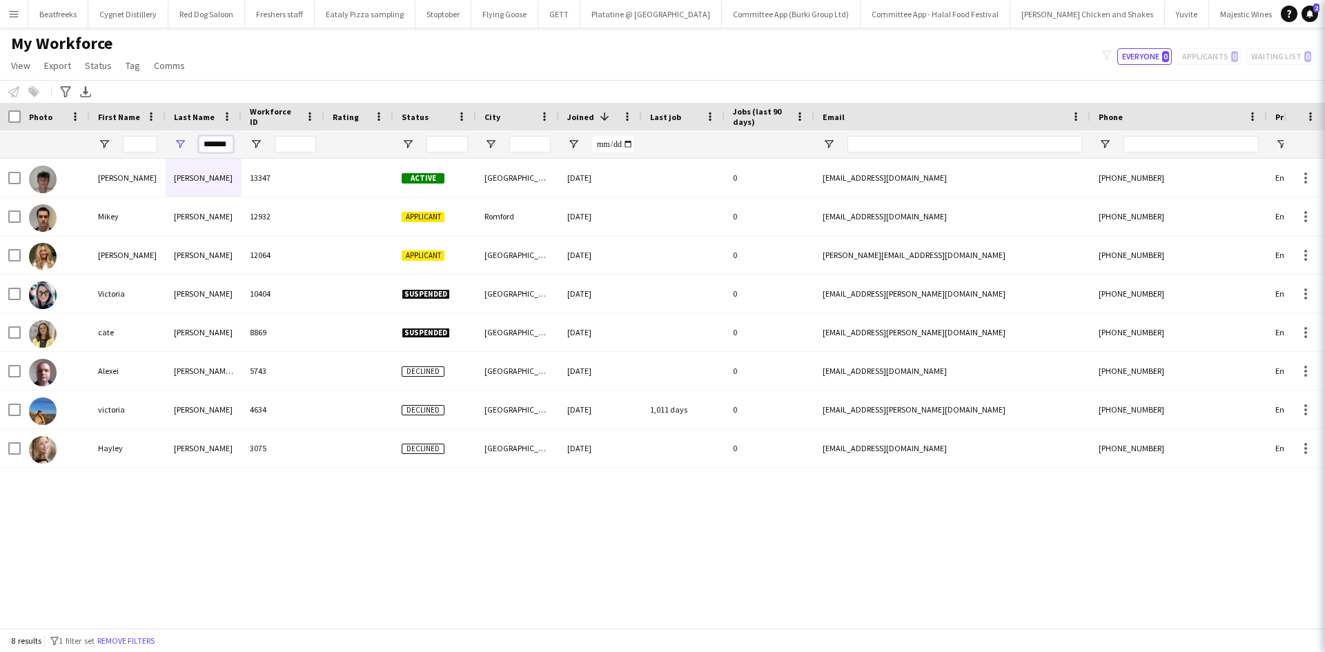
scroll to position [0, 6]
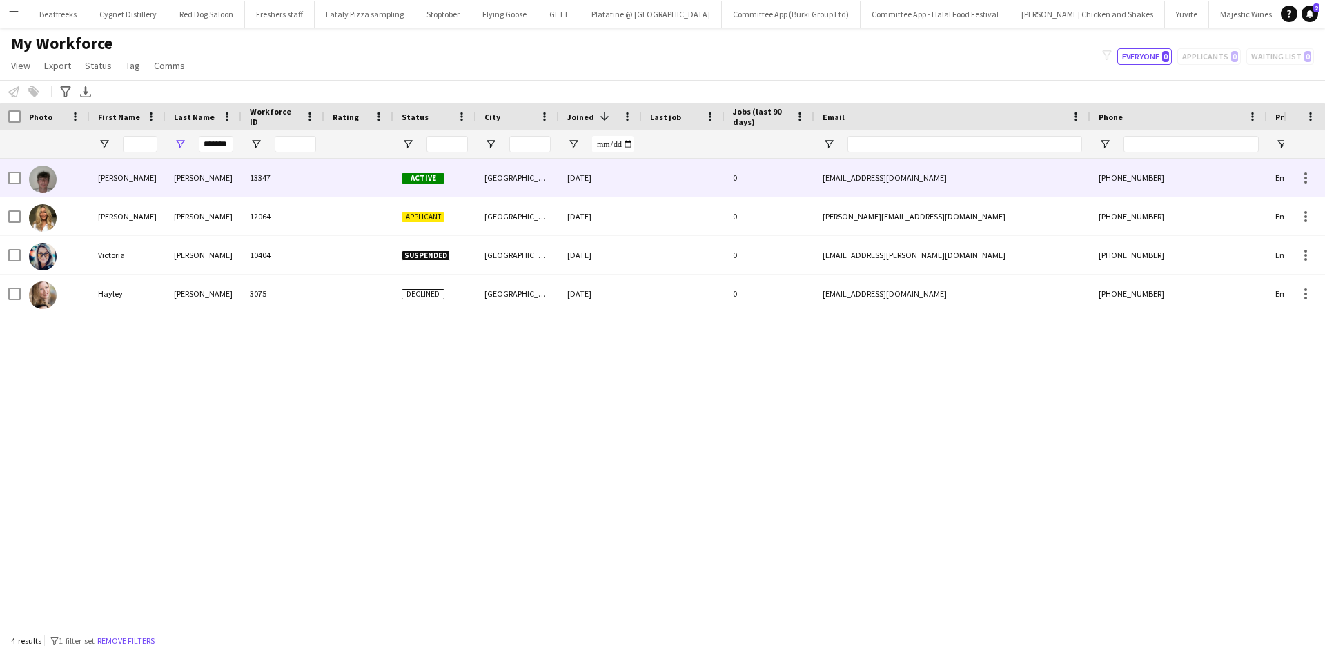
click at [243, 170] on div "13347" at bounding box center [282, 178] width 83 height 38
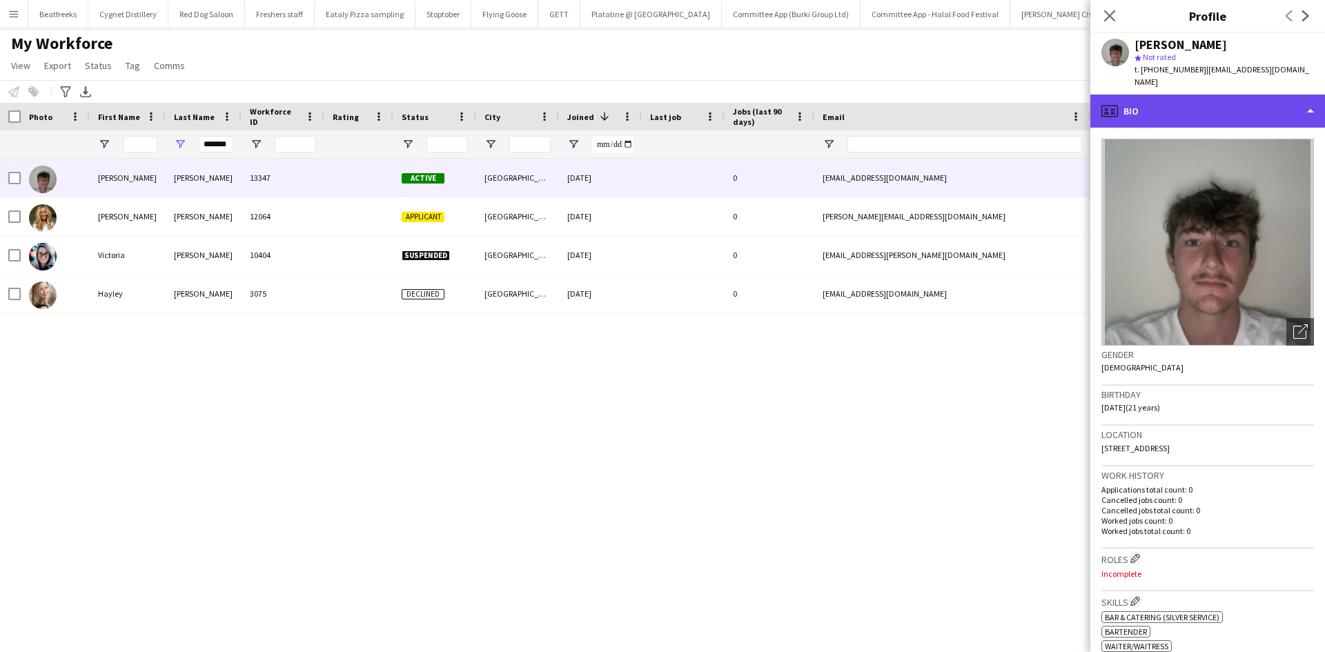
click at [1154, 103] on div "profile Bio" at bounding box center [1207, 111] width 235 height 33
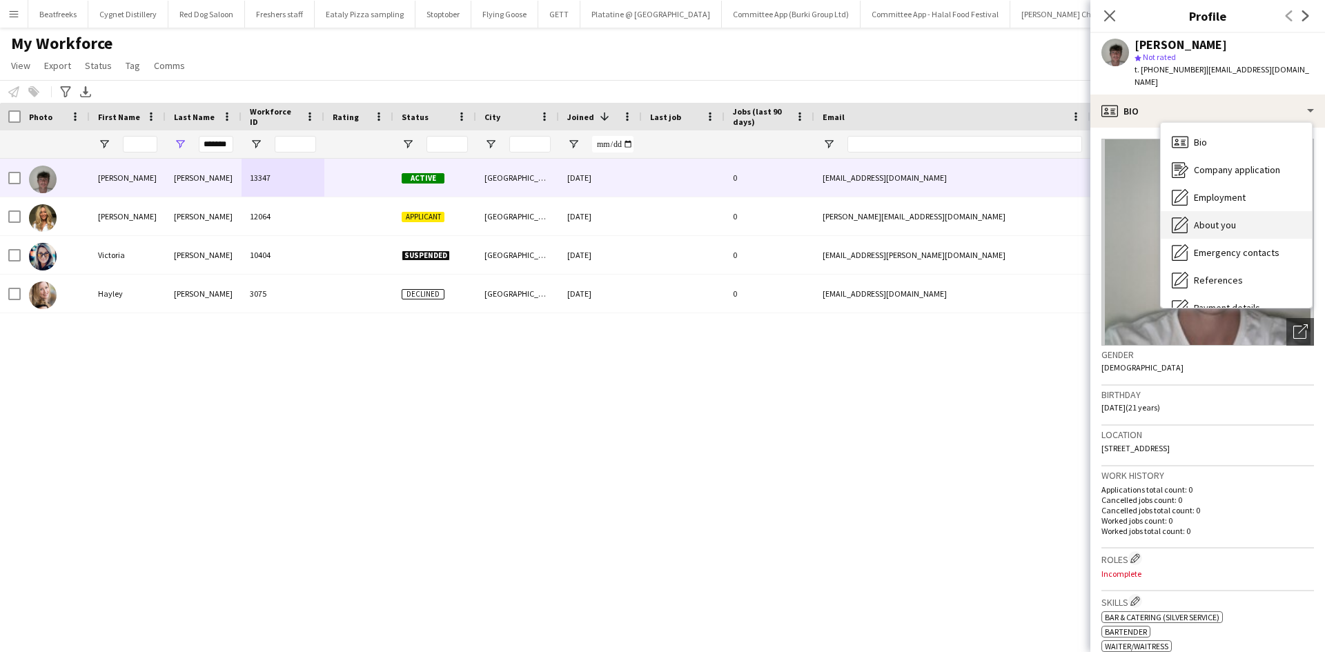
click at [1232, 222] on div "About you About you" at bounding box center [1236, 225] width 151 height 28
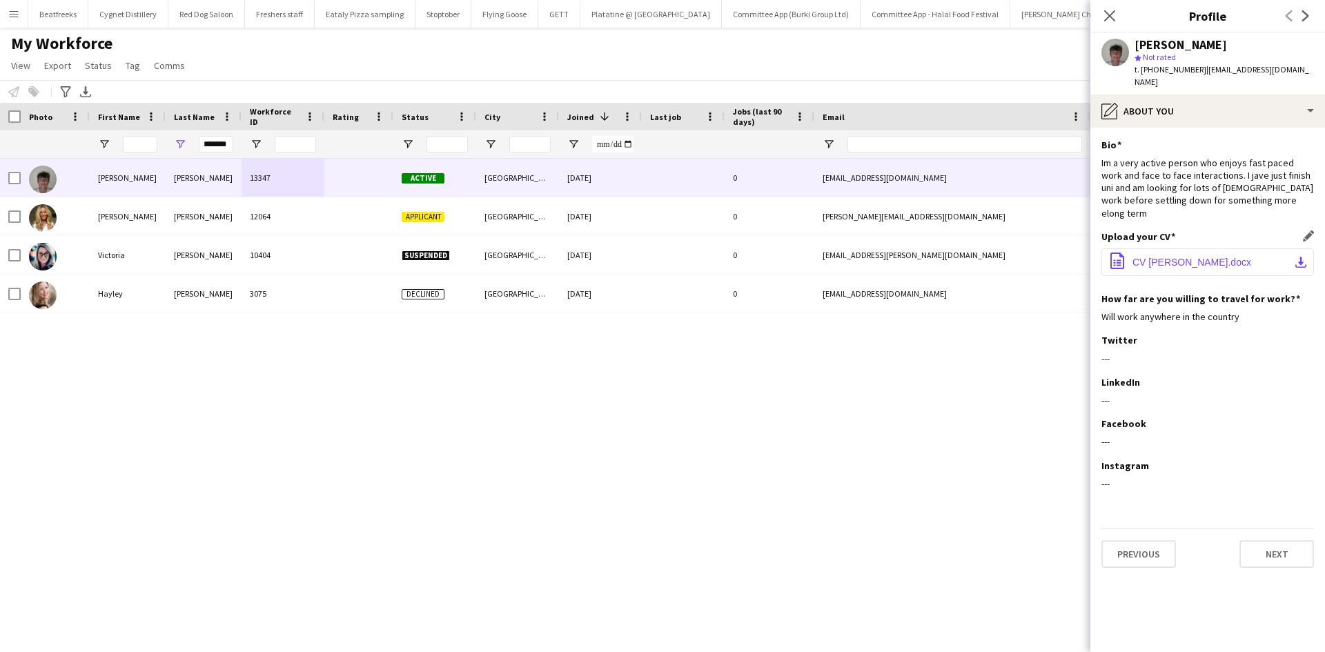
click at [1154, 257] on span "CV Jay Simmons.docx" at bounding box center [1191, 262] width 119 height 11
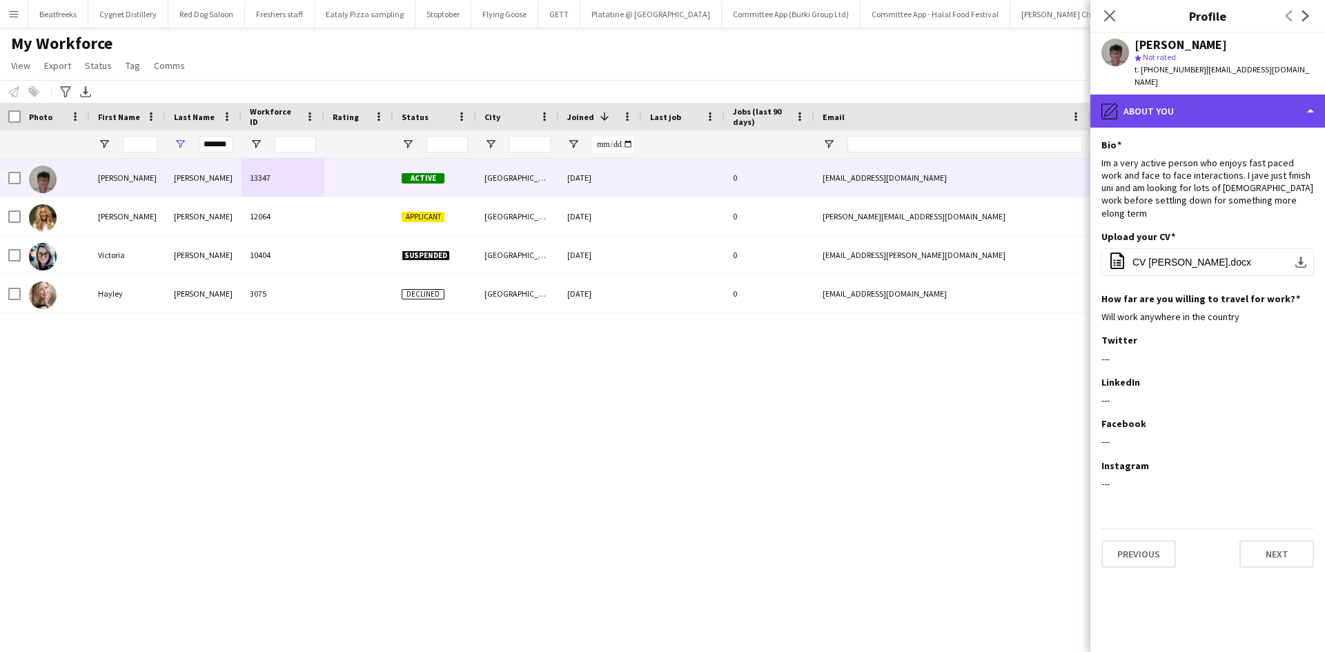
click at [1196, 95] on div "pencil4 About you" at bounding box center [1207, 111] width 235 height 33
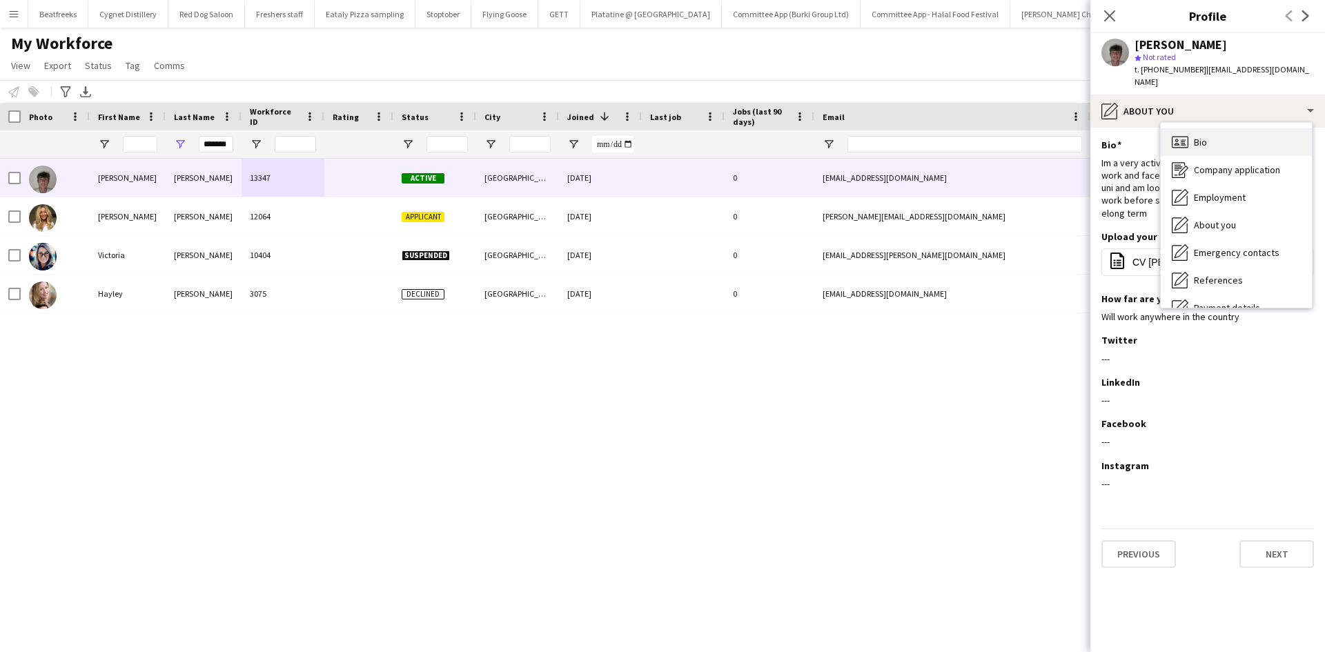
click at [1198, 136] on span "Bio" at bounding box center [1200, 142] width 13 height 12
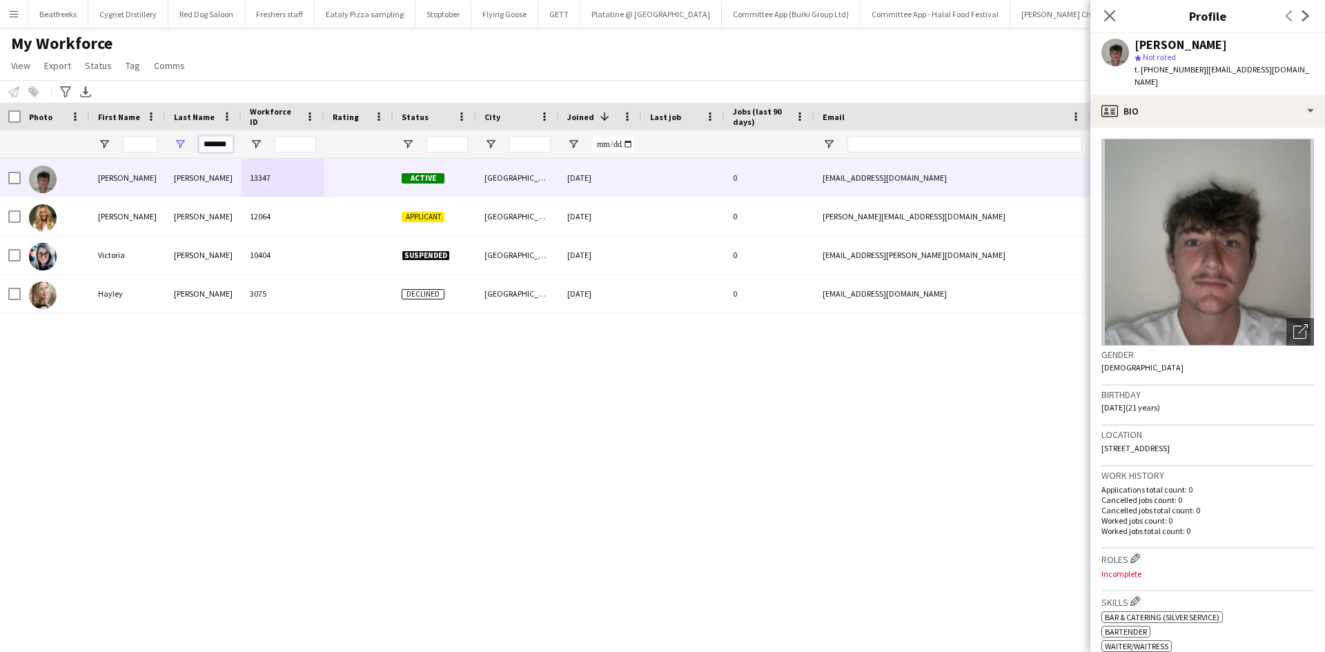
scroll to position [0, 6]
drag, startPoint x: 201, startPoint y: 142, endPoint x: 364, endPoint y: 155, distance: 163.3
click at [364, 155] on div "*******" at bounding box center [748, 144] width 1496 height 28
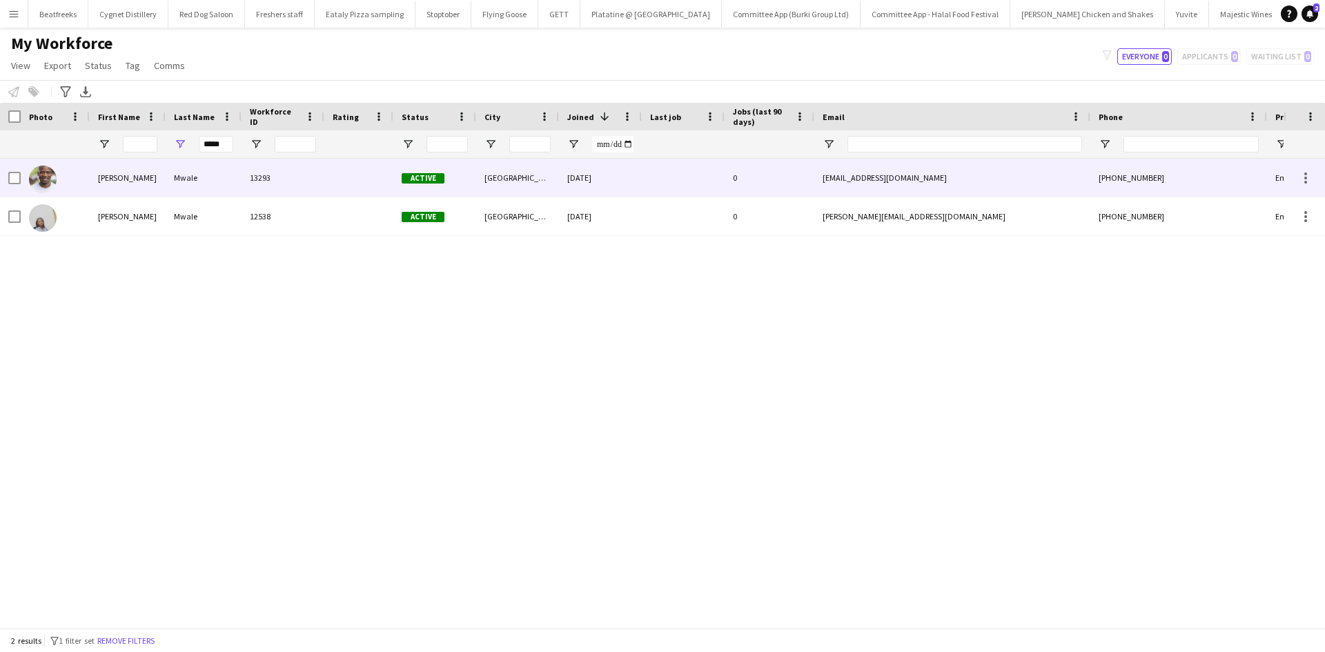
click at [291, 185] on div "13293" at bounding box center [282, 178] width 83 height 38
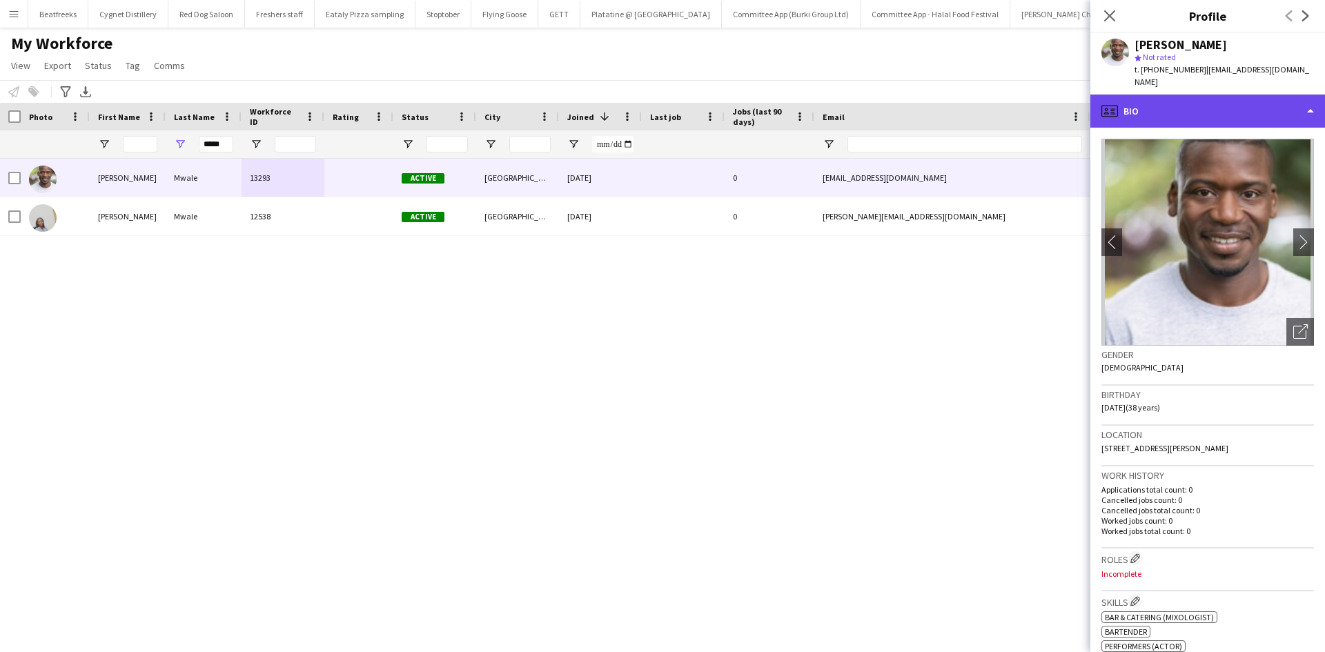
click at [1190, 97] on div "profile Bio" at bounding box center [1207, 111] width 235 height 33
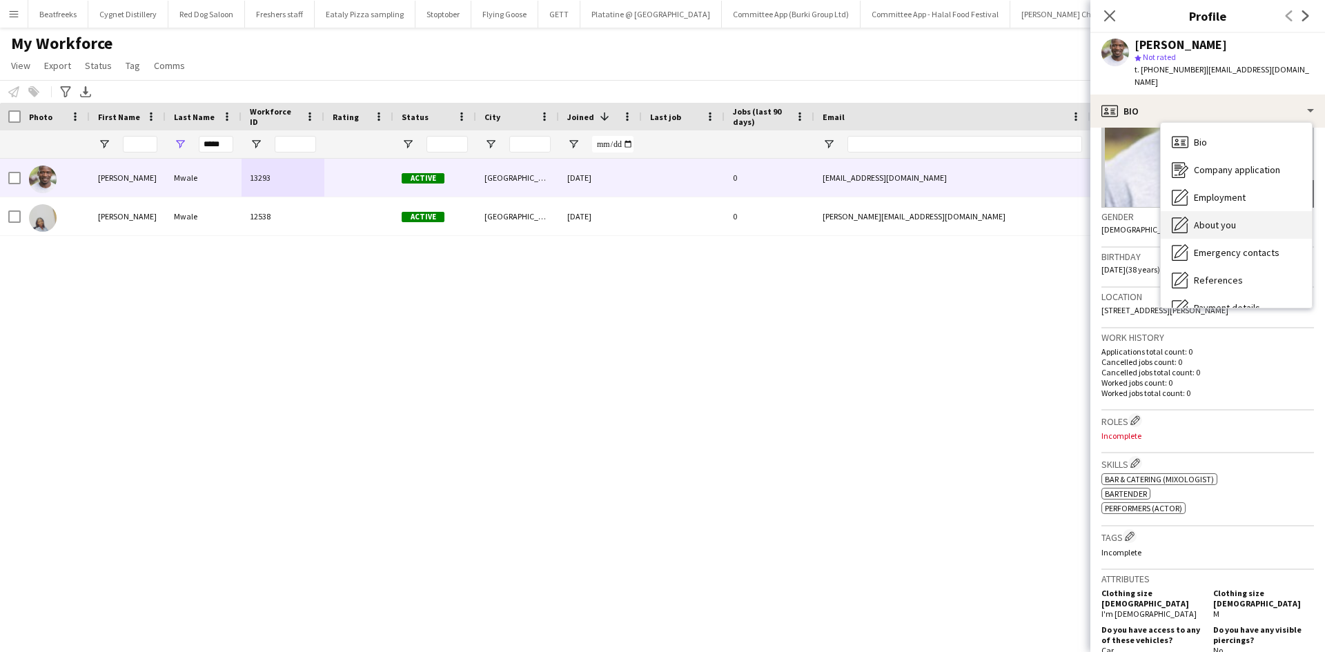
click at [1207, 219] on span "About you" at bounding box center [1215, 225] width 42 height 12
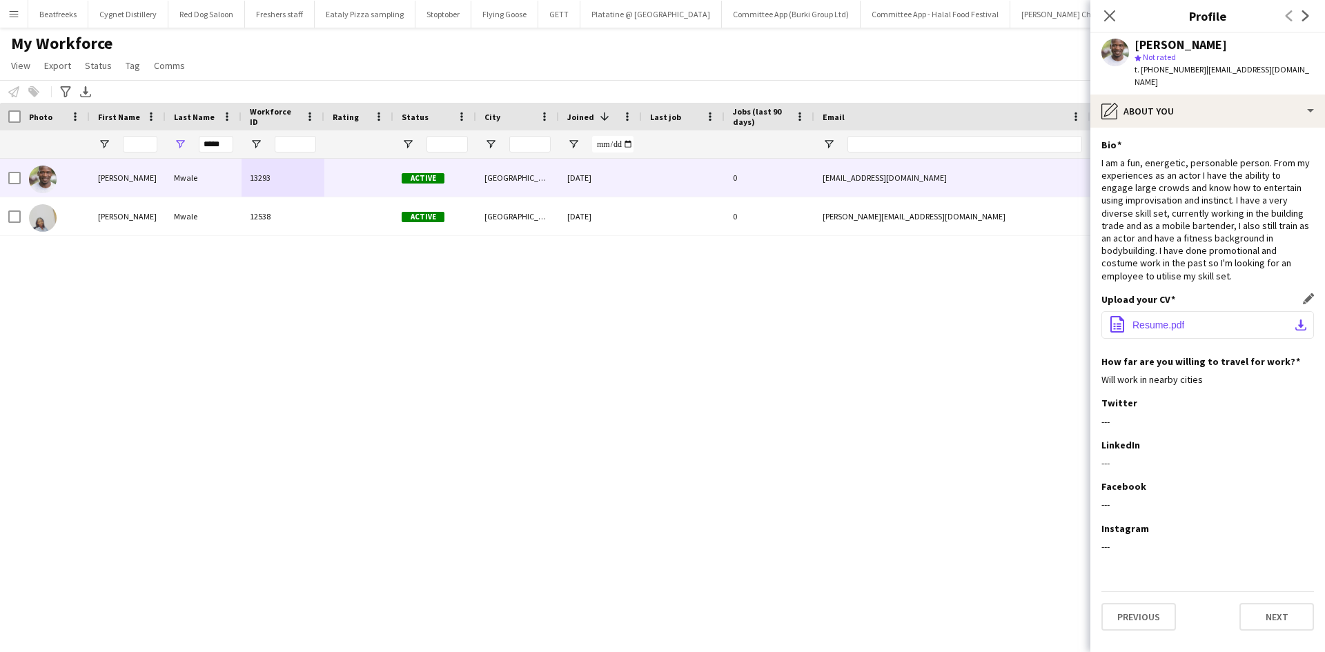
click at [1171, 311] on button "office-file-sheet Resume.pdf download-bottom" at bounding box center [1207, 325] width 213 height 28
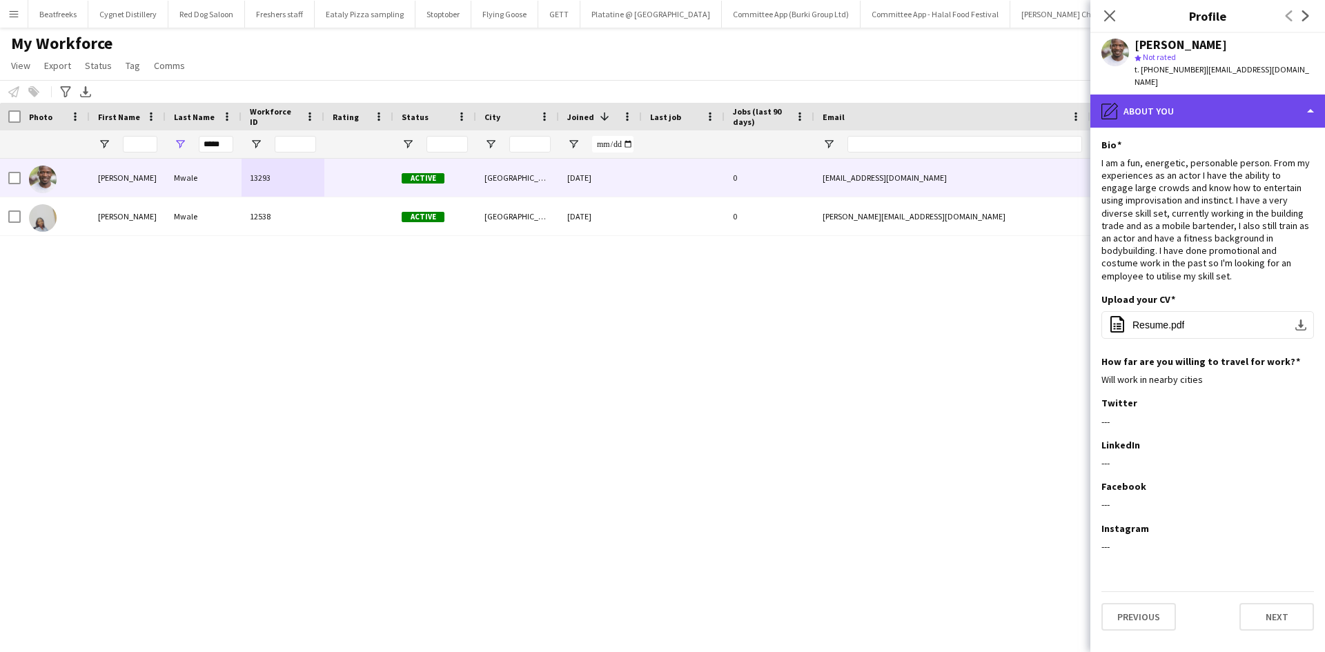
click at [1129, 95] on div "pencil4 About you" at bounding box center [1207, 111] width 235 height 33
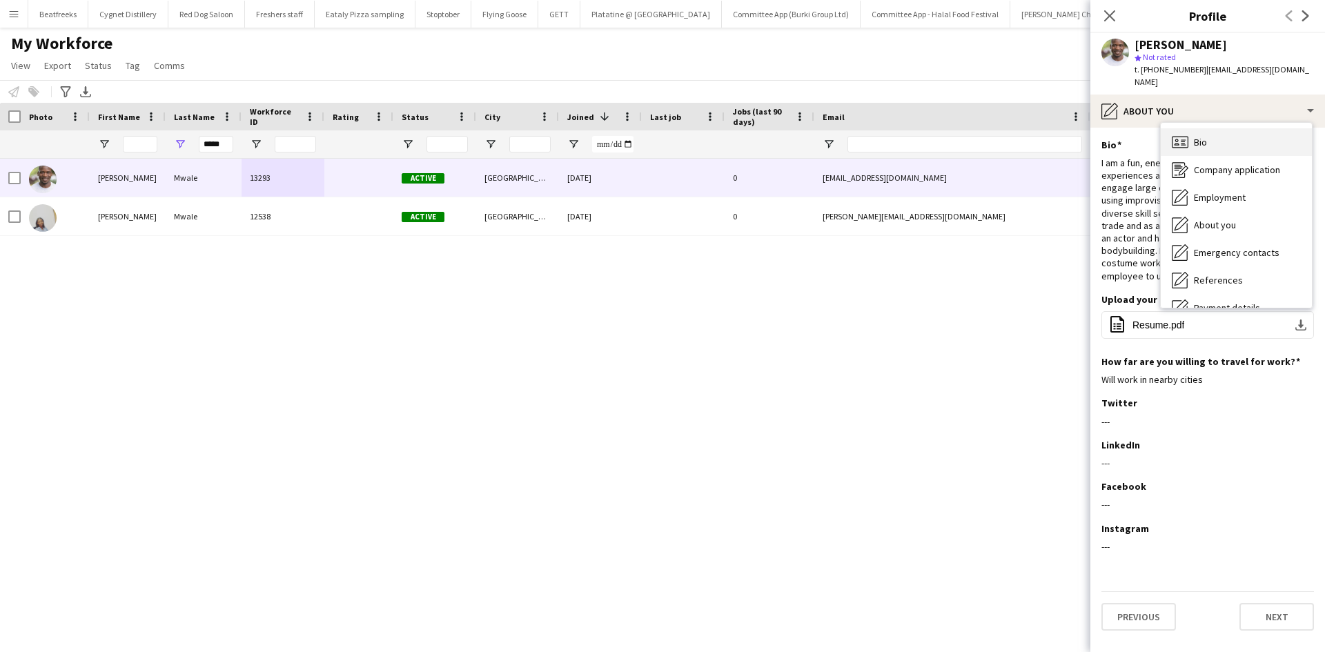
click at [1188, 132] on div "Bio Bio" at bounding box center [1236, 142] width 151 height 28
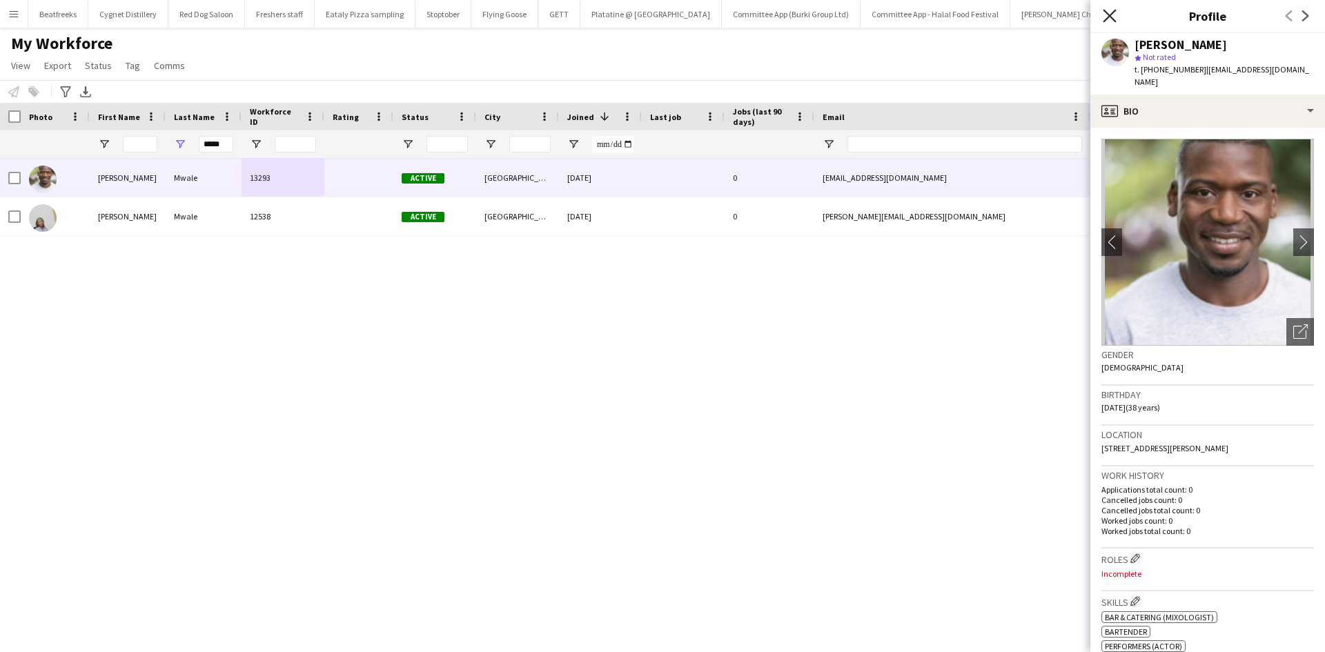
click at [1111, 19] on icon "Close pop-in" at bounding box center [1109, 15] width 13 height 13
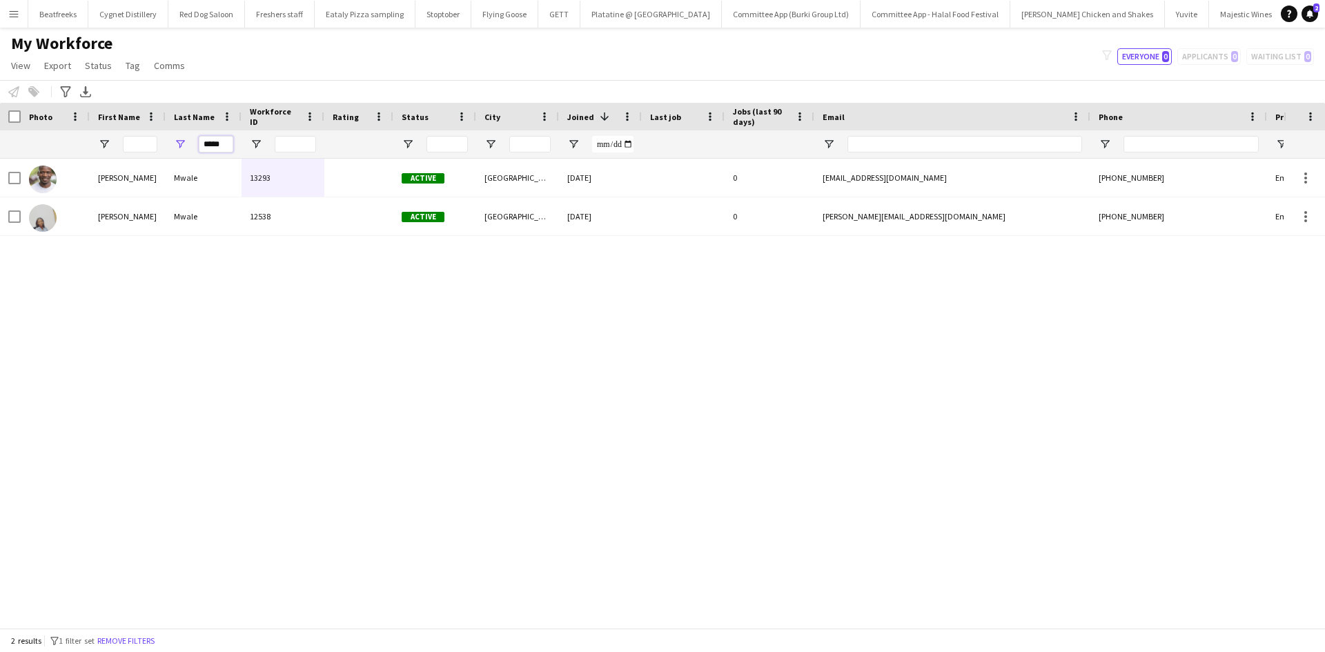
drag, startPoint x: 230, startPoint y: 146, endPoint x: 118, endPoint y: 157, distance: 112.3
click at [118, 157] on div "*****" at bounding box center [748, 144] width 1496 height 28
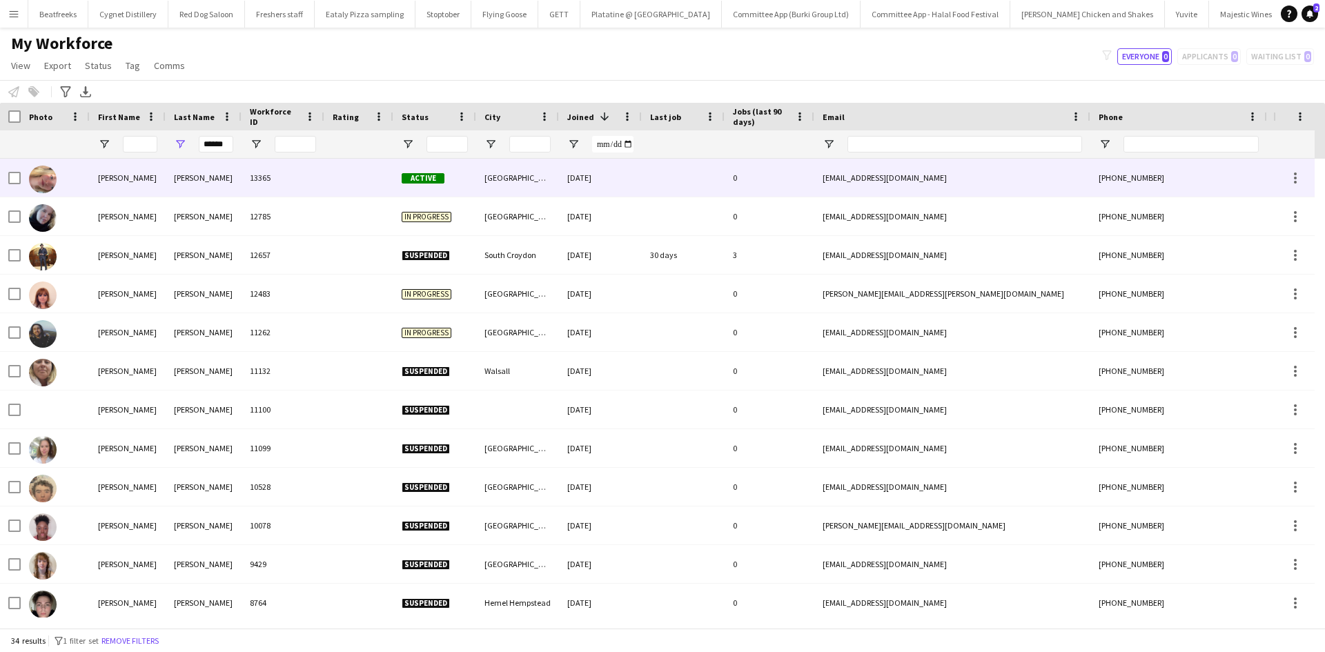
click at [124, 163] on div "Holly" at bounding box center [128, 178] width 76 height 38
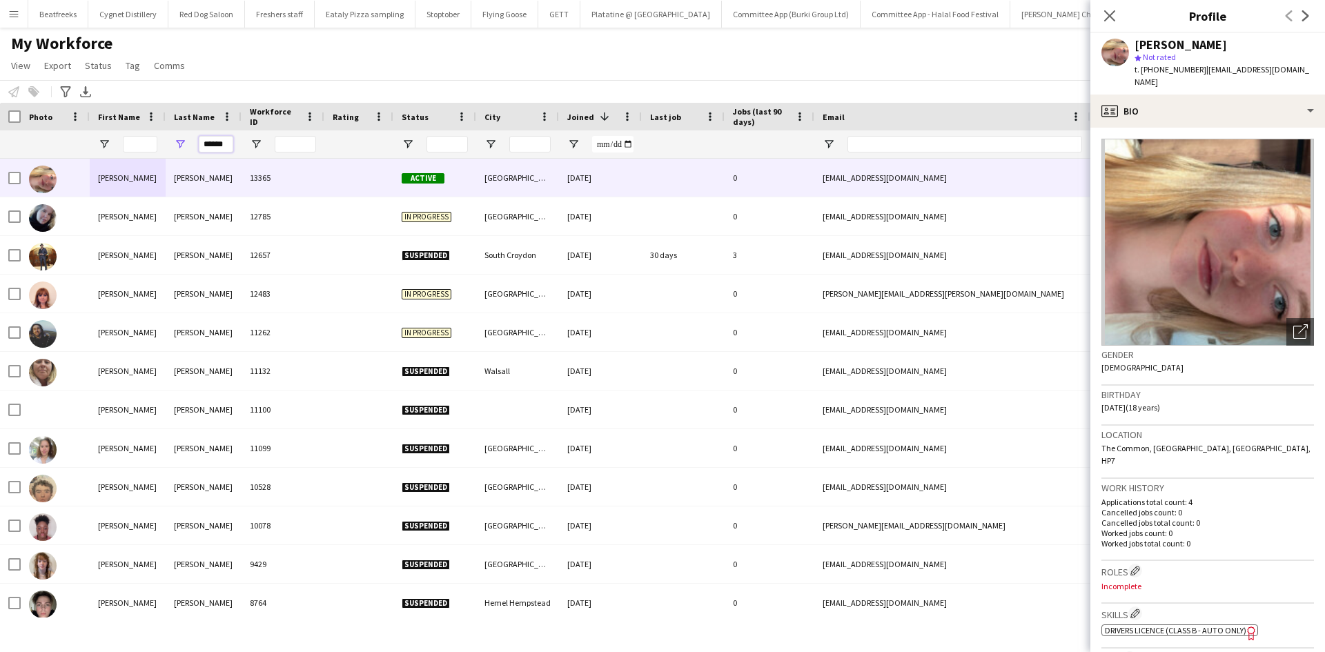
drag, startPoint x: 223, startPoint y: 142, endPoint x: 59, endPoint y: 137, distance: 163.6
click at [59, 137] on div "******" at bounding box center [748, 144] width 1496 height 28
type input "*"
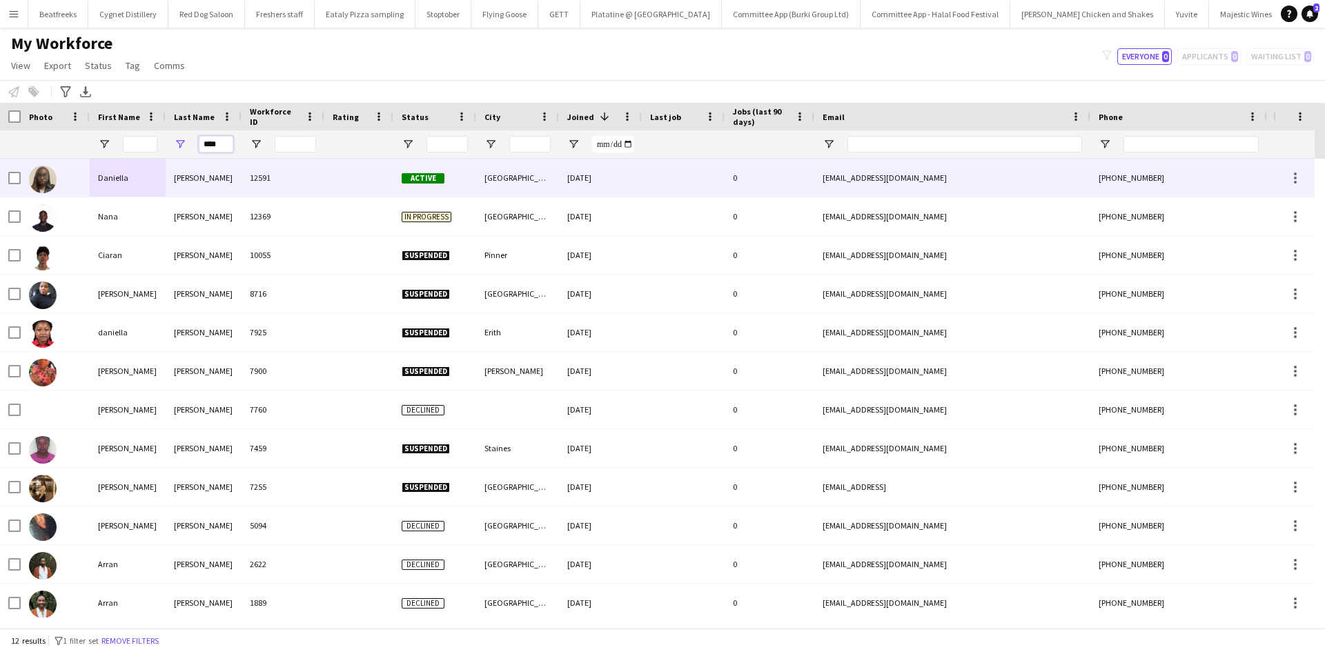
type input "****"
click at [282, 182] on div "12591" at bounding box center [282, 178] width 83 height 38
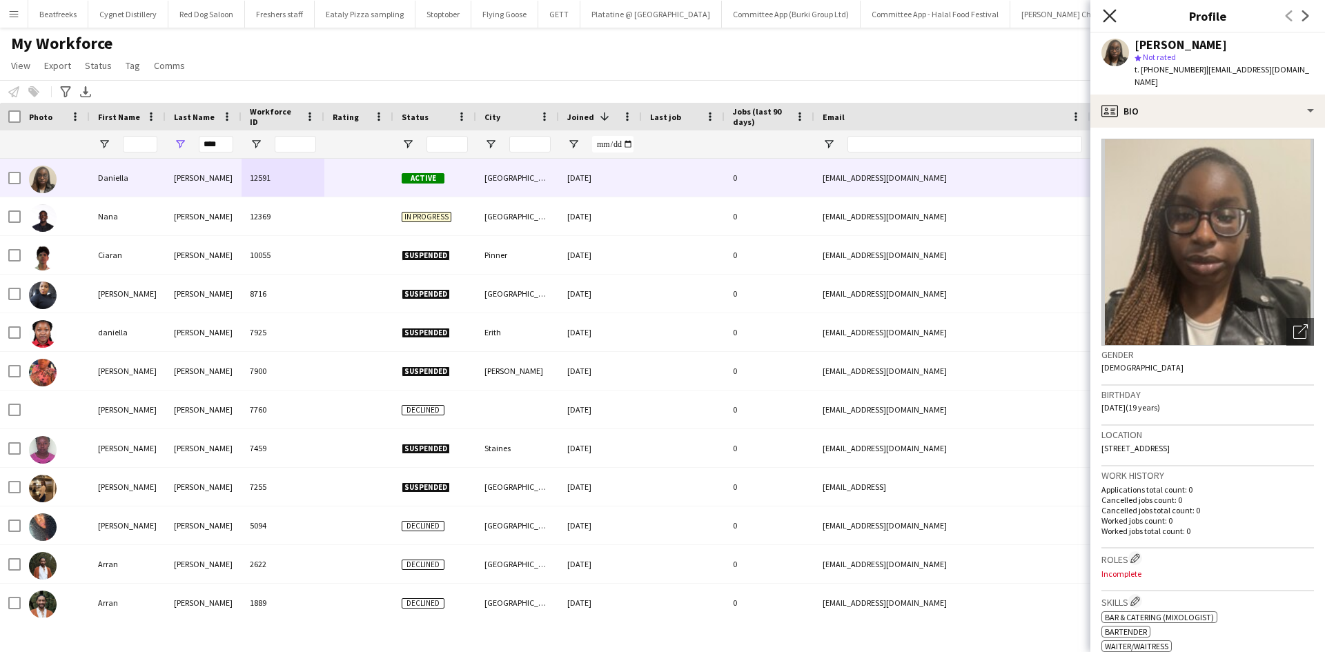
click at [1115, 14] on icon "Close pop-in" at bounding box center [1109, 15] width 13 height 13
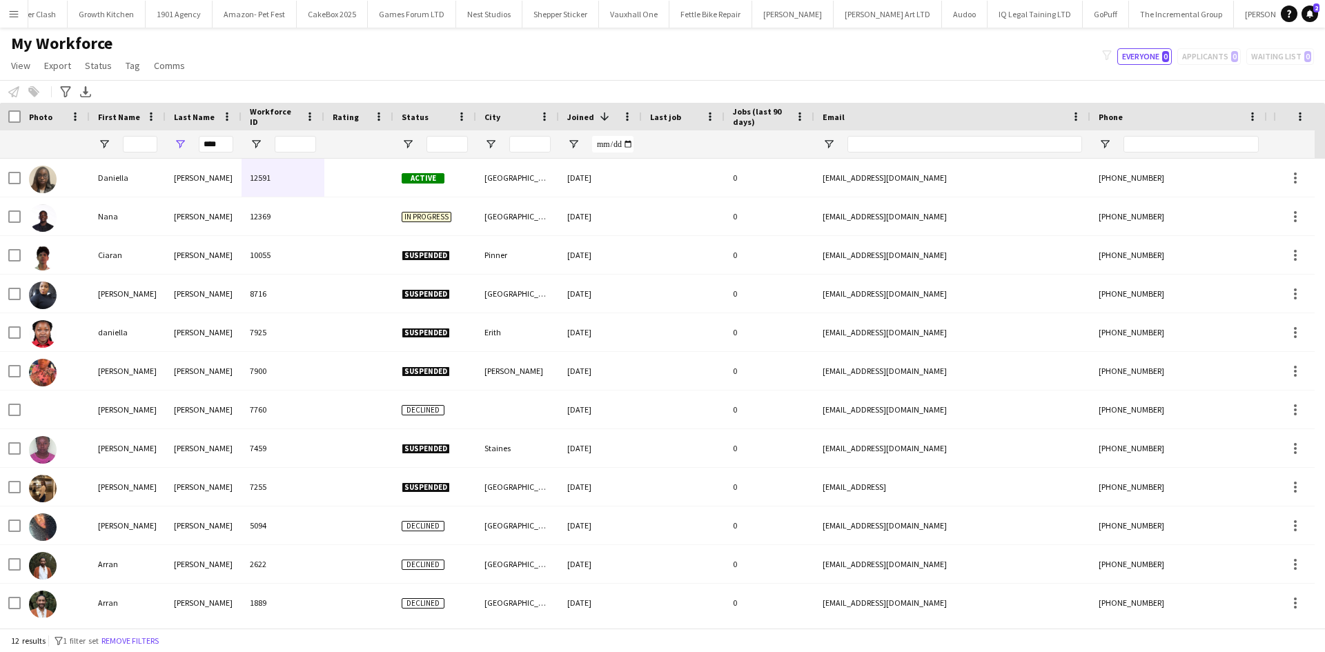
scroll to position [0, 1740]
click at [1233, 23] on button "Knight Frank Close" at bounding box center [1273, 14] width 81 height 27
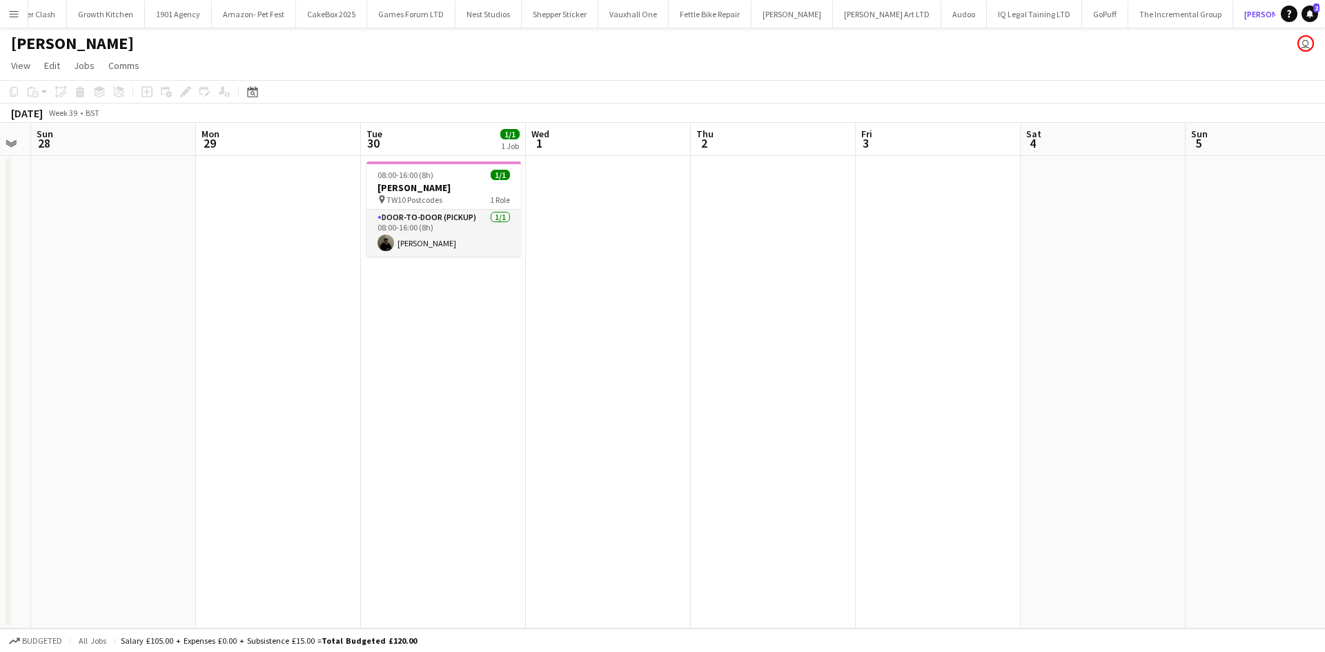
scroll to position [0, 464]
click at [421, 196] on span "TW10 Postcodes" at bounding box center [414, 200] width 56 height 10
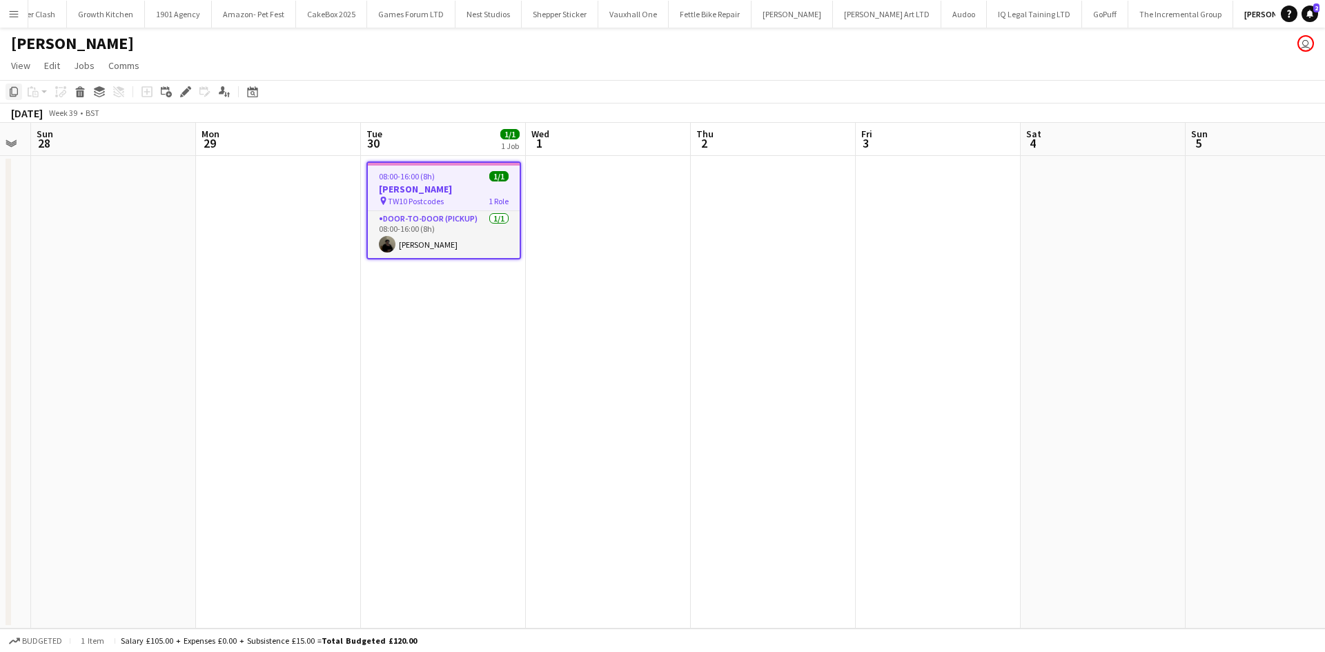
click at [16, 94] on icon "Copy" at bounding box center [13, 91] width 11 height 11
click at [466, 317] on app-date-cell "08:00-16:00 (8h) 1/1 Knight Frank pin TW10 Postcodes 1 Role Door-to-Door (Picku…" at bounding box center [443, 392] width 165 height 473
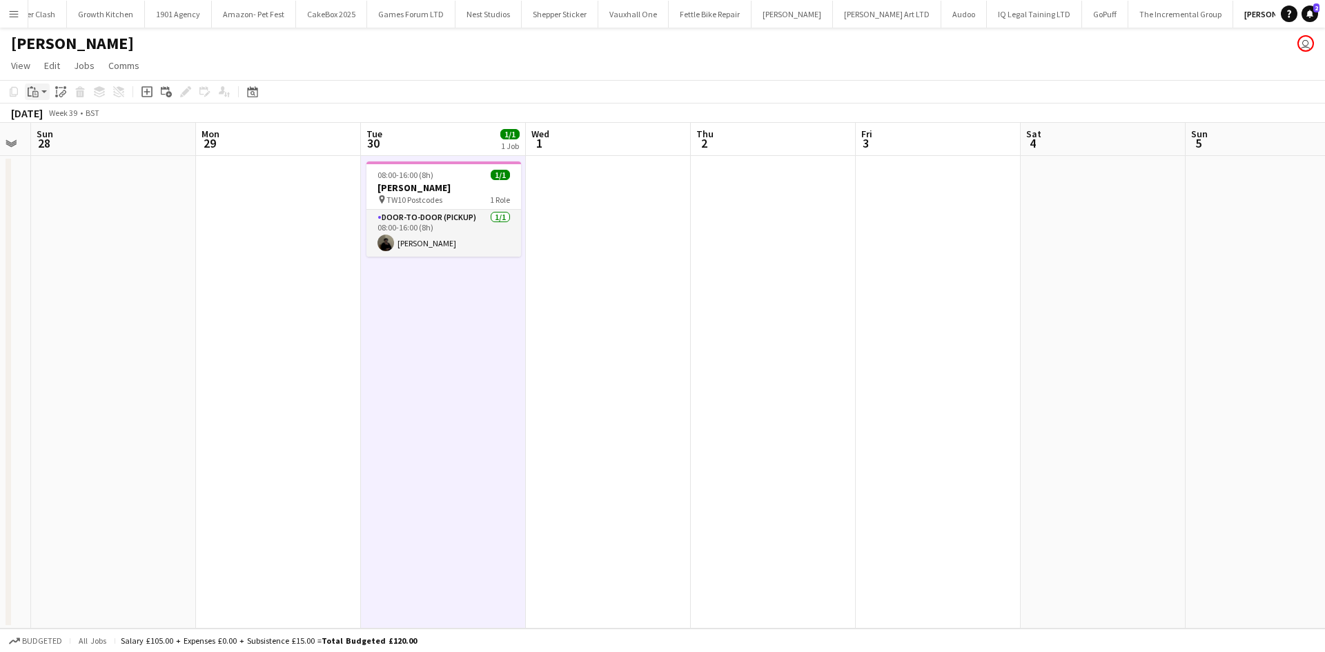
click at [34, 94] on icon "Paste" at bounding box center [33, 91] width 11 height 11
click at [76, 143] on link "Paste with crew Ctrl+Shift+V" at bounding box center [102, 141] width 130 height 12
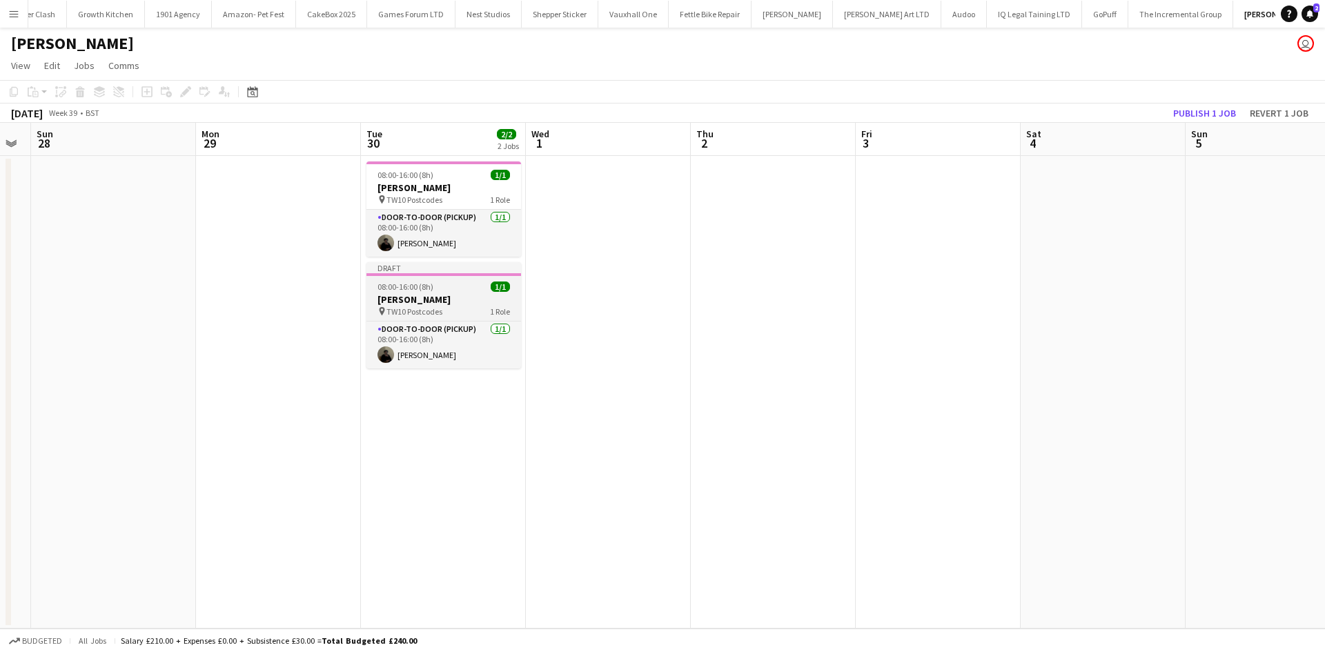
click at [404, 304] on h3 "[PERSON_NAME]" at bounding box center [443, 299] width 155 height 12
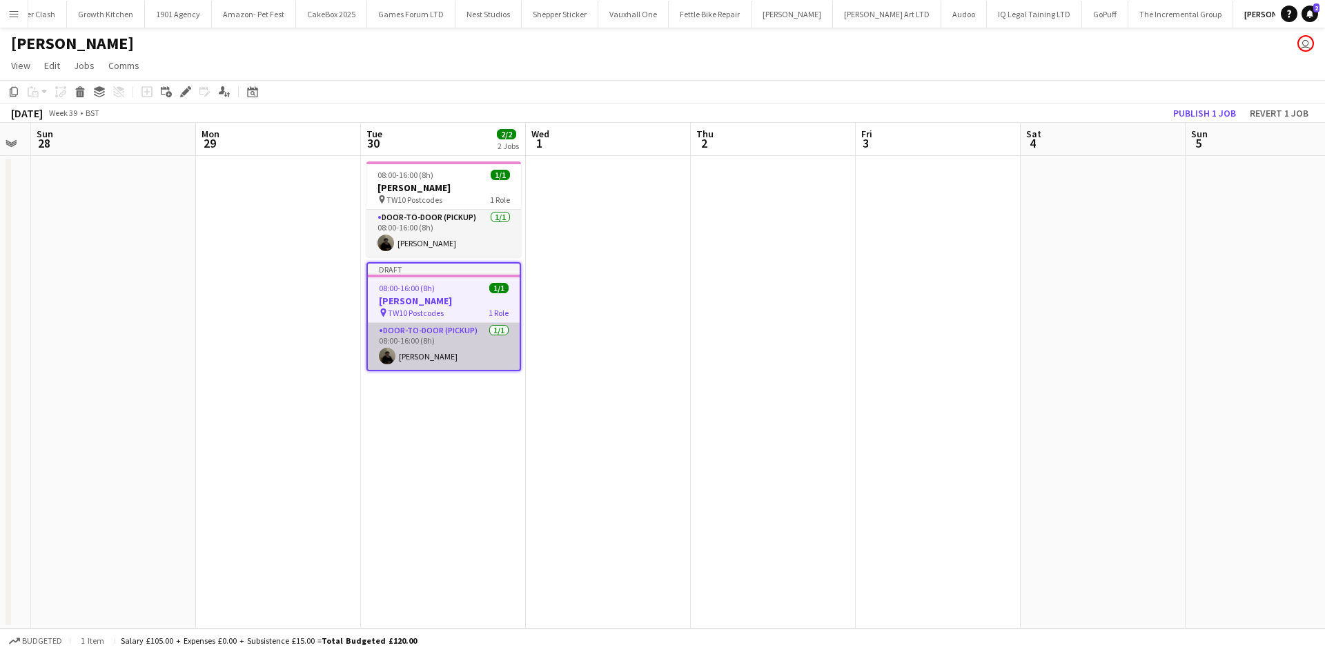
click at [442, 337] on app-card-role "Door-to-Door (Pickup) 1/1 08:00-16:00 (8h) Mahamedqadar Osman" at bounding box center [444, 346] width 152 height 47
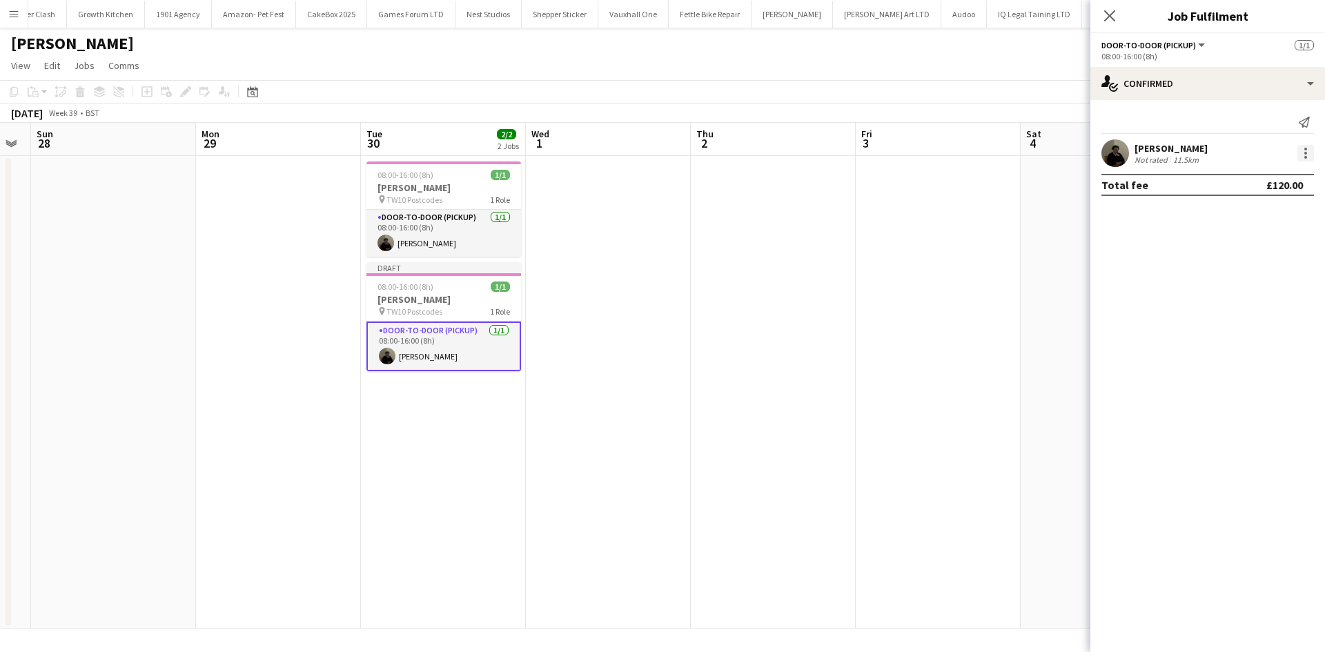
click at [1301, 148] on div at bounding box center [1305, 153] width 17 height 17
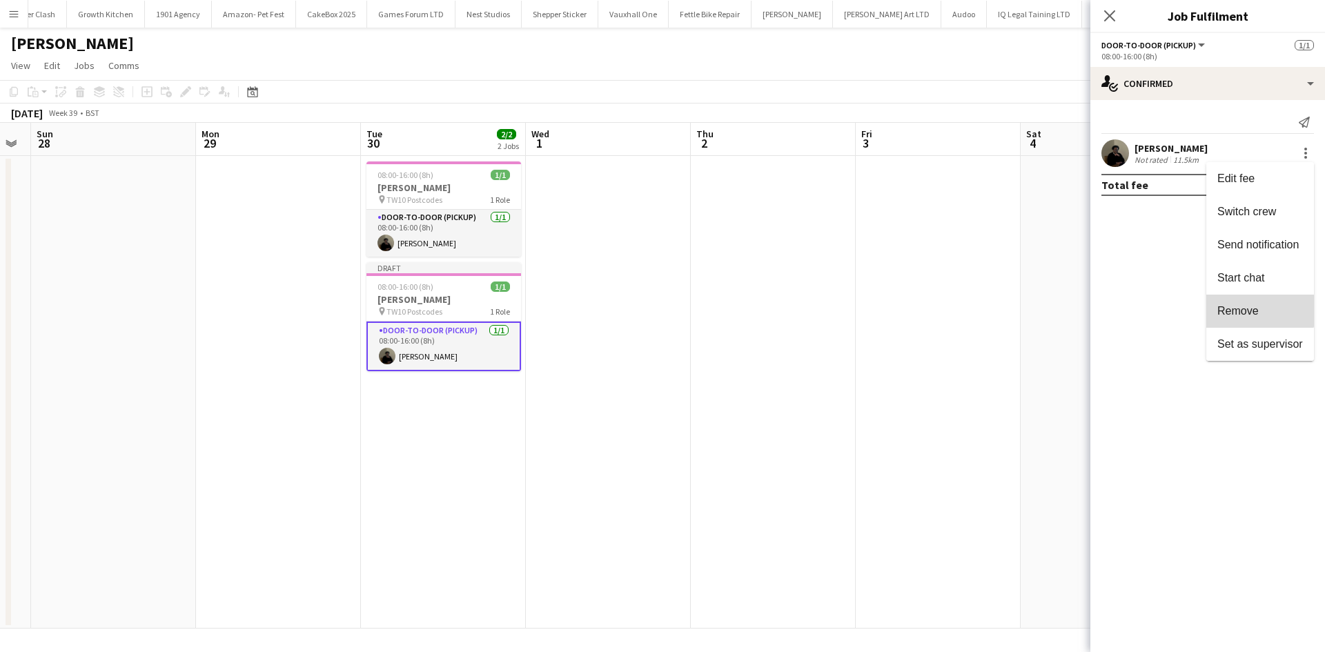
click at [1254, 308] on span "Remove" at bounding box center [1237, 311] width 41 height 12
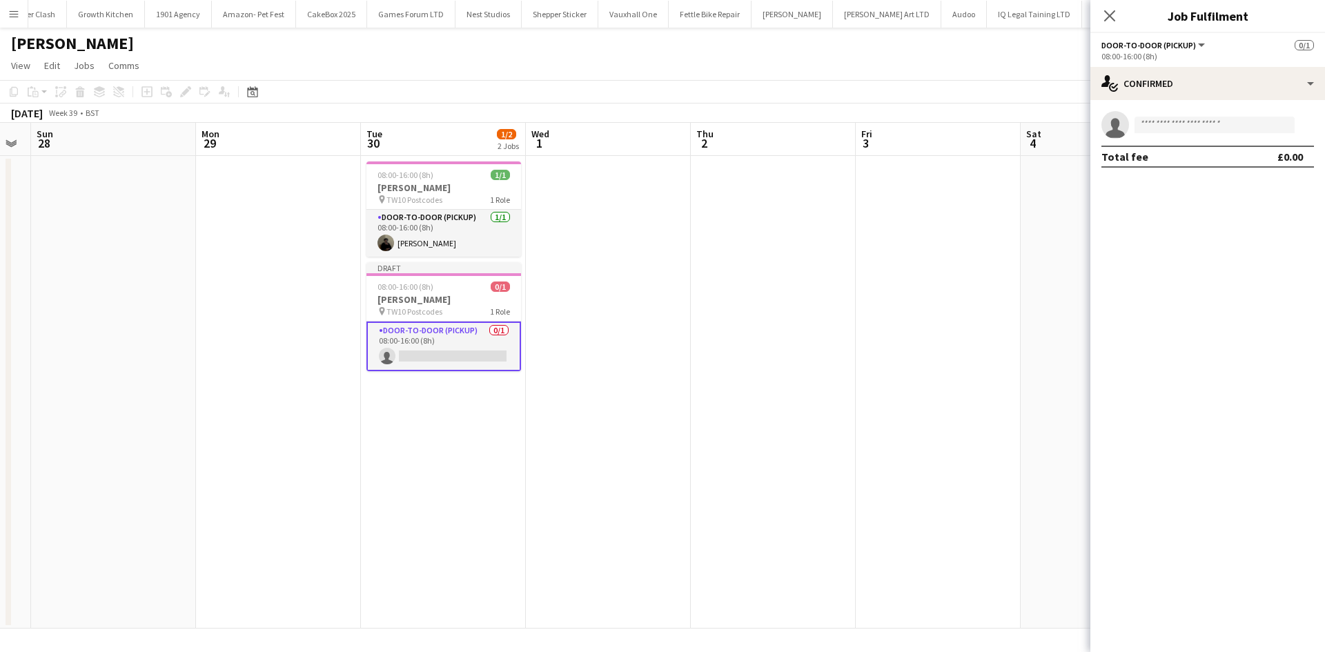
click at [909, 209] on app-date-cell at bounding box center [938, 392] width 165 height 473
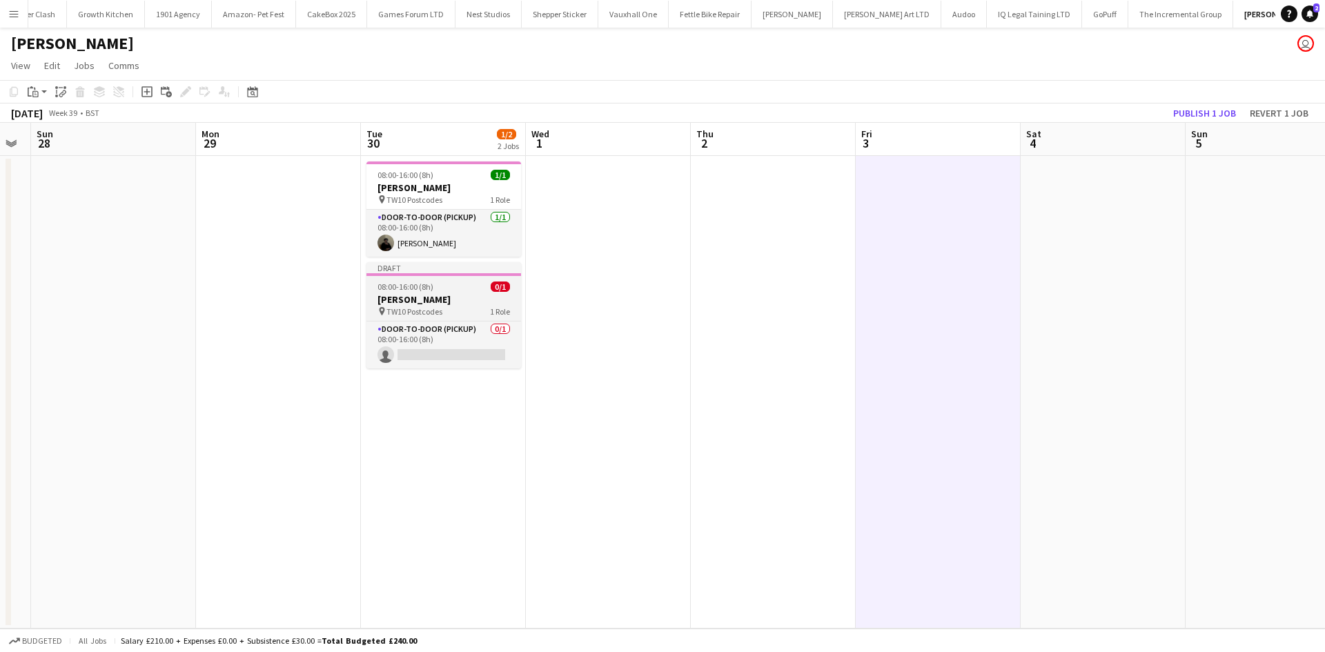
click at [430, 312] on span "TW10 Postcodes" at bounding box center [414, 311] width 56 height 10
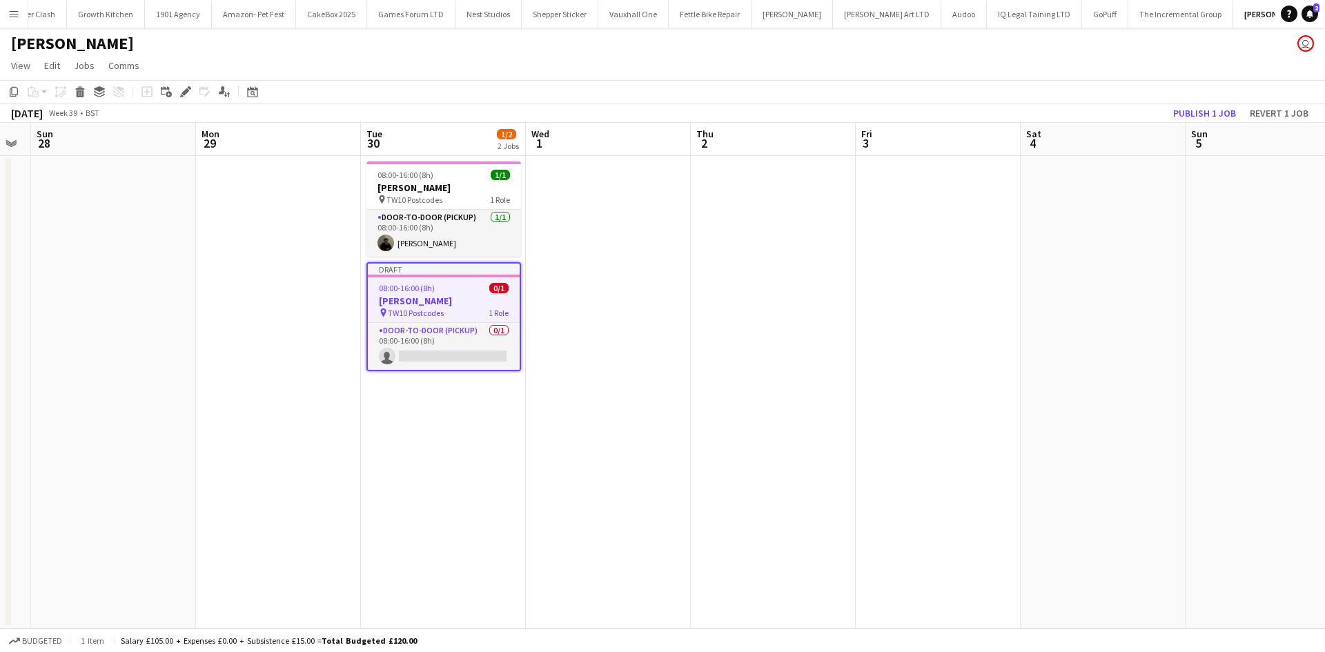
click at [460, 300] on h3 "[PERSON_NAME]" at bounding box center [444, 301] width 152 height 12
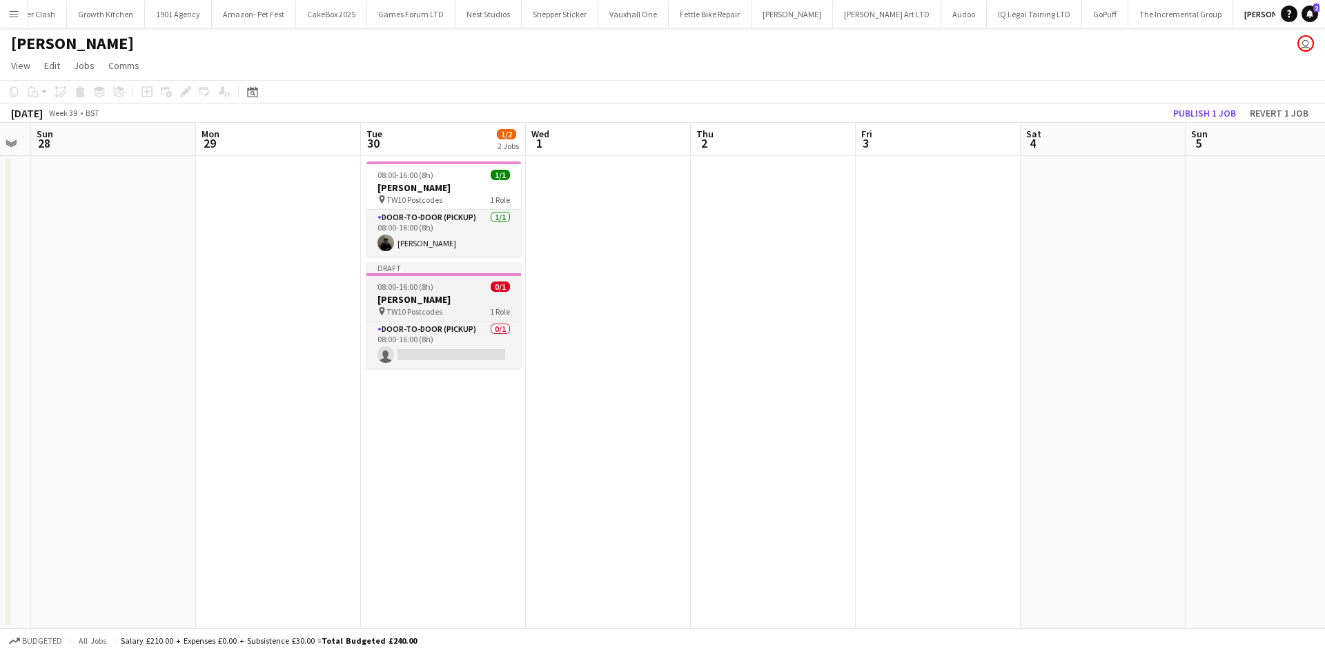
click at [466, 304] on h3 "[PERSON_NAME]" at bounding box center [443, 299] width 155 height 12
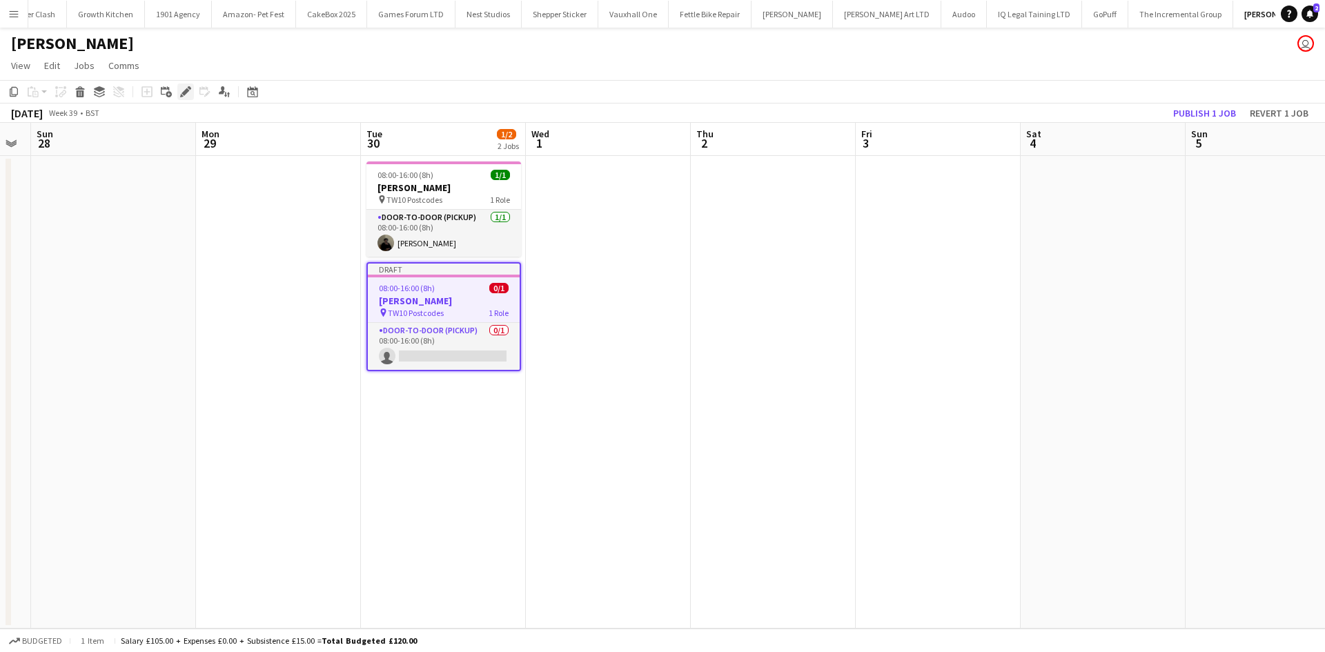
click at [190, 86] on div "Edit" at bounding box center [185, 91] width 17 height 17
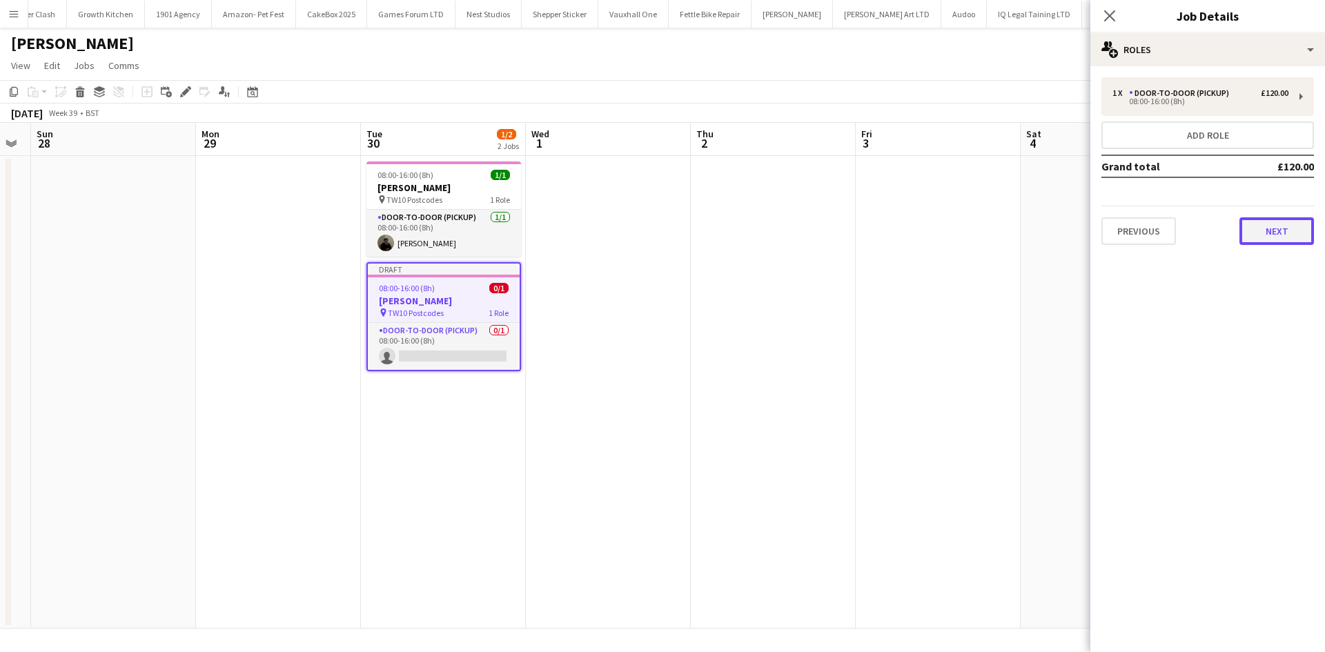
click at [1259, 221] on button "Next" at bounding box center [1276, 231] width 75 height 28
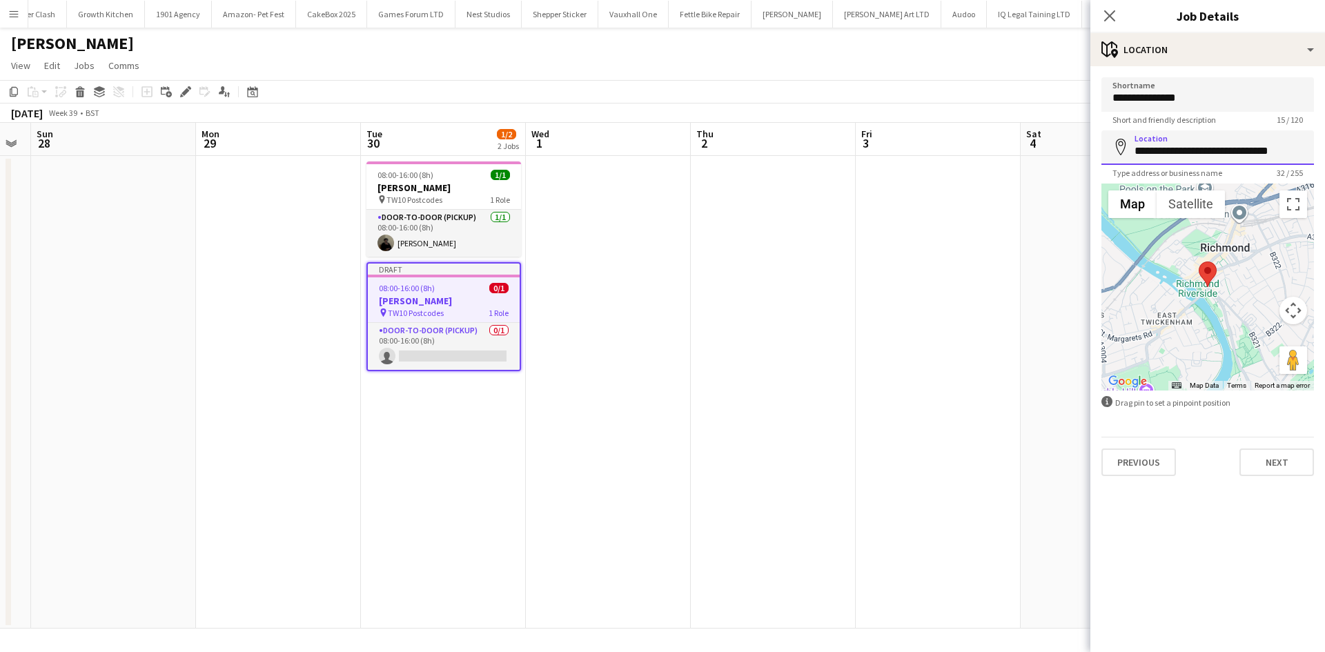
drag, startPoint x: 1305, startPoint y: 147, endPoint x: 978, endPoint y: 208, distance: 332.0
click at [978, 208] on body "Menu Boards Boards Boards All jobs Status Workforce Workforce My Workforce Recr…" at bounding box center [662, 326] width 1325 height 652
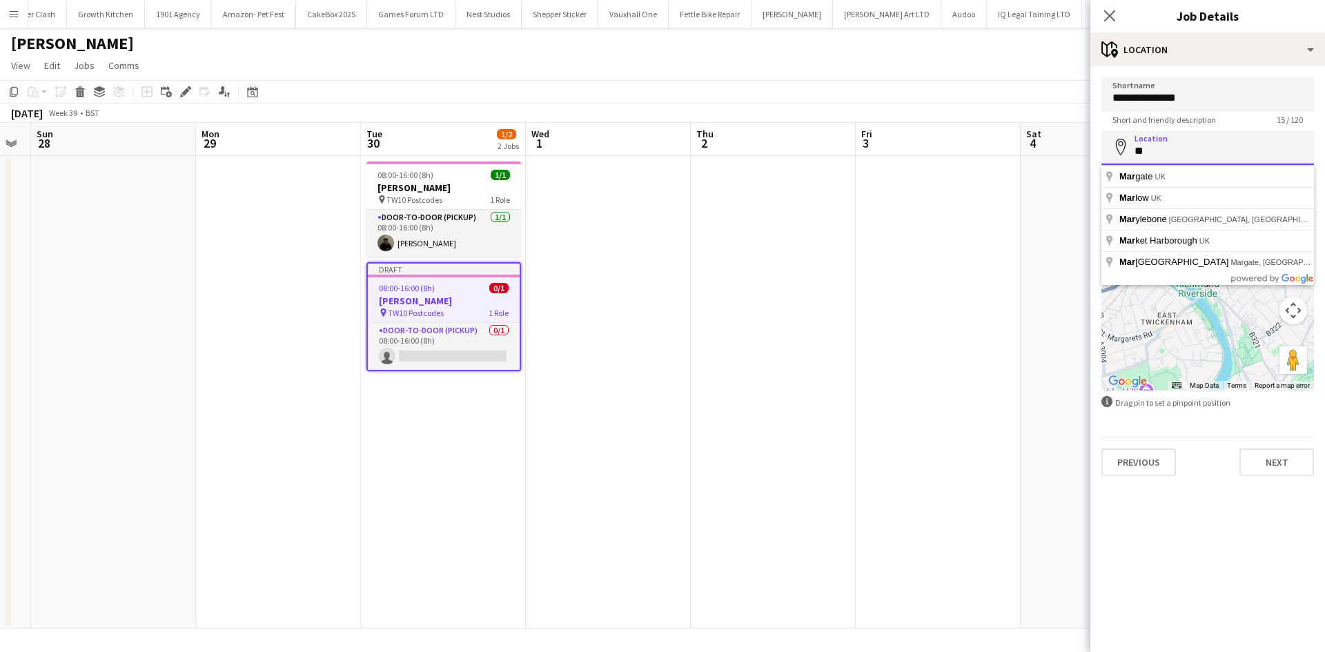
type input "*"
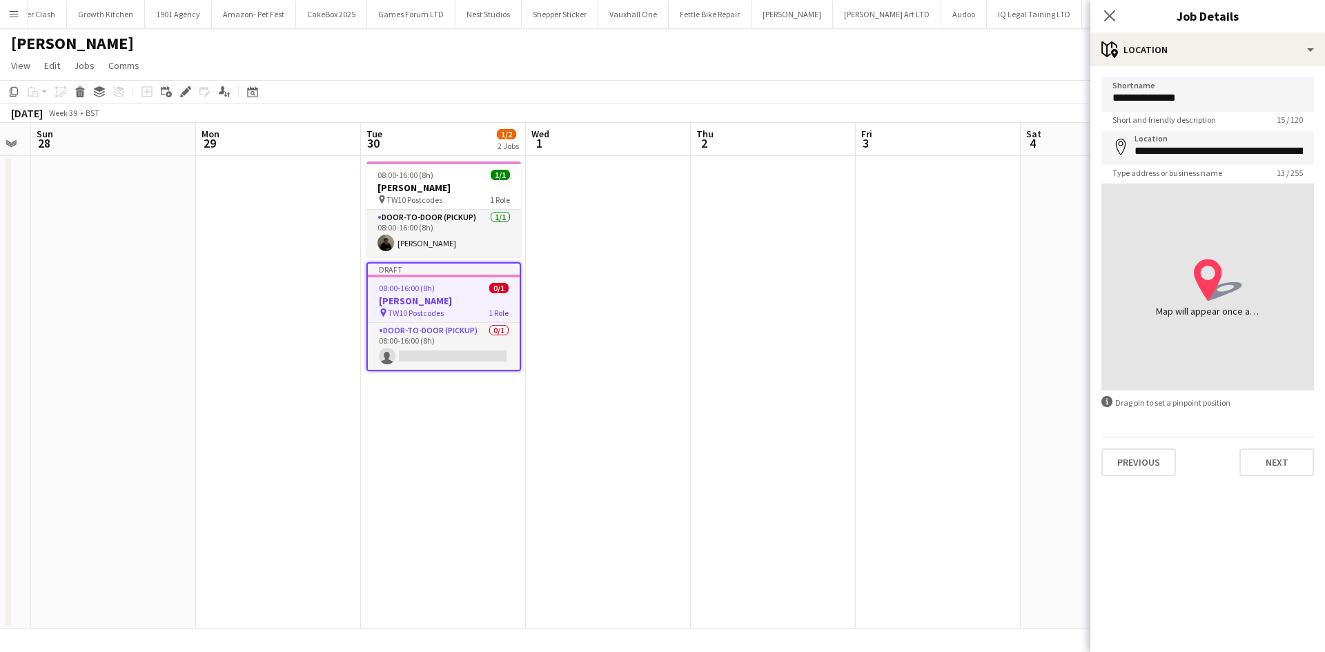
type input "**********"
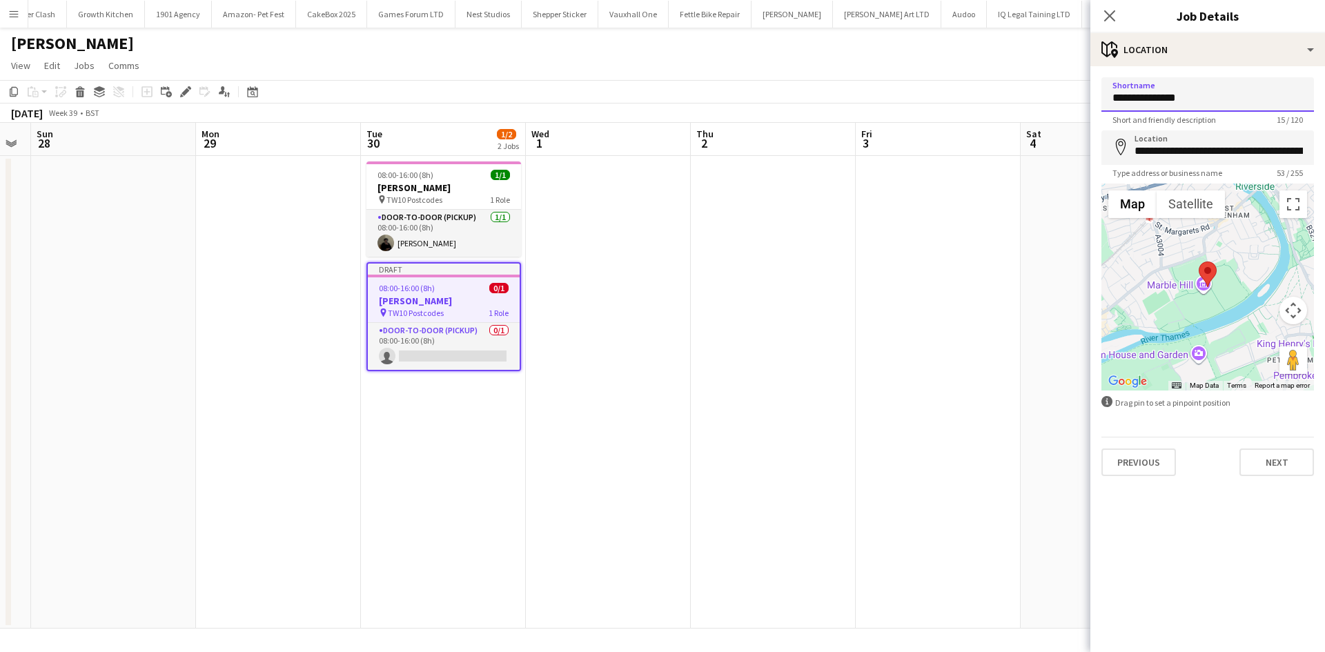
drag, startPoint x: 1190, startPoint y: 94, endPoint x: 1004, endPoint y: 115, distance: 187.4
click at [1004, 115] on body "Menu Boards Boards Boards All jobs Status Workforce Workforce My Workforce Recr…" at bounding box center [662, 326] width 1325 height 652
type input "**"
click at [1218, 110] on input "**" at bounding box center [1207, 94] width 213 height 34
click at [1274, 464] on button "Next" at bounding box center [1276, 462] width 75 height 28
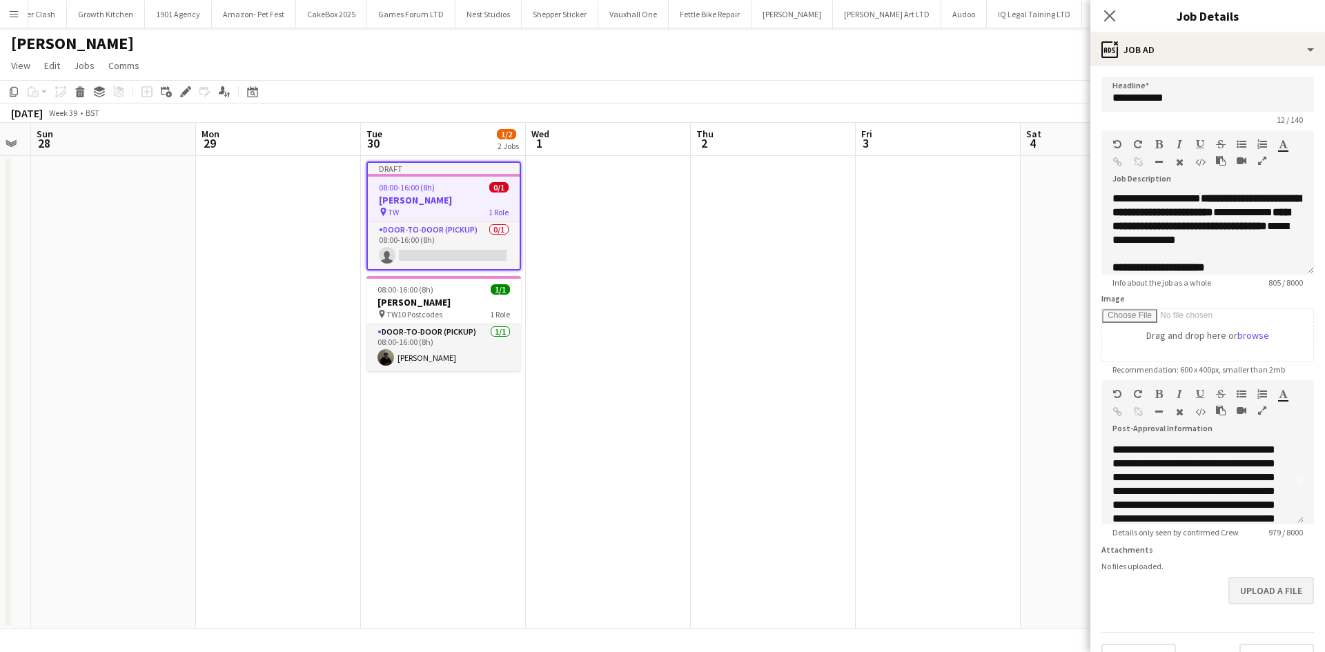
scroll to position [41, 0]
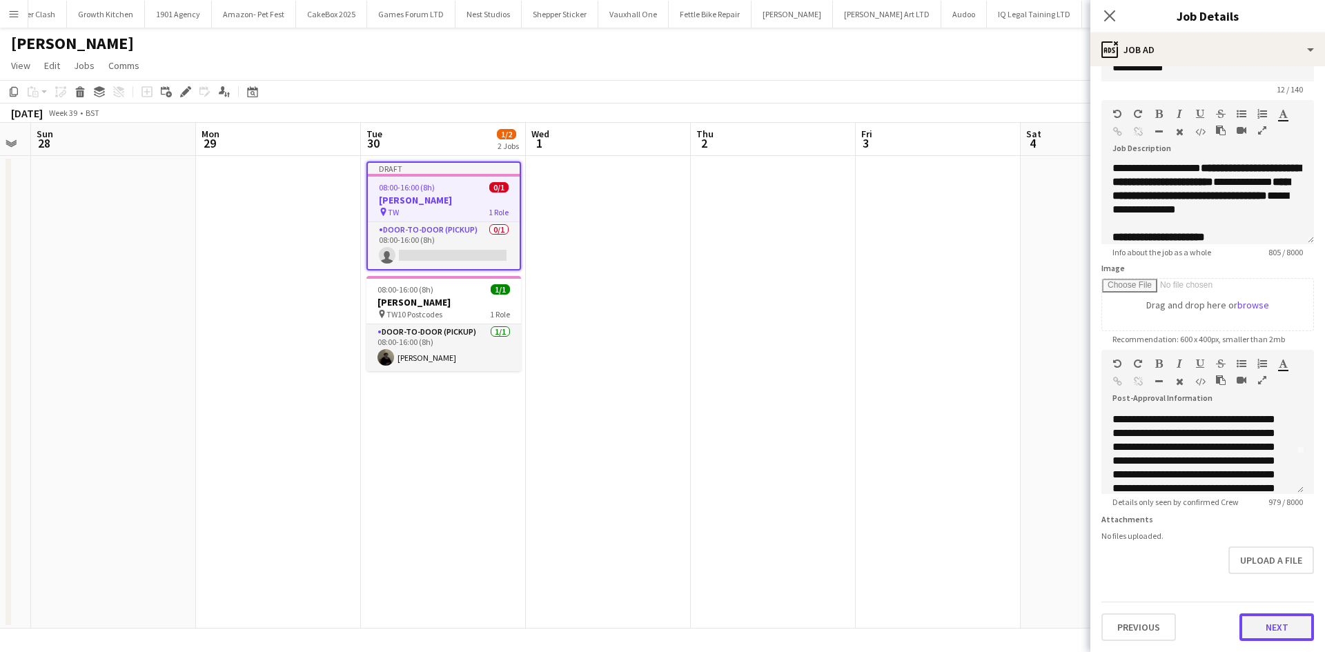
click at [1276, 633] on button "Next" at bounding box center [1276, 627] width 75 height 28
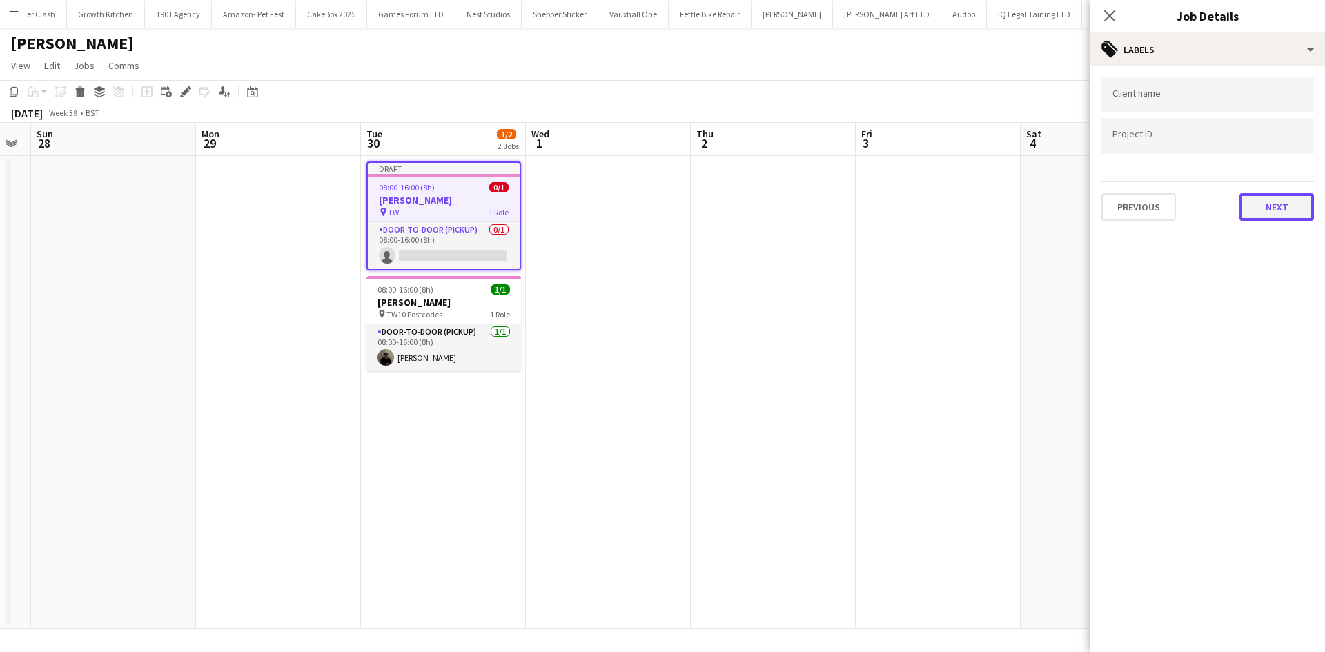
click at [1248, 206] on button "Next" at bounding box center [1276, 207] width 75 height 28
click at [1261, 157] on div "Publish the job to add notes Previous Next" at bounding box center [1207, 116] width 235 height 101
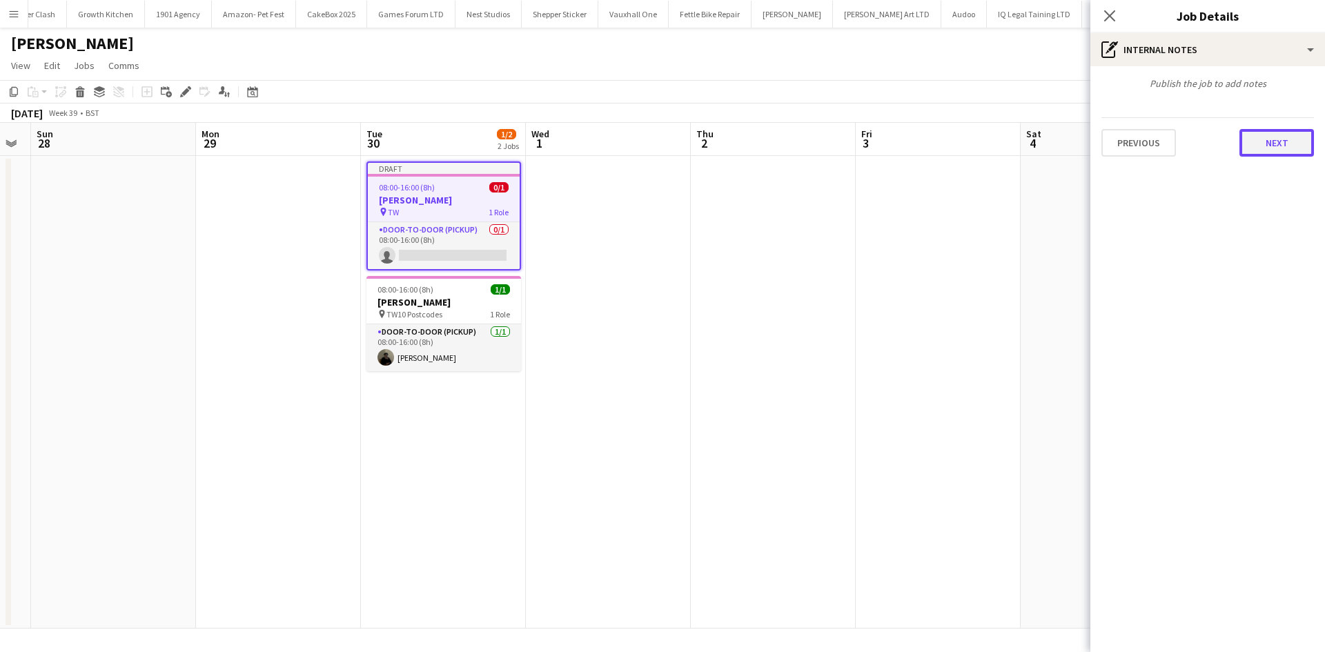
click at [1262, 148] on button "Next" at bounding box center [1276, 143] width 75 height 28
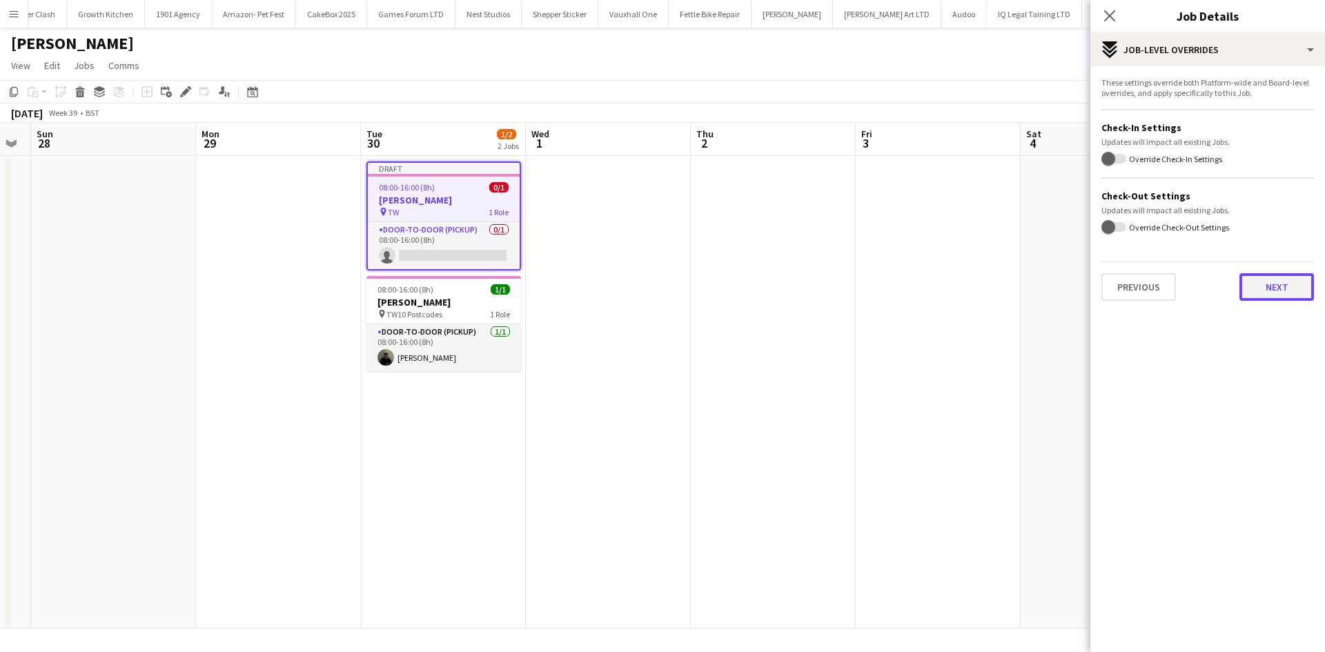
click at [1272, 290] on button "Next" at bounding box center [1276, 287] width 75 height 28
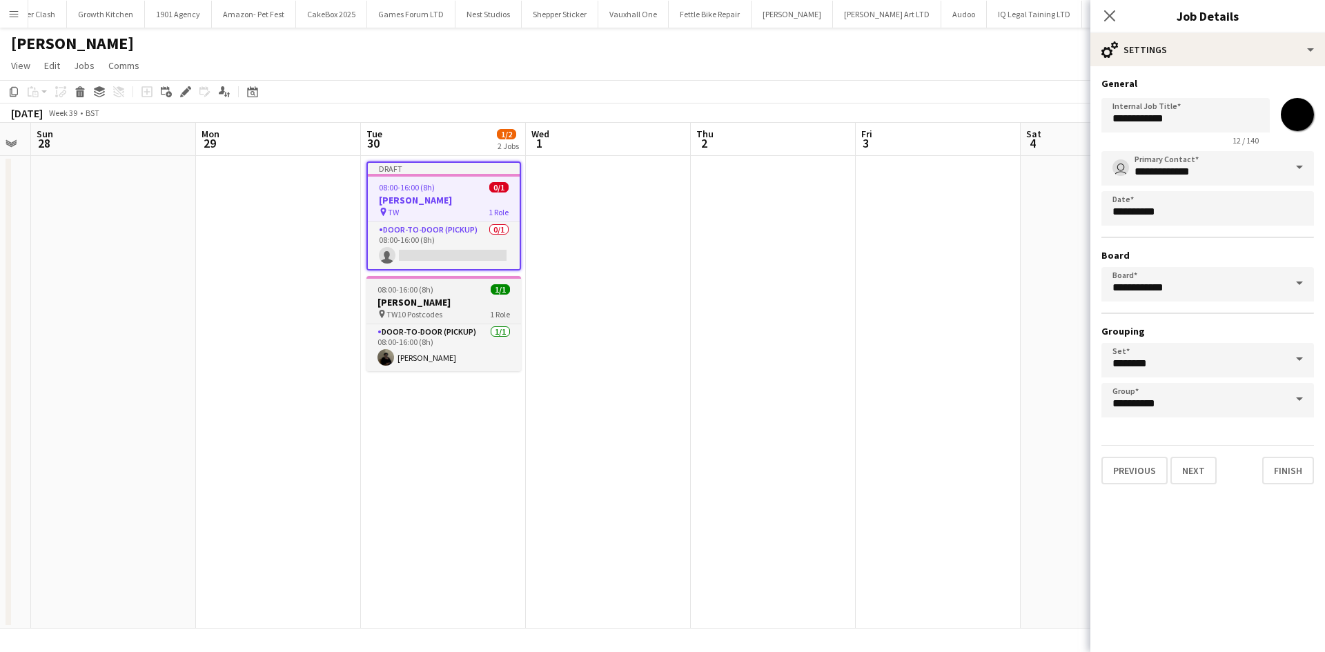
click at [444, 316] on div "pin TW10 Postcodes 1 Role" at bounding box center [443, 313] width 155 height 11
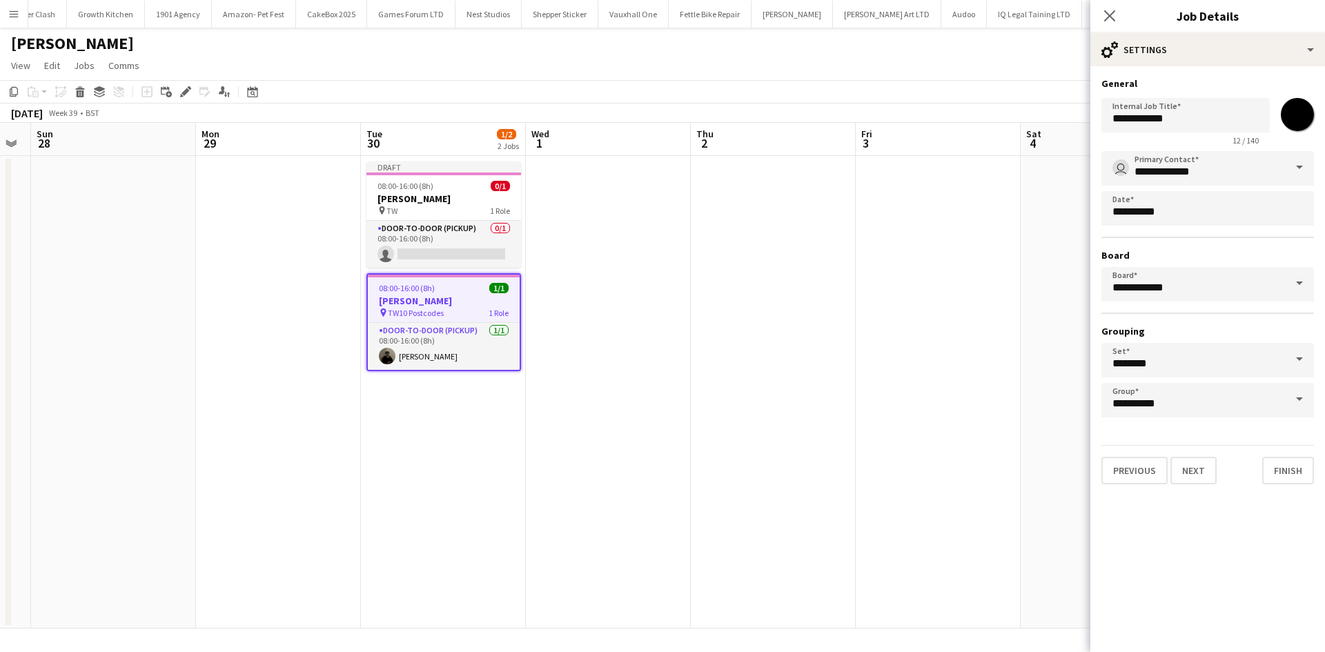
click at [765, 205] on app-date-cell at bounding box center [773, 392] width 165 height 473
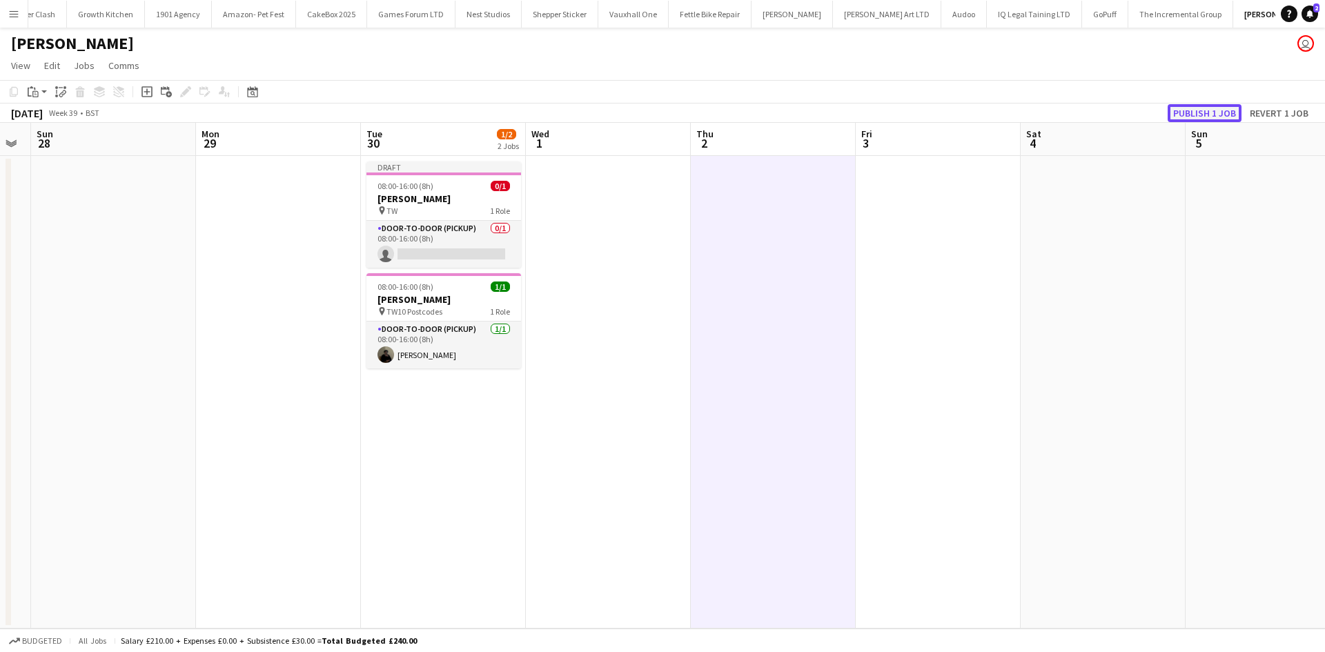
click at [1190, 115] on button "Publish 1 job" at bounding box center [1204, 113] width 74 height 18
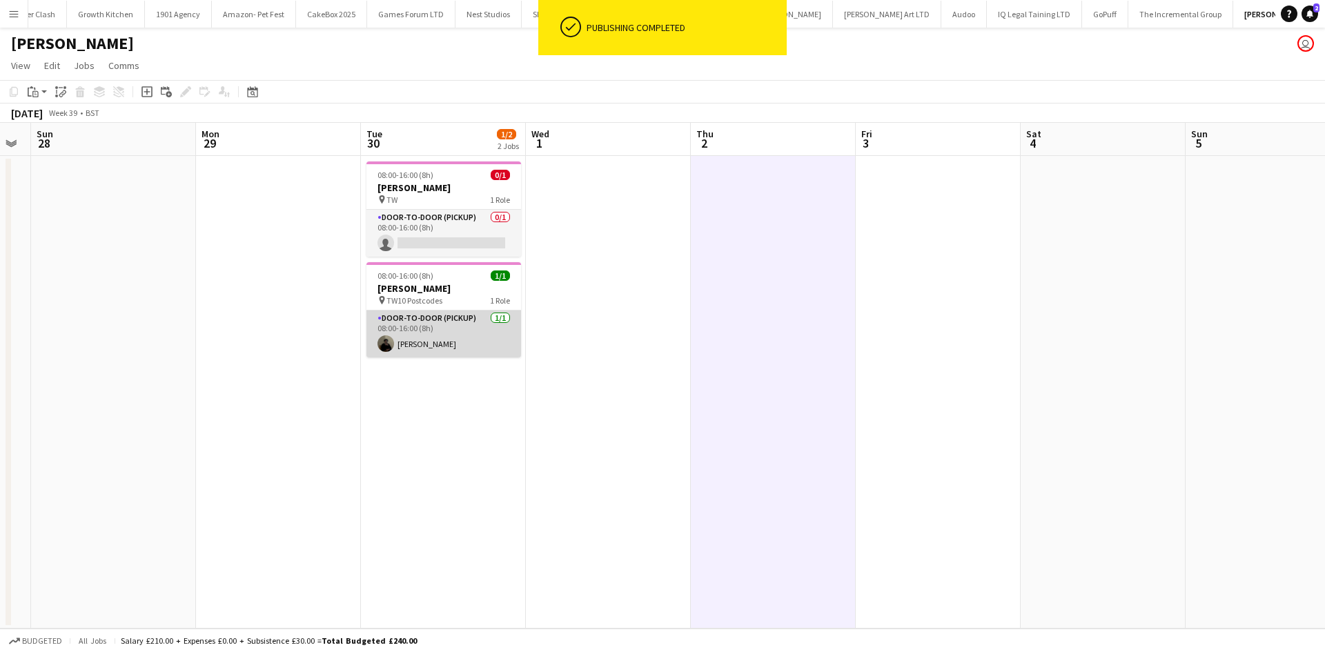
click at [420, 328] on app-card-role "Door-to-Door (Pickup) 1/1 08:00-16:00 (8h) Mahamedqadar Osman" at bounding box center [443, 333] width 155 height 47
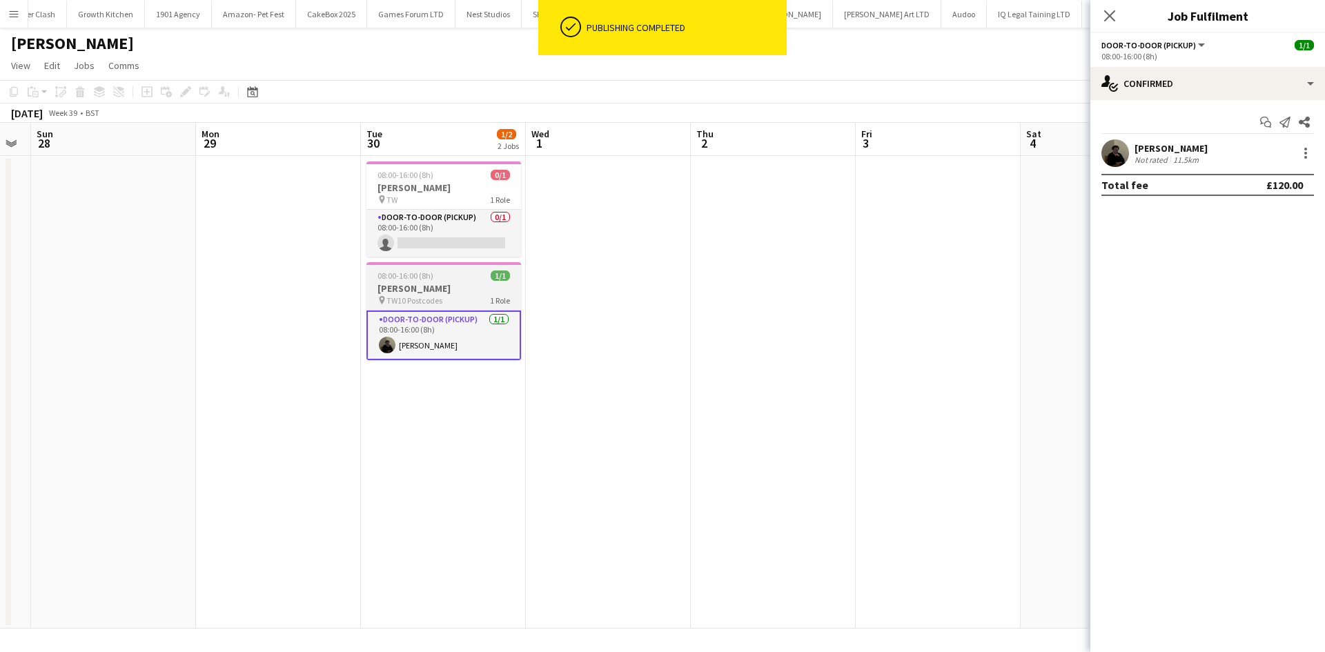
click at [426, 302] on span "TW10 Postcodes" at bounding box center [414, 300] width 56 height 10
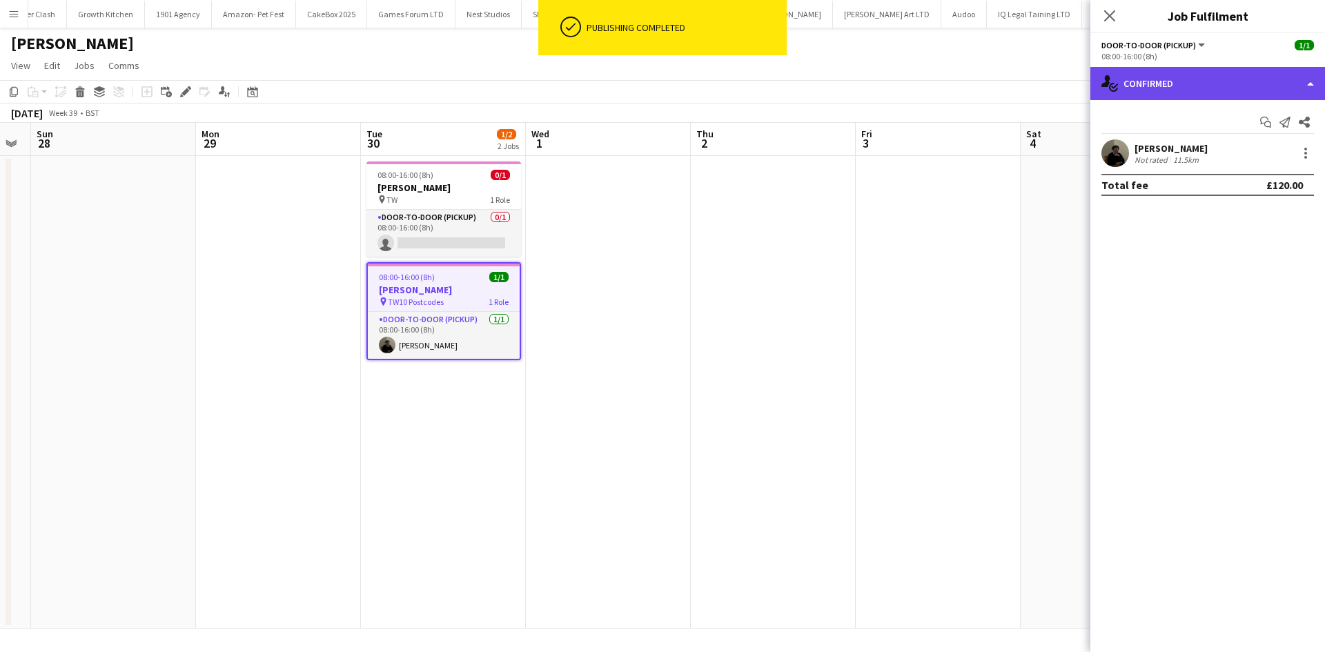
click at [1151, 77] on div "single-neutral-actions-check-2 Confirmed" at bounding box center [1207, 83] width 235 height 33
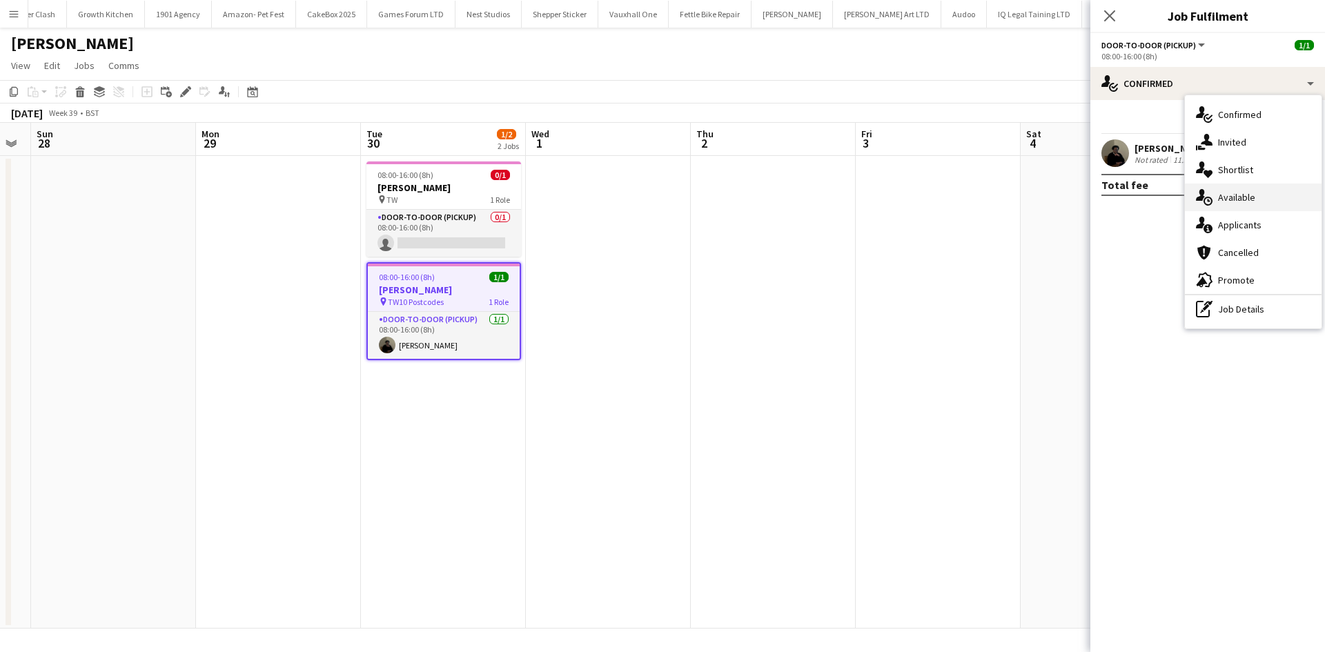
click at [1241, 206] on div "single-neutral-actions-upload Available" at bounding box center [1253, 198] width 137 height 28
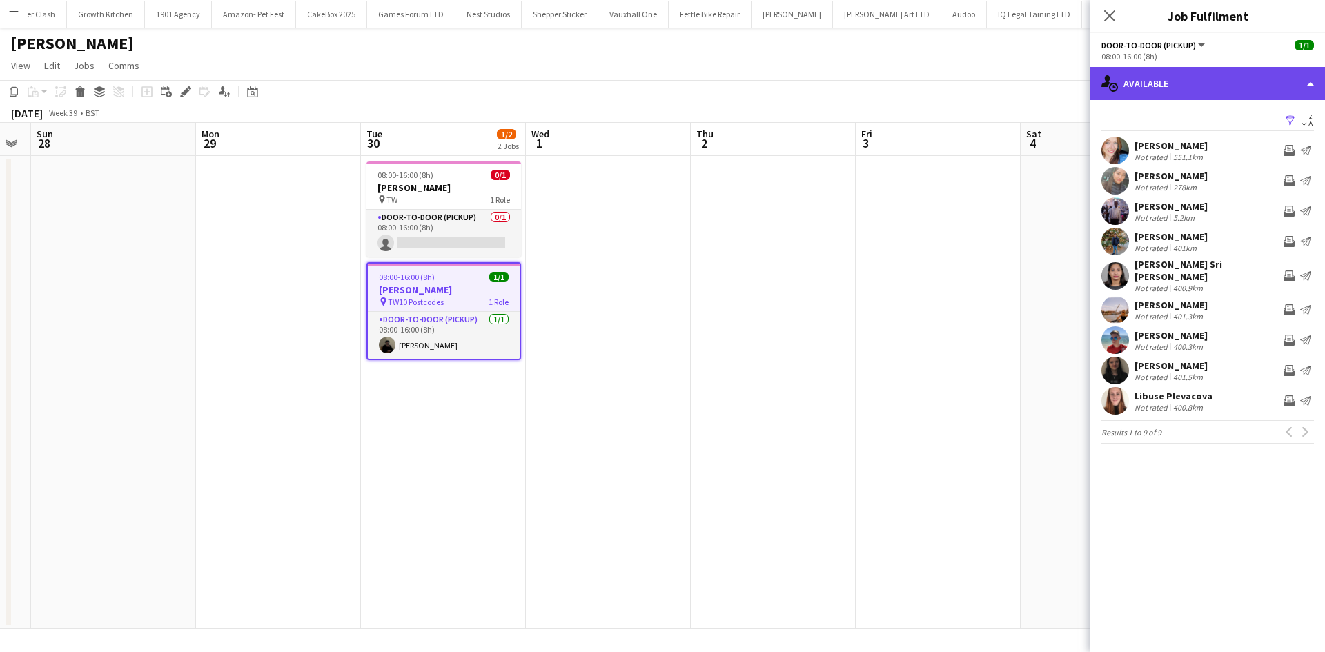
click at [1187, 95] on div "single-neutral-actions-upload Available" at bounding box center [1207, 83] width 235 height 33
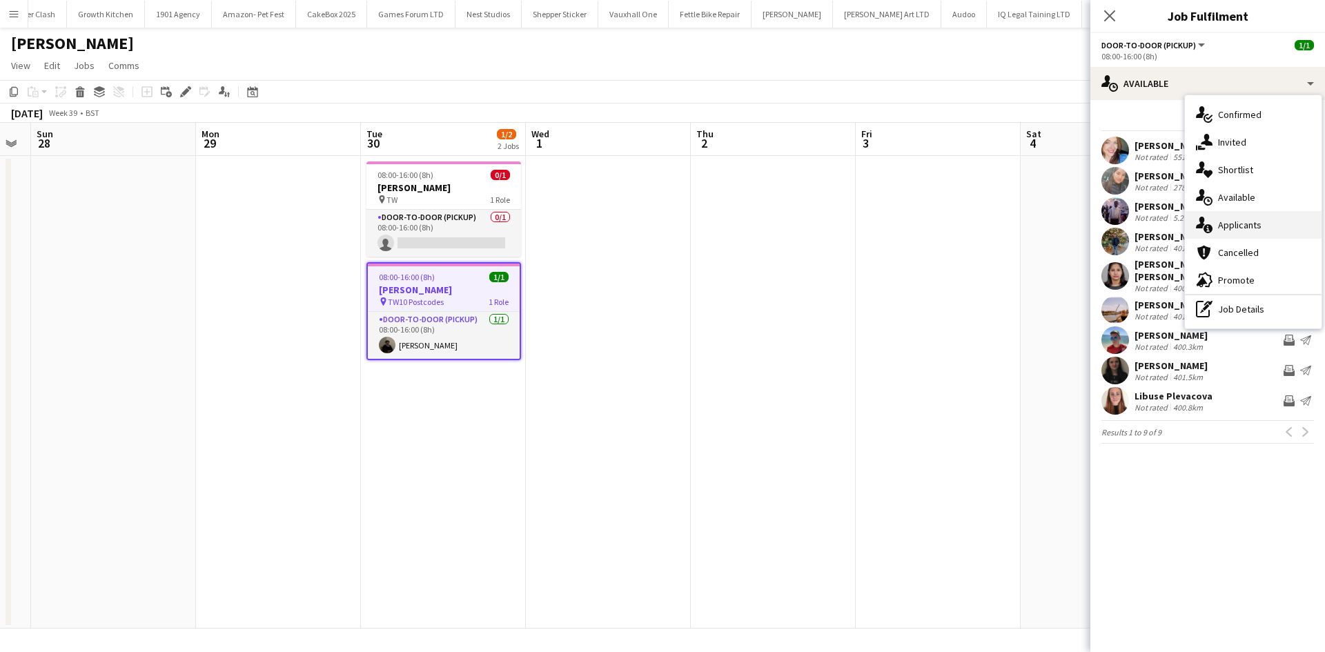
click at [1242, 223] on span "Applicants" at bounding box center [1239, 225] width 43 height 12
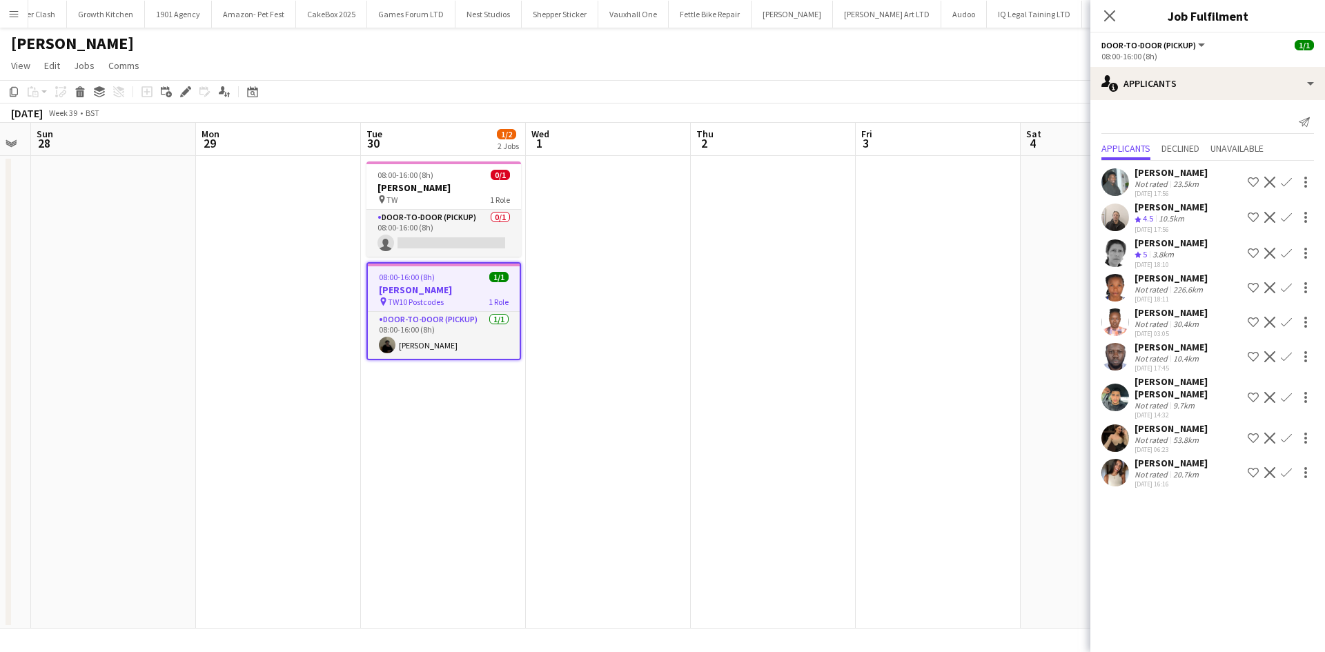
click at [1167, 385] on div "[PERSON_NAME] [PERSON_NAME]" at bounding box center [1188, 387] width 108 height 25
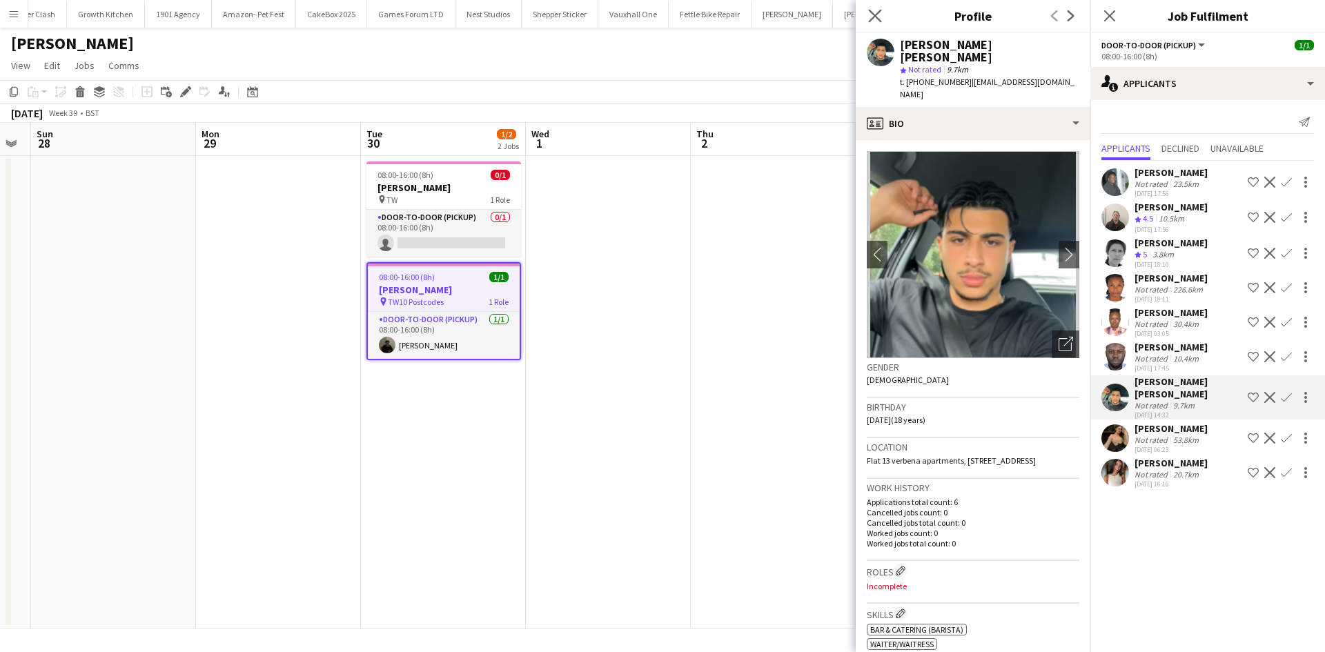
click at [879, 23] on app-icon "Close pop-in" at bounding box center [875, 16] width 20 height 20
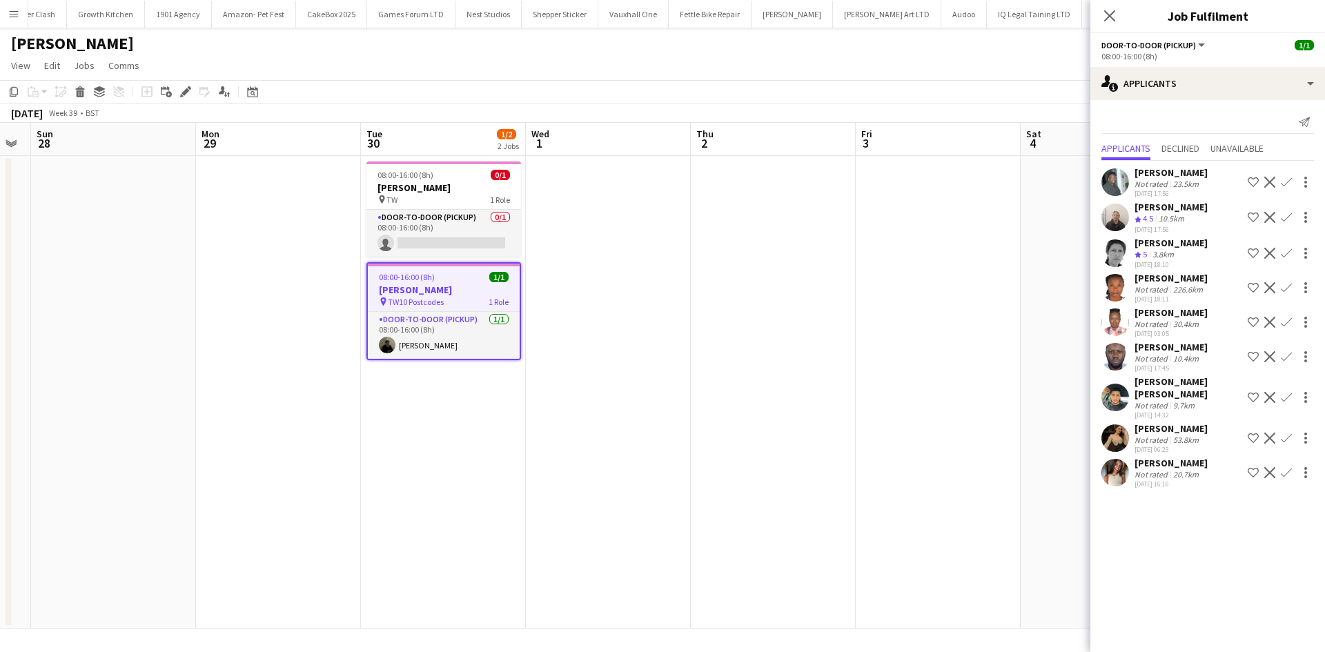
click at [1121, 462] on app-user-avatar at bounding box center [1115, 473] width 28 height 28
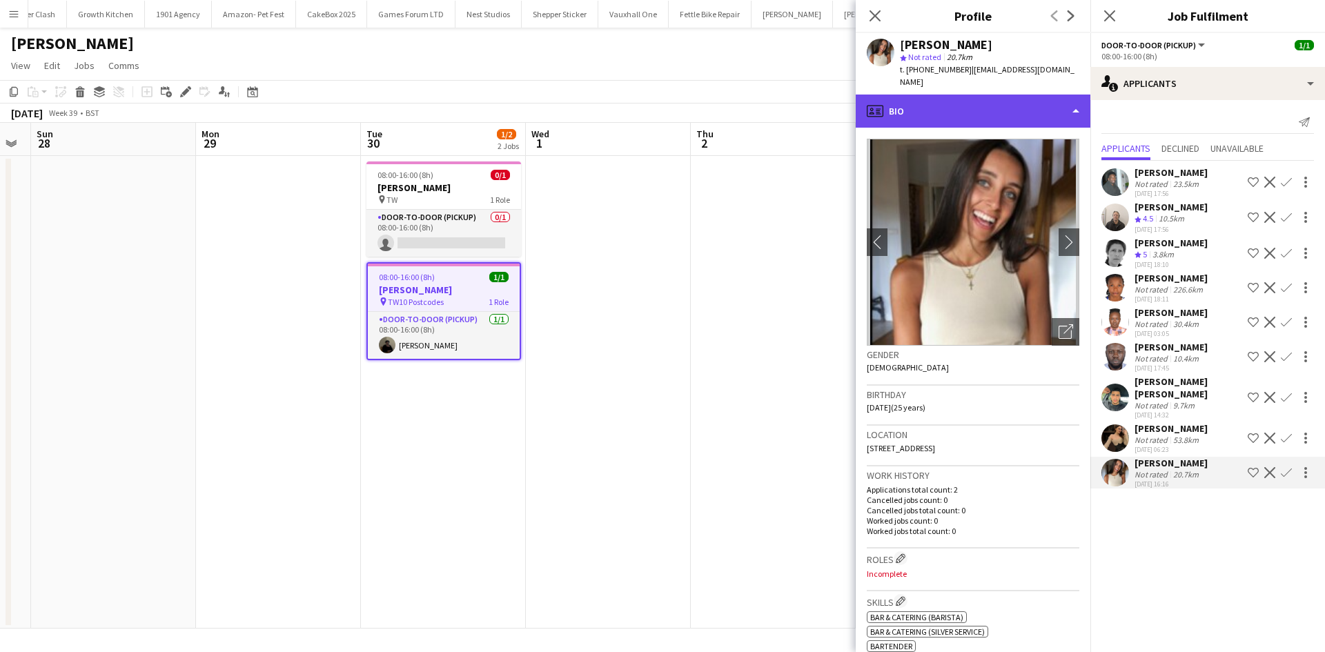
click at [968, 109] on div "profile Bio" at bounding box center [973, 111] width 235 height 33
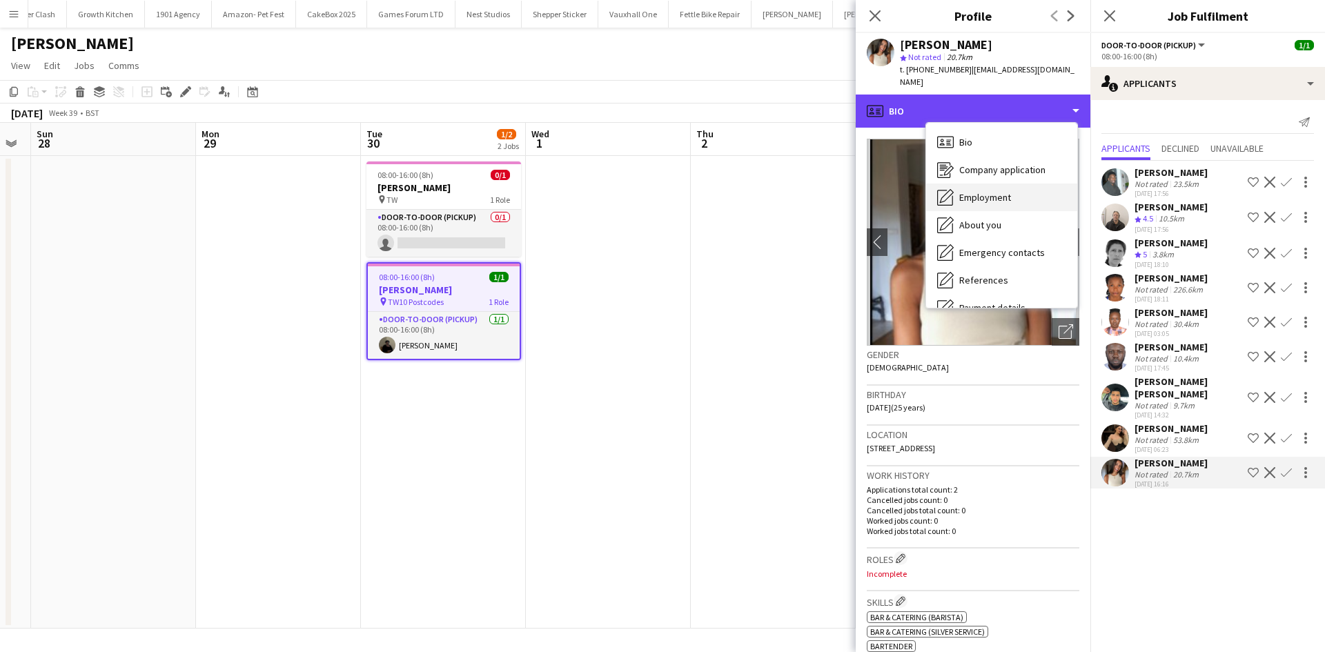
scroll to position [185, 0]
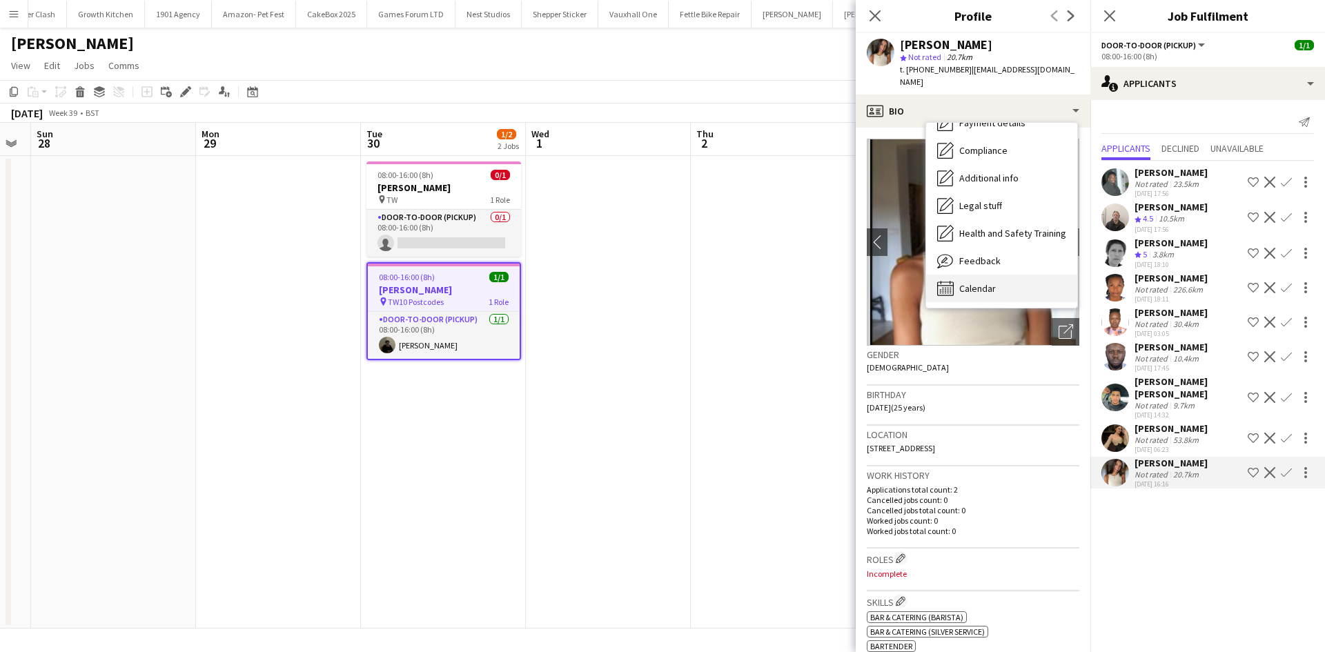
click at [1003, 277] on div "Calendar Calendar" at bounding box center [1001, 289] width 151 height 28
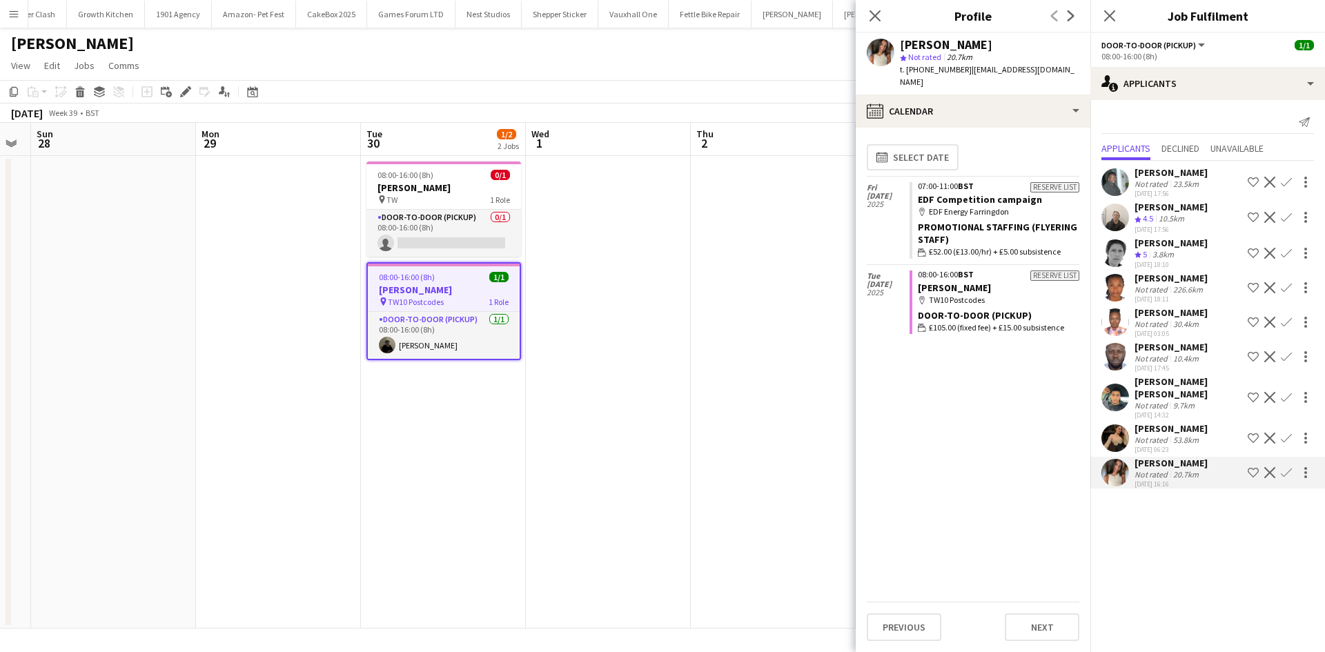
click at [1138, 422] on div "Lena Yarotska" at bounding box center [1170, 428] width 73 height 12
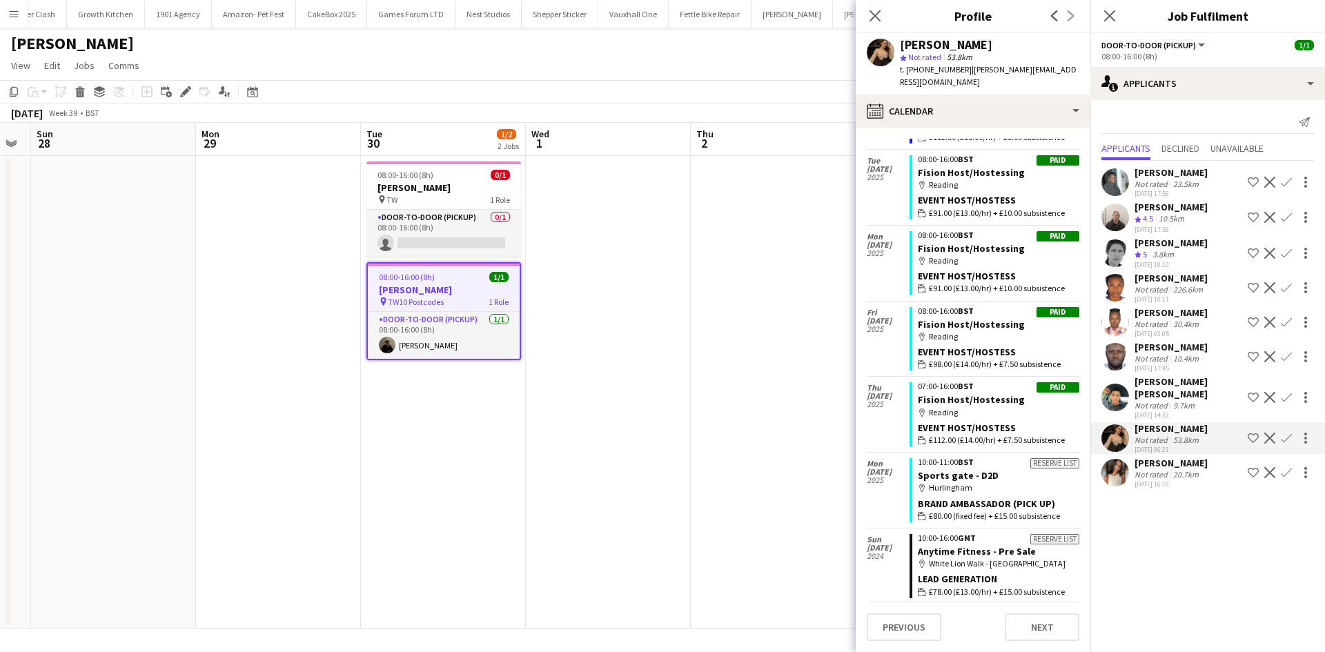
scroll to position [1896, 0]
click at [887, 55] on app-user-avatar at bounding box center [881, 53] width 28 height 28
click at [1194, 306] on div "Harmony Naleh" at bounding box center [1170, 312] width 73 height 12
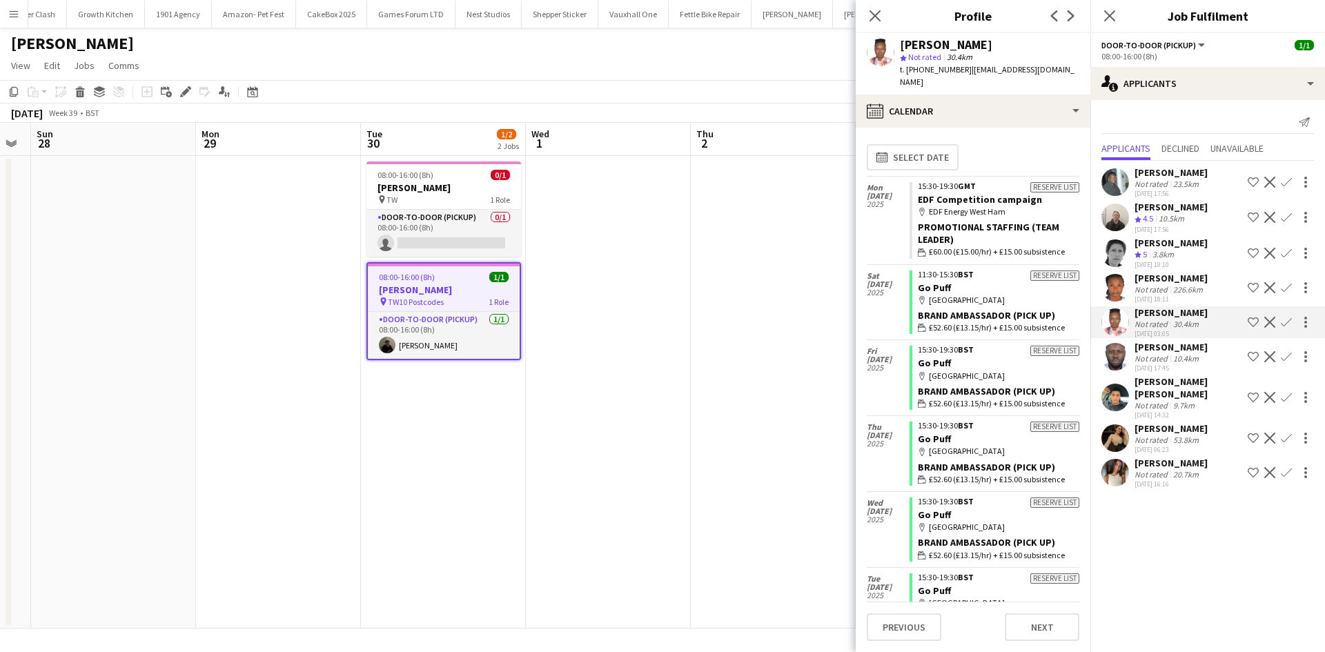
click at [1170, 361] on div "10.4km" at bounding box center [1185, 358] width 31 height 10
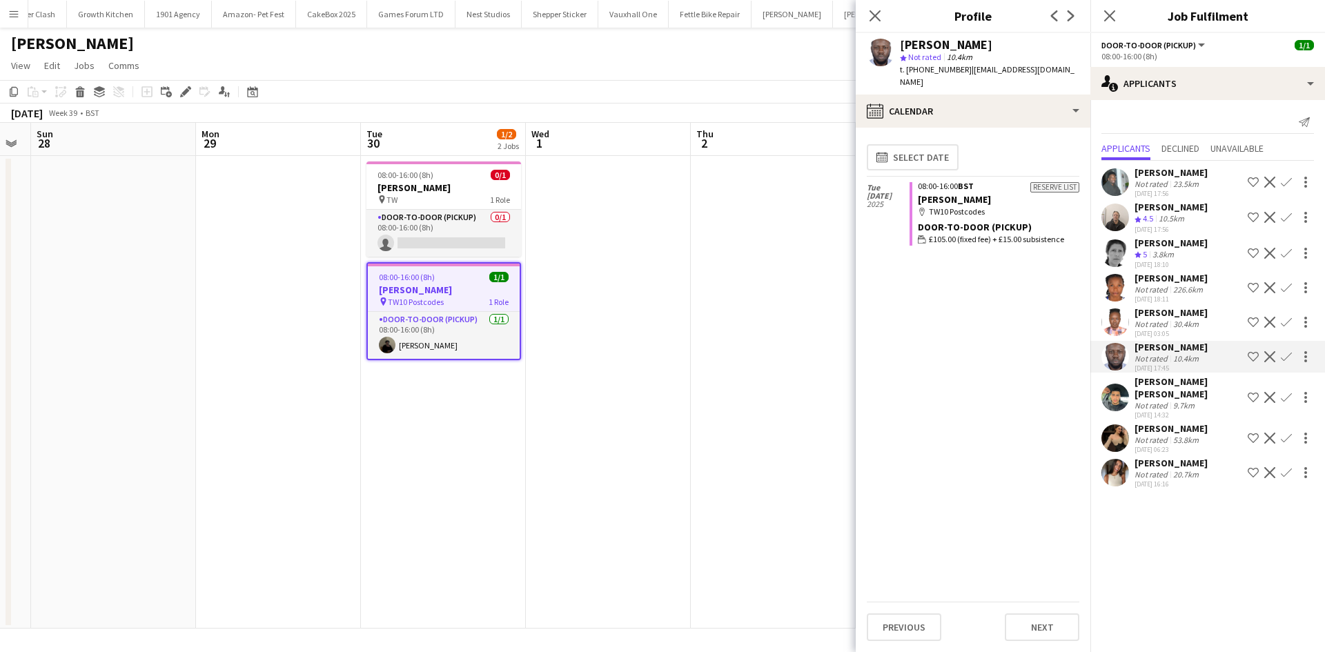
click at [1167, 280] on div "Lauretta Chimezie" at bounding box center [1170, 278] width 73 height 12
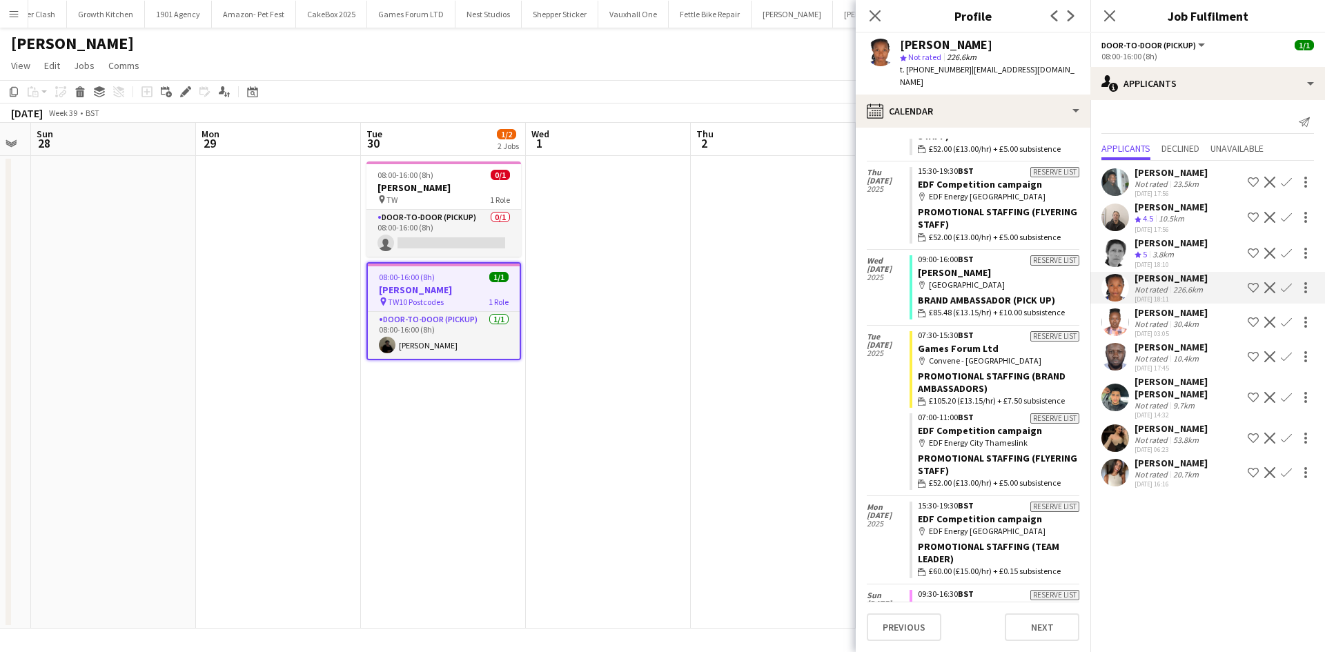
scroll to position [1145, 0]
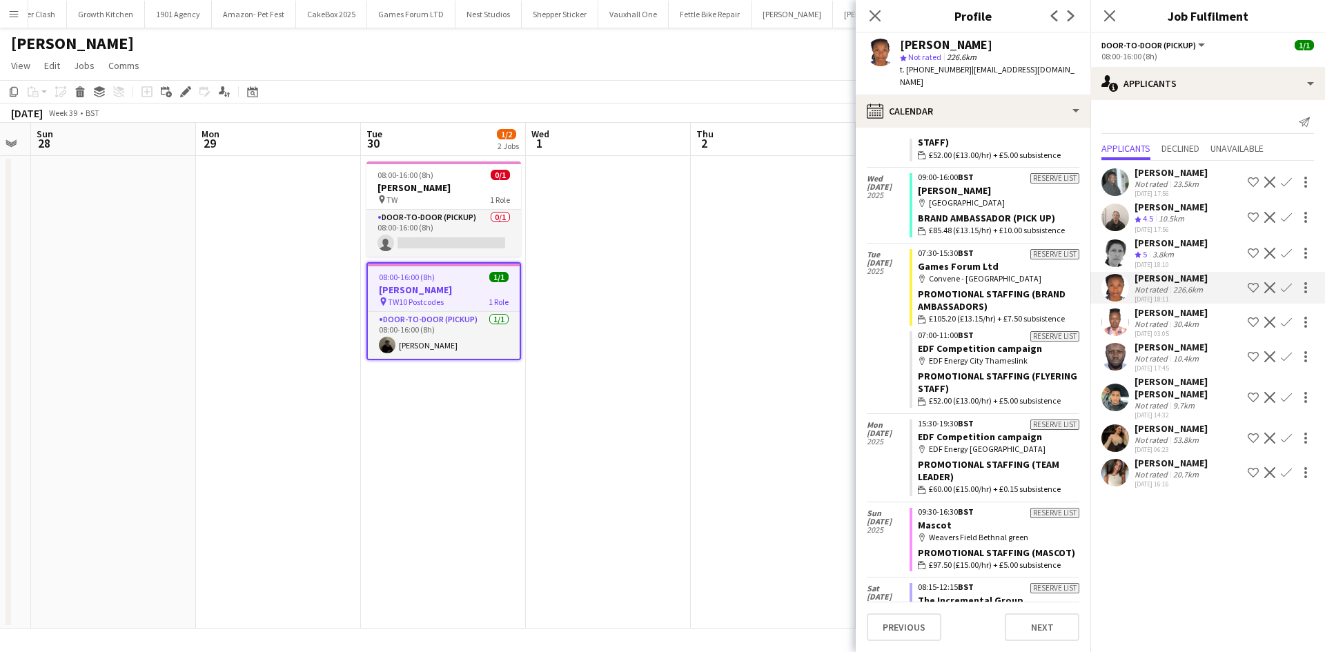
click at [1176, 250] on div "3.8km" at bounding box center [1163, 255] width 27 height 12
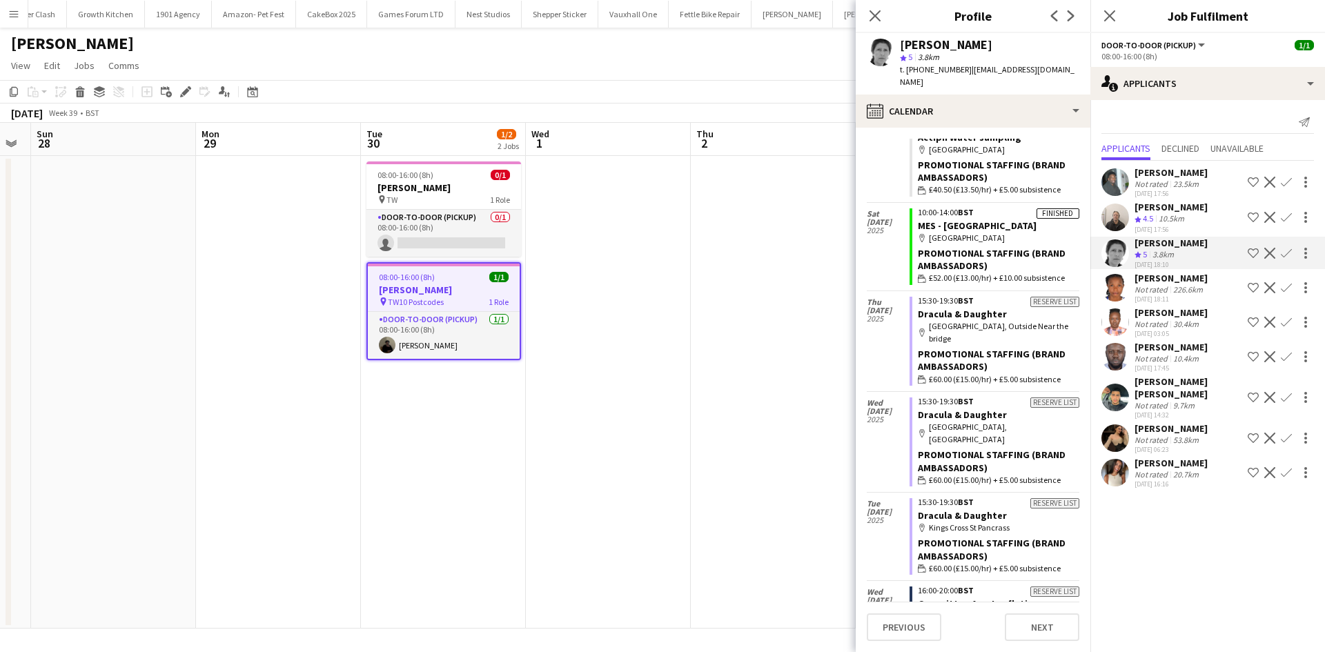
scroll to position [4618, 0]
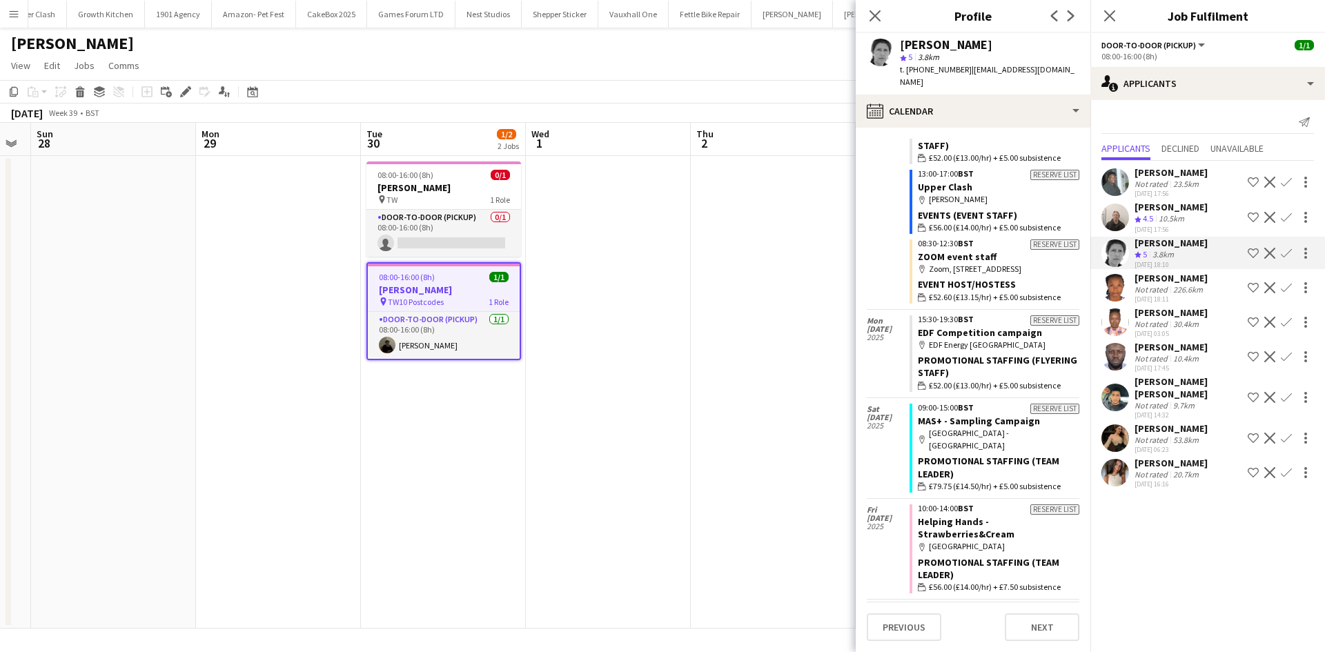
click at [1195, 195] on div "17-09-2025 17:56" at bounding box center [1170, 193] width 73 height 9
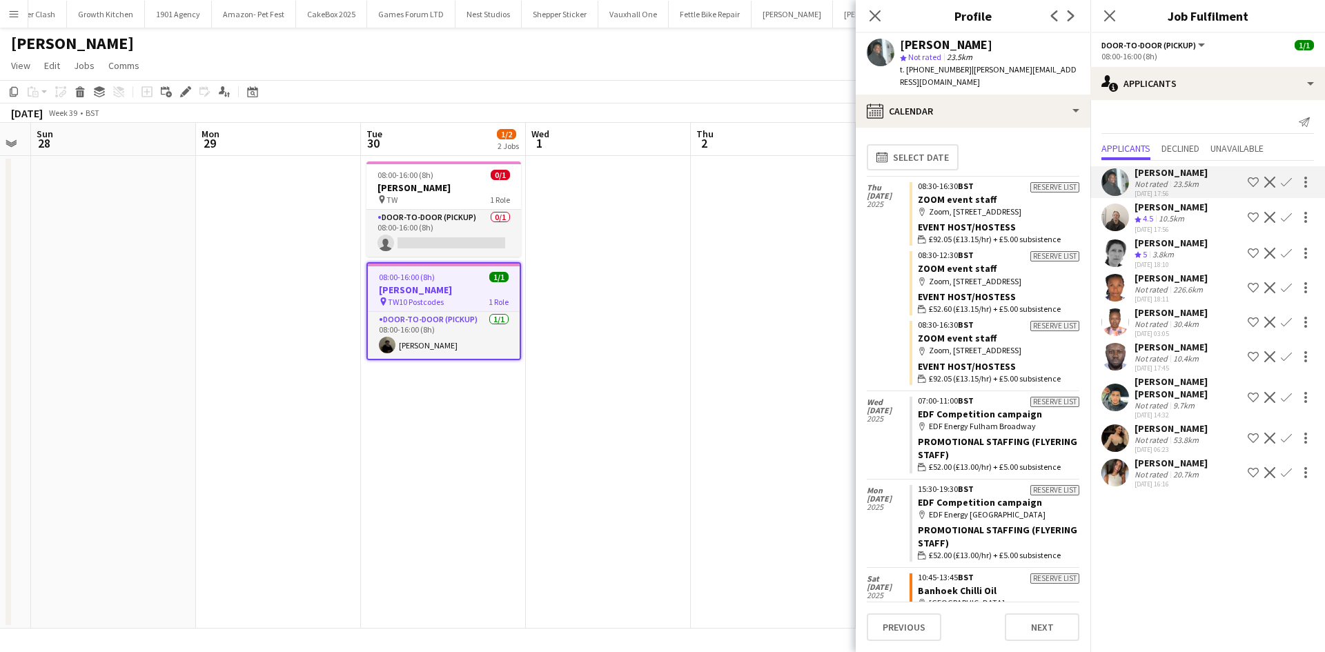
click at [1173, 221] on div "10.5km" at bounding box center [1171, 219] width 31 height 12
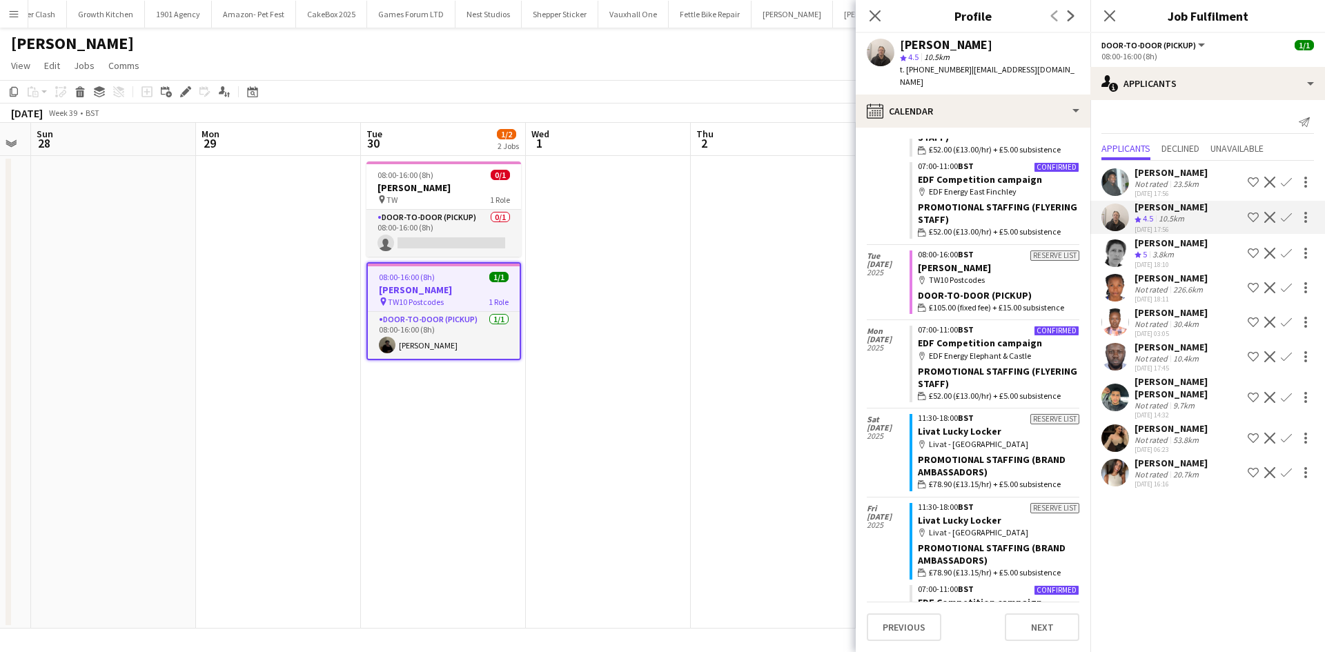
scroll to position [311, 0]
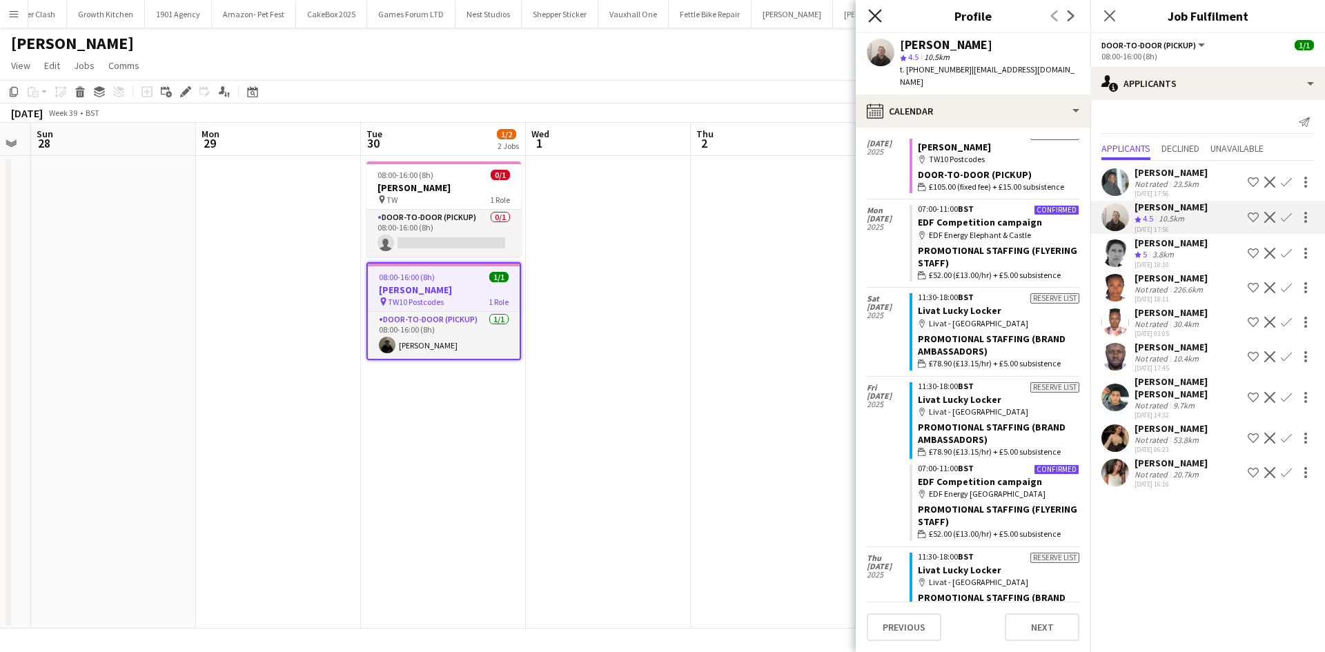
click at [879, 17] on icon "Close pop-in" at bounding box center [874, 15] width 13 height 13
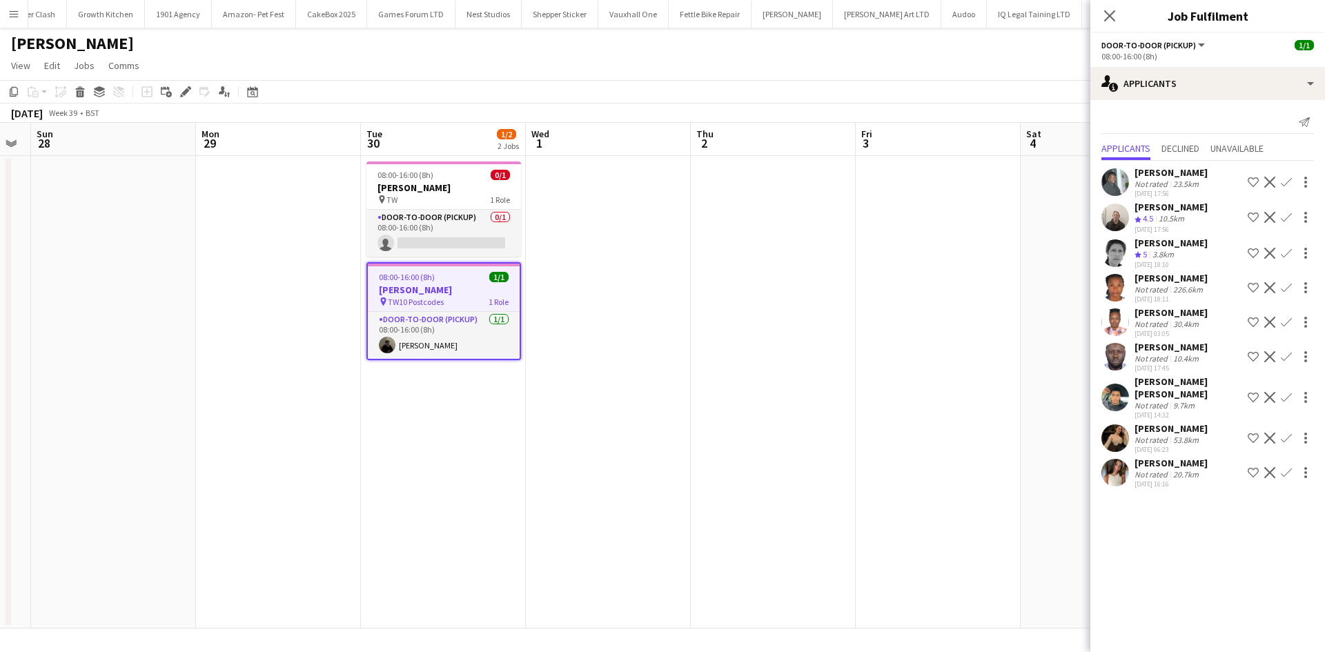
click at [966, 97] on app-toolbar "Copy Paste Paste Ctrl+V Paste with crew Ctrl+Shift+V Paste linked Job Delete Gr…" at bounding box center [662, 91] width 1325 height 23
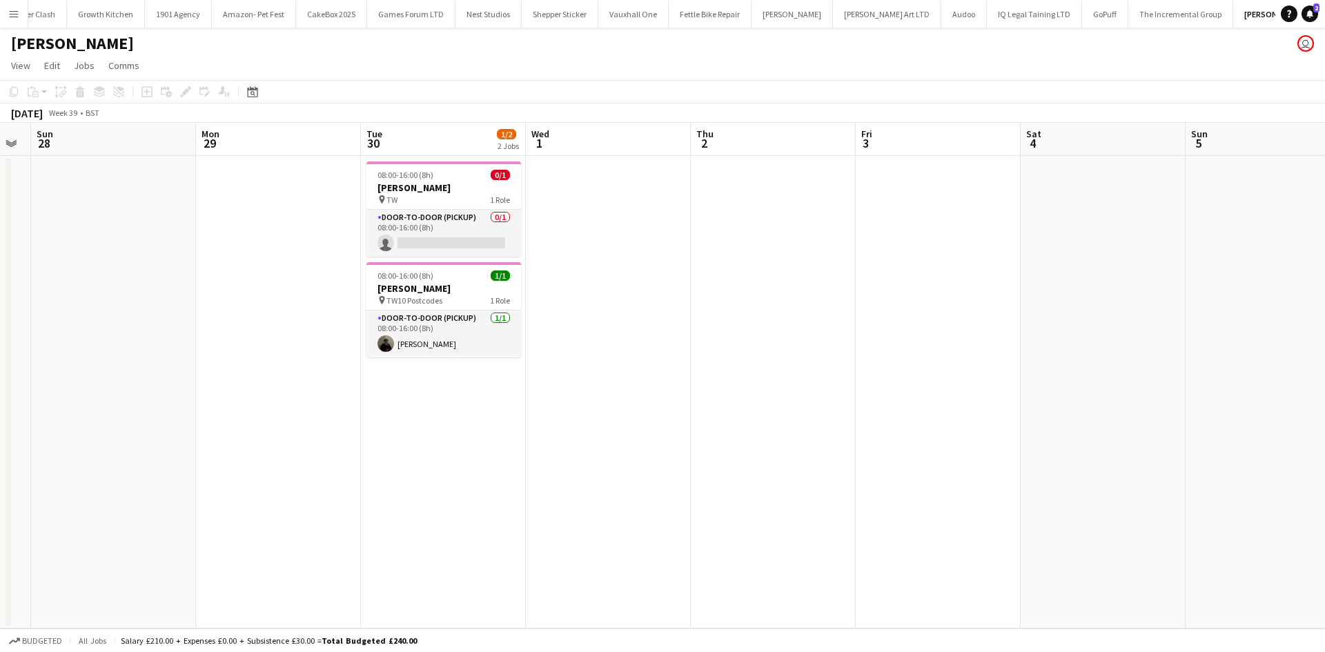
scroll to position [0, 464]
drag, startPoint x: 438, startPoint y: 228, endPoint x: 1003, endPoint y: 206, distance: 565.5
click at [438, 228] on app-card-role "Door-to-Door (Pickup) 0/1 08:00-16:00 (8h) single-neutral-actions" at bounding box center [443, 233] width 155 height 47
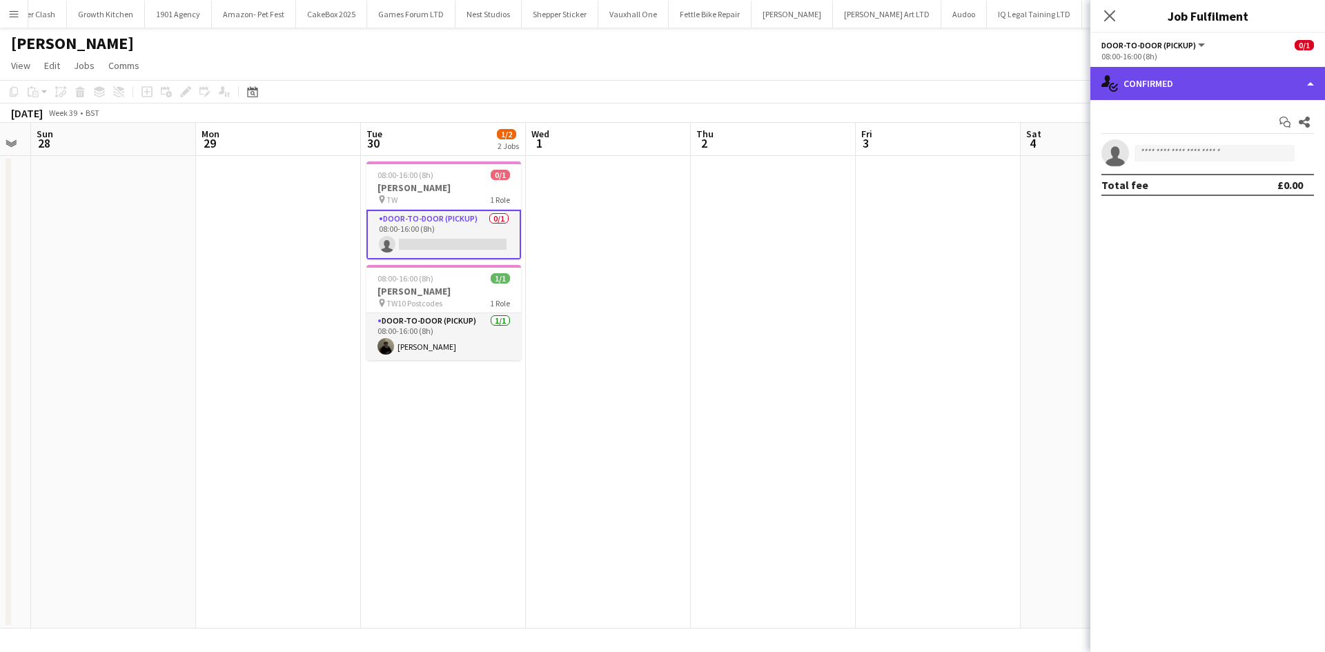
click at [1146, 90] on div "single-neutral-actions-check-2 Confirmed" at bounding box center [1207, 83] width 235 height 33
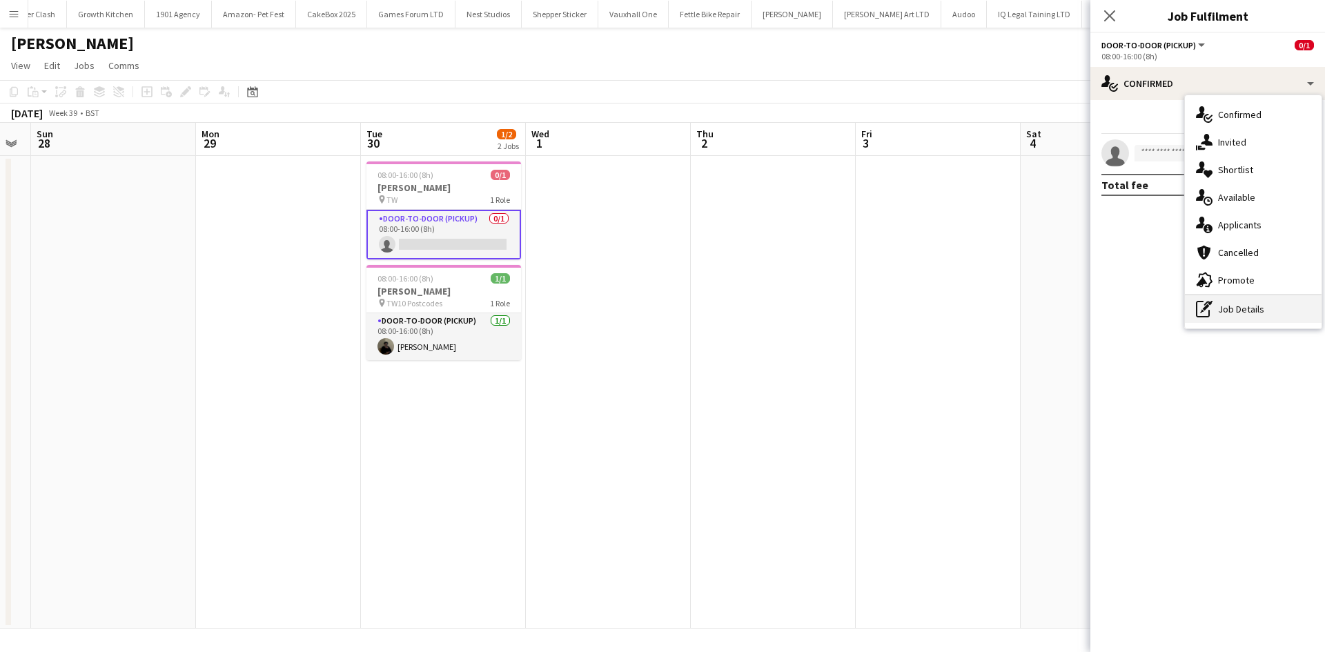
click at [1264, 296] on div "pen-write Job Details" at bounding box center [1253, 309] width 137 height 28
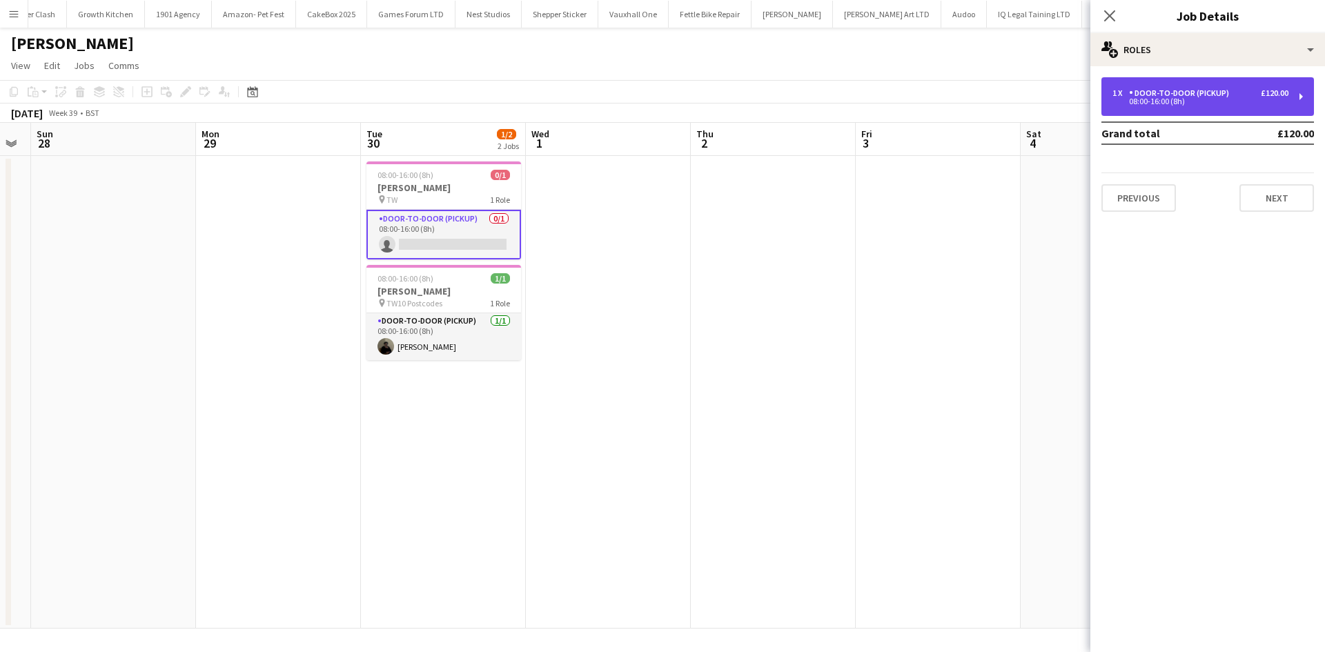
click at [1219, 90] on div "Door-to-Door (Pickup)" at bounding box center [1182, 93] width 106 height 10
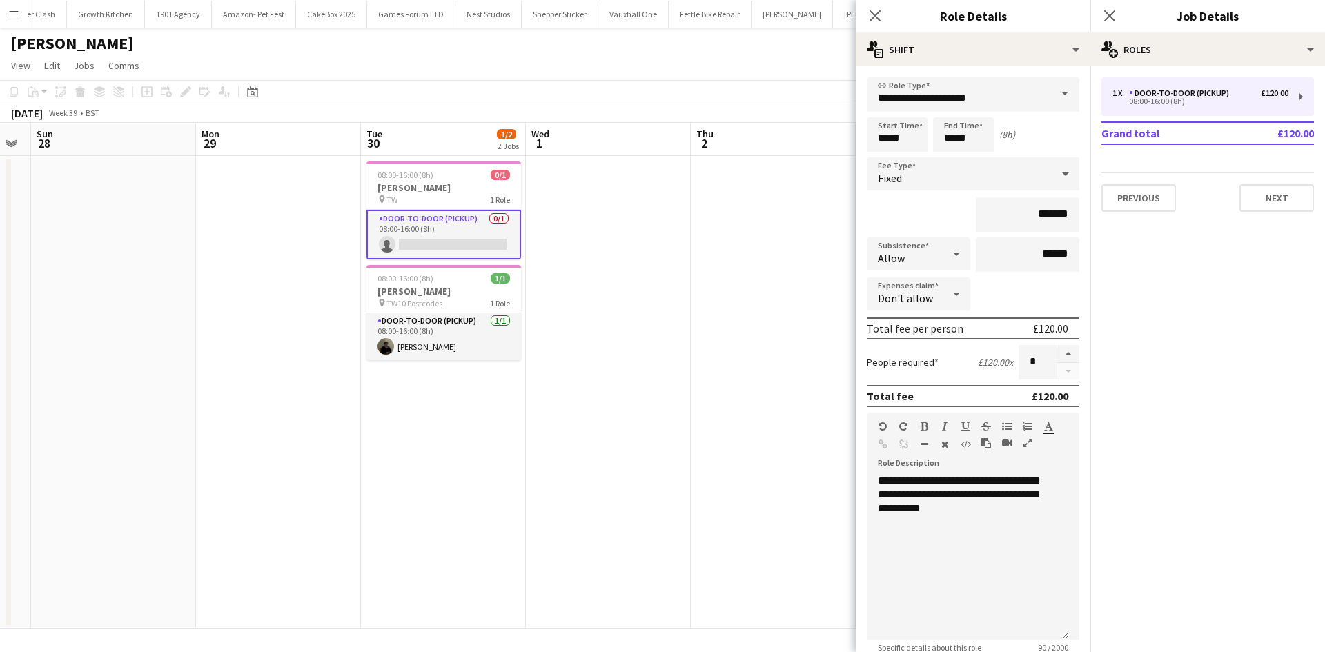
click at [732, 277] on app-date-cell at bounding box center [773, 392] width 165 height 473
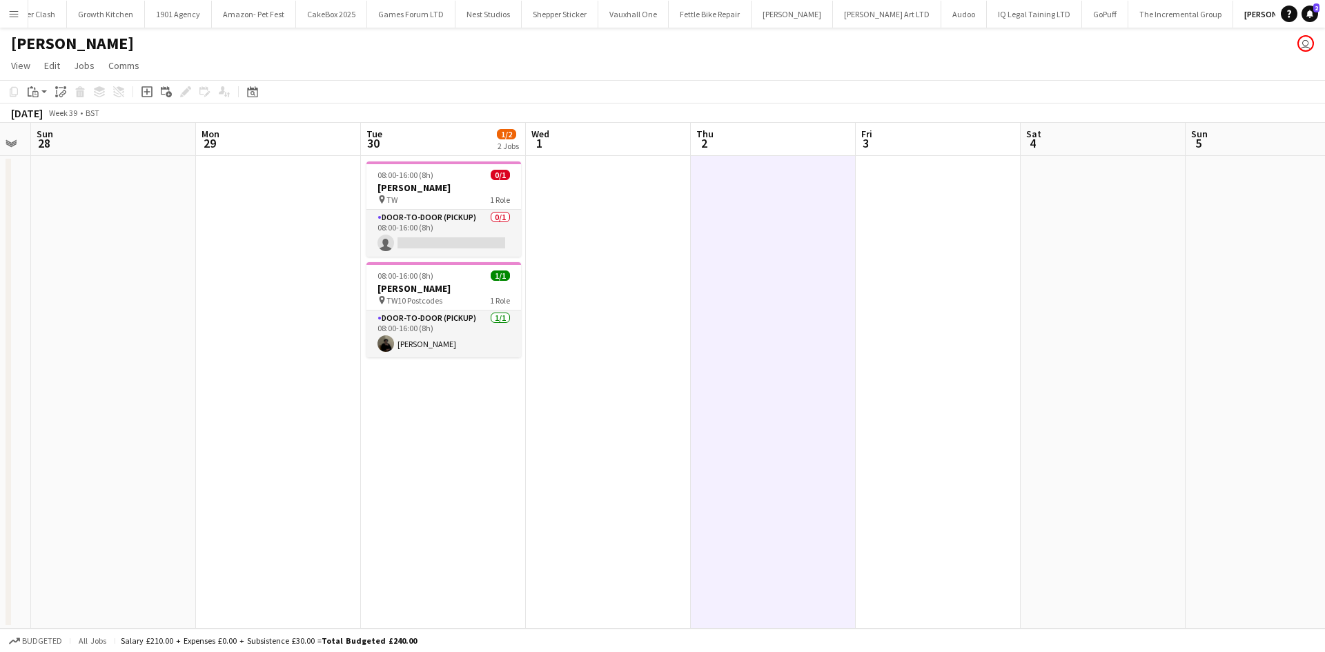
click at [14, 19] on button "Menu" at bounding box center [14, 14] width 28 height 28
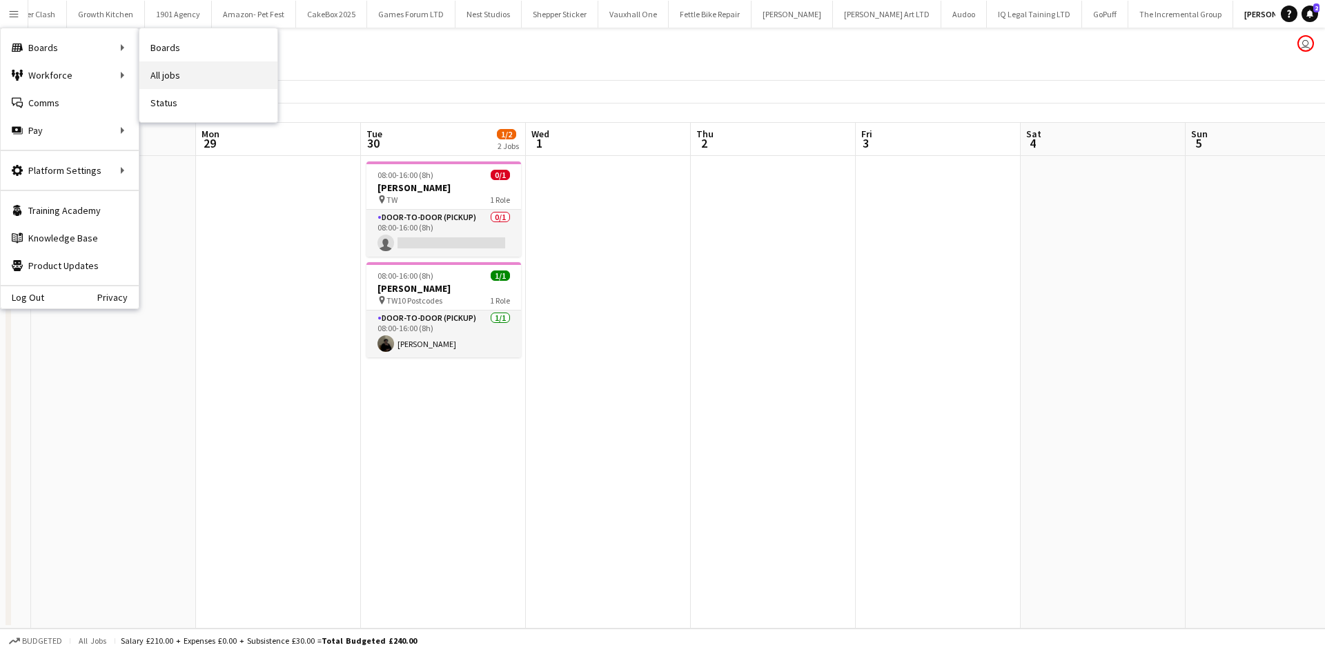
click at [176, 71] on link "All jobs" at bounding box center [208, 75] width 138 height 28
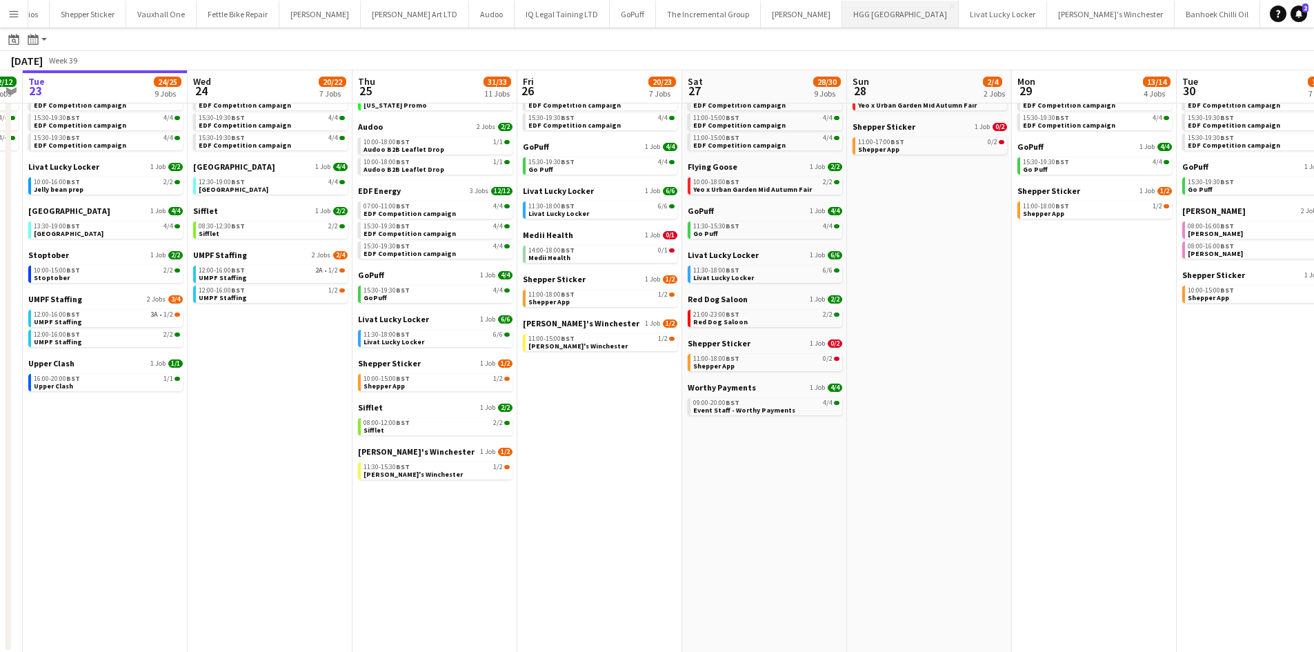
scroll to position [0, 2291]
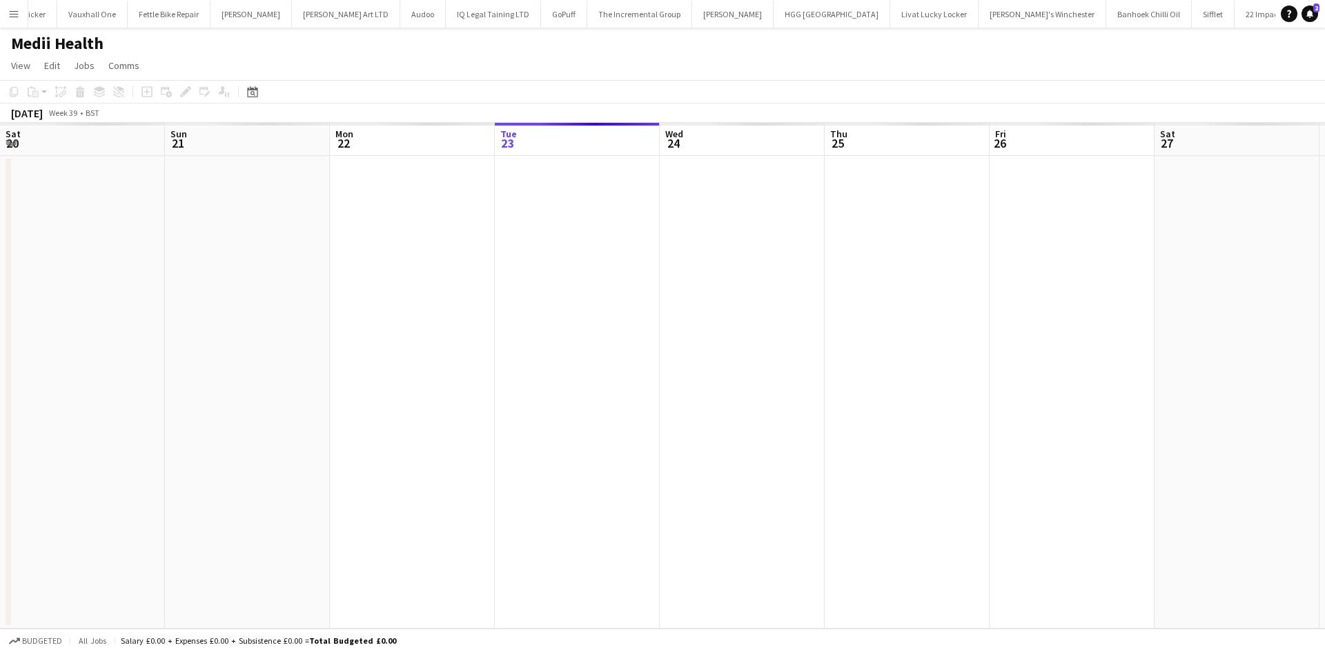
scroll to position [0, 330]
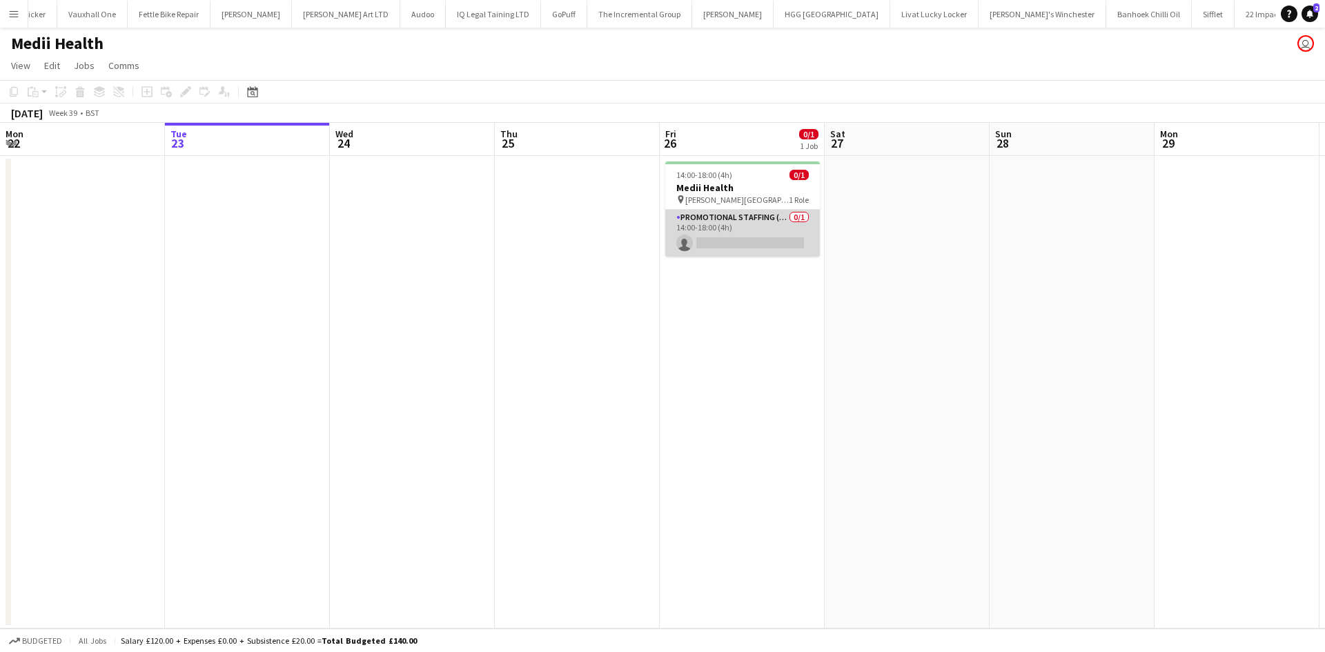
click at [718, 235] on app-card-role "Promotional Staffing (Brand Ambassadors) 0/1 14:00-18:00 (4h) single-neutral-ac…" at bounding box center [742, 233] width 155 height 47
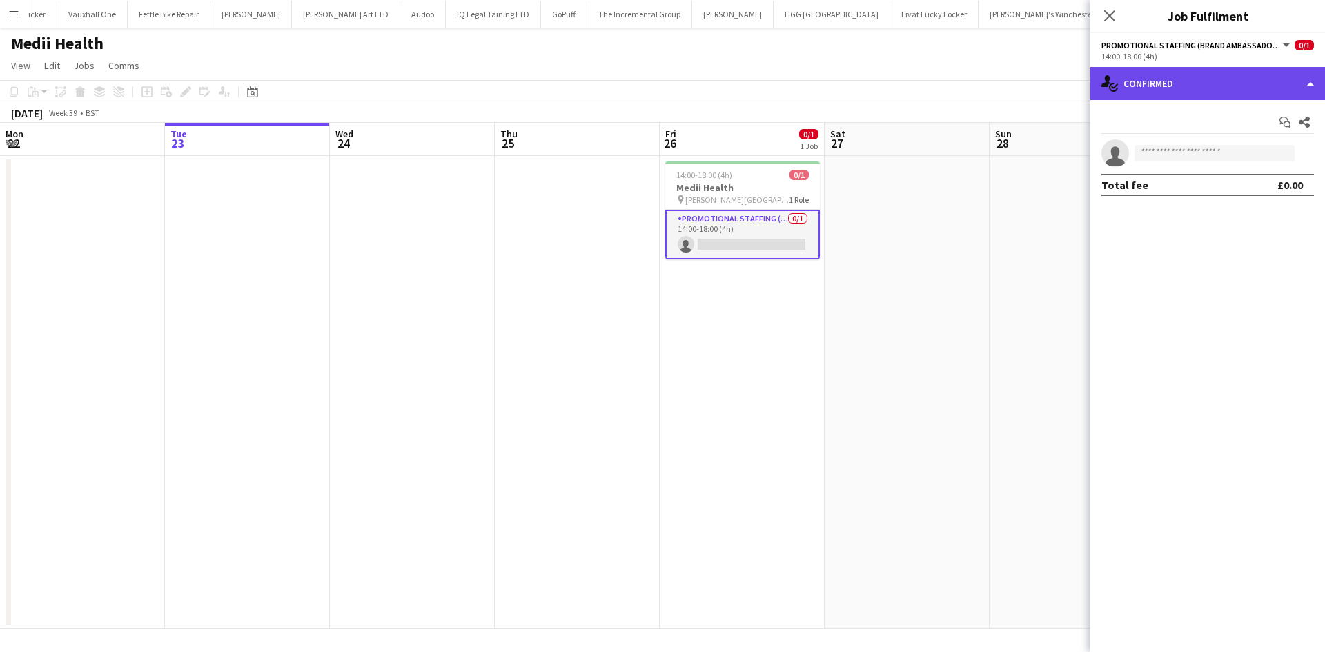
click at [1170, 79] on div "single-neutral-actions-check-2 Confirmed" at bounding box center [1207, 83] width 235 height 33
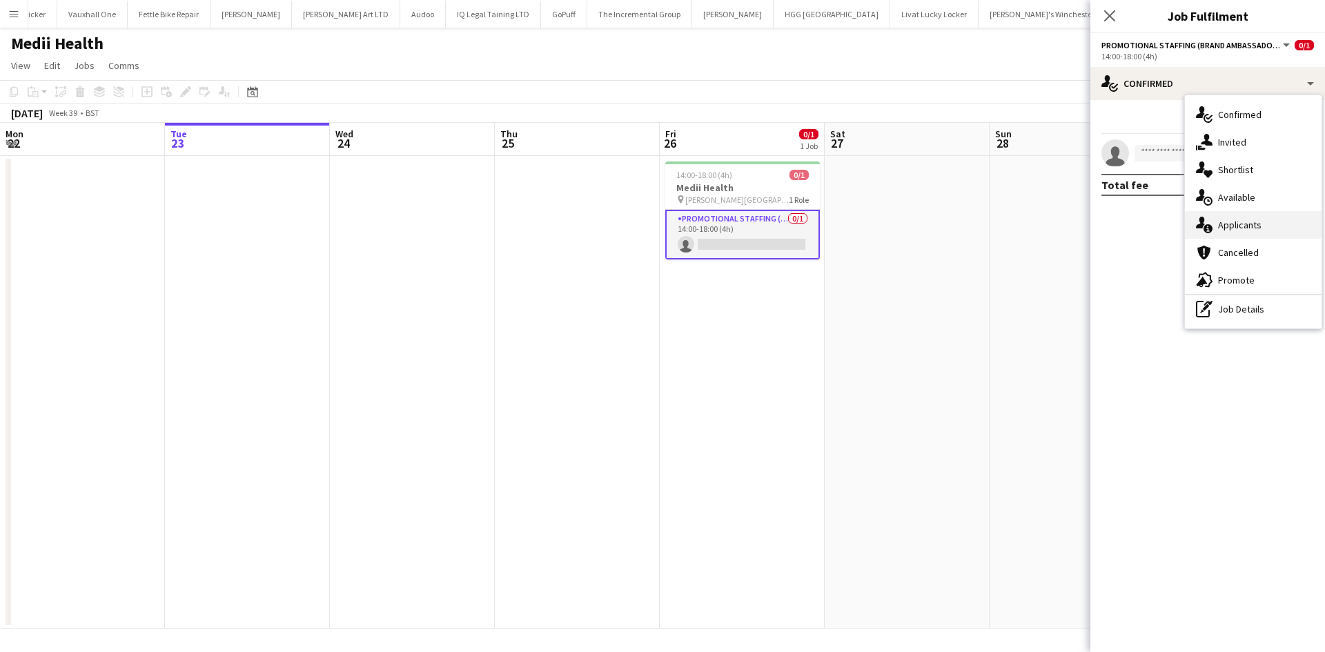
click at [1230, 229] on span "Applicants" at bounding box center [1239, 225] width 43 height 12
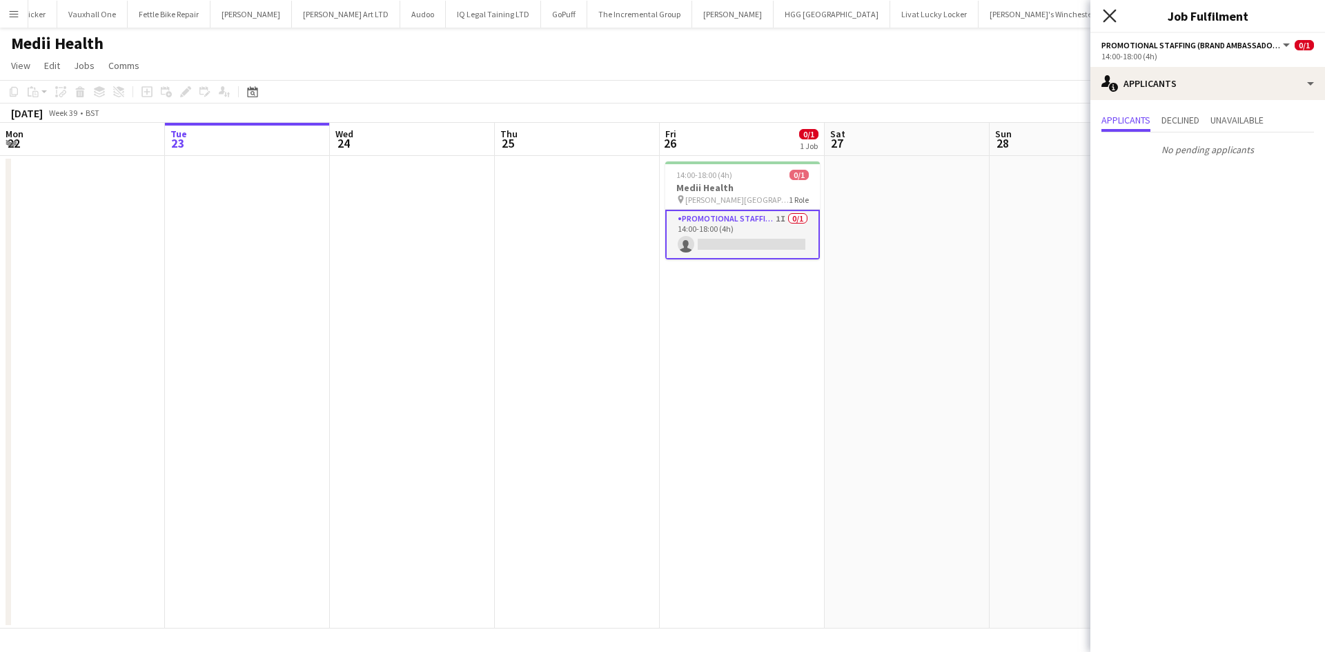
click at [1104, 21] on icon at bounding box center [1109, 15] width 13 height 13
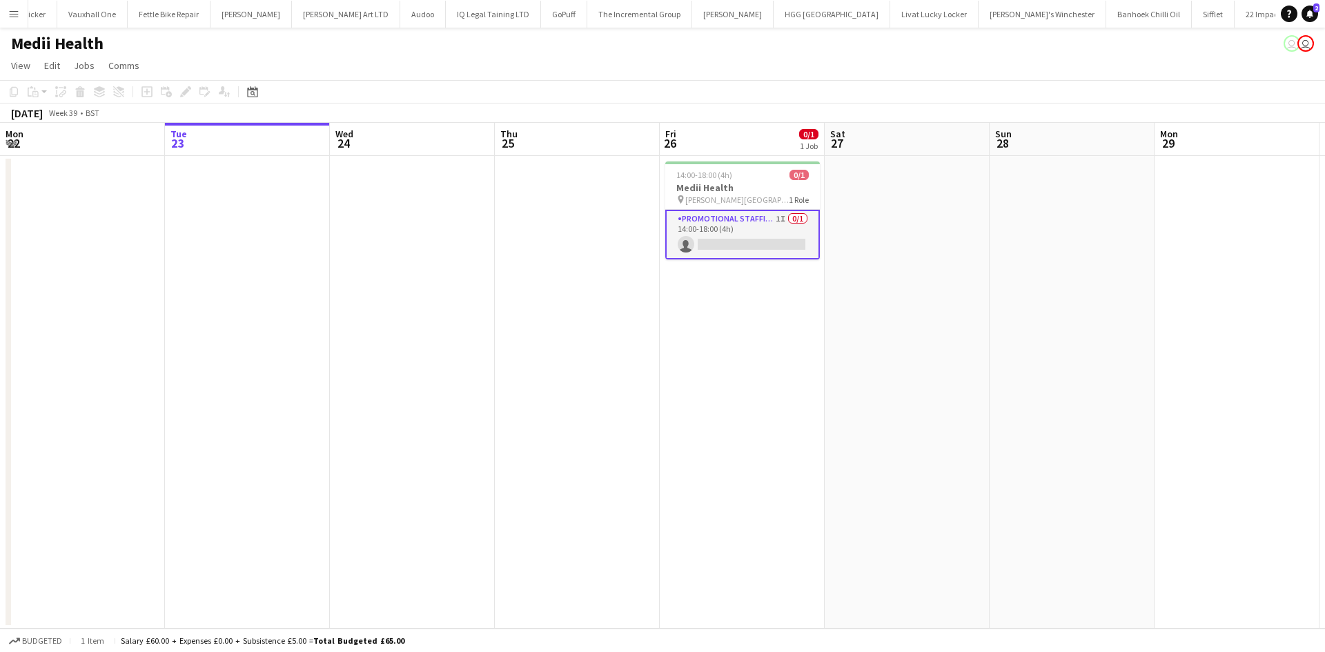
click at [15, 14] on app-icon "Menu" at bounding box center [13, 13] width 11 height 11
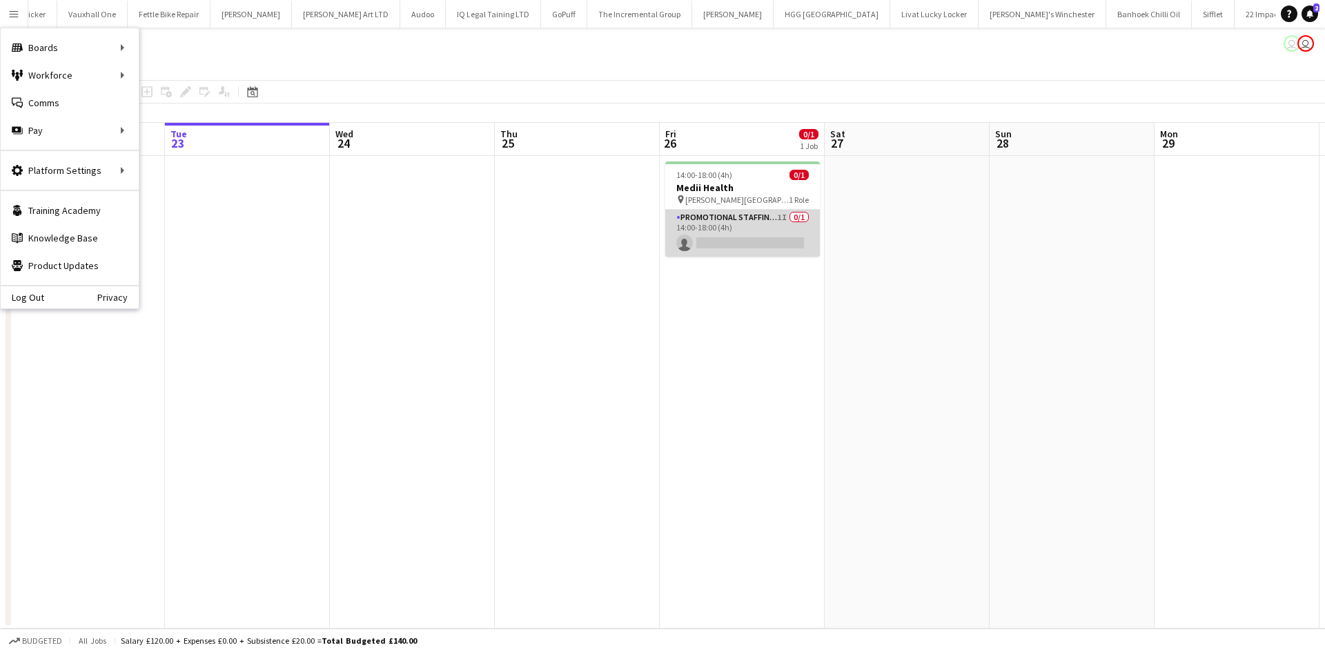
click at [703, 222] on app-card-role "Promotional Staffing (Brand Ambassadors) 1I 0/1 14:00-18:00 (4h) single-neutral…" at bounding box center [742, 233] width 155 height 47
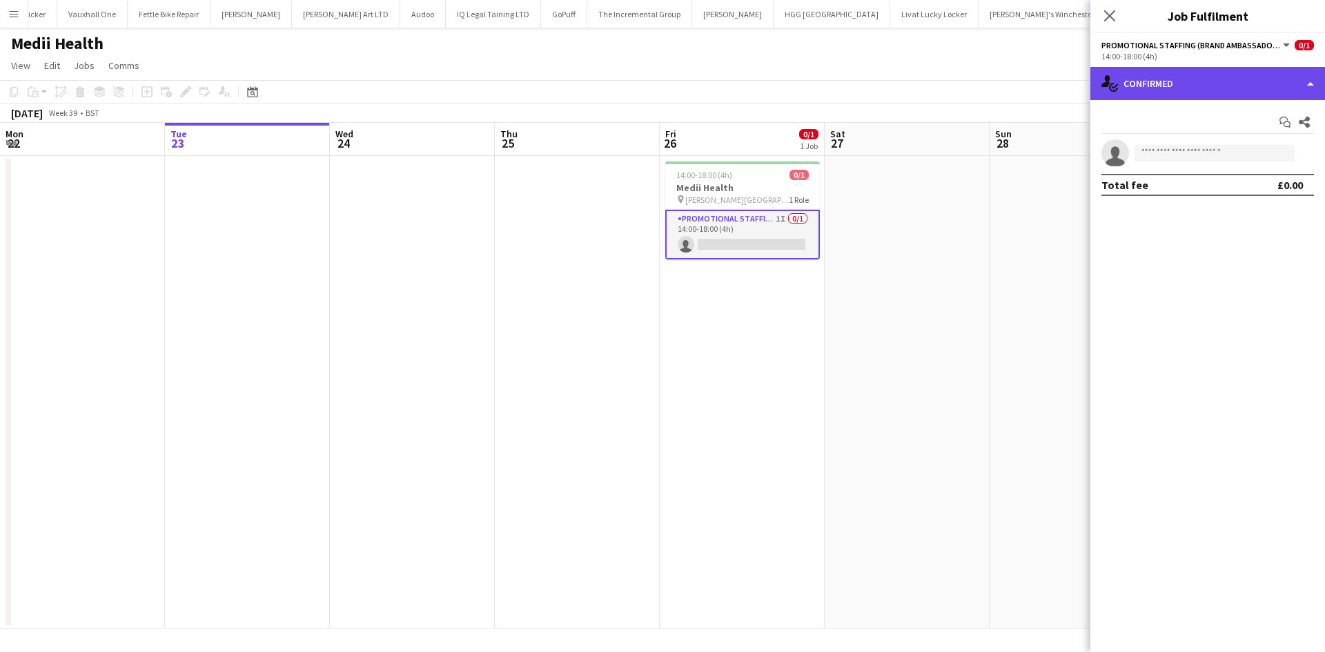
click at [1192, 86] on div "single-neutral-actions-check-2 Confirmed" at bounding box center [1207, 83] width 235 height 33
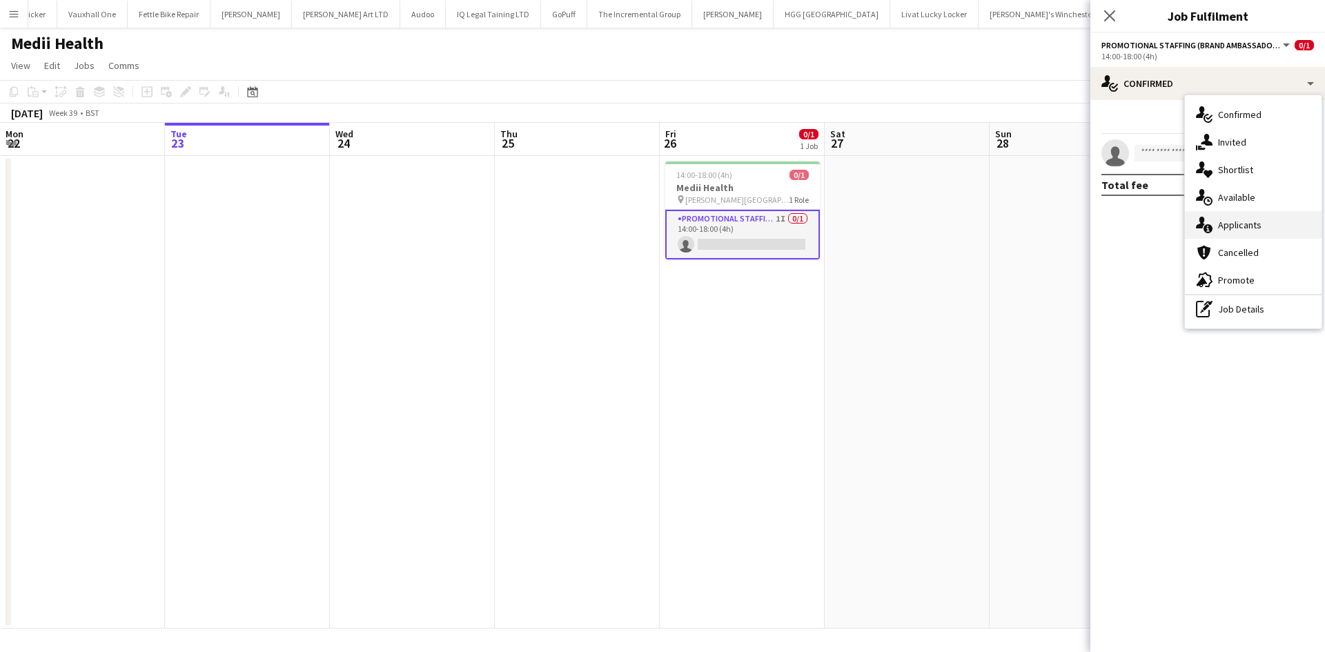
click at [1232, 228] on span "Applicants" at bounding box center [1239, 225] width 43 height 12
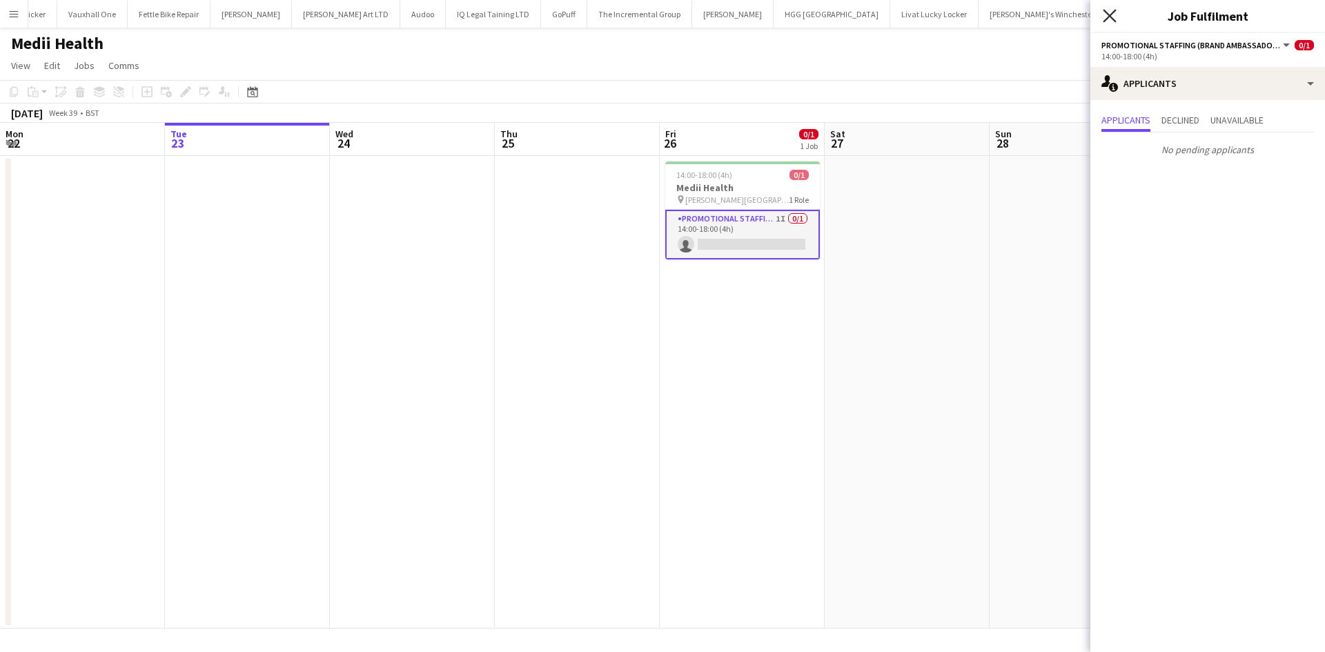
click at [1105, 15] on icon "Close pop-in" at bounding box center [1109, 15] width 13 height 13
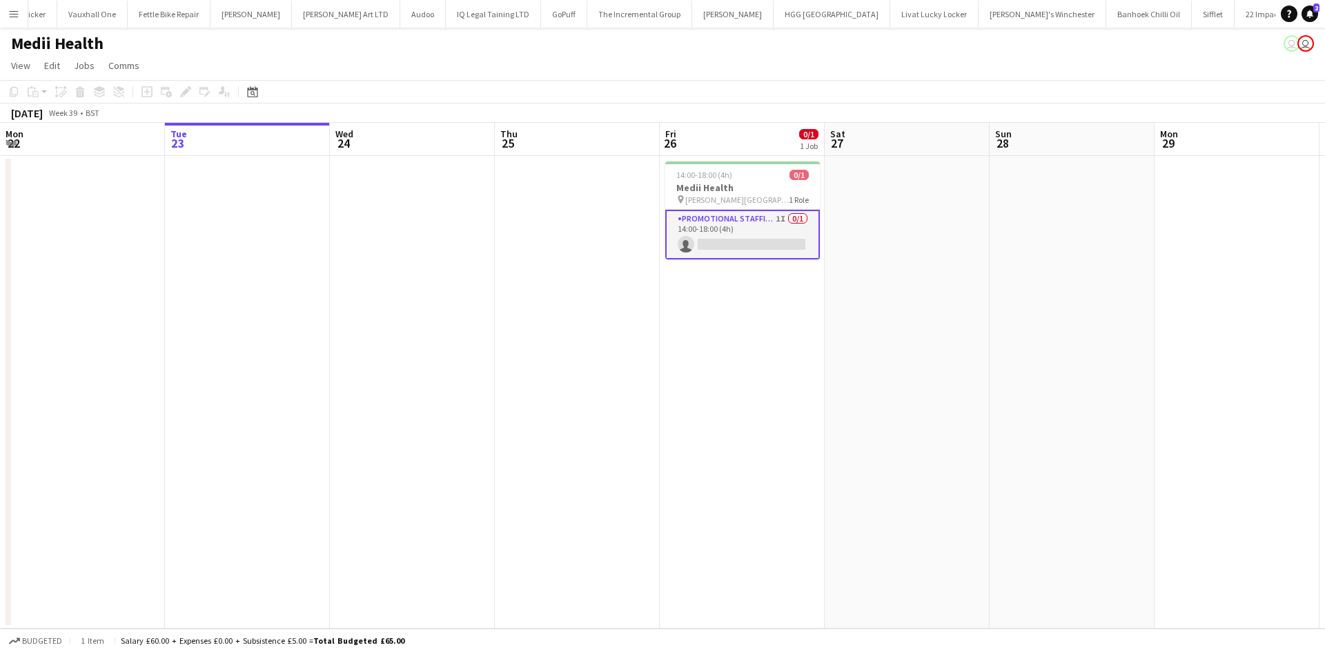
click at [12, 14] on app-icon "Menu" at bounding box center [13, 13] width 11 height 11
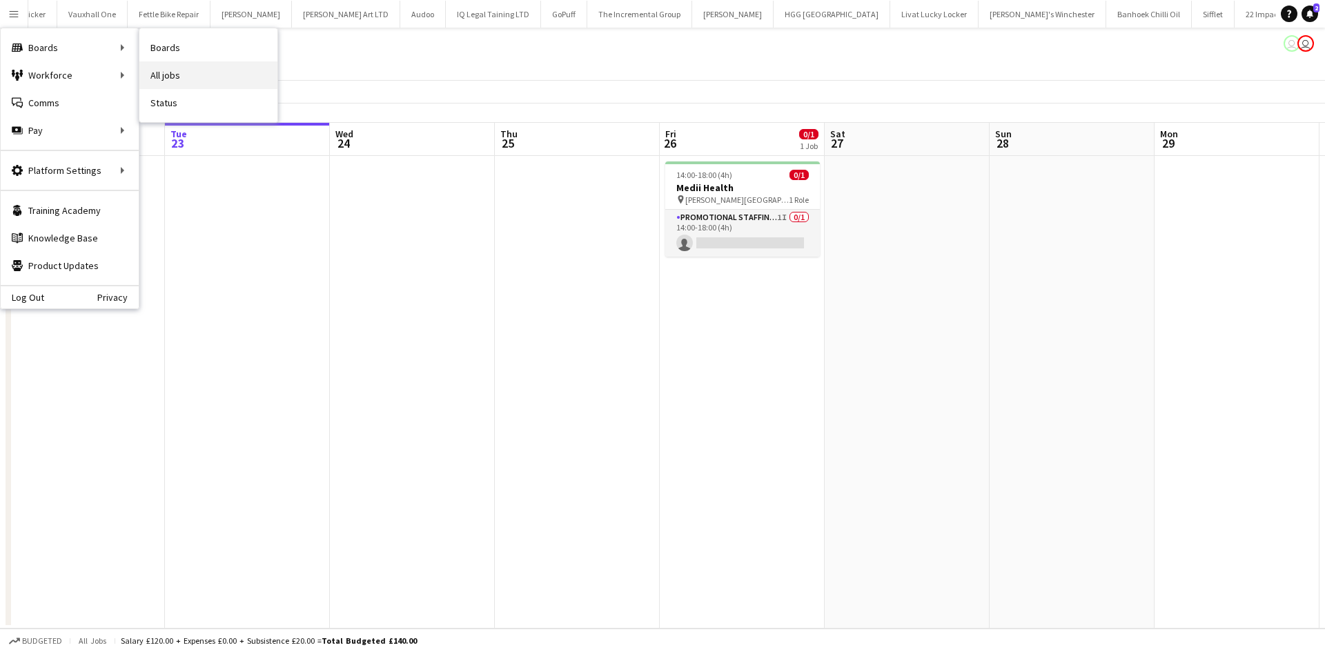
click at [168, 72] on link "All jobs" at bounding box center [208, 75] width 138 height 28
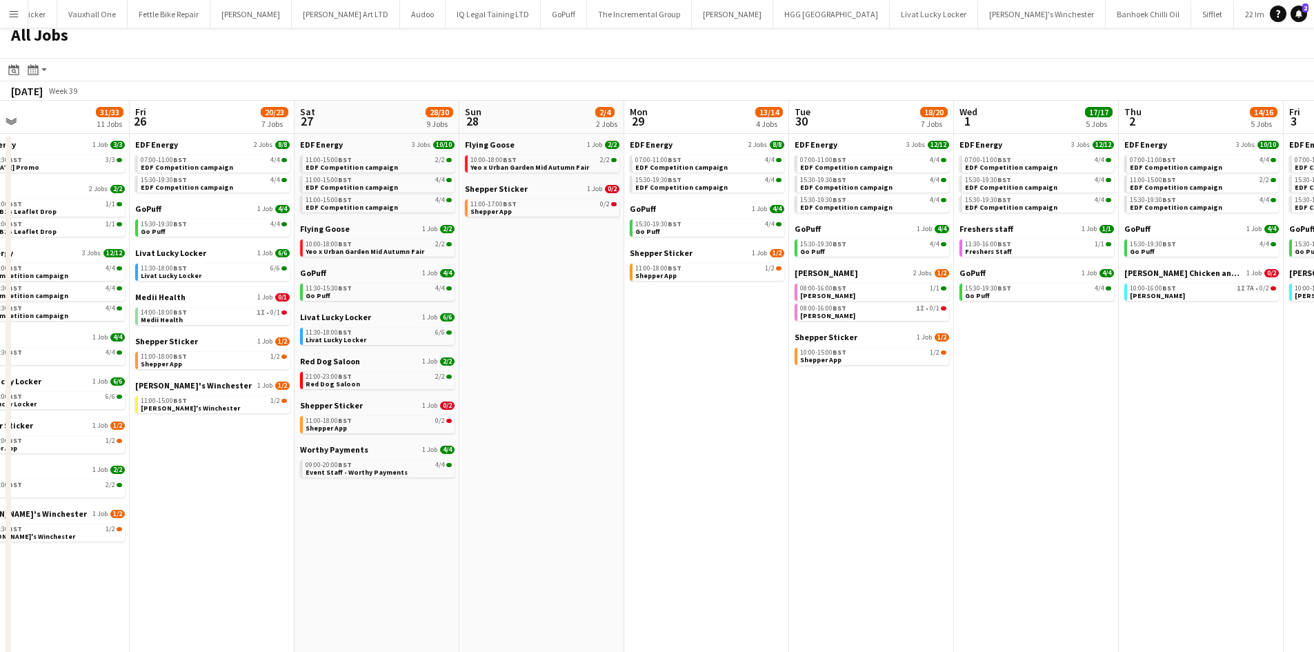
scroll to position [0, 531]
click at [880, 284] on link "08:00-16:00 BST 1/1 Knight Frank" at bounding box center [873, 292] width 146 height 16
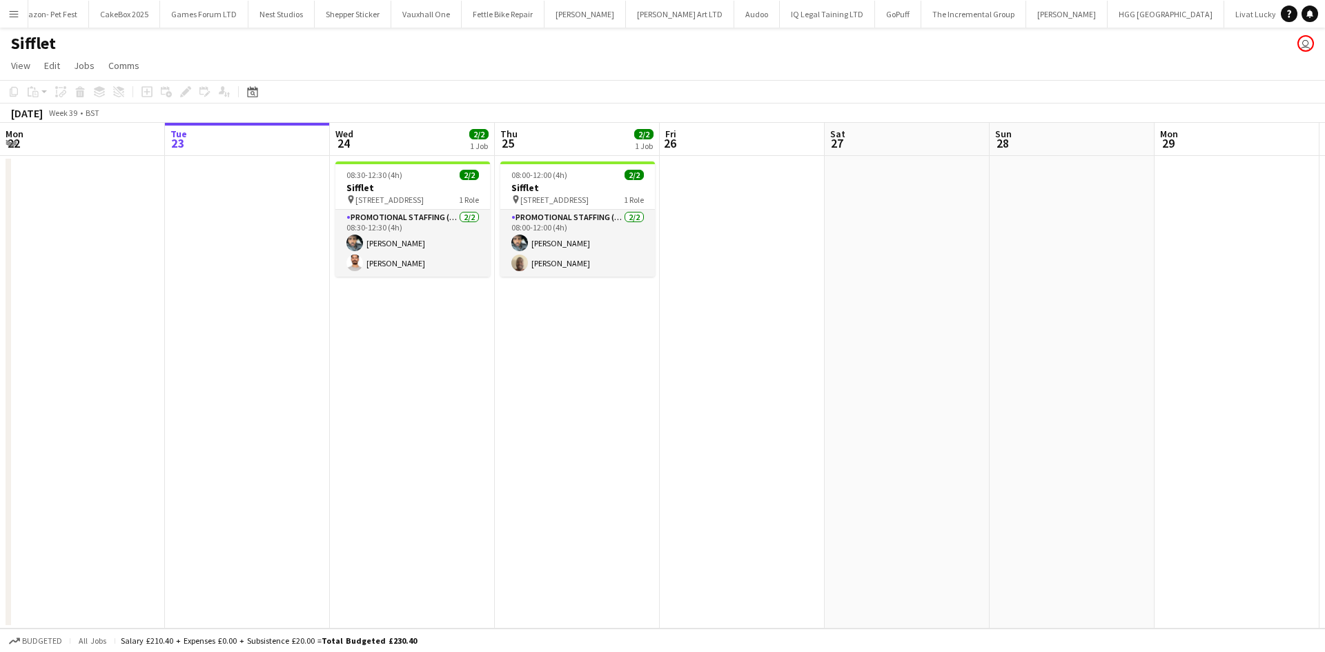
scroll to position [0, 1948]
click at [13, 14] on app-icon "Menu" at bounding box center [13, 13] width 11 height 11
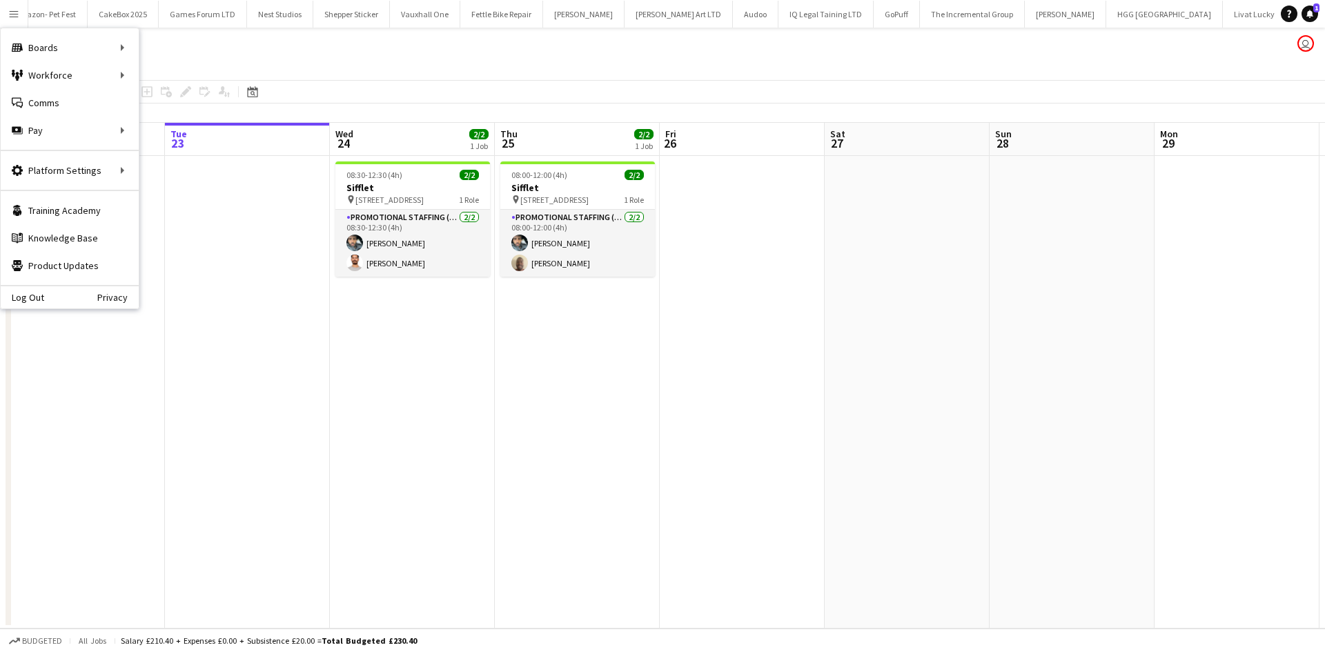
click at [14, 14] on app-icon "Menu" at bounding box center [13, 13] width 11 height 11
click at [178, 73] on link "All jobs" at bounding box center [208, 75] width 138 height 28
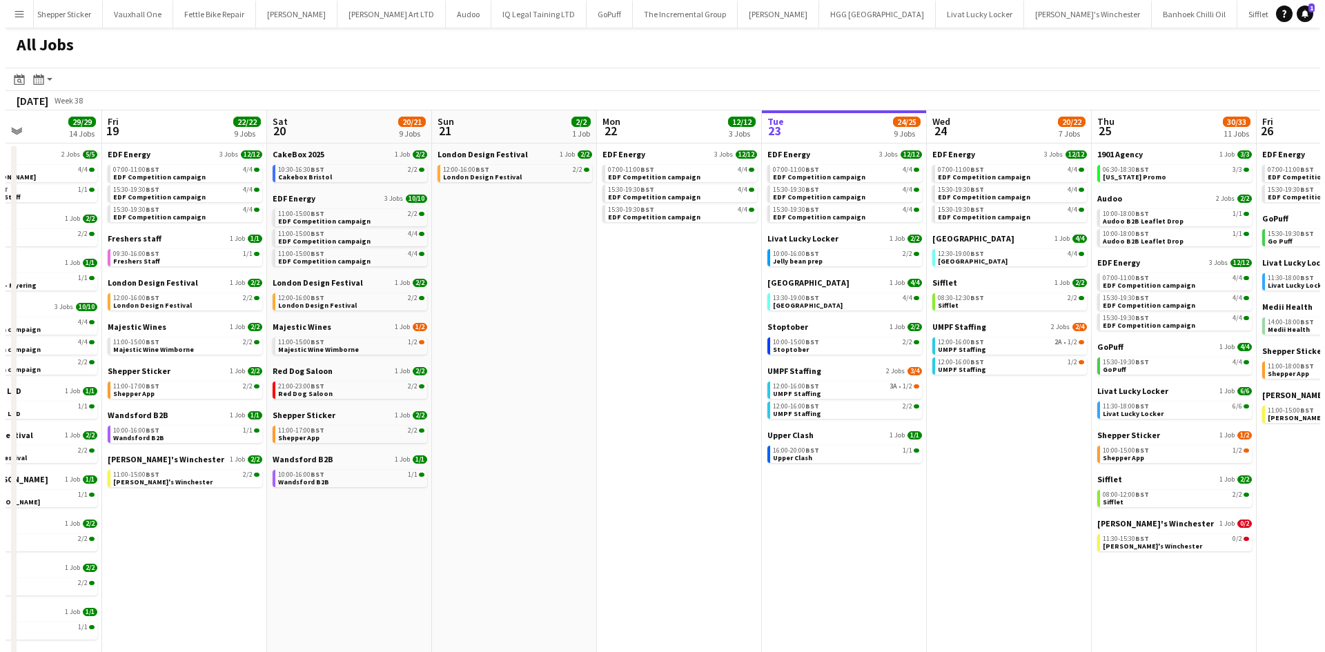
scroll to position [0, 2291]
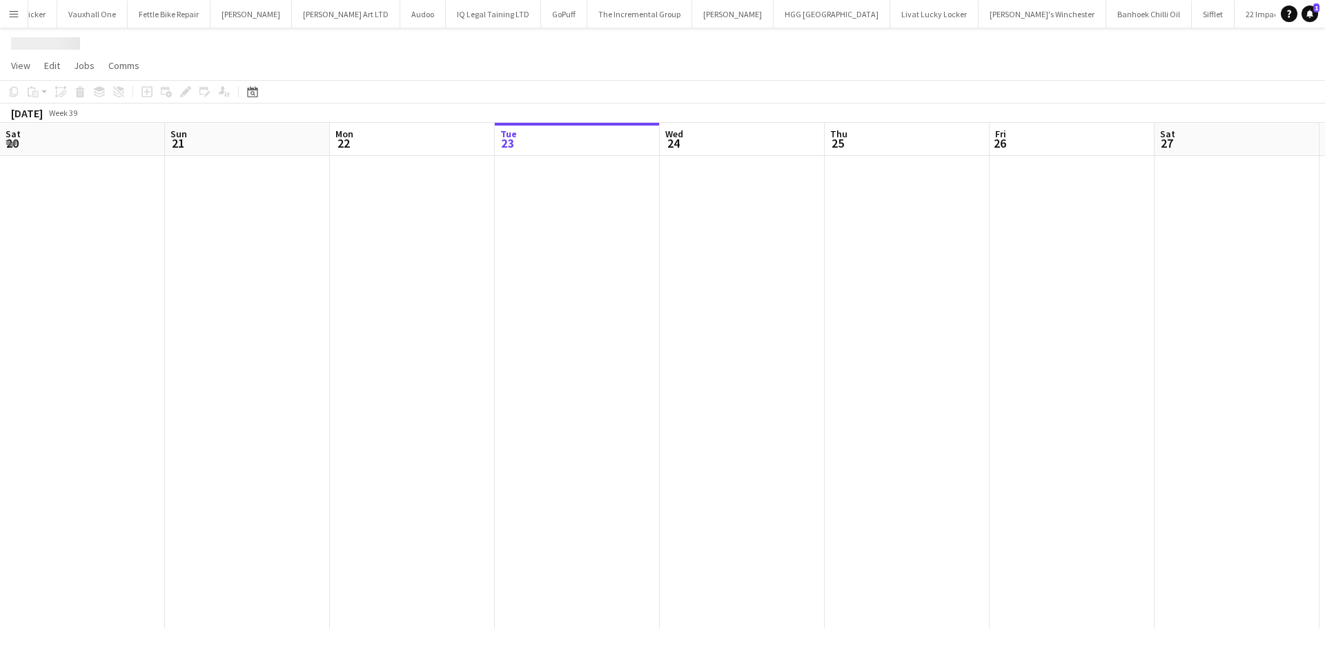
scroll to position [0, 330]
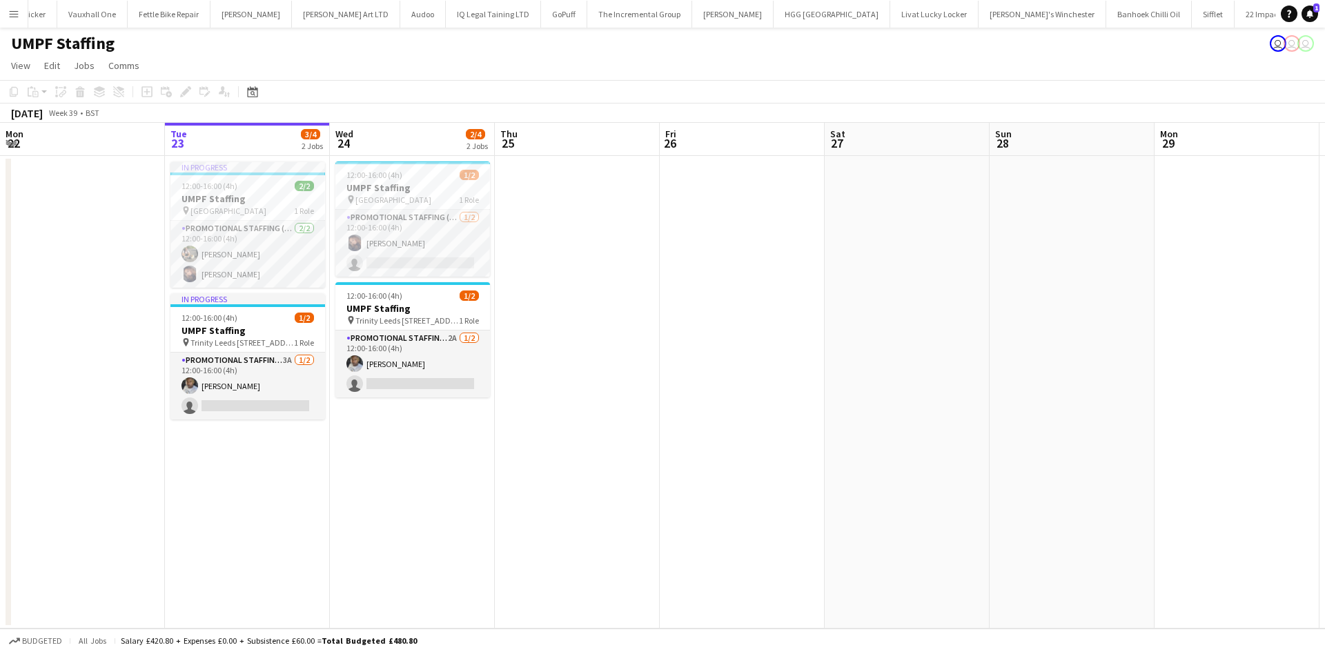
click at [12, 17] on app-icon "Menu" at bounding box center [13, 13] width 11 height 11
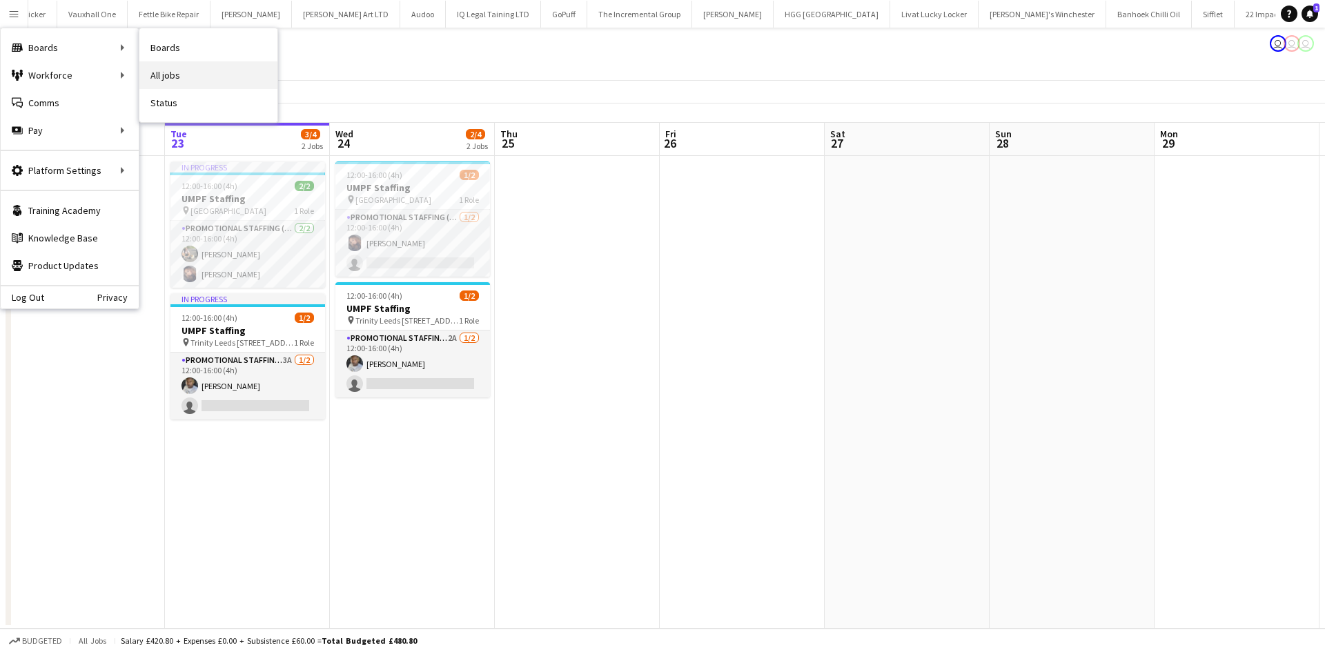
click at [161, 68] on link "All jobs" at bounding box center [208, 75] width 138 height 28
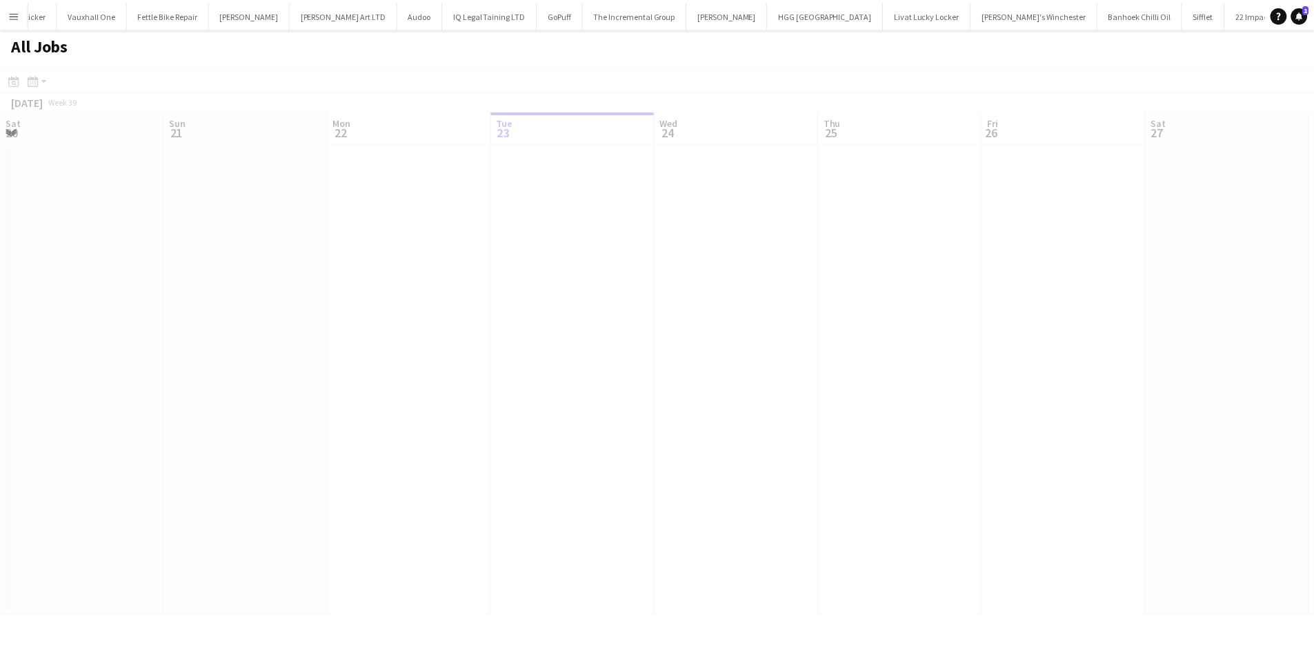
scroll to position [0, 330]
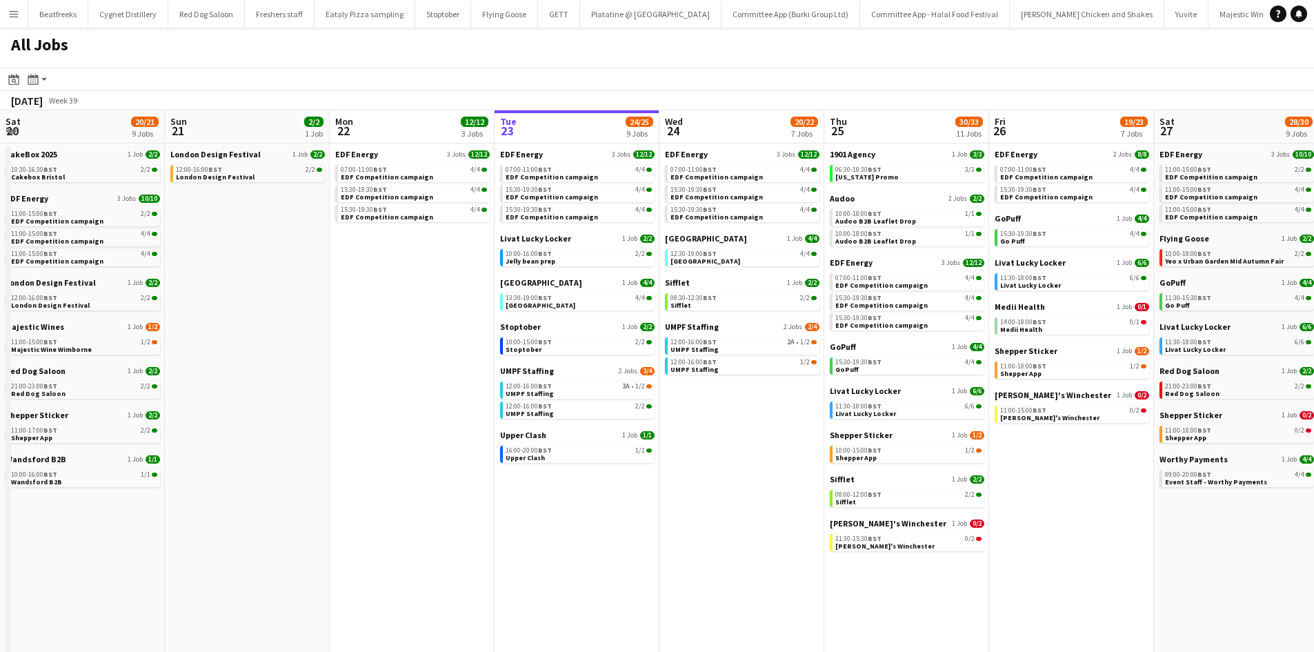
click at [19, 10] on app-icon "Menu" at bounding box center [13, 13] width 11 height 11
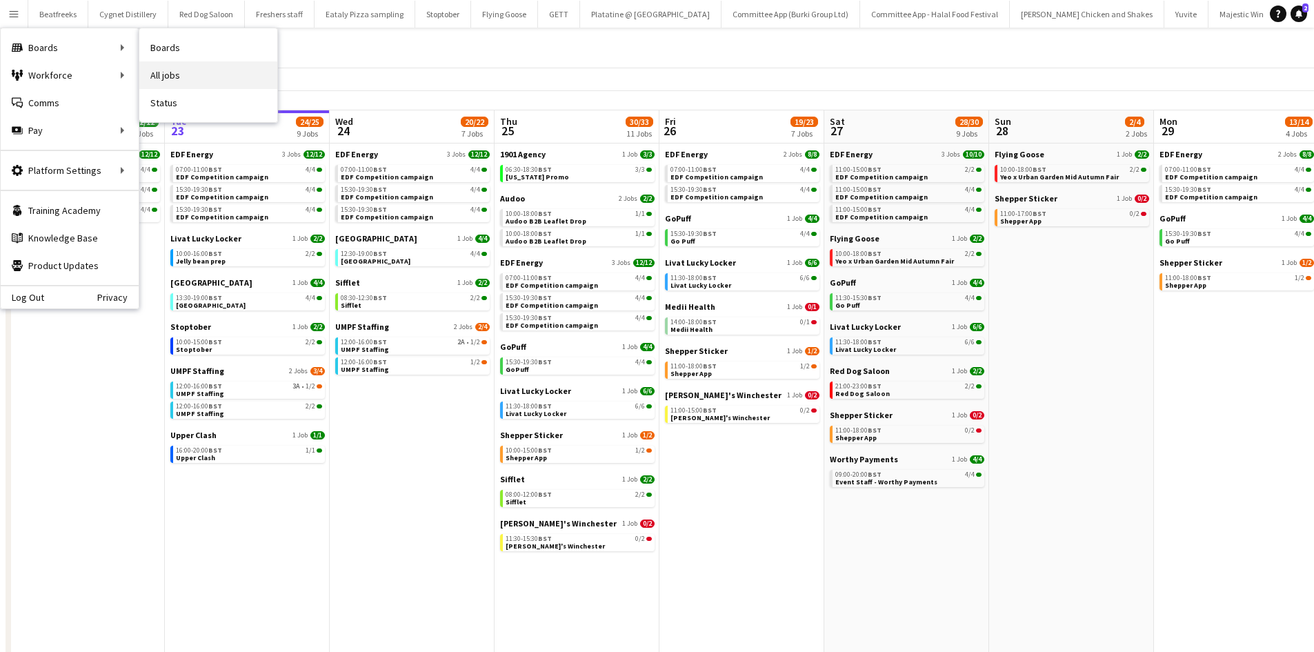
click at [180, 70] on link "All jobs" at bounding box center [208, 75] width 138 height 28
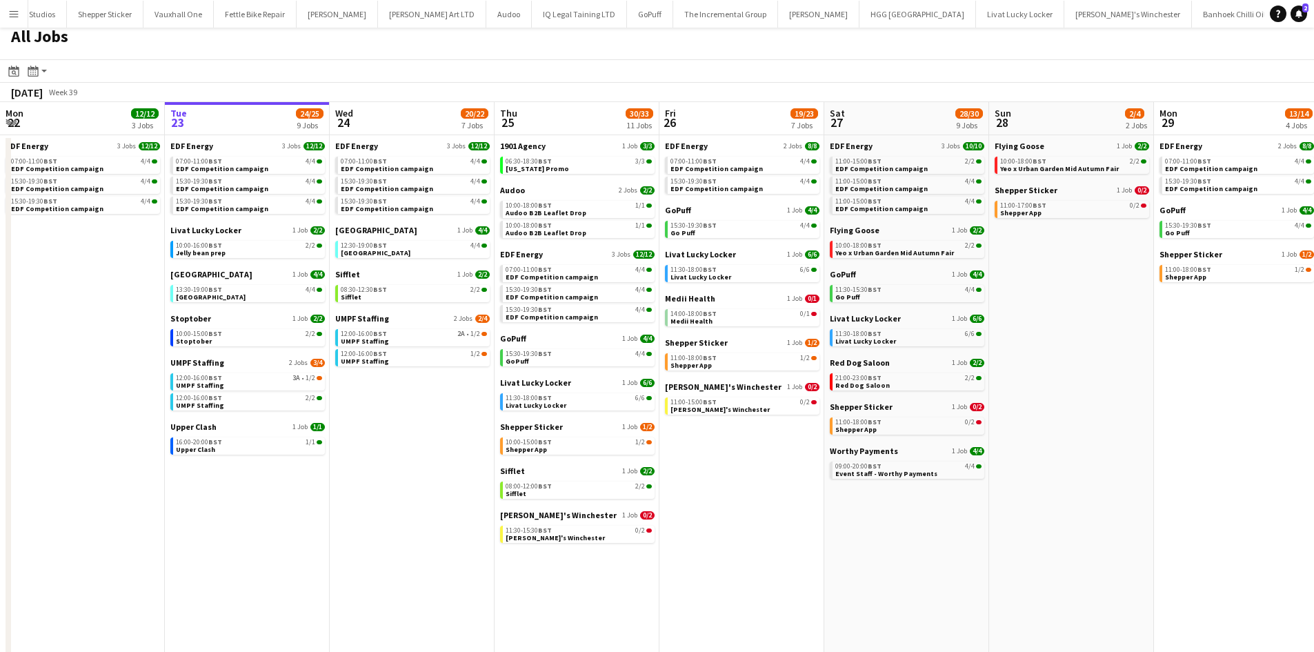
scroll to position [0, 2291]
click at [1181, 14] on button "Sifflet Close" at bounding box center [1202, 14] width 43 height 27
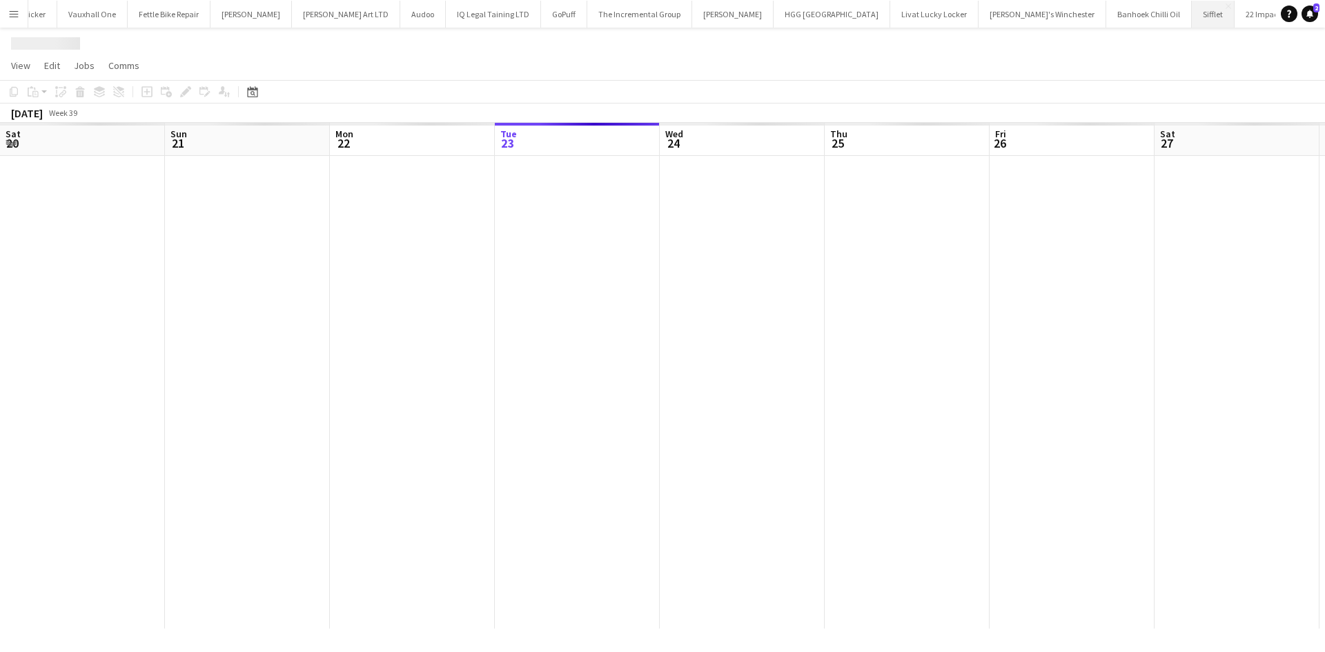
scroll to position [0, 330]
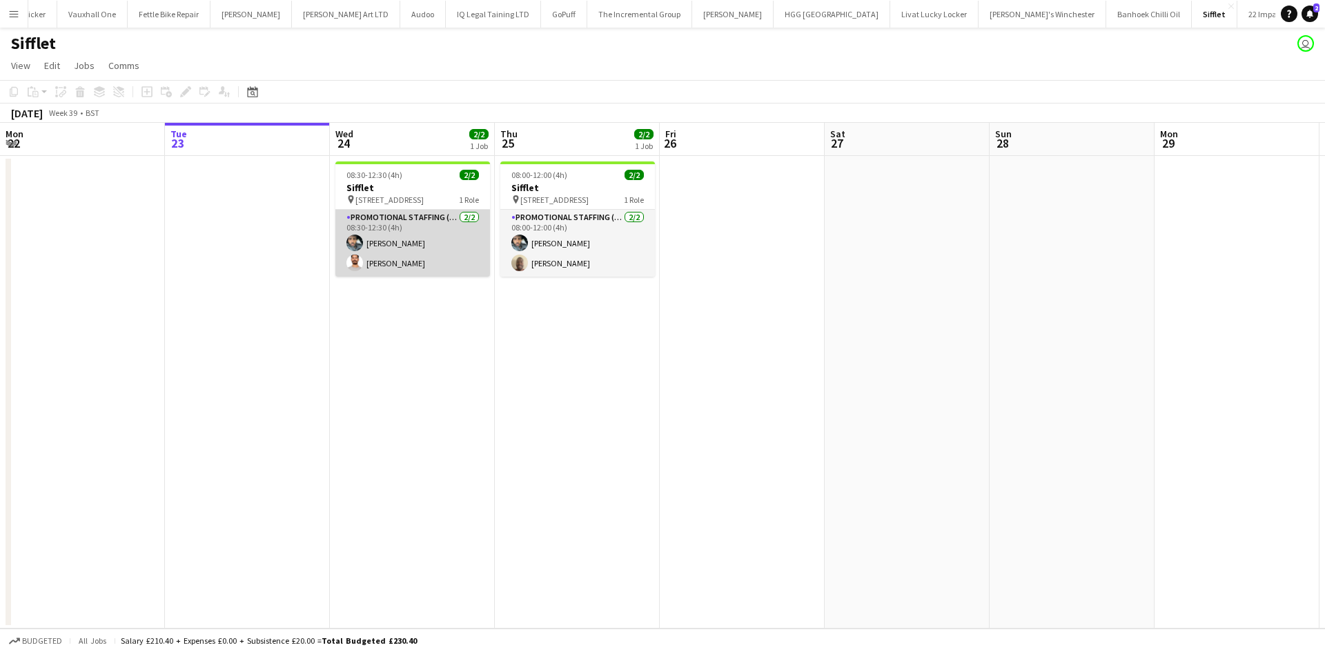
click at [414, 240] on app-card-role "Promotional Staffing (Brand Ambassadors) [DATE] 08:30-12:30 (4h) [PERSON_NAME]" at bounding box center [412, 243] width 155 height 67
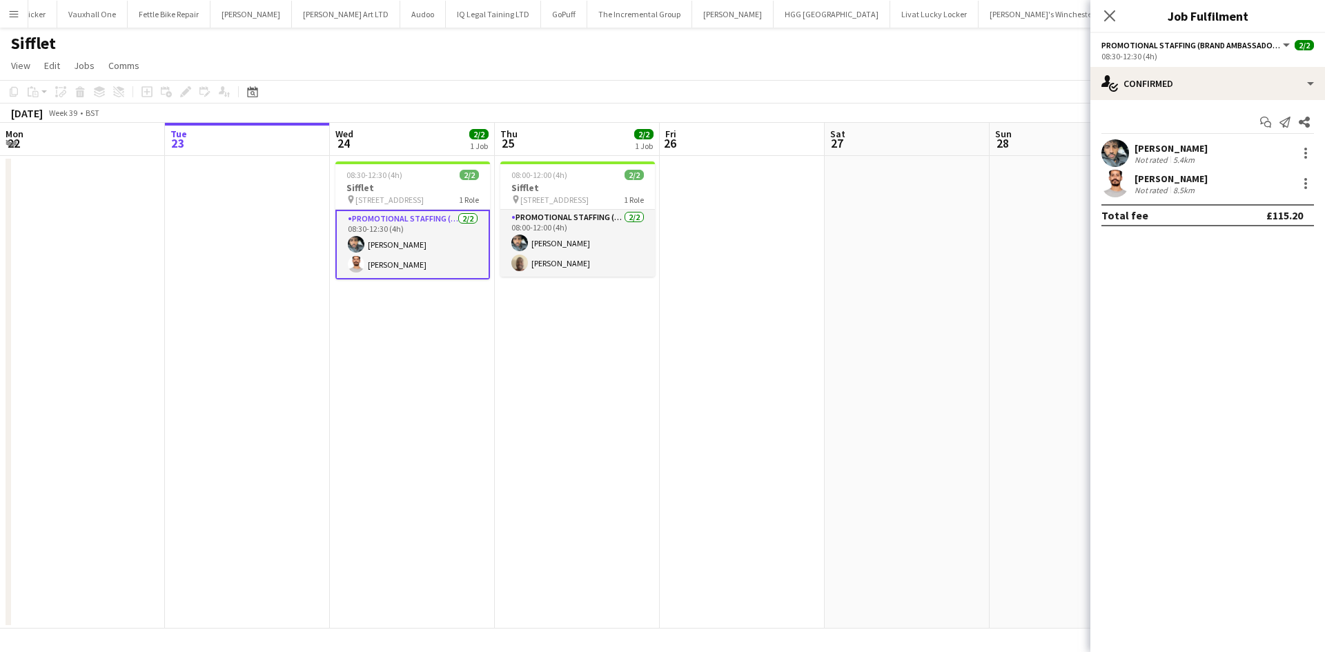
click at [582, 68] on app-page-menu "View Day view expanded Day view collapsed Month view Date picker Jump to [DATE]…" at bounding box center [662, 67] width 1325 height 26
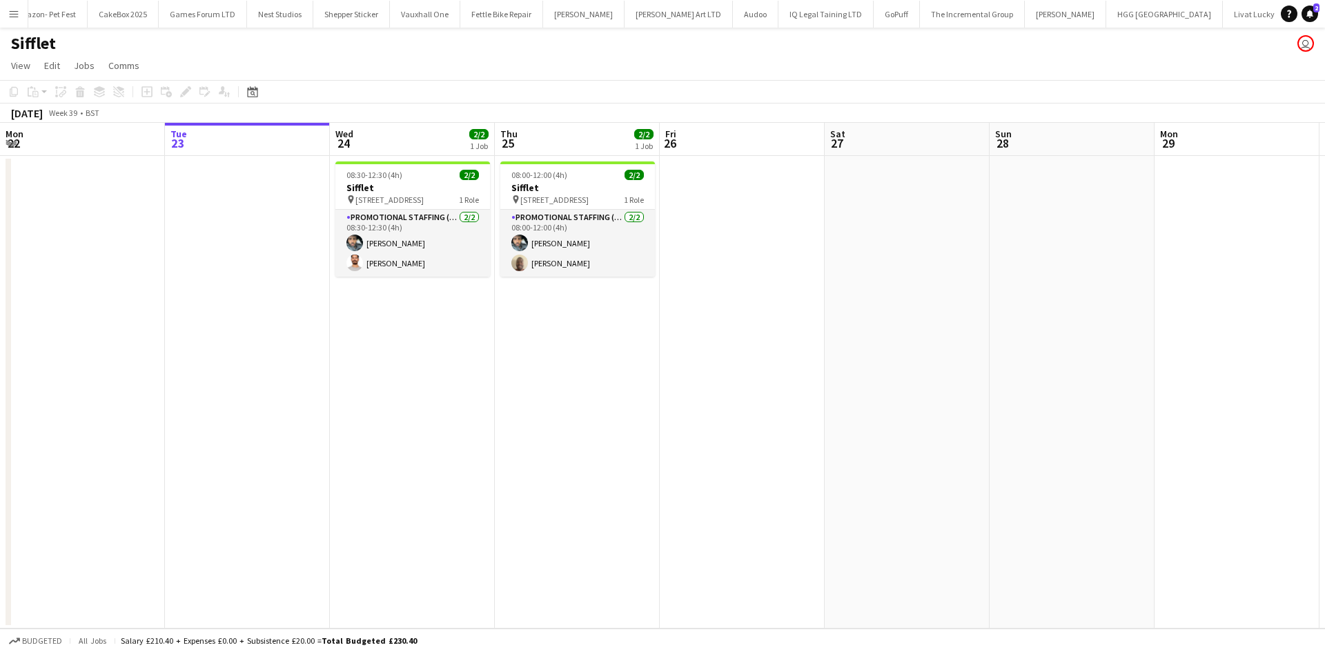
scroll to position [0, 330]
click at [10, 17] on app-icon "Menu" at bounding box center [13, 13] width 11 height 11
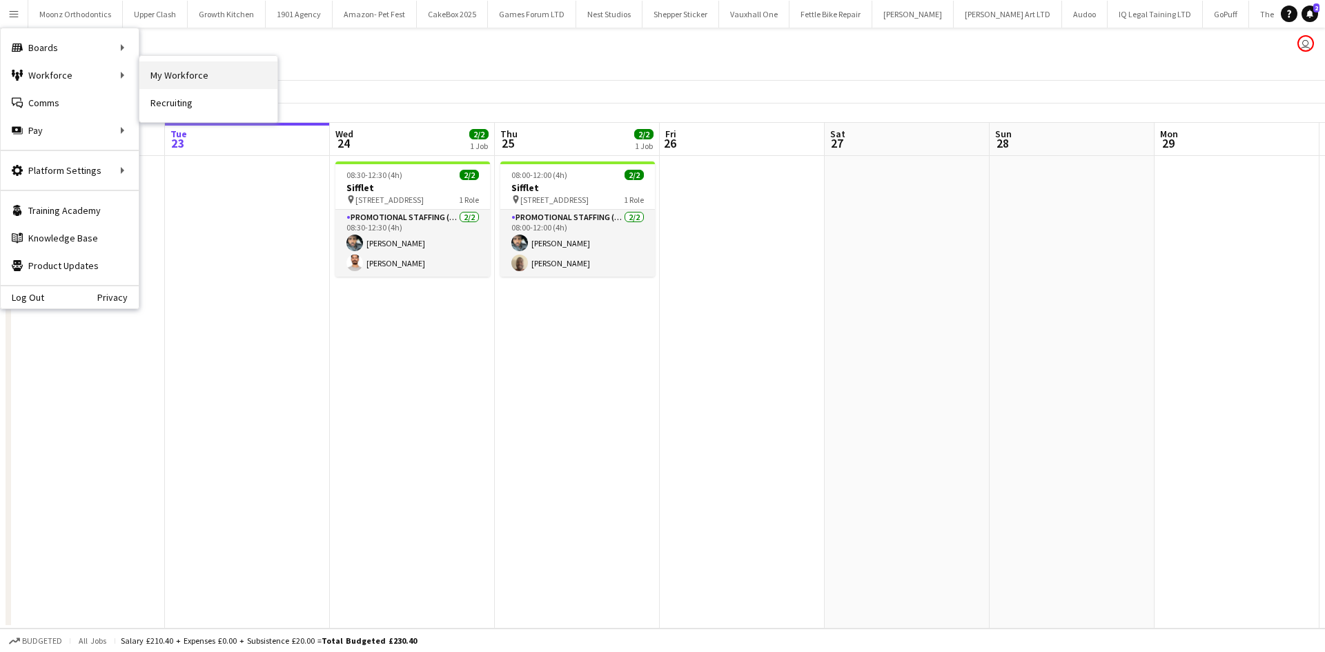
click at [195, 74] on link "My Workforce" at bounding box center [208, 75] width 138 height 28
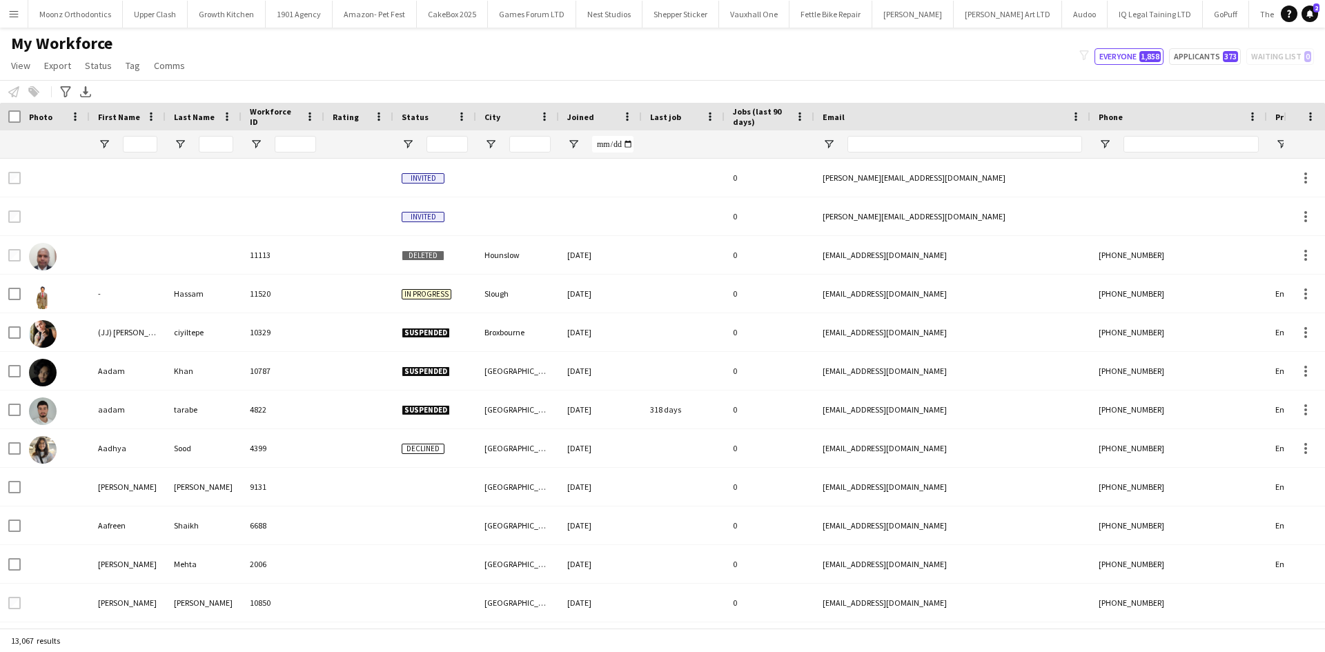
type input "****"
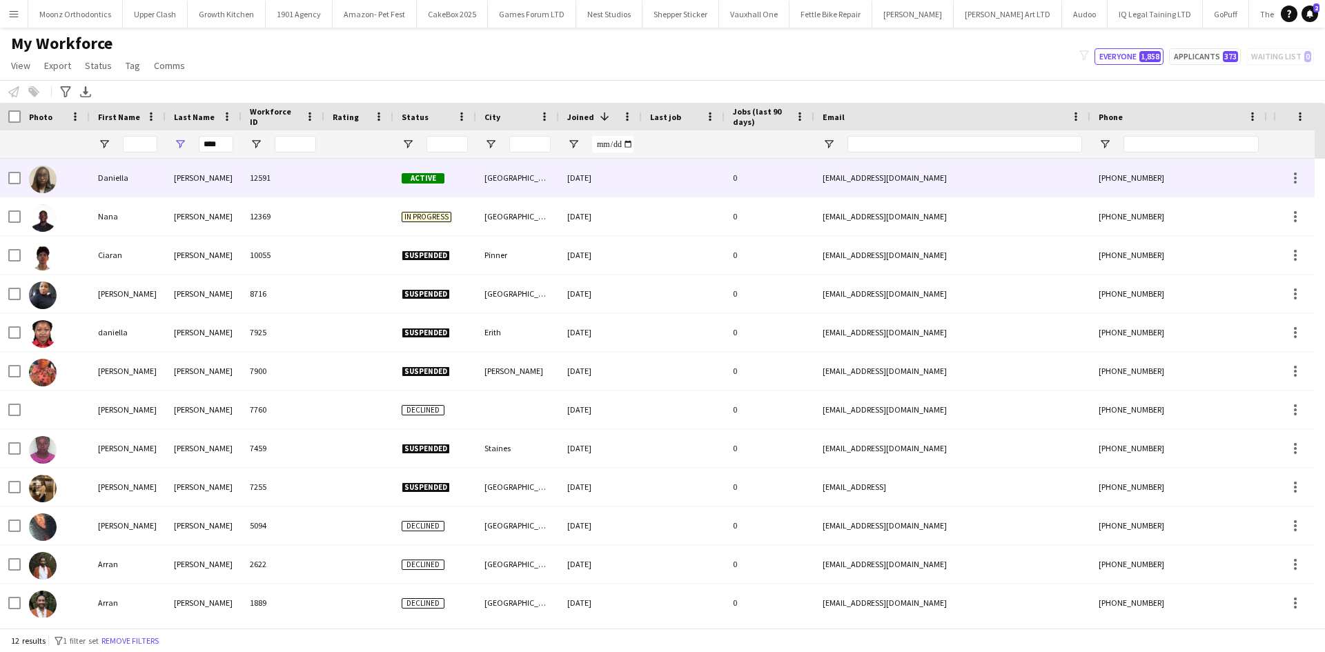
click at [212, 170] on div "[PERSON_NAME]" at bounding box center [204, 178] width 76 height 38
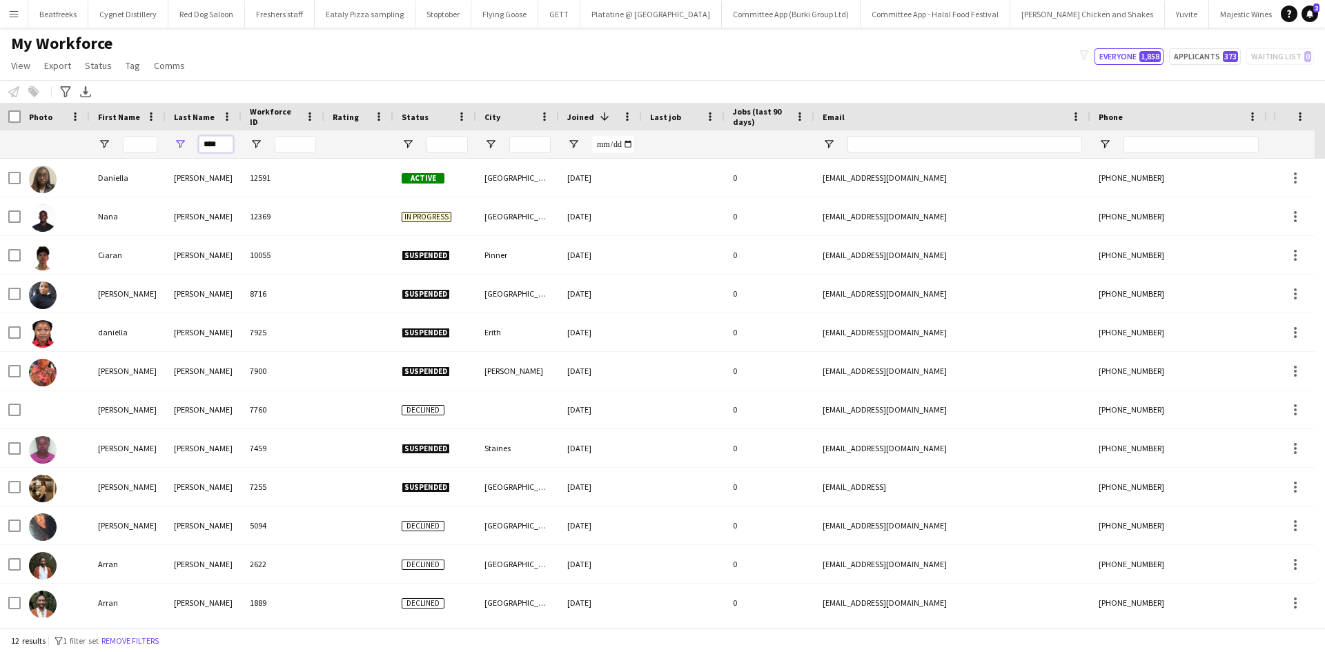
drag, startPoint x: 219, startPoint y: 141, endPoint x: 191, endPoint y: 147, distance: 28.8
click at [191, 147] on div "****" at bounding box center [204, 144] width 76 height 28
click at [130, 146] on input "First Name Filter Input" at bounding box center [140, 144] width 34 height 17
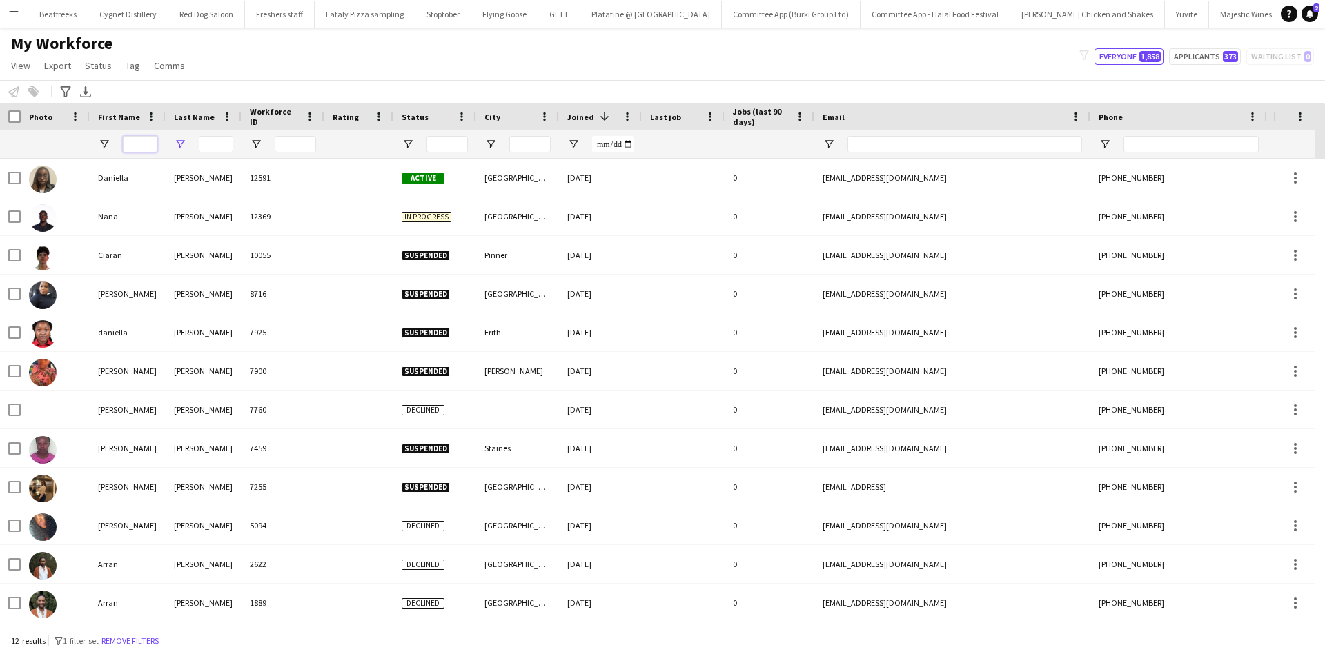
click at [130, 146] on input "First Name Filter Input" at bounding box center [140, 144] width 34 height 17
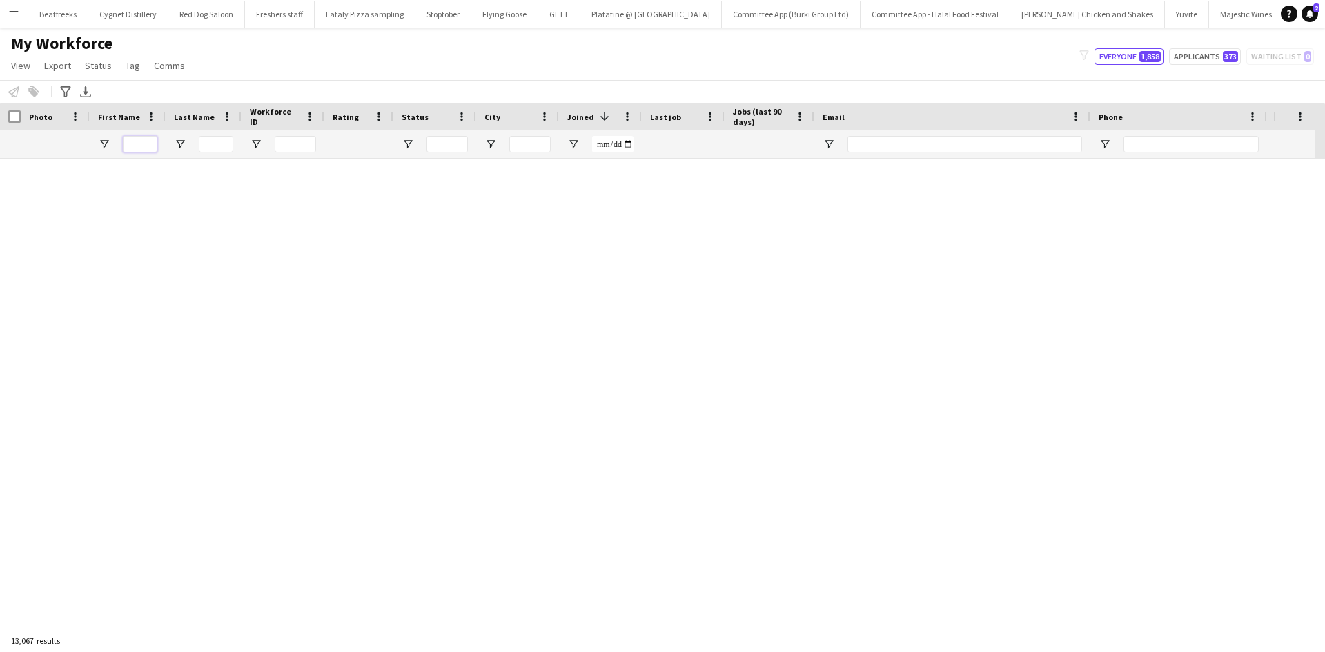
click at [130, 146] on input "First Name Filter Input" at bounding box center [140, 144] width 34 height 17
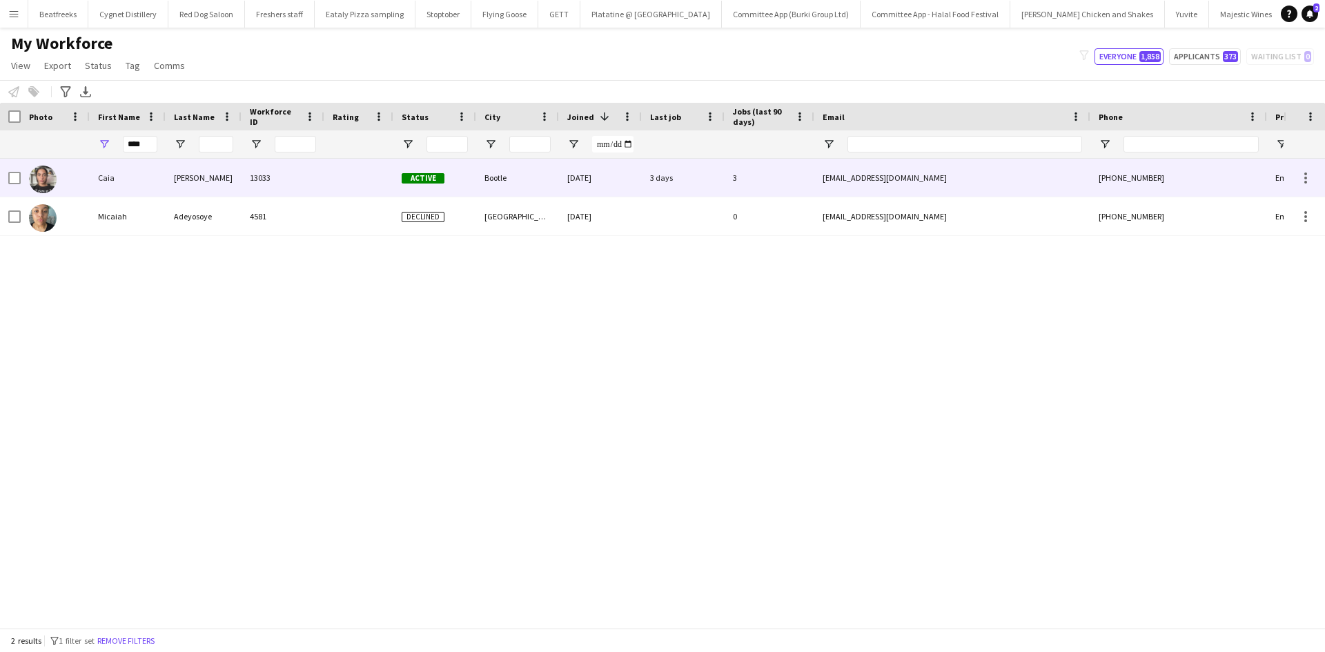
click at [266, 190] on div "13033" at bounding box center [282, 178] width 83 height 38
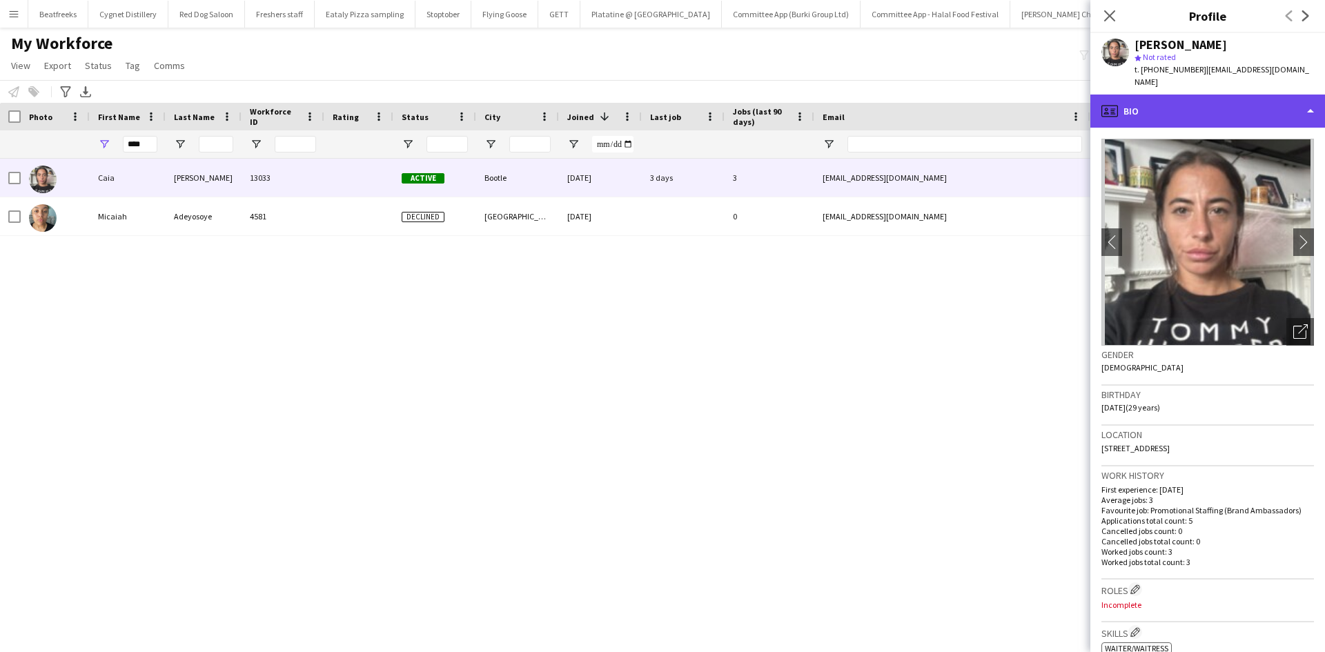
click at [1196, 95] on div "profile Bio" at bounding box center [1207, 111] width 235 height 33
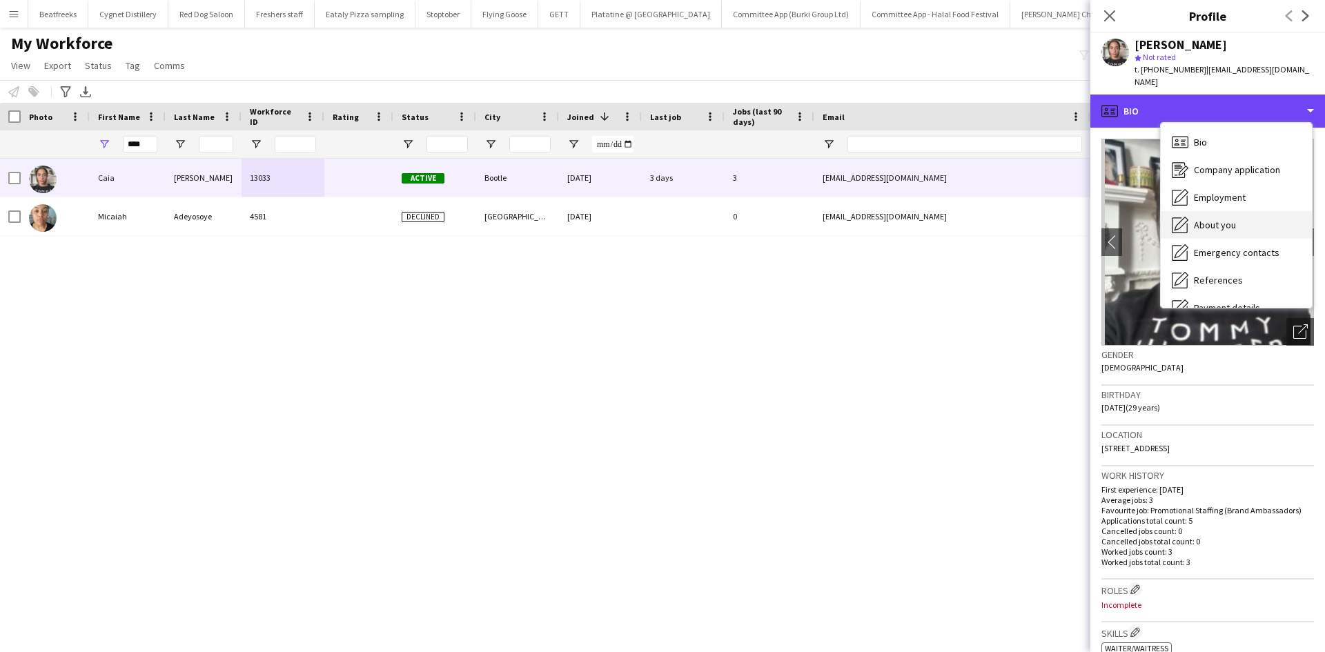
scroll to position [185, 0]
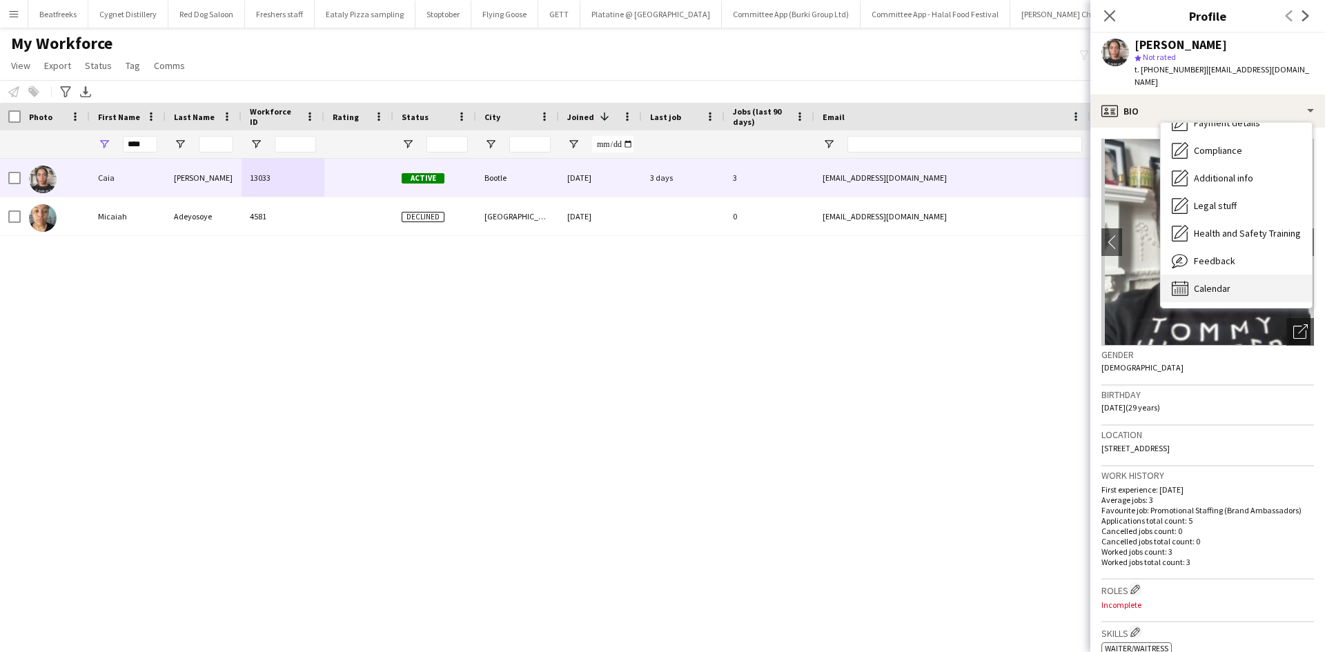
click at [1208, 282] on span "Calendar" at bounding box center [1212, 288] width 37 height 12
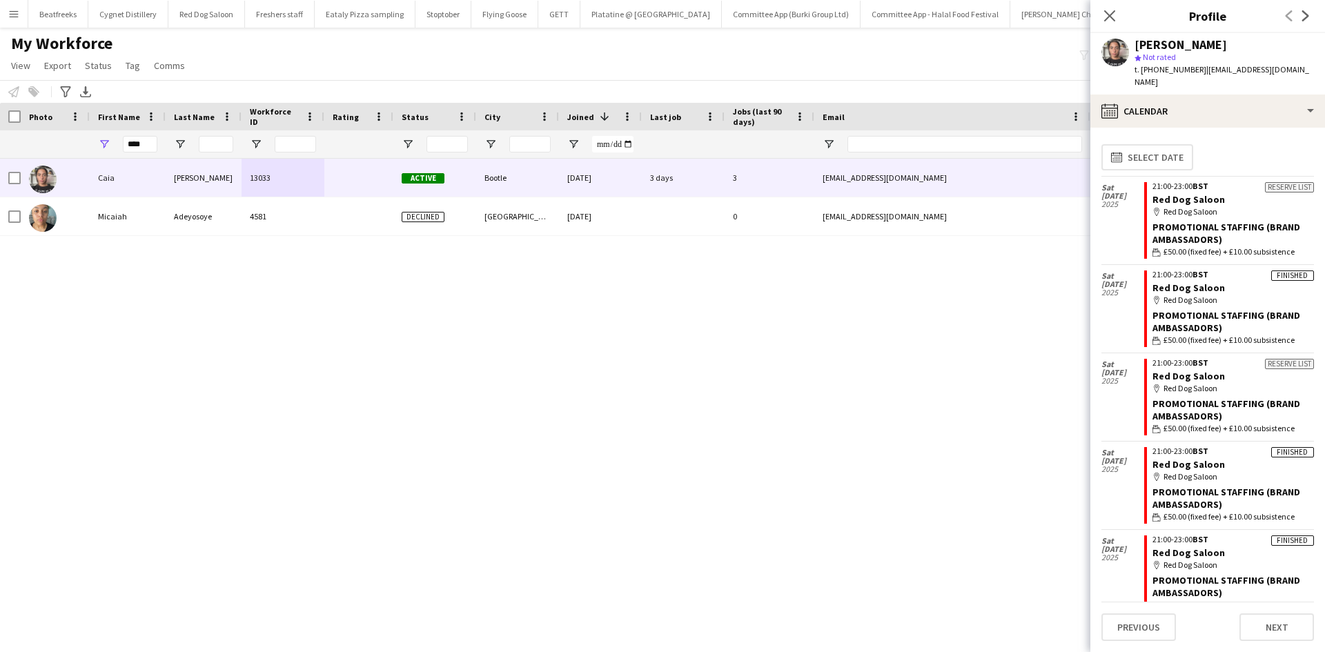
scroll to position [3, 0]
click at [1107, 16] on icon "Close pop-in" at bounding box center [1109, 15] width 13 height 13
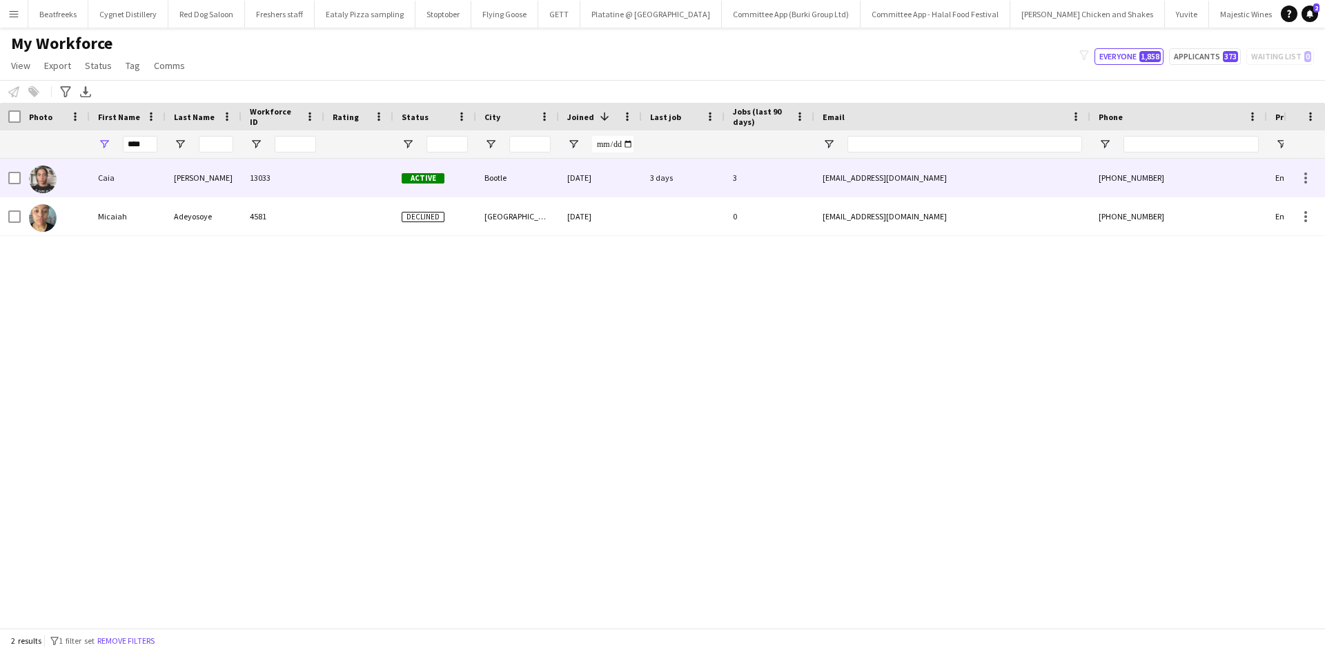
click at [897, 175] on div "[EMAIL_ADDRESS][DOMAIN_NAME]" at bounding box center [952, 178] width 276 height 38
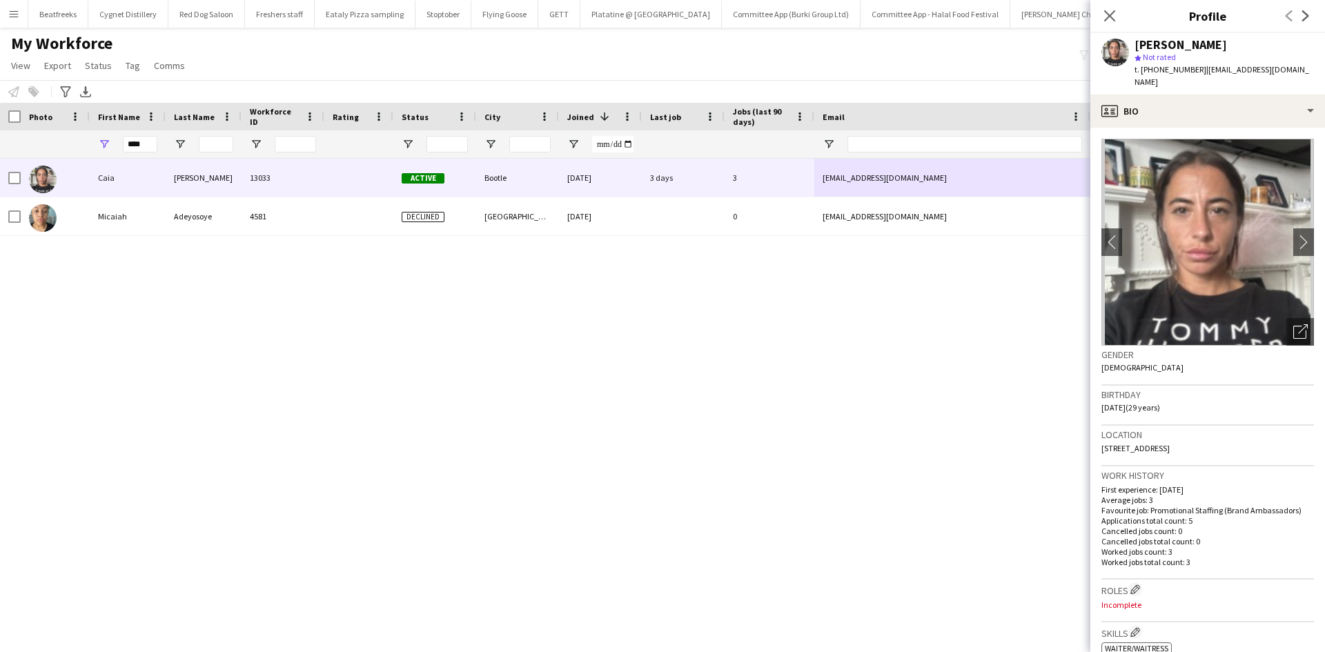
drag, startPoint x: 1203, startPoint y: 435, endPoint x: 1181, endPoint y: 435, distance: 21.4
click at [1170, 443] on span "[STREET_ADDRESS]" at bounding box center [1135, 448] width 68 height 10
copy span "Bootle"
click at [1107, 19] on icon at bounding box center [1109, 15] width 11 height 11
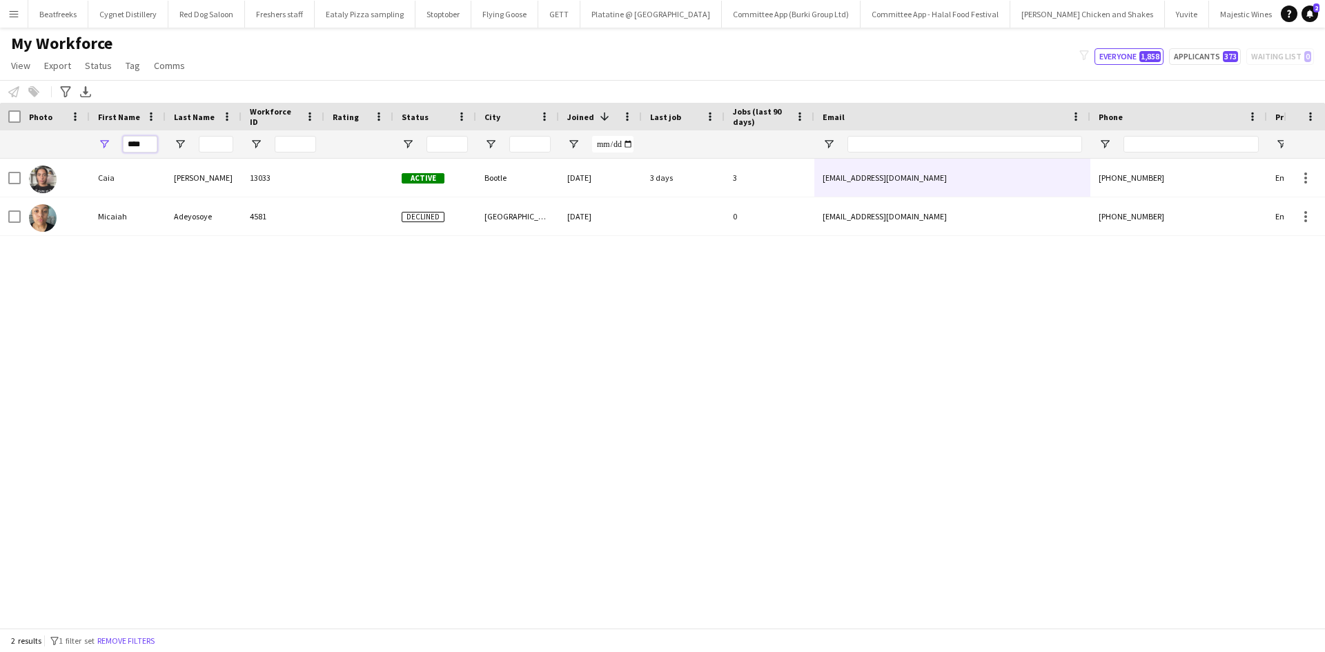
drag, startPoint x: 118, startPoint y: 144, endPoint x: 59, endPoint y: 151, distance: 59.1
click at [59, 151] on div "****" at bounding box center [748, 144] width 1496 height 28
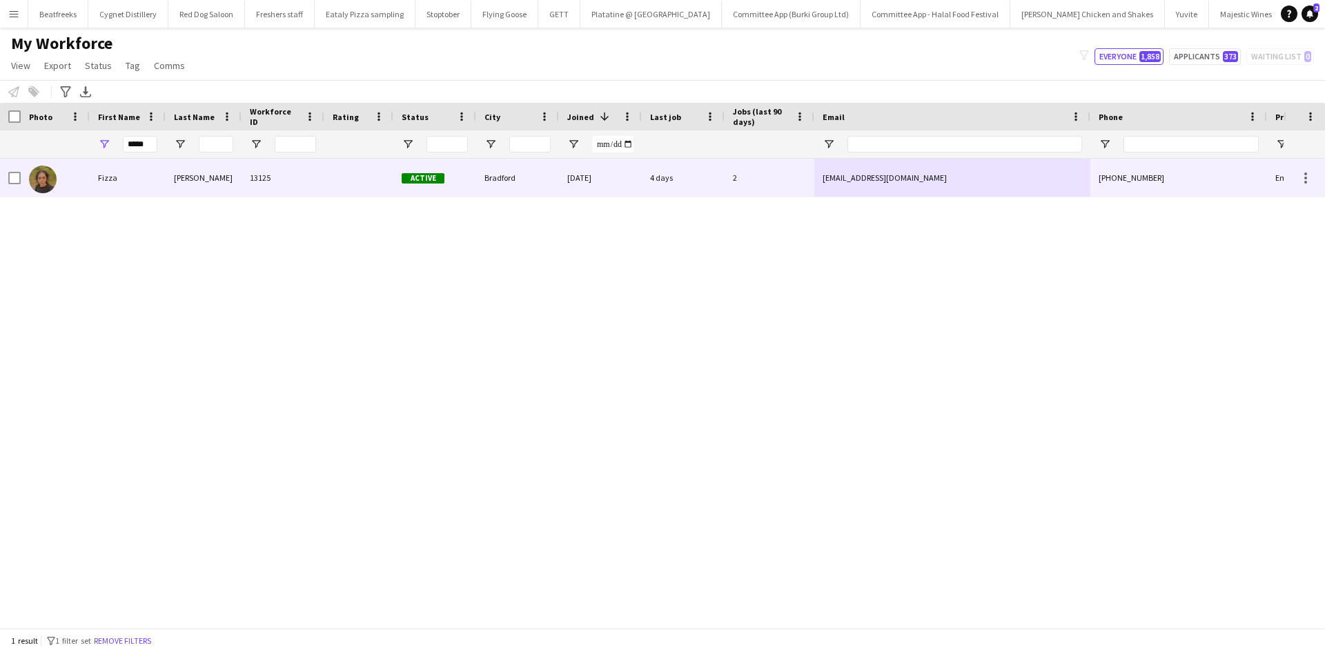
click at [153, 168] on div "Fizza" at bounding box center [128, 178] width 76 height 38
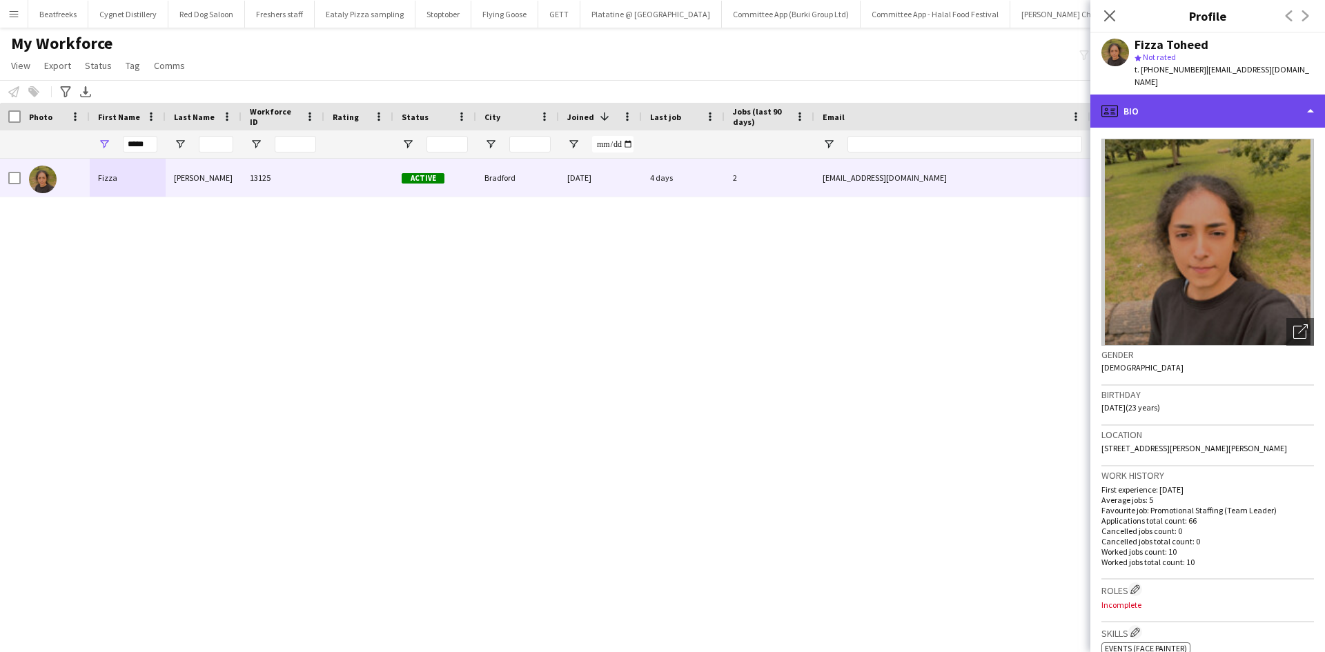
click at [1163, 101] on div "profile Bio" at bounding box center [1207, 111] width 235 height 33
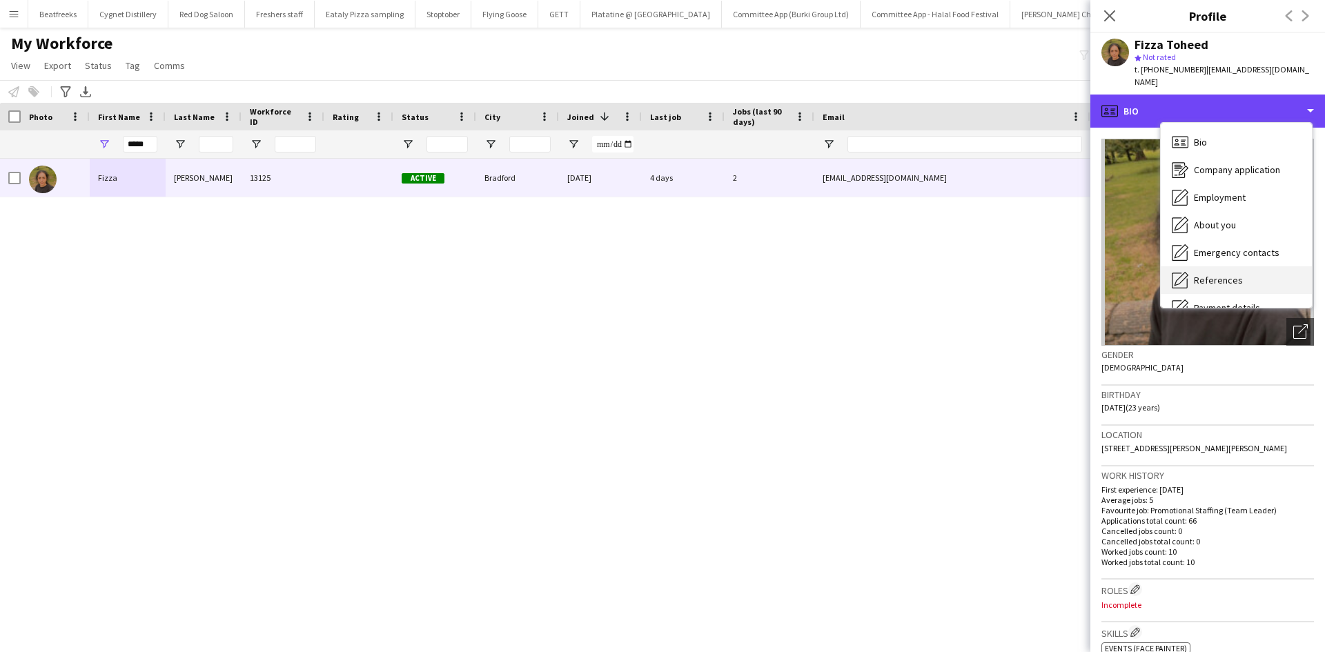
scroll to position [185, 0]
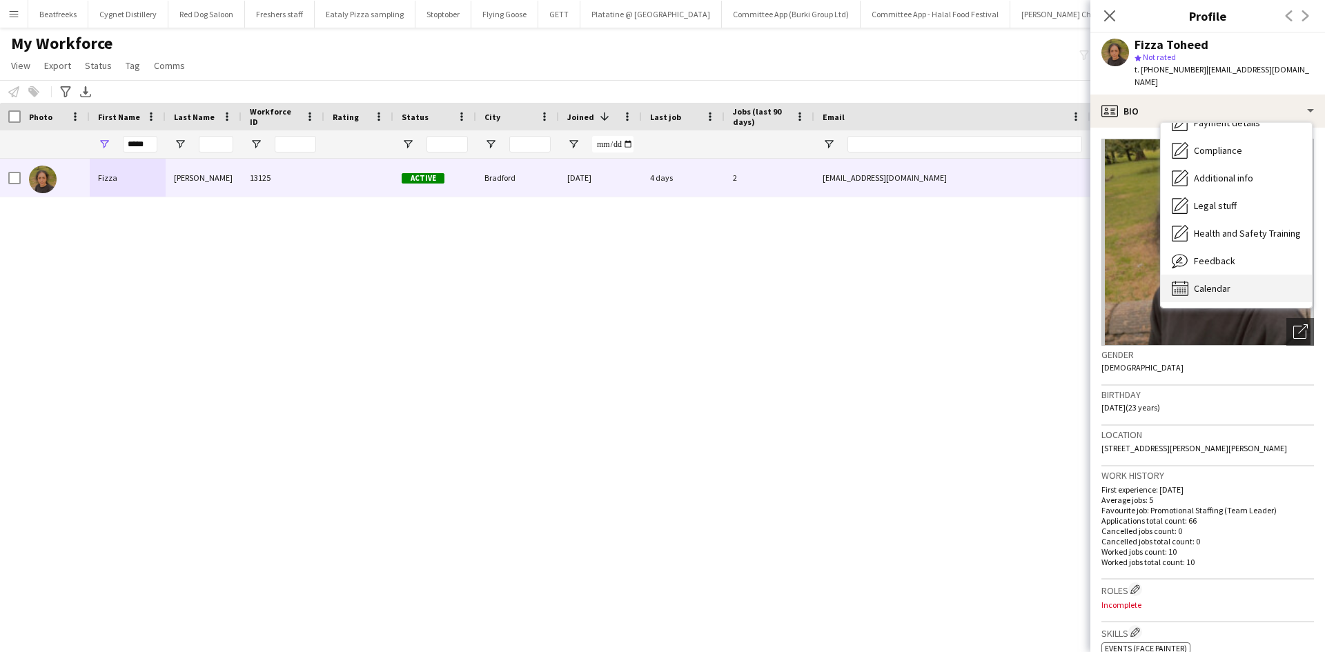
click at [1214, 282] on span "Calendar" at bounding box center [1212, 288] width 37 height 12
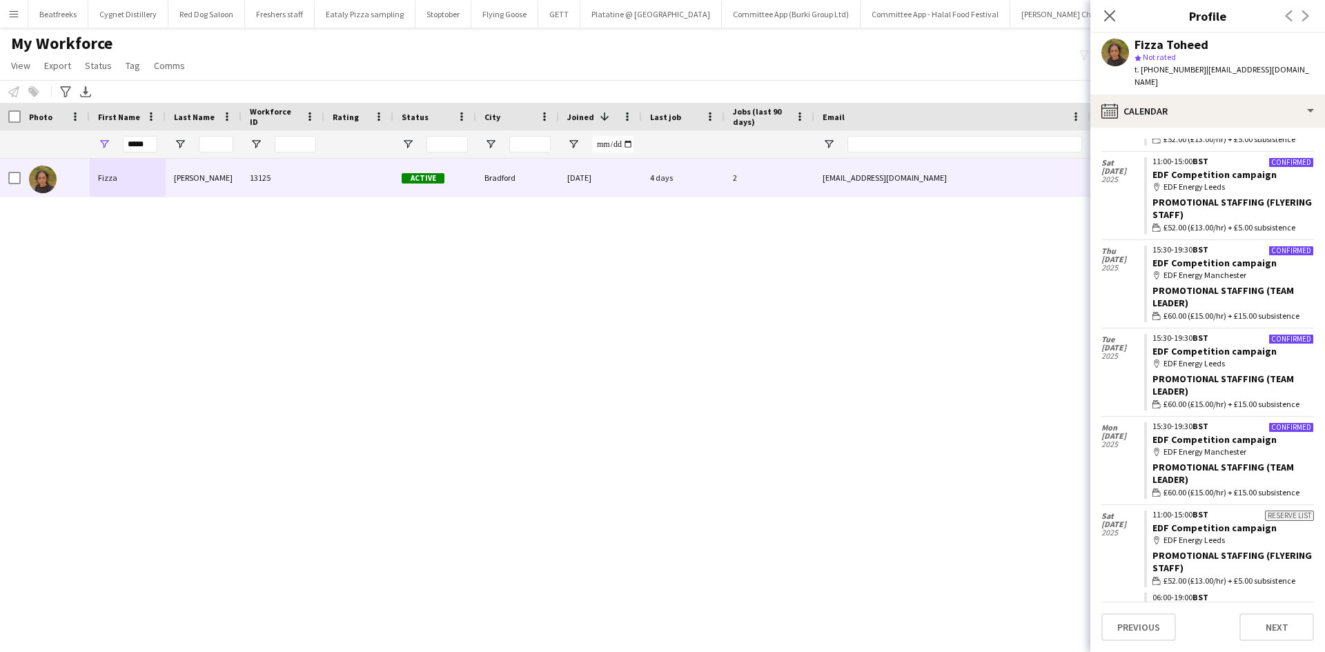
scroll to position [1006, 0]
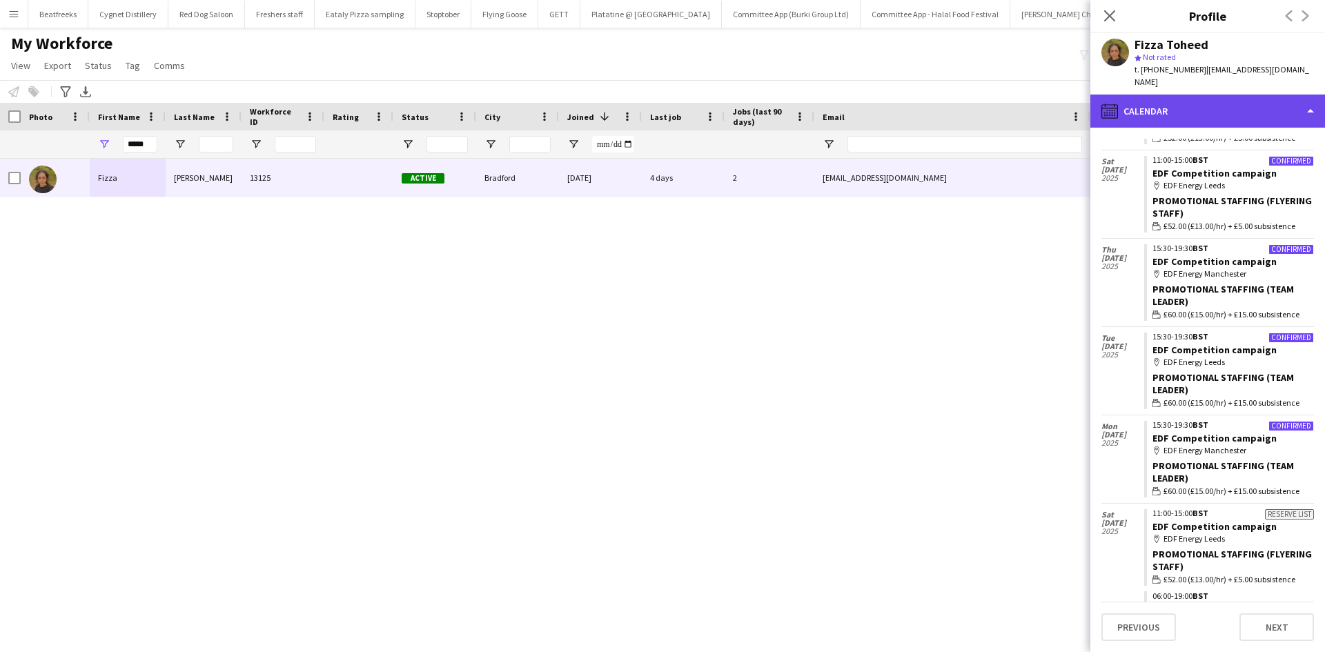
click at [1207, 99] on div "calendar-full Calendar" at bounding box center [1207, 111] width 235 height 33
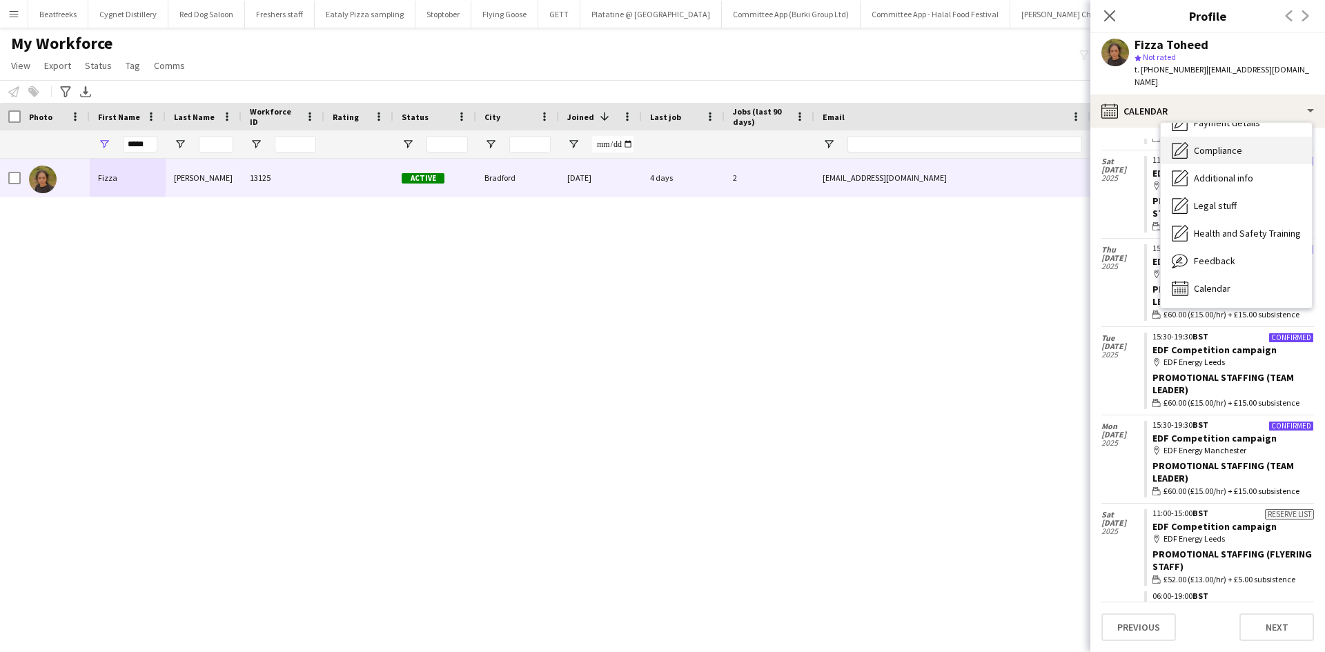
click at [1228, 144] on span "Compliance" at bounding box center [1218, 150] width 48 height 12
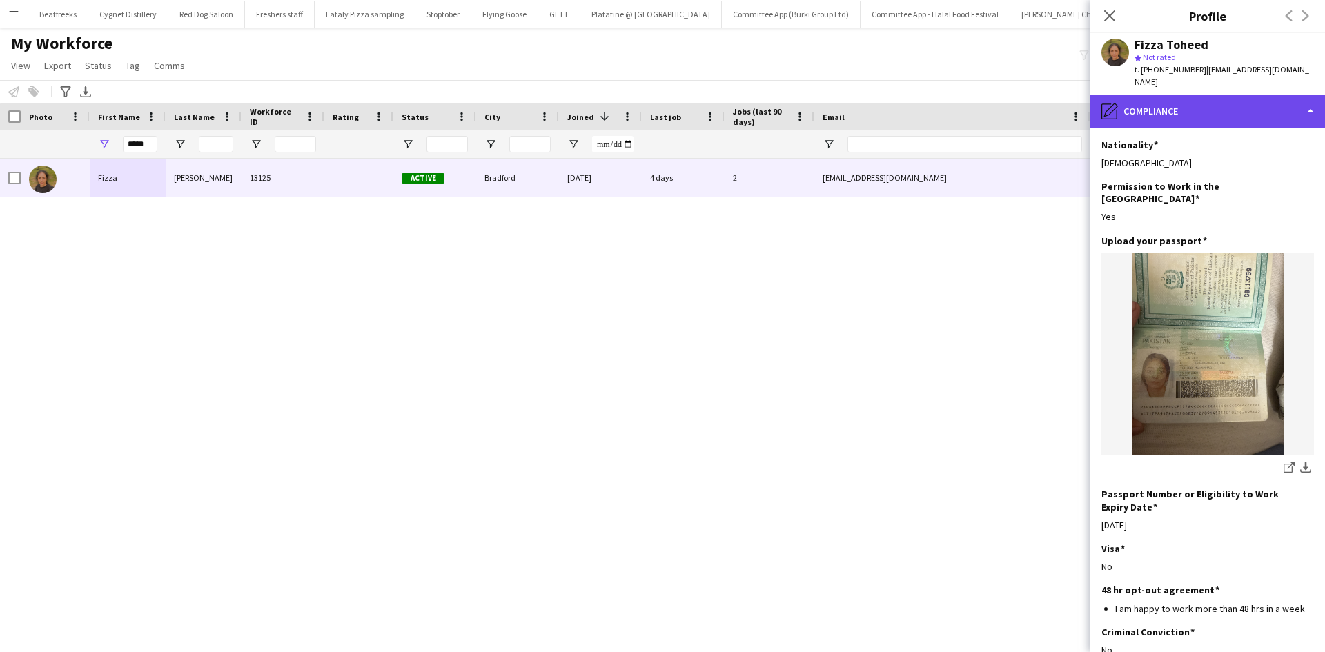
click at [1204, 95] on div "pencil4 Compliance" at bounding box center [1207, 111] width 235 height 33
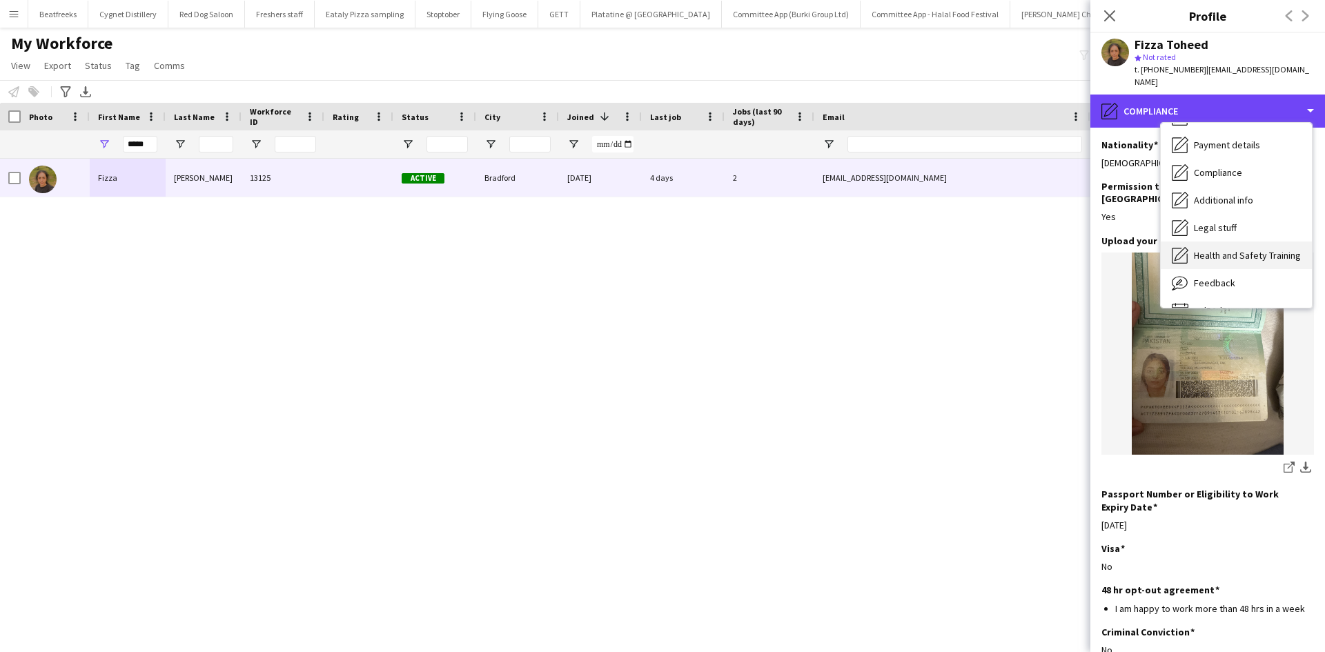
scroll to position [185, 0]
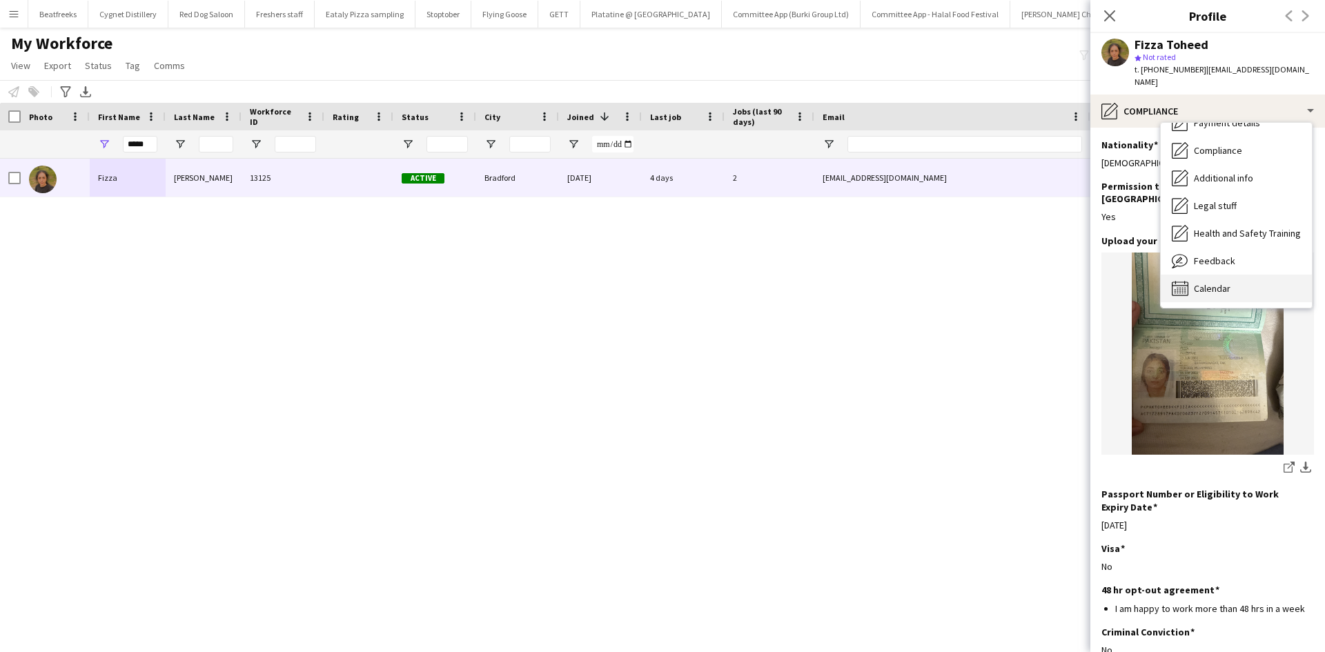
click at [1202, 282] on span "Calendar" at bounding box center [1212, 288] width 37 height 12
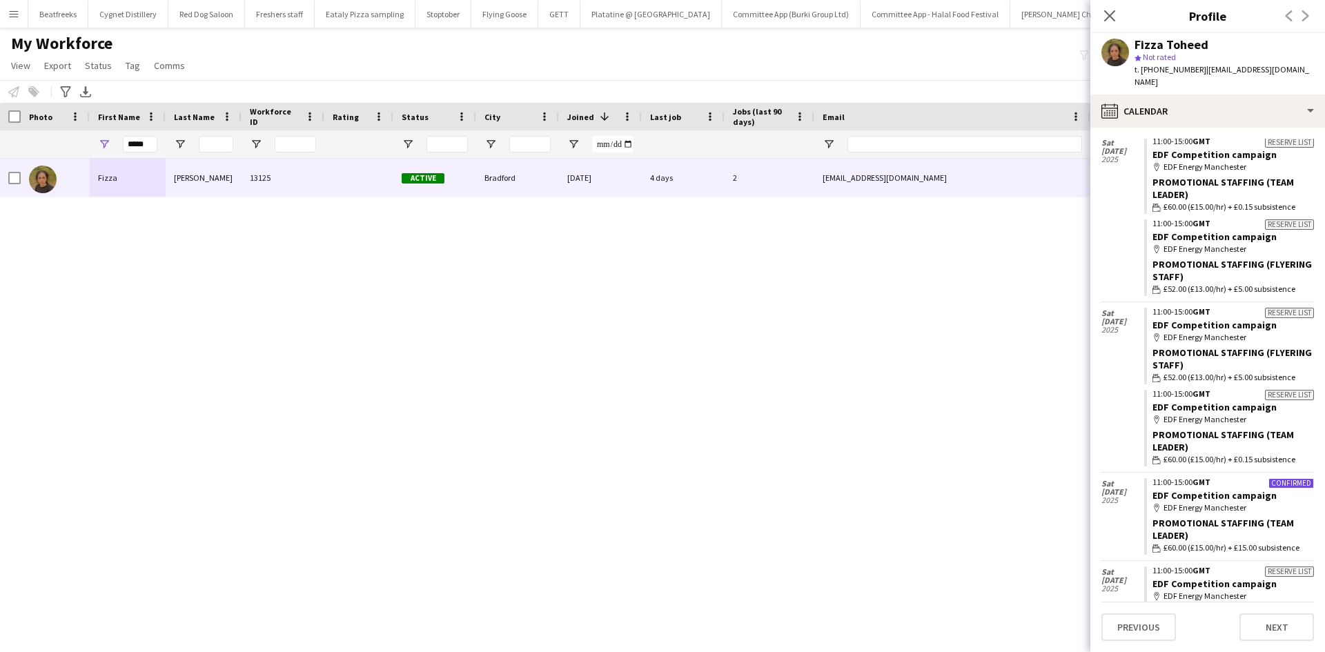
scroll to position [46, 0]
click at [155, 140] on input "*****" at bounding box center [140, 144] width 34 height 17
drag, startPoint x: 141, startPoint y: 142, endPoint x: 36, endPoint y: 144, distance: 104.9
click at [36, 144] on div "*****" at bounding box center [748, 144] width 1496 height 28
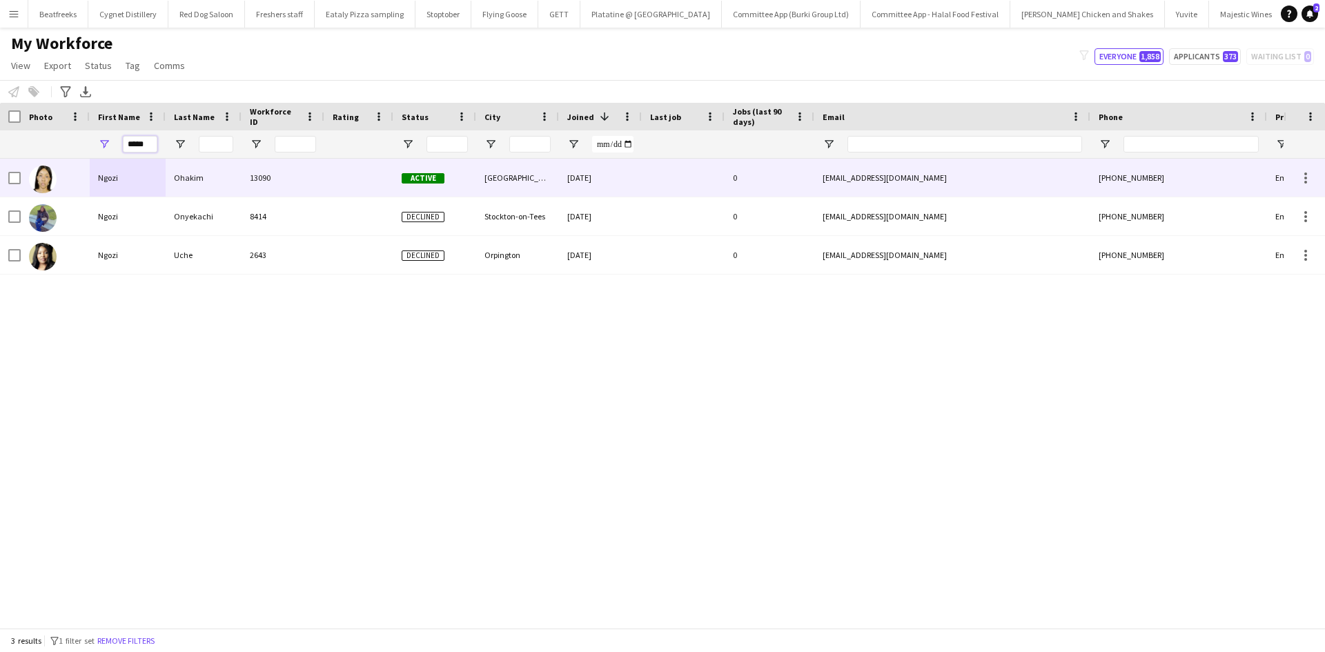
type input "*****"
click at [170, 181] on div "Ohakim" at bounding box center [204, 178] width 76 height 38
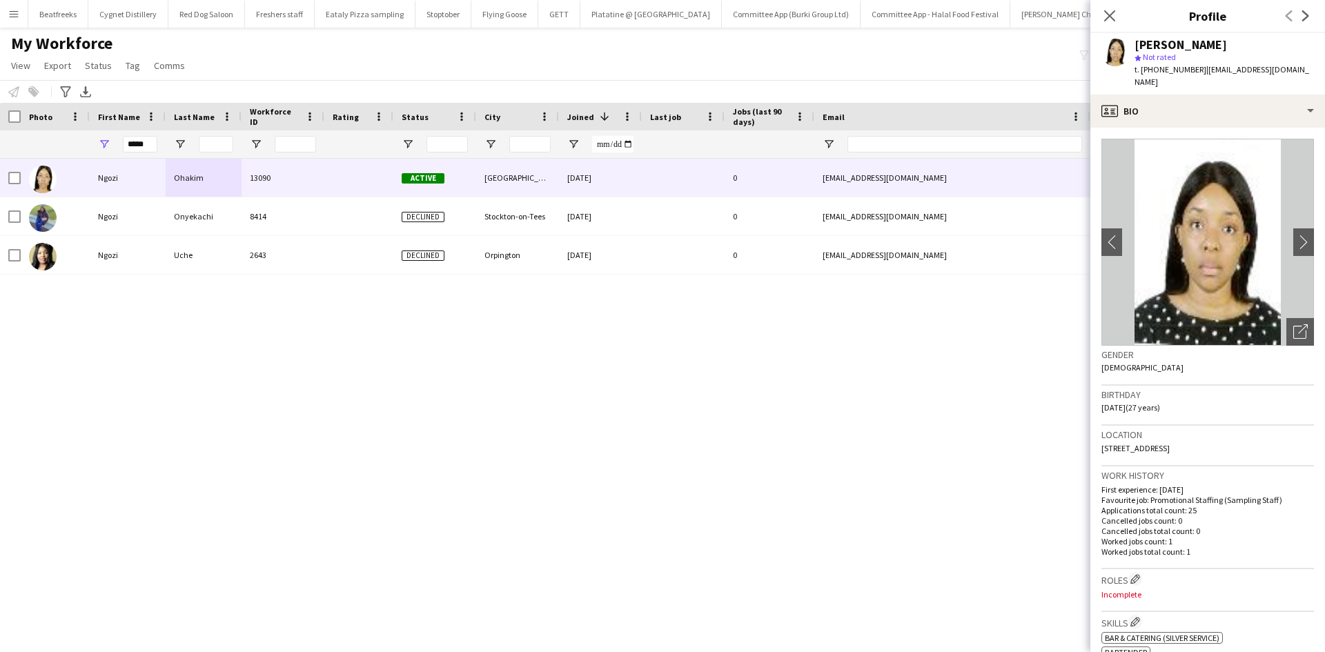
click at [261, 366] on div "[PERSON_NAME] 13090 Active [GEOGRAPHIC_DATA] [DATE] 0 [EMAIL_ADDRESS][DOMAIN_NA…" at bounding box center [641, 388] width 1283 height 459
click at [1109, 17] on icon at bounding box center [1109, 15] width 13 height 13
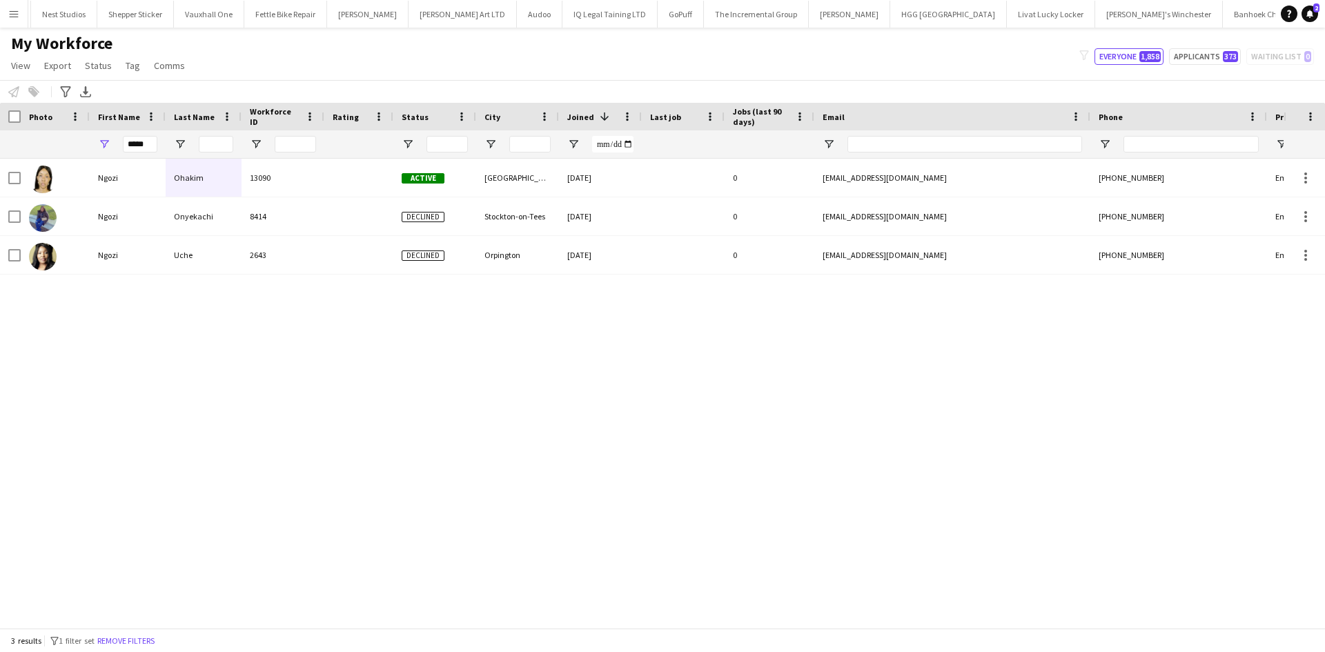
scroll to position [0, 2281]
click at [15, 19] on button "Menu" at bounding box center [14, 14] width 28 height 28
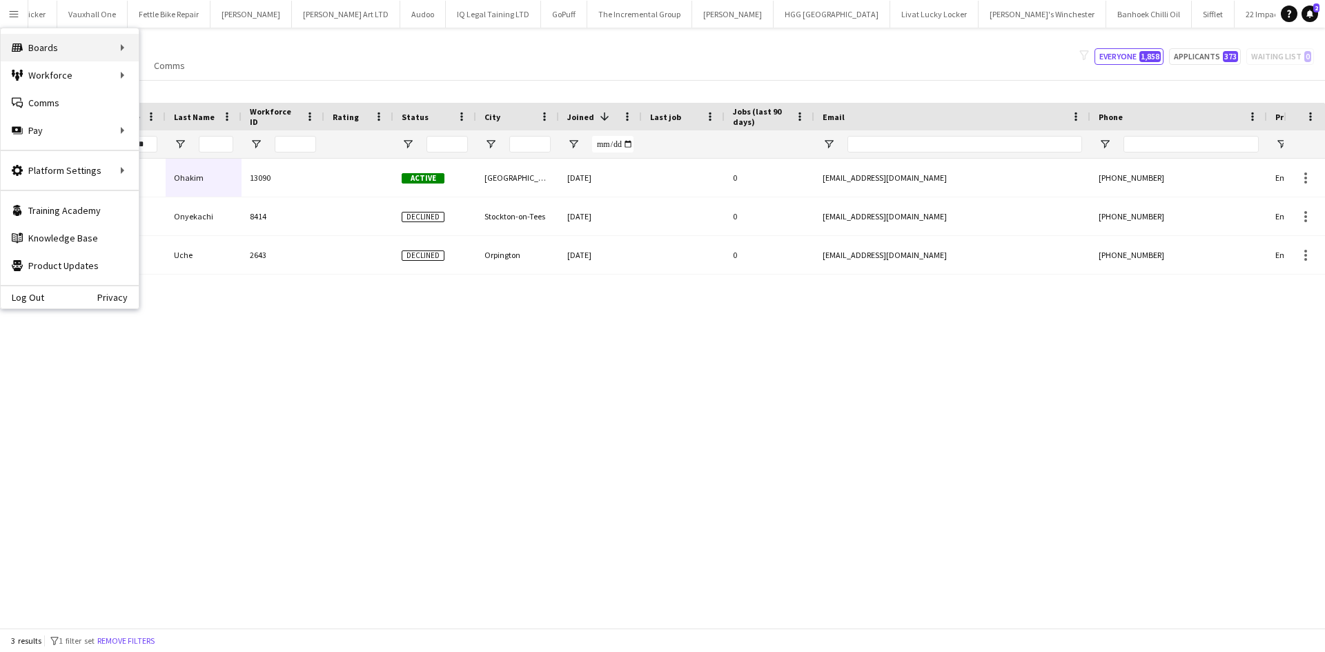
click at [95, 51] on div "Boards Boards" at bounding box center [70, 48] width 138 height 28
click at [164, 75] on link "All jobs" at bounding box center [208, 75] width 138 height 28
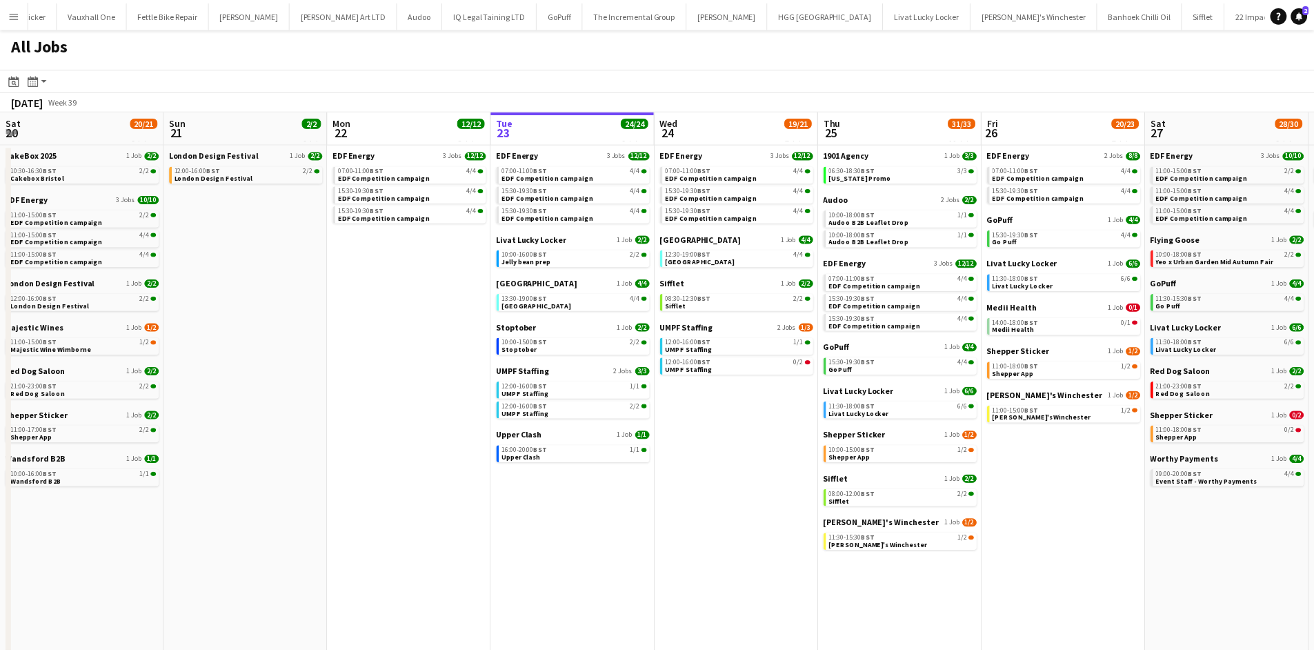
scroll to position [0, 330]
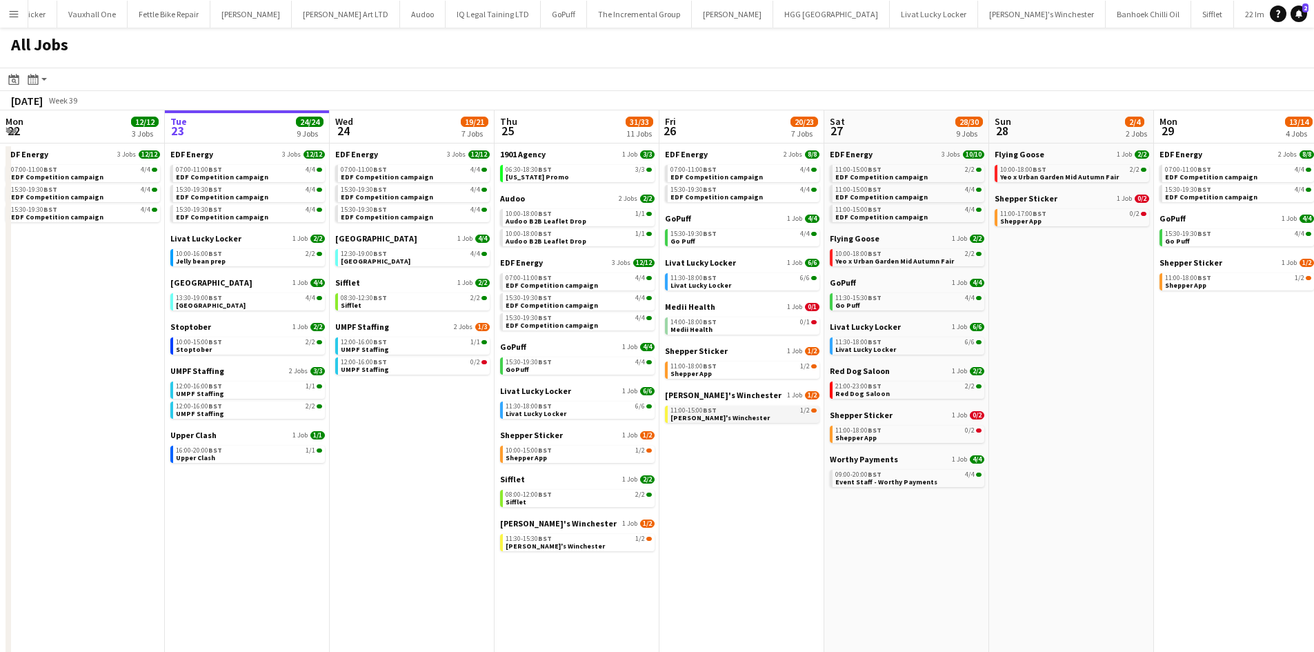
click at [704, 413] on span "[PERSON_NAME]'s Winchester" at bounding box center [720, 417] width 99 height 9
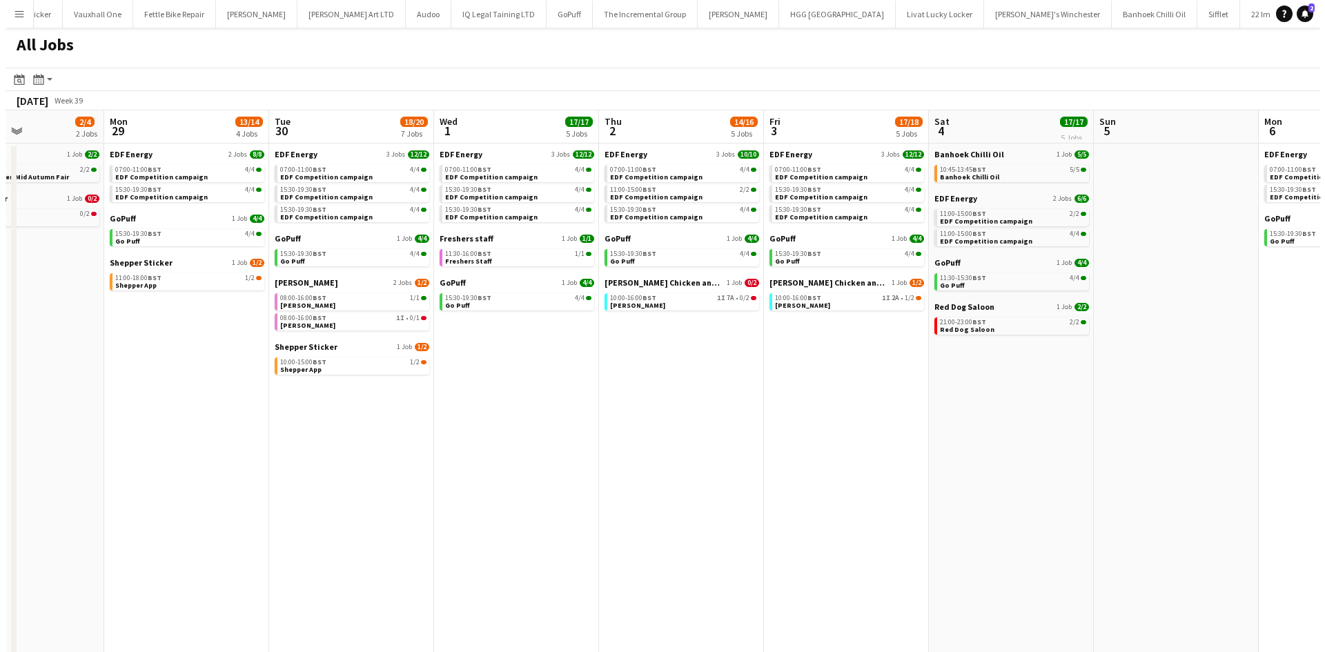
scroll to position [0, 397]
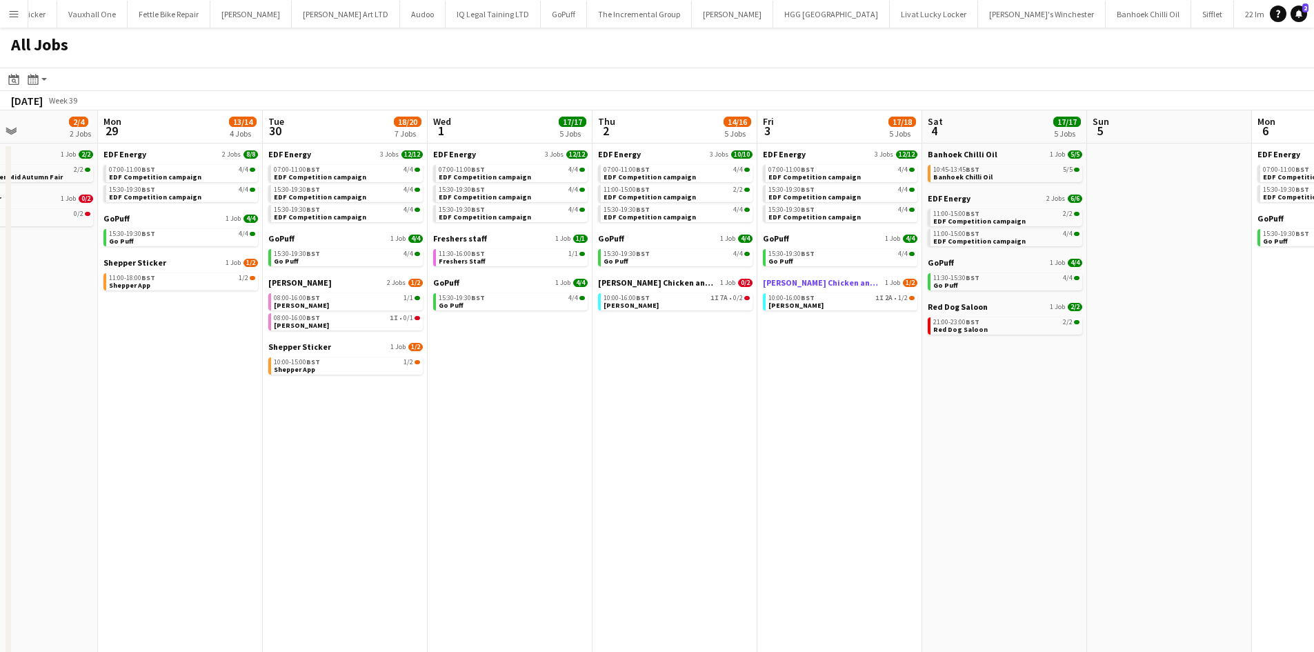
click at [829, 282] on span "[PERSON_NAME] Chicken and Shakes" at bounding box center [822, 282] width 119 height 10
click at [14, 8] on app-icon "Menu" at bounding box center [13, 13] width 11 height 11
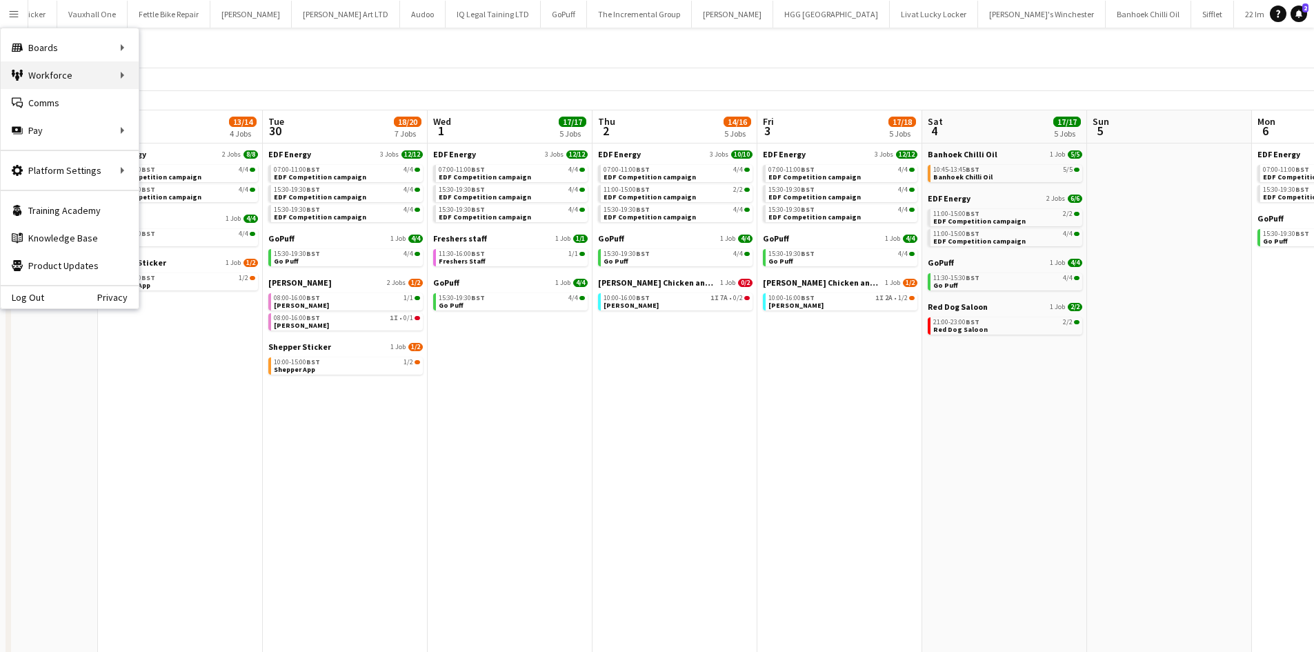
click at [64, 72] on div "Workforce Workforce" at bounding box center [70, 75] width 138 height 28
click at [193, 72] on link "My Workforce" at bounding box center [208, 75] width 138 height 28
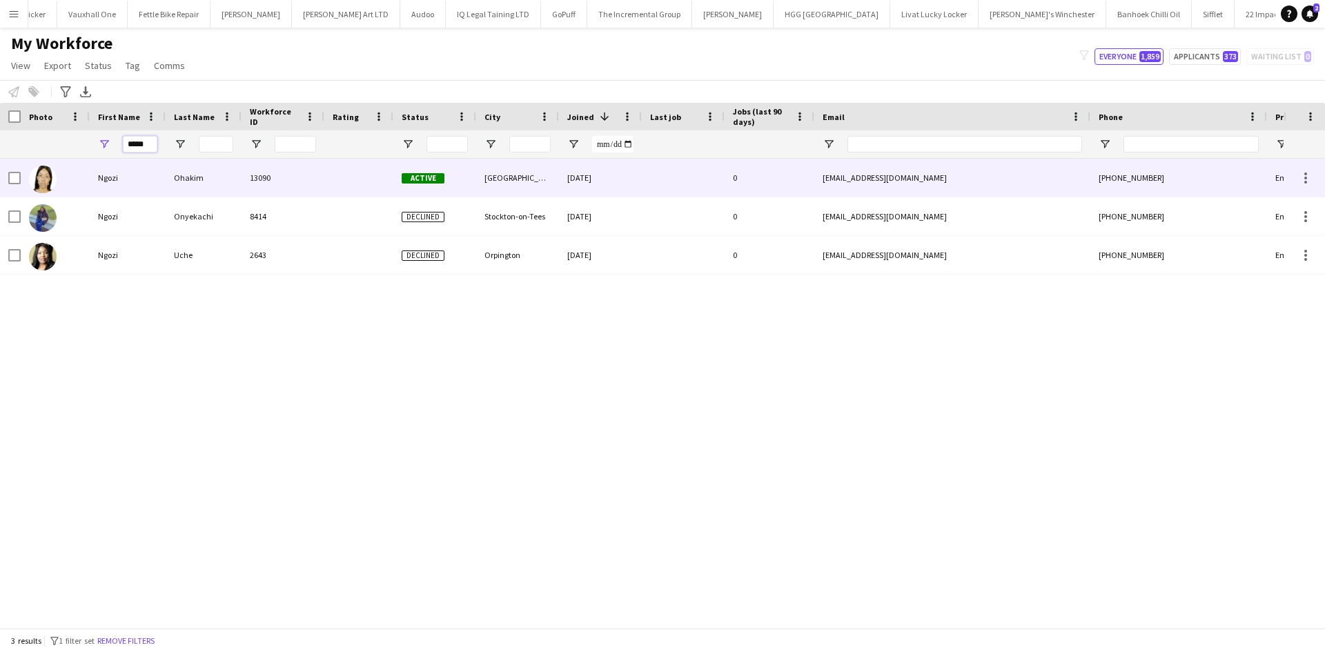
drag, startPoint x: 150, startPoint y: 146, endPoint x: 72, endPoint y: 159, distance: 79.2
click at [72, 159] on div "Workforce Details Photo First Name" at bounding box center [662, 365] width 1325 height 525
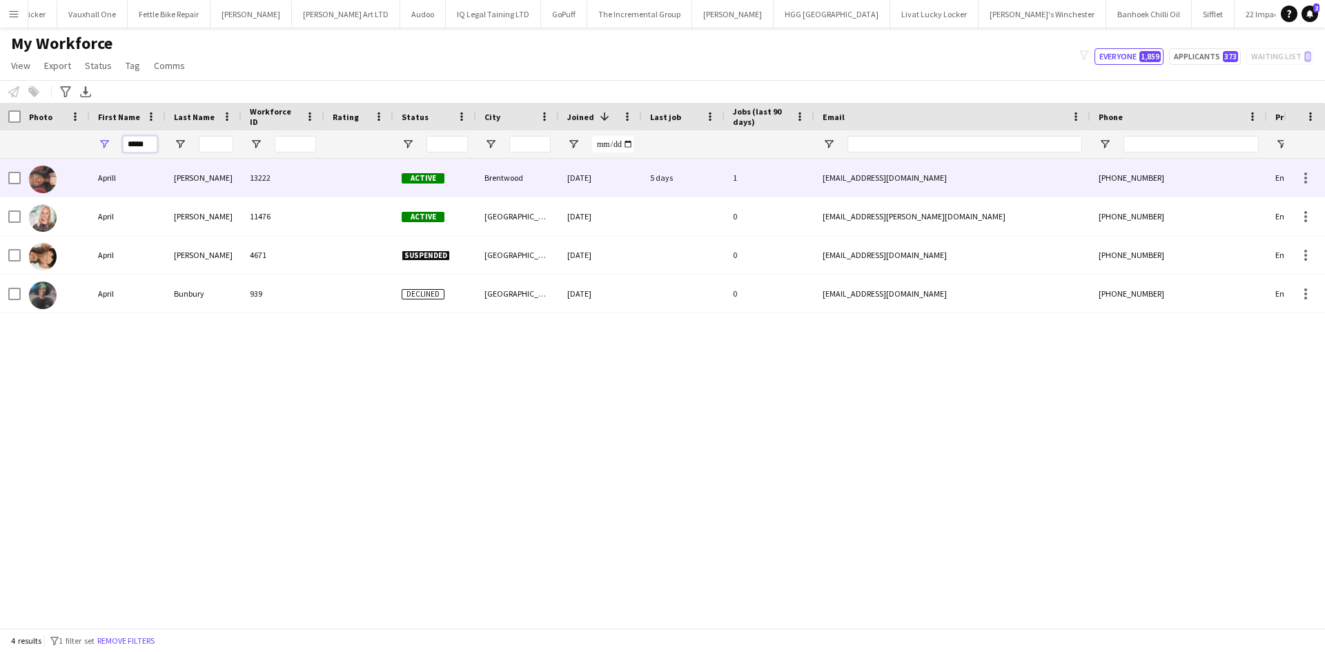
type input "*****"
click at [147, 172] on div "Aprill" at bounding box center [128, 178] width 76 height 38
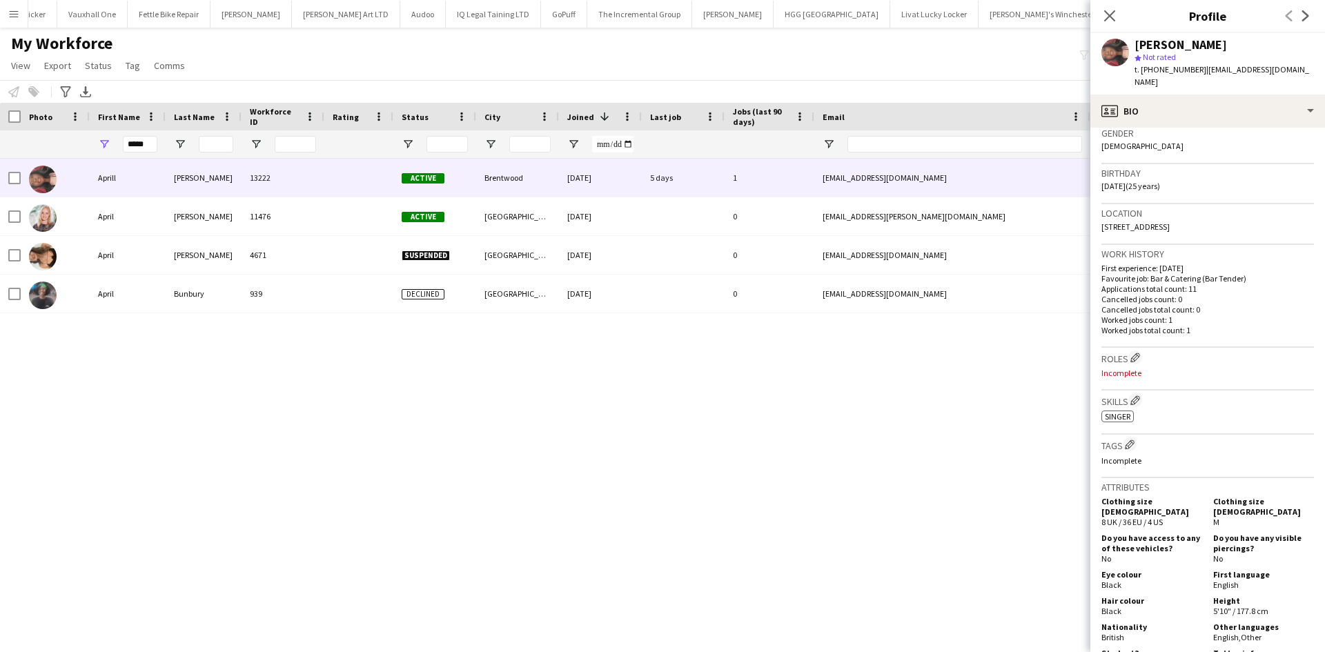
scroll to position [222, 0]
click at [8, 15] on app-icon "Menu" at bounding box center [13, 13] width 11 height 11
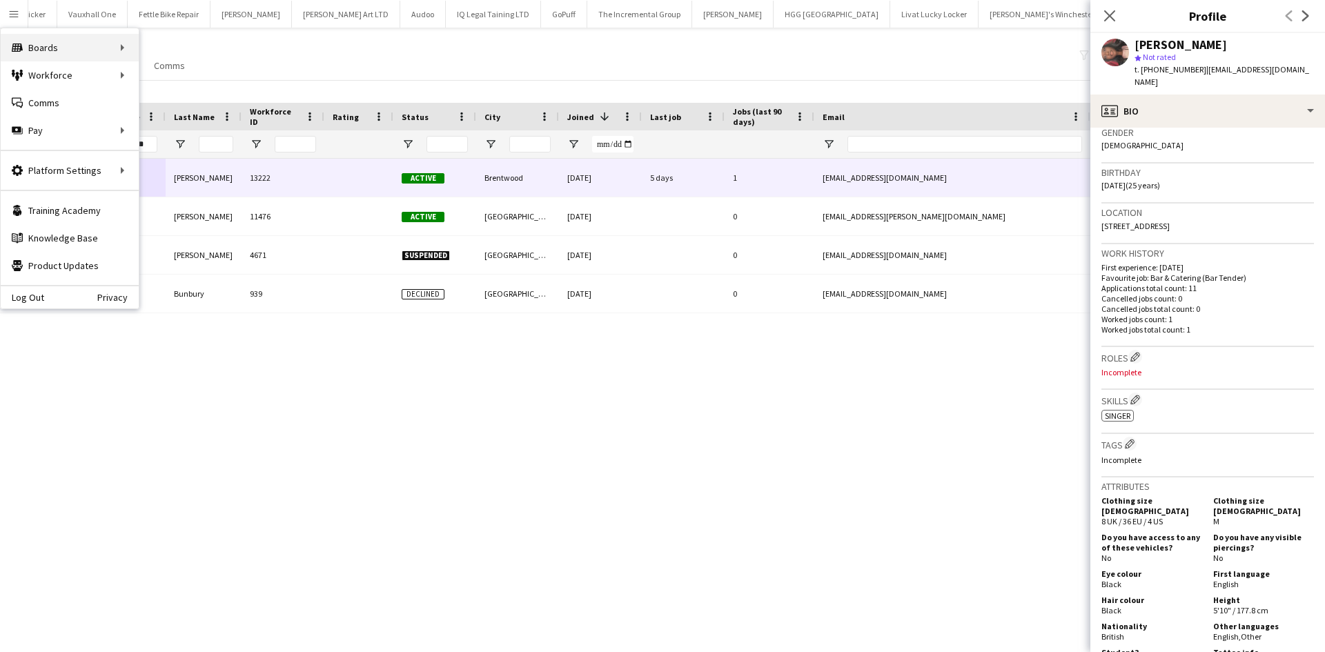
click at [97, 46] on div "Boards Boards" at bounding box center [70, 48] width 138 height 28
click at [356, 52] on div "My Workforce View Views Default view New view Update view Delete view Edit name…" at bounding box center [662, 56] width 1325 height 47
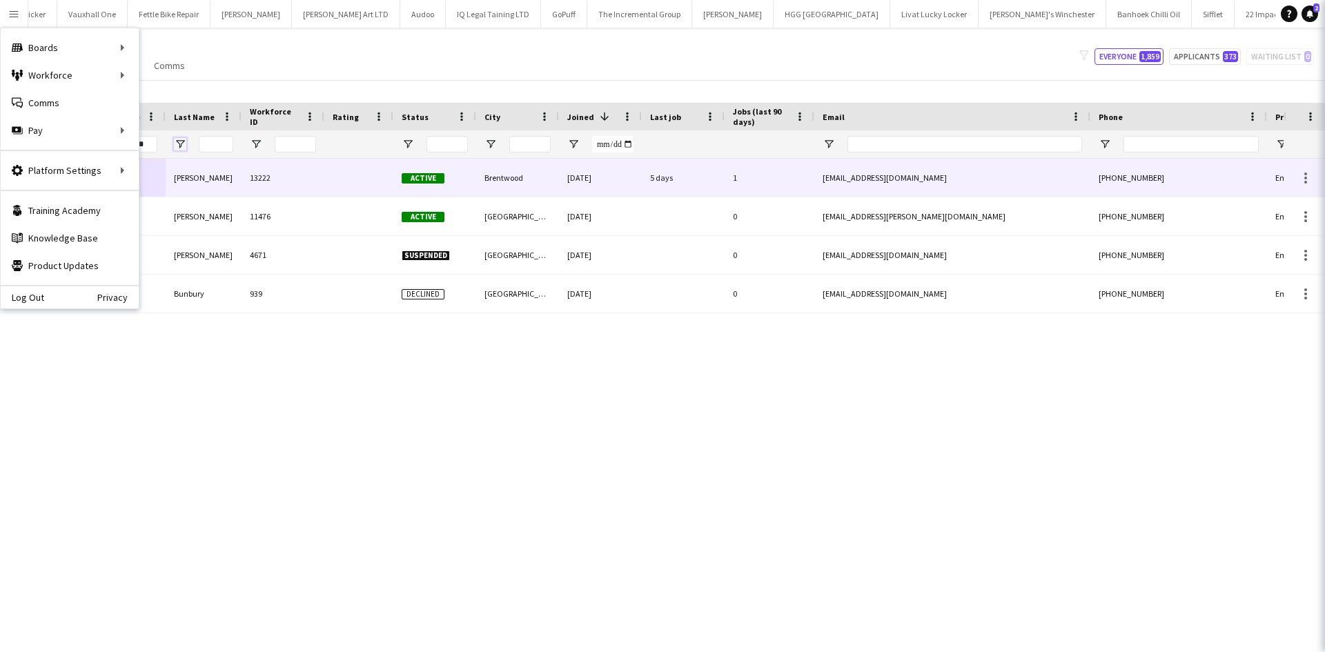
click at [177, 147] on span "Open Filter Menu" at bounding box center [180, 144] width 12 height 12
click at [152, 145] on input "*****" at bounding box center [140, 144] width 34 height 17
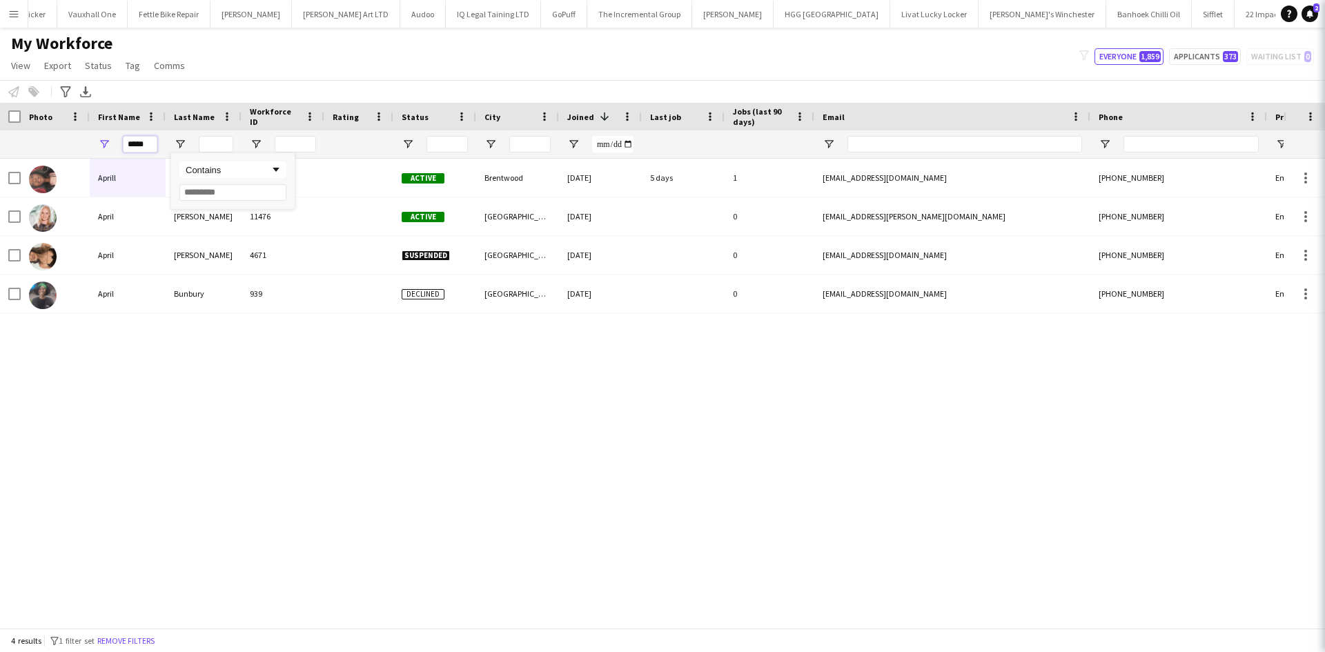
click at [152, 145] on input "*****" at bounding box center [140, 144] width 34 height 17
drag, startPoint x: 152, startPoint y: 145, endPoint x: 64, endPoint y: 148, distance: 88.4
click at [64, 148] on div "*****" at bounding box center [748, 144] width 1496 height 28
type input "******"
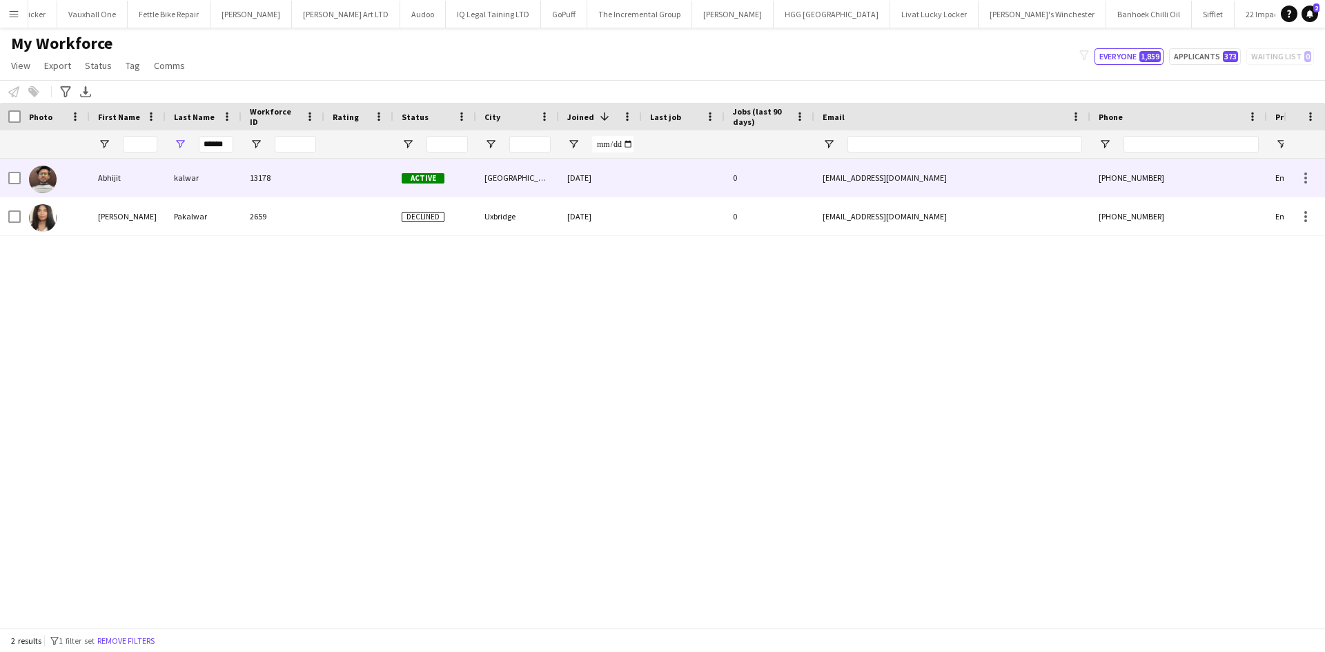
click at [129, 181] on div "Abhijit" at bounding box center [128, 178] width 76 height 38
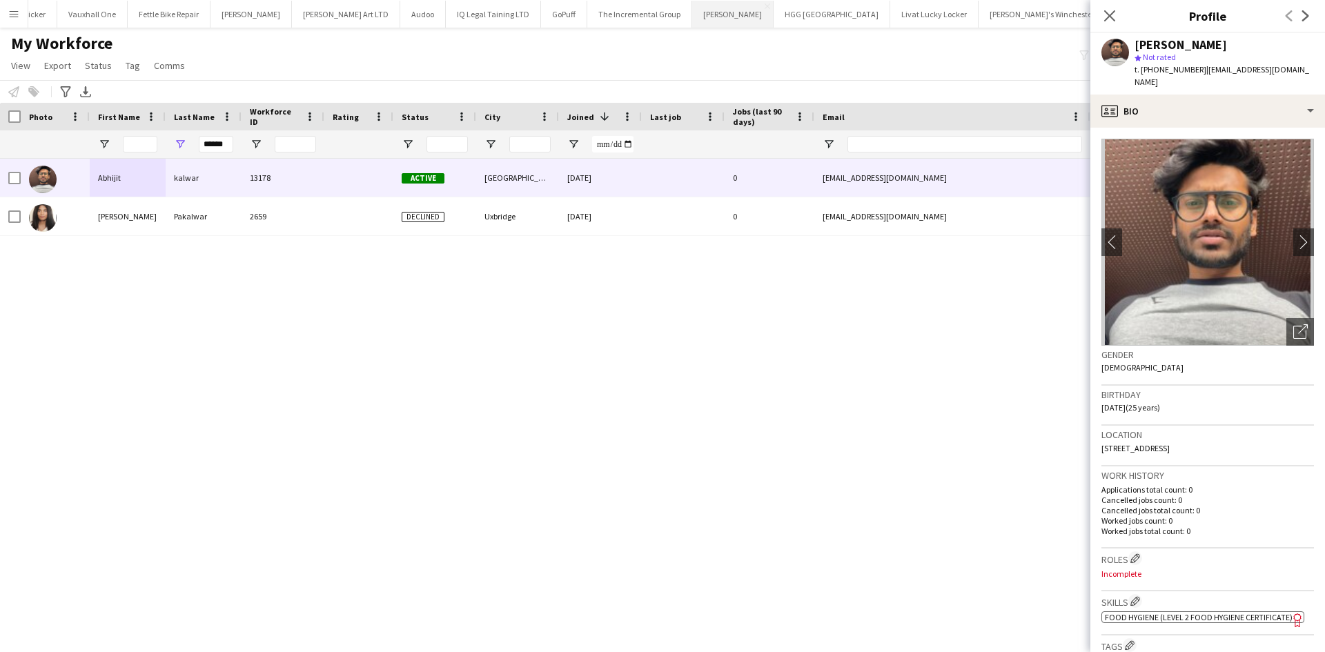
click at [692, 16] on button "Knight [PERSON_NAME]" at bounding box center [732, 14] width 81 height 27
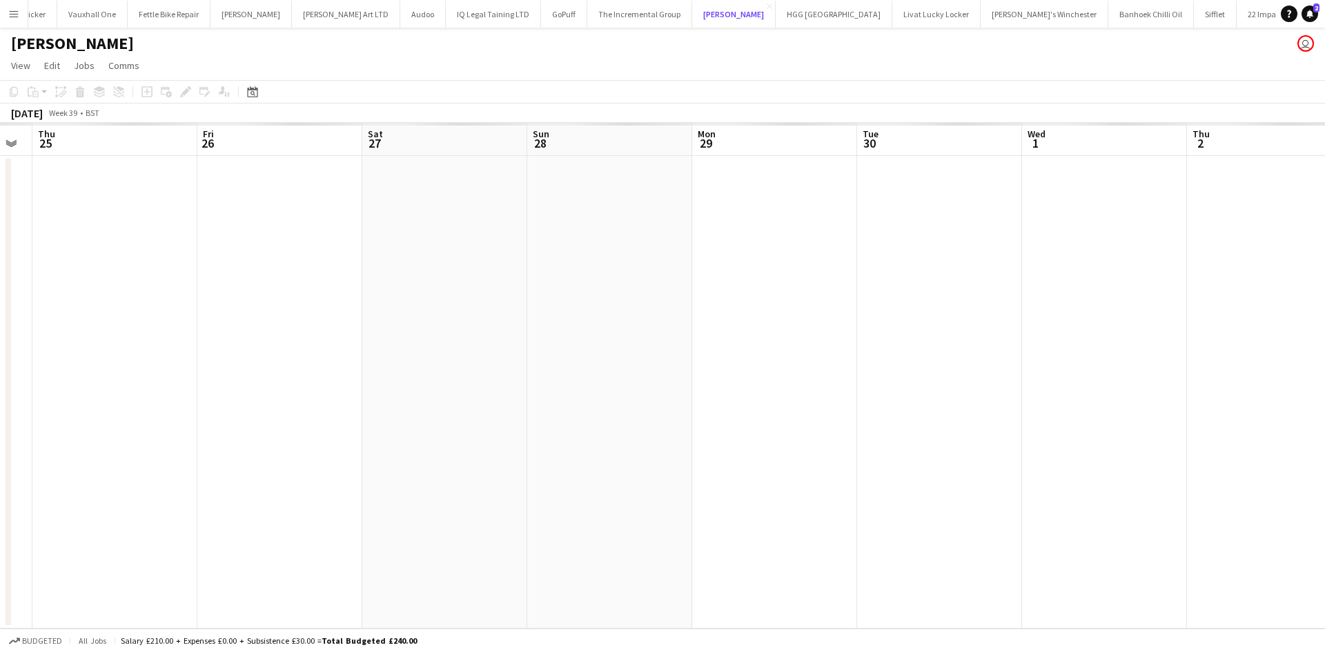
scroll to position [0, 298]
click at [726, 265] on app-date-cell at bounding box center [773, 392] width 165 height 473
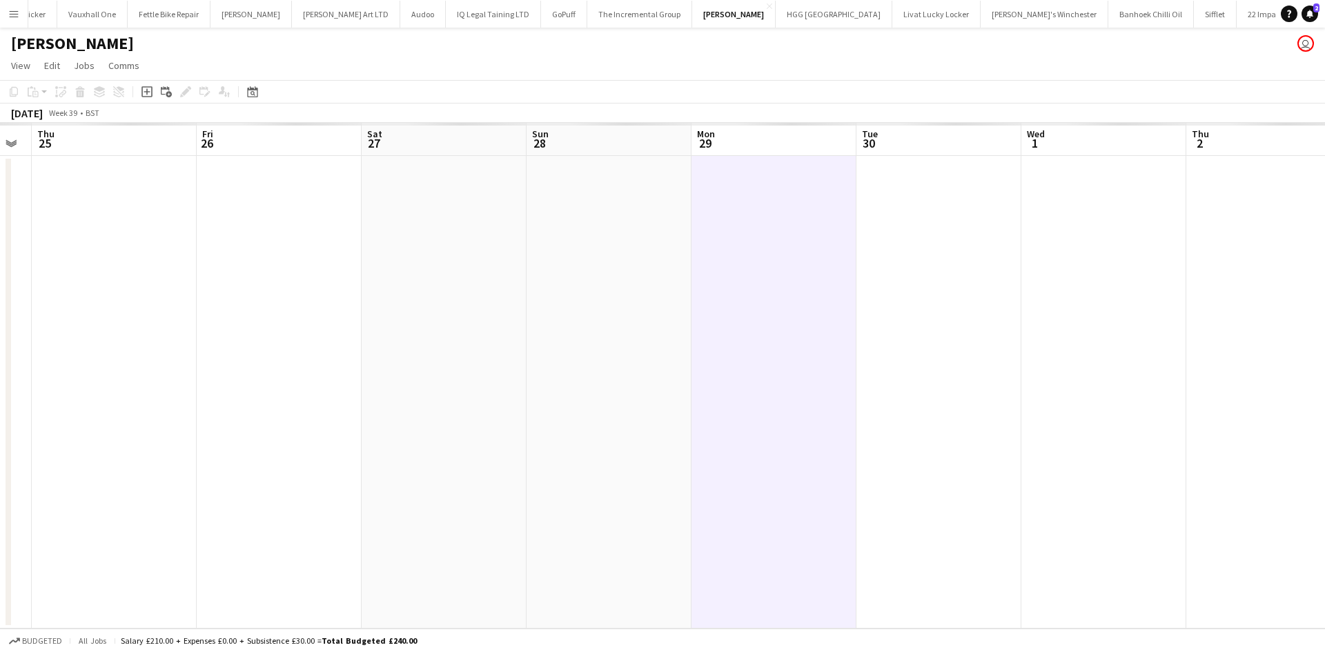
click at [18, 17] on app-icon "Menu" at bounding box center [13, 13] width 11 height 11
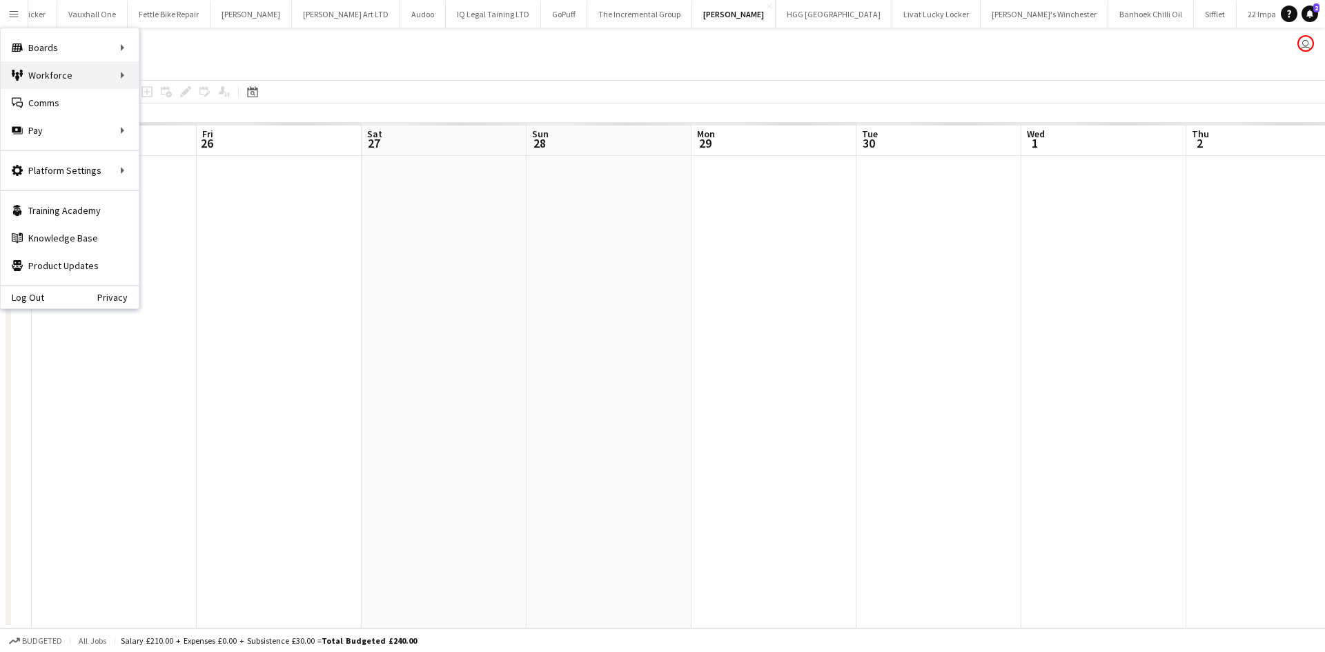
click at [112, 67] on div "Workforce Workforce" at bounding box center [70, 75] width 138 height 28
click at [185, 72] on link "My Workforce" at bounding box center [208, 75] width 138 height 28
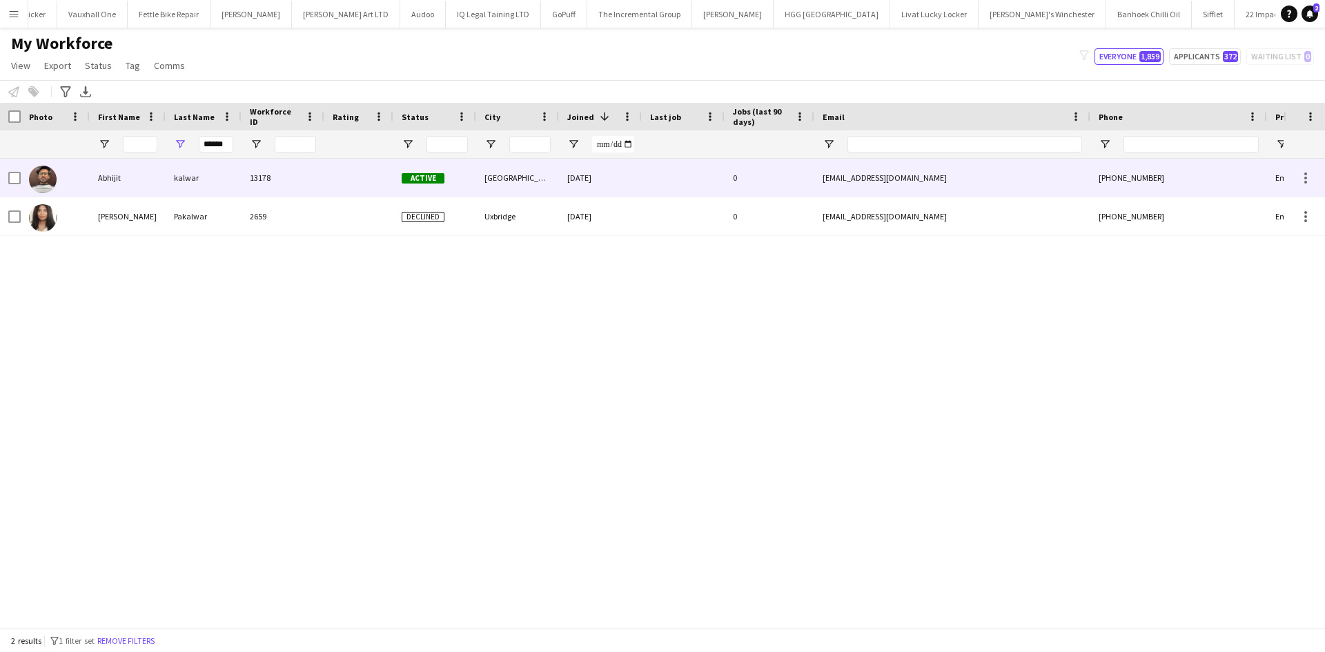
click at [223, 190] on div "kalwar" at bounding box center [204, 178] width 76 height 38
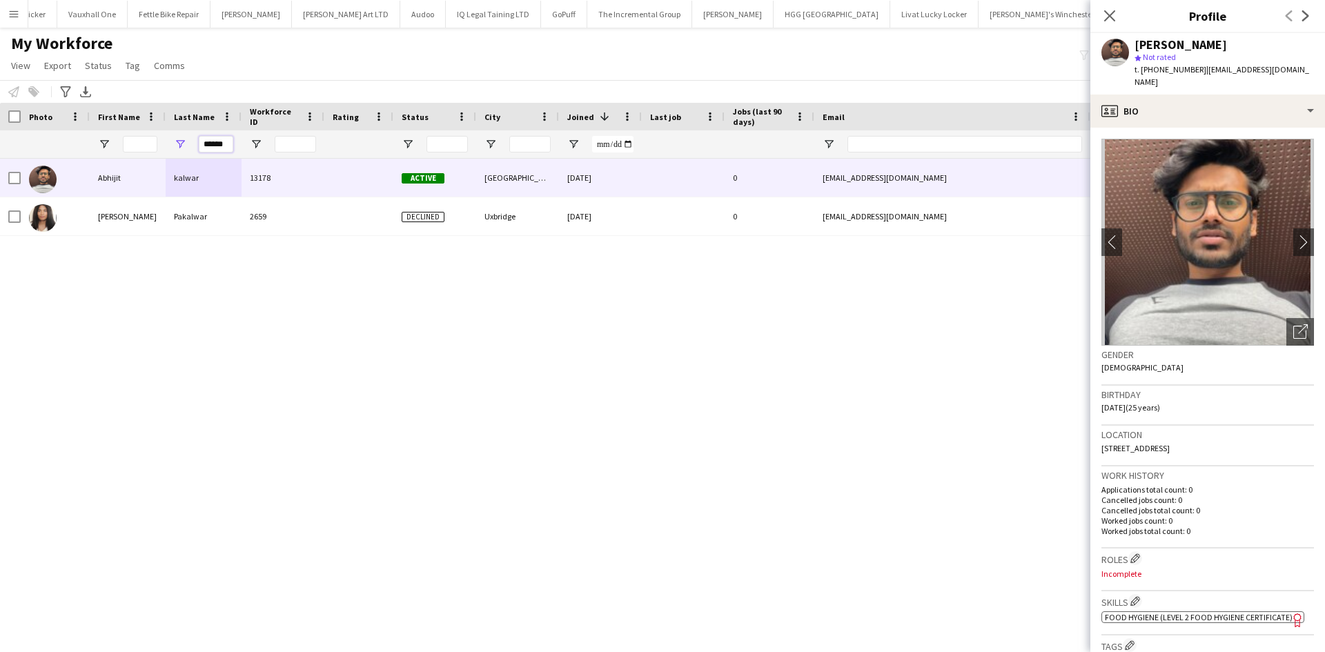
drag, startPoint x: 230, startPoint y: 144, endPoint x: 103, endPoint y: 137, distance: 127.1
click at [103, 137] on div "******" at bounding box center [748, 144] width 1496 height 28
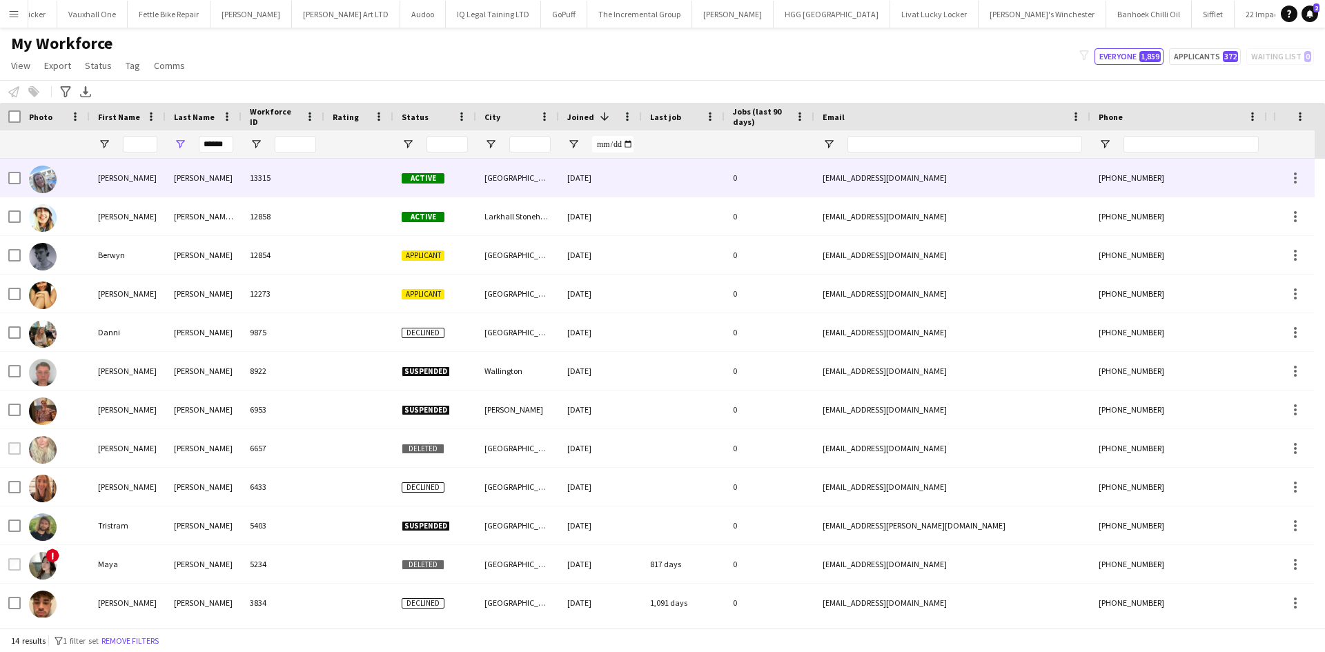
click at [204, 172] on div "[PERSON_NAME]" at bounding box center [204, 178] width 76 height 38
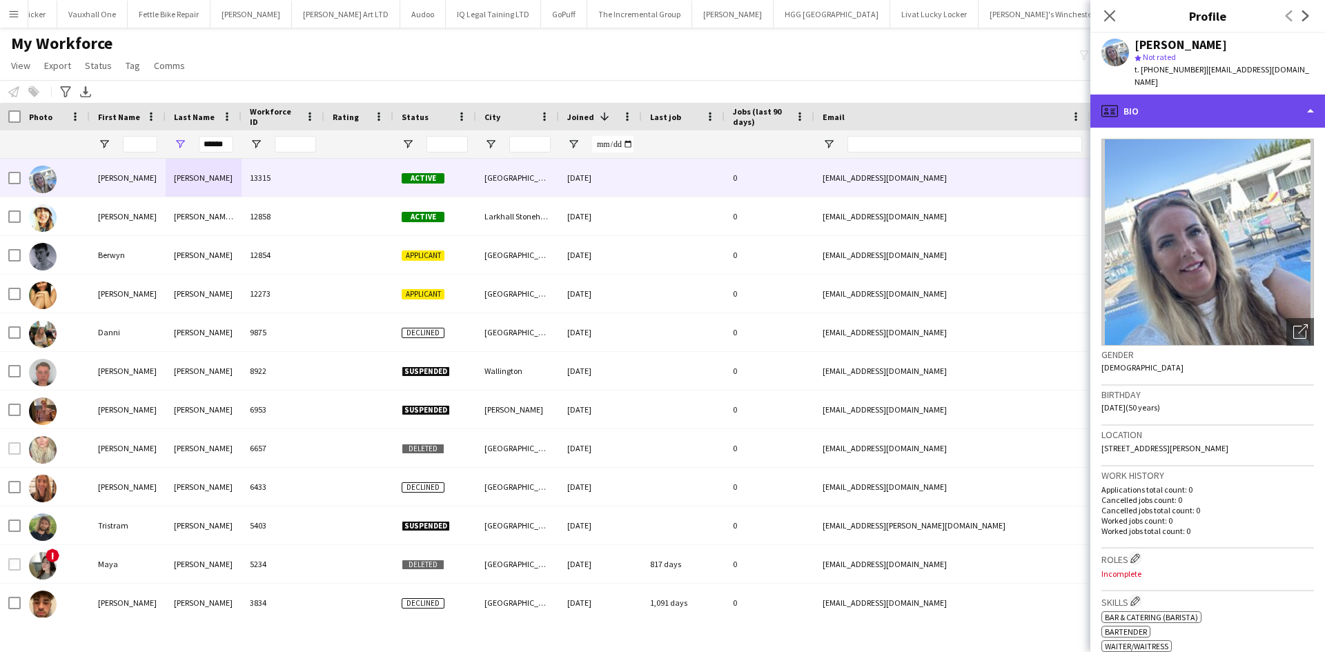
click at [1138, 95] on div "profile Bio" at bounding box center [1207, 111] width 235 height 33
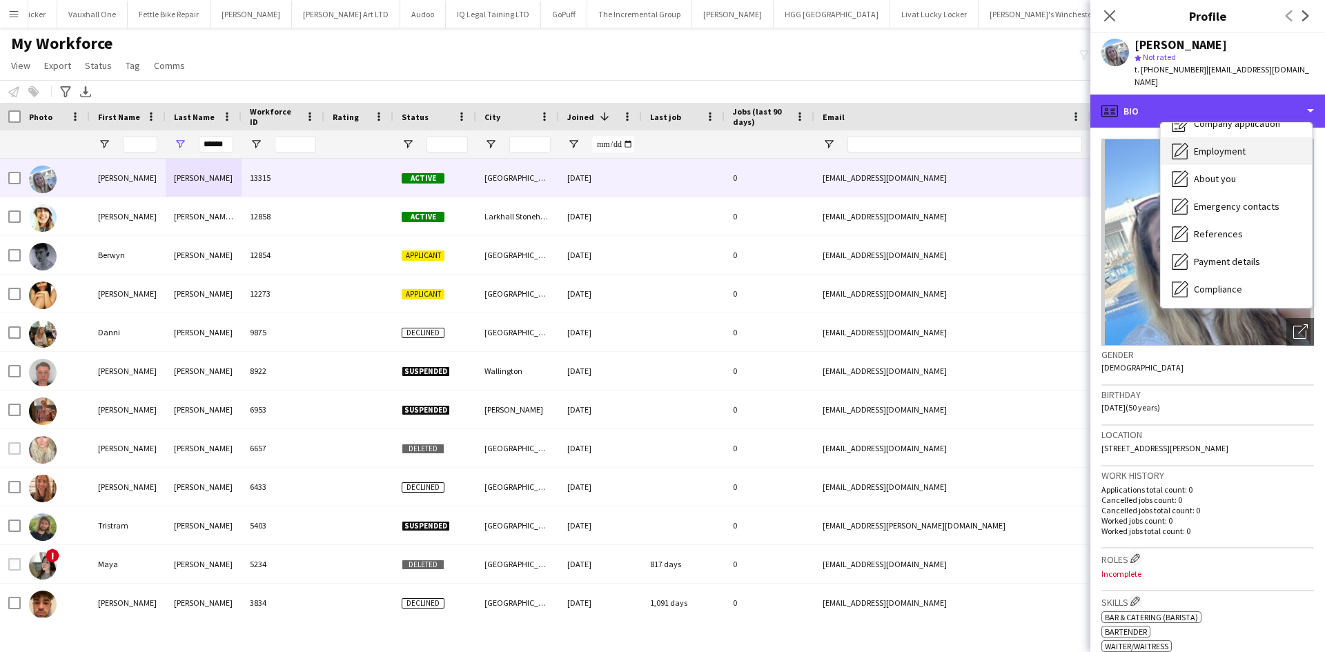
scroll to position [39, 0]
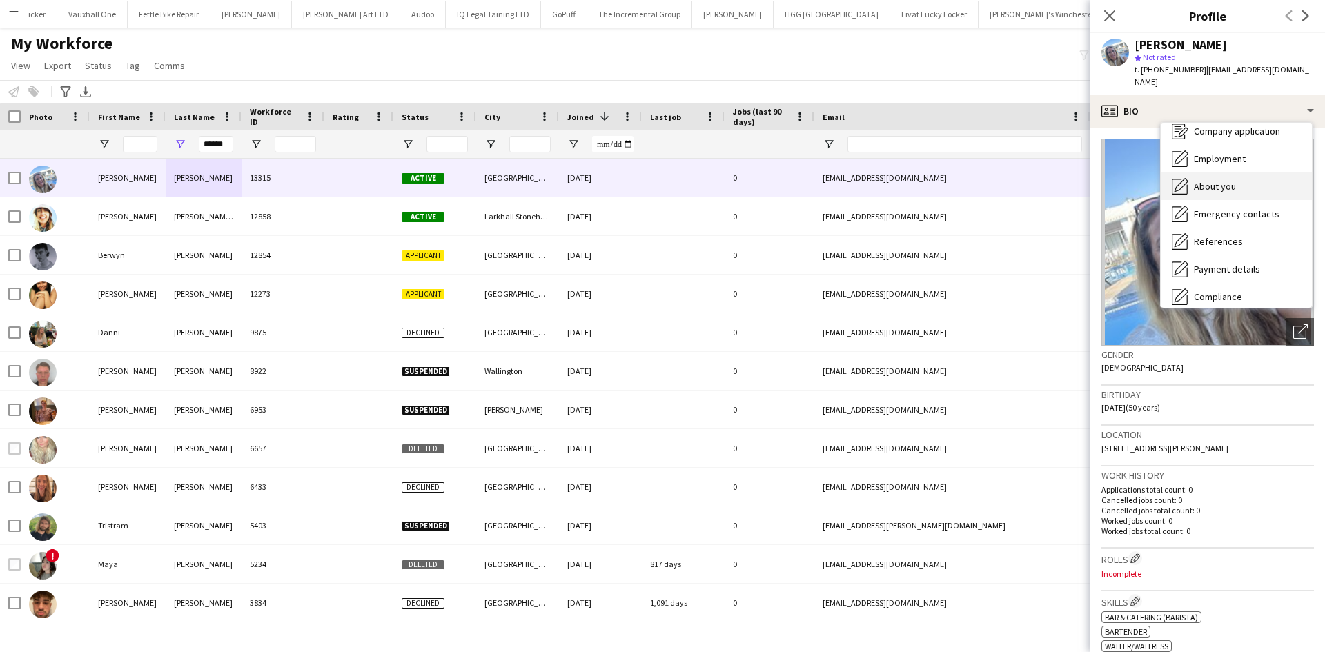
click at [1203, 172] on div "About you About you" at bounding box center [1236, 186] width 151 height 28
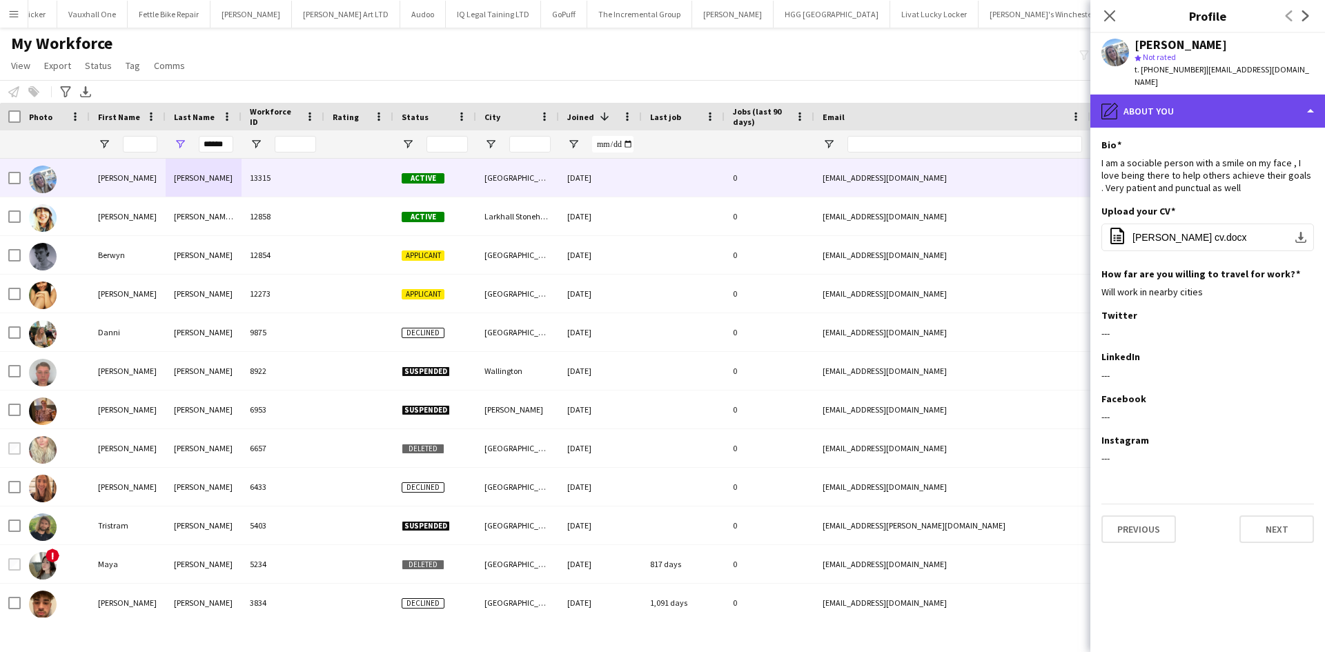
click at [1221, 95] on div "pencil4 About you" at bounding box center [1207, 111] width 235 height 33
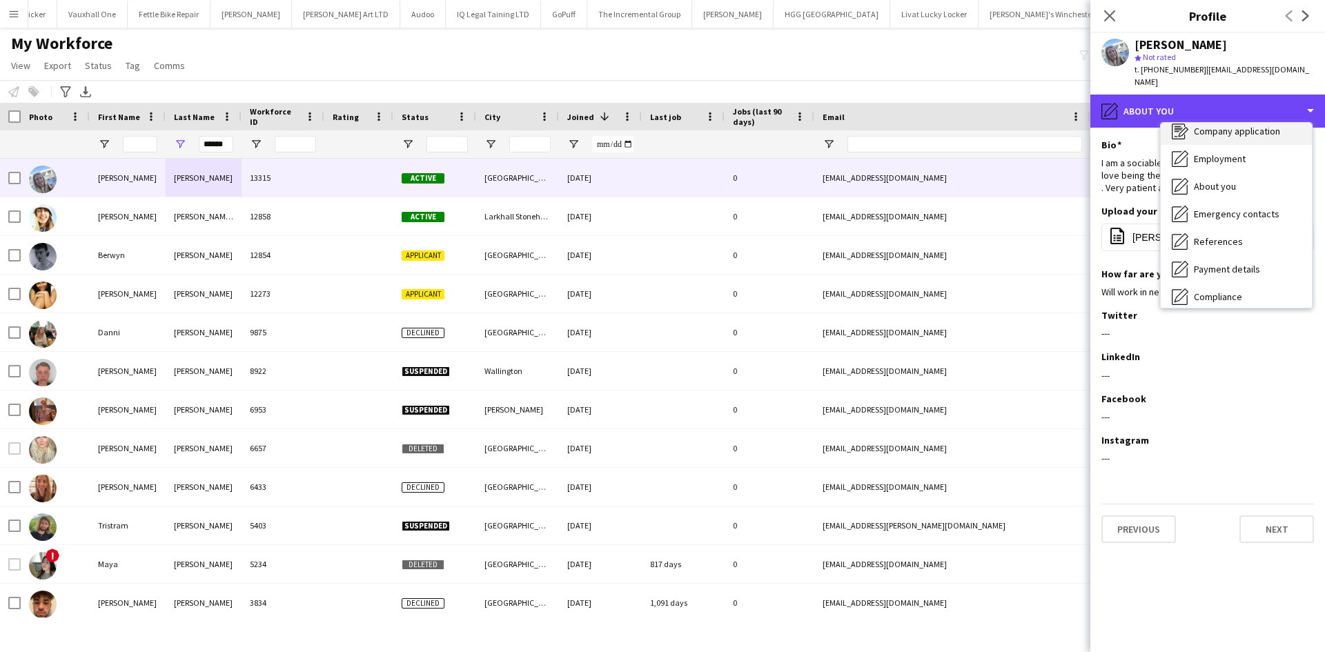
scroll to position [0, 0]
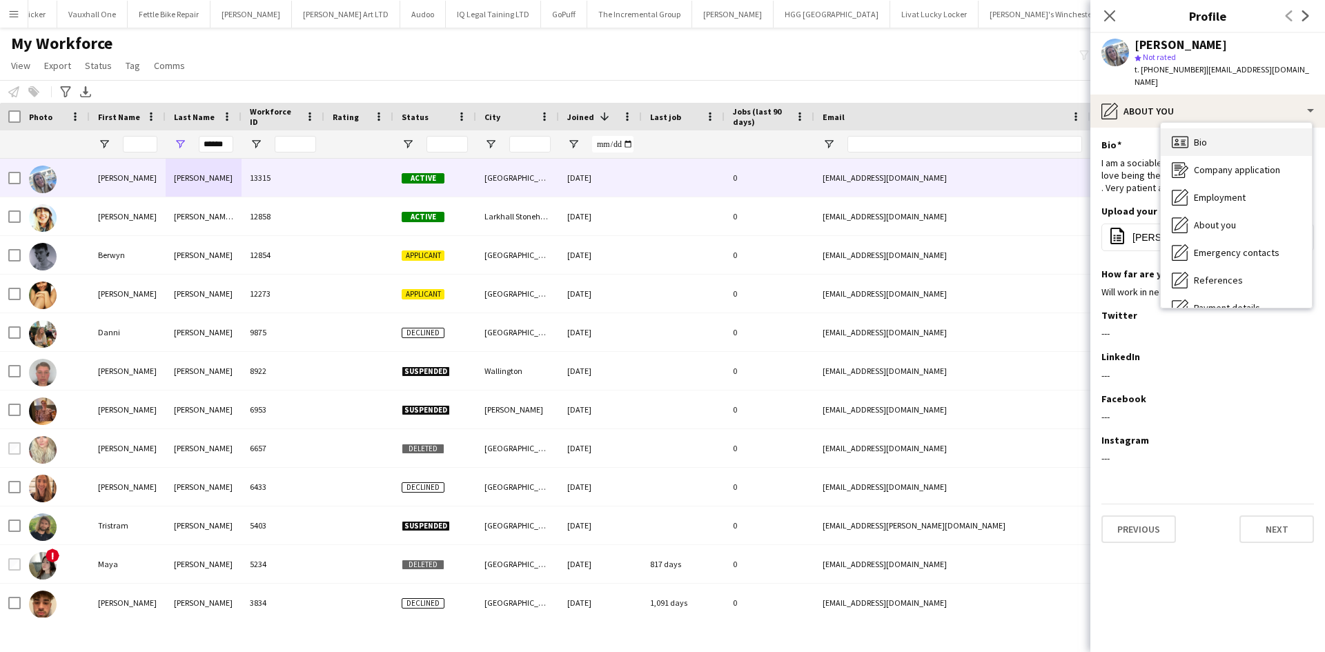
click at [1216, 128] on div "Bio Bio" at bounding box center [1236, 142] width 151 height 28
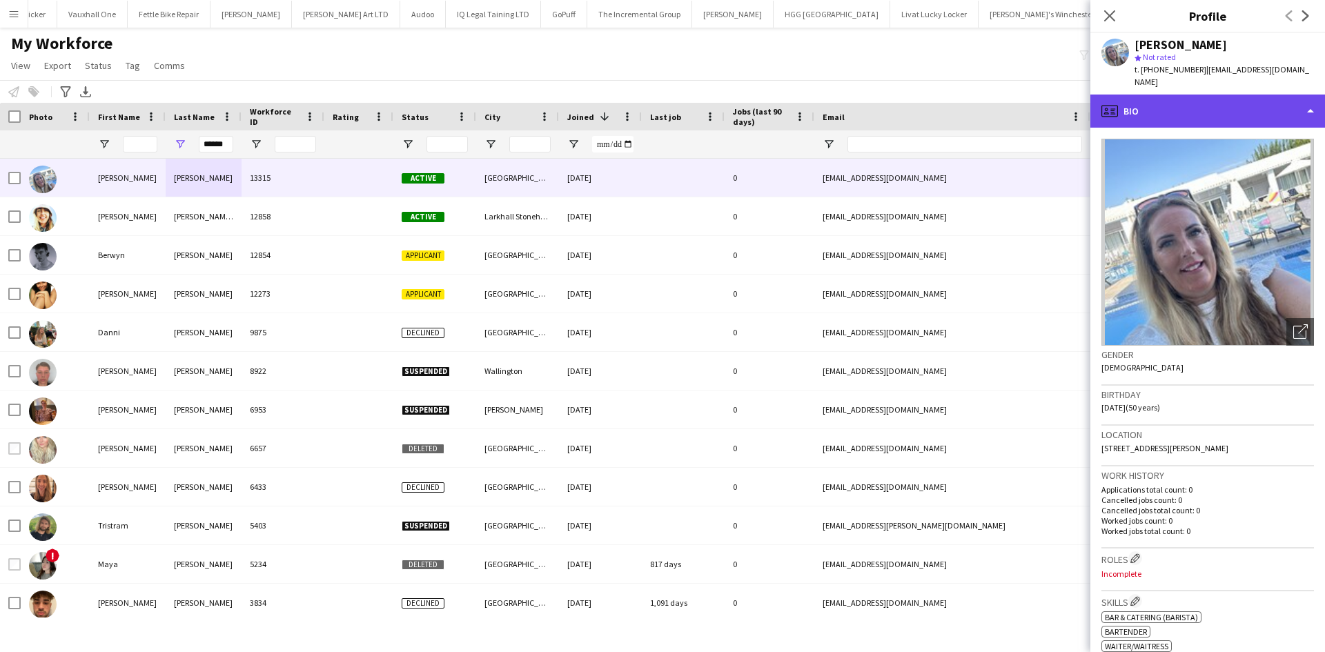
click at [1181, 101] on div "profile Bio" at bounding box center [1207, 111] width 235 height 33
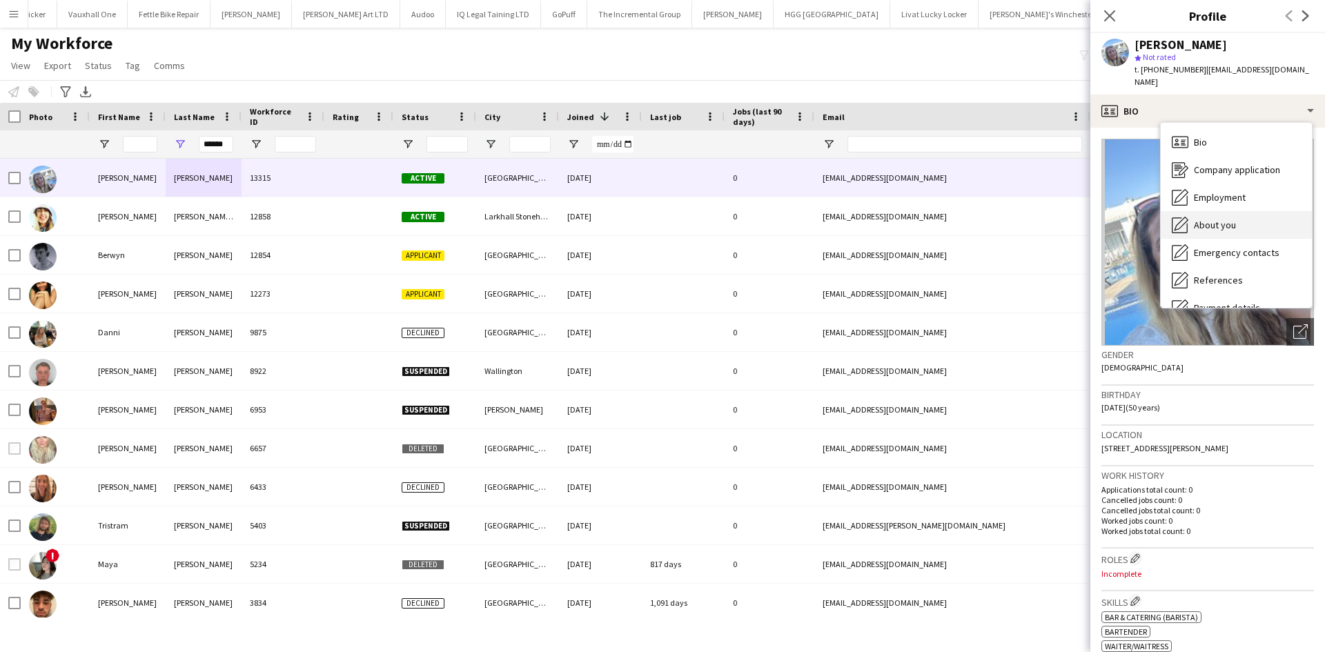
click at [1200, 219] on span "About you" at bounding box center [1215, 225] width 42 height 12
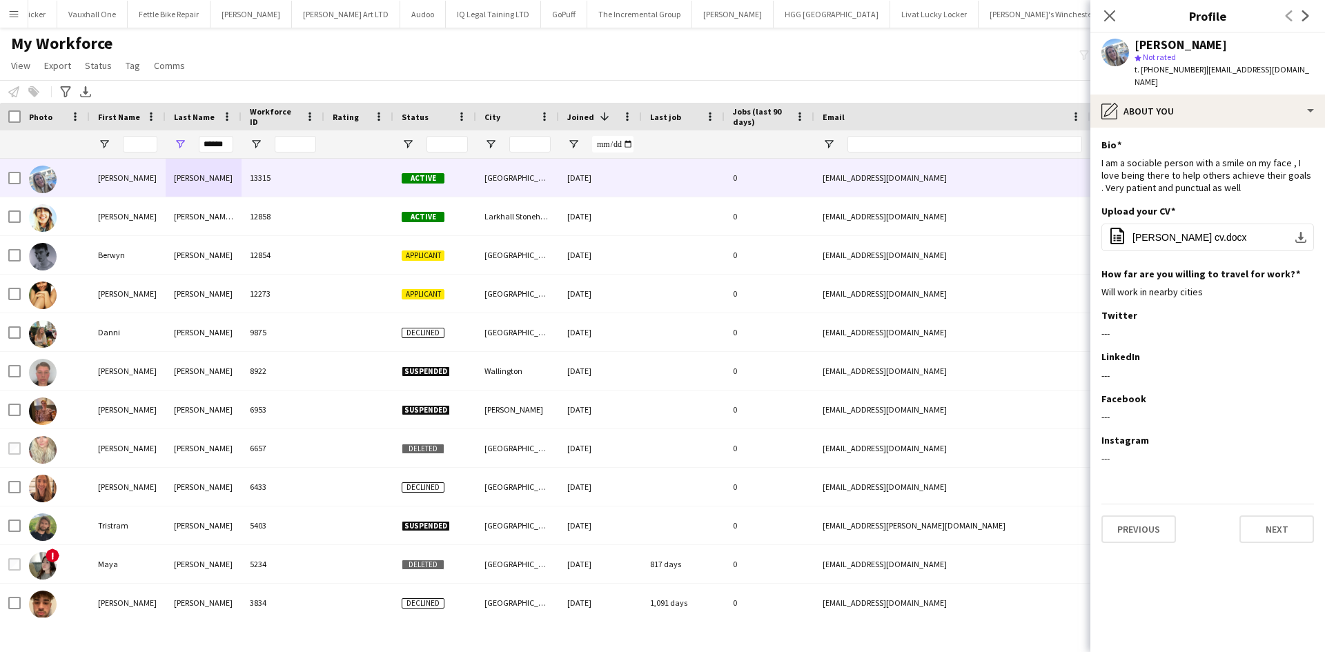
drag, startPoint x: 1239, startPoint y: 173, endPoint x: 1096, endPoint y: 152, distance: 143.6
click at [1096, 152] on app-section-data-types "Bio Edit this field I am a sociable person with a smile on my face , I love bei…" at bounding box center [1207, 390] width 235 height 524
click at [1248, 175] on div "I am a sociable person with a smile on my face , I love being there to help oth…" at bounding box center [1207, 176] width 213 height 38
drag, startPoint x: 1247, startPoint y: 180, endPoint x: 1104, endPoint y: 148, distance: 146.3
click at [1104, 157] on div "I am a sociable person with a smile on my face , I love being there to help oth…" at bounding box center [1207, 176] width 213 height 38
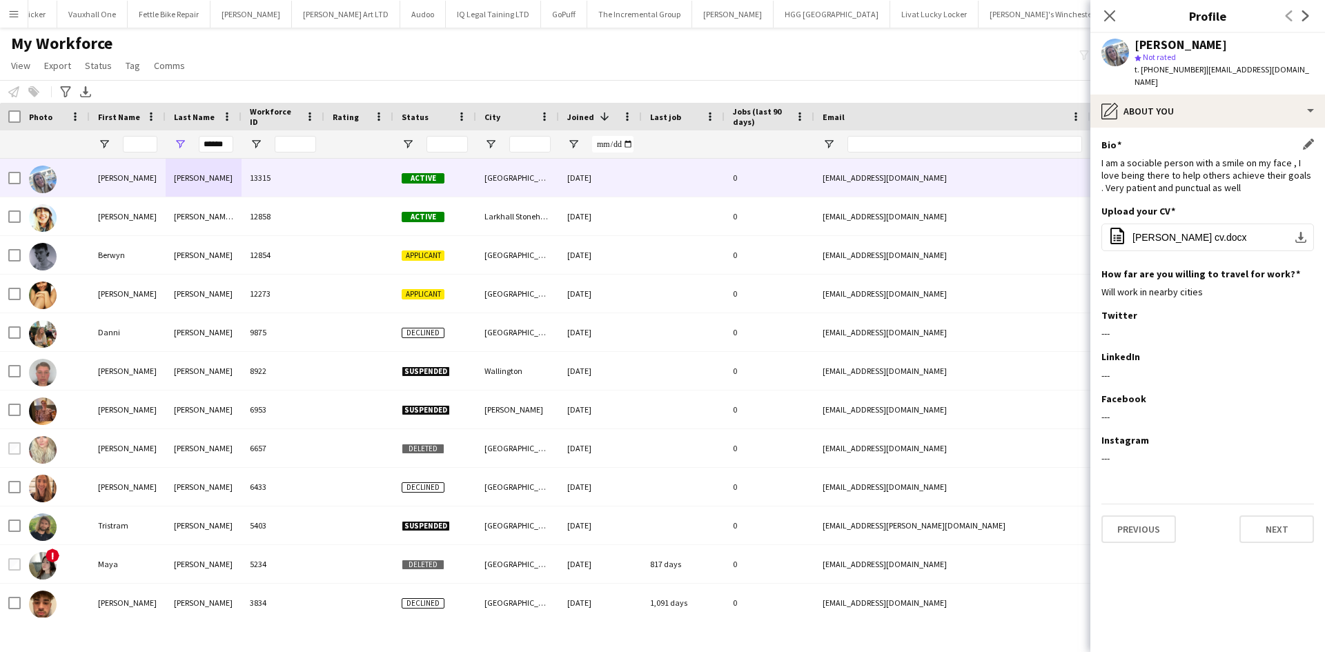
click at [1142, 143] on div "Bio Edit this field I am a sociable person with a smile on my face , I love bei…" at bounding box center [1207, 172] width 213 height 67
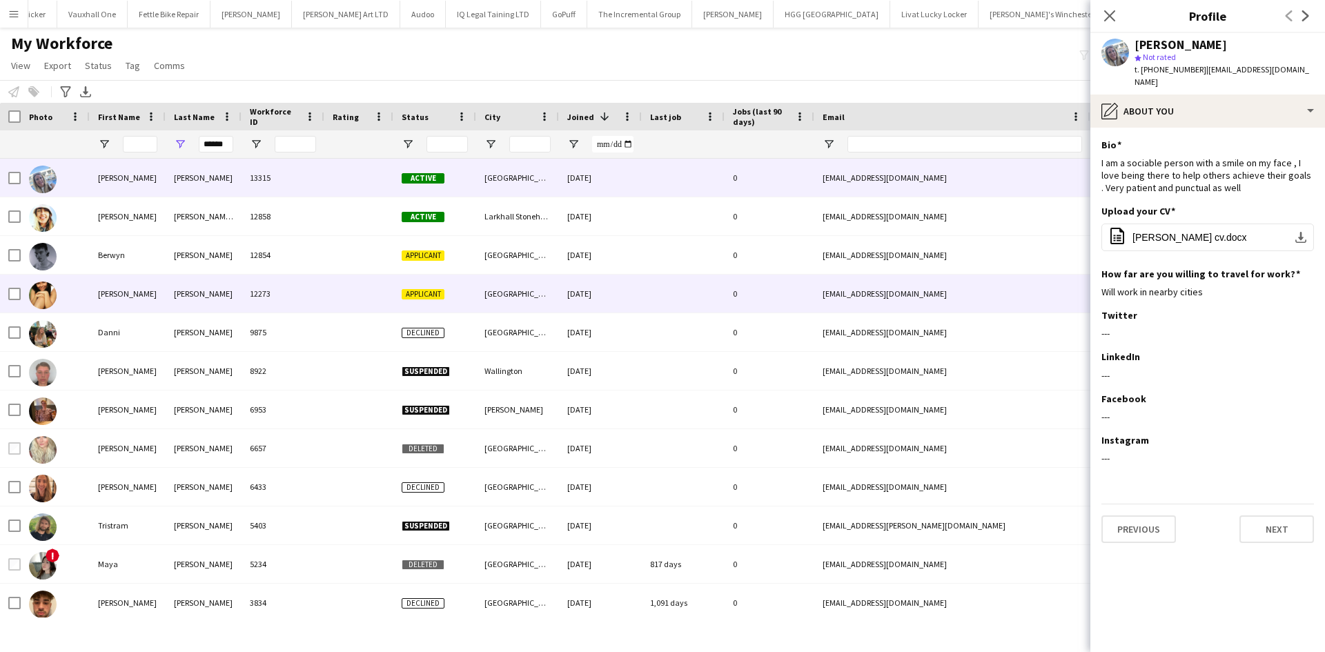
click at [996, 307] on div "cordeliaallencooper0426@gmail.com" at bounding box center [952, 294] width 276 height 38
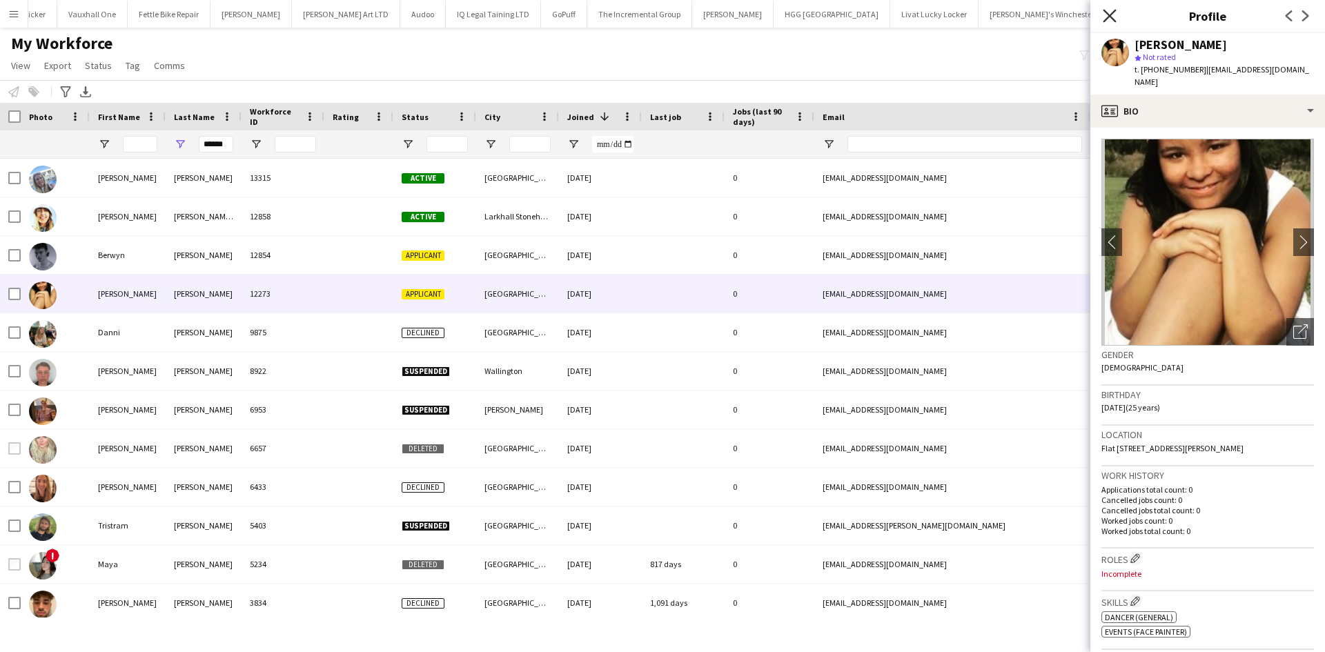
click at [1112, 20] on icon "Close pop-in" at bounding box center [1109, 15] width 13 height 13
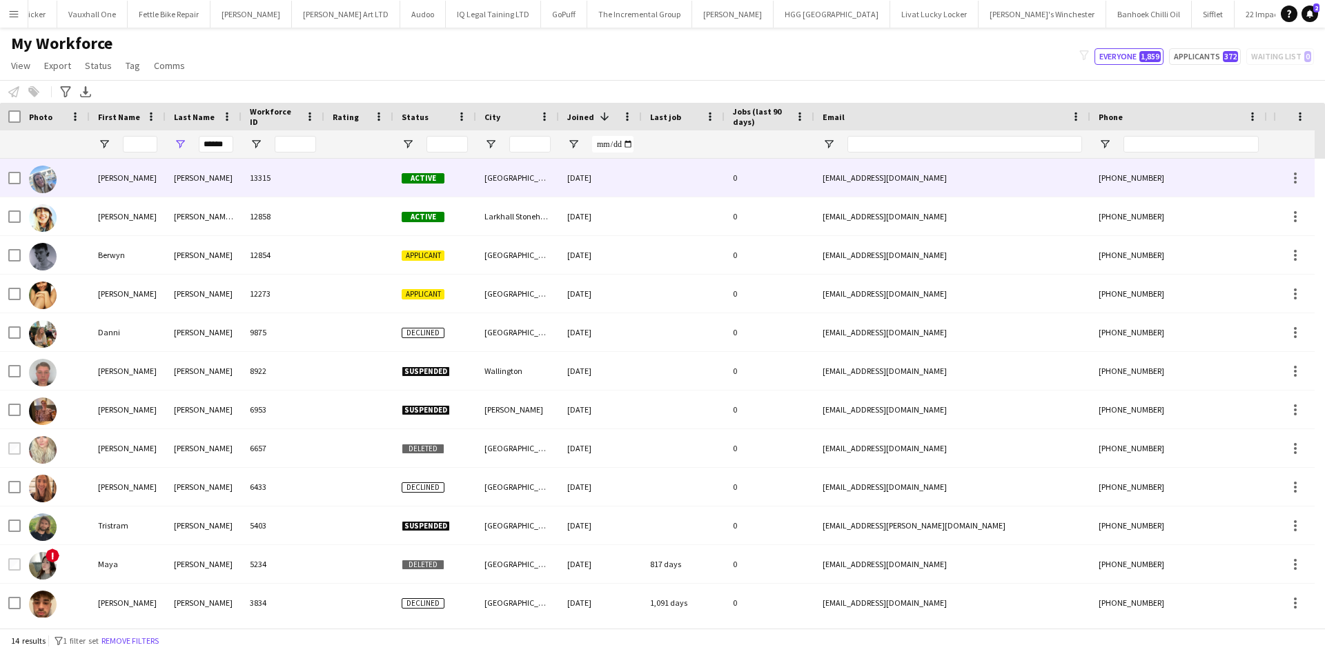
click at [435, 182] on span "Active" at bounding box center [423, 178] width 43 height 10
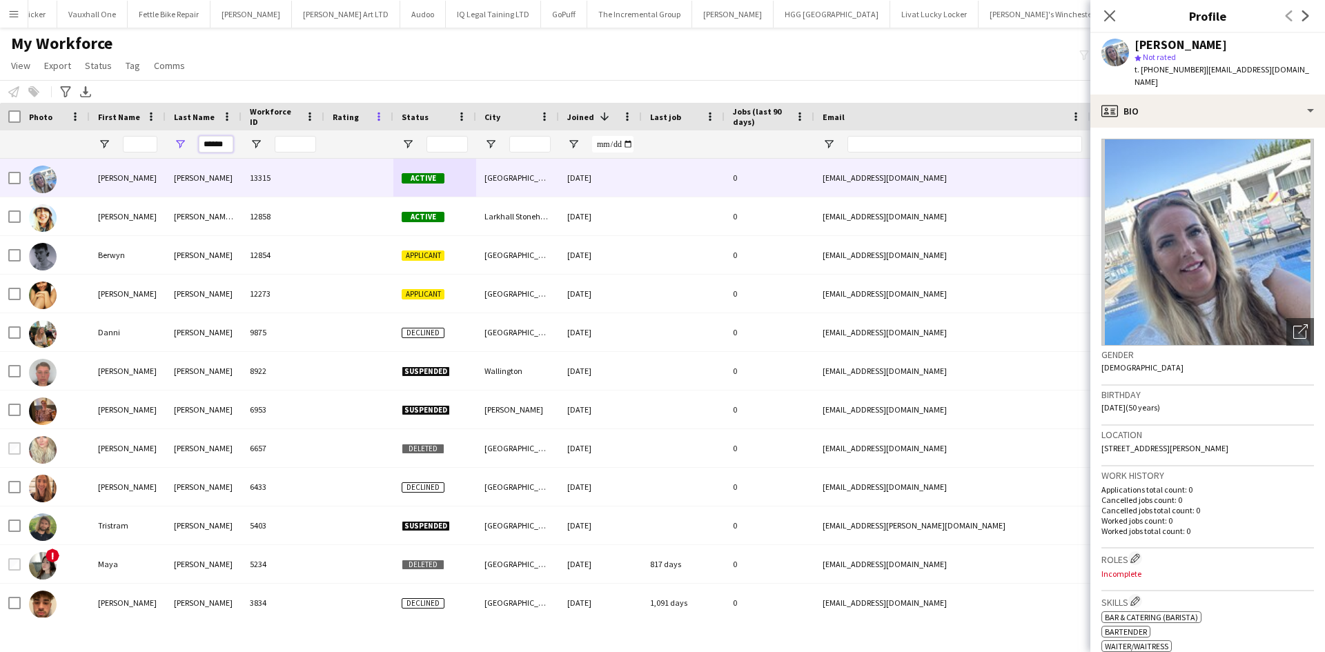
drag, startPoint x: 275, startPoint y: 128, endPoint x: 379, endPoint y: 119, distance: 104.6
click at [379, 119] on div "Workforce Details Photo First Name 1" at bounding box center [748, 131] width 1496 height 56
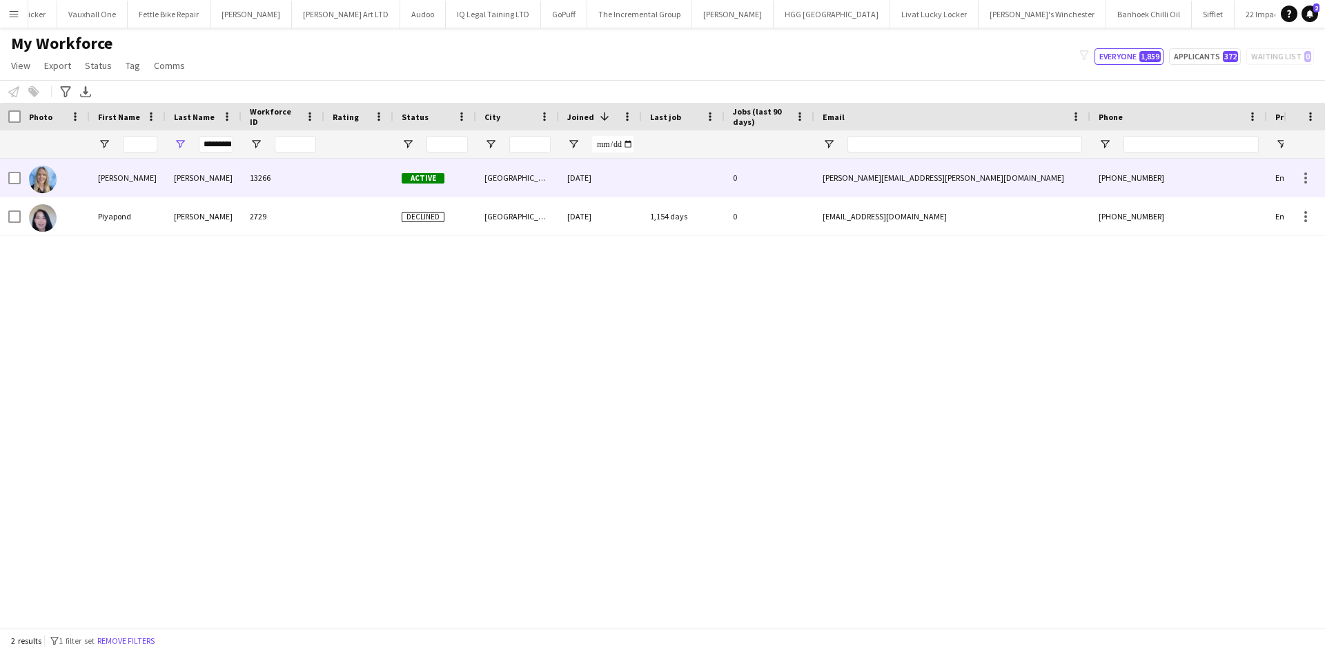
click at [329, 176] on div at bounding box center [358, 178] width 69 height 38
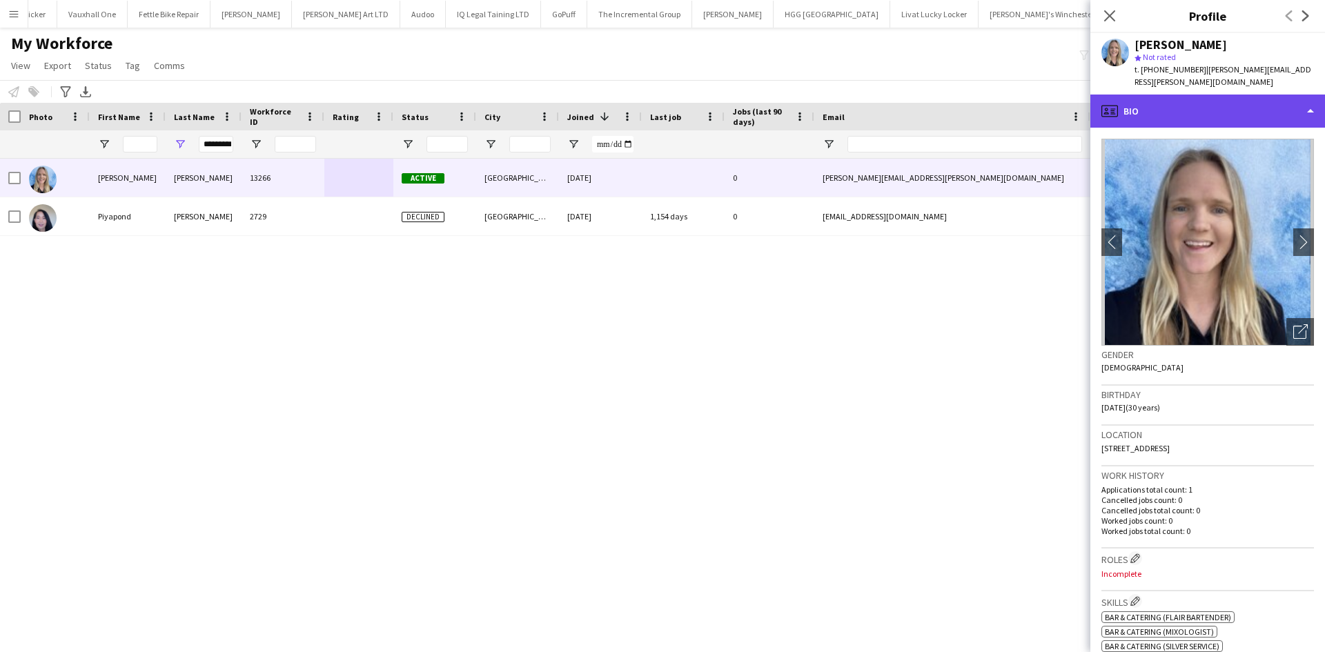
click at [1151, 97] on div "profile Bio" at bounding box center [1207, 111] width 235 height 33
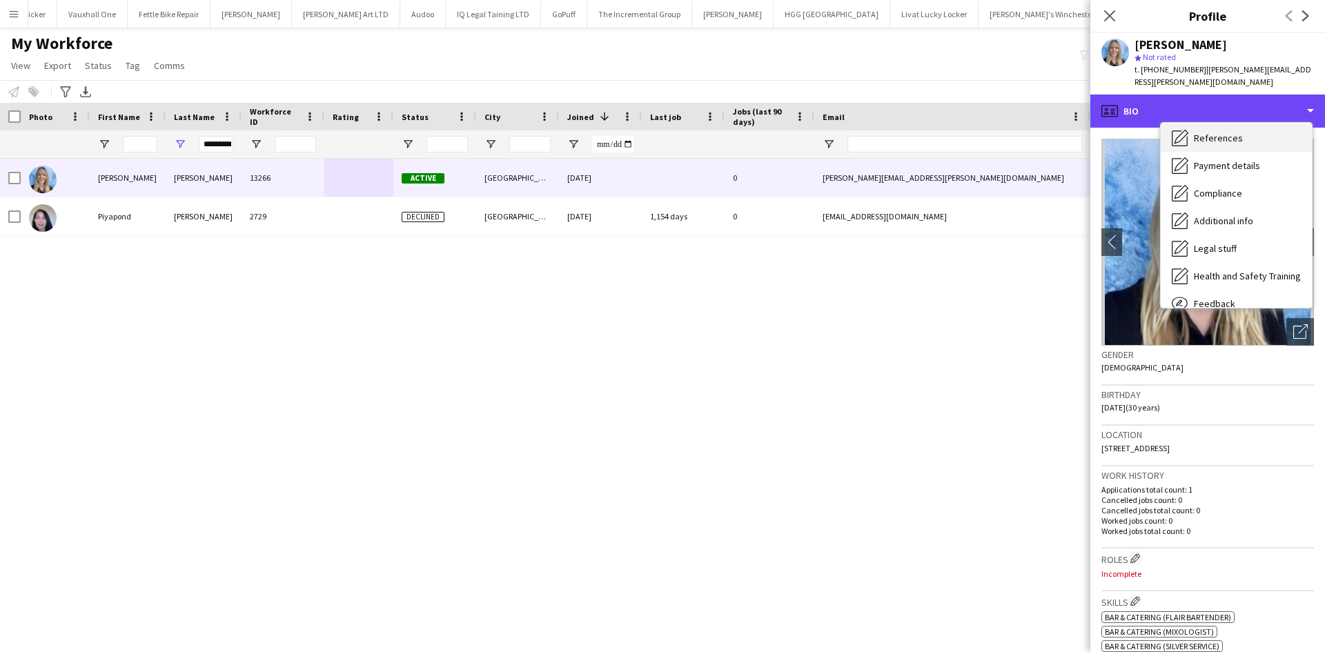
scroll to position [185, 0]
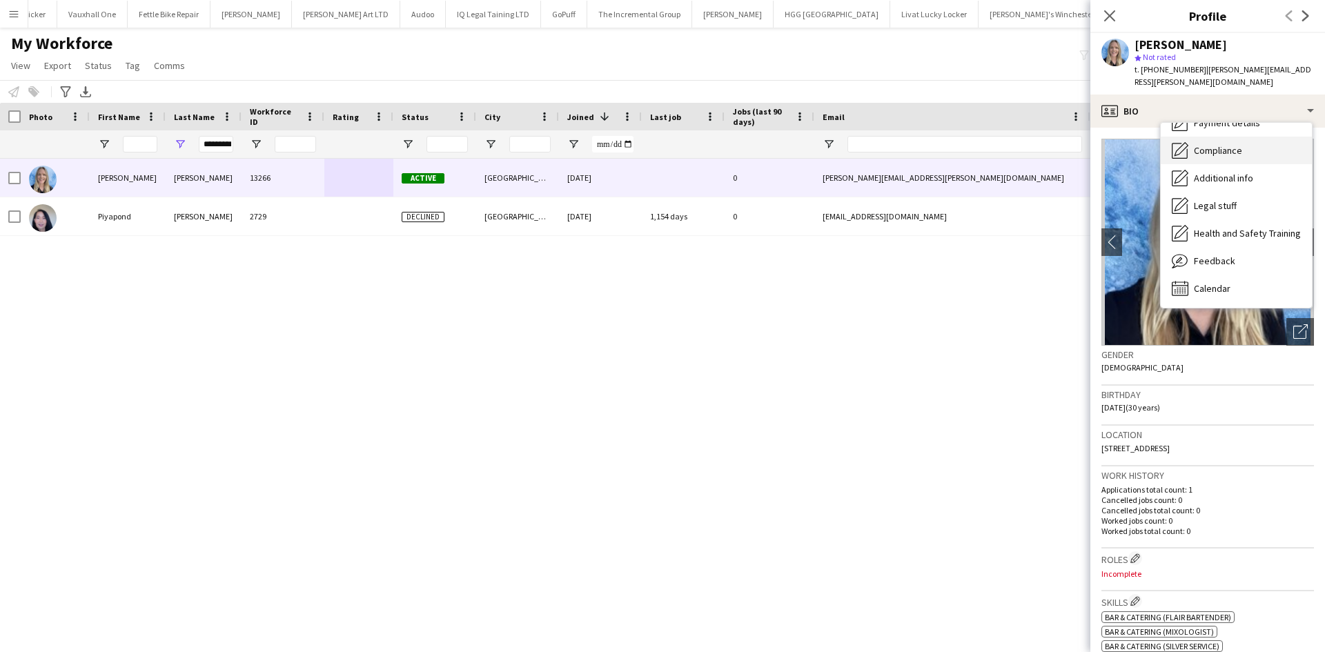
click at [1218, 144] on span "Compliance" at bounding box center [1218, 150] width 48 height 12
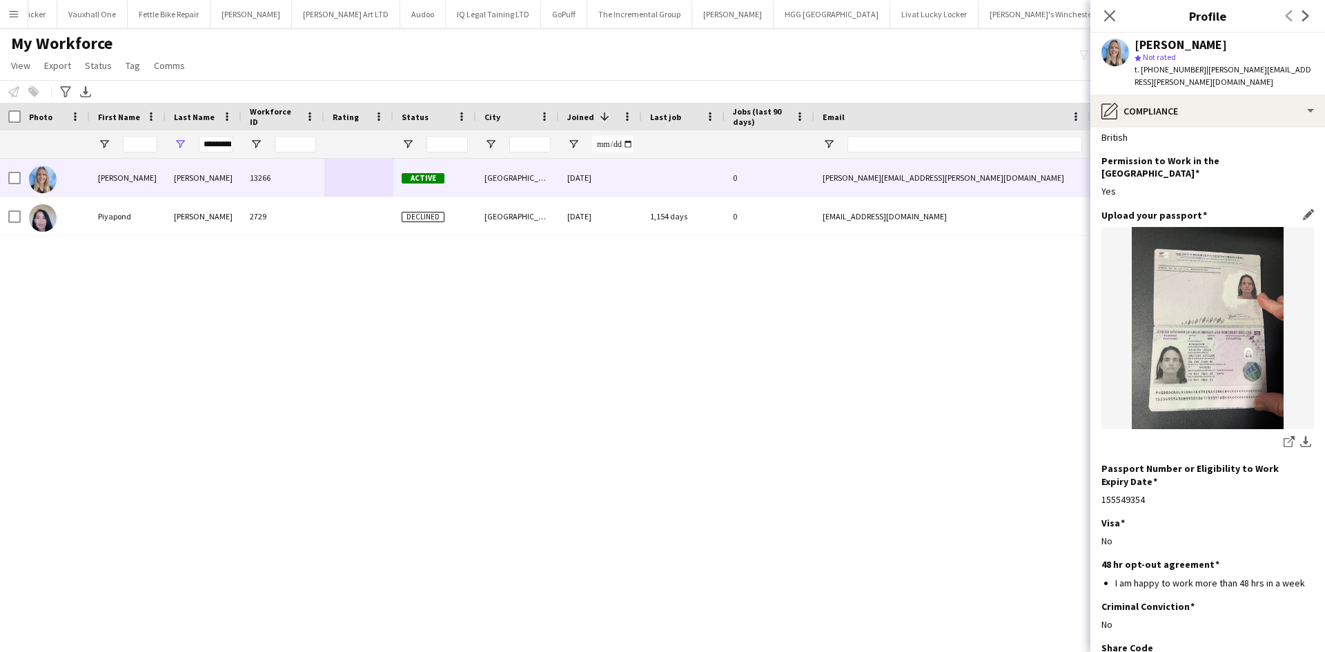
scroll to position [26, 0]
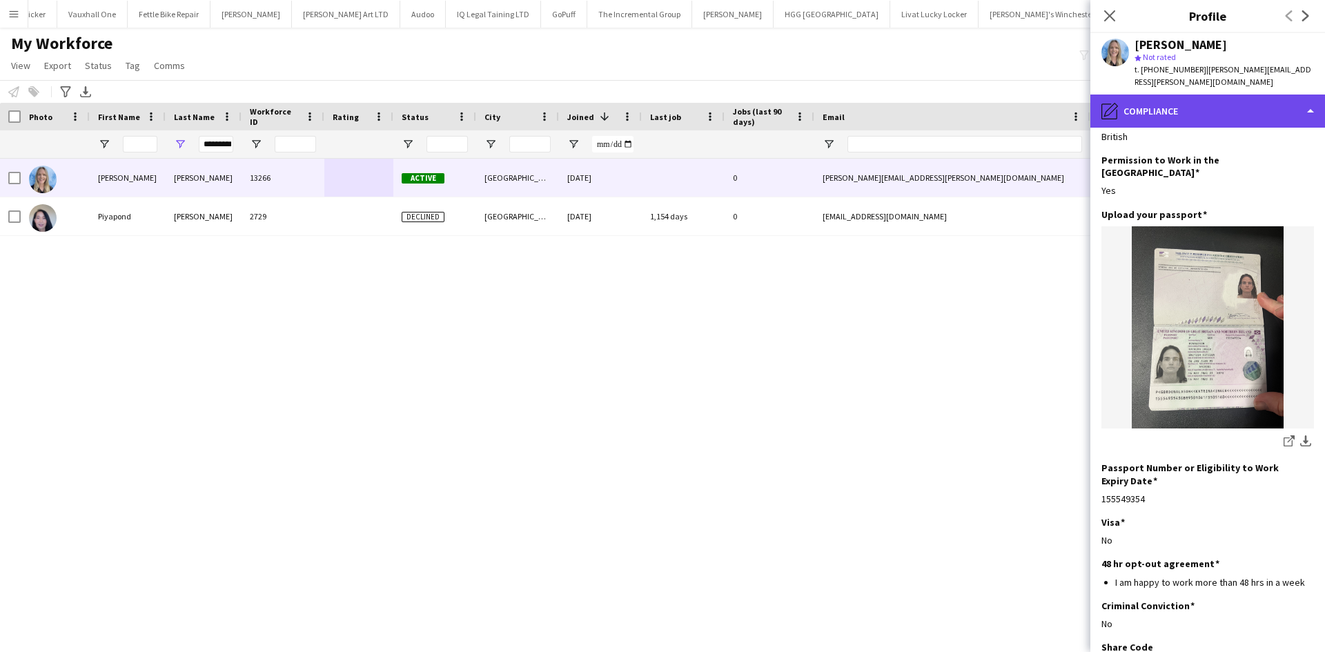
click at [1218, 95] on div "pencil4 Compliance" at bounding box center [1207, 111] width 235 height 33
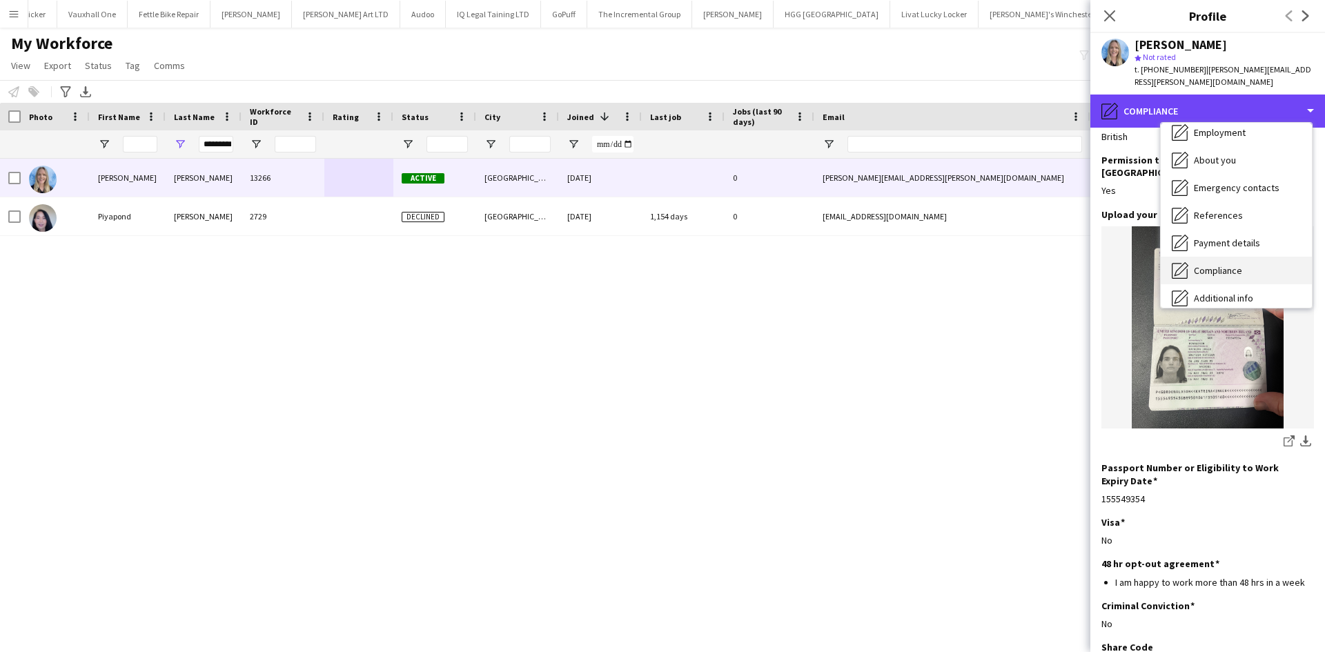
scroll to position [55, 0]
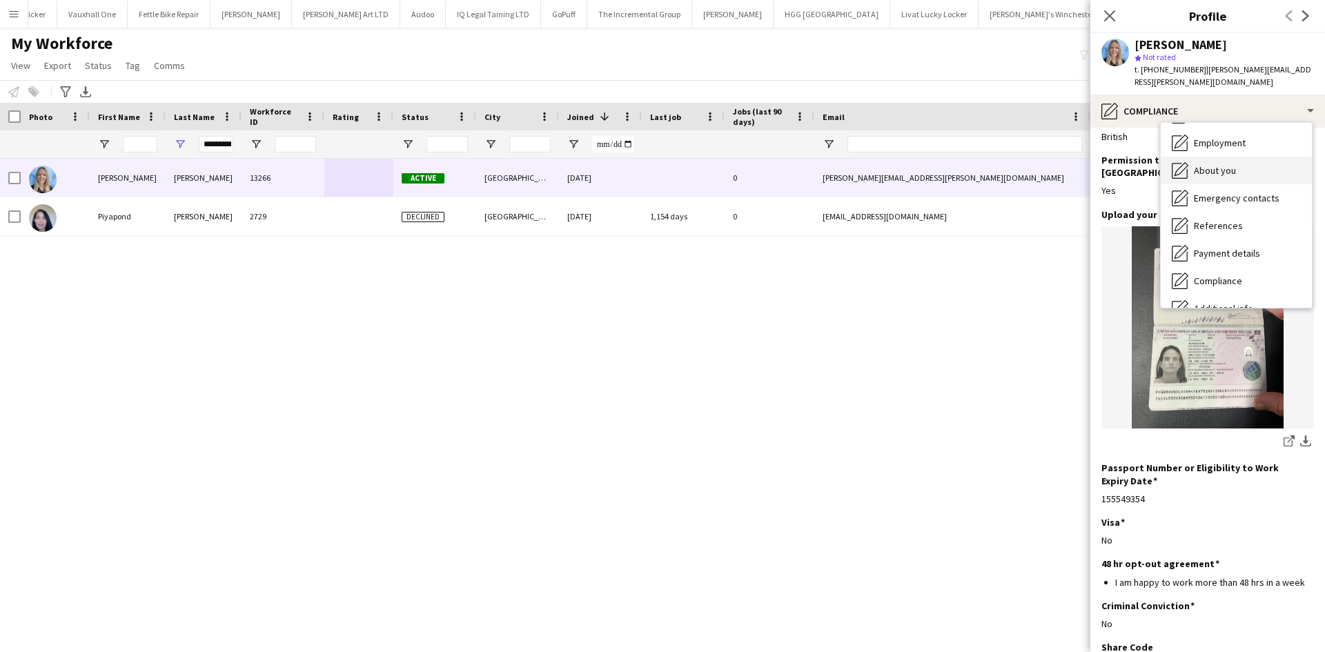
click at [1223, 157] on div "About you About you" at bounding box center [1236, 171] width 151 height 28
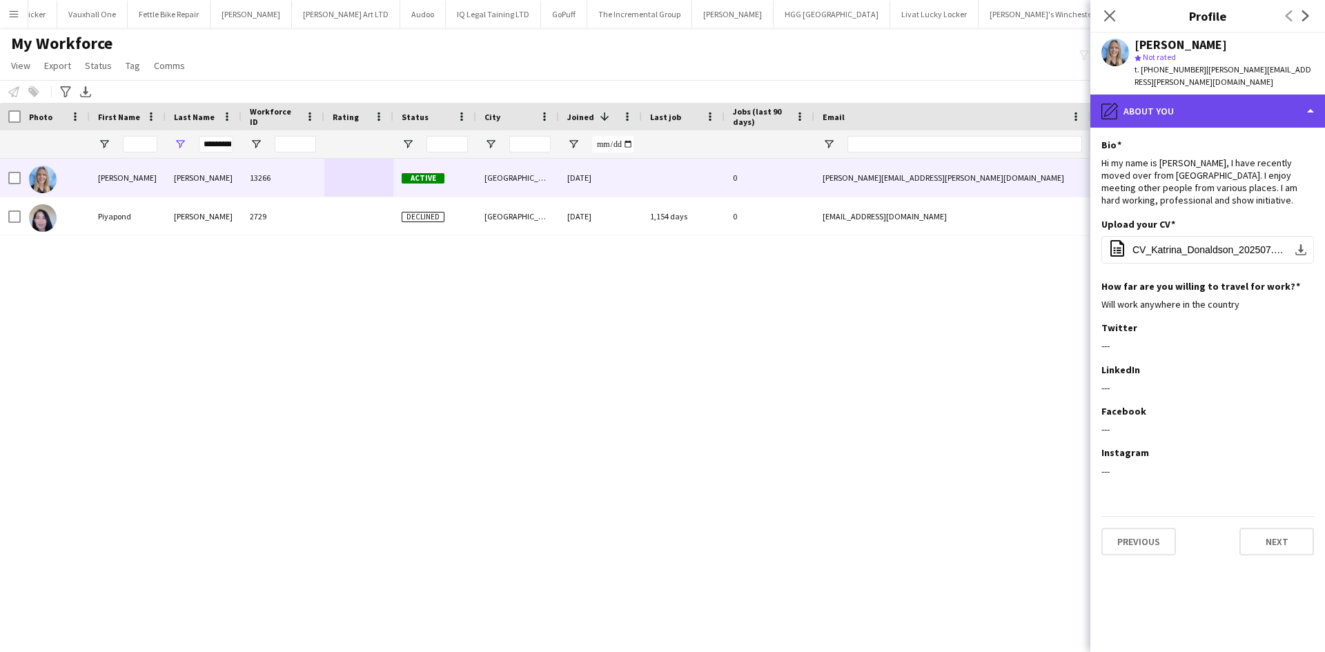
click at [1185, 108] on div "pencil4 About you" at bounding box center [1207, 111] width 235 height 33
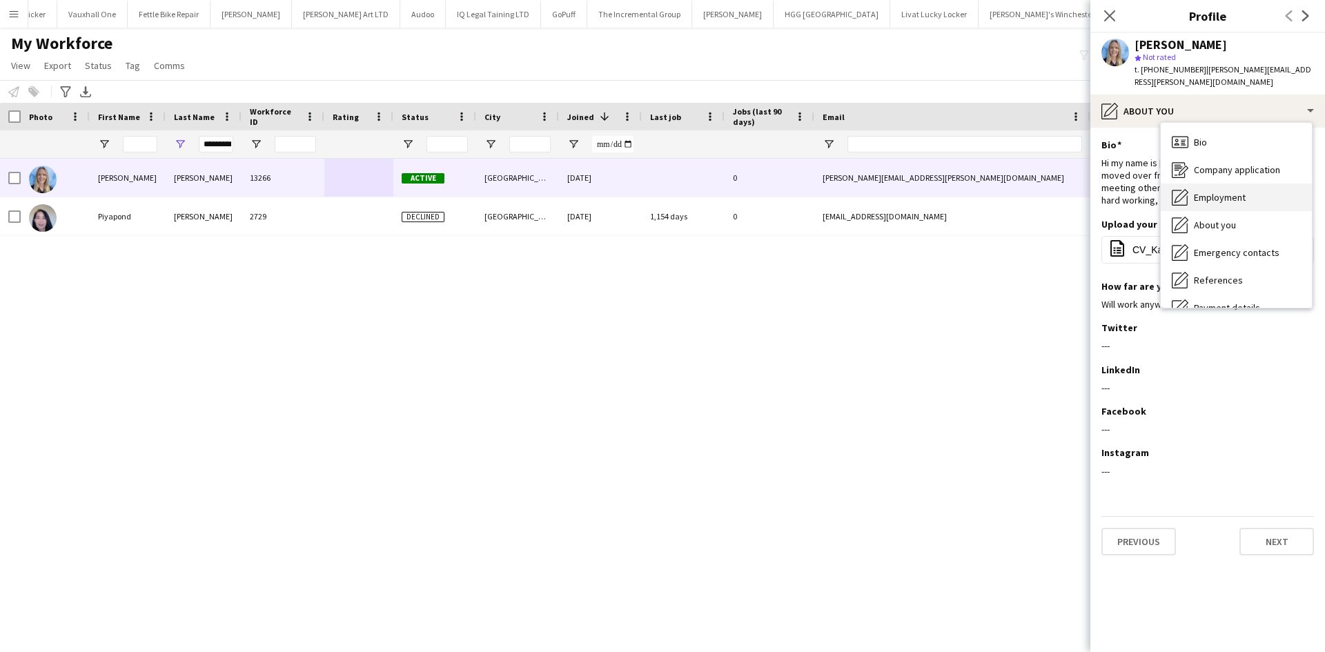
click at [1203, 136] on span "Bio" at bounding box center [1200, 142] width 13 height 12
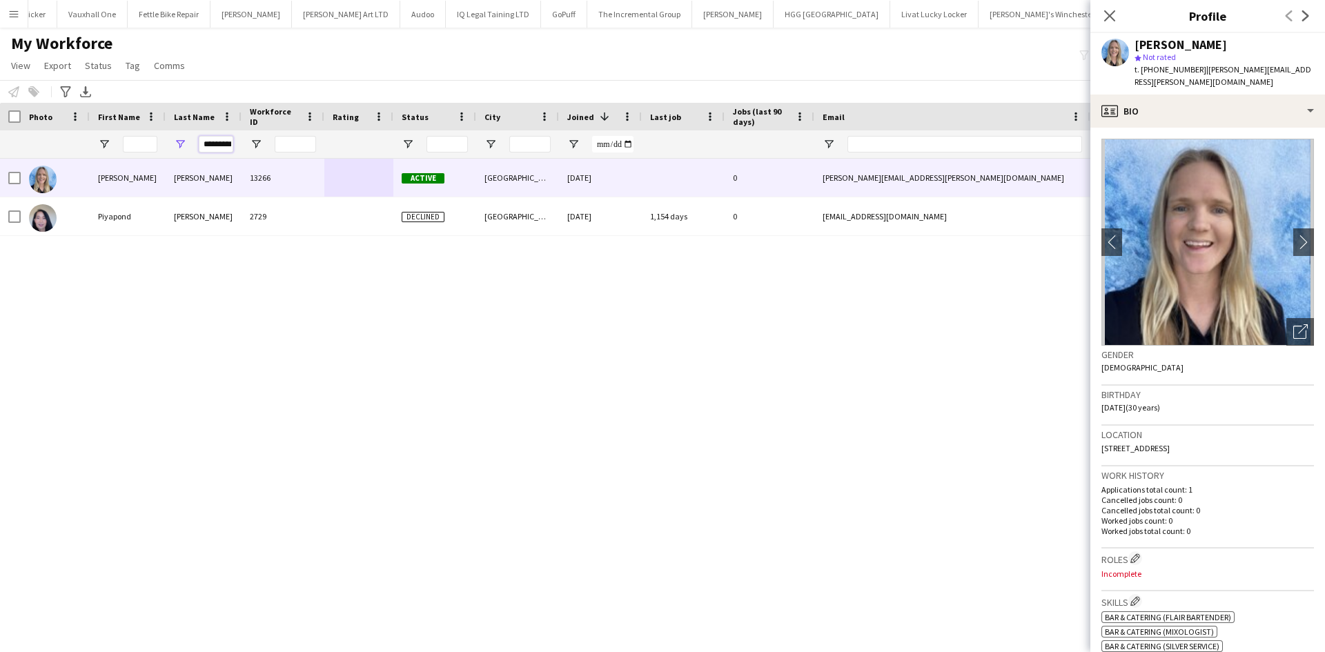
drag, startPoint x: 211, startPoint y: 144, endPoint x: 381, endPoint y: 144, distance: 169.7
click at [381, 144] on div "*********" at bounding box center [748, 144] width 1496 height 28
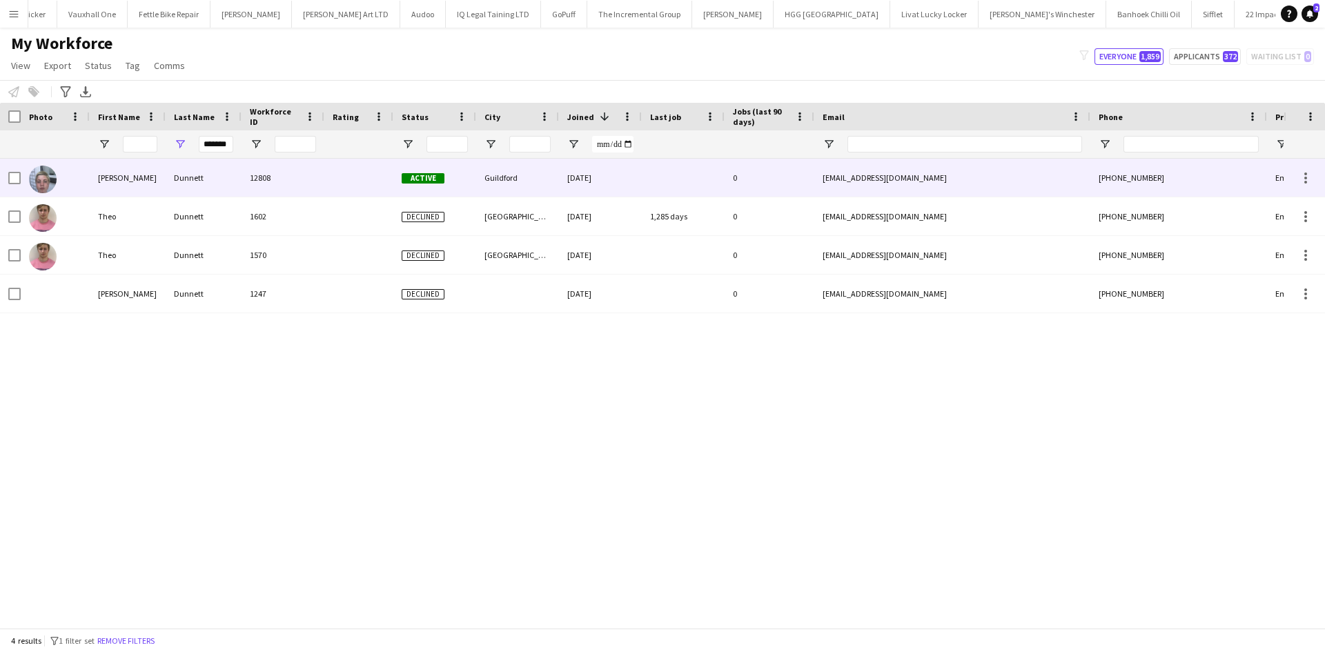
click at [416, 181] on span "Active" at bounding box center [423, 178] width 43 height 10
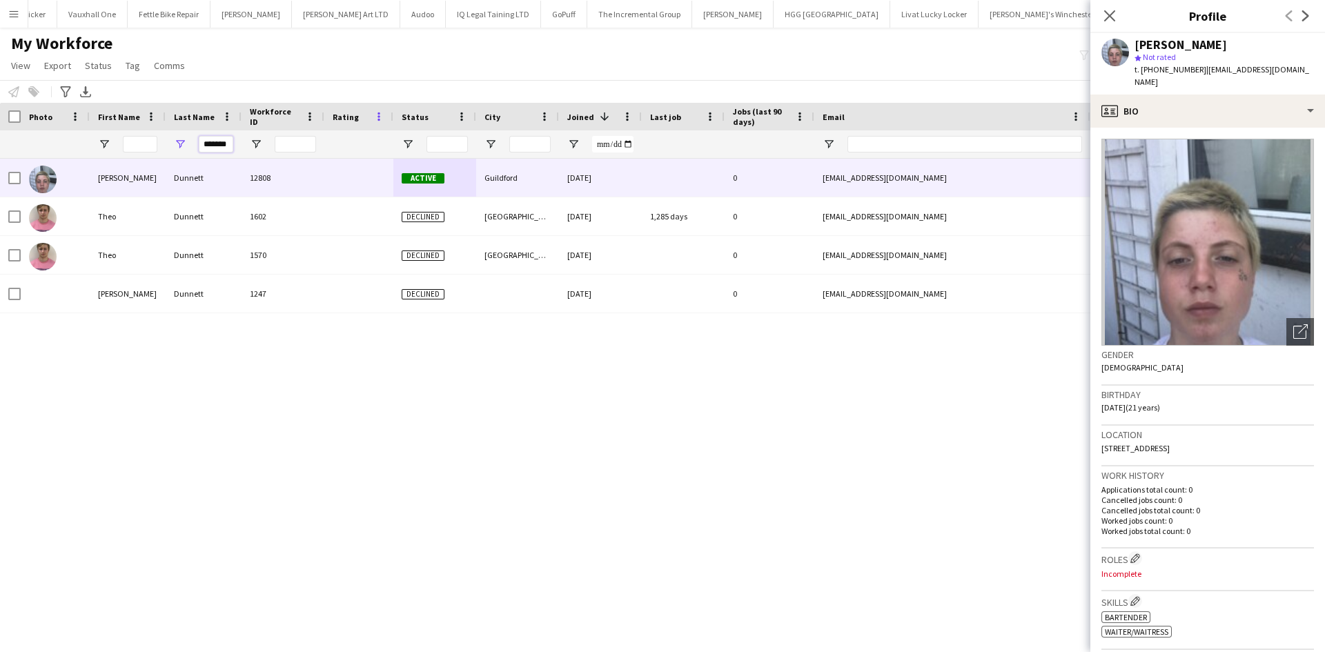
drag, startPoint x: 206, startPoint y: 145, endPoint x: 377, endPoint y: 119, distance: 173.0
click at [377, 119] on div "Workforce Details Photo First Name 1" at bounding box center [748, 131] width 1496 height 56
type input "*"
click at [138, 146] on input "First Name Filter Input" at bounding box center [140, 144] width 34 height 17
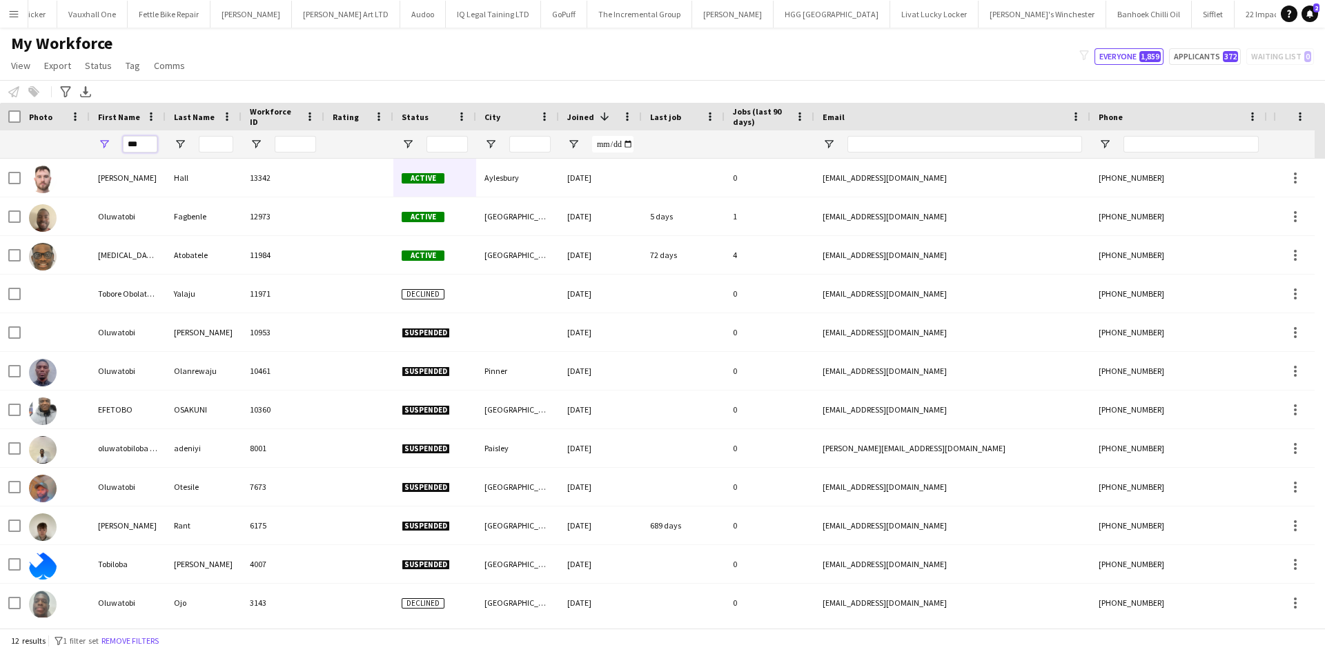
click at [138, 146] on input "***" at bounding box center [140, 144] width 34 height 17
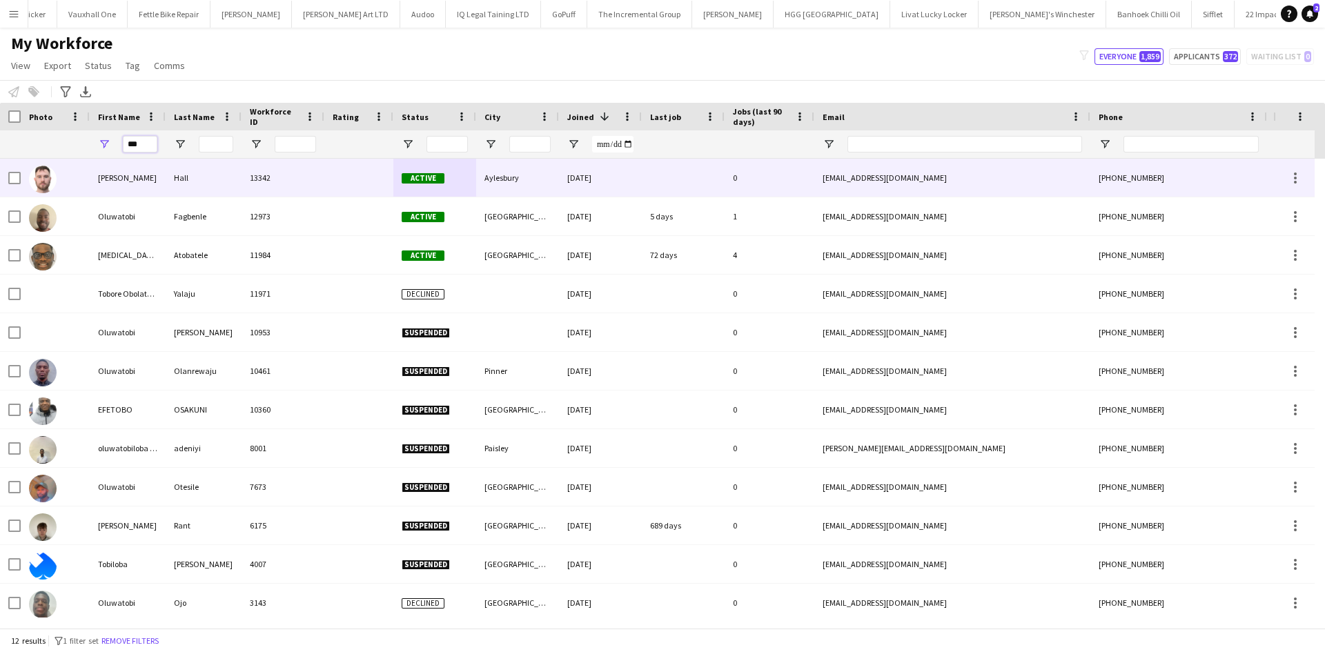
type input "***"
click at [490, 179] on div "Aylesbury" at bounding box center [517, 178] width 83 height 38
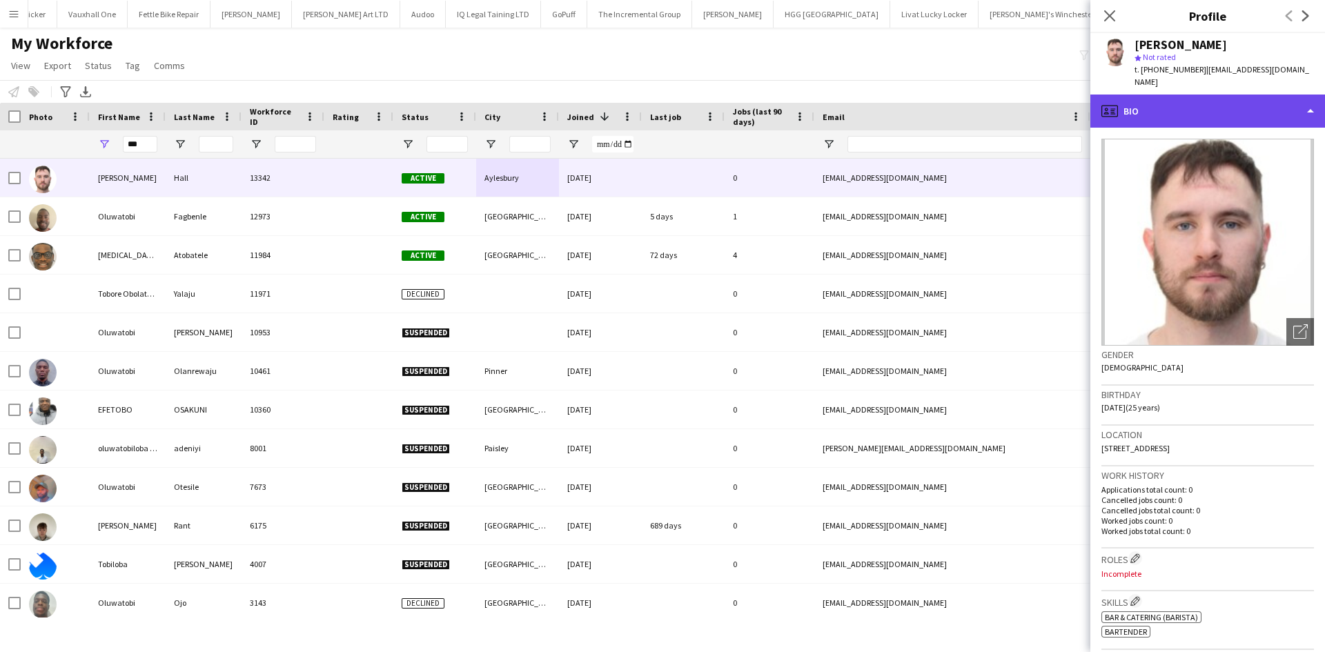
click at [1211, 95] on div "profile Bio" at bounding box center [1207, 111] width 235 height 33
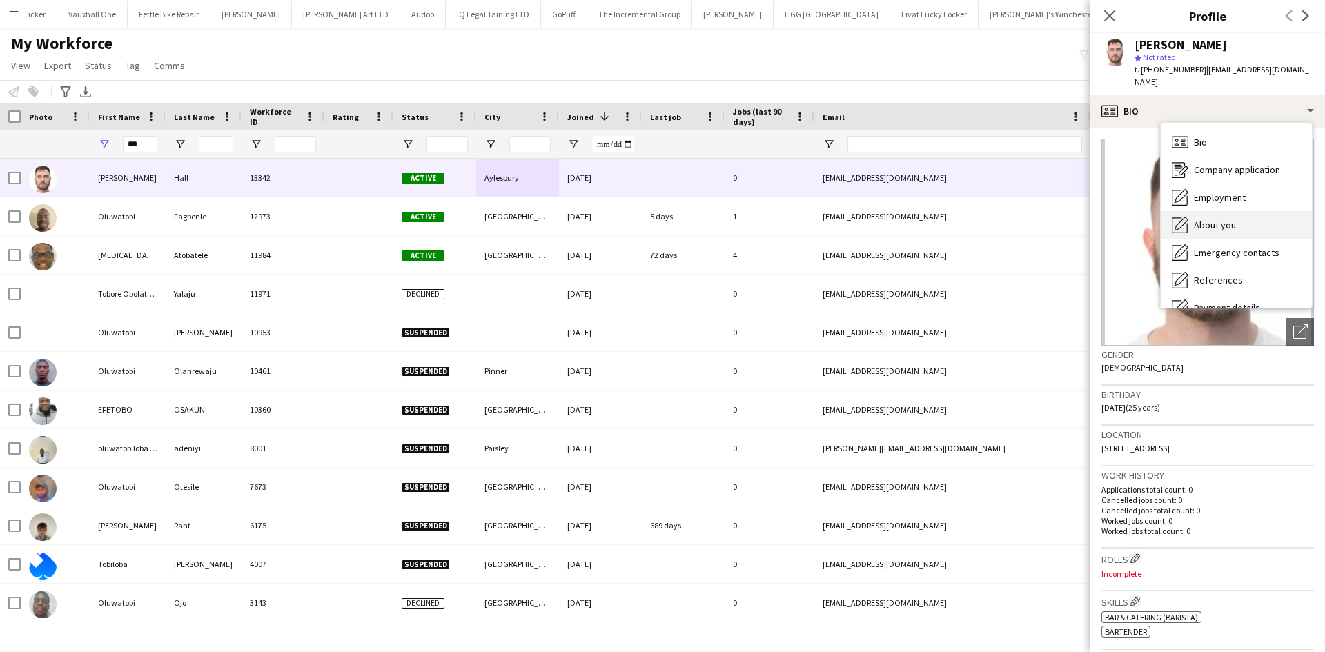
click at [1230, 219] on span "About you" at bounding box center [1215, 225] width 42 height 12
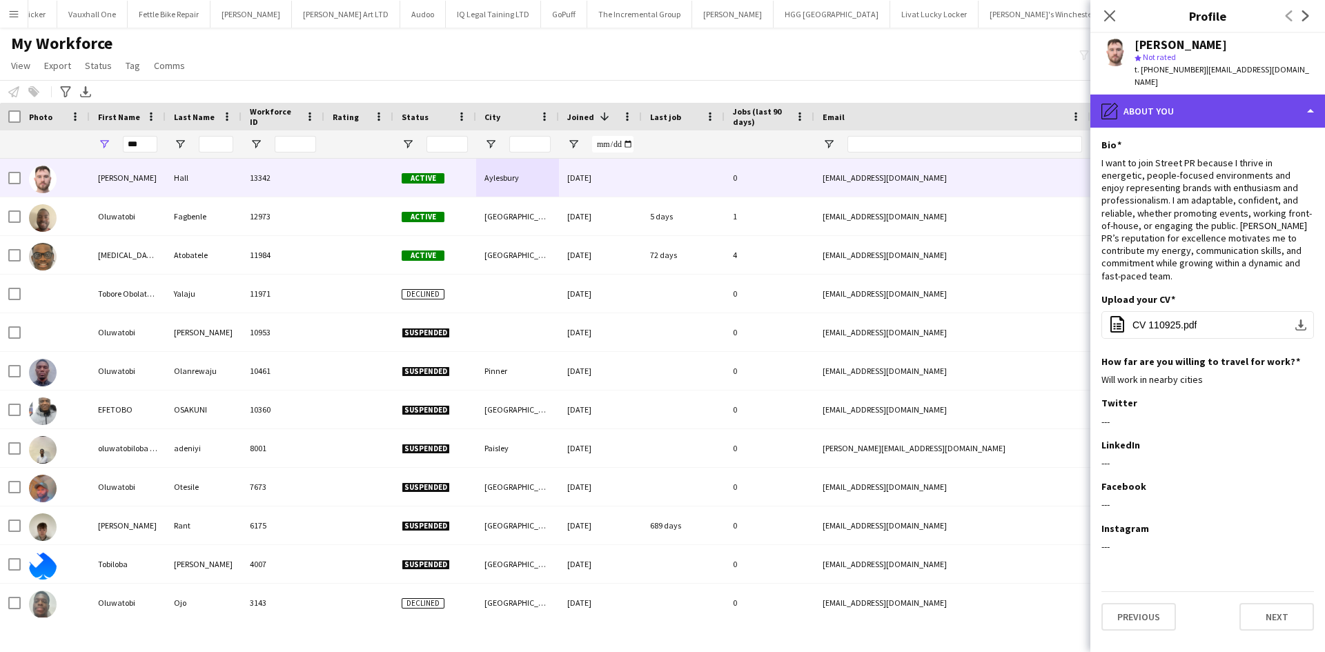
click at [1146, 95] on div "pencil4 About you" at bounding box center [1207, 111] width 235 height 33
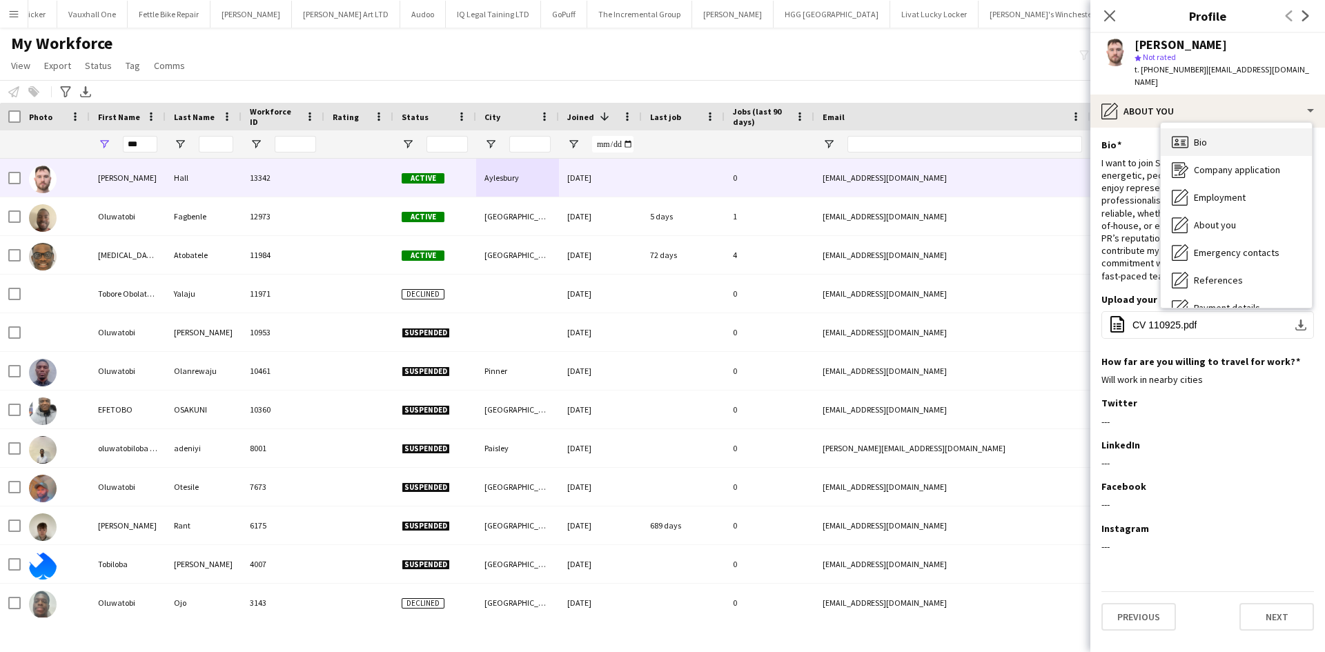
click at [1207, 131] on div "Bio Bio" at bounding box center [1236, 142] width 151 height 28
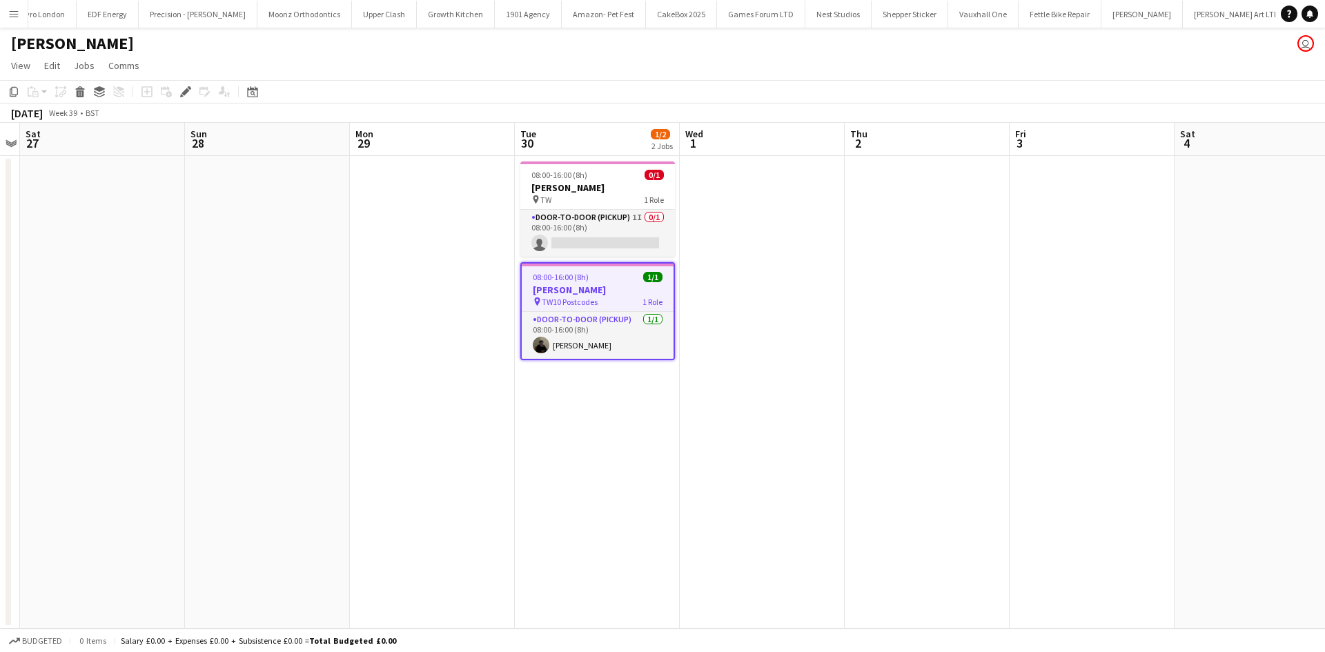
scroll to position [0, 1586]
click at [586, 327] on app-card-role "Door-to-Door (Pickup) [DATE] 08:00-16:00 (8h) [PERSON_NAME]" at bounding box center [598, 335] width 152 height 47
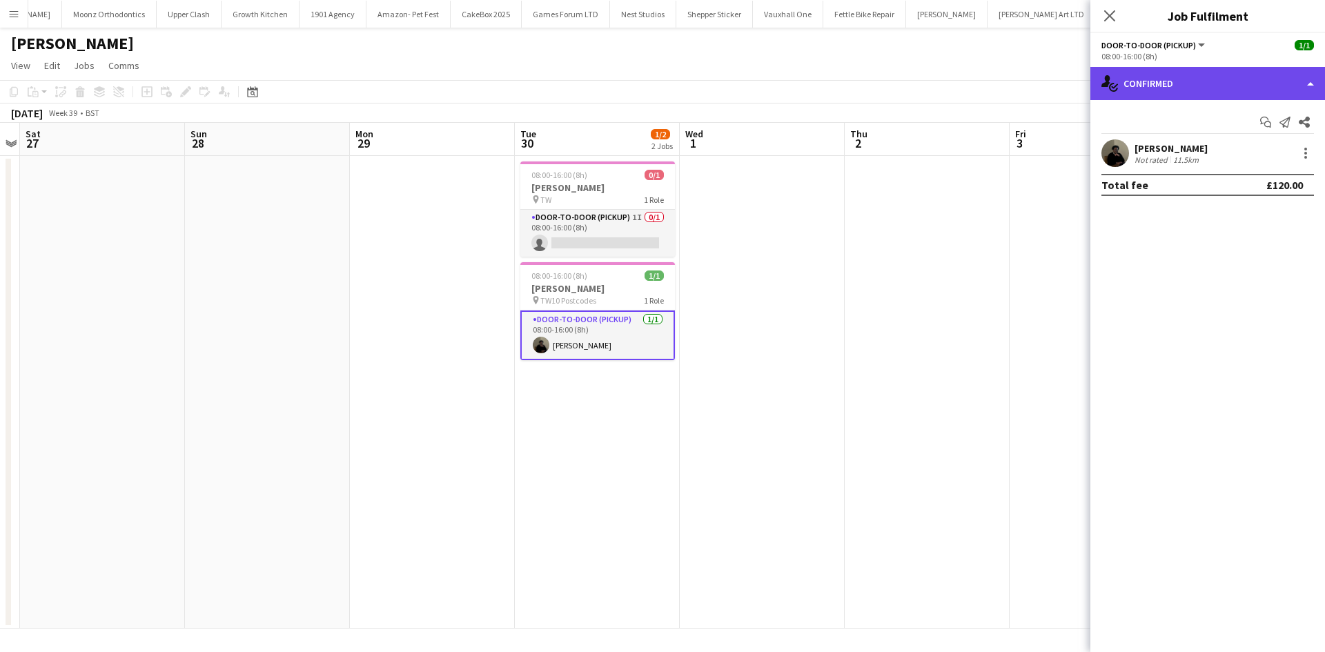
click at [1223, 73] on div "single-neutral-actions-check-2 Confirmed" at bounding box center [1207, 83] width 235 height 33
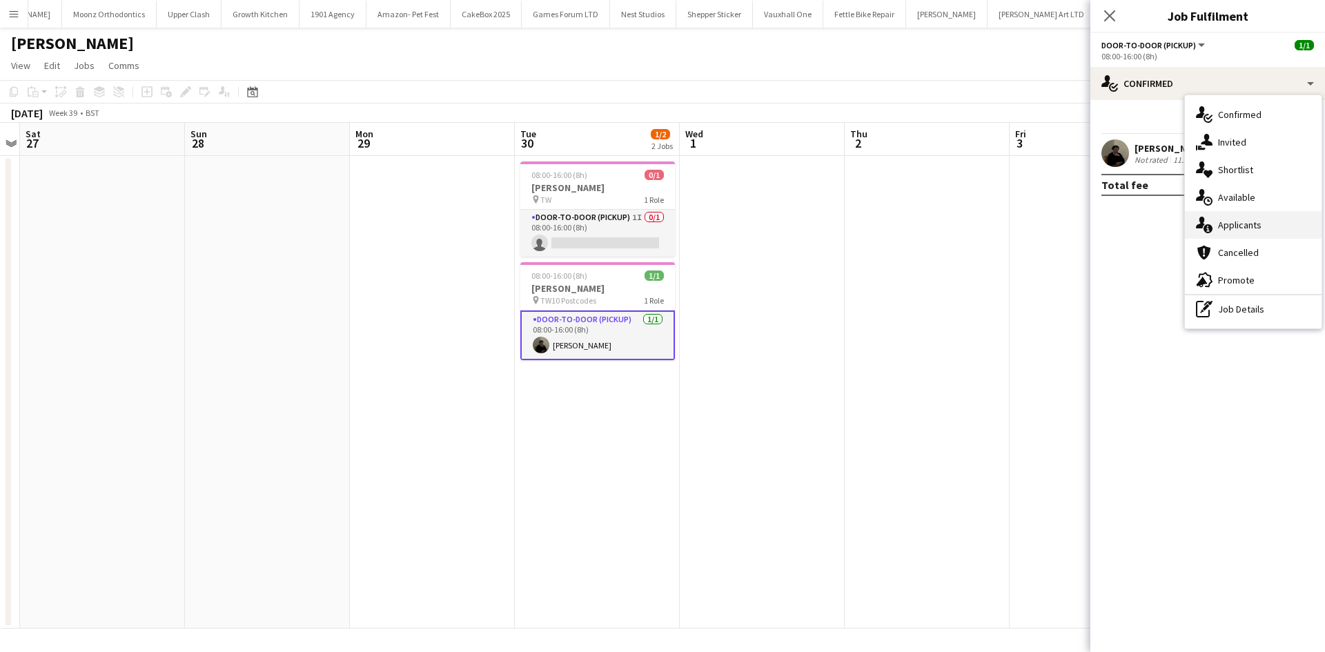
click at [1230, 221] on span "Applicants" at bounding box center [1239, 225] width 43 height 12
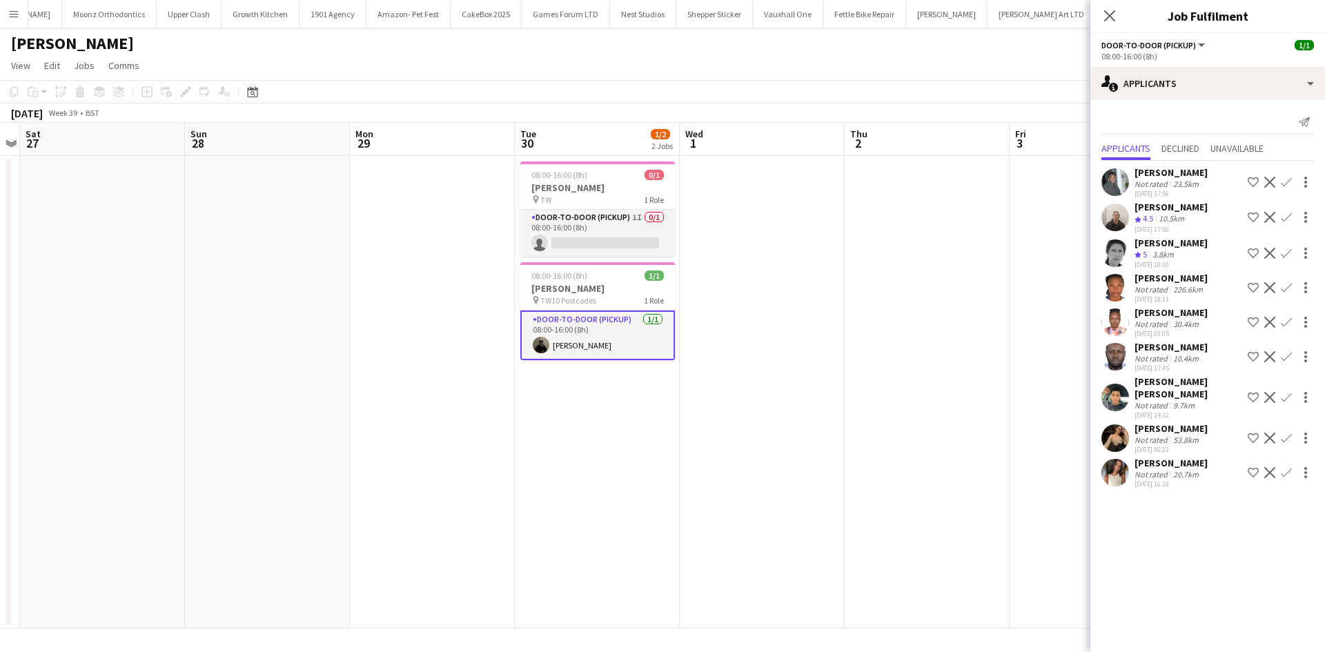
click at [1109, 187] on app-user-avatar at bounding box center [1115, 182] width 28 height 28
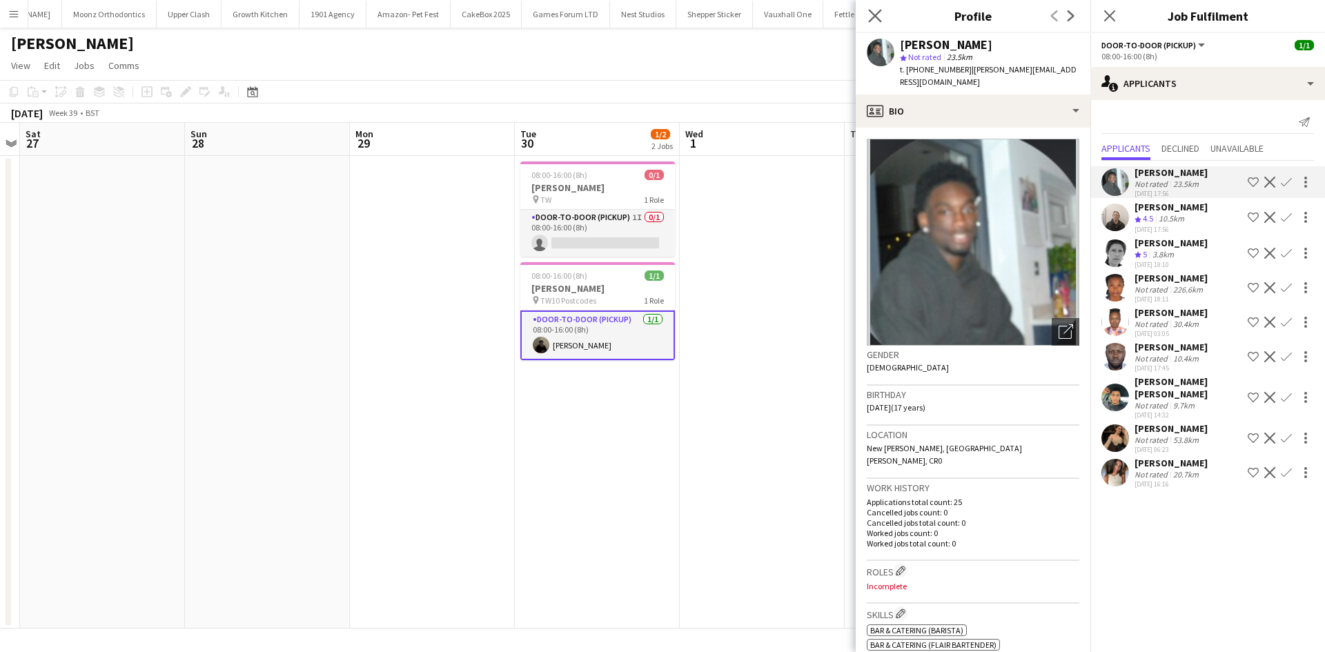
click at [874, 8] on app-icon "Close pop-in" at bounding box center [875, 16] width 20 height 20
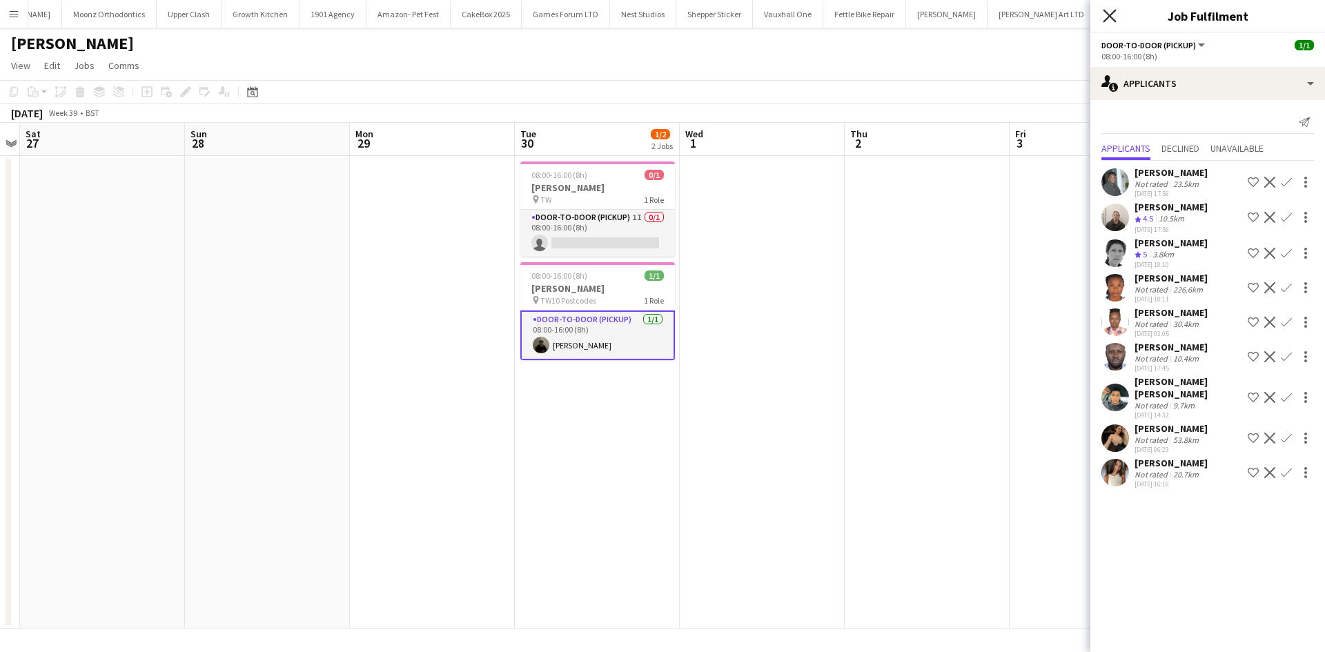
click at [1107, 16] on icon "Close pop-in" at bounding box center [1109, 15] width 13 height 13
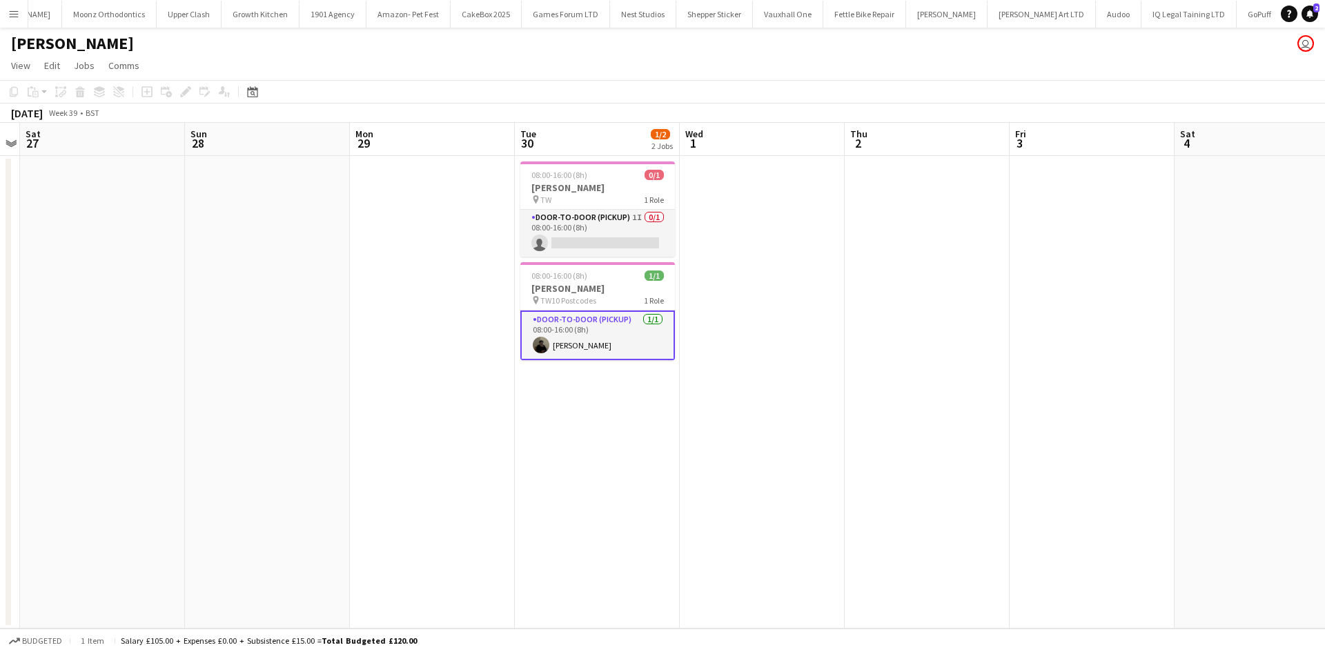
click at [733, 244] on app-date-cell at bounding box center [762, 392] width 165 height 473
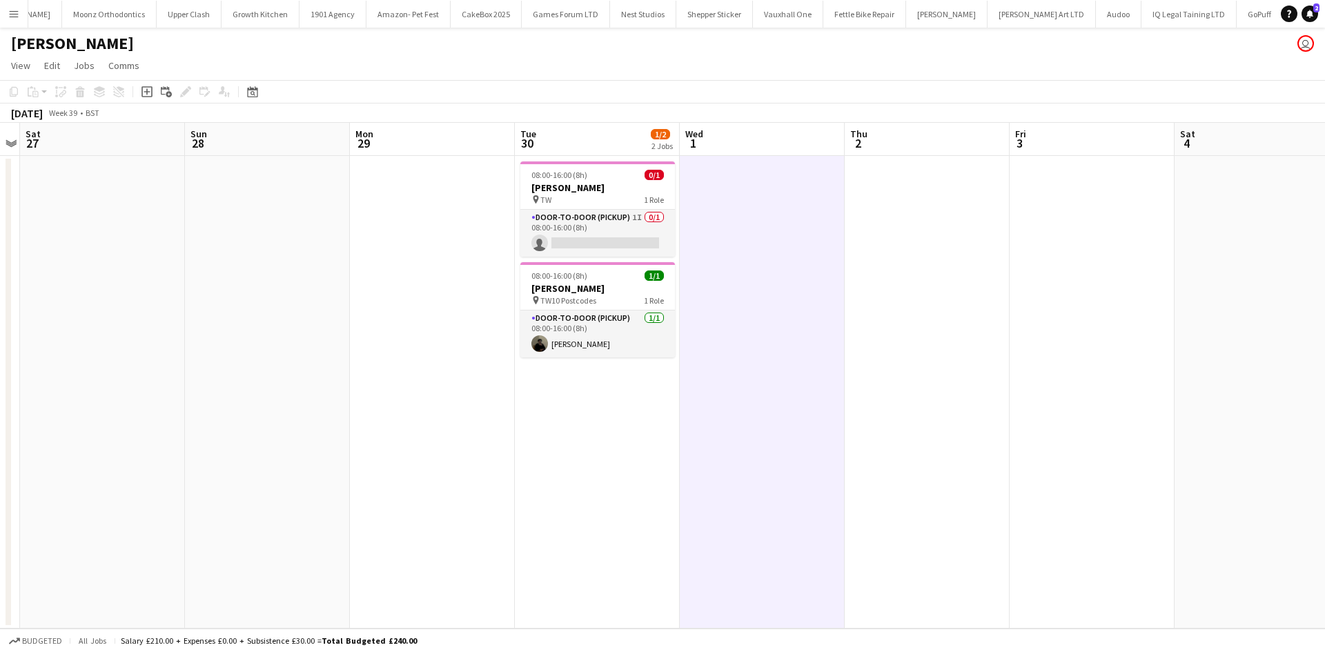
click at [10, 12] on app-icon "Menu" at bounding box center [13, 13] width 11 height 11
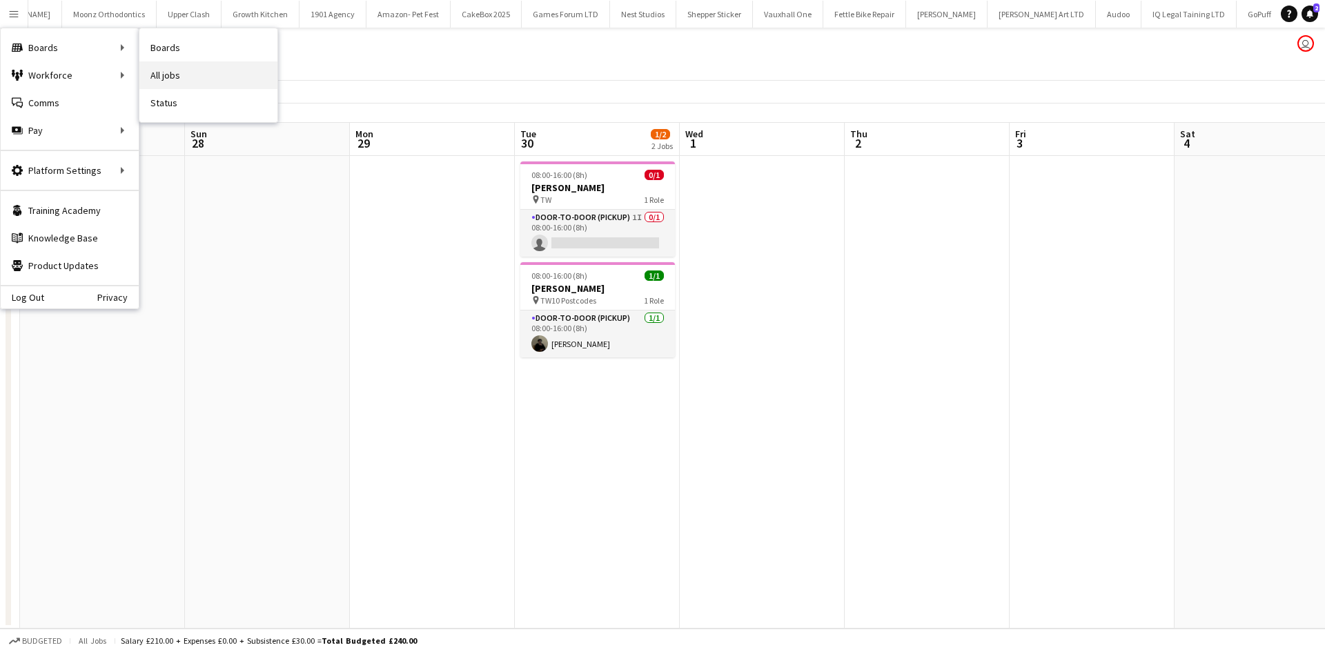
click at [168, 78] on link "All jobs" at bounding box center [208, 75] width 138 height 28
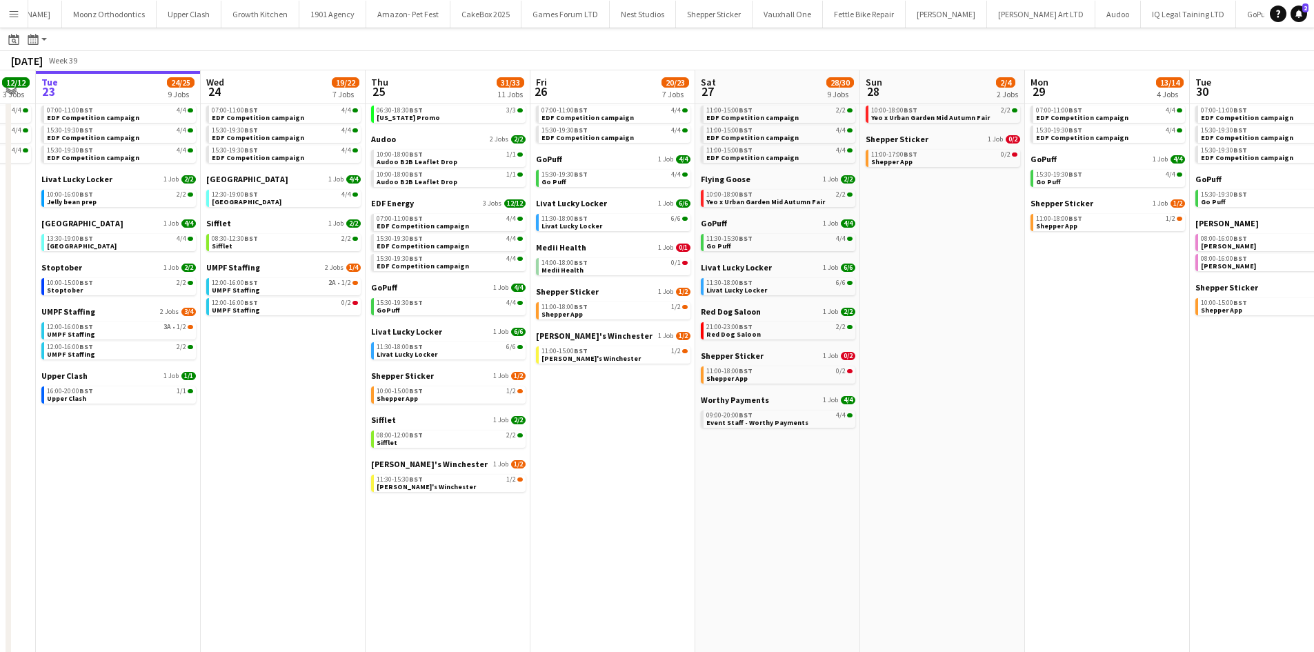
scroll to position [59, 0]
click at [412, 399] on span "Shepper App" at bounding box center [397, 397] width 41 height 9
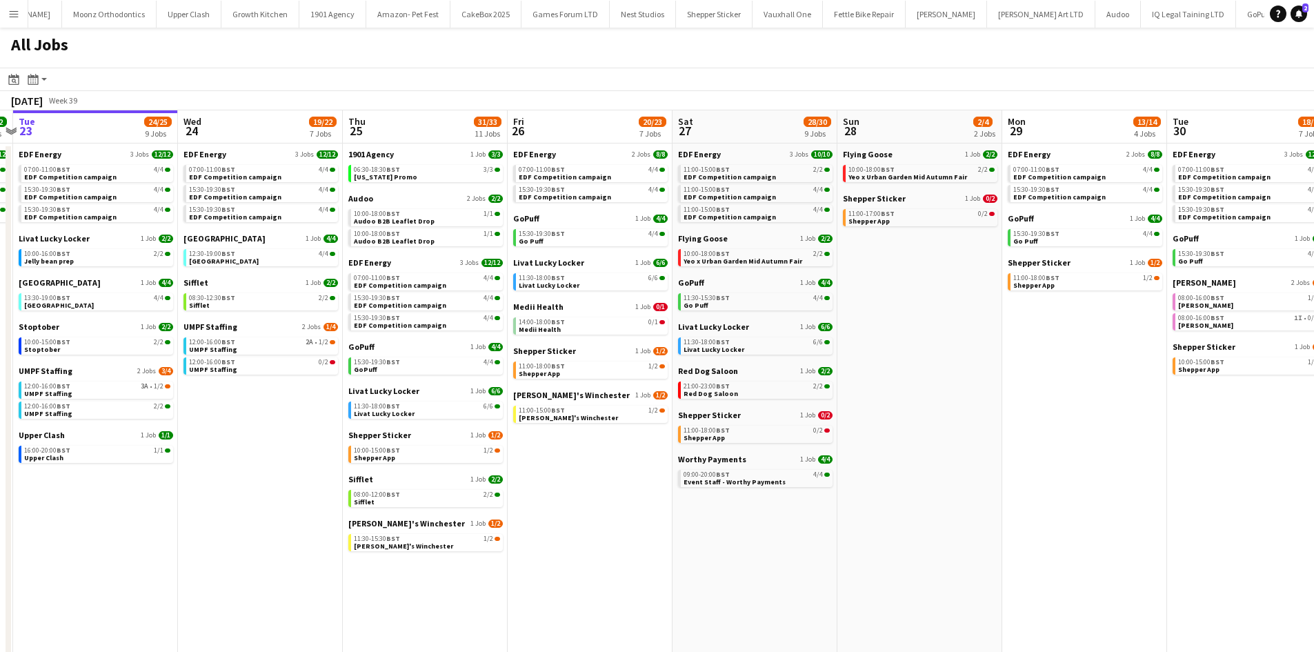
scroll to position [0, 334]
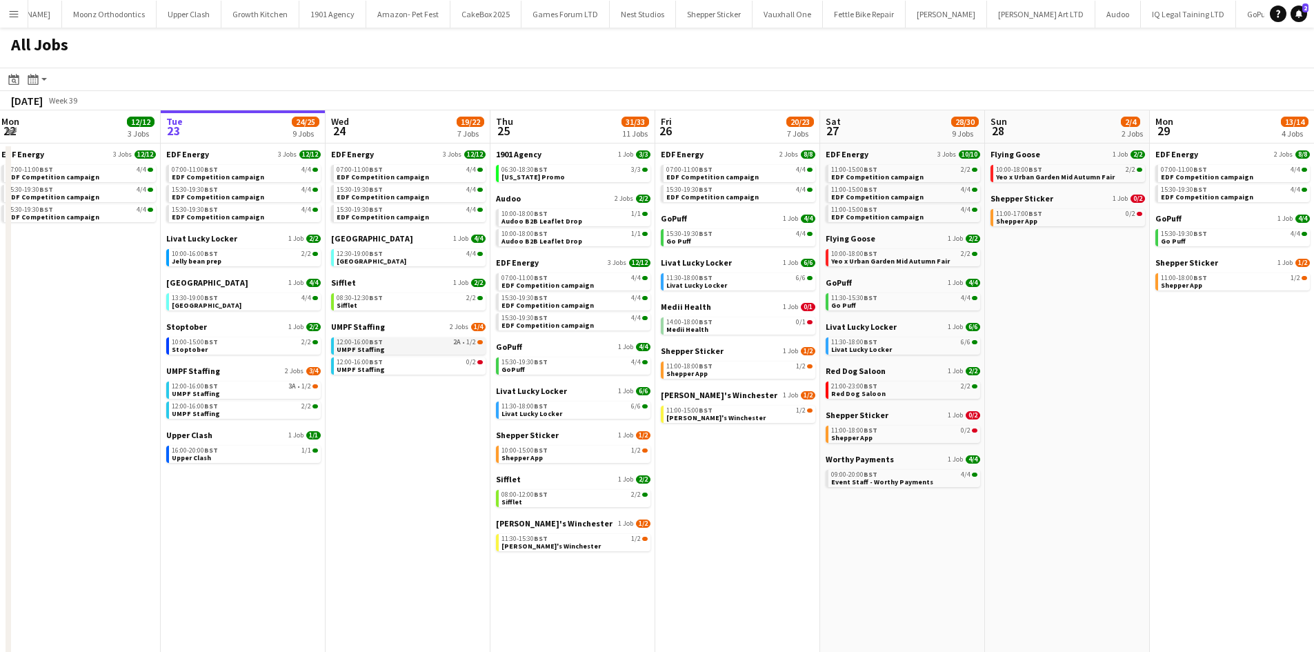
click at [419, 339] on div "12:00-16:00 BST 2A • 1/2" at bounding box center [410, 342] width 146 height 7
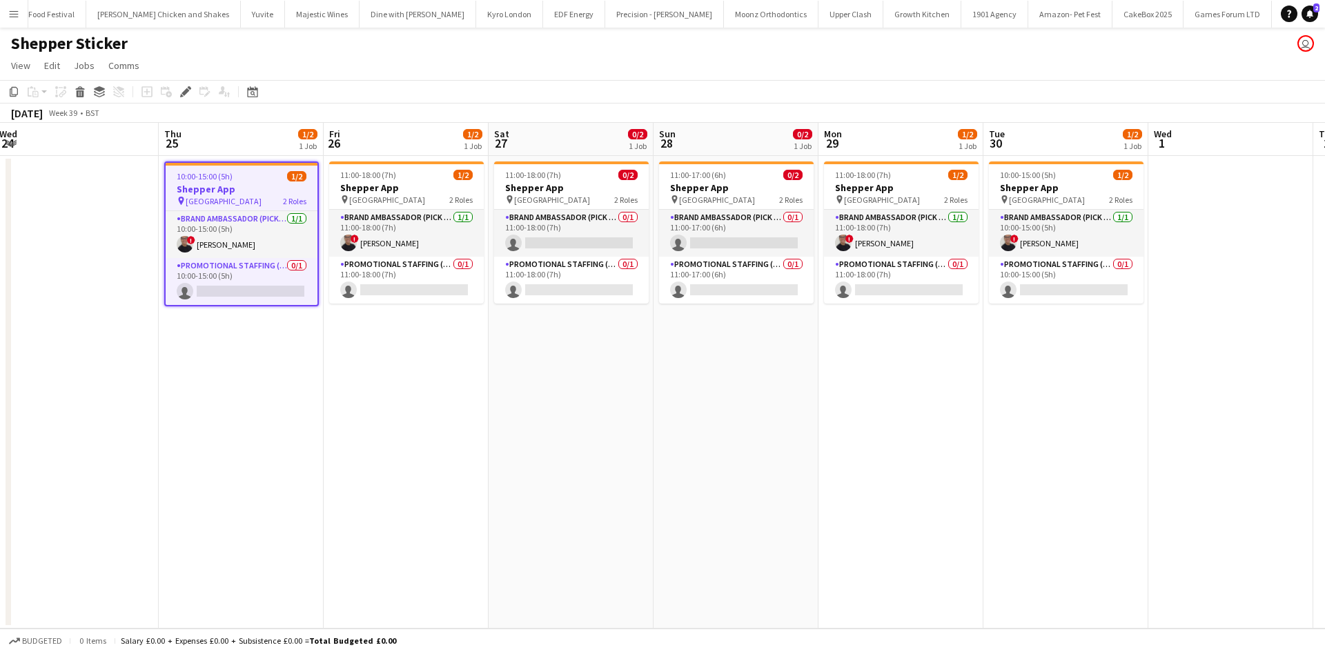
scroll to position [0, 502]
click at [549, 246] on app-card-role "Brand Ambassador (Pick up) 0/1 11:00-18:00 (7h) single-neutral-actions" at bounding box center [570, 233] width 155 height 47
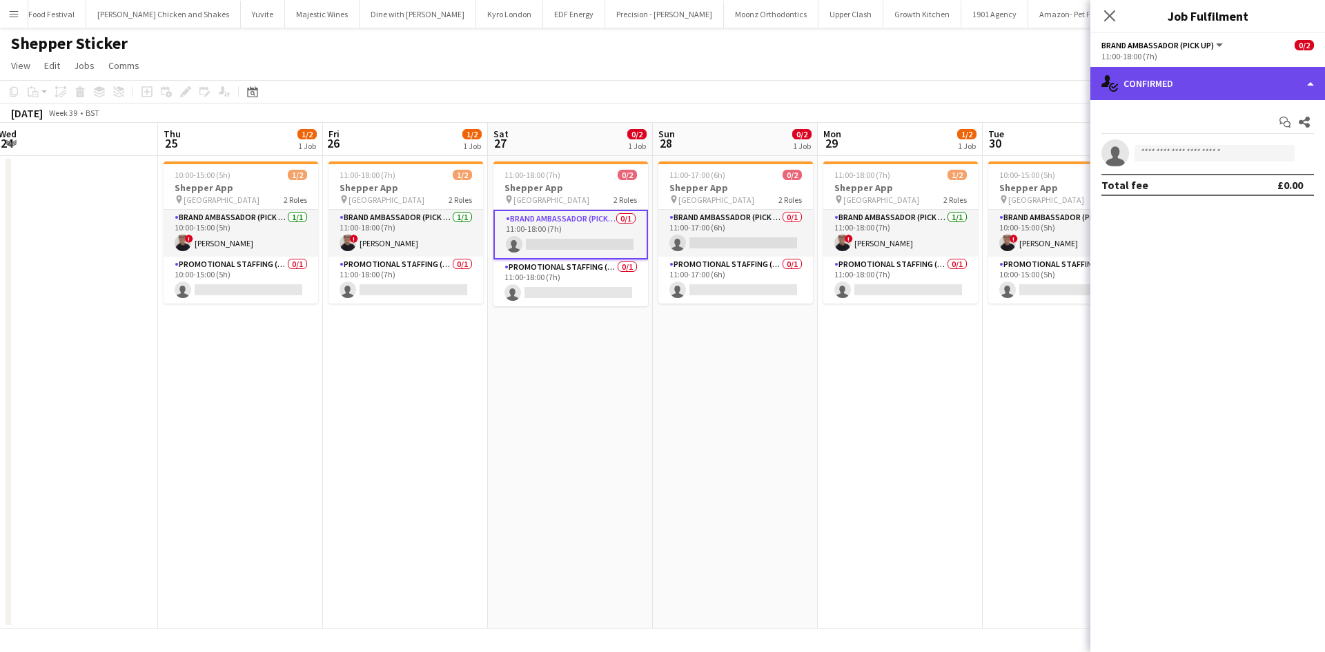
click at [1221, 95] on div "single-neutral-actions-check-2 Confirmed" at bounding box center [1207, 83] width 235 height 33
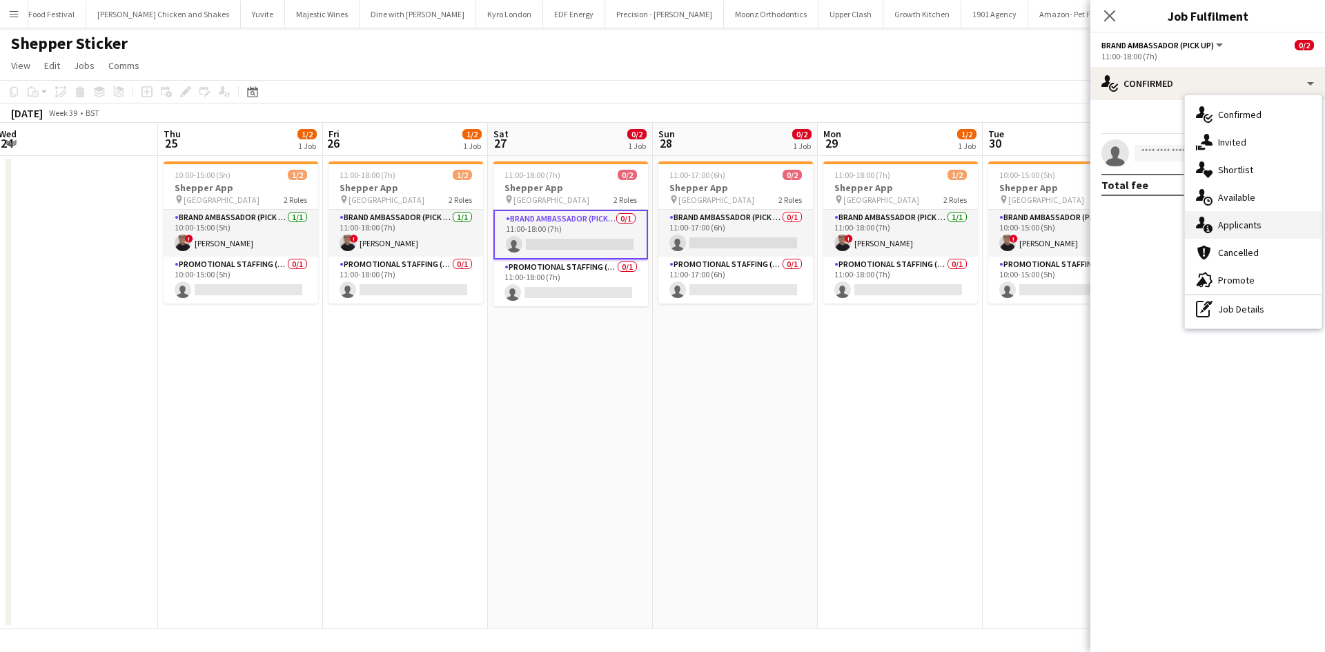
click at [1240, 212] on div "single-neutral-actions-information Applicants" at bounding box center [1253, 225] width 137 height 28
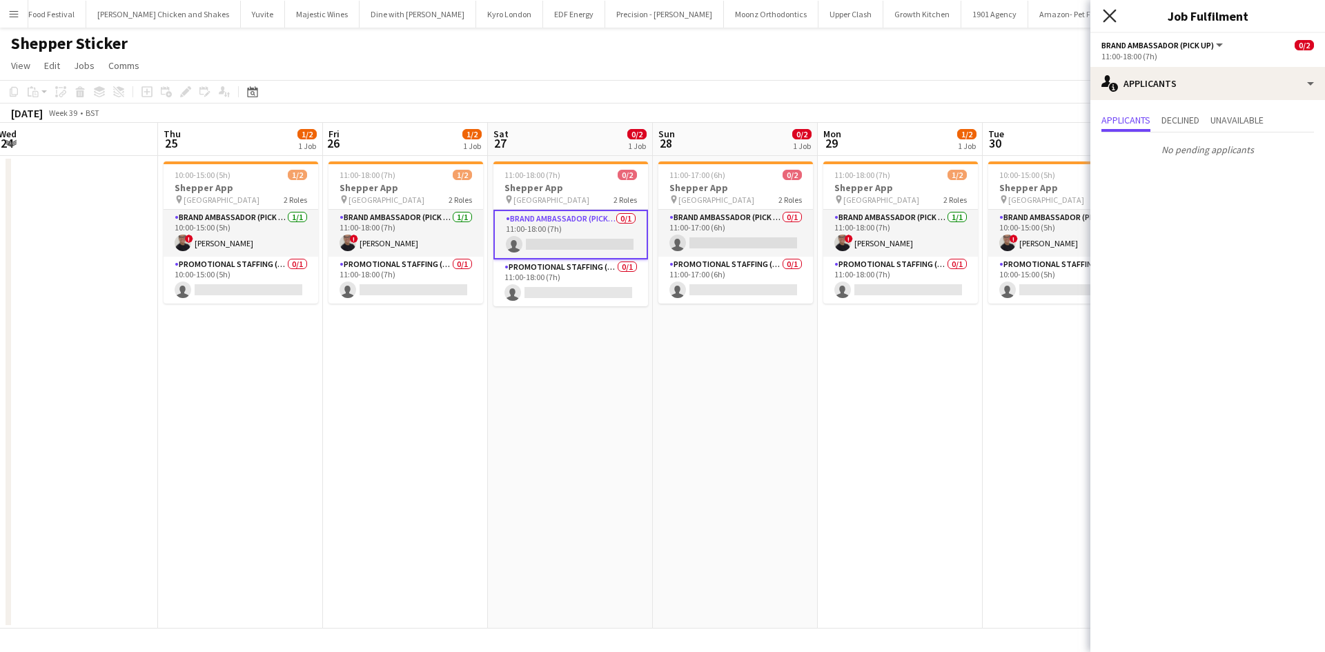
click at [1110, 20] on icon "Close pop-in" at bounding box center [1109, 15] width 13 height 13
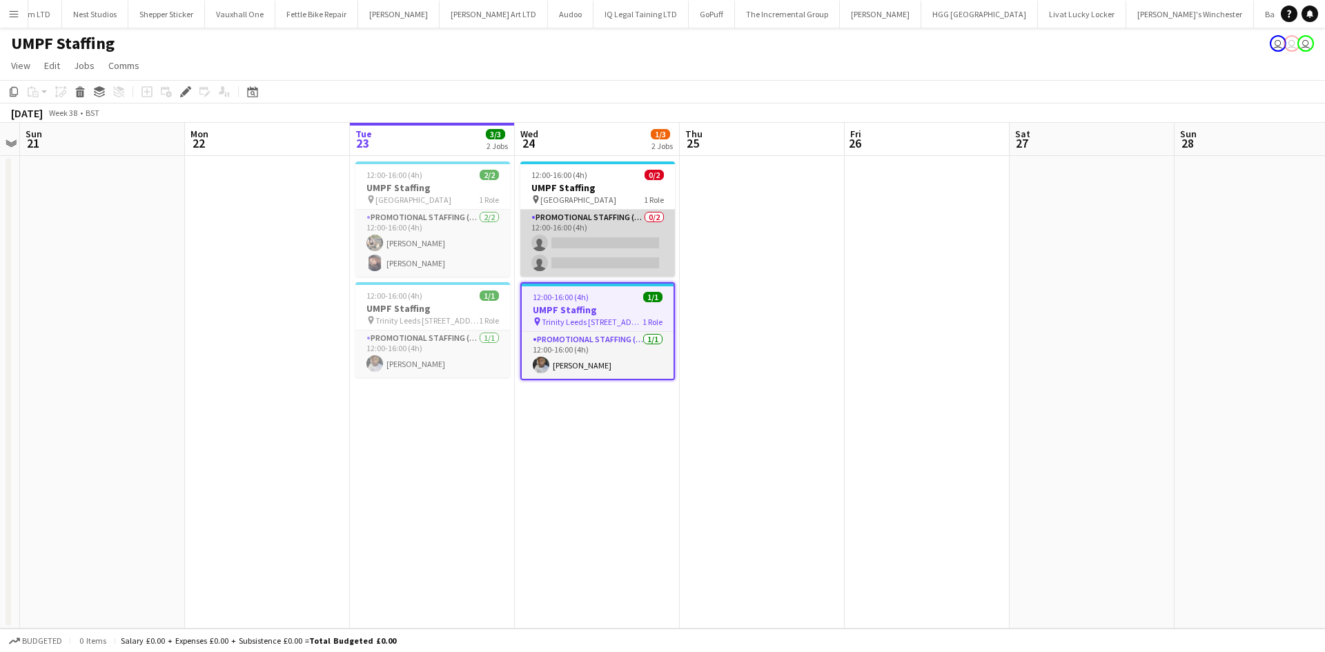
scroll to position [0, 2139]
click at [561, 245] on app-card-role "Promotional Staffing (Brand Ambassadors) 0/2 12:00-16:00 (4h) single-neutral-ac…" at bounding box center [597, 243] width 155 height 67
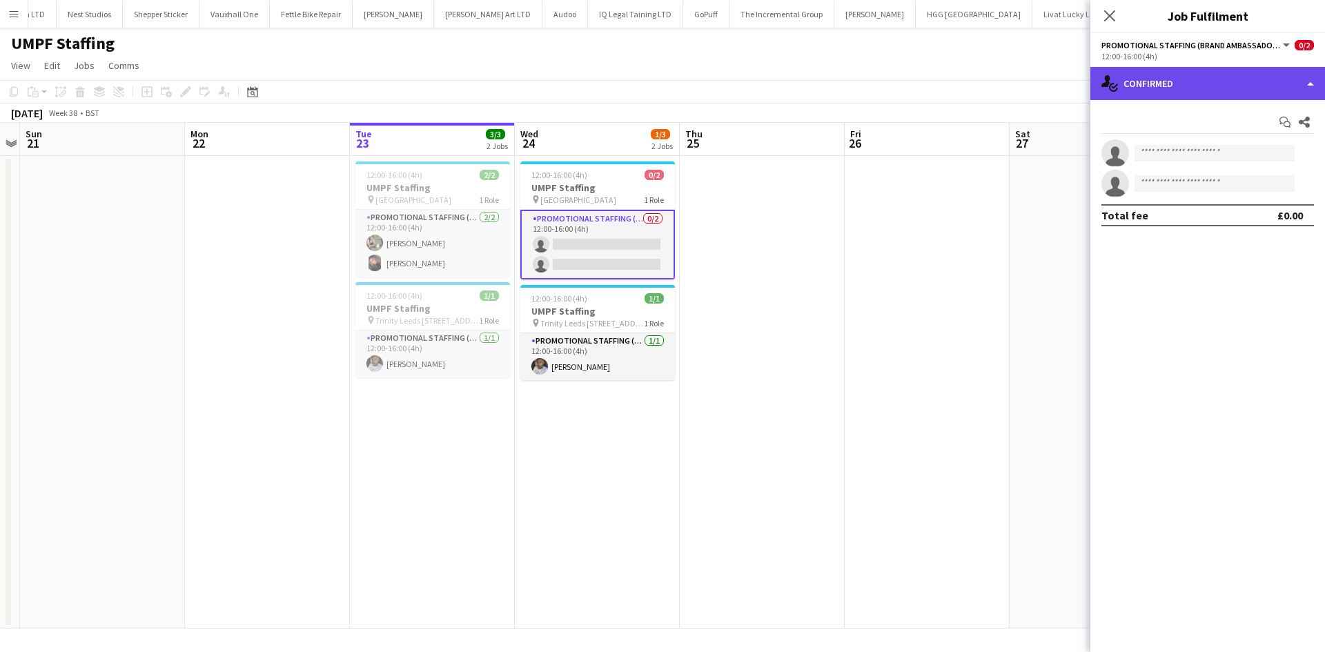
click at [1231, 92] on div "single-neutral-actions-check-2 Confirmed" at bounding box center [1207, 83] width 235 height 33
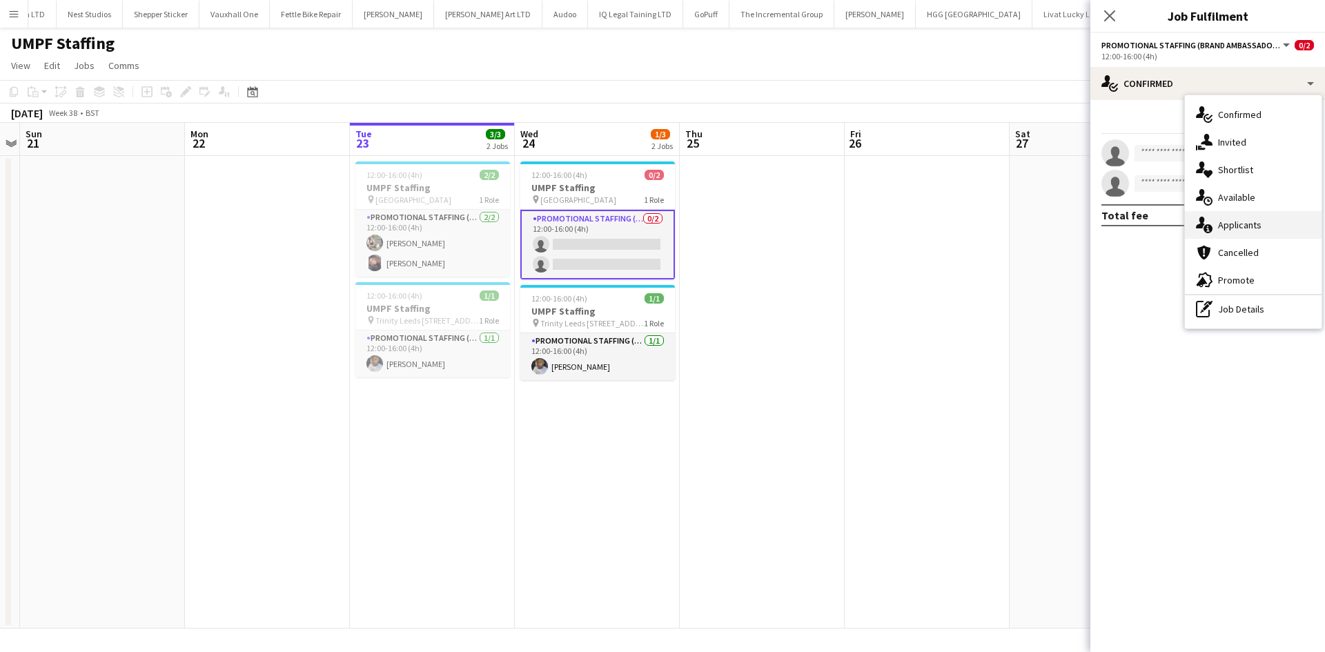
click at [1224, 218] on div "single-neutral-actions-information Applicants" at bounding box center [1253, 225] width 137 height 28
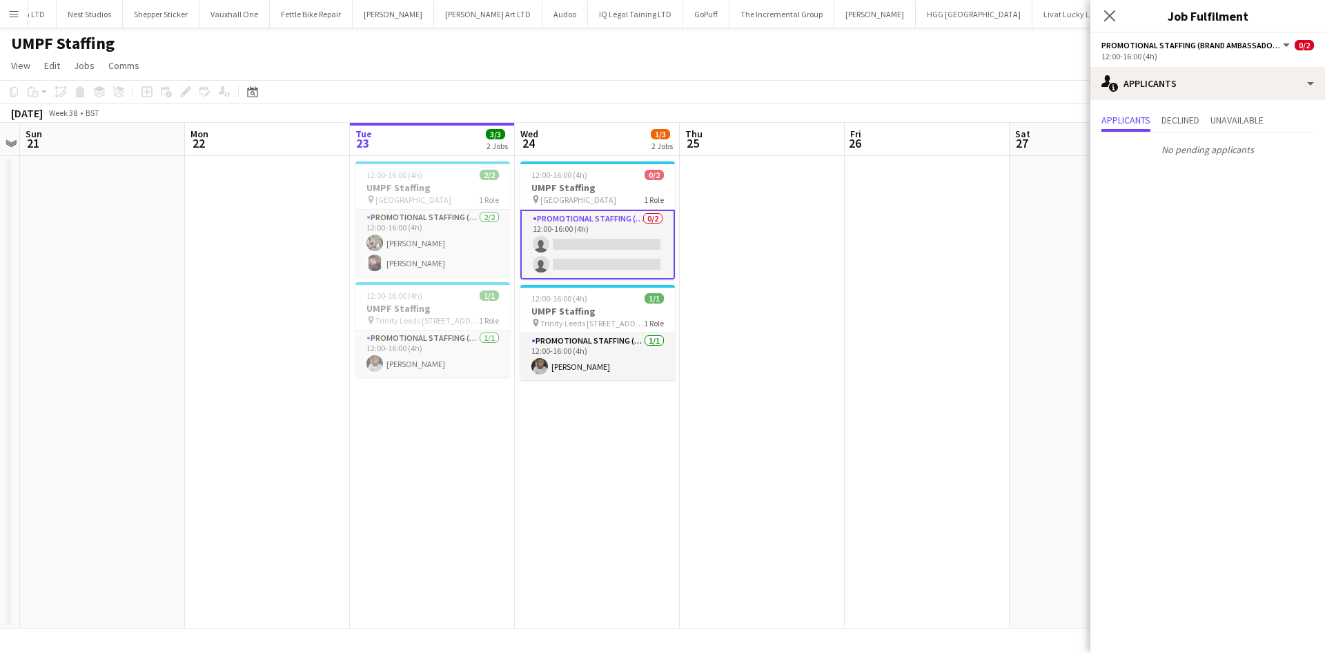
click at [1119, 18] on div "Close pop-in" at bounding box center [1109, 16] width 39 height 32
click at [1105, 14] on icon "Close pop-in" at bounding box center [1109, 15] width 13 height 13
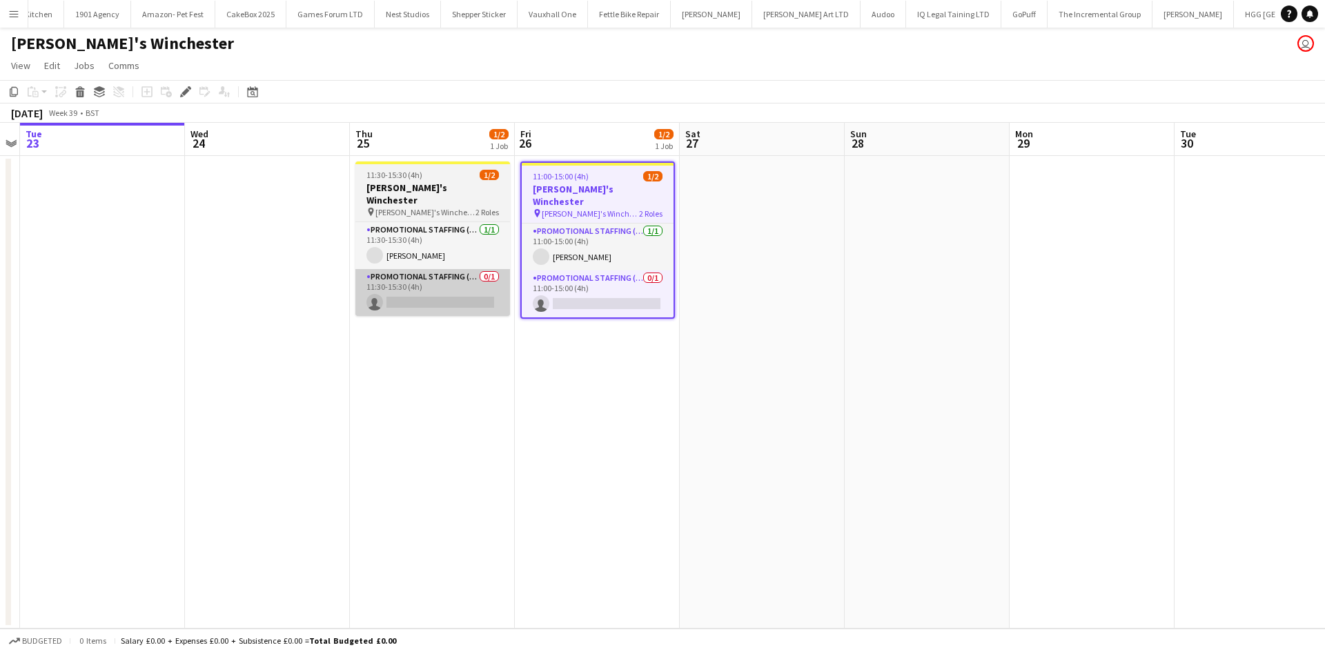
scroll to position [0, 1822]
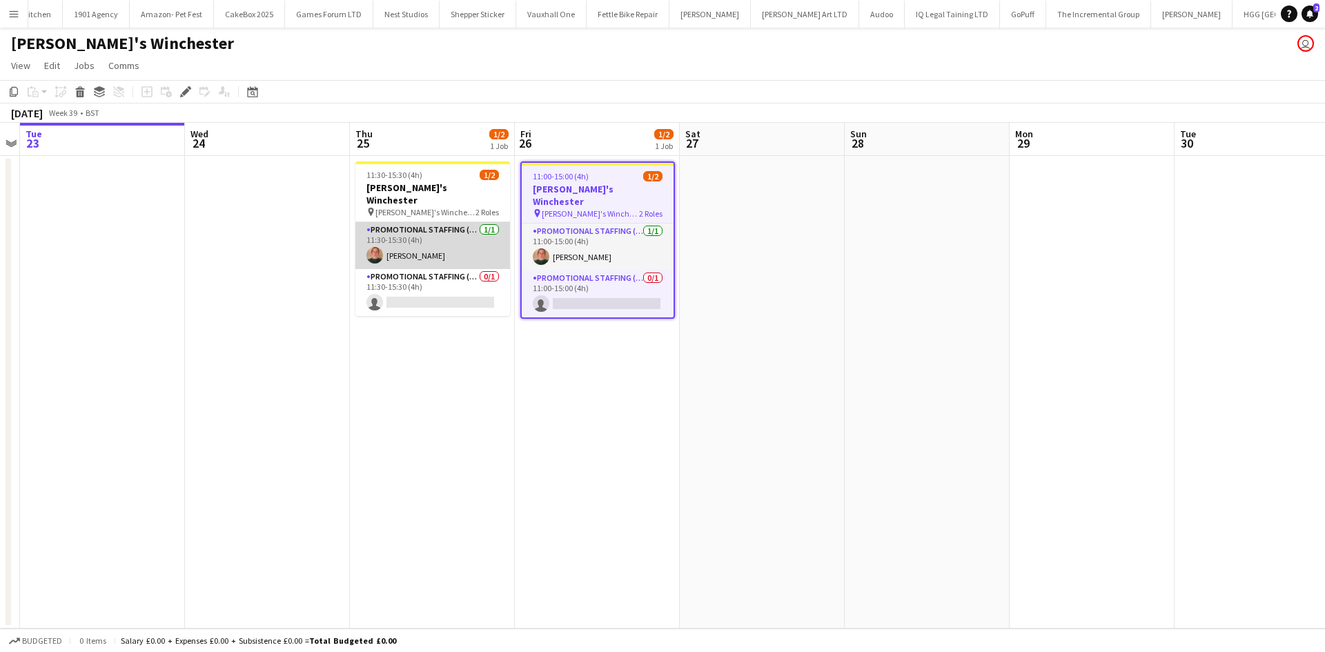
click at [420, 240] on app-card-role "Promotional Staffing (Brand Ambassadors) [DATE] 11:30-15:30 (4h) [PERSON_NAME]" at bounding box center [432, 245] width 155 height 47
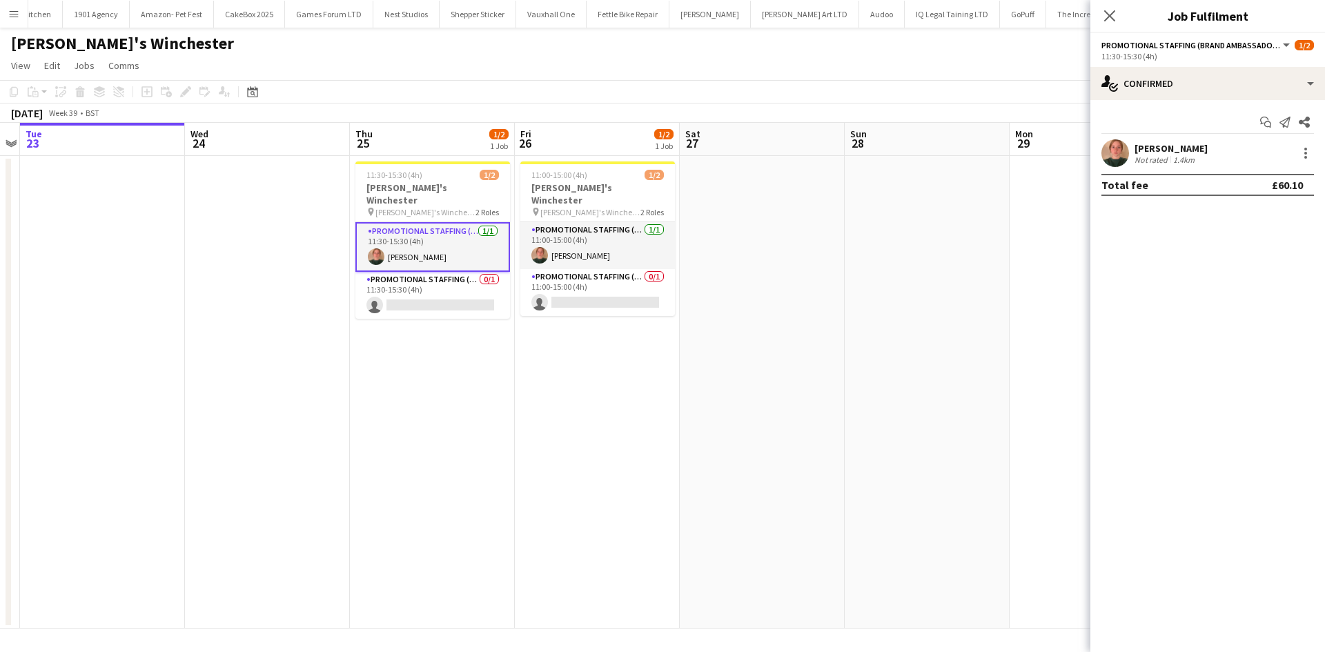
click at [1125, 152] on app-user-avatar at bounding box center [1115, 153] width 28 height 28
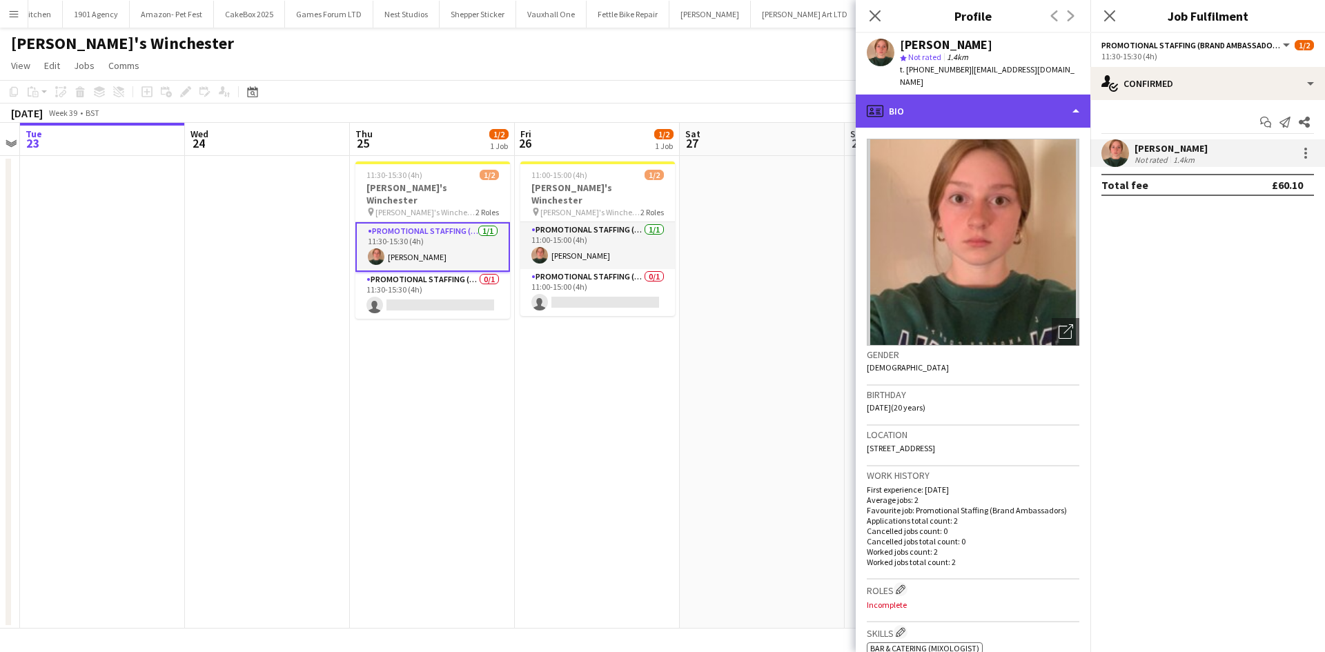
click at [976, 99] on div "profile Bio" at bounding box center [973, 111] width 235 height 33
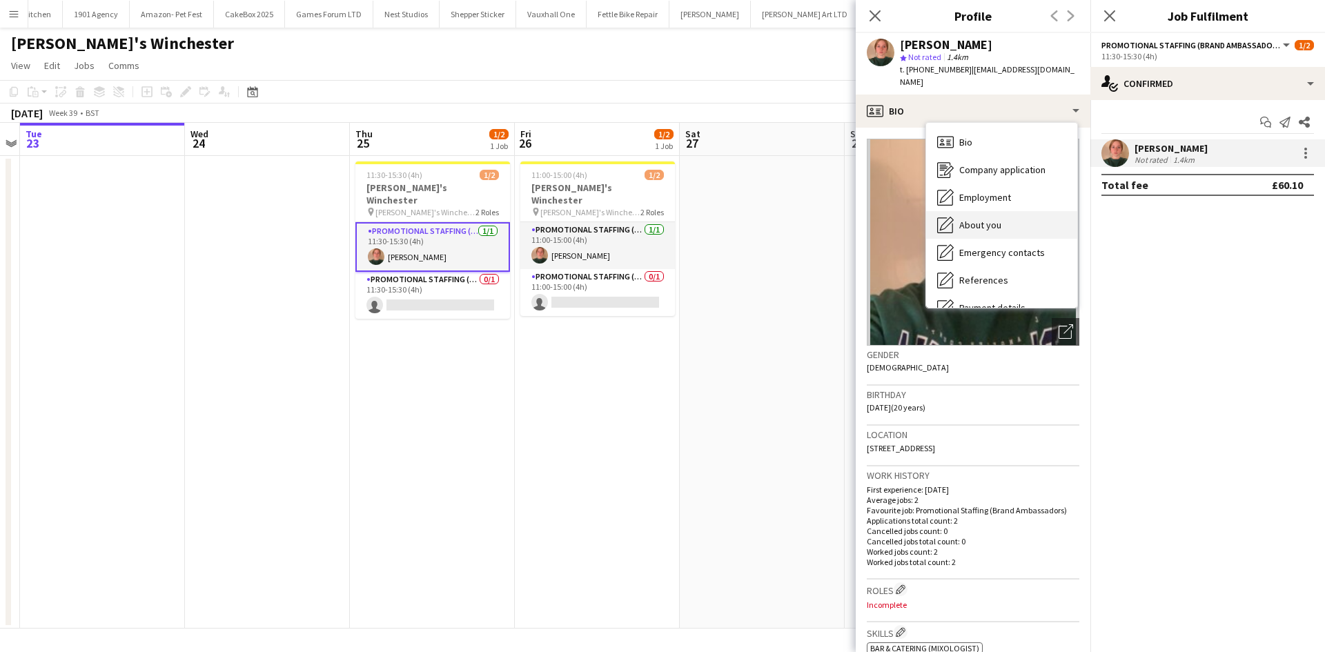
click at [995, 219] on span "About you" at bounding box center [980, 225] width 42 height 12
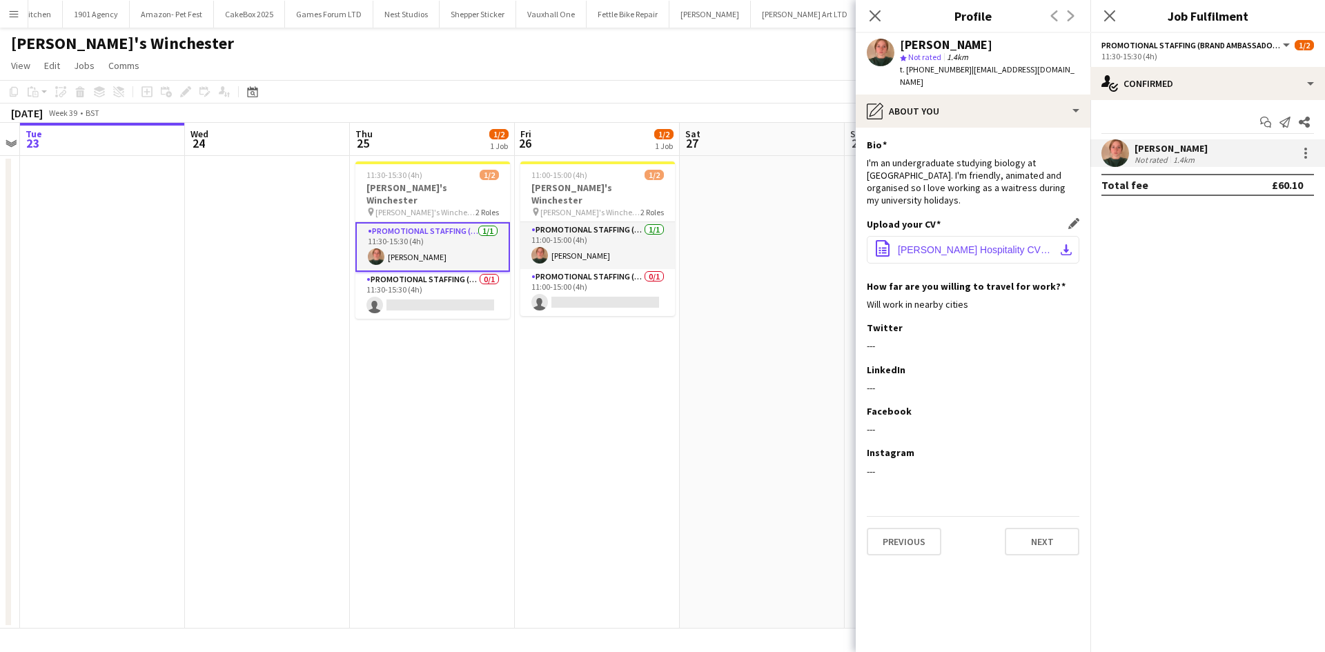
click at [971, 243] on button "office-file-sheet [PERSON_NAME] Hospitality CV25.docx download-bottom" at bounding box center [973, 250] width 213 height 28
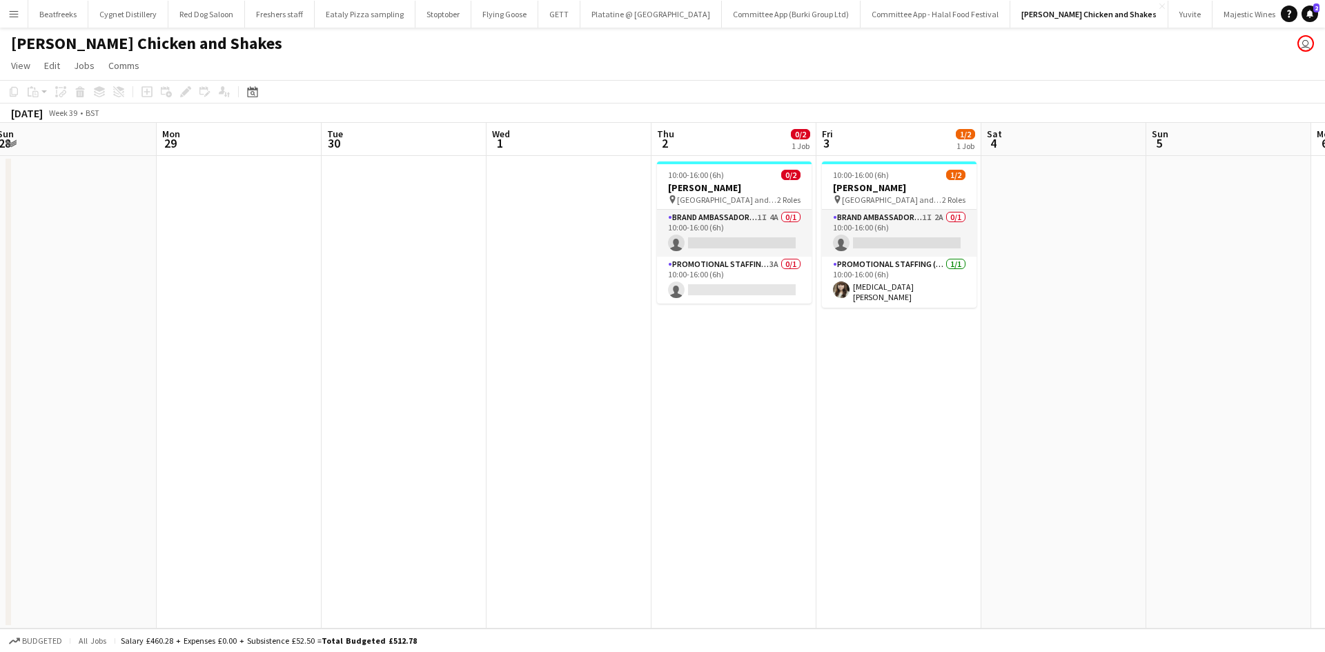
scroll to position [0, 669]
click at [711, 248] on app-card-role "Brand Ambassador (Pick up) 1I 4A 0/1 10:00-16:00 (6h) single-neutral-actions" at bounding box center [733, 233] width 155 height 47
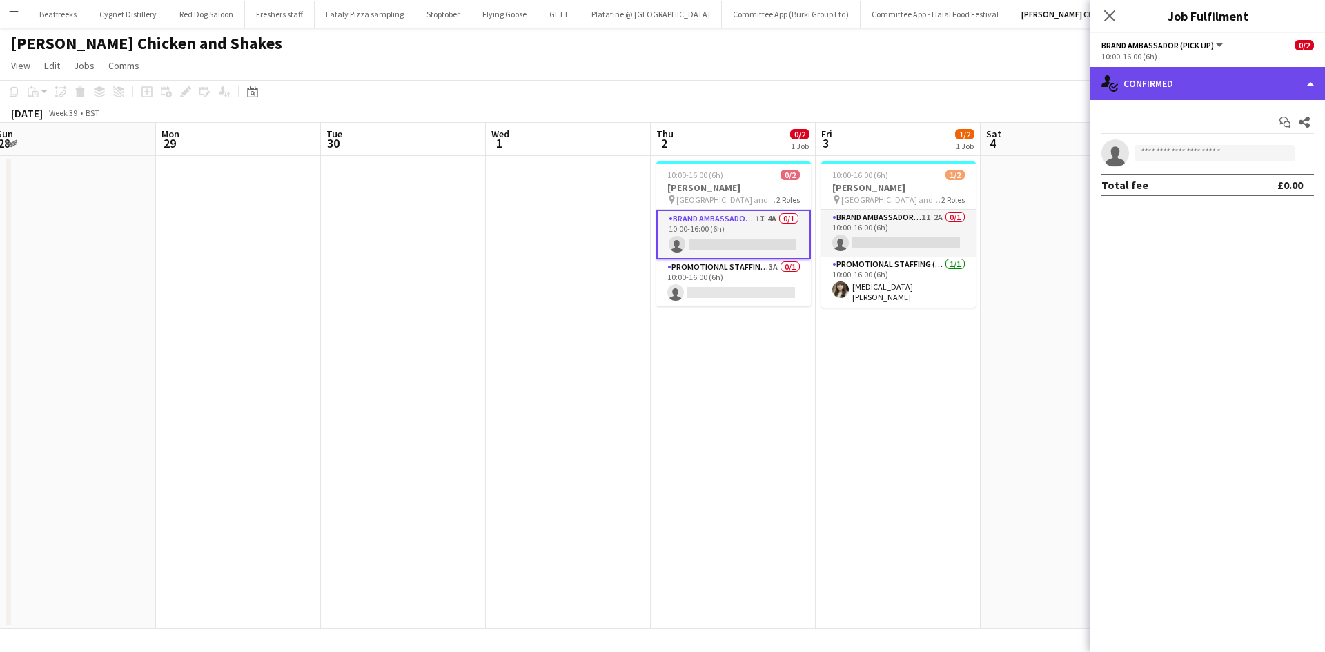
click at [1230, 73] on div "single-neutral-actions-check-2 Confirmed" at bounding box center [1207, 83] width 235 height 33
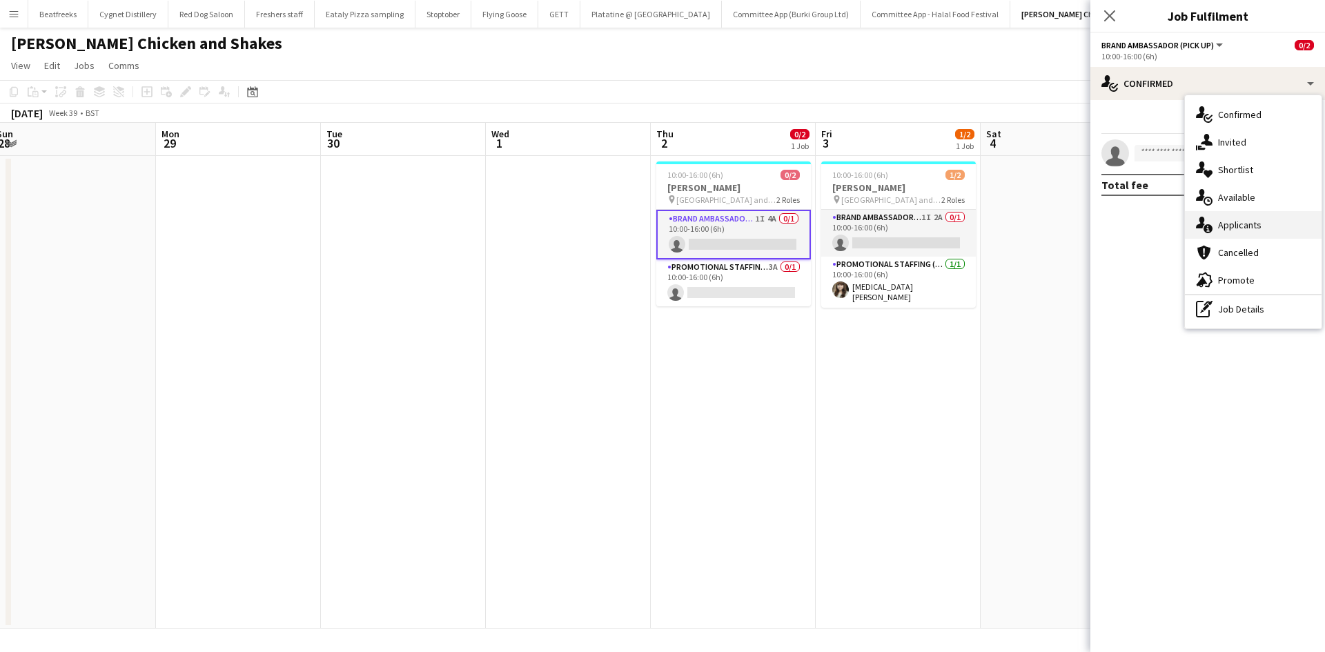
click at [1254, 218] on div "single-neutral-actions-information Applicants" at bounding box center [1253, 225] width 137 height 28
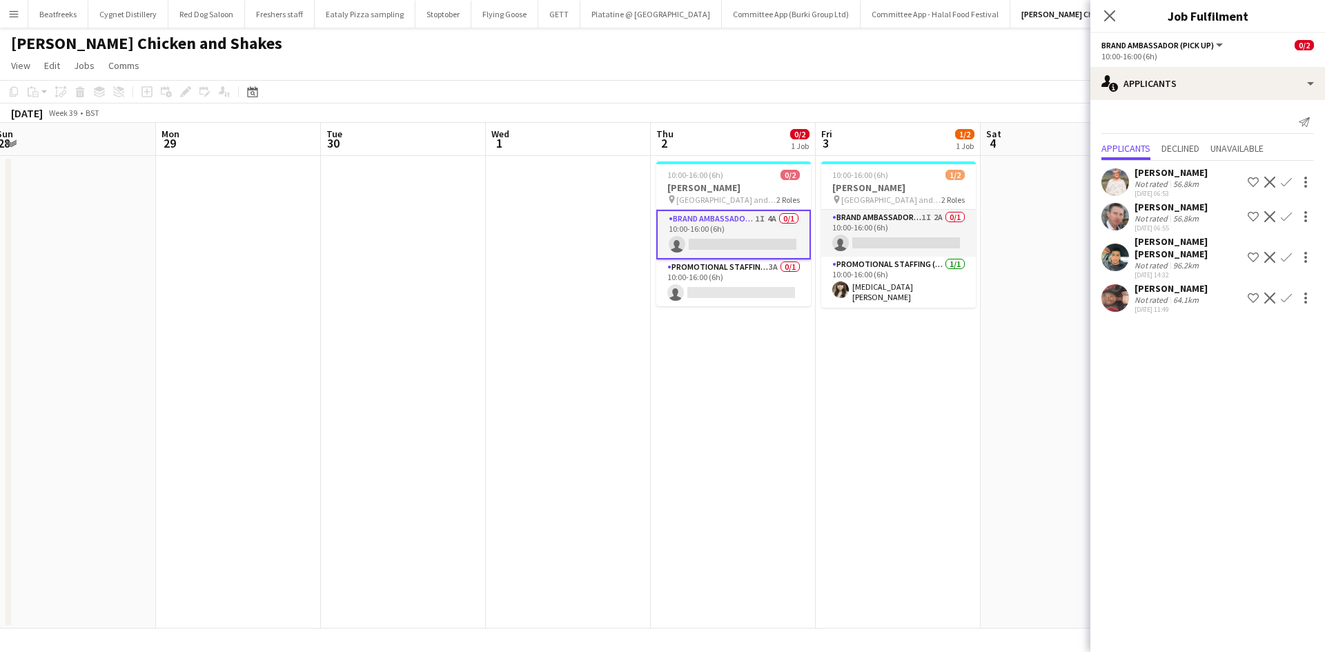
click at [1164, 244] on div "[PERSON_NAME] [PERSON_NAME]" at bounding box center [1188, 247] width 108 height 25
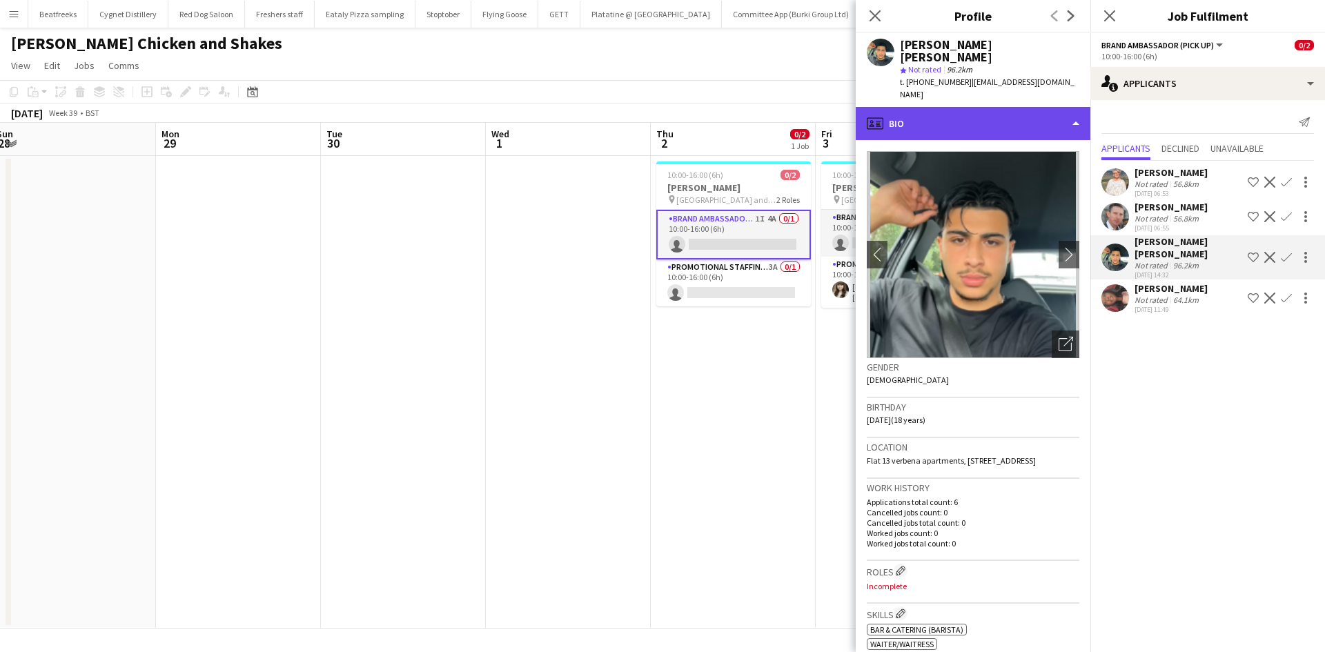
click at [1005, 107] on div "profile Bio" at bounding box center [973, 123] width 235 height 33
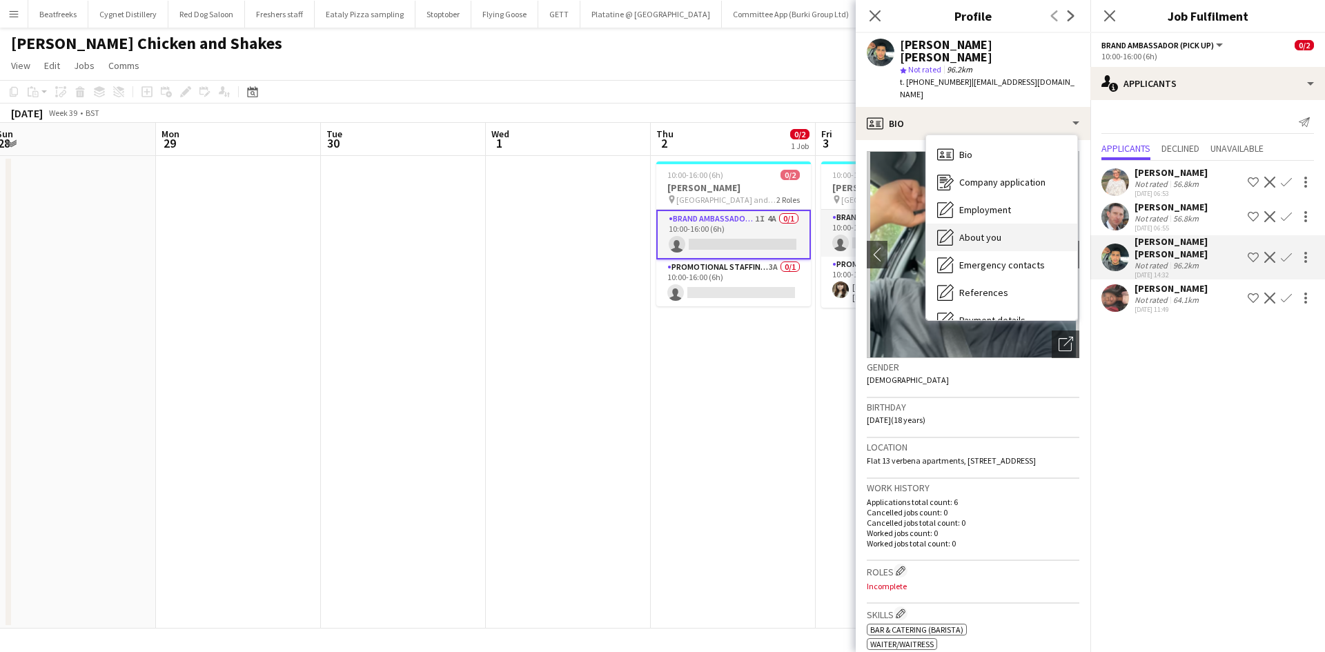
click at [1002, 224] on div "About you About you" at bounding box center [1001, 238] width 151 height 28
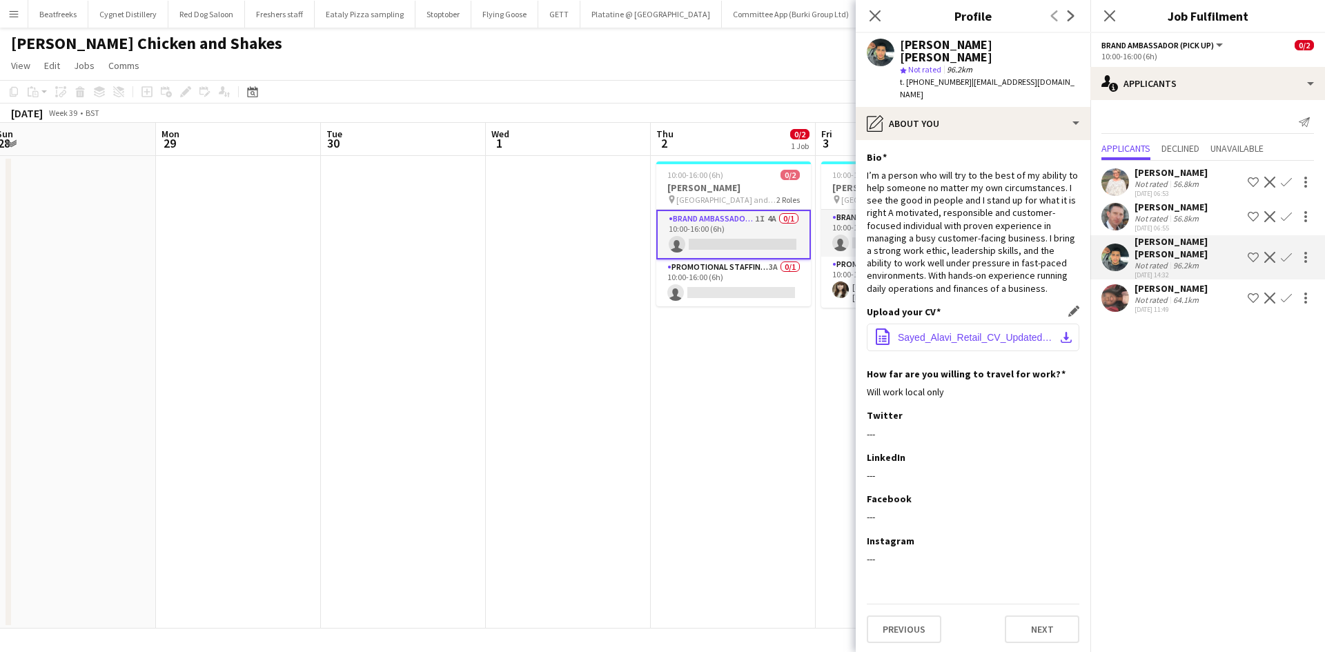
click at [969, 324] on button "office-file-sheet Sayed_Alavi_Retail_CV_Updated.docx download-bottom" at bounding box center [973, 338] width 213 height 28
click at [1186, 295] on div "64.1km" at bounding box center [1185, 300] width 31 height 10
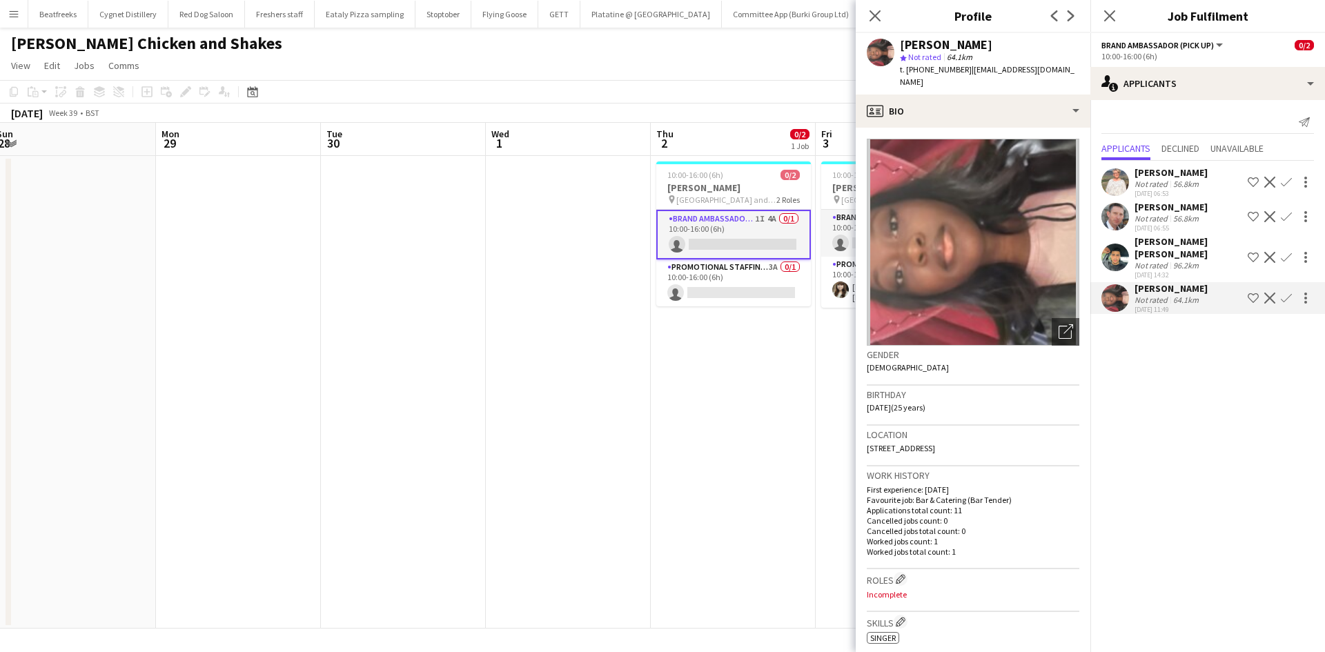
drag, startPoint x: 1045, startPoint y: 433, endPoint x: 1009, endPoint y: 438, distance: 36.3
click at [1009, 438] on div "Location [STREET_ADDRESS]" at bounding box center [973, 446] width 213 height 40
copy span "CM14 4GA"
click at [1175, 208] on div "[PERSON_NAME]" at bounding box center [1170, 207] width 73 height 12
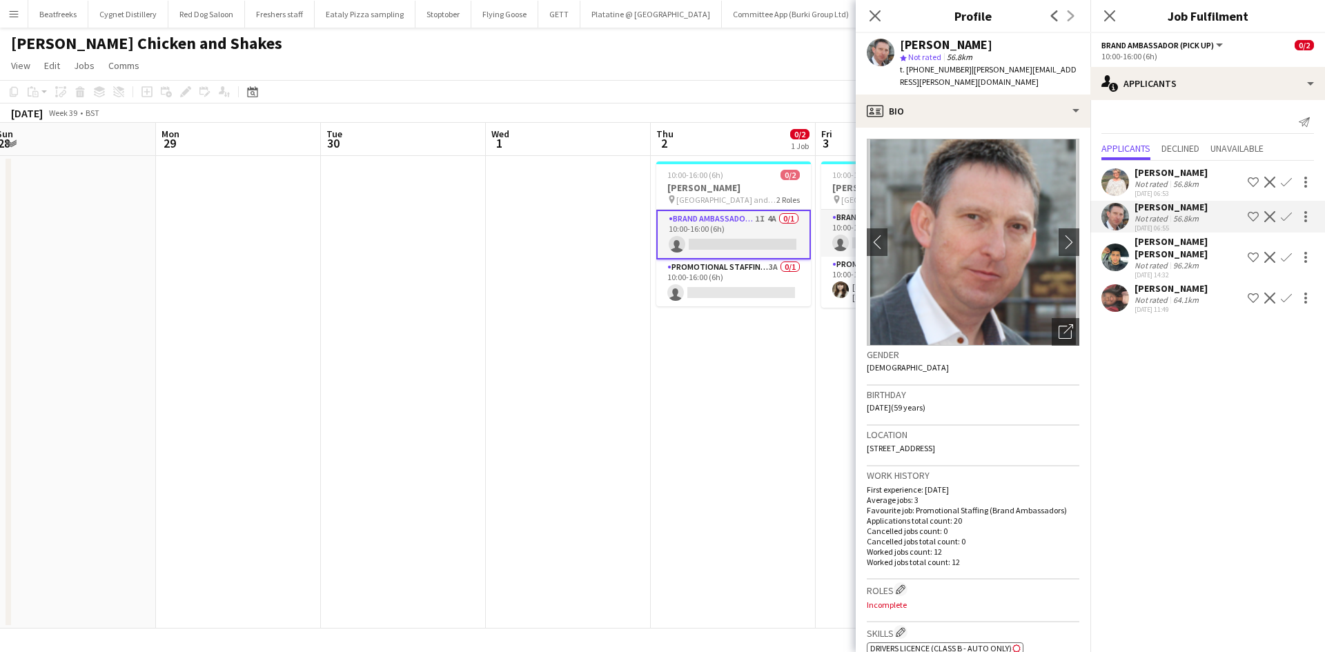
click at [1174, 181] on div "56.8km" at bounding box center [1185, 184] width 31 height 10
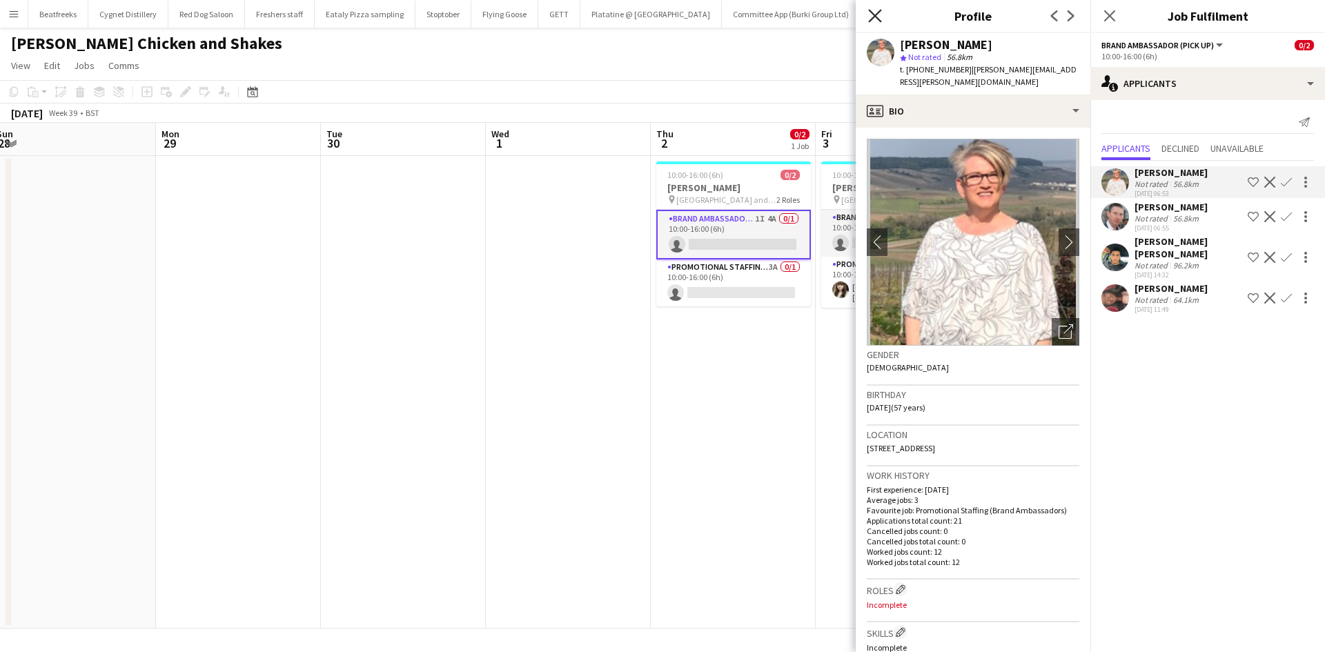
click at [874, 11] on icon "Close pop-in" at bounding box center [874, 15] width 13 height 13
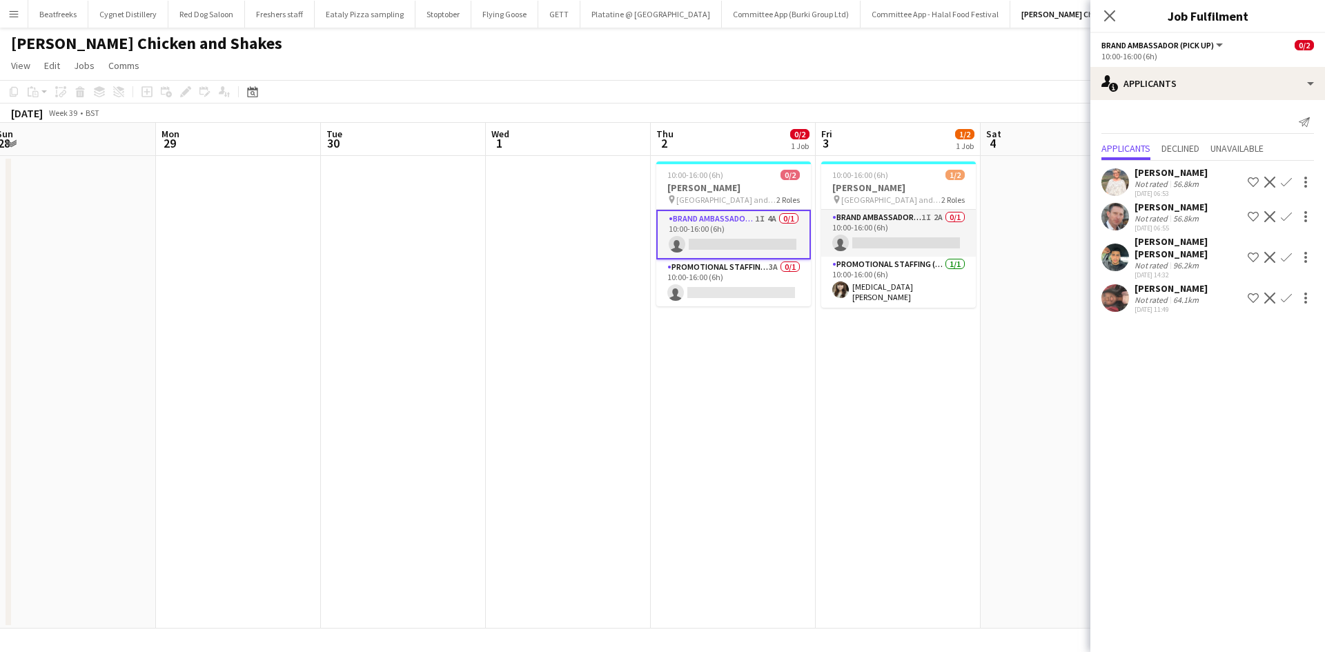
click at [1190, 181] on div "56.8km" at bounding box center [1185, 184] width 31 height 10
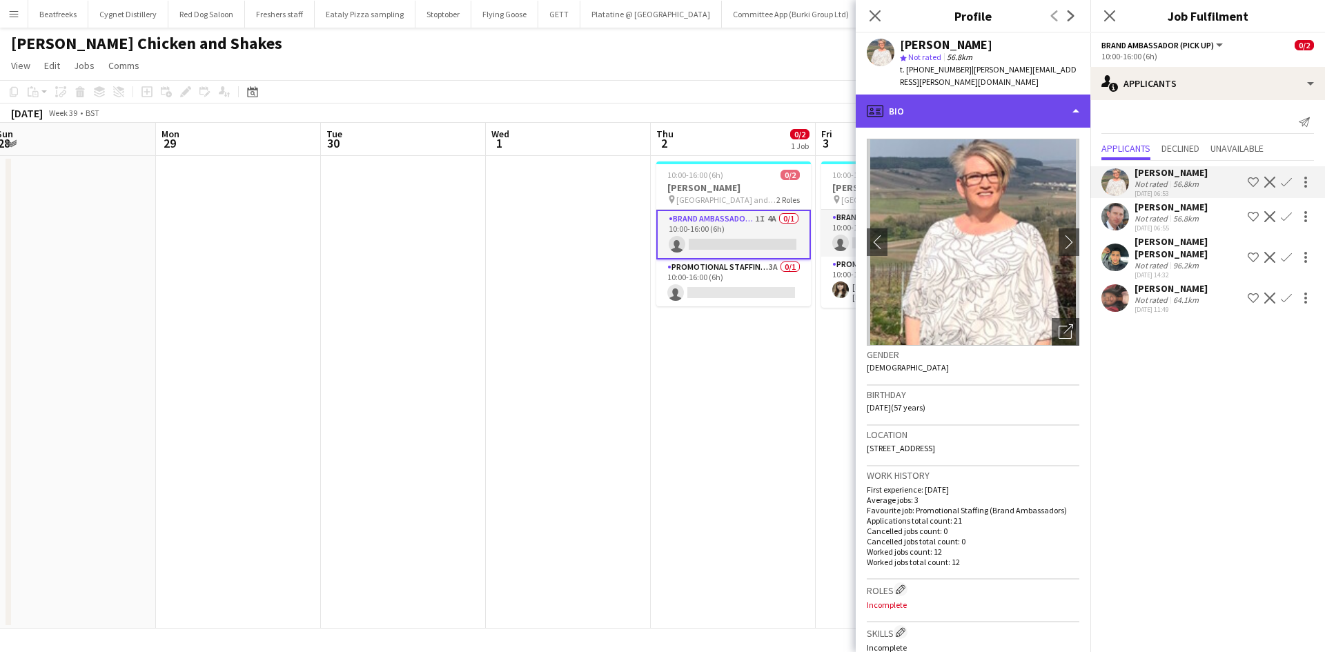
click at [956, 98] on div "profile Bio" at bounding box center [973, 111] width 235 height 33
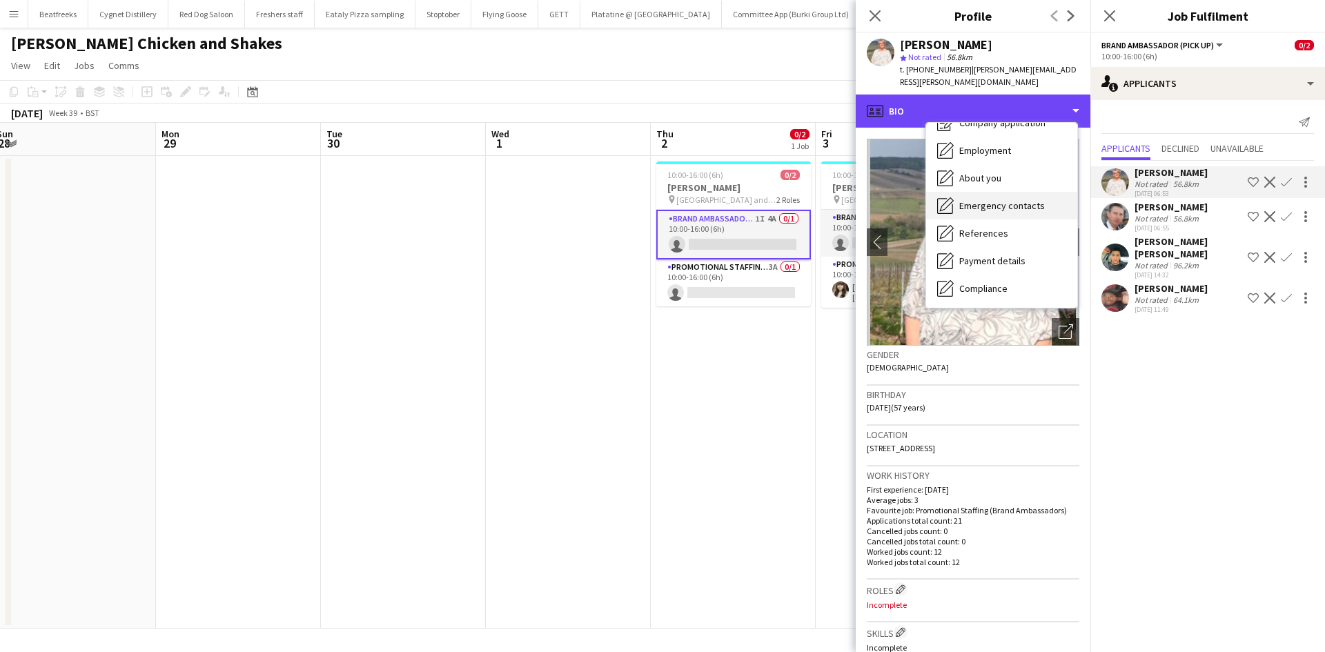
scroll to position [48, 0]
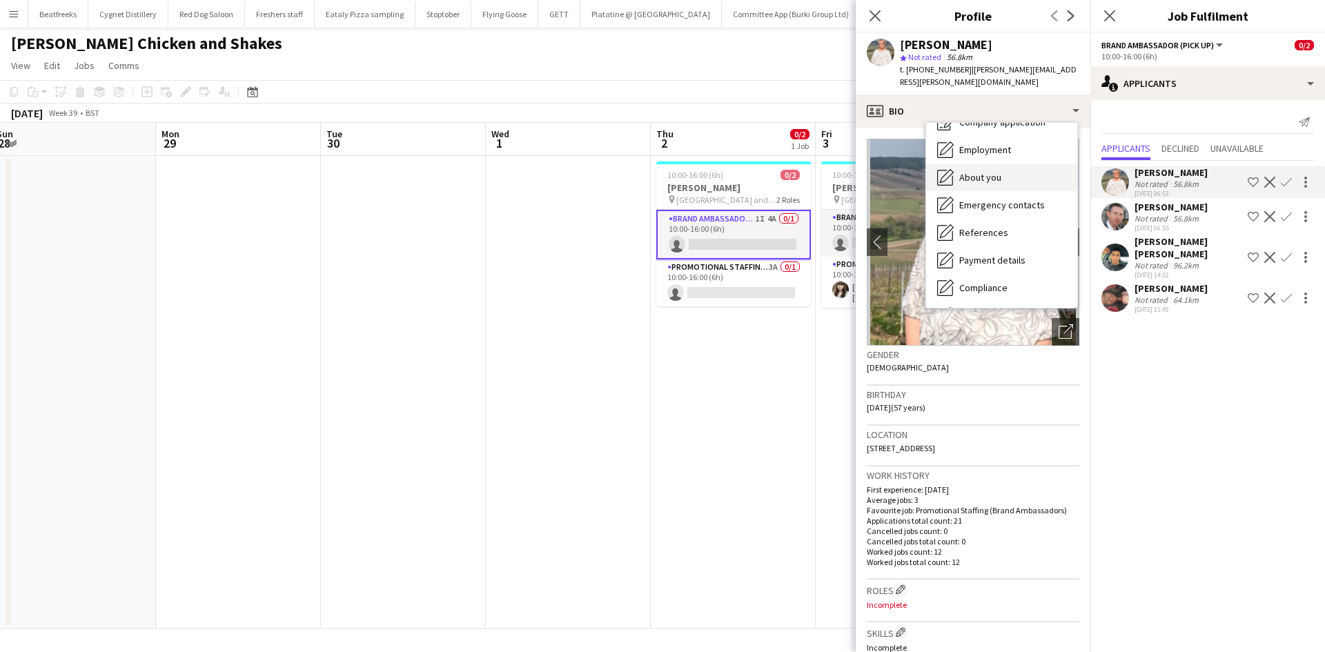
click at [996, 172] on div "About you About you" at bounding box center [1001, 178] width 151 height 28
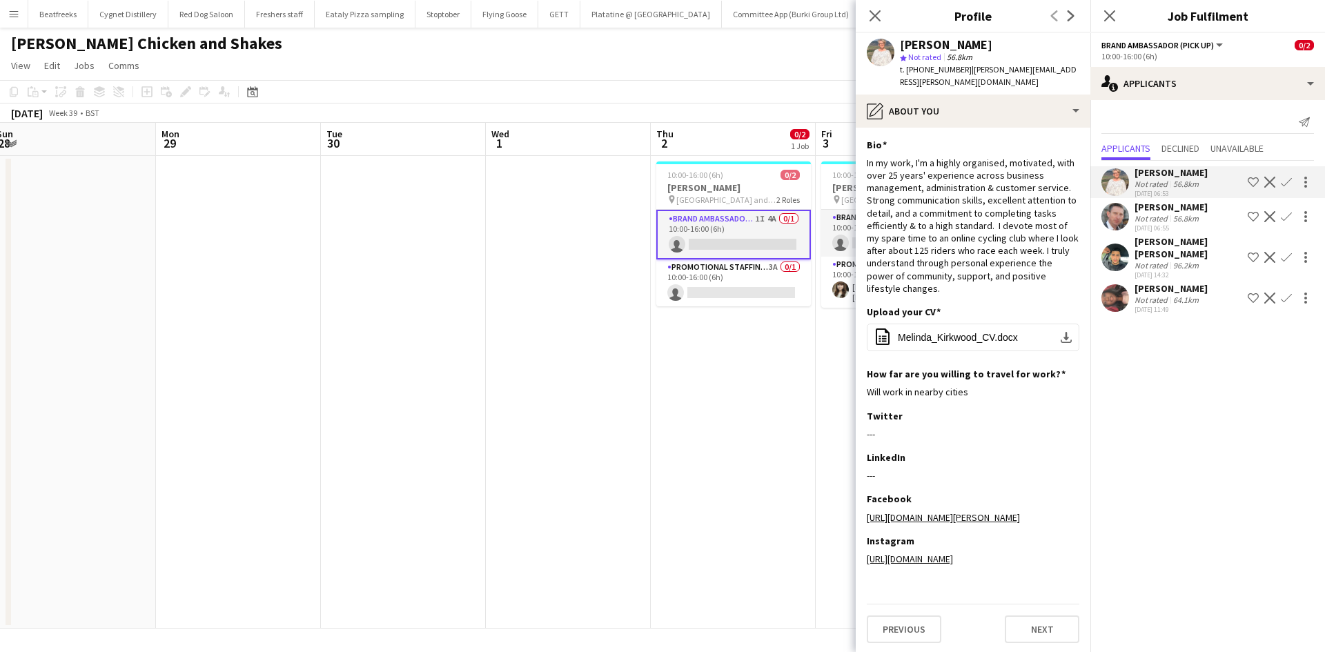
click at [1125, 218] on app-user-avatar at bounding box center [1115, 217] width 28 height 28
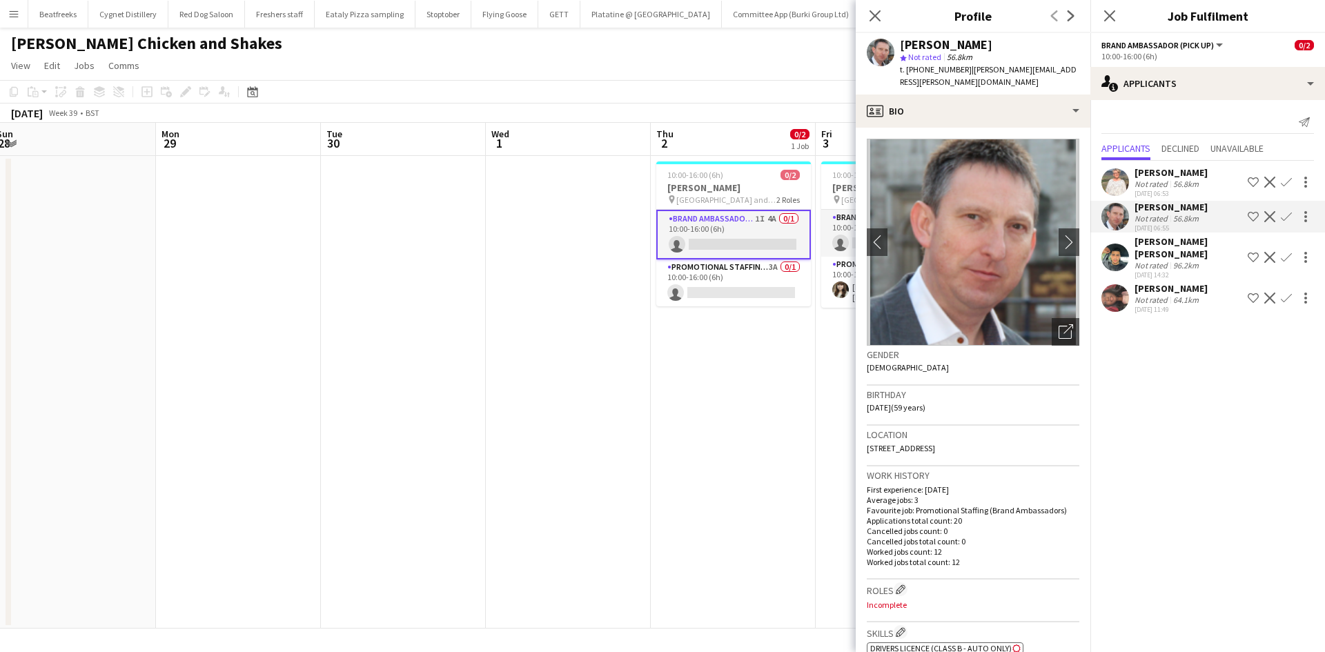
click at [965, 80] on div "[PERSON_NAME] star Not rated 56.8km t. [PHONE_NUMBER] | [PERSON_NAME][EMAIL_ADD…" at bounding box center [973, 63] width 235 height 61
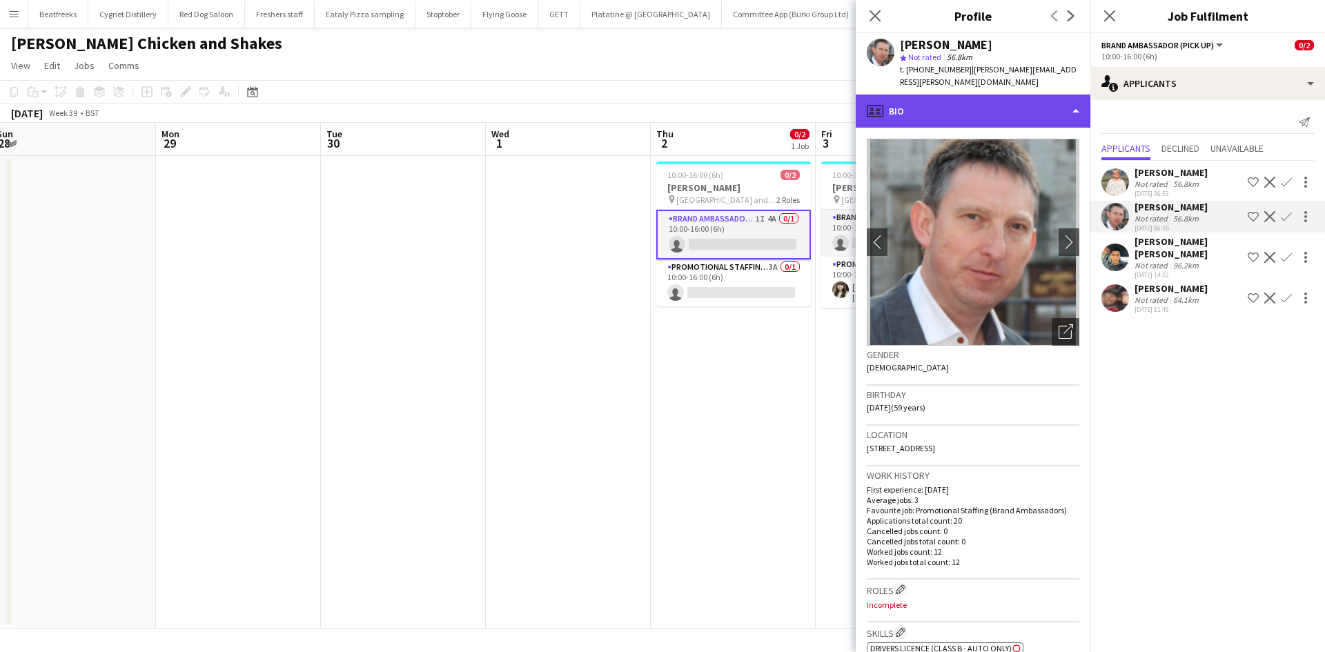
click at [965, 95] on div "profile Bio" at bounding box center [973, 111] width 235 height 33
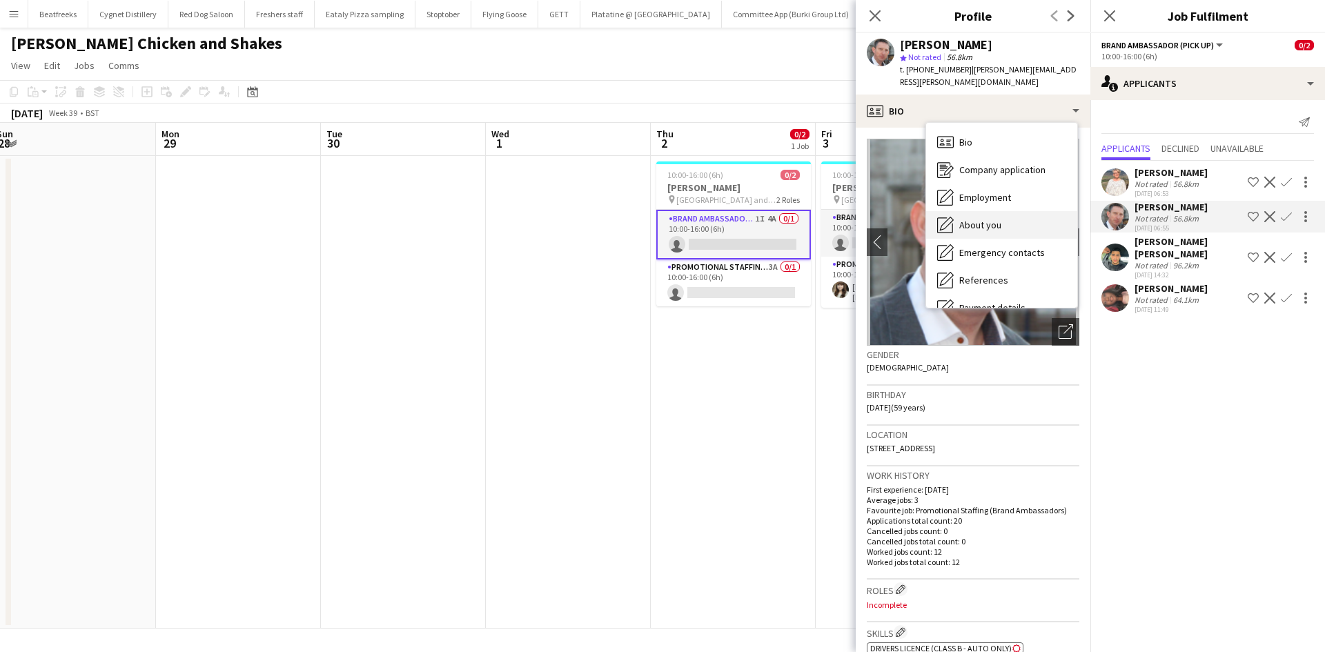
click at [989, 219] on span "About you" at bounding box center [980, 225] width 42 height 12
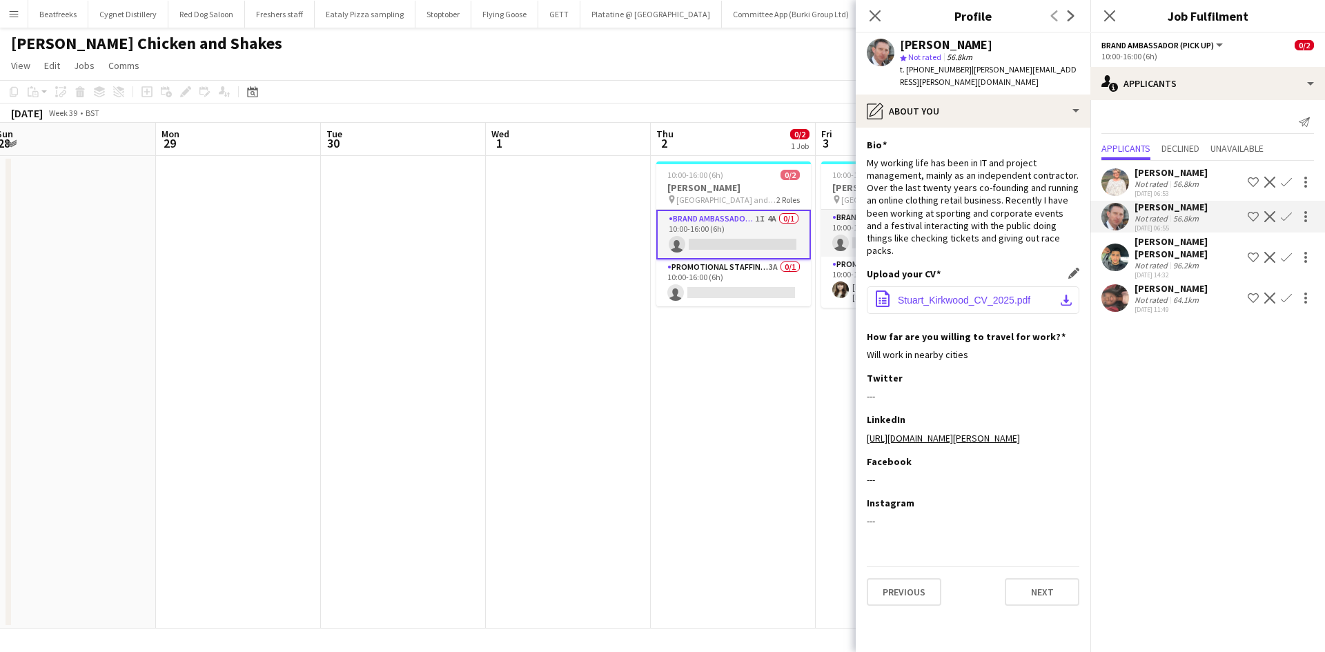
click at [982, 286] on button "office-file-sheet Stuart_Kirkwood_CV_2025.pdf download-bottom" at bounding box center [973, 300] width 213 height 28
click at [1126, 175] on app-user-avatar at bounding box center [1115, 182] width 28 height 28
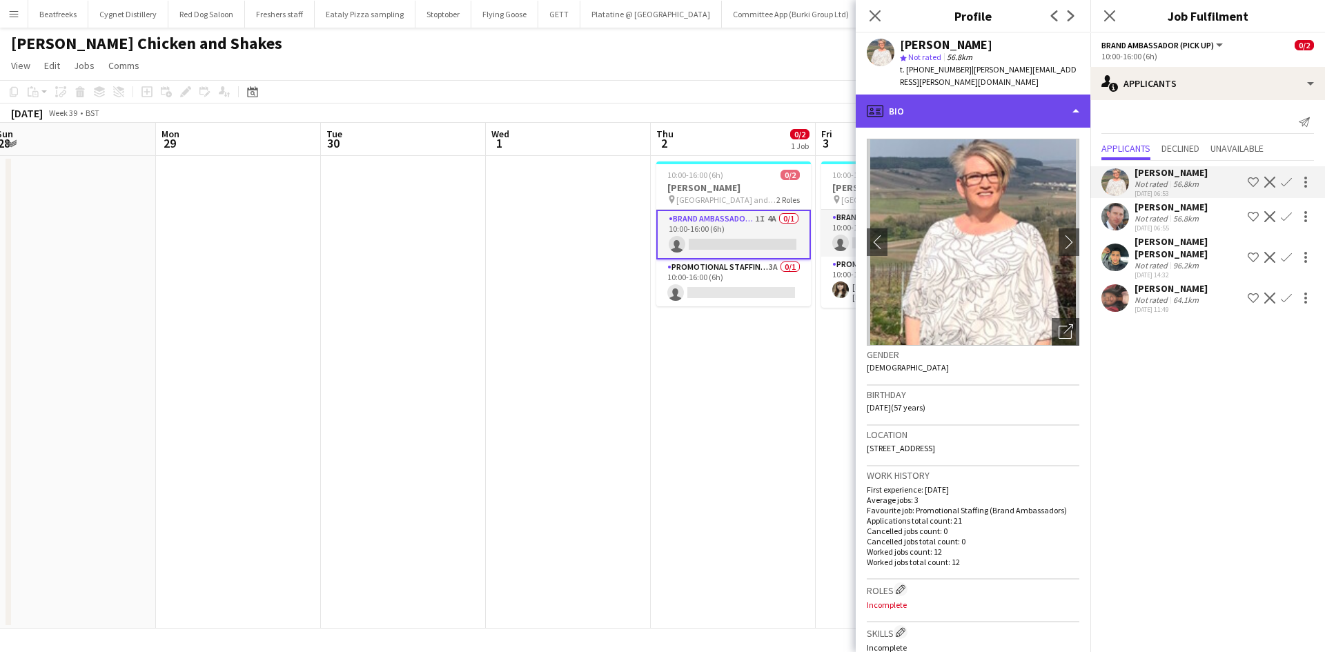
click at [920, 95] on div "profile Bio" at bounding box center [973, 111] width 235 height 33
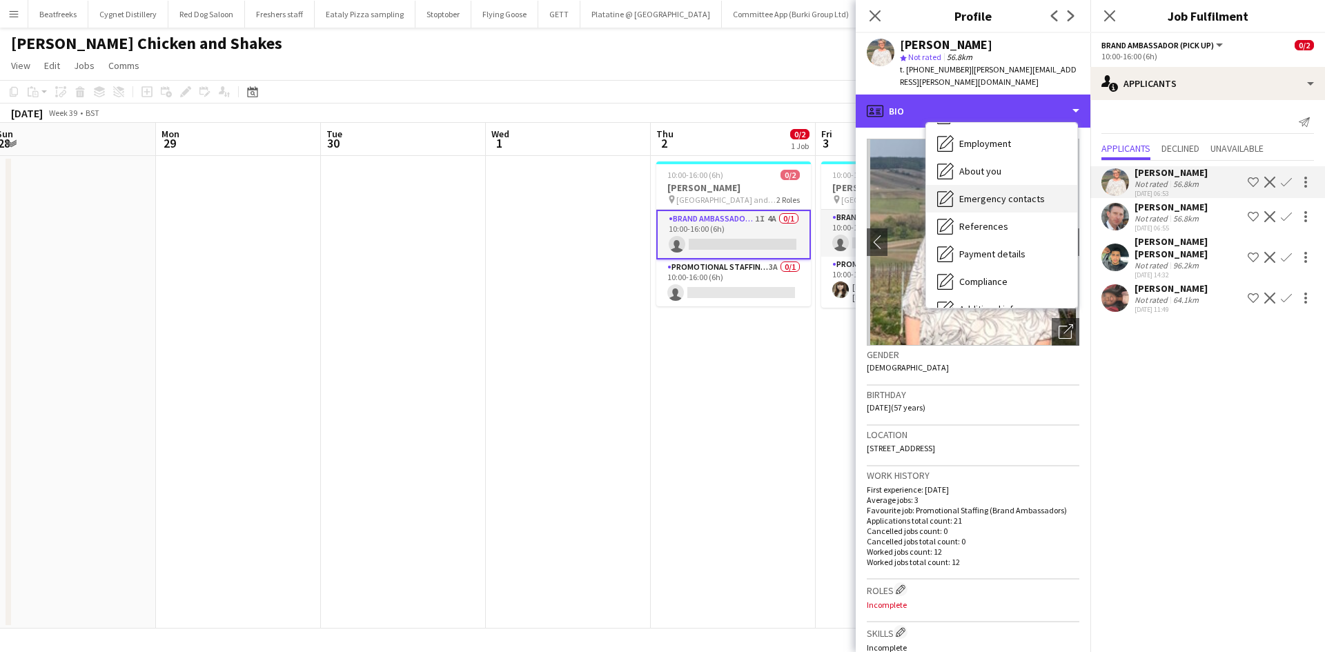
scroll to position [55, 0]
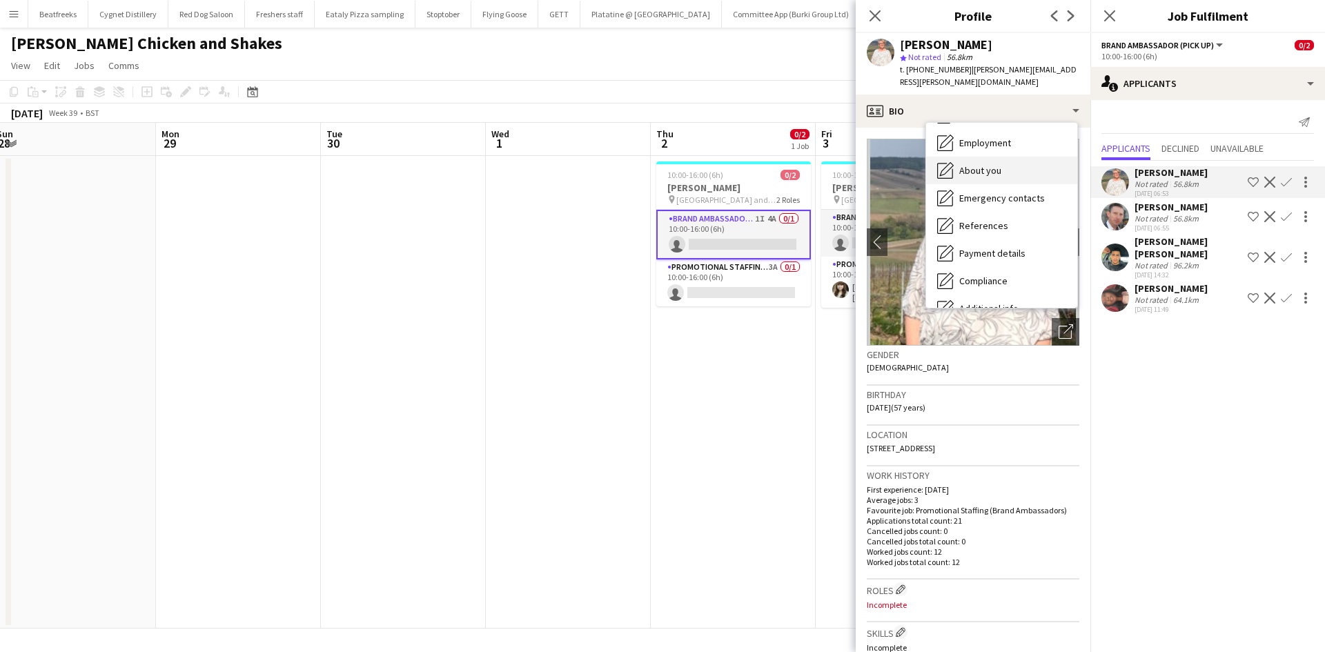
click at [1013, 157] on div "About you About you" at bounding box center [1001, 171] width 151 height 28
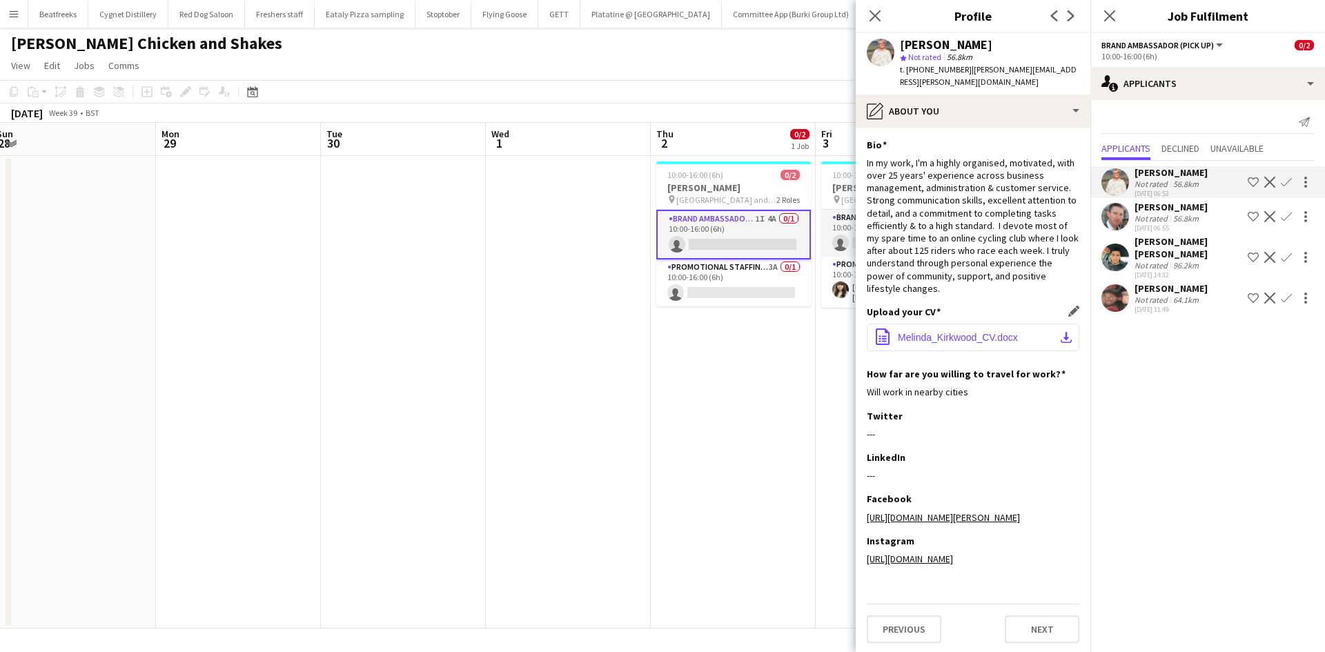
click at [965, 334] on button "office-file-sheet Melinda_Kirkwood_CV.docx download-bottom" at bounding box center [973, 338] width 213 height 28
click at [883, 25] on div "Close pop-in" at bounding box center [875, 16] width 39 height 32
click at [884, 25] on div "Close pop-in" at bounding box center [875, 16] width 39 height 32
click at [880, 19] on icon "Close pop-in" at bounding box center [874, 15] width 13 height 13
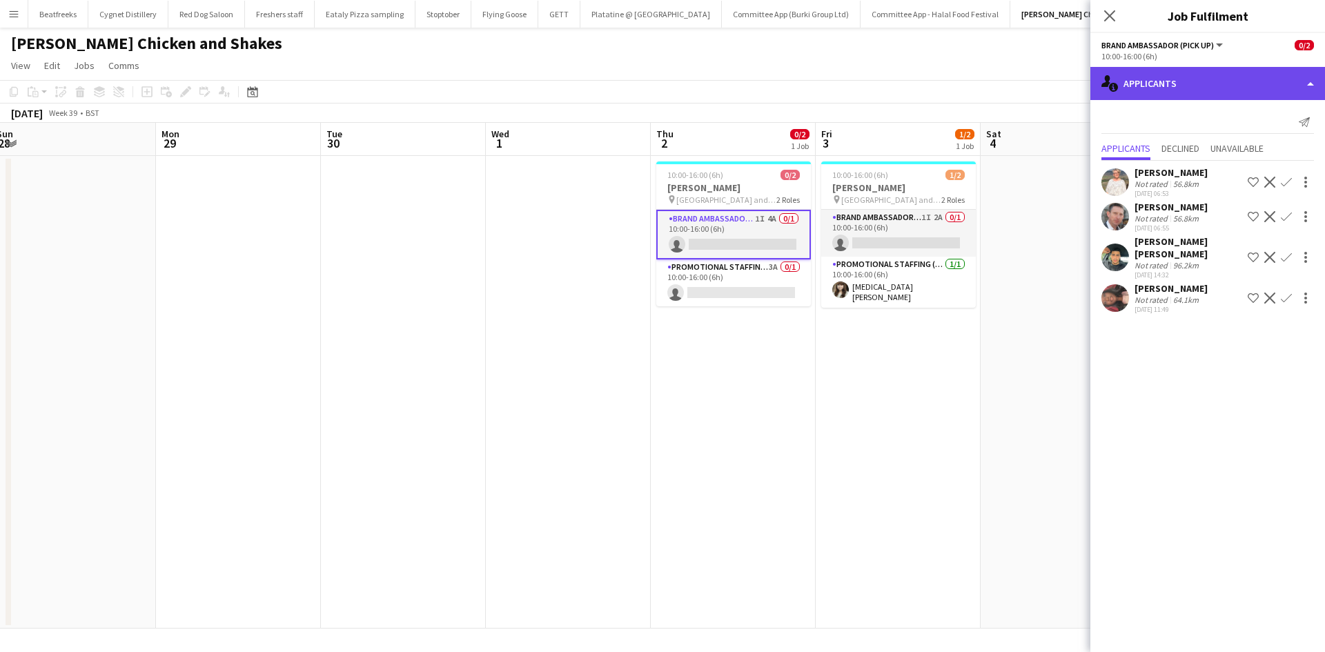
click at [1223, 90] on div "single-neutral-actions-information Applicants" at bounding box center [1207, 83] width 235 height 33
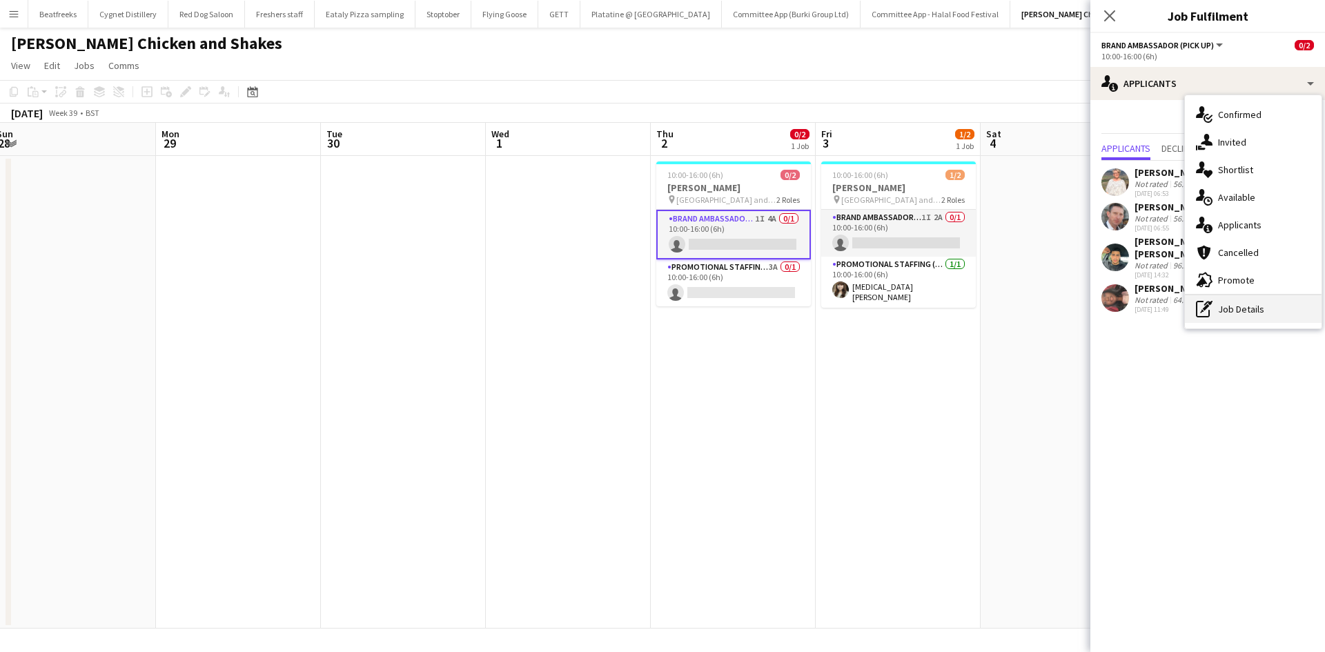
click at [1205, 304] on icon at bounding box center [1208, 303] width 8 height 5
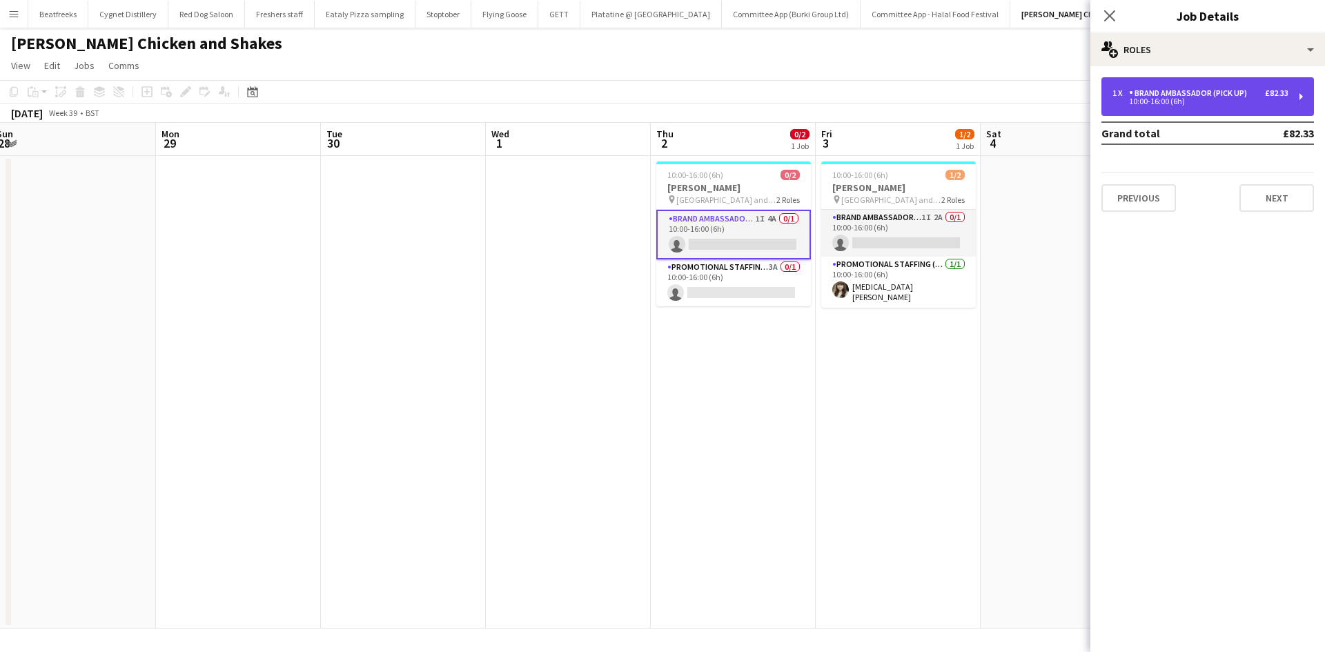
click at [1163, 103] on div "10:00-16:00 (6h)" at bounding box center [1200, 101] width 176 height 7
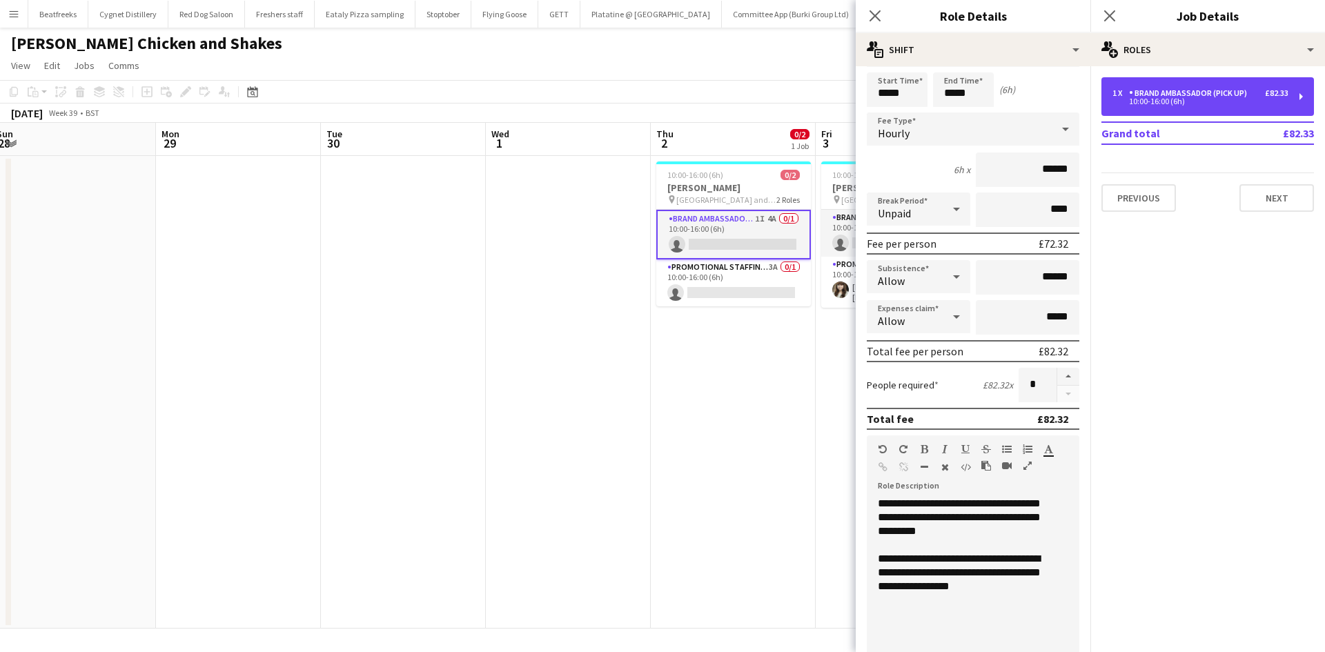
scroll to position [46, 0]
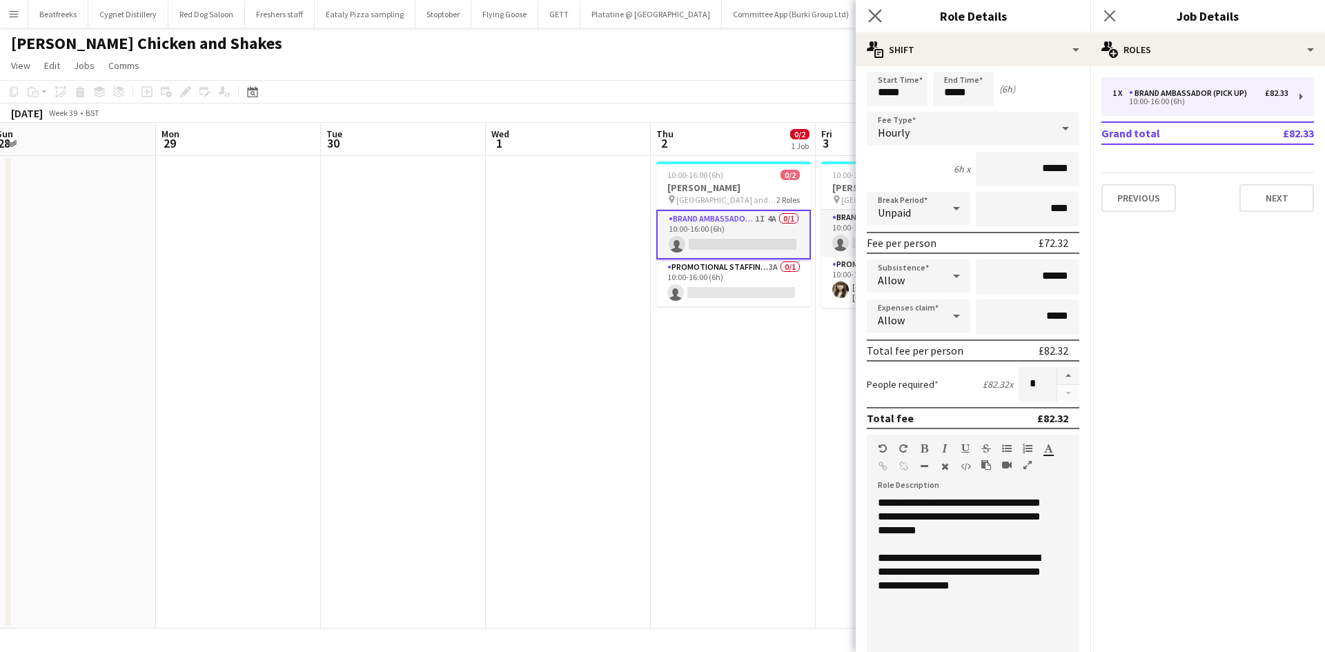
click at [872, 8] on app-icon "Close pop-in" at bounding box center [875, 16] width 20 height 20
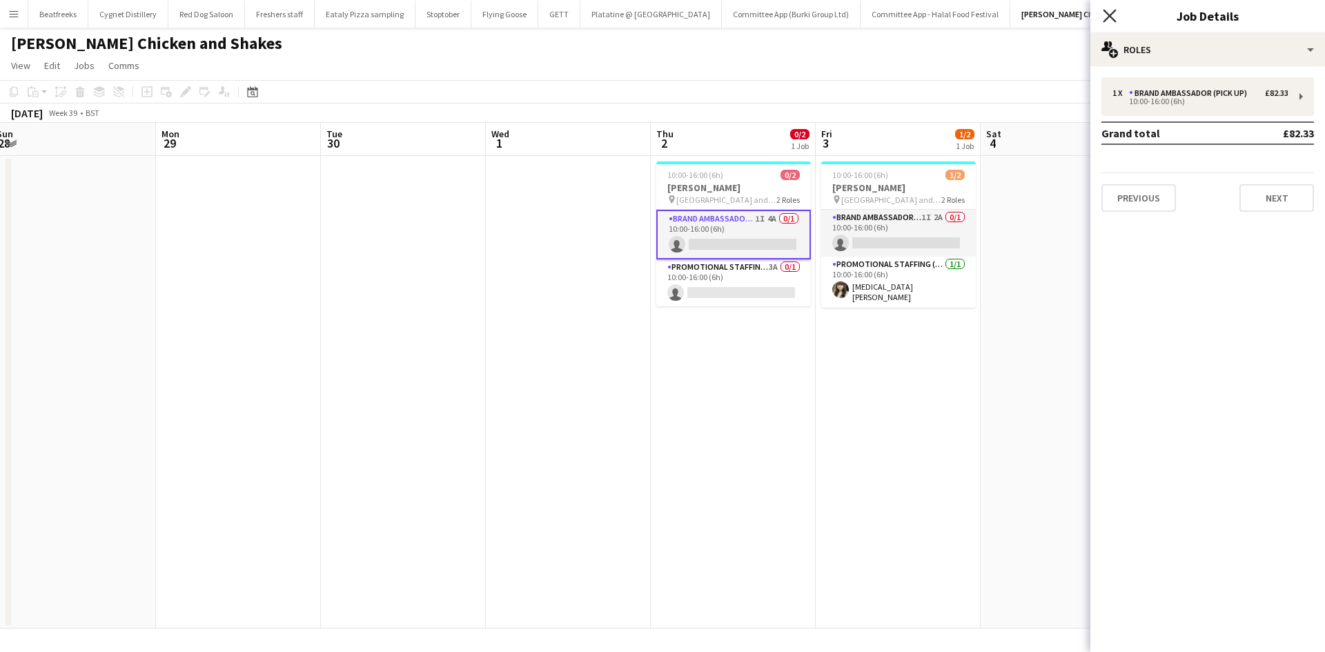
click at [1109, 17] on icon at bounding box center [1109, 15] width 13 height 13
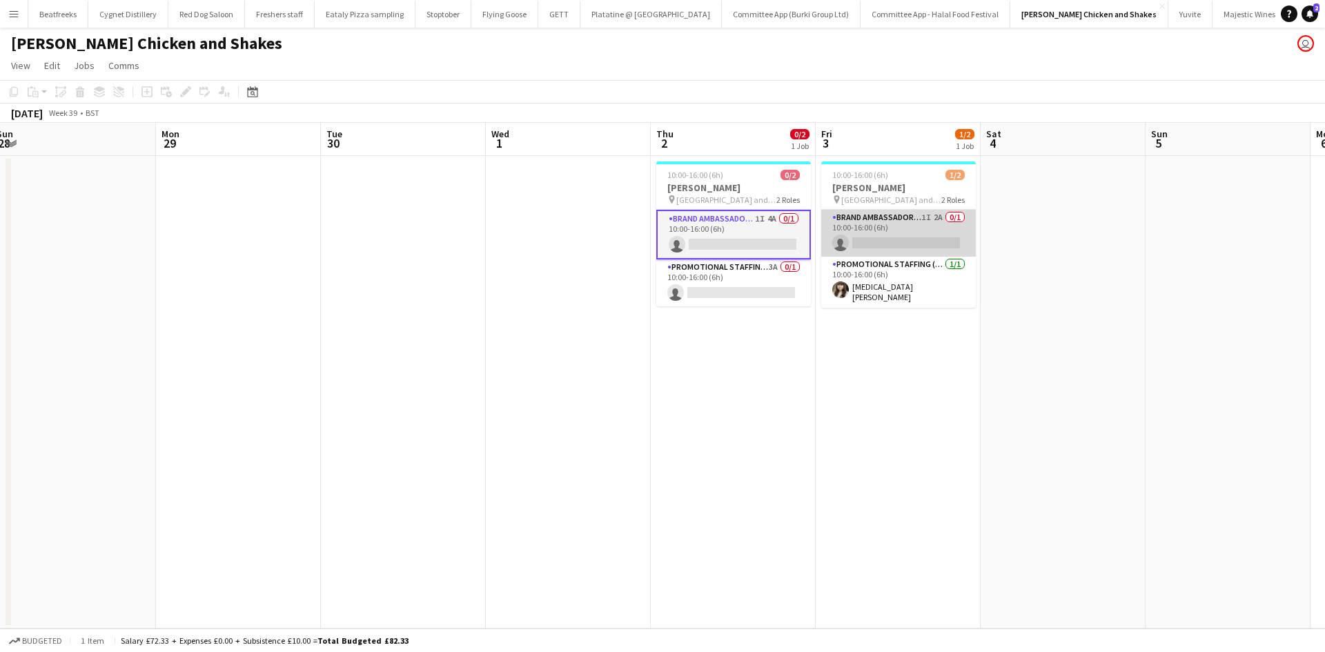
click at [905, 232] on app-card-role "Brand Ambassador (Pick up) 1I 2A 0/1 10:00-16:00 (6h) single-neutral-actions" at bounding box center [898, 233] width 155 height 47
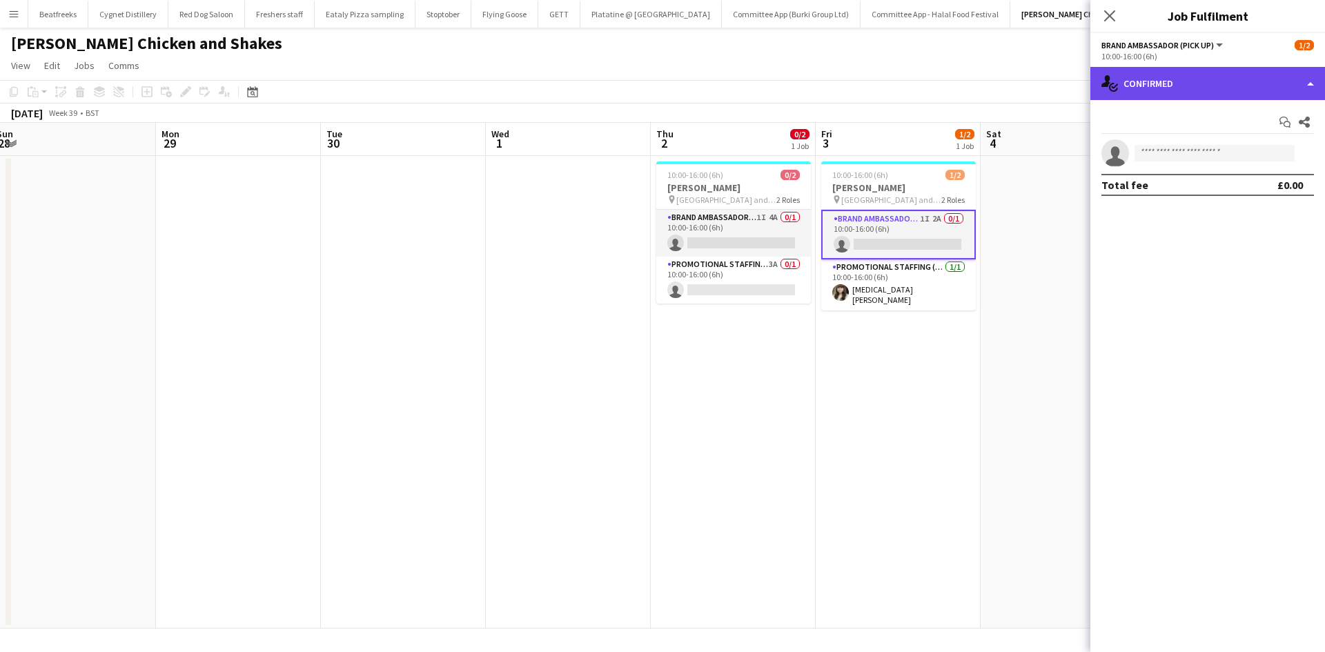
click at [1230, 83] on div "single-neutral-actions-check-2 Confirmed" at bounding box center [1207, 83] width 235 height 33
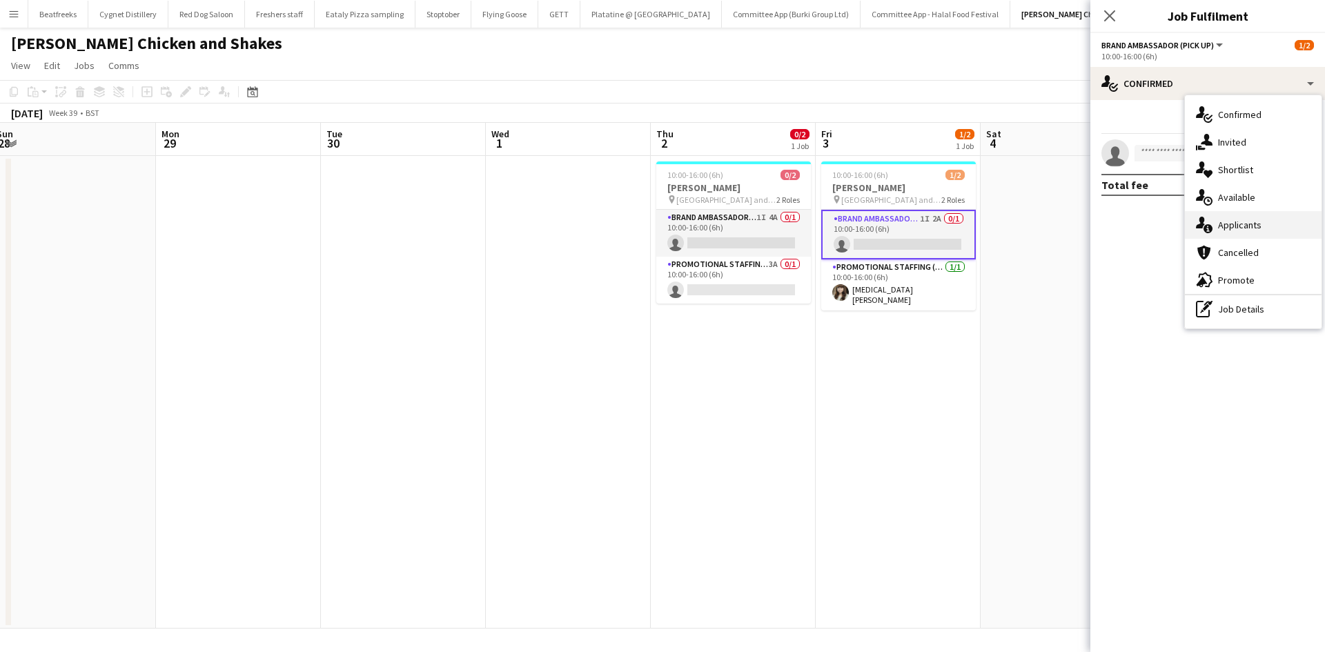
click at [1248, 221] on span "Applicants" at bounding box center [1239, 225] width 43 height 12
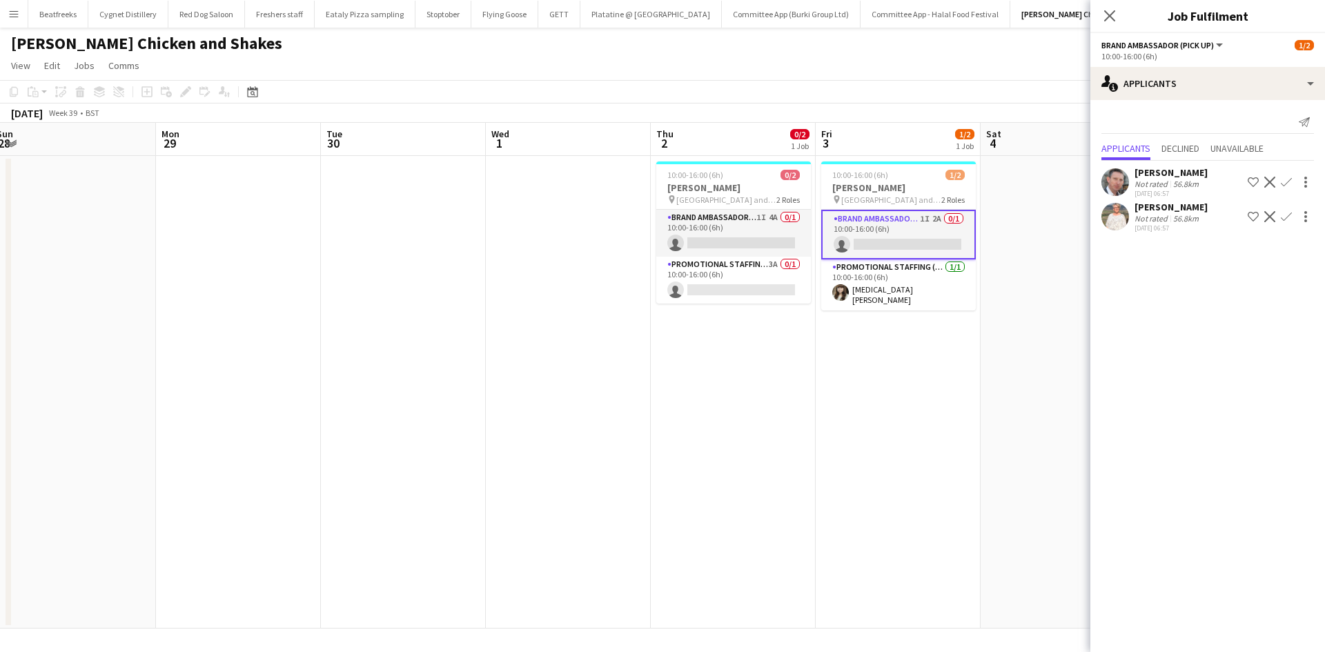
click at [19, 4] on button "Menu" at bounding box center [14, 14] width 28 height 28
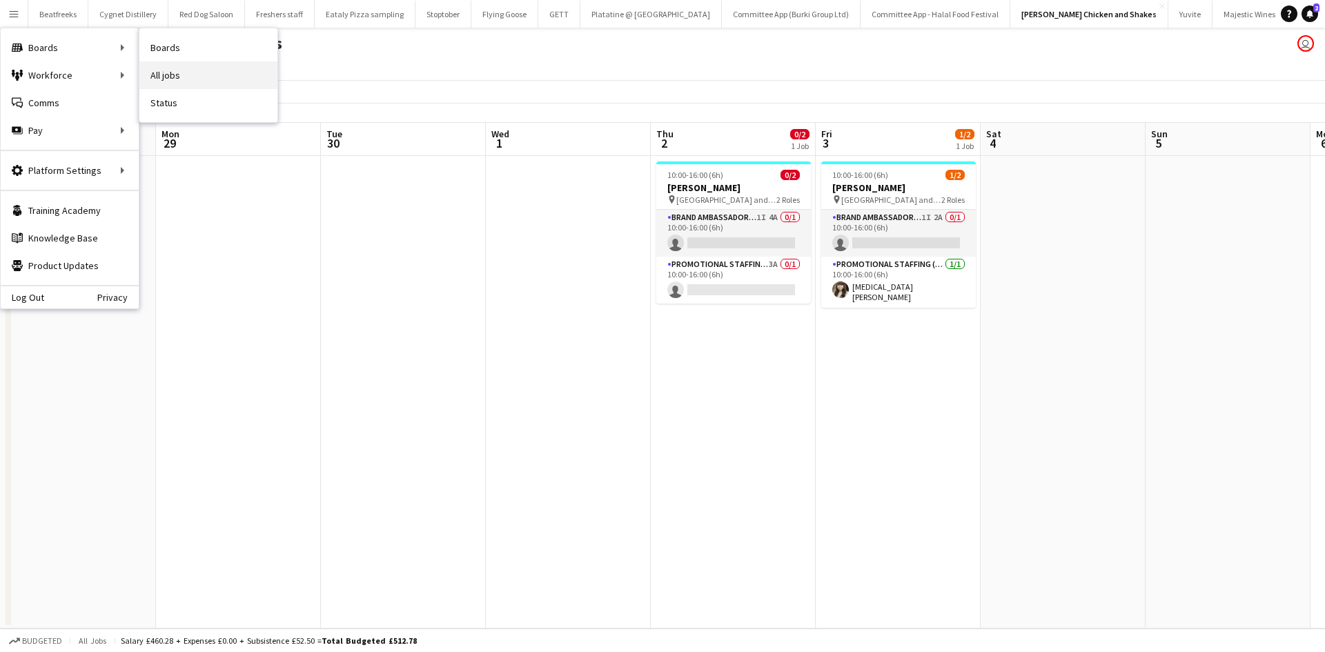
click at [181, 62] on link "All jobs" at bounding box center [208, 75] width 138 height 28
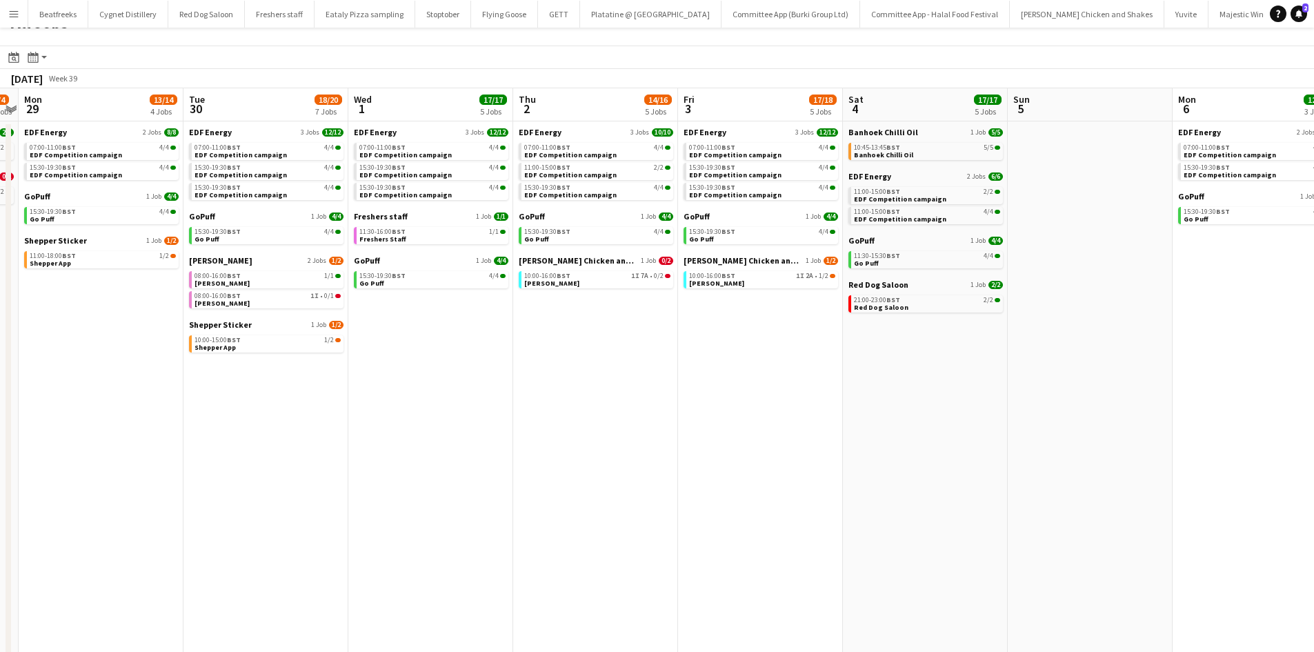
scroll to position [0, 477]
click at [517, 297] on app-date-cell "EDF Energy 3 Jobs [DATE] 07:00-11:00 BST 4/4 EDF Competition campaign 11:00-15:…" at bounding box center [595, 412] width 165 height 582
